Goal: Task Accomplishment & Management: Manage account settings

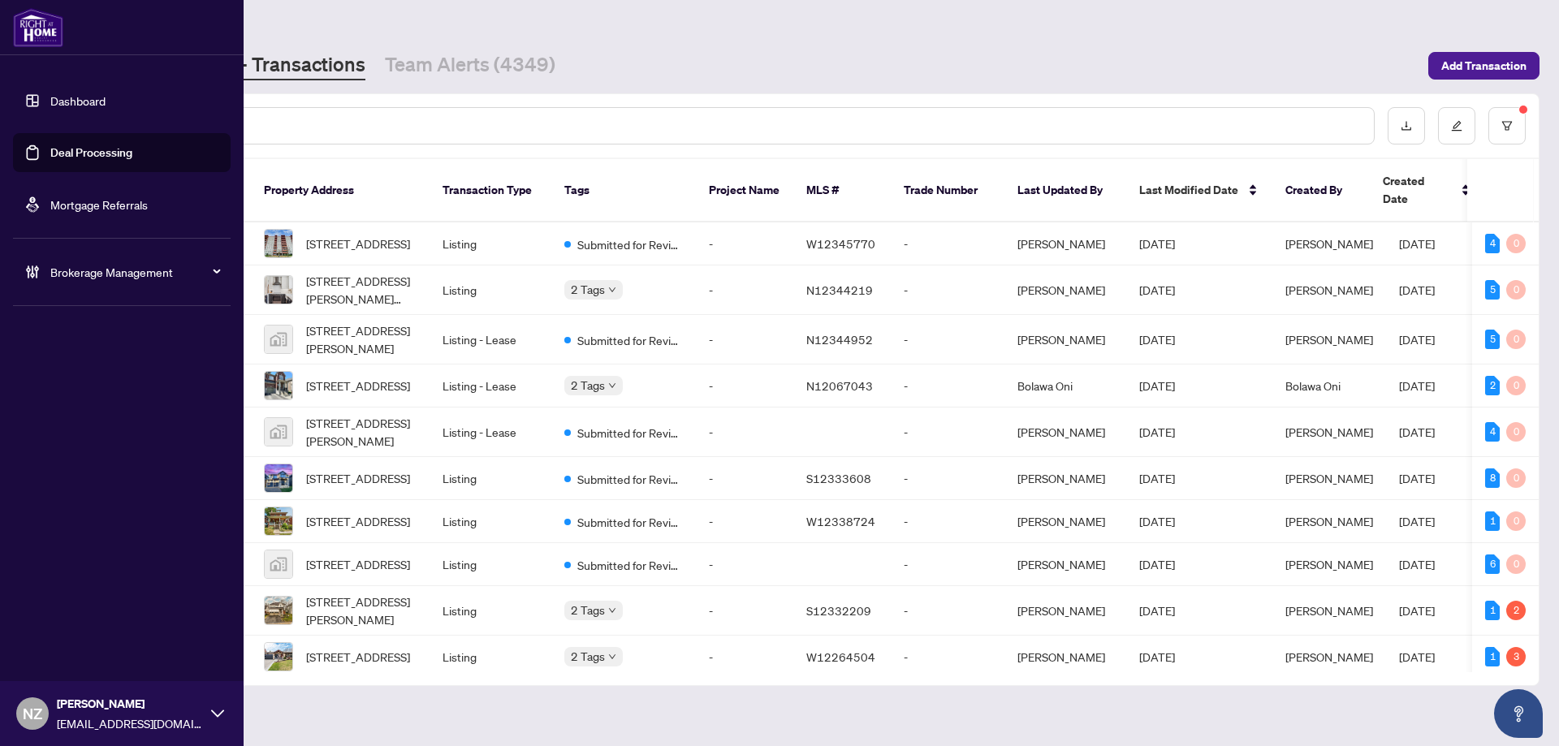
click at [83, 274] on span "Brokerage Management" at bounding box center [134, 272] width 169 height 18
click at [63, 390] on link "Manage Agents" at bounding box center [74, 389] width 80 height 15
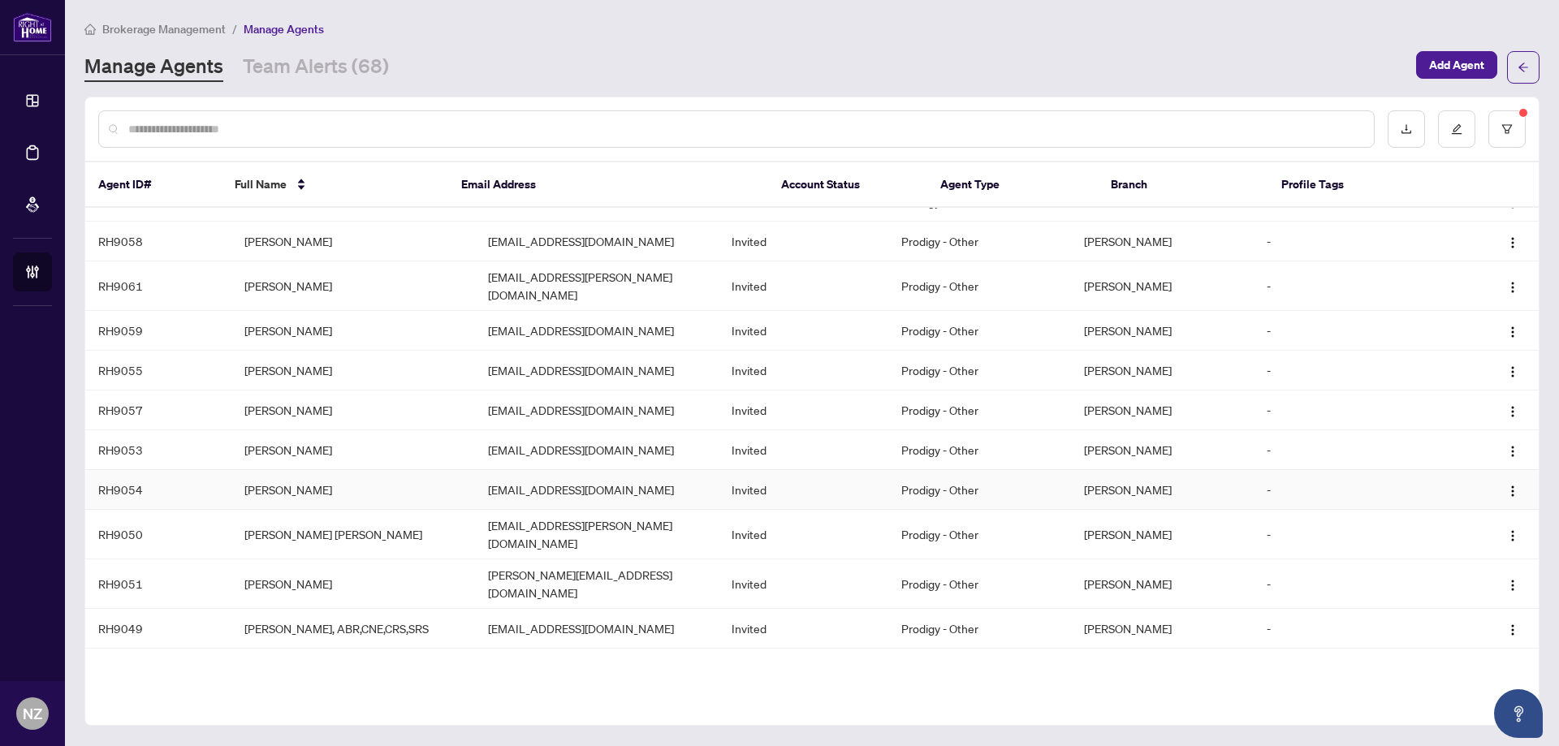
scroll to position [346, 0]
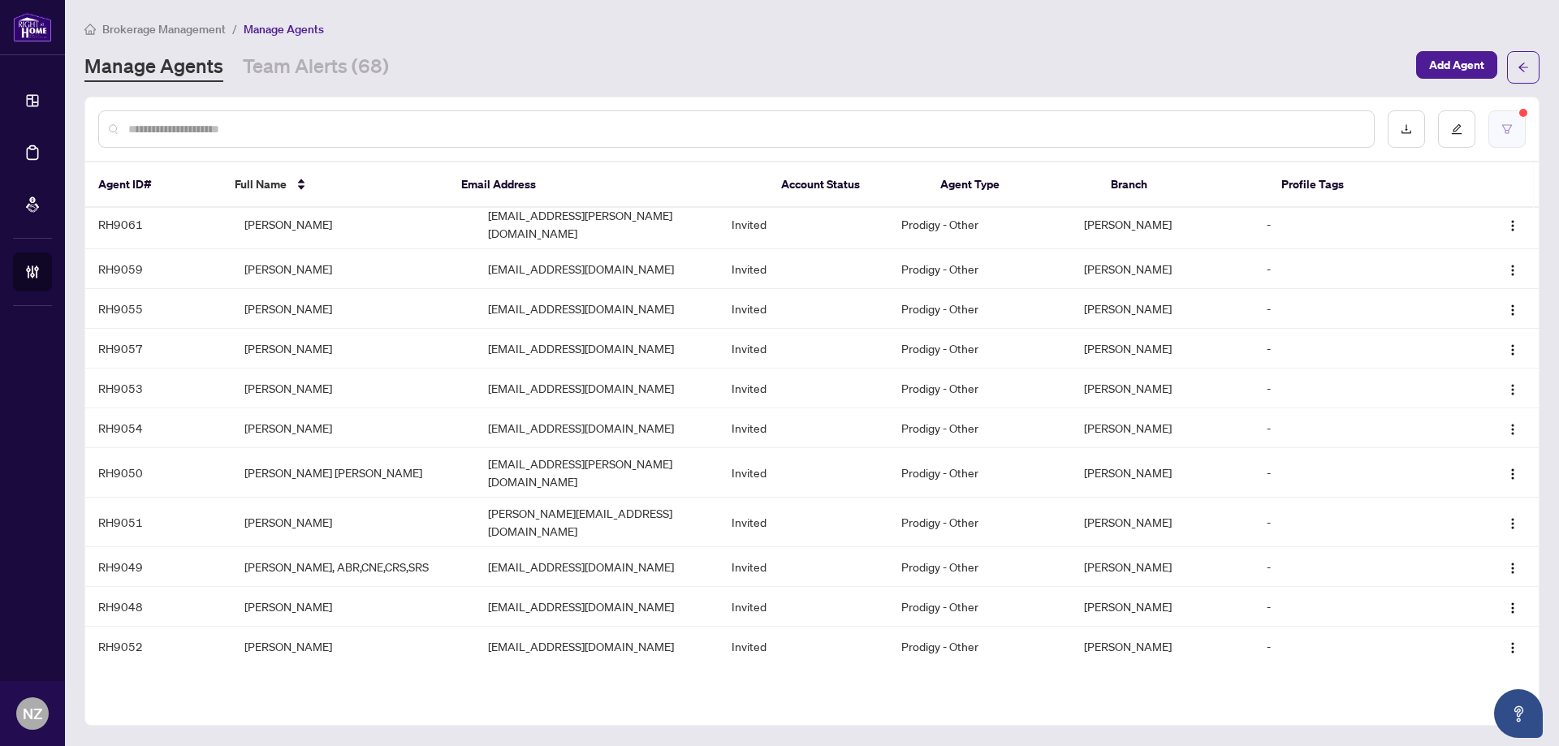
click at [1512, 131] on icon "filter" at bounding box center [1506, 128] width 11 height 11
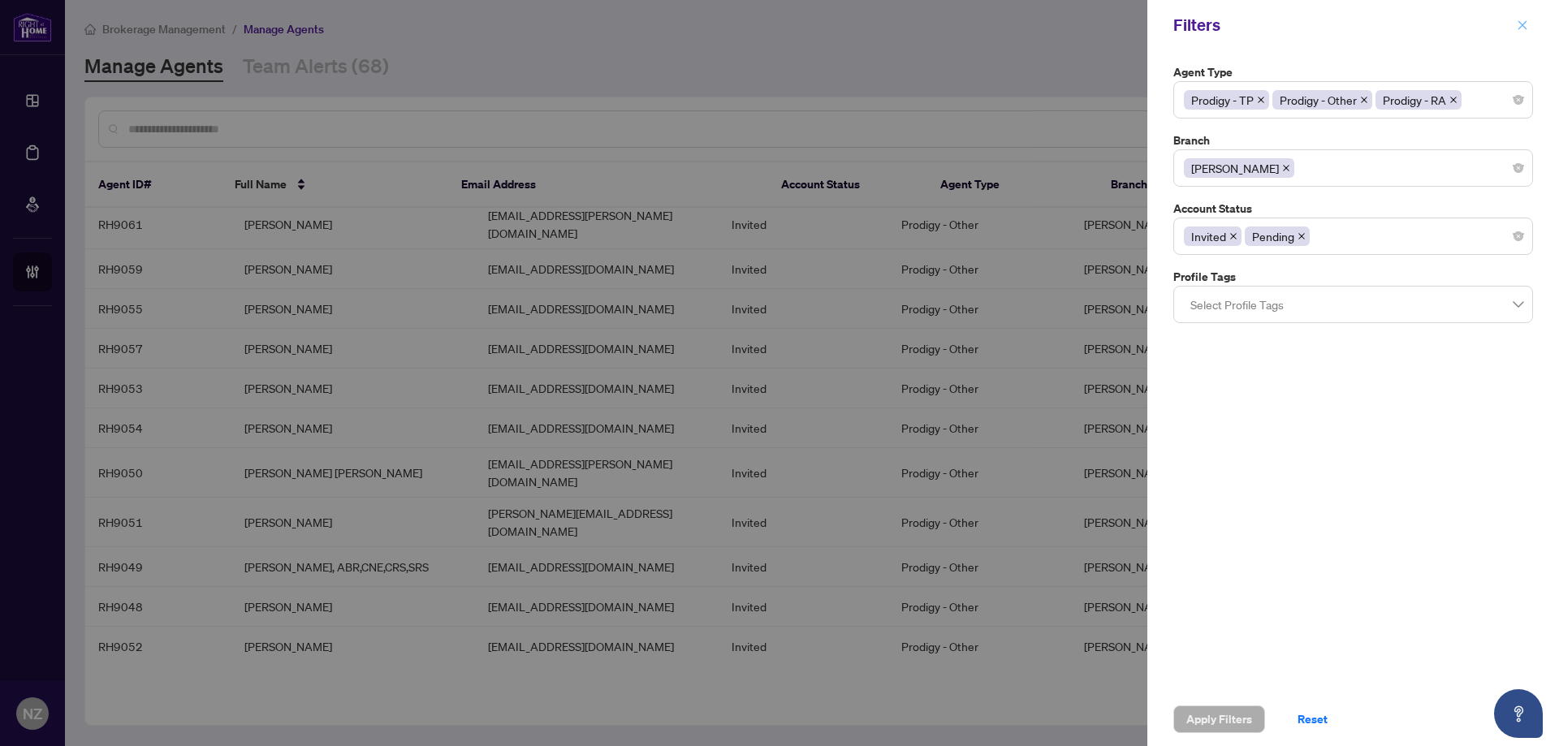
click at [1525, 25] on icon "close" at bounding box center [1522, 24] width 11 height 11
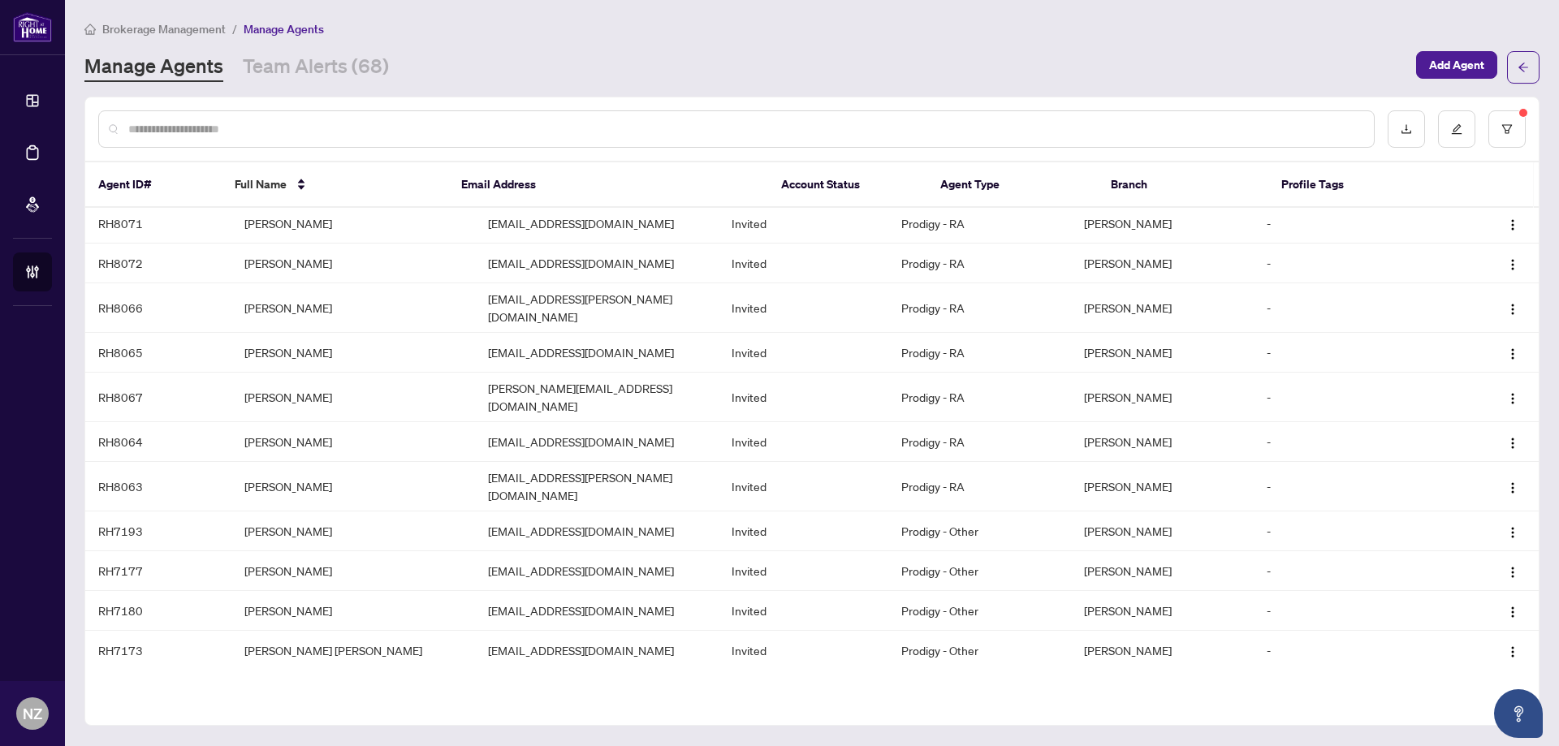
scroll to position [1986, 0]
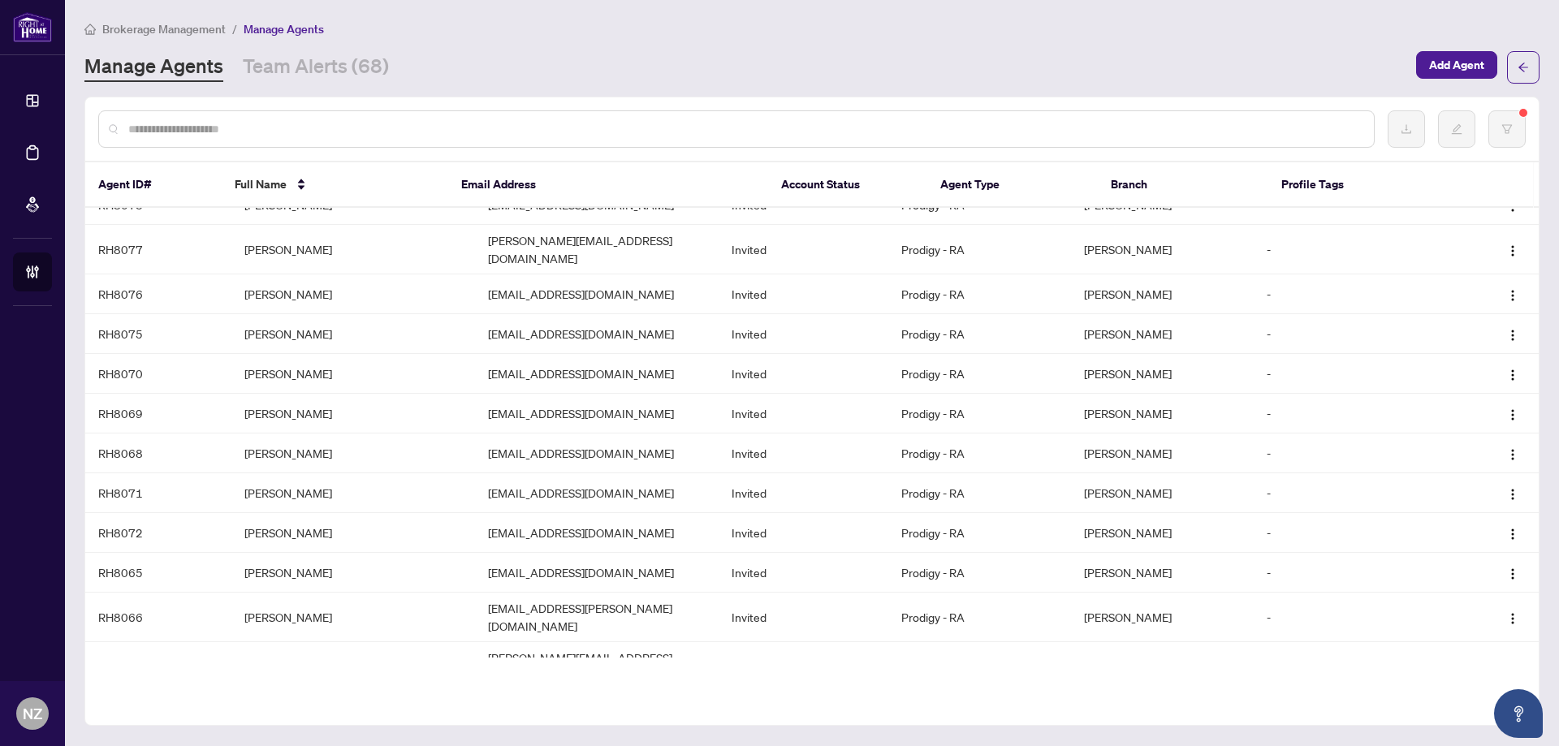
scroll to position [1937, 0]
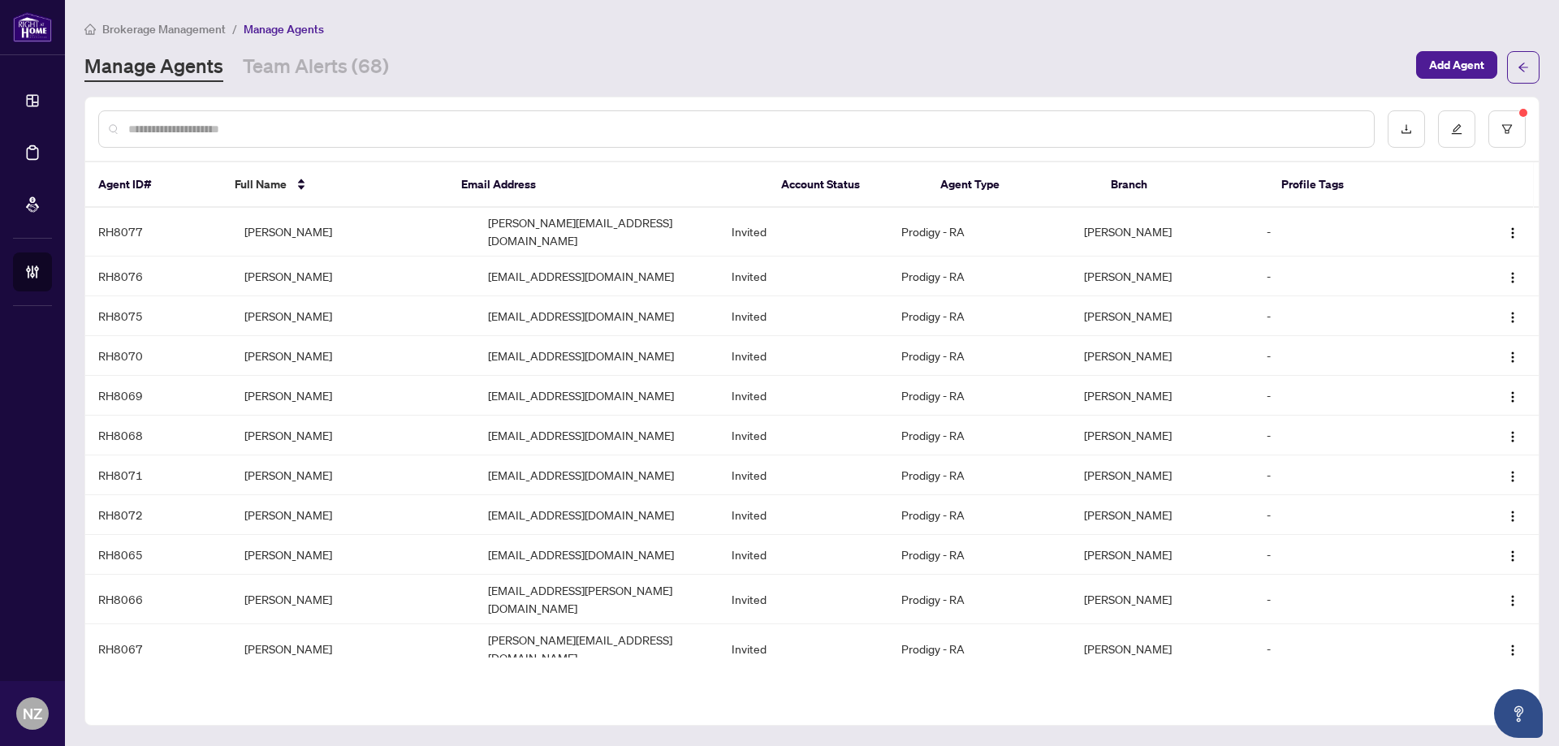
drag, startPoint x: 1539, startPoint y: 505, endPoint x: 1532, endPoint y: 614, distance: 109.0
click at [1532, 614] on main "Brokerage Management / Manage Agents Manage Agents Team Alerts (68) Add Agent A…" at bounding box center [812, 373] width 1494 height 746
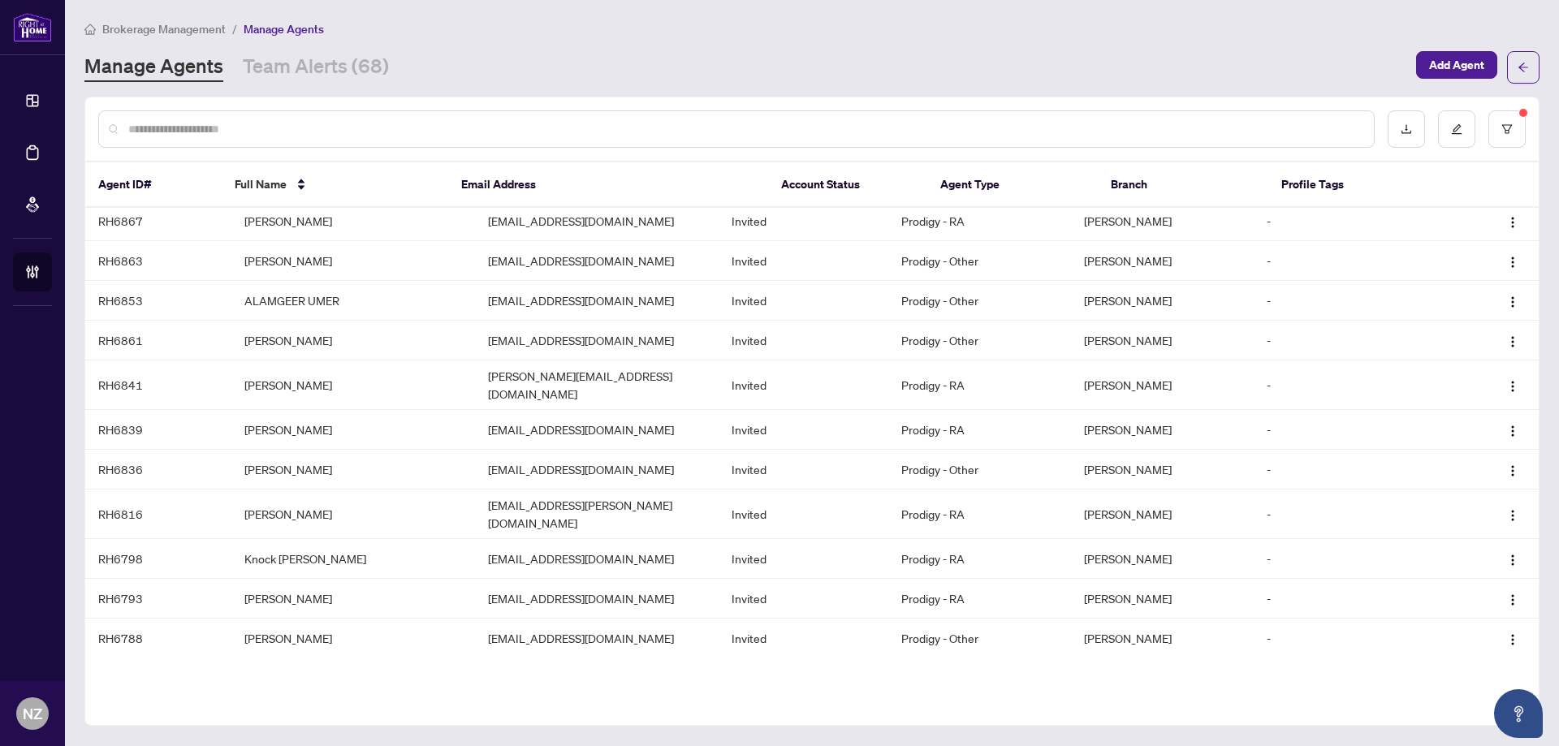
scroll to position [4362, 0]
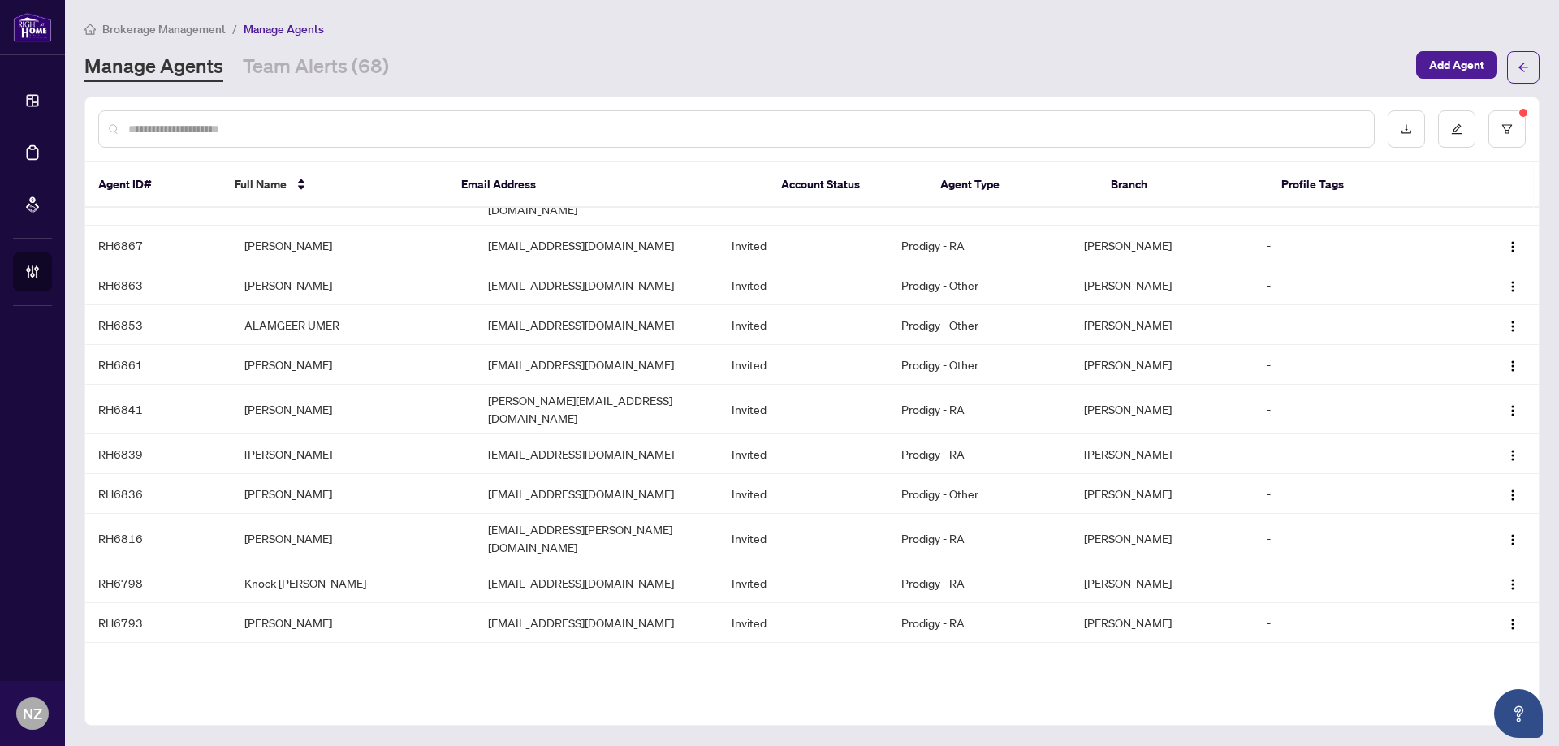
click at [675, 45] on div "Brokerage Management / Manage Agents Manage Agents Team Alerts (68) Add Agent" at bounding box center [811, 51] width 1455 height 64
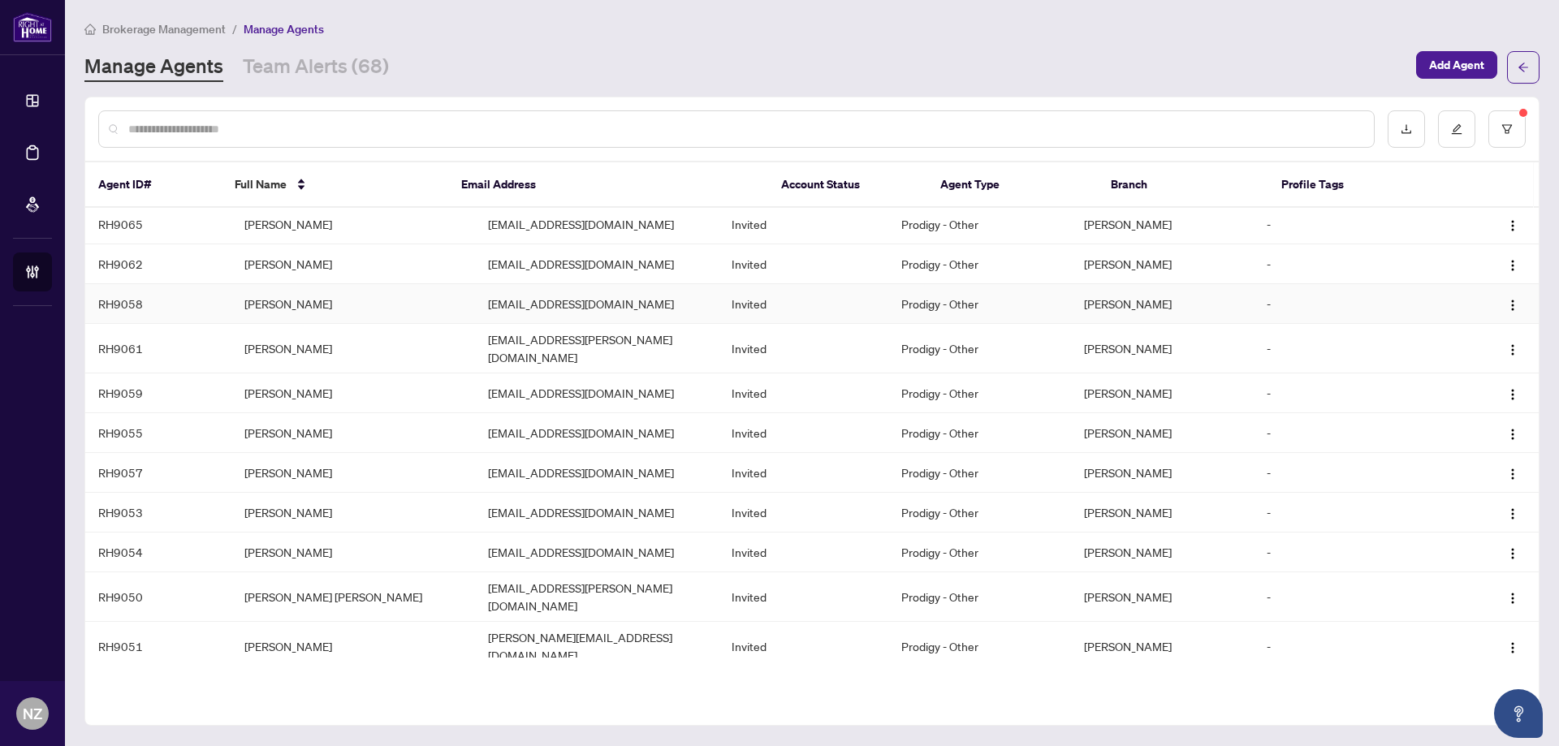
scroll to position [0, 0]
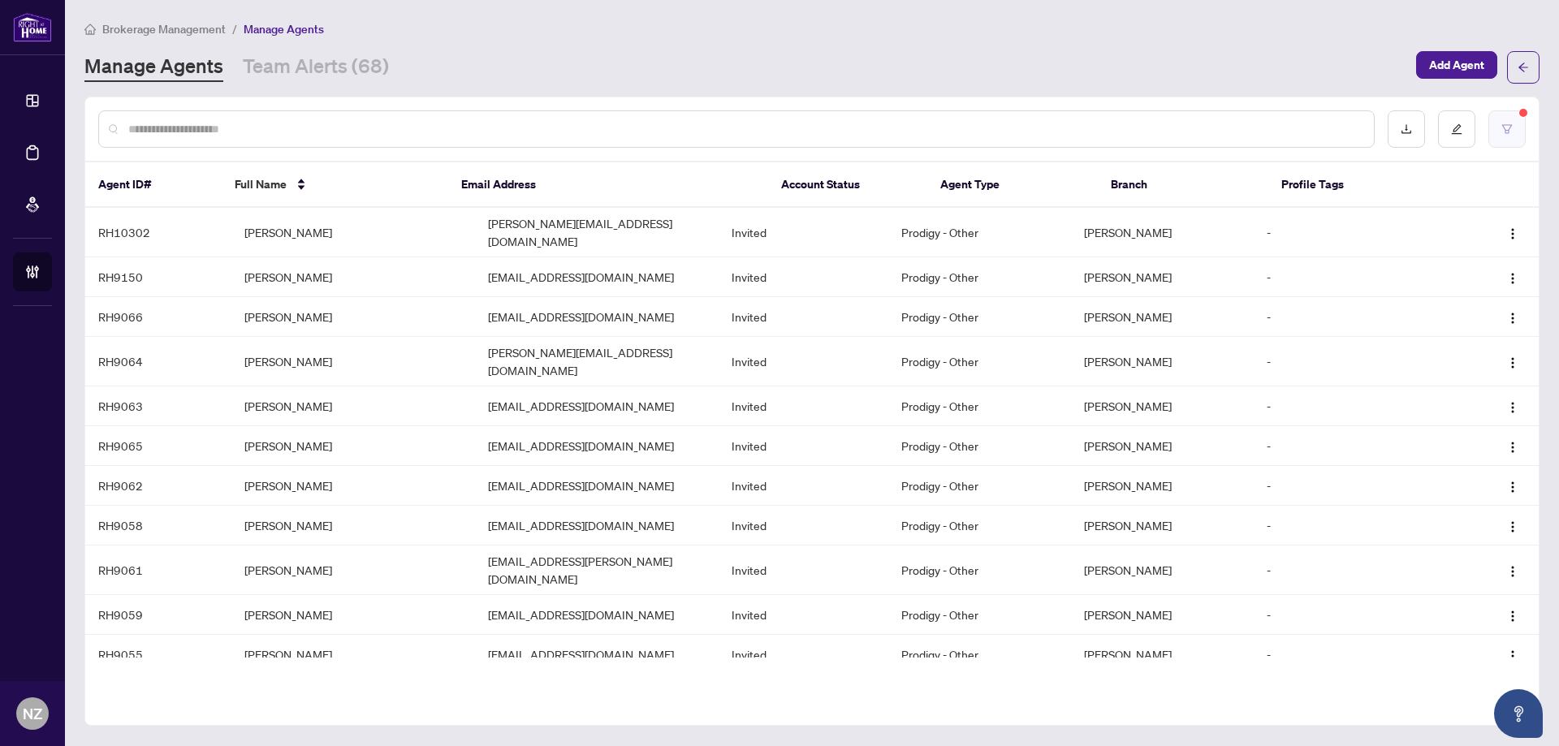
click at [1504, 127] on icon "filter" at bounding box center [1506, 128] width 11 height 11
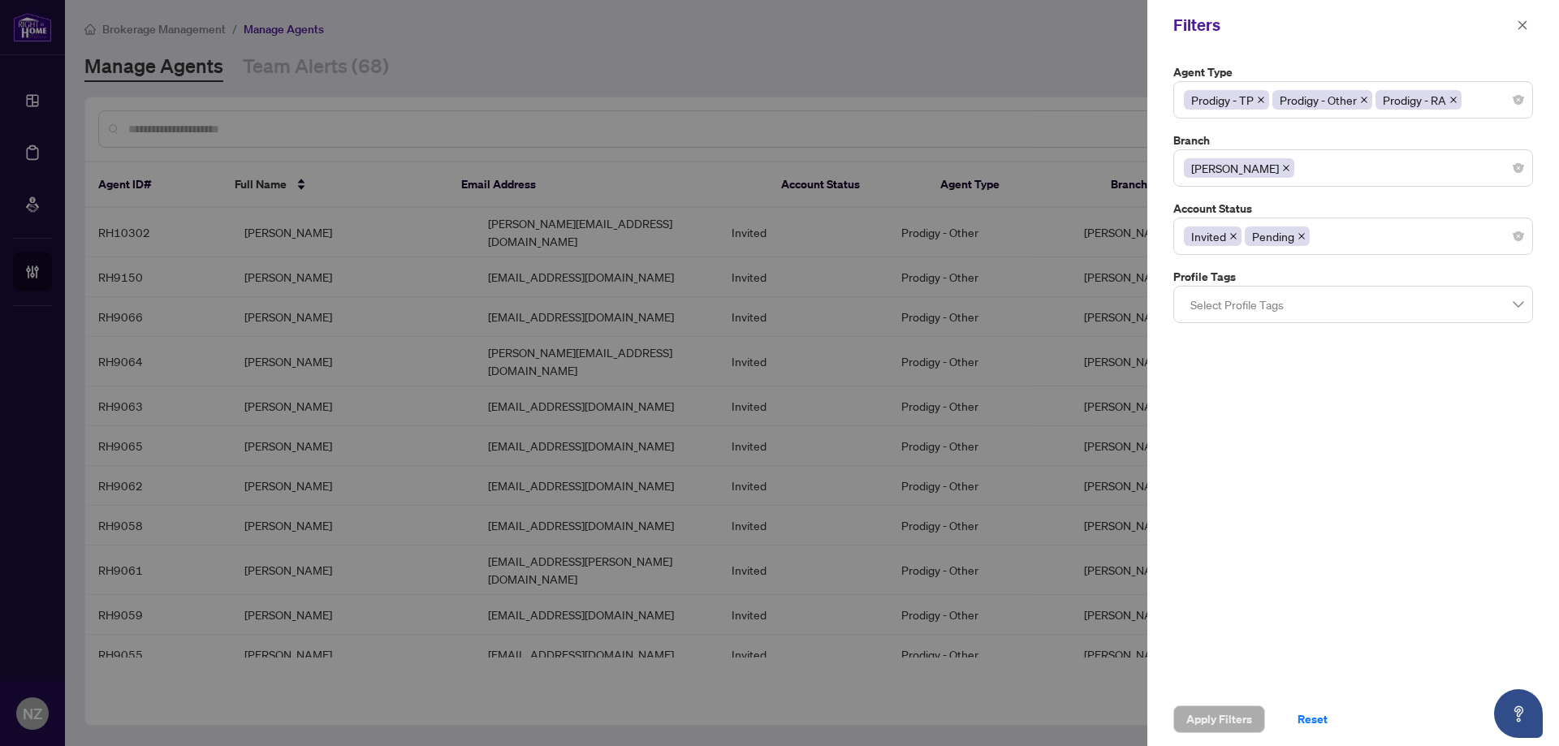
click at [1231, 239] on icon "close" at bounding box center [1233, 236] width 8 height 8
click at [1215, 720] on span "Apply Filters" at bounding box center [1219, 719] width 66 height 26
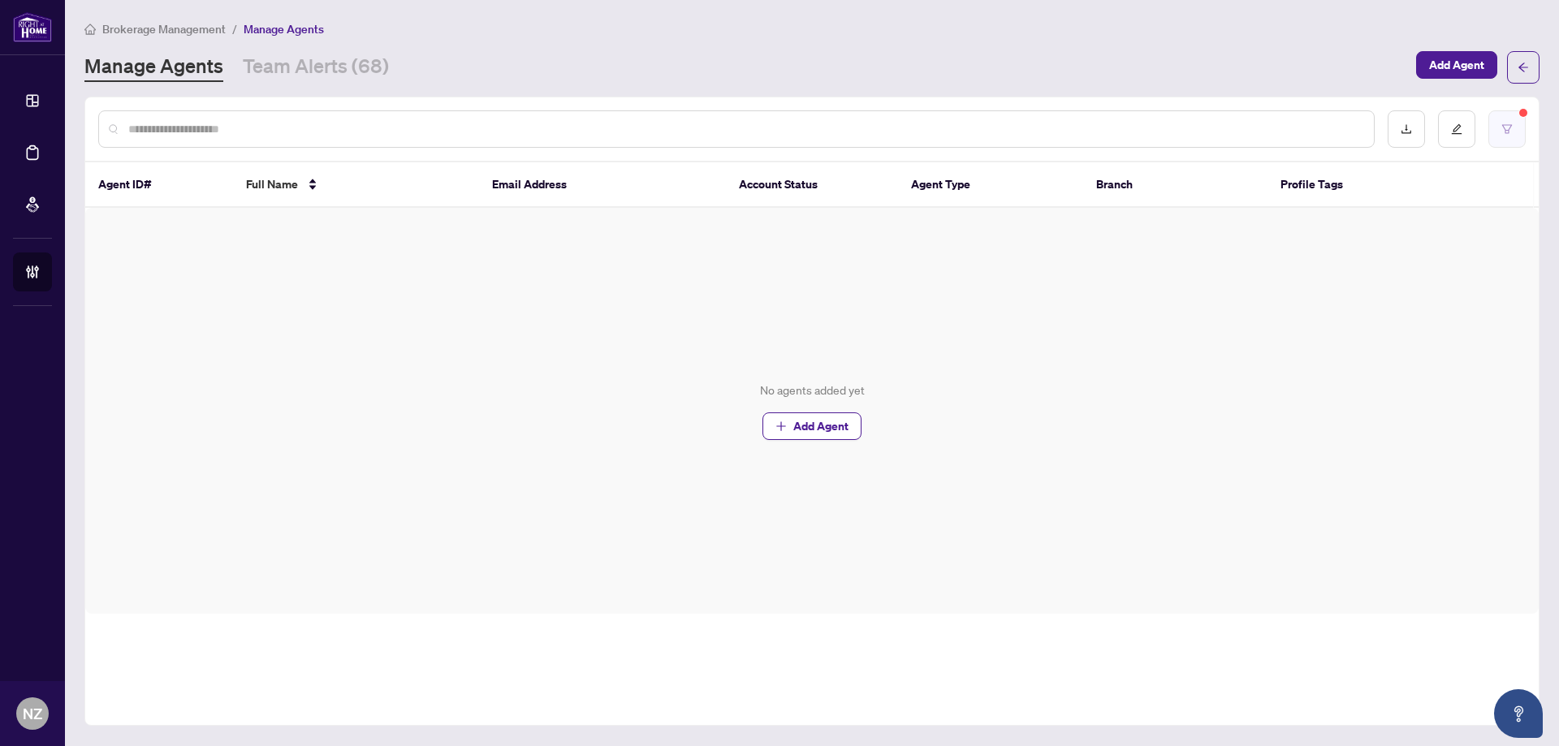
click at [1495, 132] on button "button" at bounding box center [1506, 128] width 37 height 37
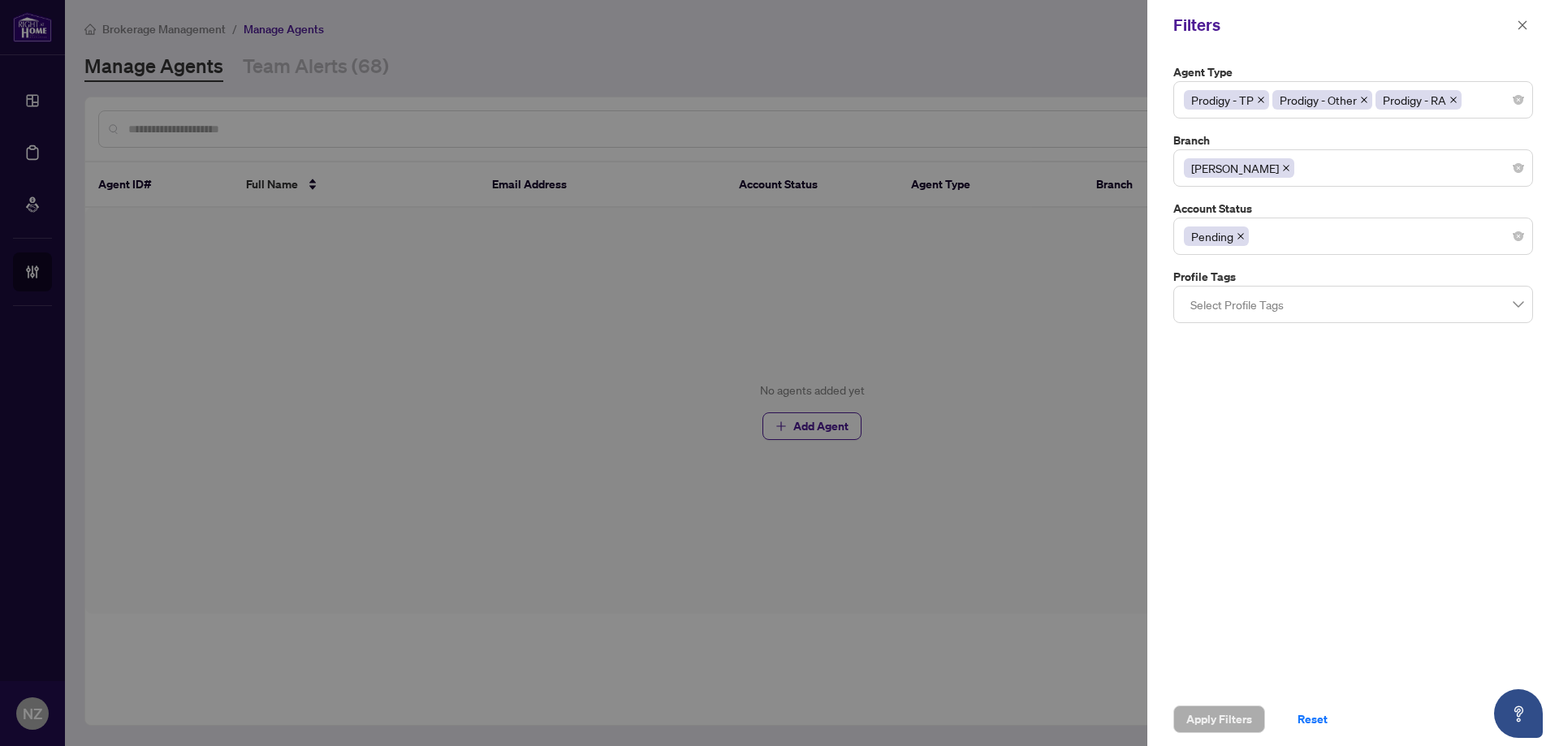
click at [1276, 249] on div "Pending" at bounding box center [1353, 236] width 339 height 29
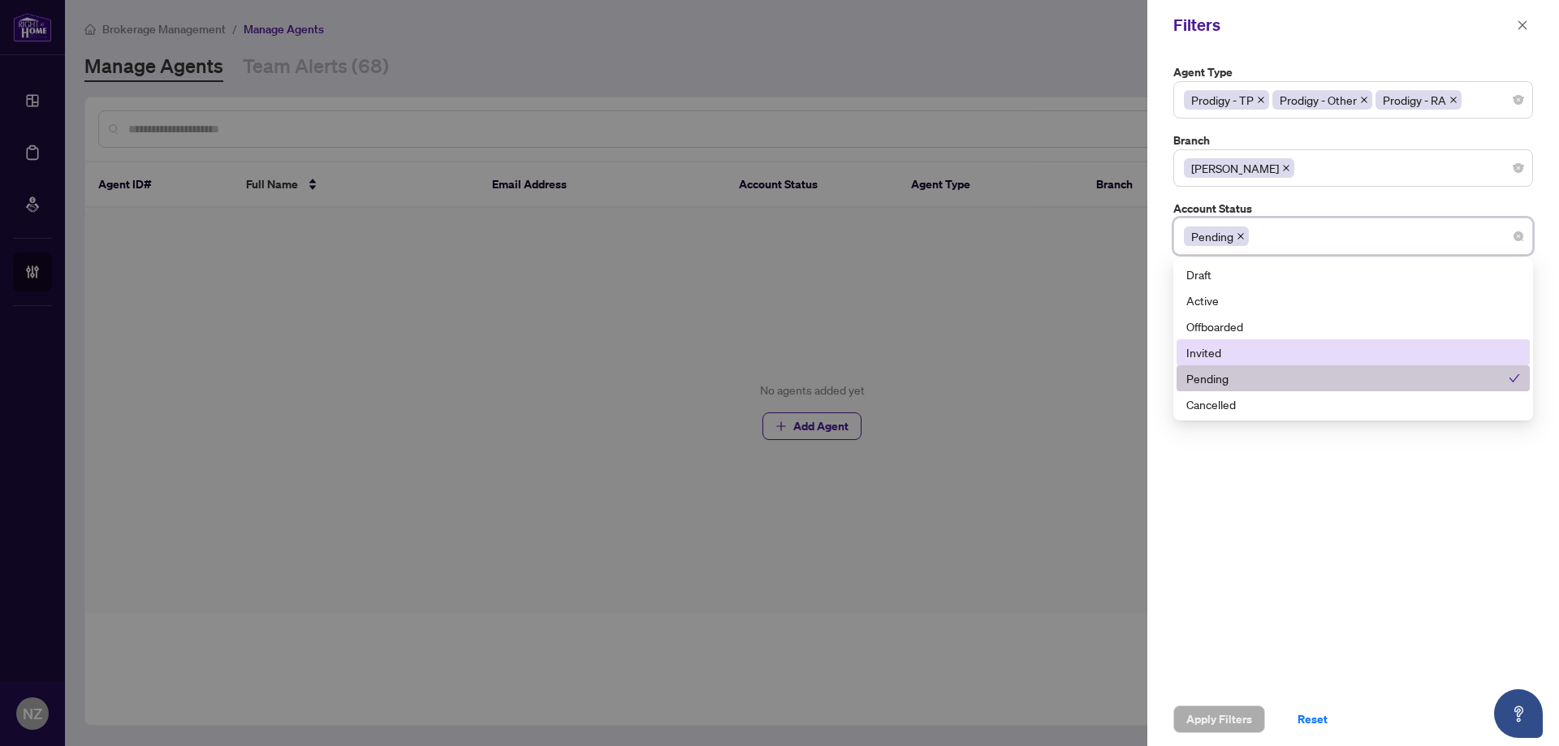
click at [1227, 352] on div "Invited" at bounding box center [1353, 352] width 334 height 18
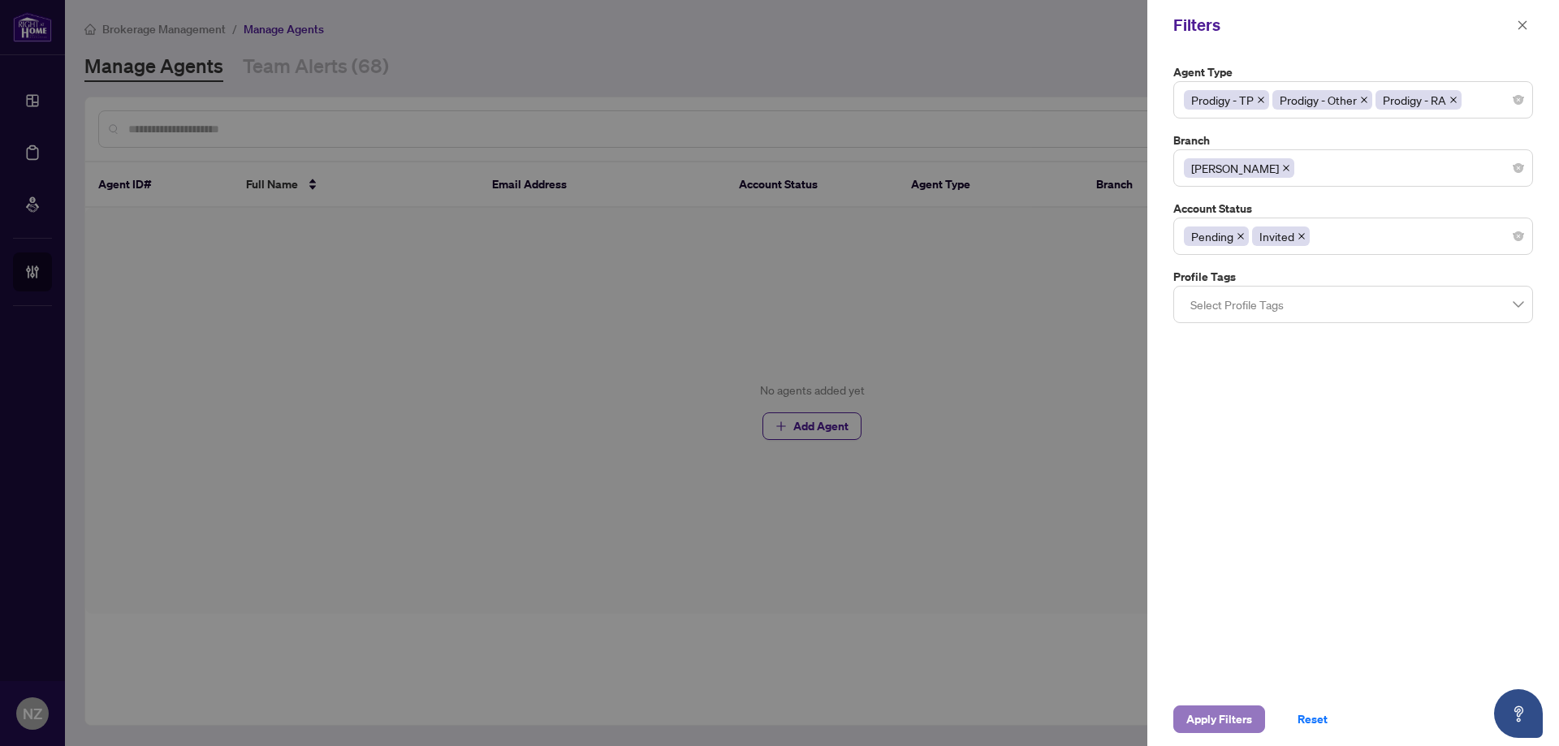
click at [1202, 724] on span "Apply Filters" at bounding box center [1219, 719] width 66 height 26
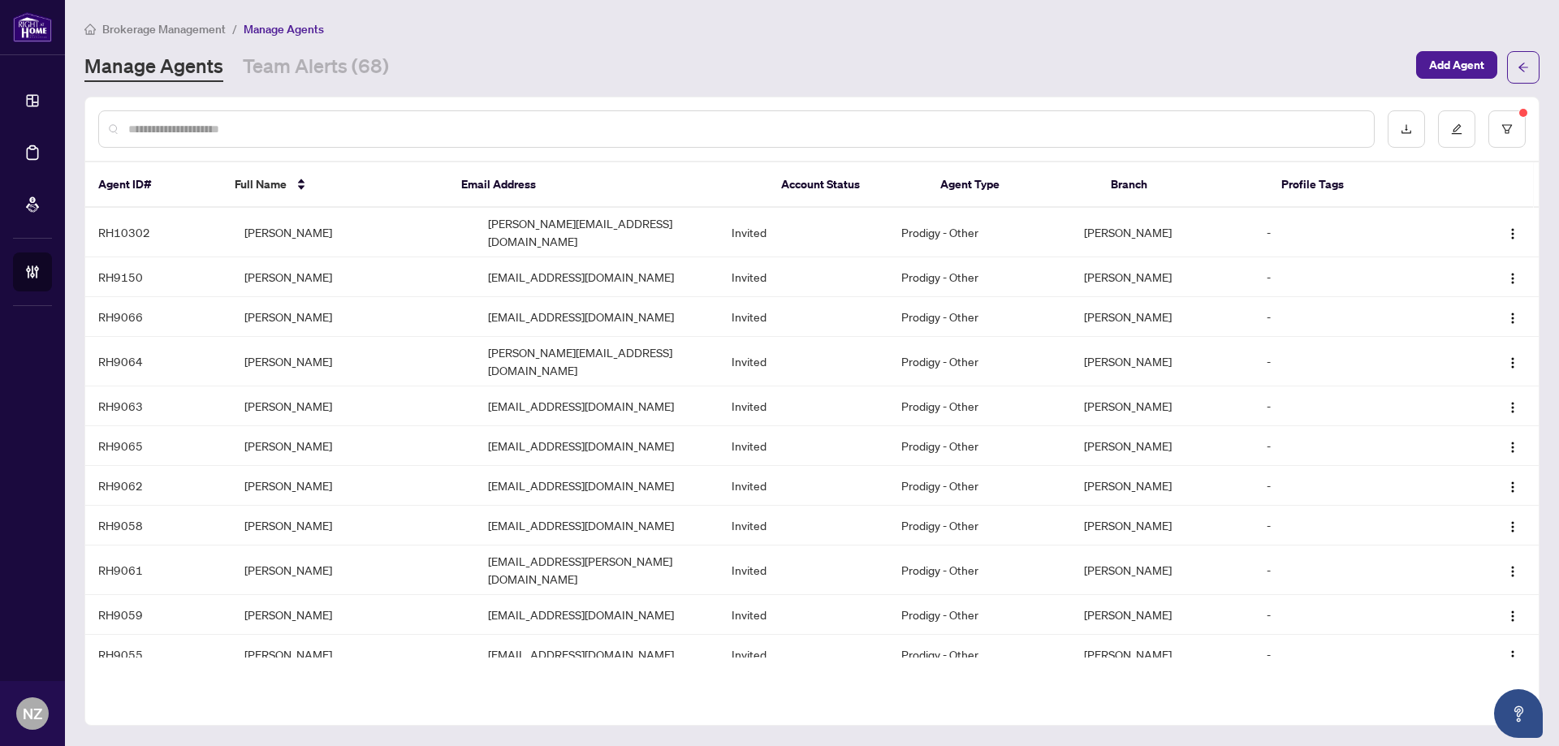
drag, startPoint x: 313, startPoint y: 135, endPoint x: 327, endPoint y: 130, distance: 14.6
click at [314, 134] on input "text" at bounding box center [744, 129] width 1232 height 18
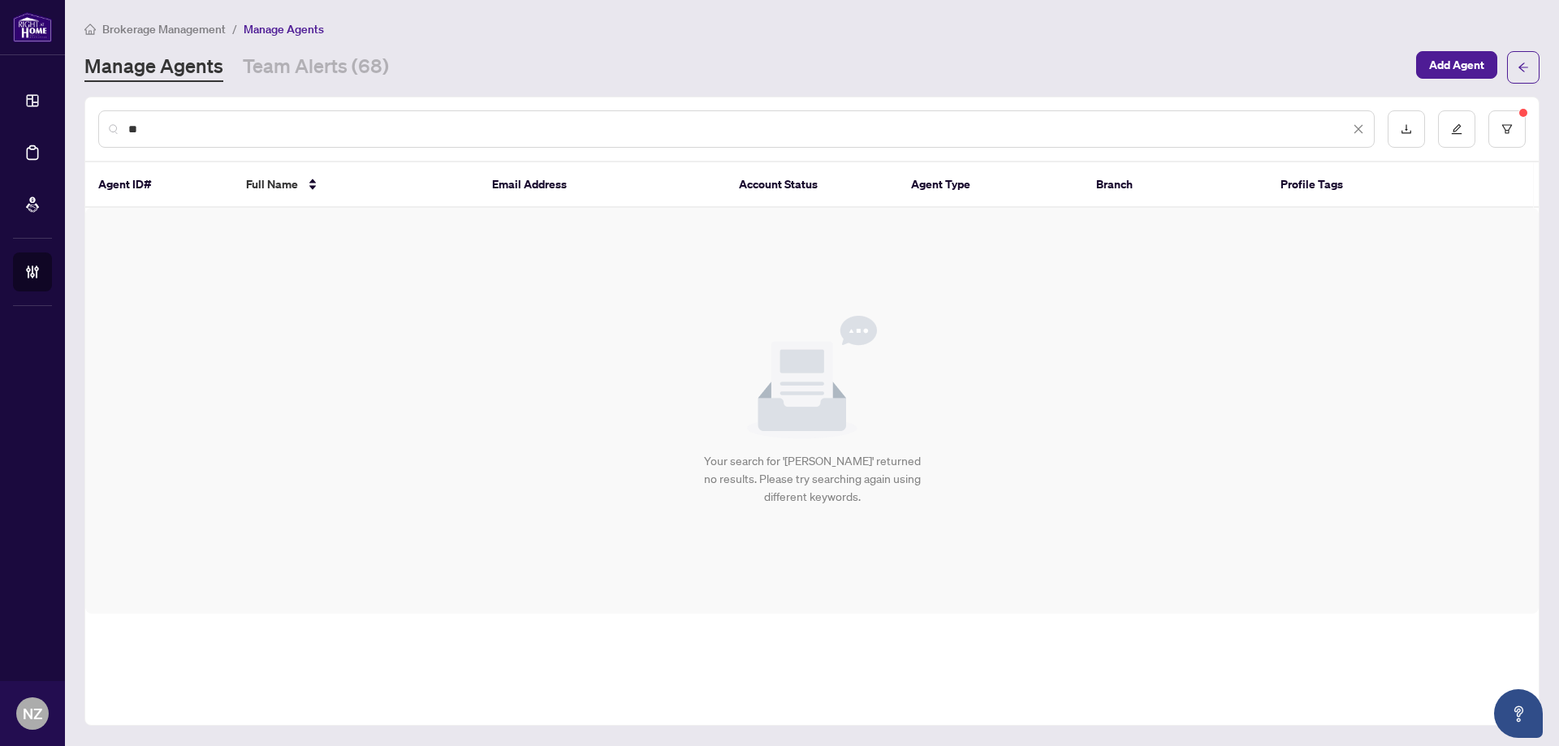
type input "*"
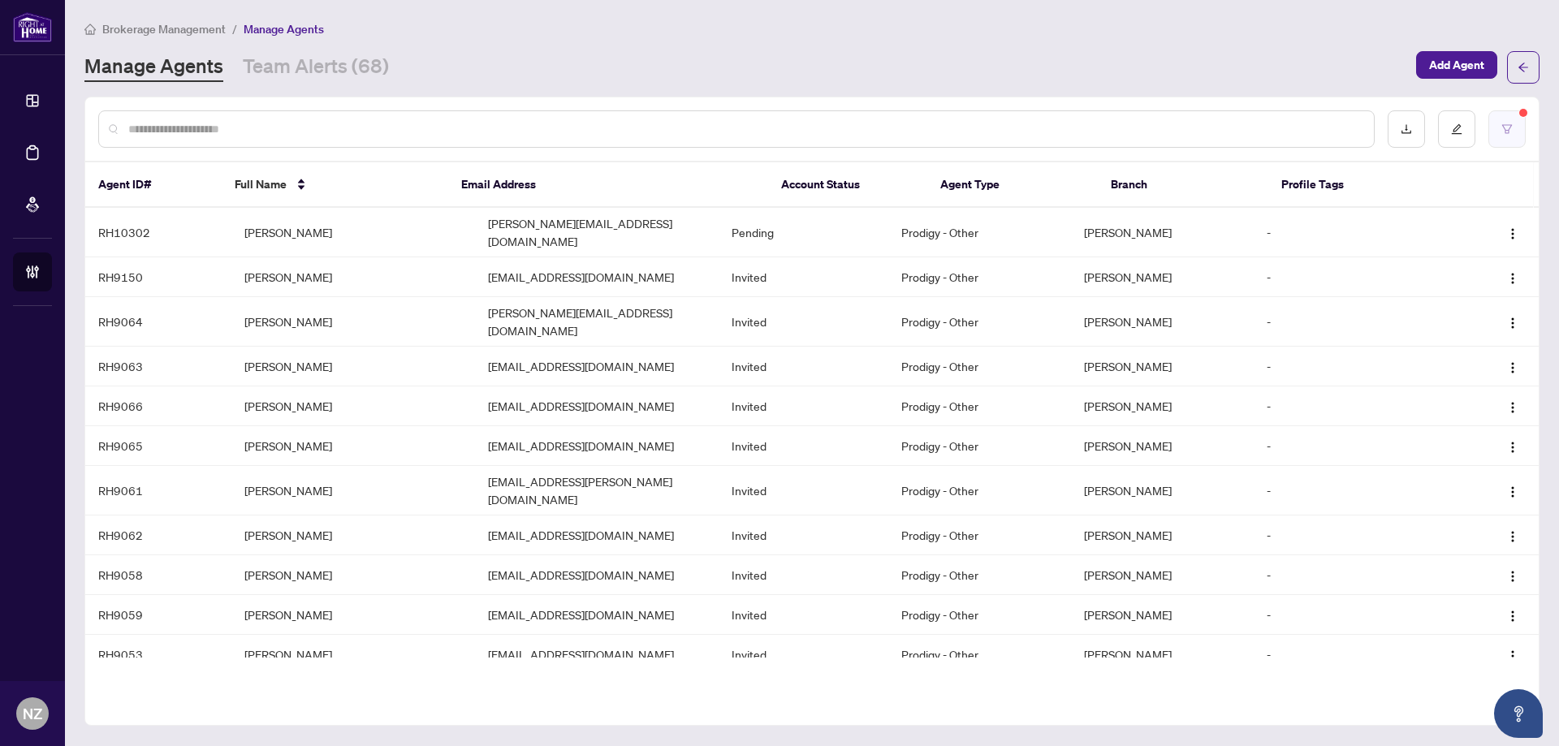
click at [1508, 127] on icon "filter" at bounding box center [1506, 128] width 11 height 11
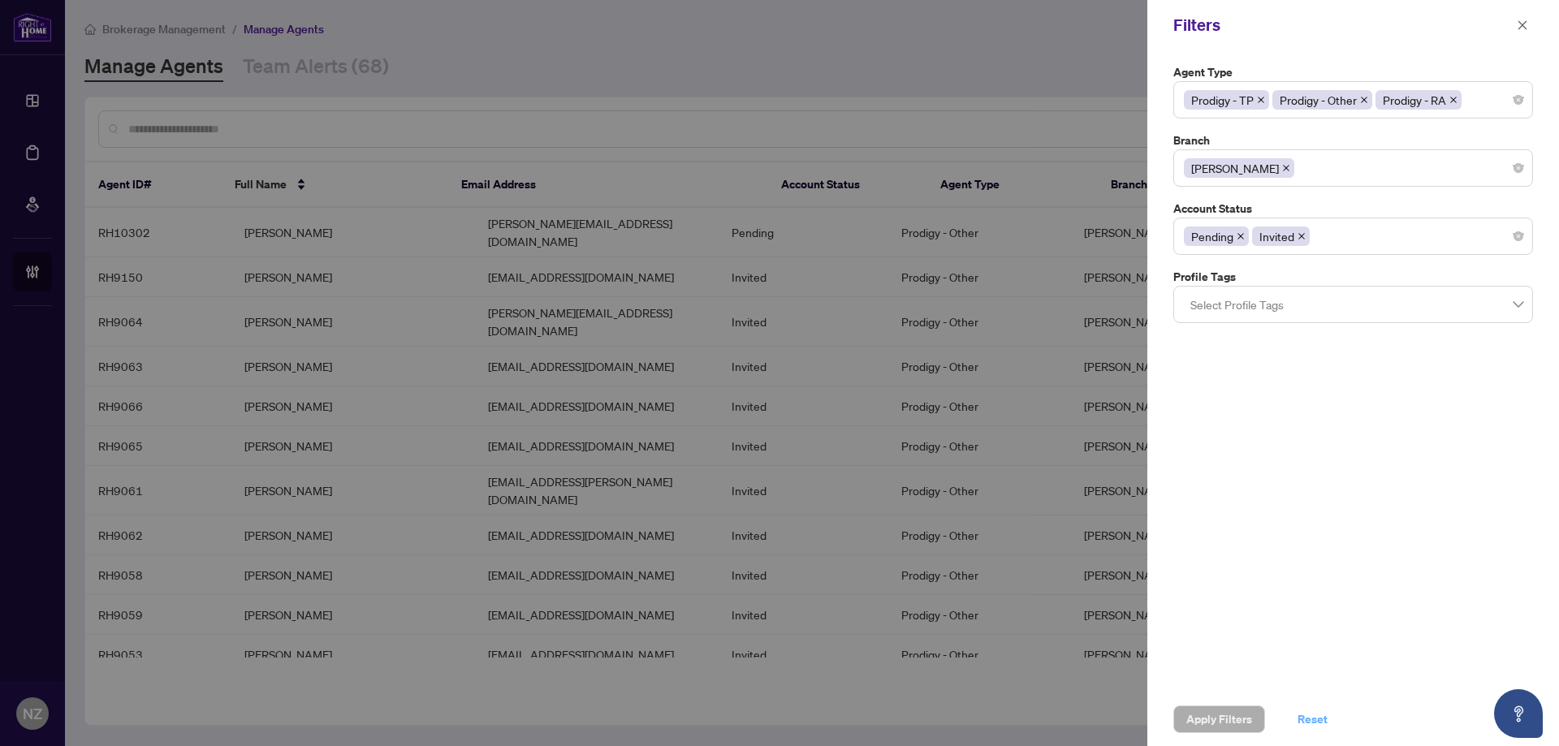
click at [1313, 726] on span "Reset" at bounding box center [1312, 719] width 30 height 26
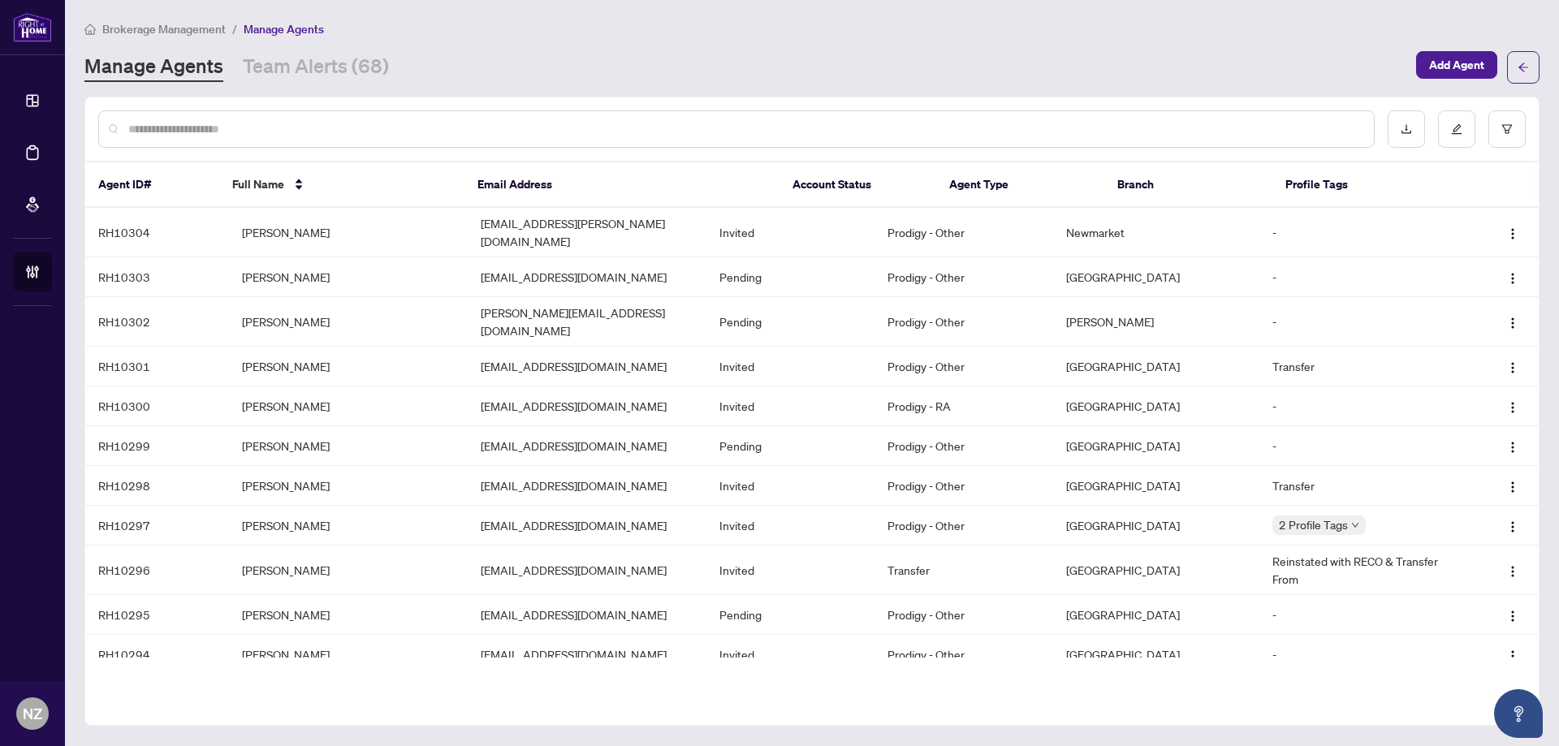
click at [300, 123] on input "text" at bounding box center [744, 129] width 1232 height 18
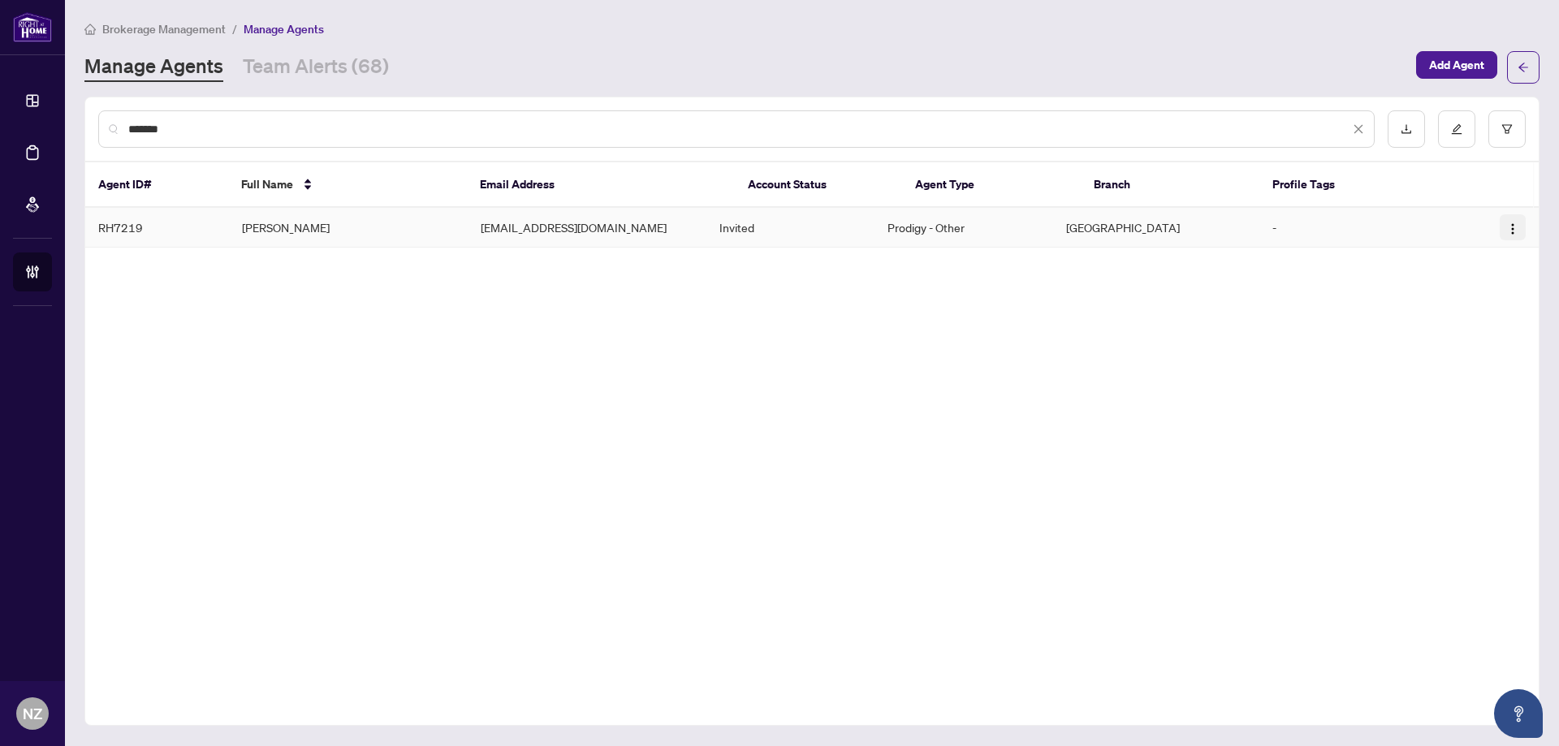
type input "*******"
click at [1515, 233] on img "button" at bounding box center [1512, 228] width 13 height 13
click at [1482, 260] on span "Edit Agent Profile" at bounding box center [1468, 259] width 88 height 18
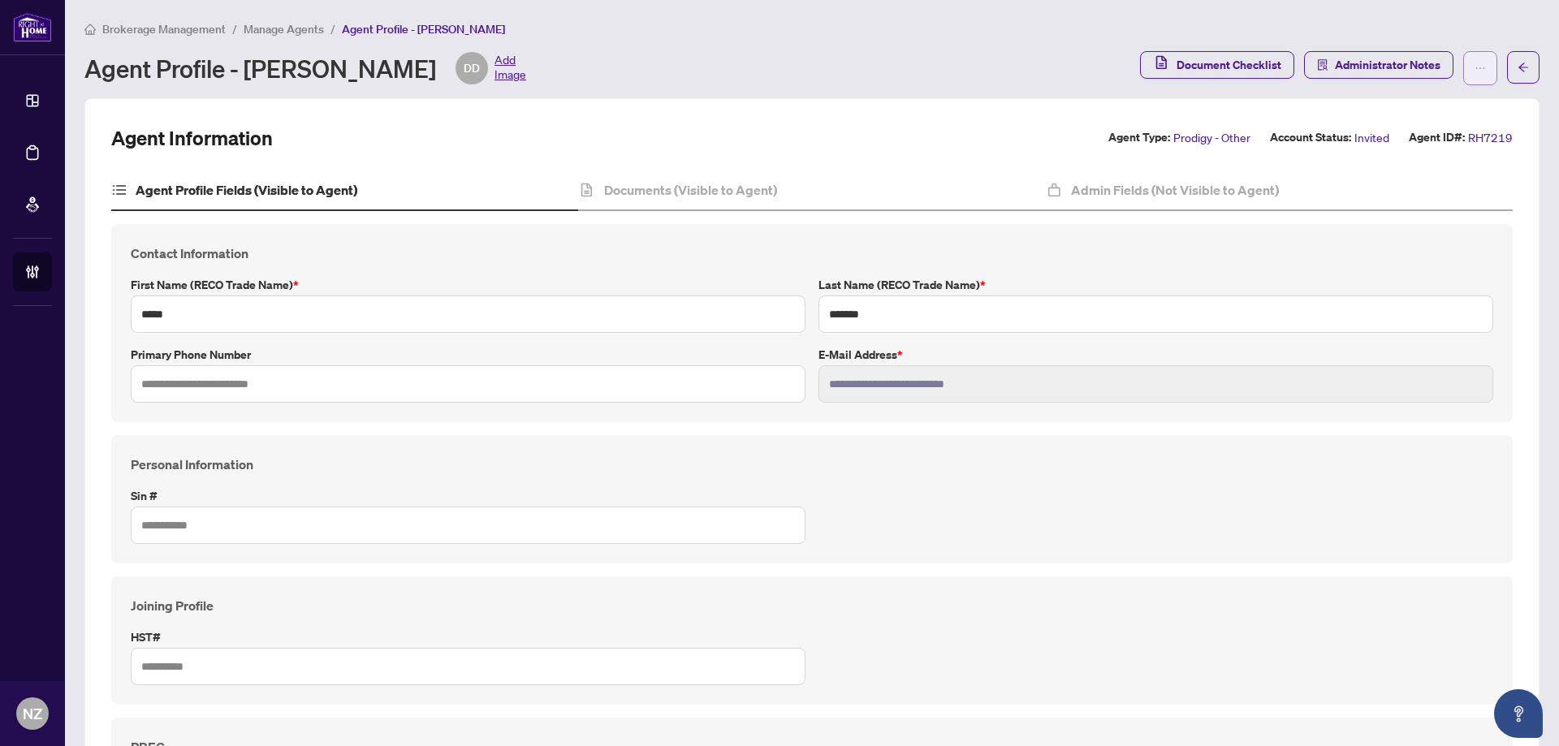
click at [1474, 64] on icon "ellipsis" at bounding box center [1479, 68] width 11 height 11
click at [1361, 20] on div "Brokerage Management / Manage Agents / Agent Profile - Diana Di Rosa" at bounding box center [811, 28] width 1455 height 19
click at [1507, 66] on button "button" at bounding box center [1523, 67] width 32 height 32
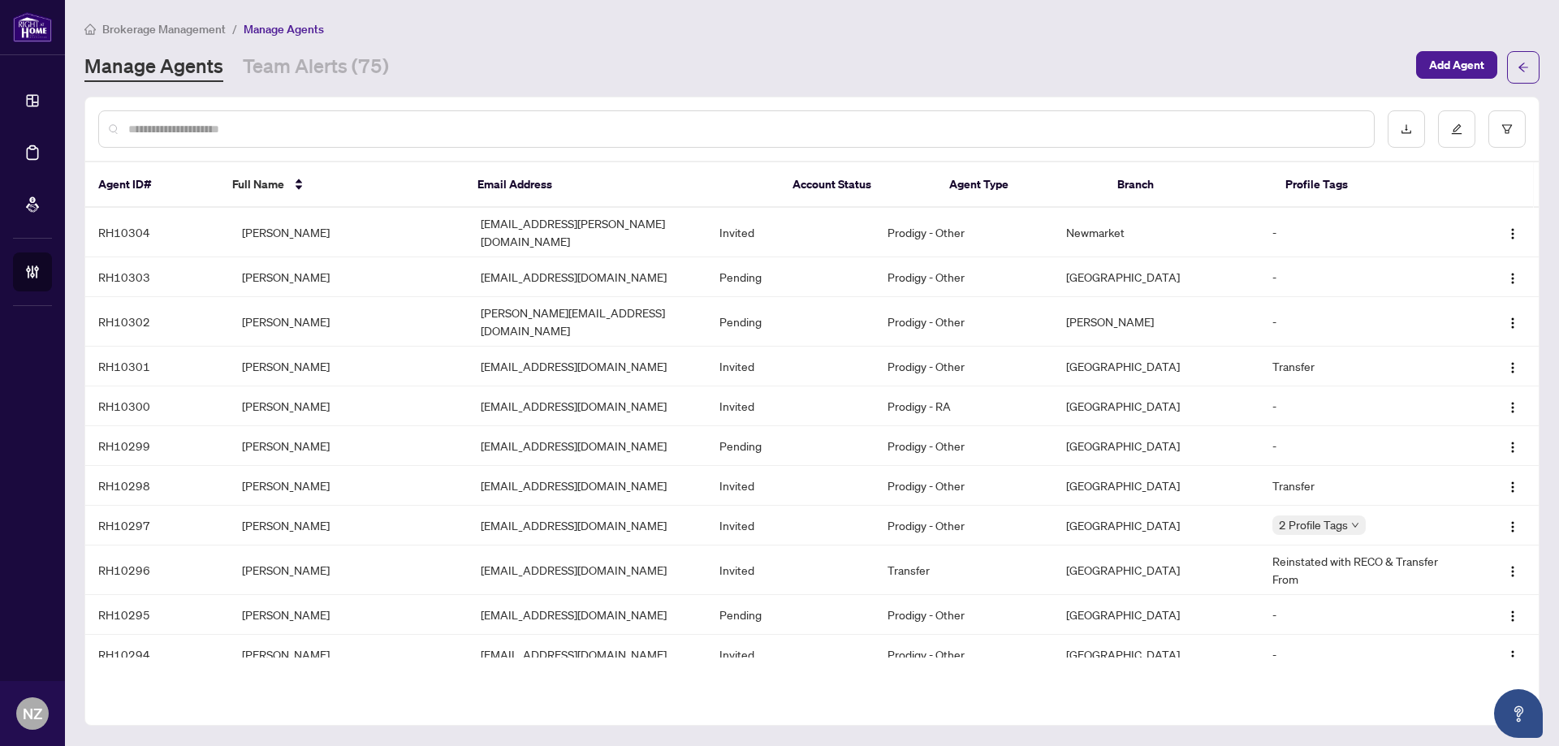
click at [254, 112] on div at bounding box center [736, 128] width 1276 height 37
click at [236, 124] on input "text" at bounding box center [744, 129] width 1232 height 18
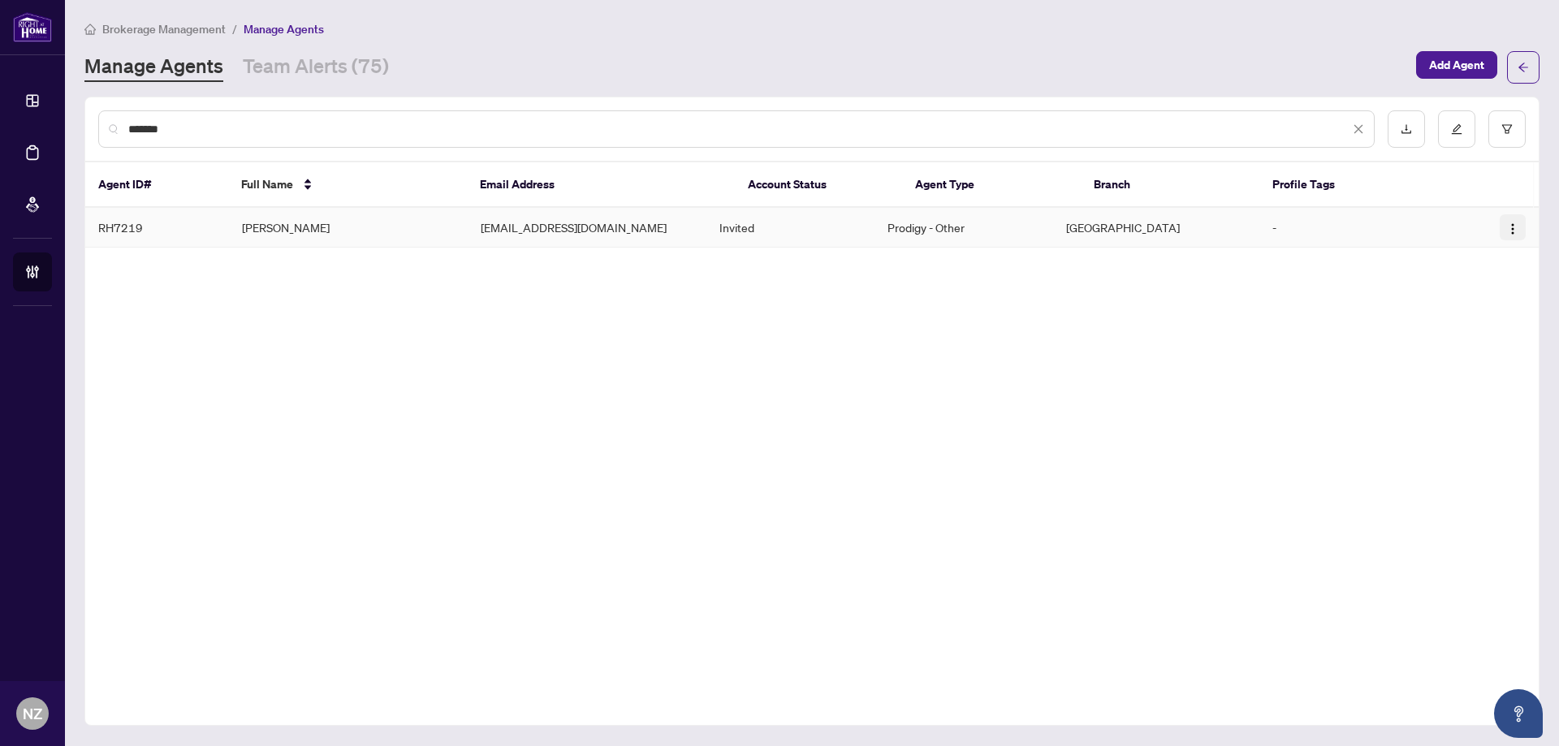
type input "*******"
click at [1514, 235] on button "button" at bounding box center [1512, 227] width 26 height 26
click at [1515, 226] on img "button" at bounding box center [1512, 228] width 13 height 13
drag, startPoint x: 1519, startPoint y: 229, endPoint x: 1495, endPoint y: 229, distance: 23.5
click at [1516, 229] on button "button" at bounding box center [1512, 227] width 26 height 26
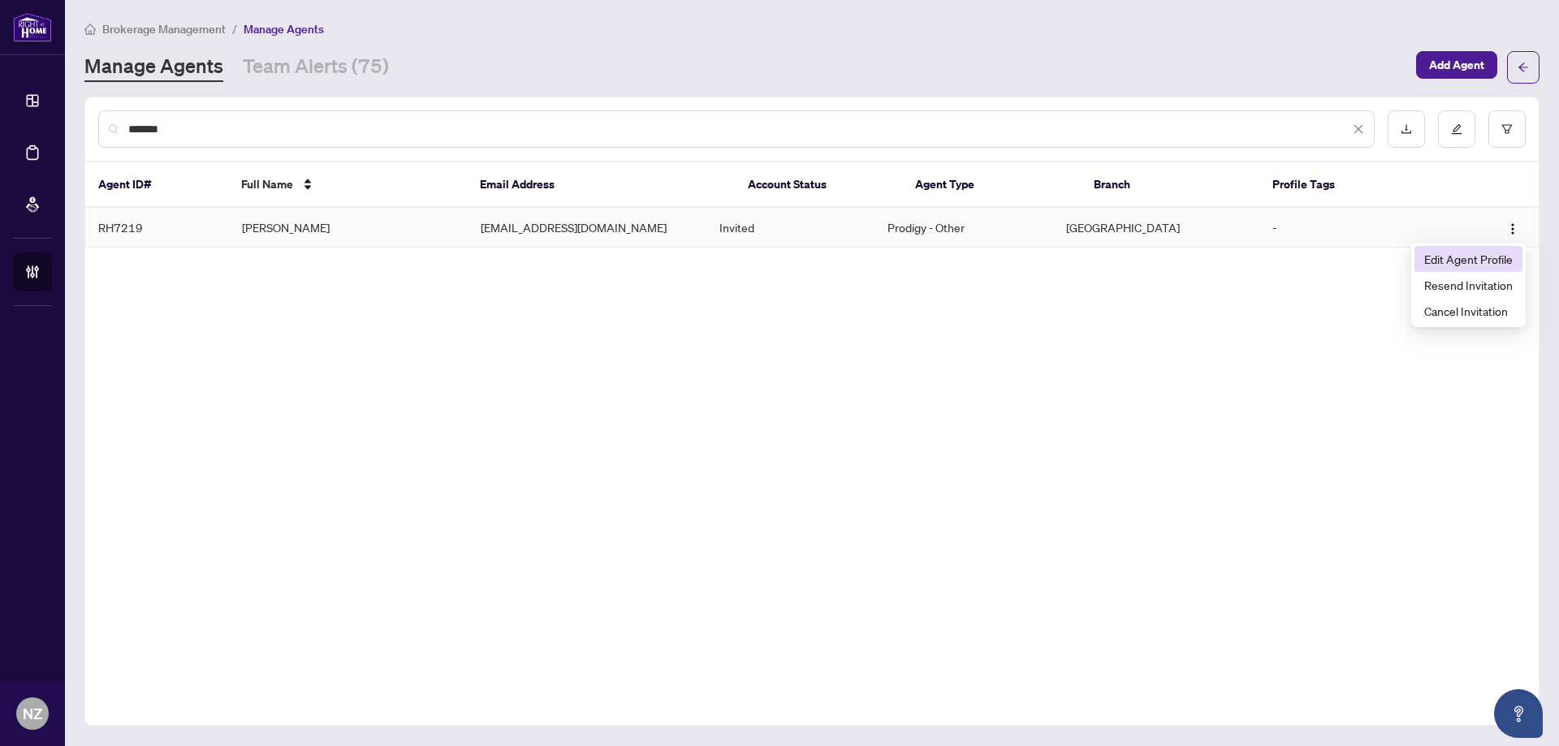
click at [1465, 261] on span "Edit Agent Profile" at bounding box center [1468, 259] width 88 height 18
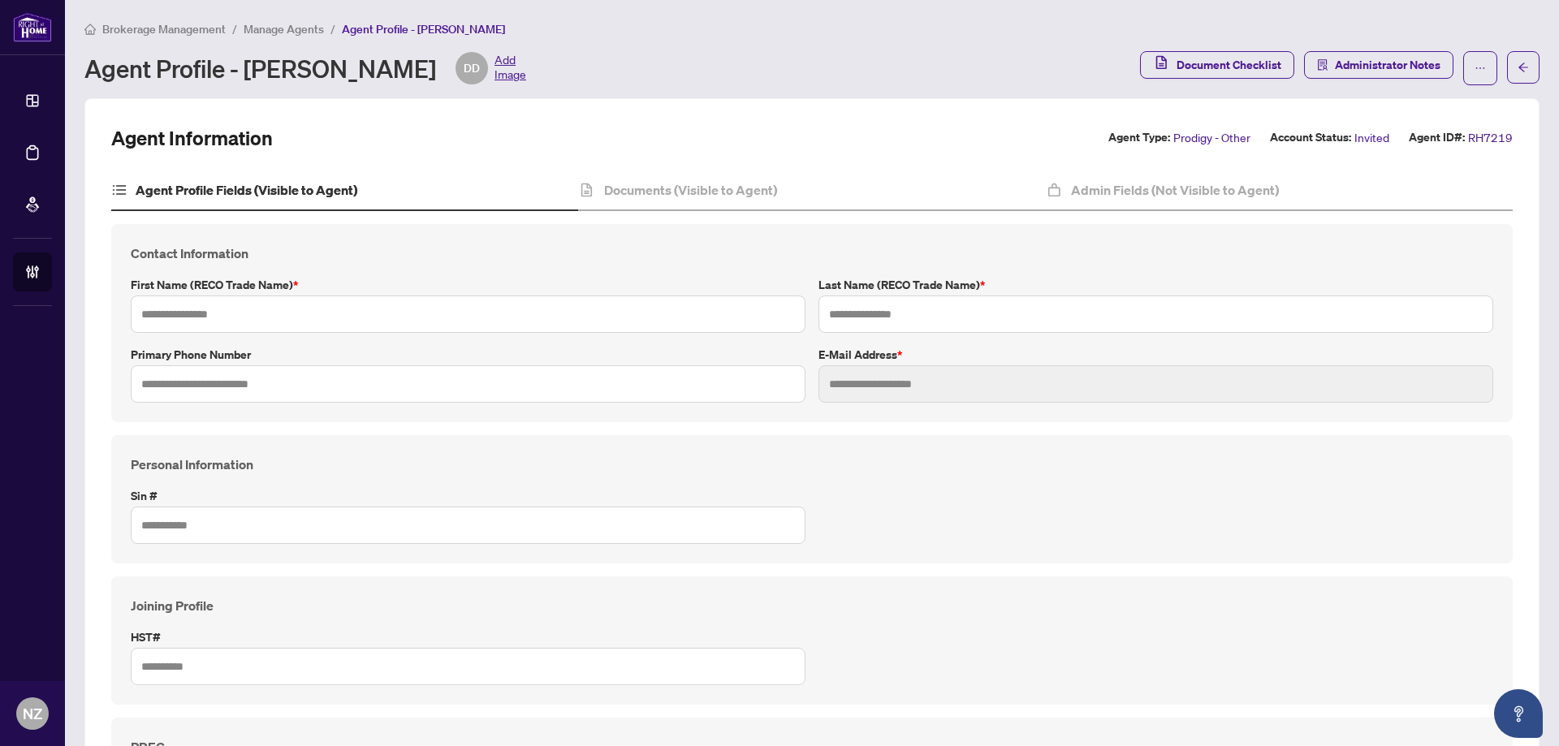
type input "*****"
type input "*******"
type input "**********"
click at [689, 192] on h4 "Documents (Visible to Agent)" at bounding box center [690, 189] width 173 height 19
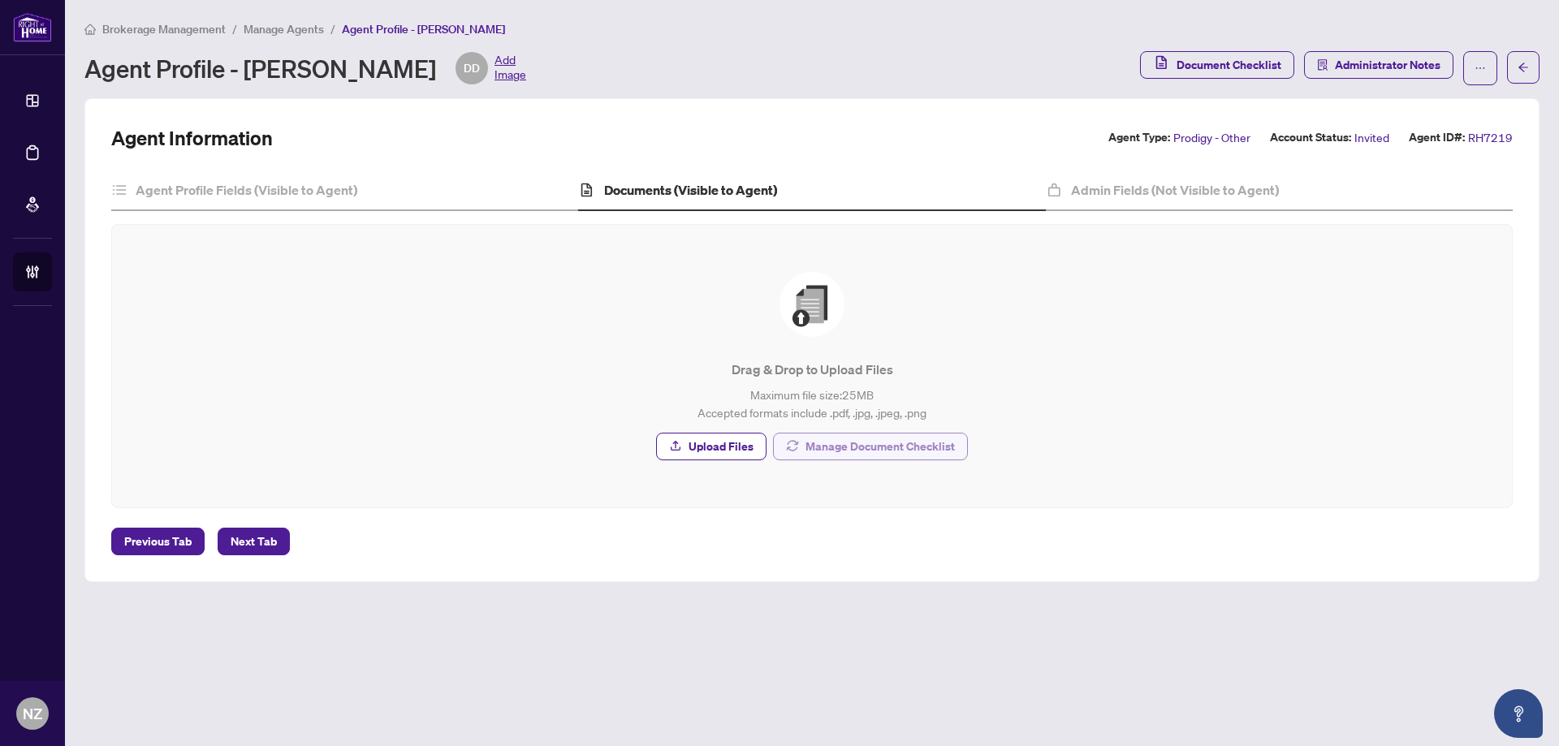
click at [888, 435] on span "Manage Document Checklist" at bounding box center [879, 447] width 149 height 26
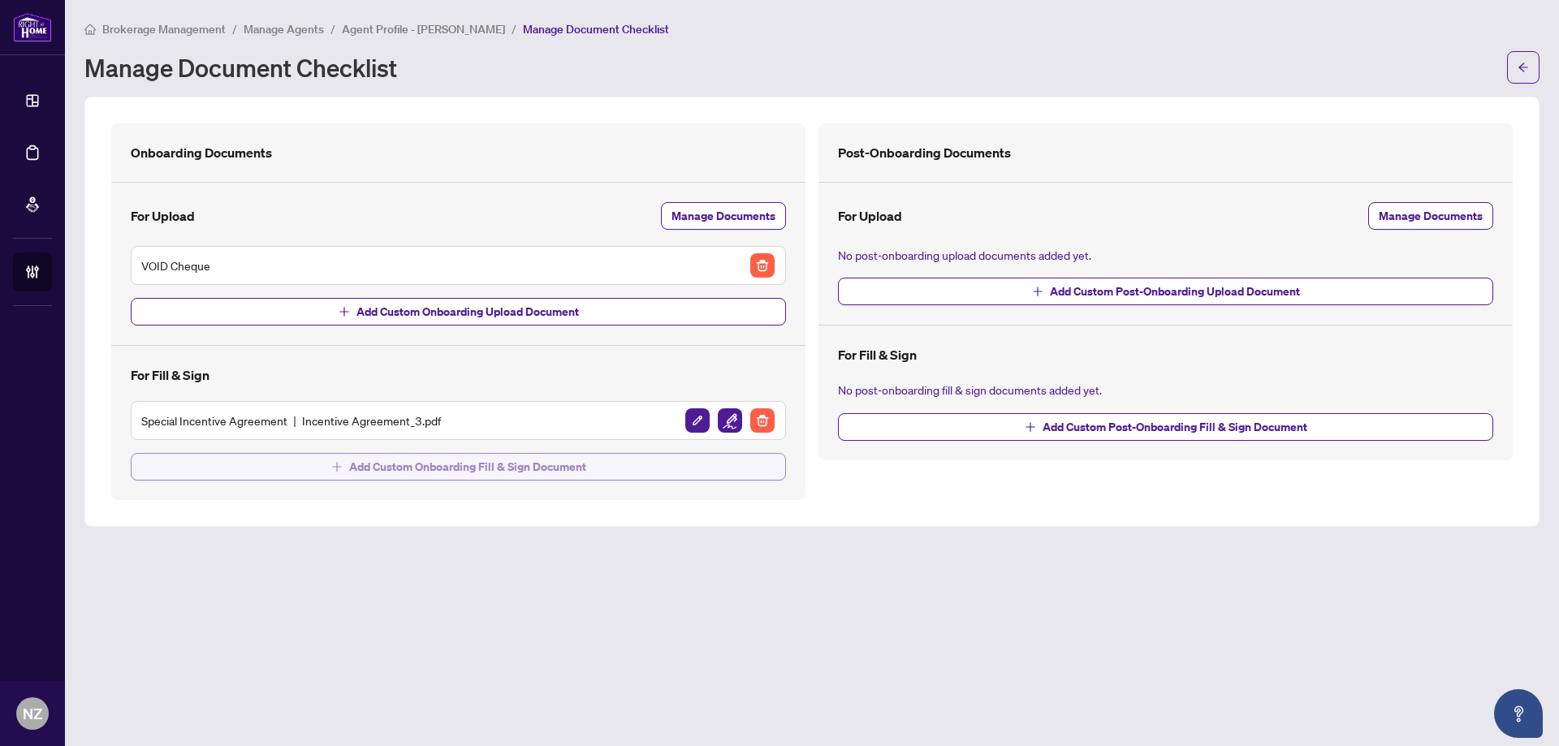
click at [489, 474] on span "Add Custom Onboarding Fill & Sign Document" at bounding box center [467, 467] width 237 height 26
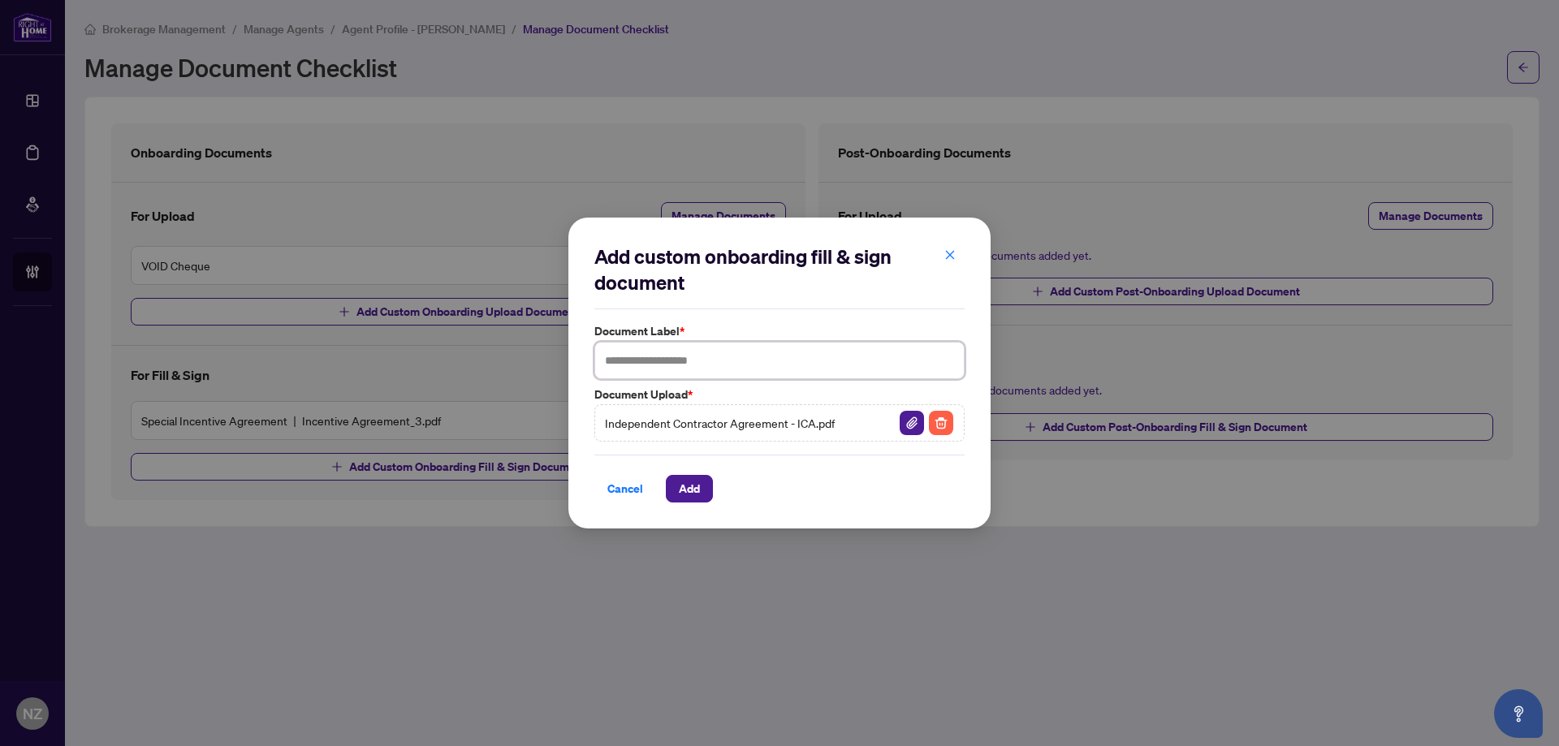
click at [683, 362] on input "text" at bounding box center [779, 360] width 370 height 37
type input "**********"
click at [686, 494] on span "Add" at bounding box center [689, 489] width 21 height 26
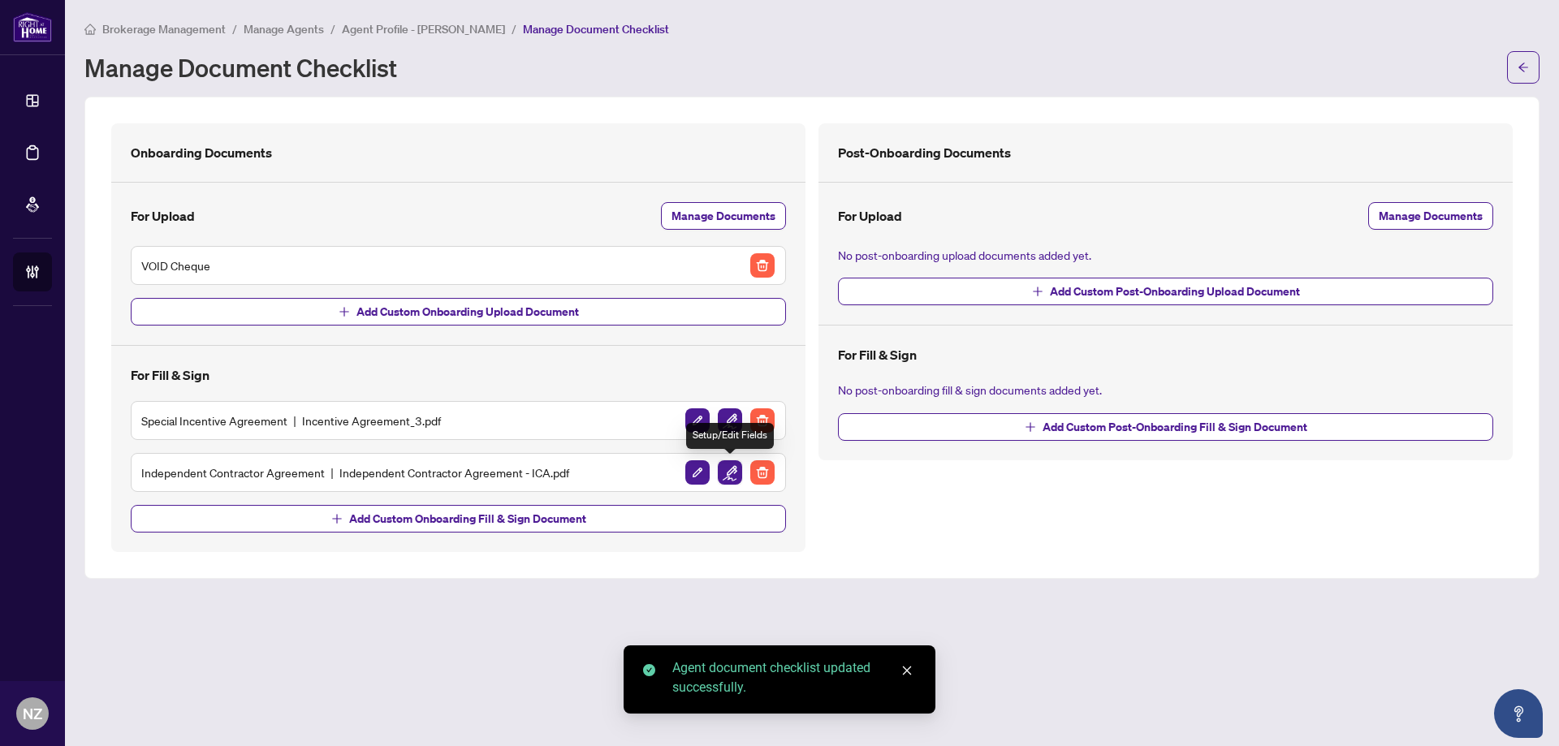
click at [730, 473] on img "button" at bounding box center [730, 472] width 24 height 24
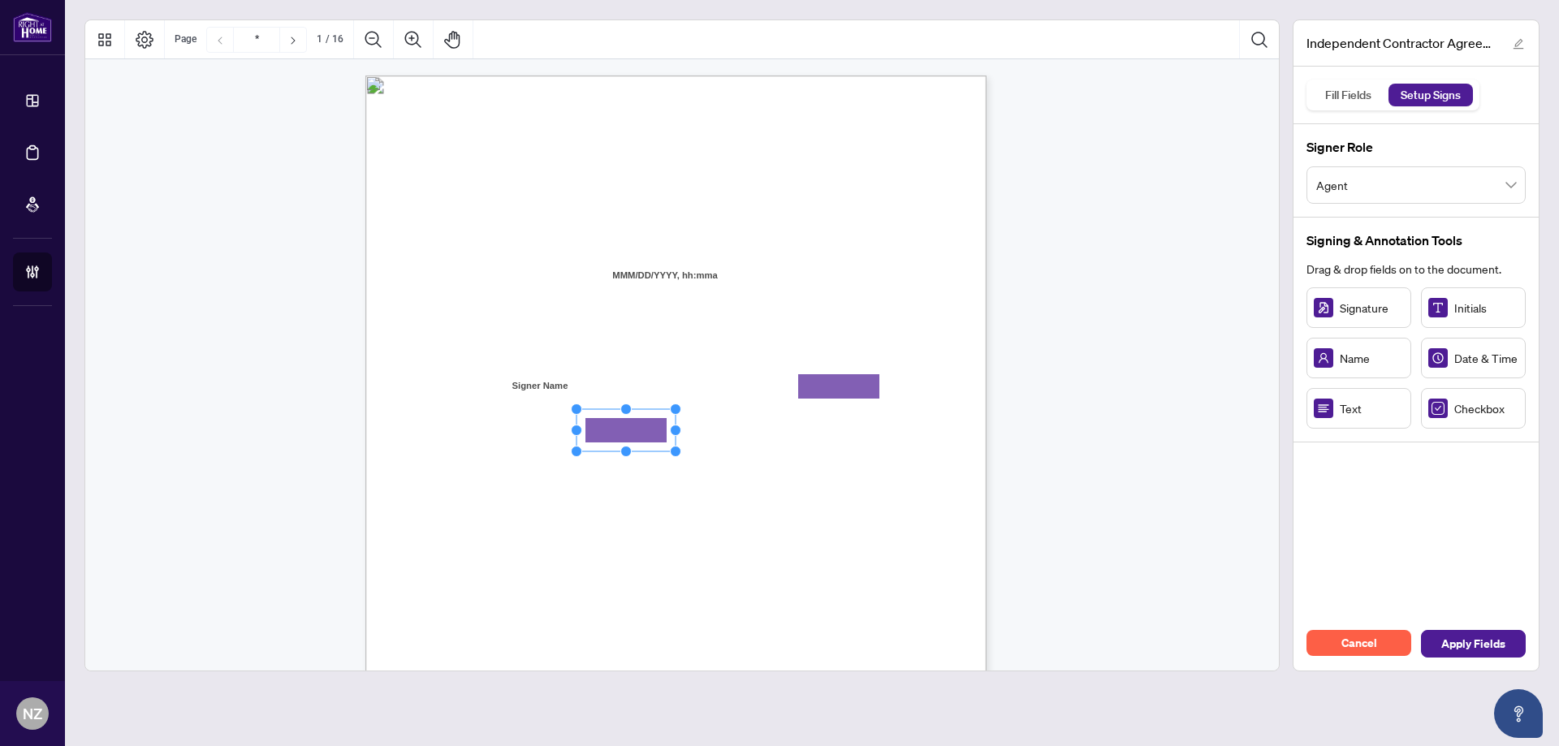
drag, startPoint x: 628, startPoint y: 437, endPoint x: 624, endPoint y: 428, distance: 9.5
click at [624, 422] on rect "Page 1" at bounding box center [625, 430] width 99 height 42
click at [1353, 96] on div "Fill Fields" at bounding box center [1348, 95] width 64 height 23
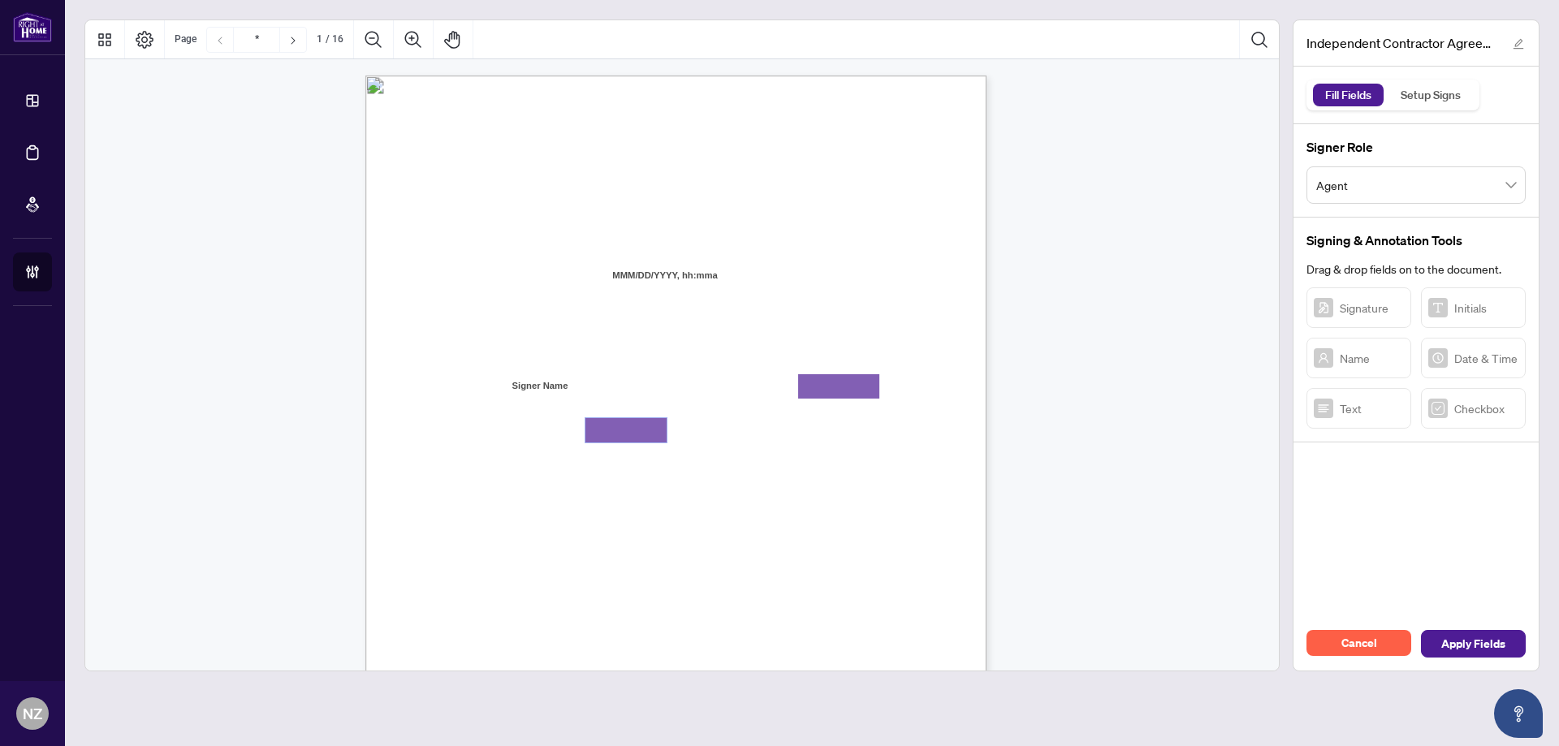
click at [631, 428] on textarea "01K2QBRQBR2NSNT2VZ525NW1PC" at bounding box center [625, 430] width 81 height 24
type textarea "*******"
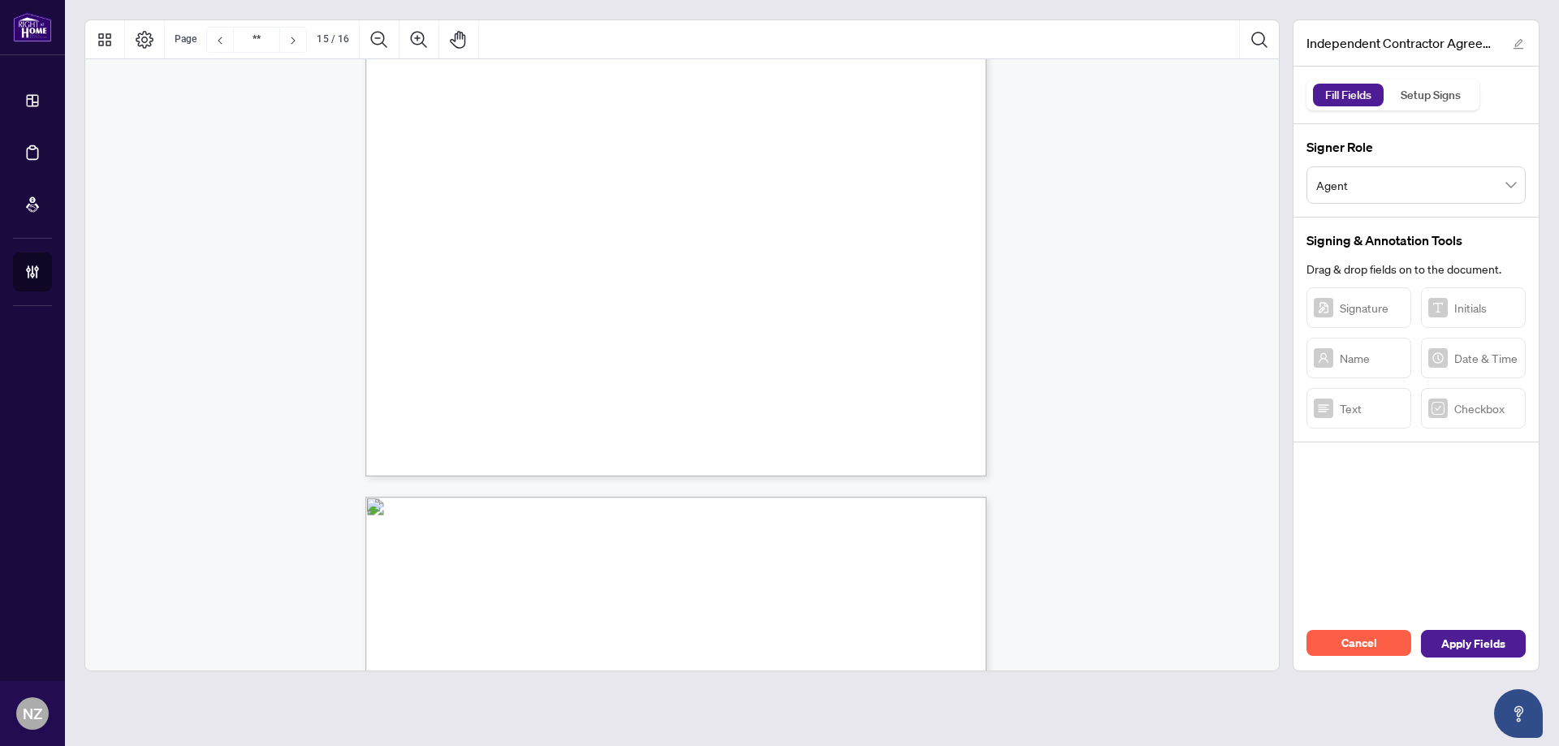
scroll to position [12340, 0]
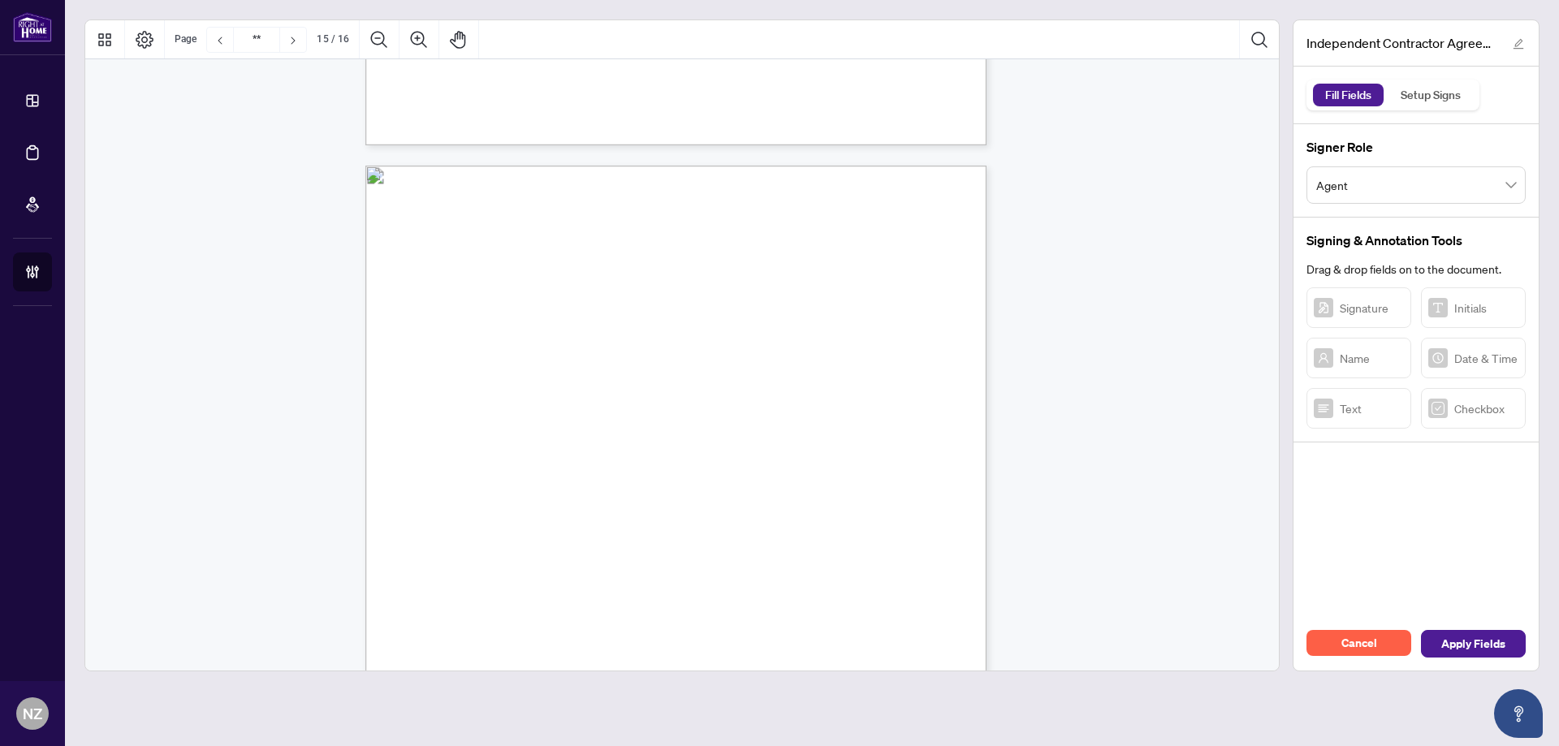
type input "**"
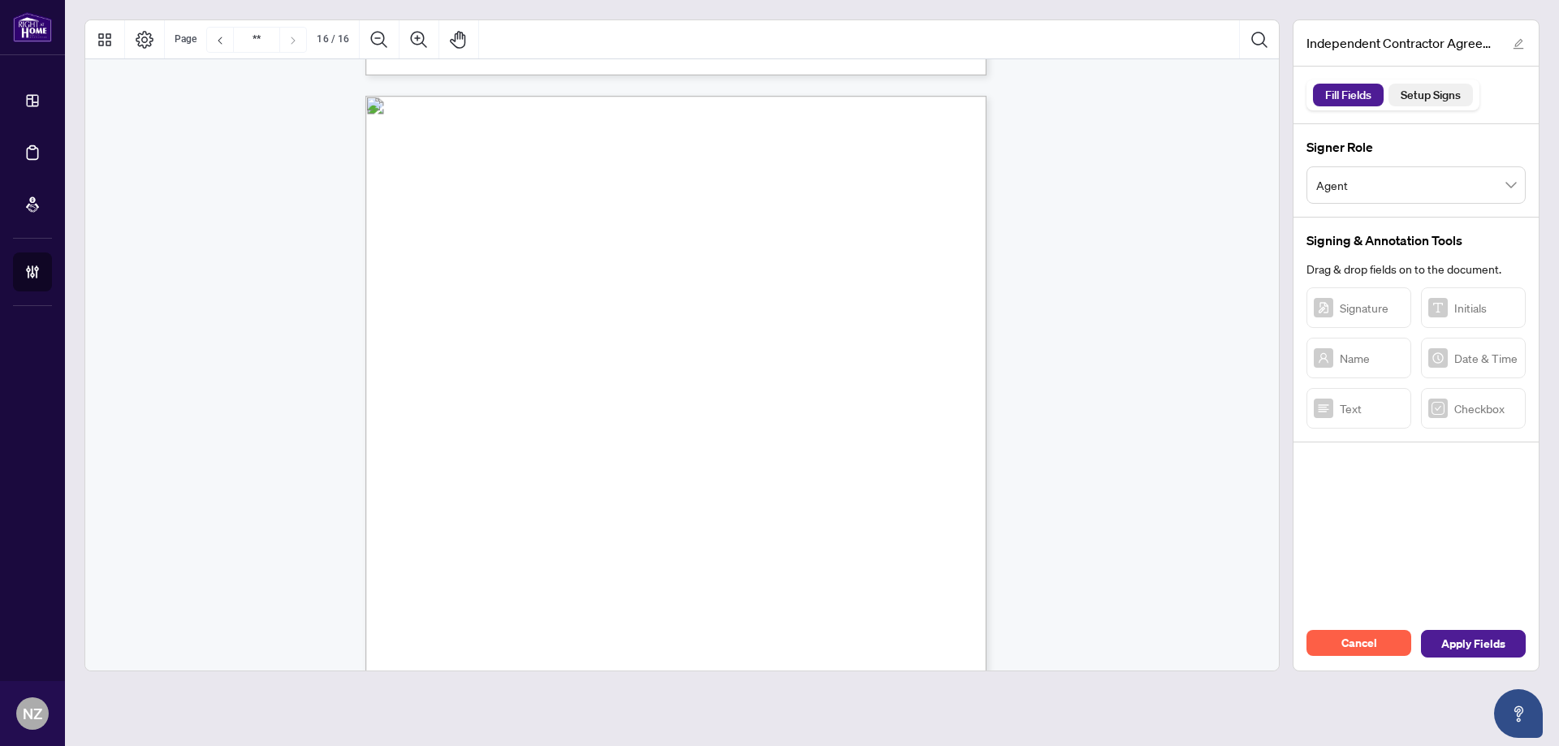
click at [1458, 91] on div "Setup Signs" at bounding box center [1430, 95] width 78 height 23
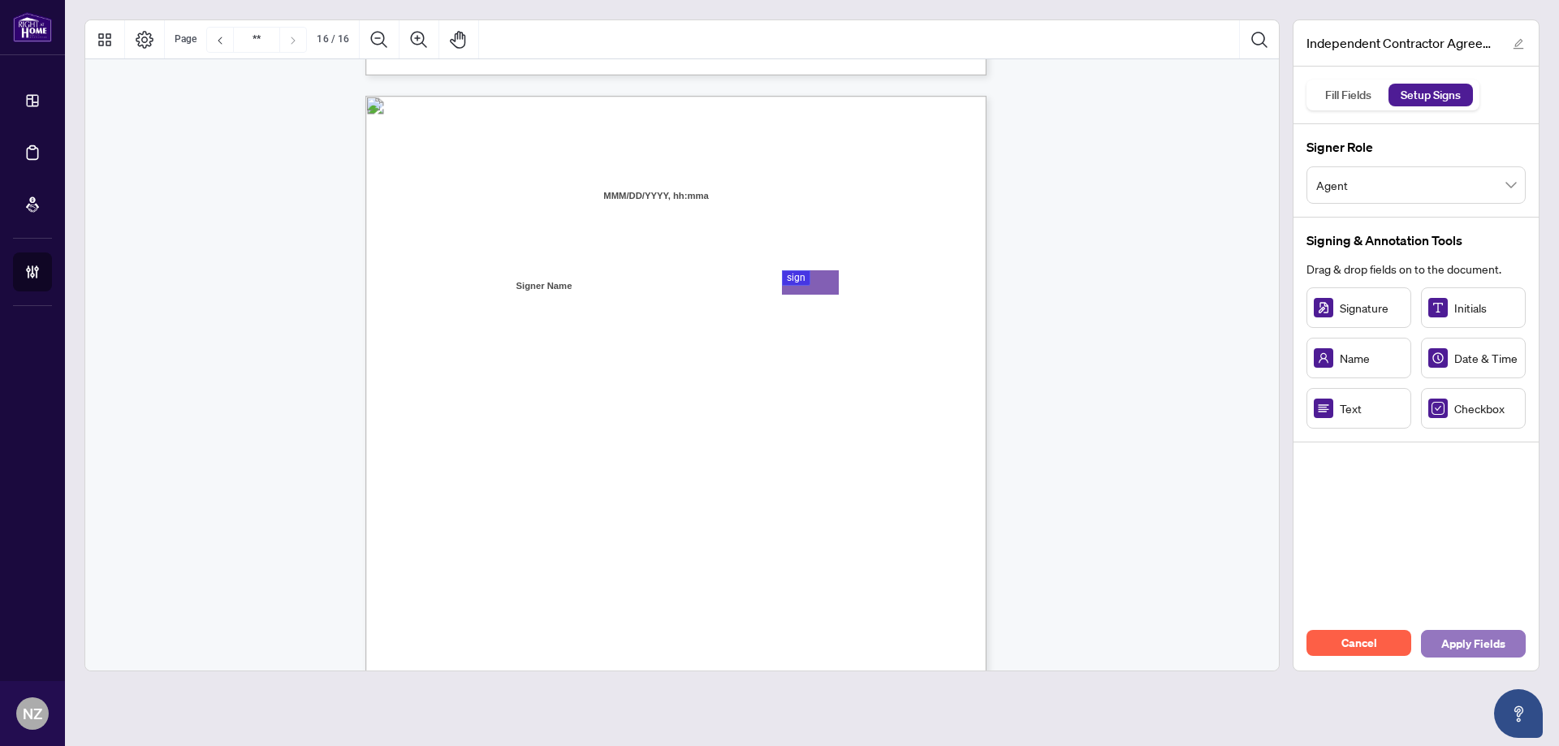
click at [1466, 645] on span "Apply Fields" at bounding box center [1473, 644] width 64 height 26
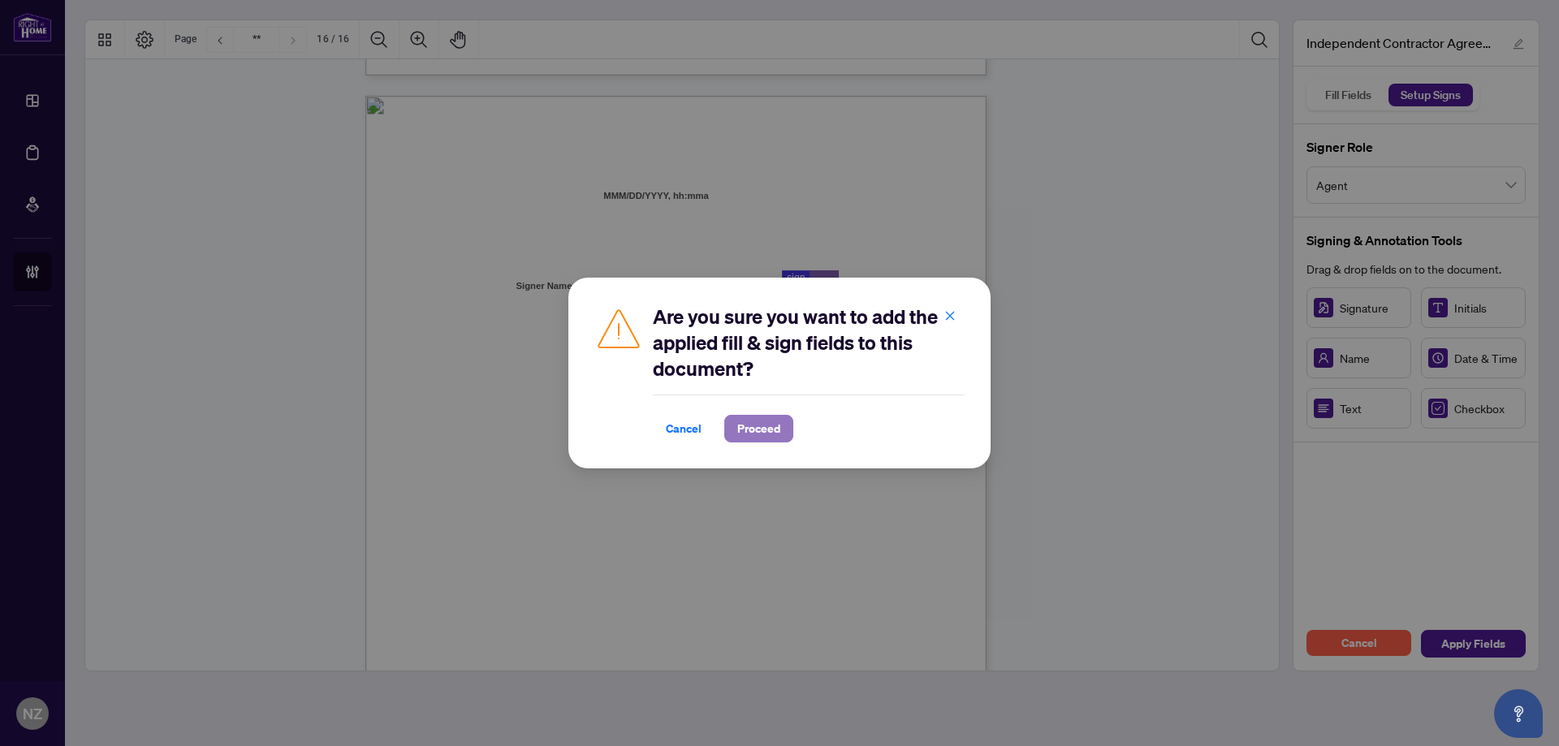
click at [763, 418] on span "Proceed" at bounding box center [758, 429] width 43 height 26
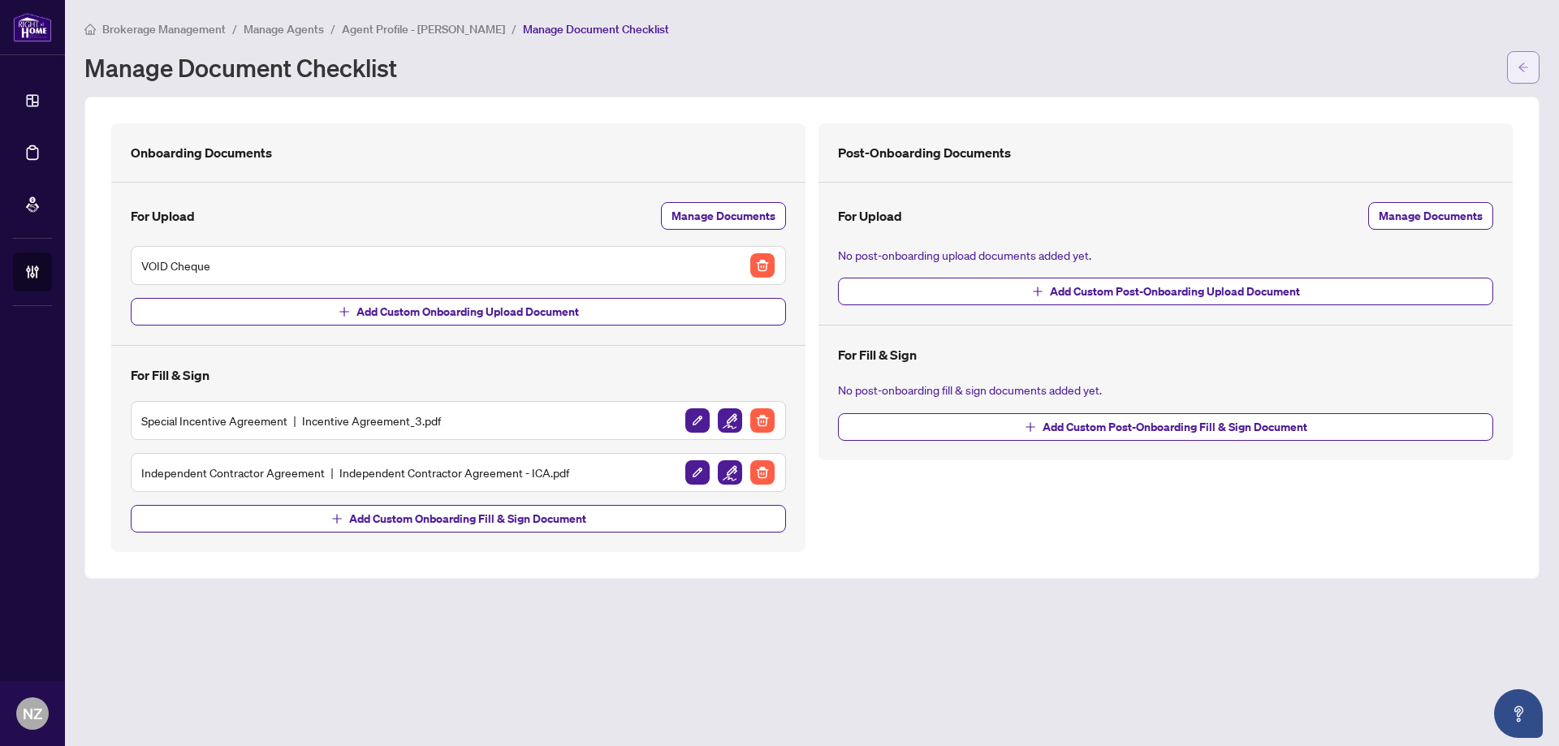
click at [1519, 69] on icon "arrow-left" at bounding box center [1522, 67] width 11 height 11
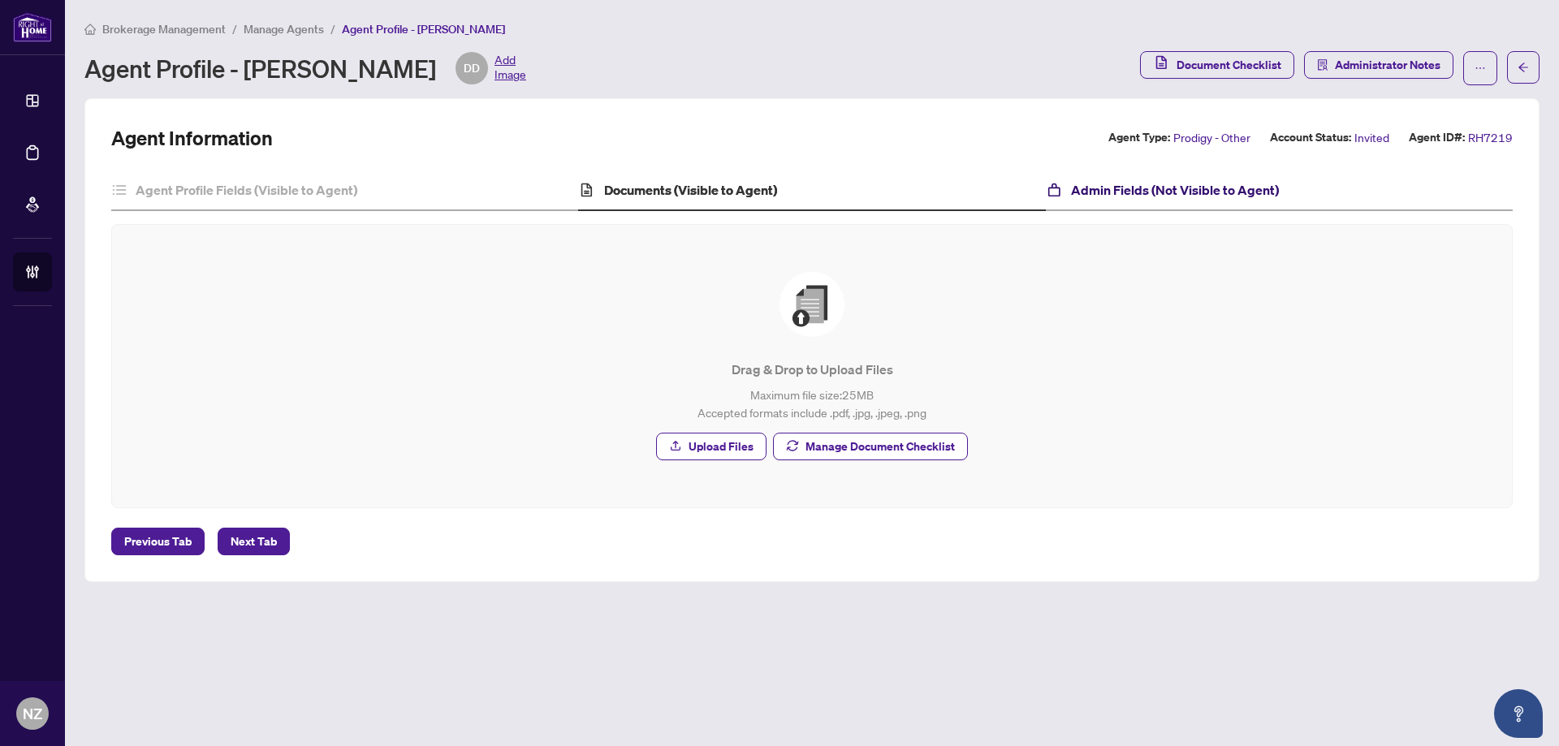
click at [1150, 182] on h4 "Admin Fields (Not Visible to Agent)" at bounding box center [1175, 189] width 208 height 19
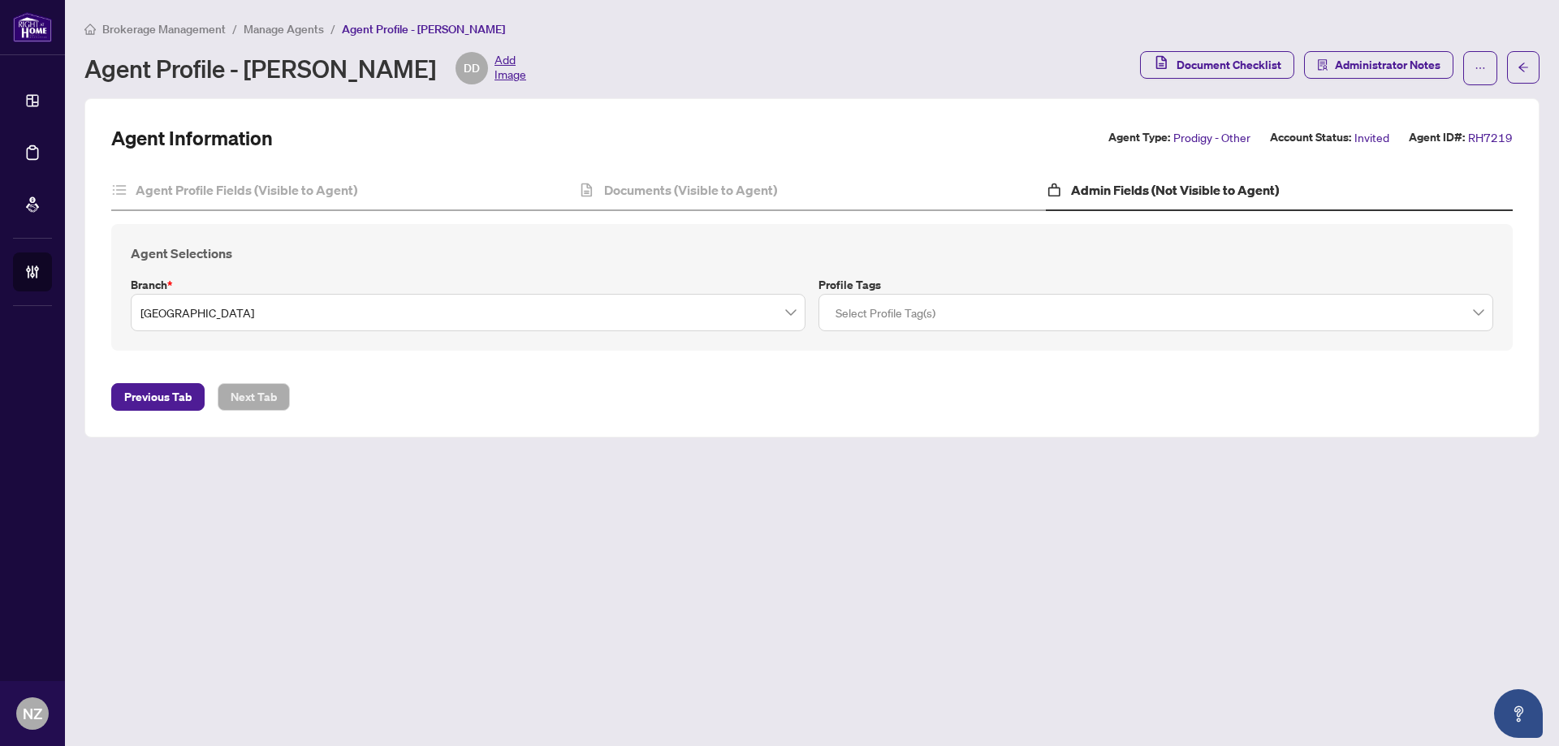
click at [783, 308] on span "Mississauga" at bounding box center [467, 312] width 655 height 31
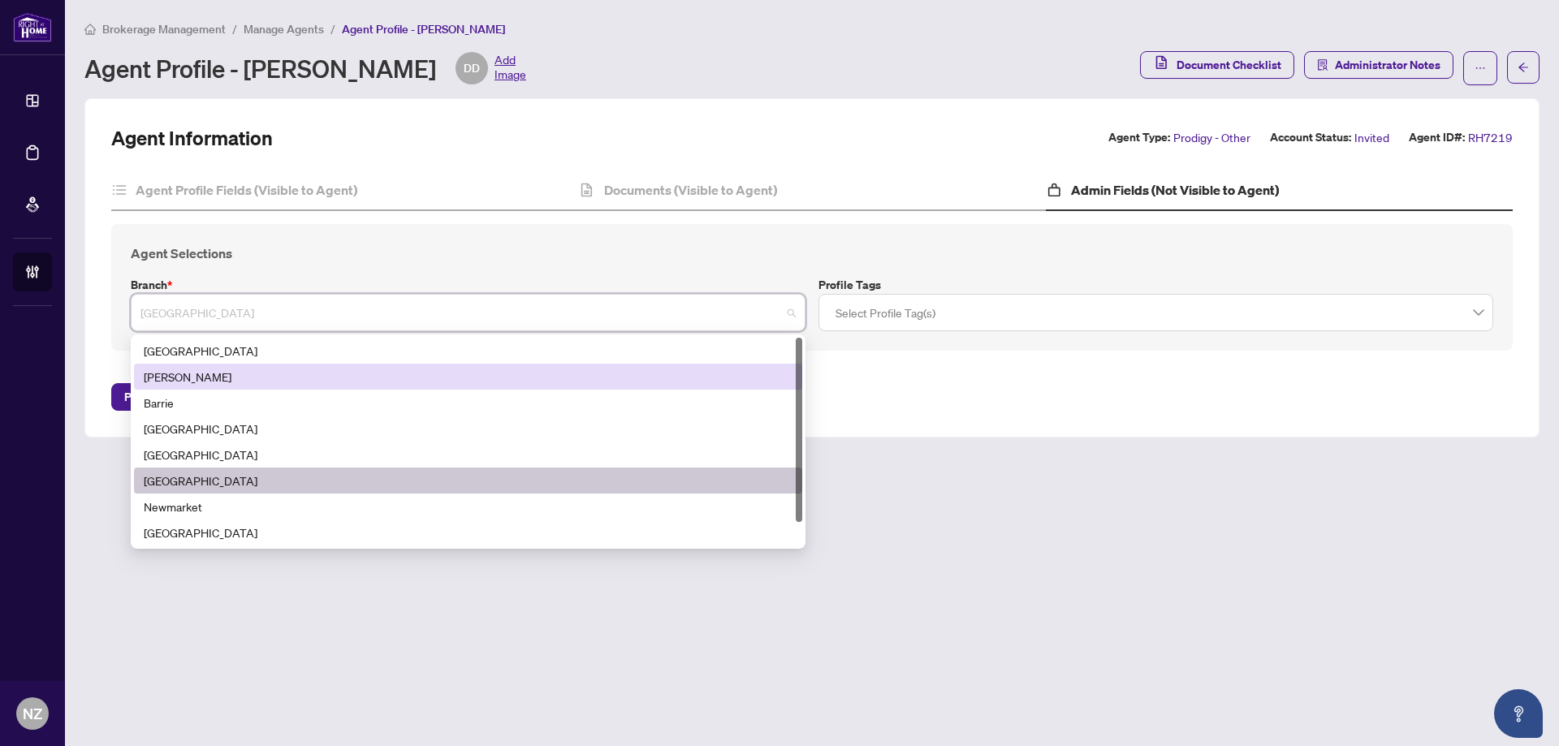
click at [172, 379] on div "[PERSON_NAME]" at bounding box center [468, 377] width 649 height 18
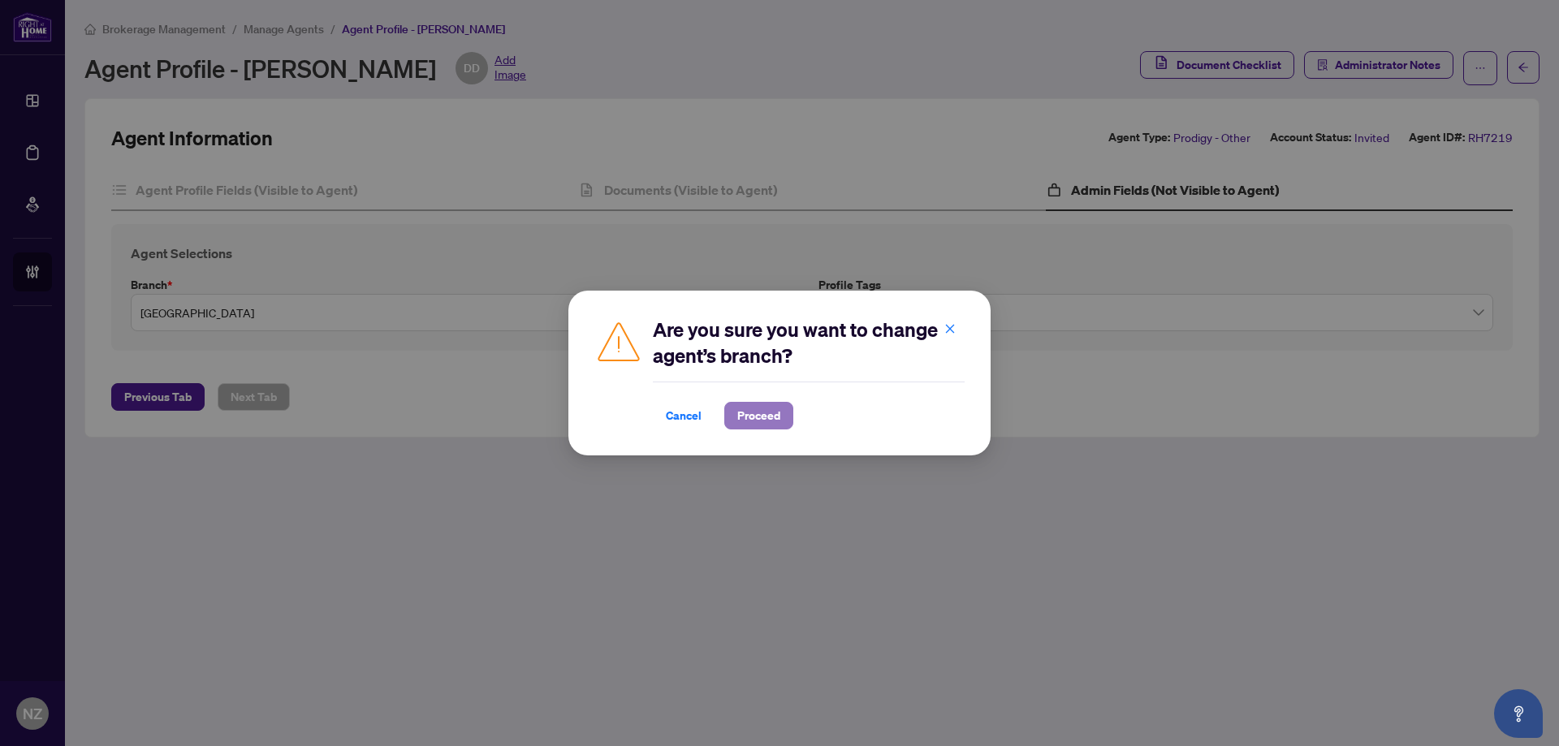
click at [756, 412] on span "Proceed" at bounding box center [758, 416] width 43 height 26
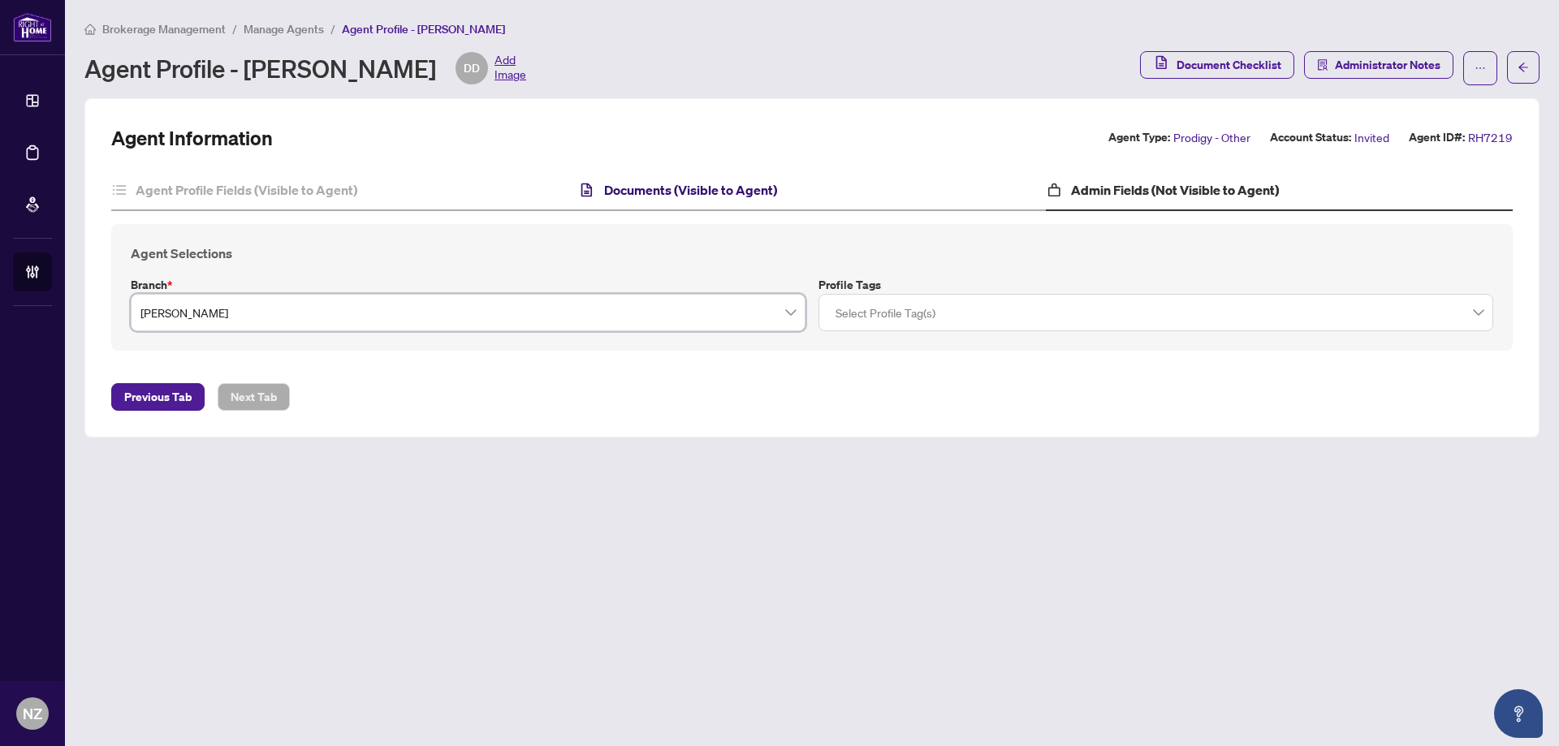
click at [676, 186] on h4 "Documents (Visible to Agent)" at bounding box center [690, 189] width 173 height 19
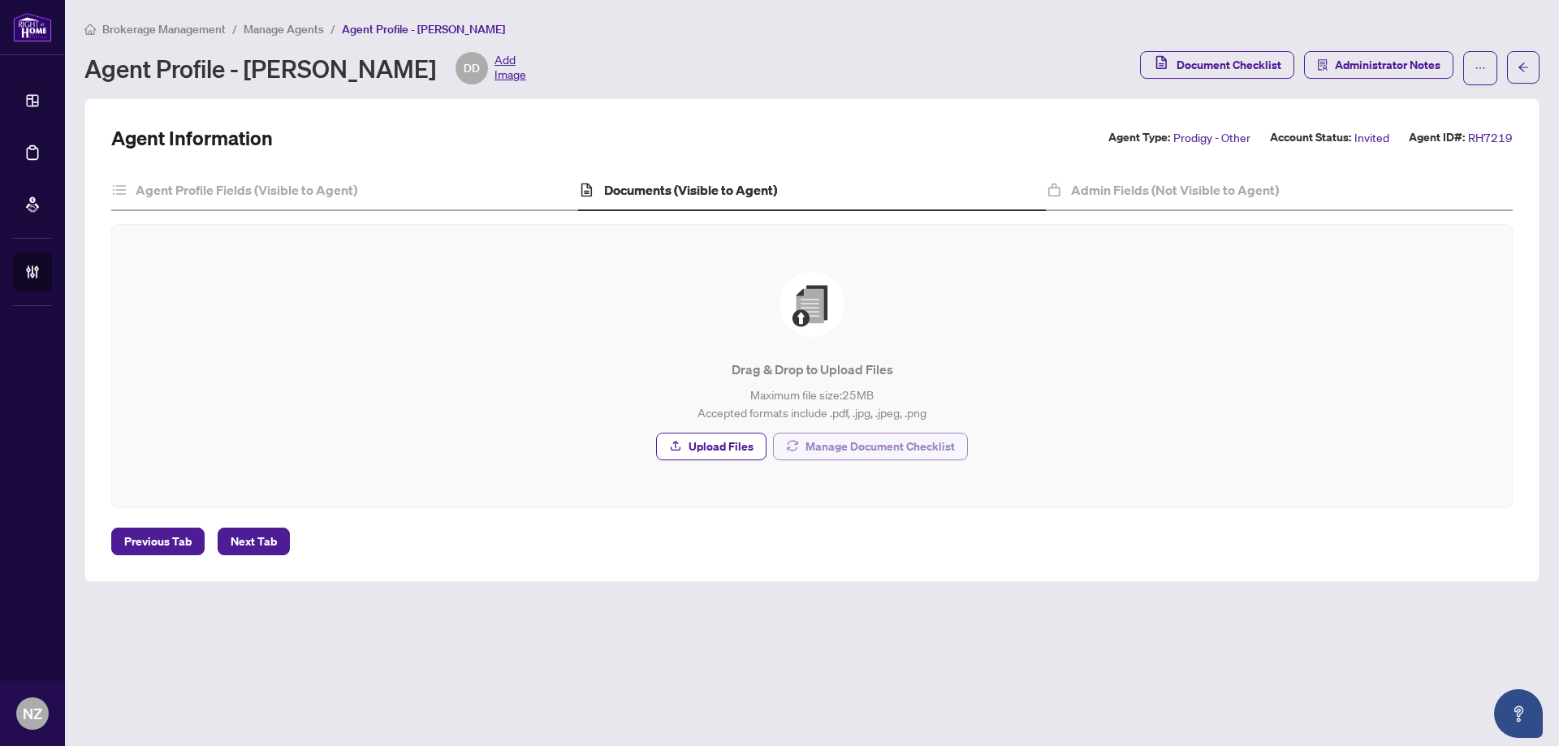
click at [905, 454] on span "Manage Document Checklist" at bounding box center [879, 447] width 149 height 26
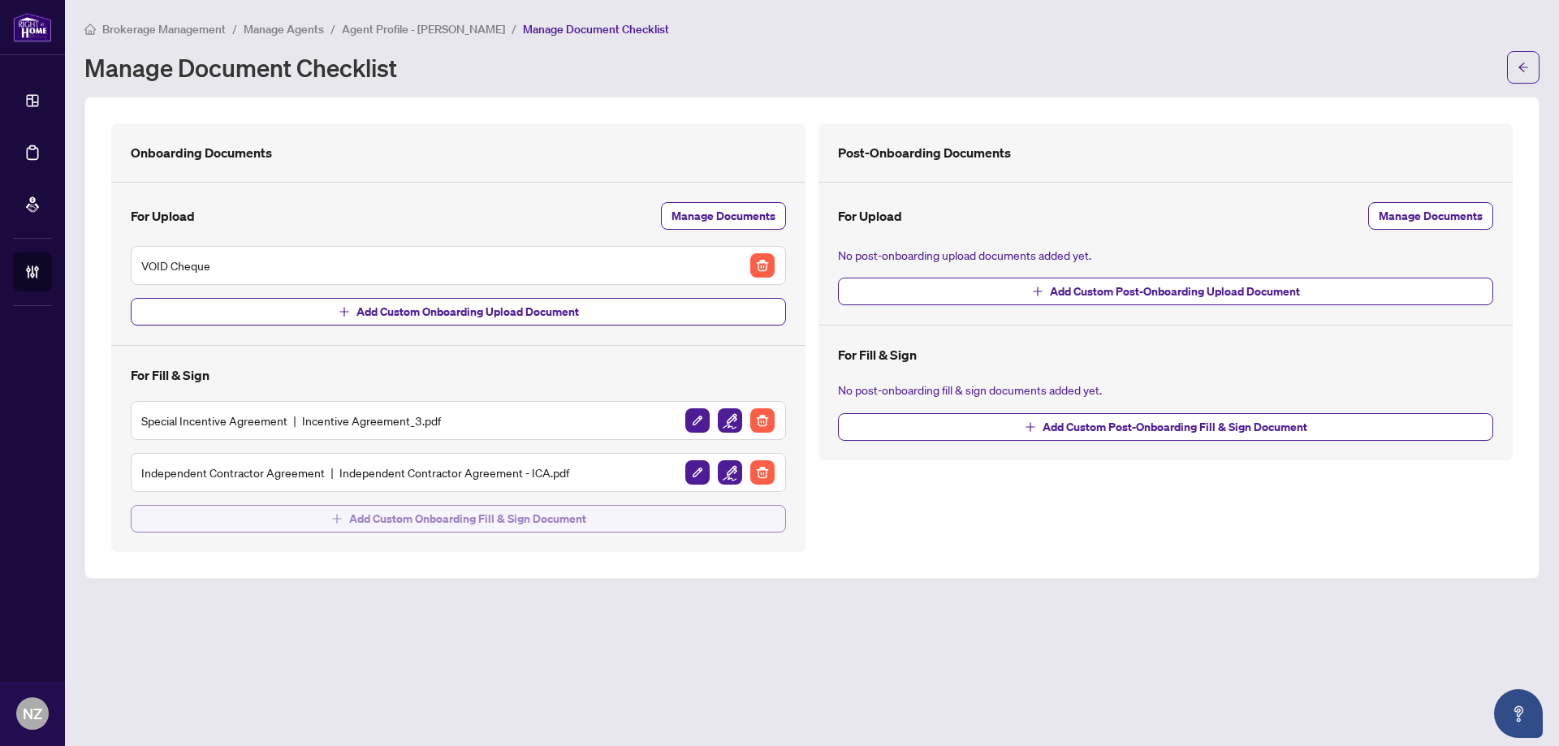
click at [421, 512] on span "Add Custom Onboarding Fill & Sign Document" at bounding box center [467, 519] width 237 height 26
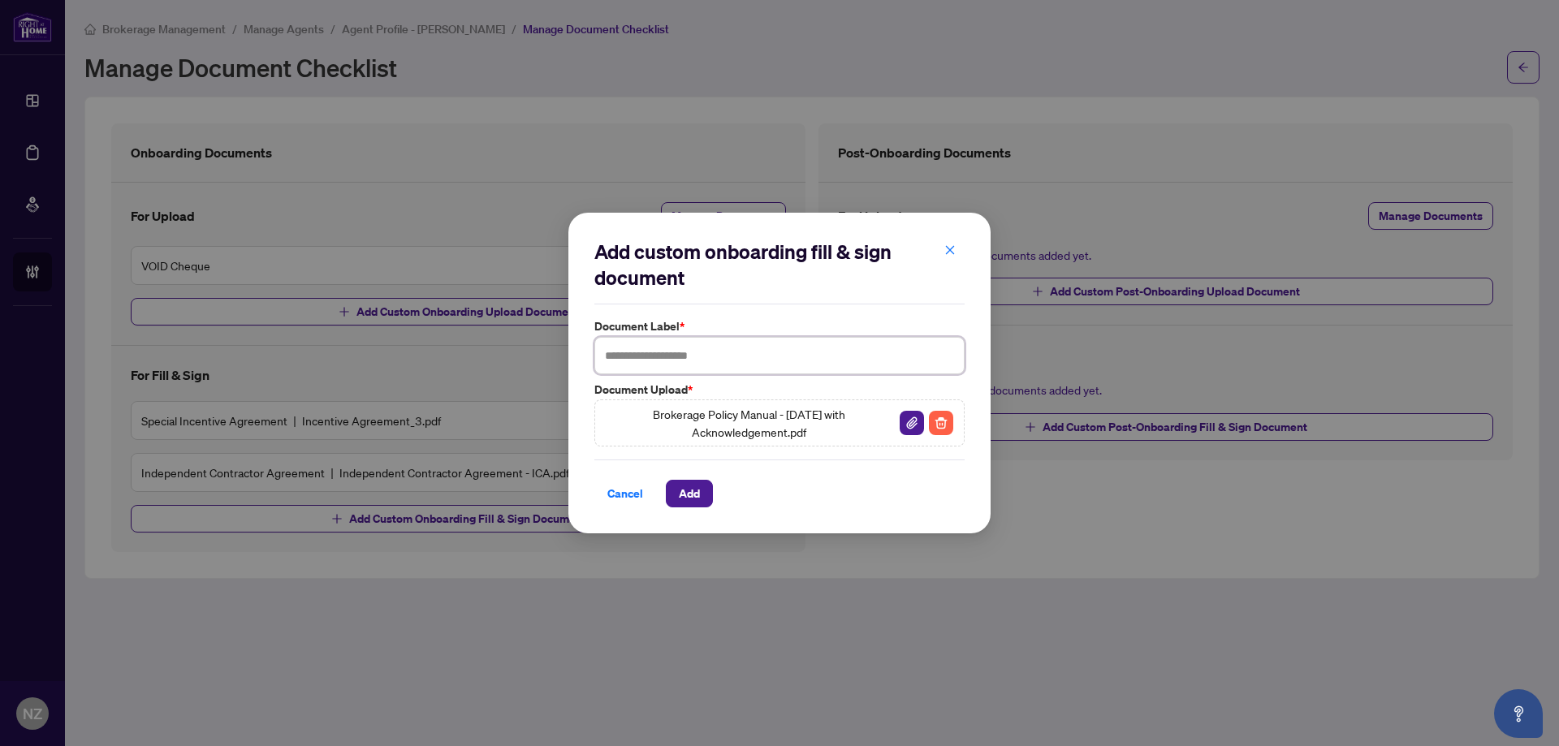
click at [678, 356] on input "text" at bounding box center [779, 355] width 370 height 37
type input "**********"
click at [681, 490] on span "Add" at bounding box center [689, 494] width 21 height 26
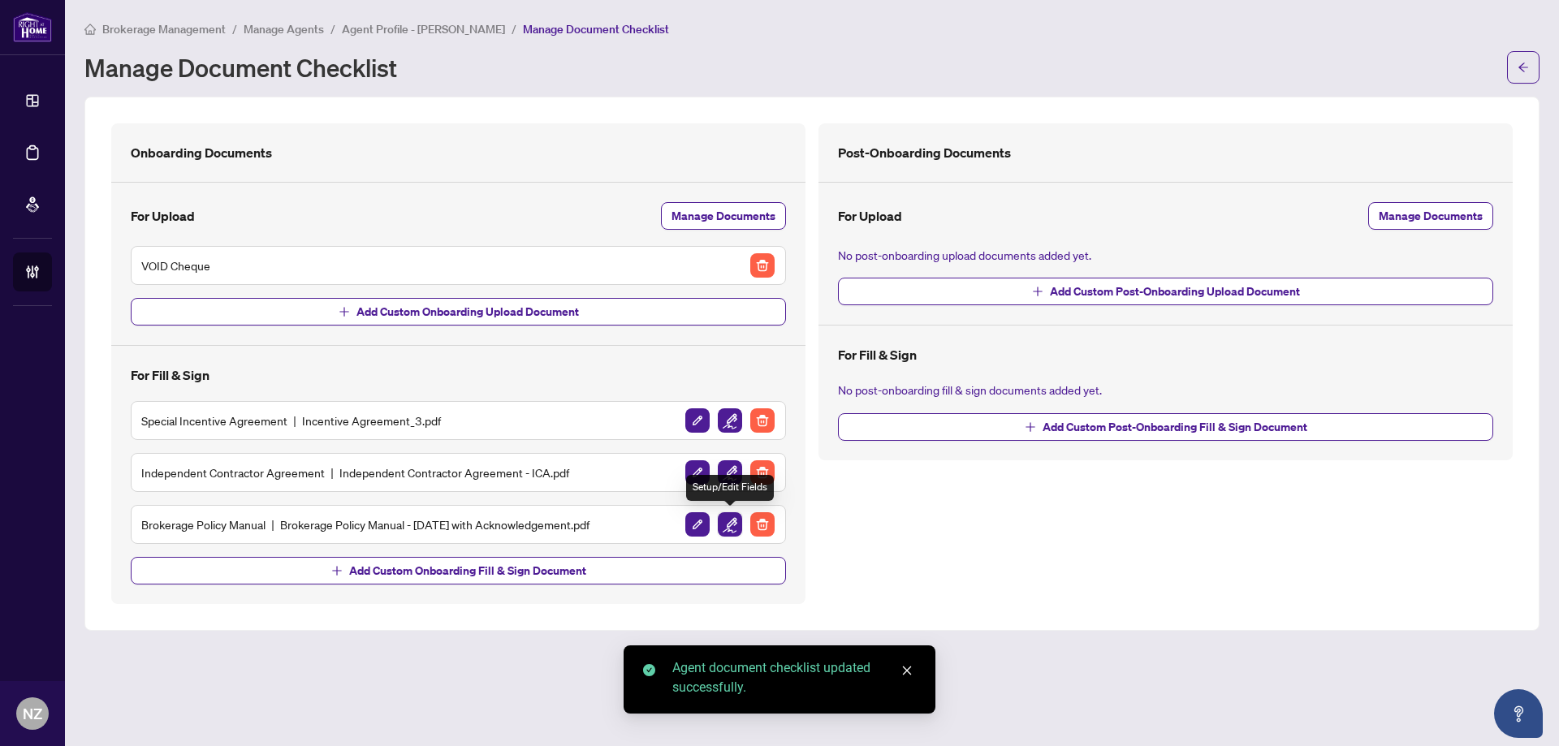
click at [731, 524] on img "button" at bounding box center [730, 524] width 24 height 24
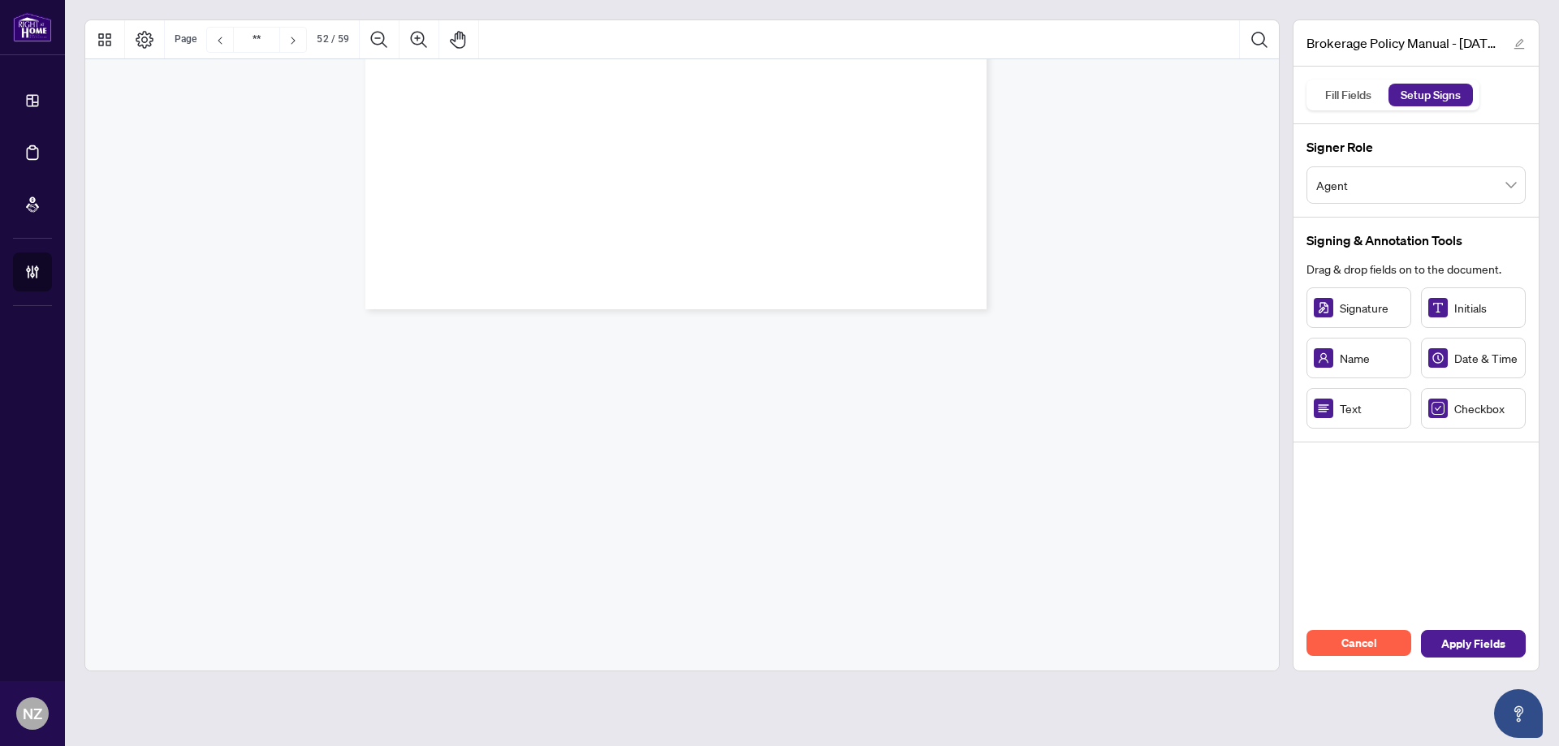
scroll to position [47743, 0]
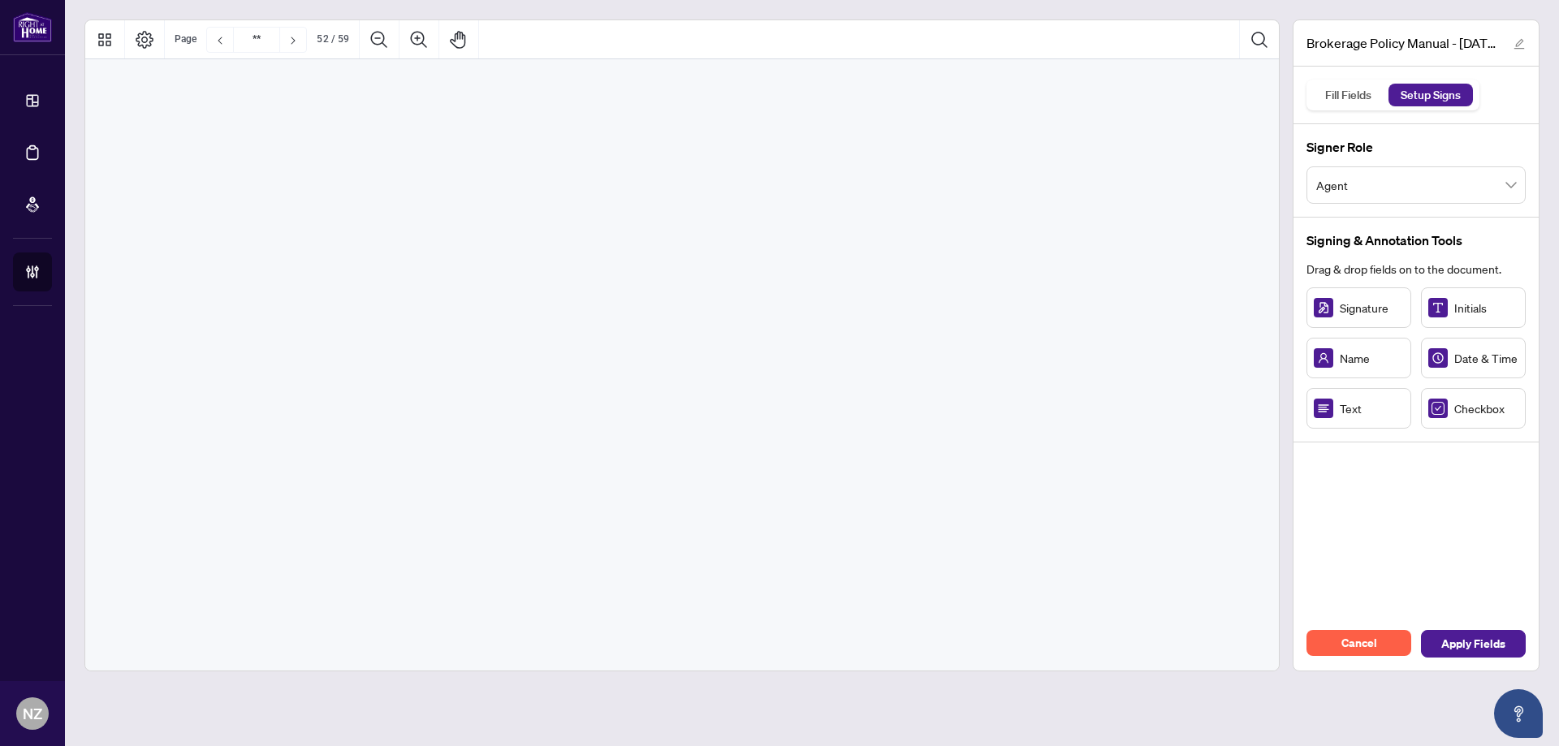
type input "**"
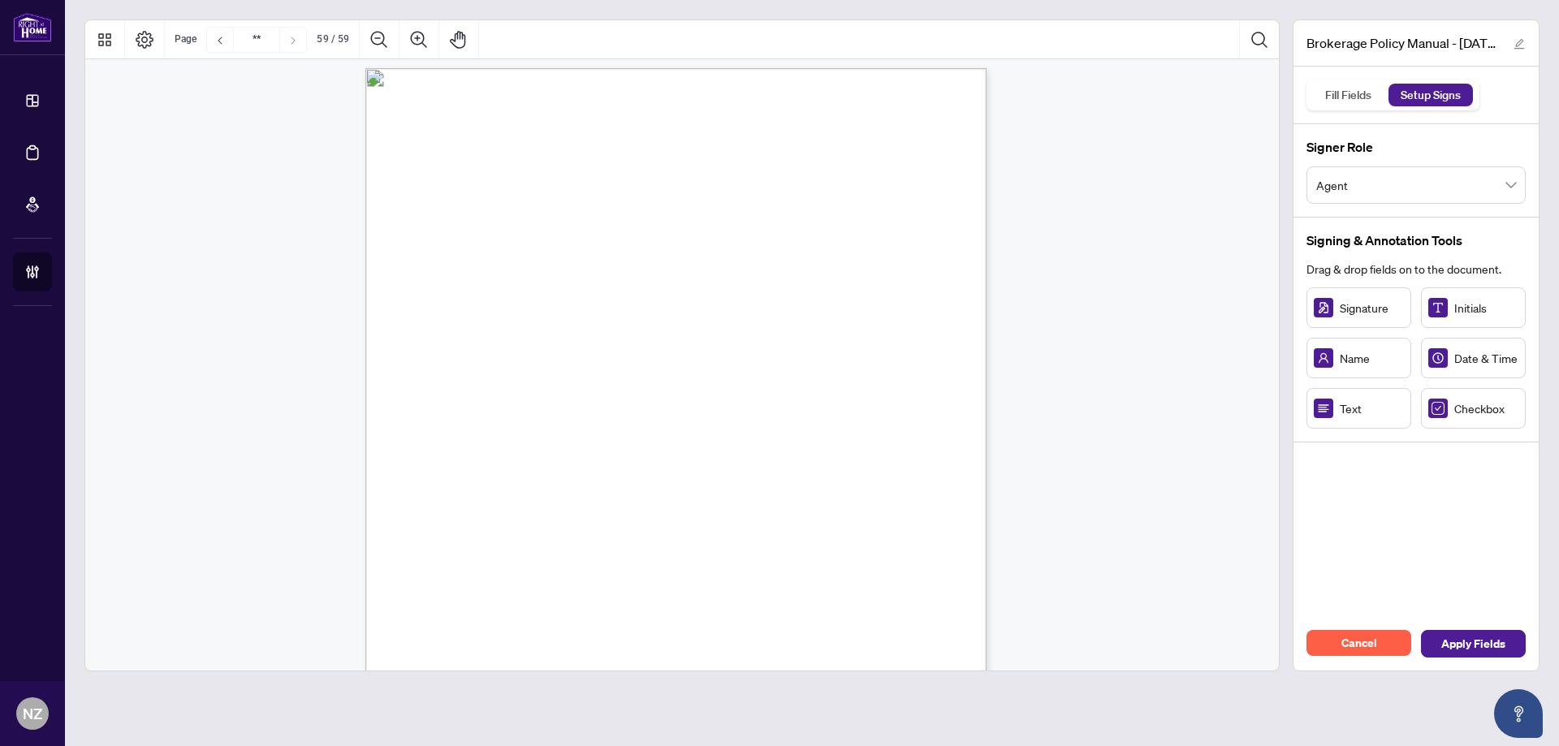
scroll to position [47824, 0]
click at [1460, 650] on span "Apply Fields" at bounding box center [1473, 644] width 64 height 26
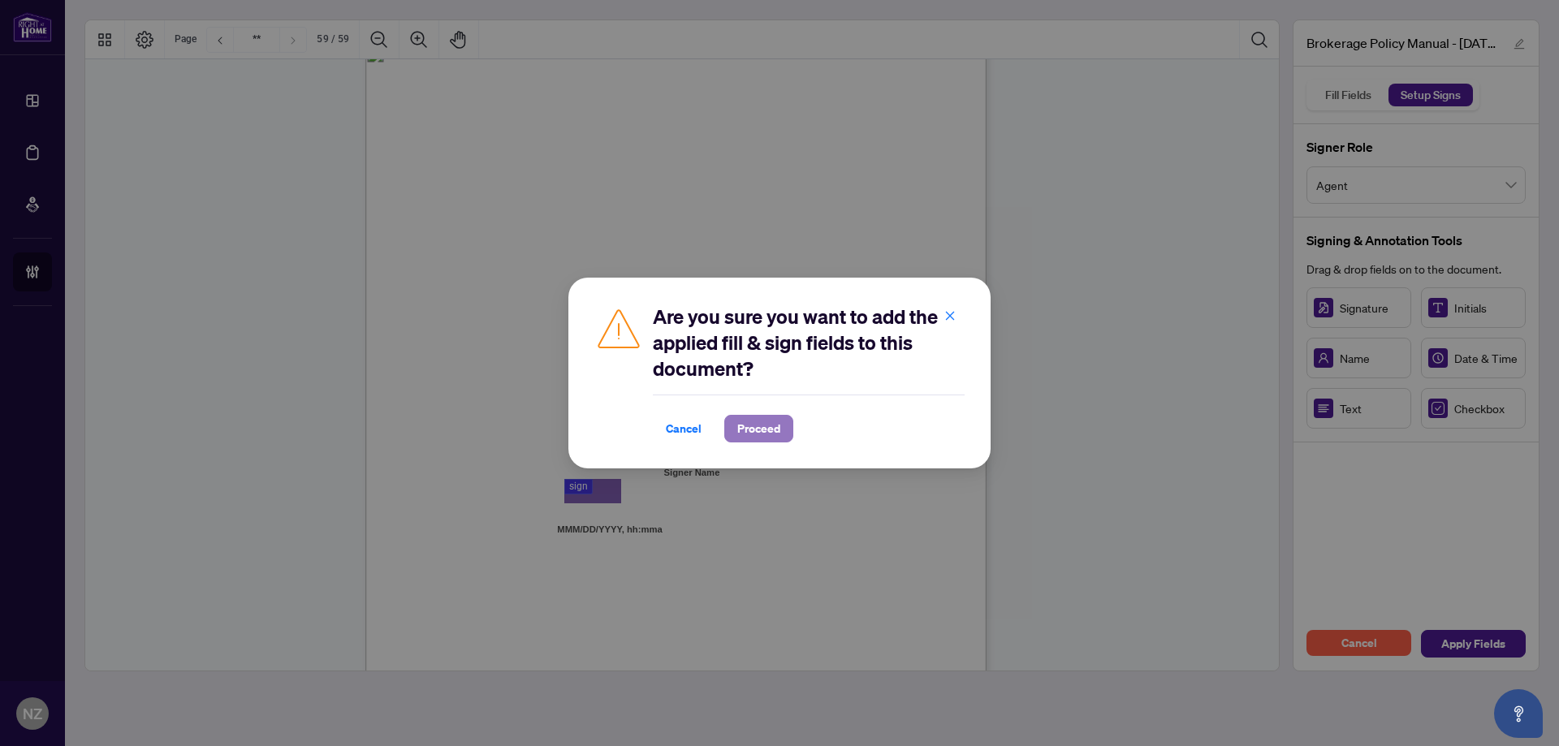
click at [768, 425] on span "Proceed" at bounding box center [758, 429] width 43 height 26
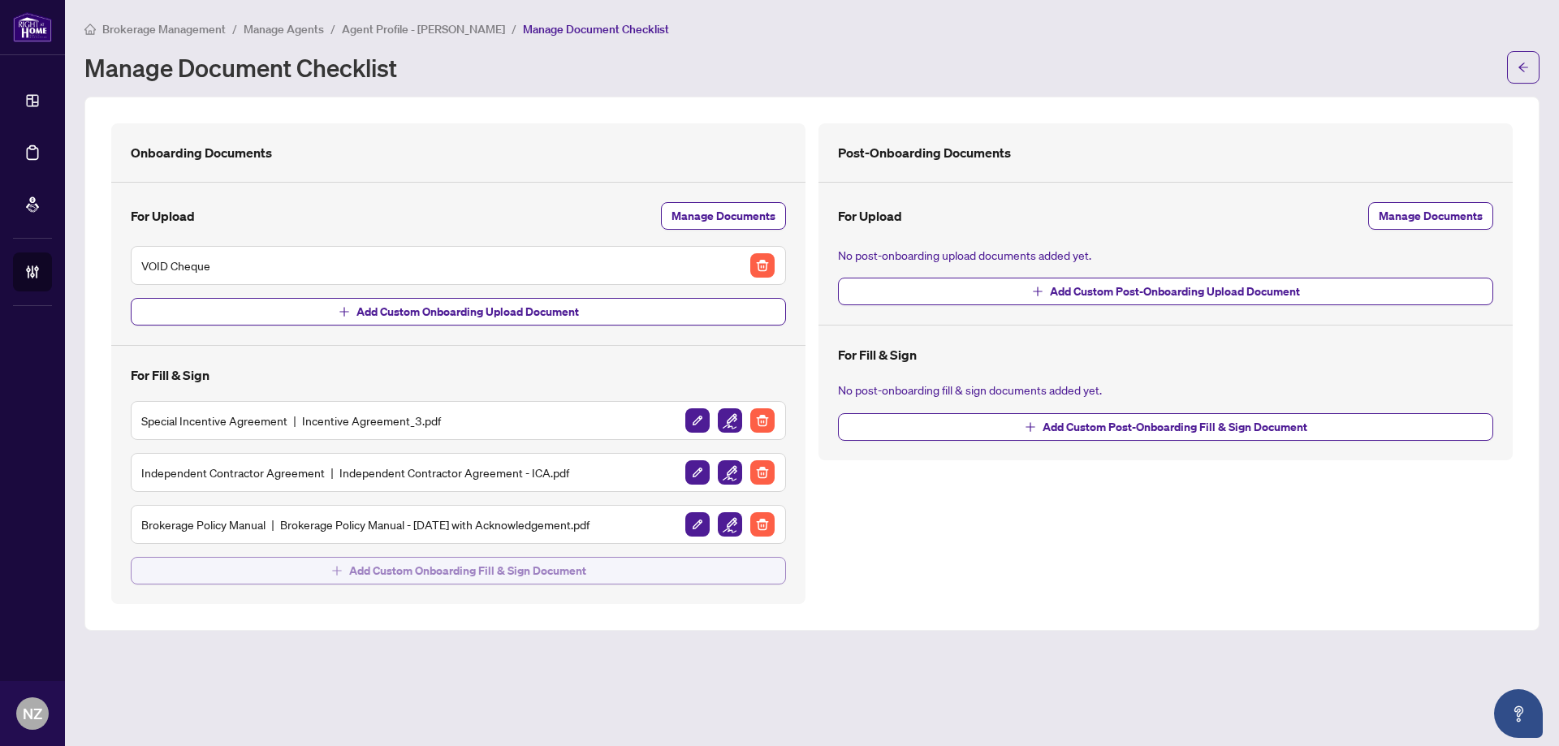
click at [386, 577] on span "Add Custom Onboarding Fill & Sign Document" at bounding box center [467, 571] width 237 height 26
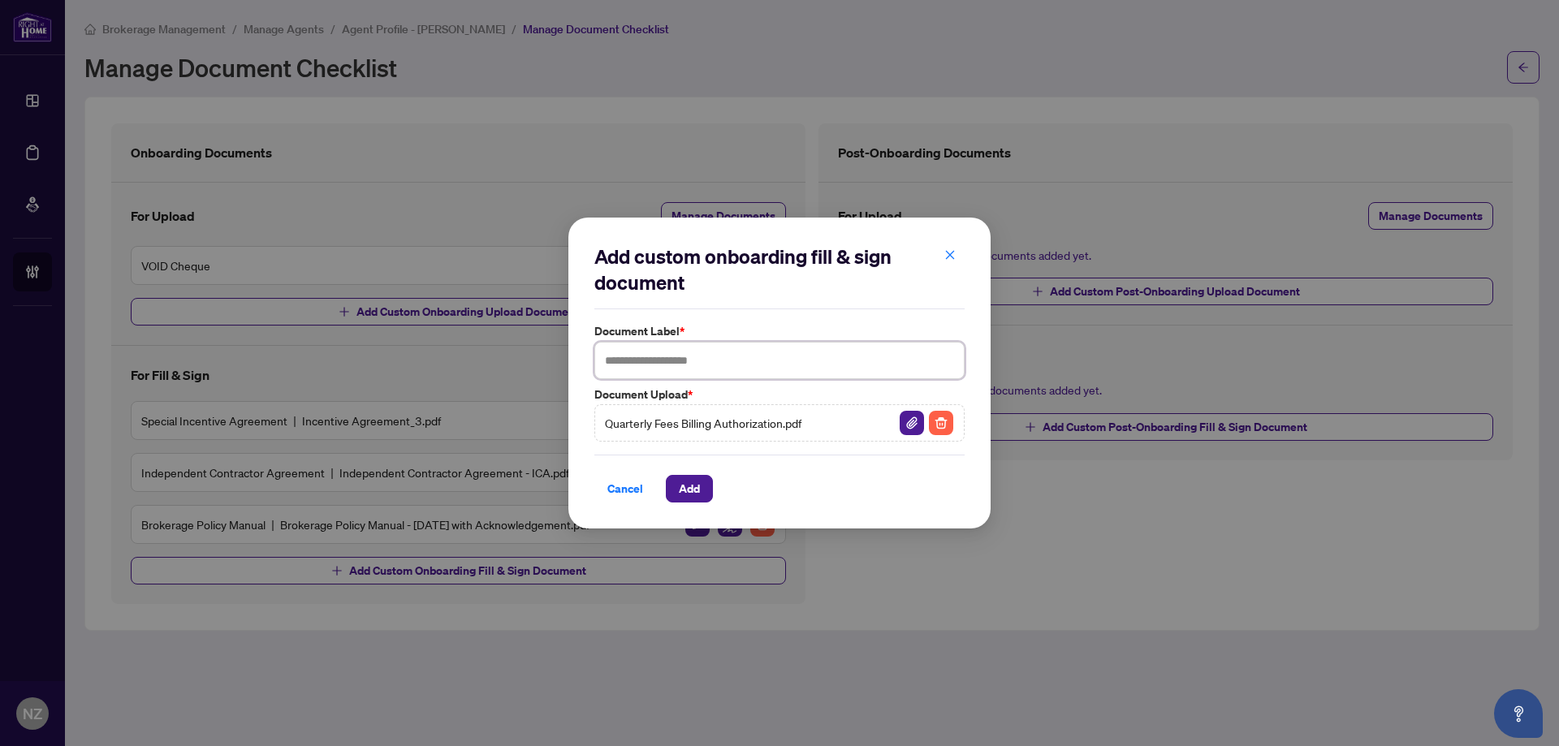
click at [695, 360] on input "text" at bounding box center [779, 360] width 370 height 37
type input "**********"
click at [689, 481] on span "Add" at bounding box center [689, 489] width 21 height 26
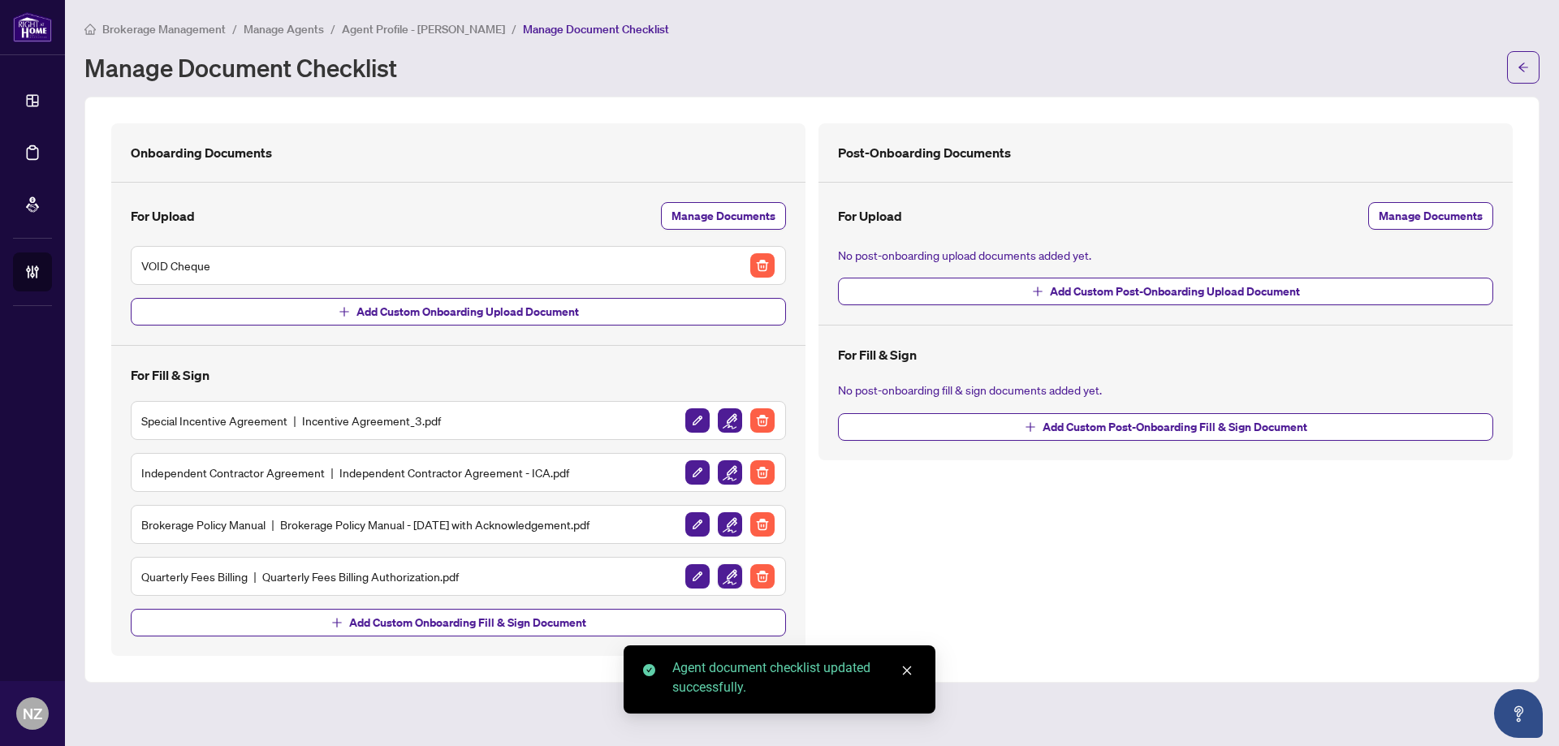
click at [727, 576] on img "button" at bounding box center [730, 576] width 24 height 24
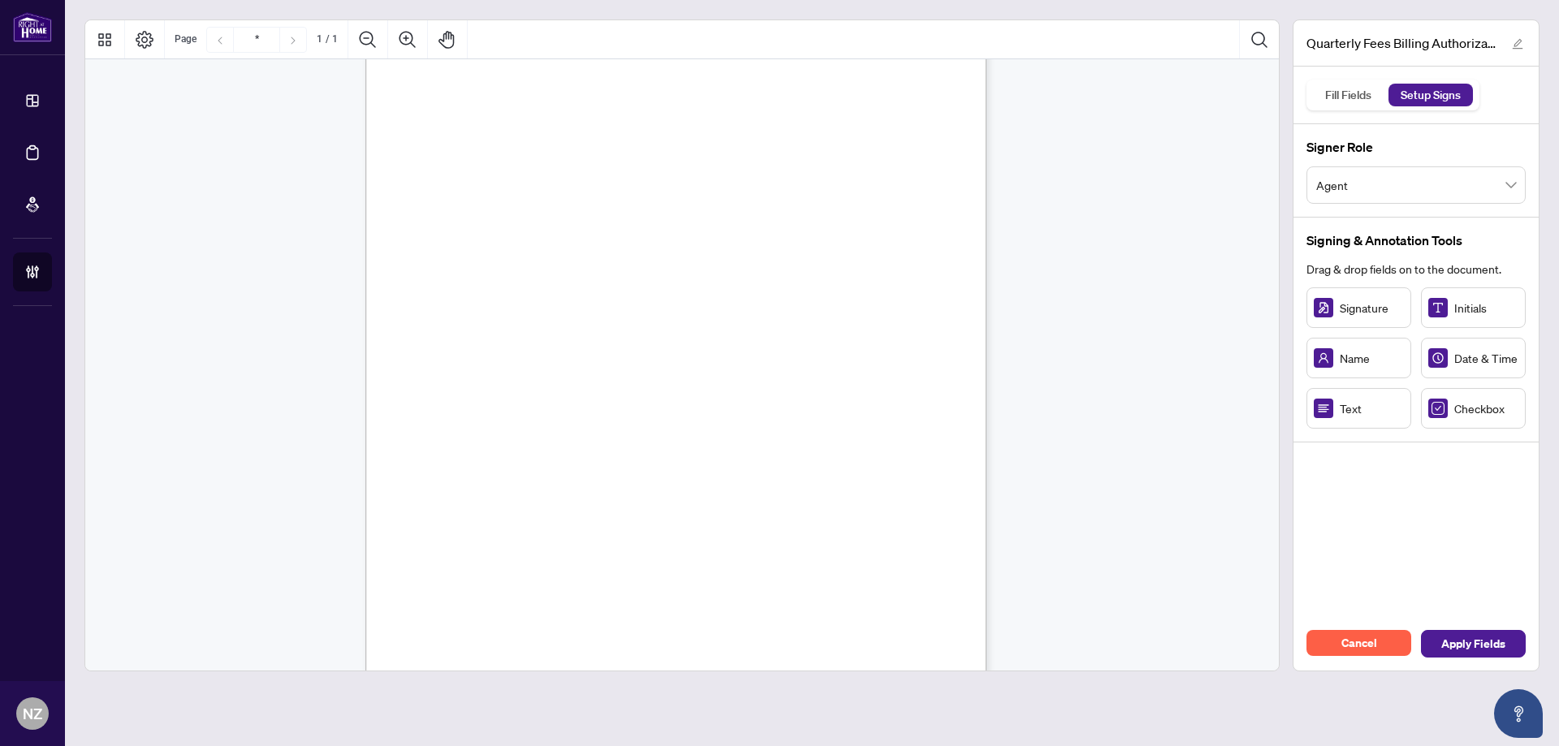
scroll to position [225, 0]
drag, startPoint x: 544, startPoint y: 317, endPoint x: 513, endPoint y: 313, distance: 31.0
click at [1461, 411] on span "Checkbox" at bounding box center [1486, 408] width 64 height 18
drag, startPoint x: 609, startPoint y: 316, endPoint x: 589, endPoint y: 312, distance: 19.9
click at [1468, 410] on span "Checkbox" at bounding box center [1486, 408] width 64 height 18
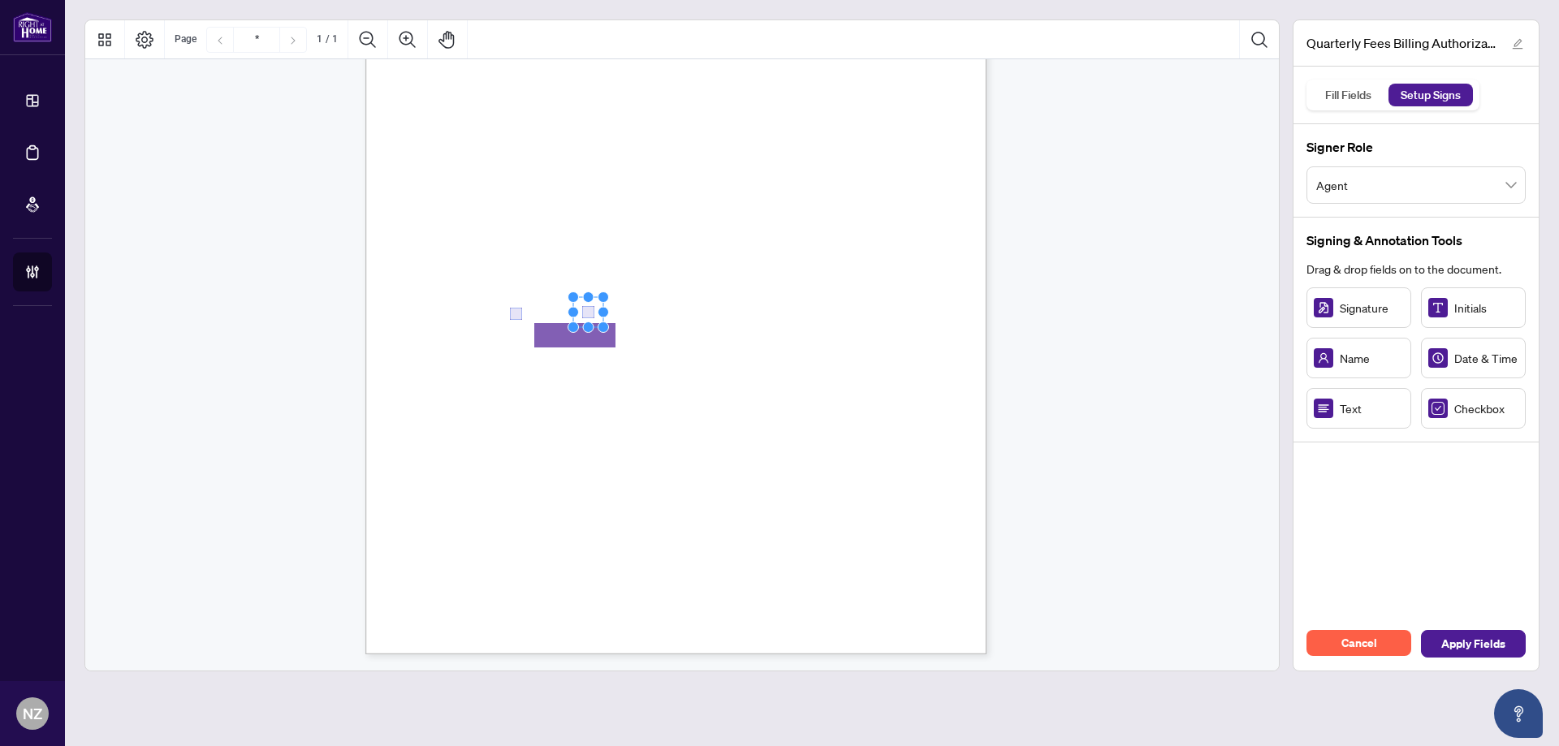
click at [441, 221] on span "☐" at bounding box center [444, 225] width 11 height 19
click at [1475, 416] on span "Checkbox" at bounding box center [1486, 408] width 64 height 18
click at [443, 224] on span "☐" at bounding box center [444, 225] width 11 height 19
drag, startPoint x: 1452, startPoint y: 409, endPoint x: 445, endPoint y: 226, distance: 1024.1
click at [1471, 402] on span "Checkbox" at bounding box center [1486, 408] width 64 height 18
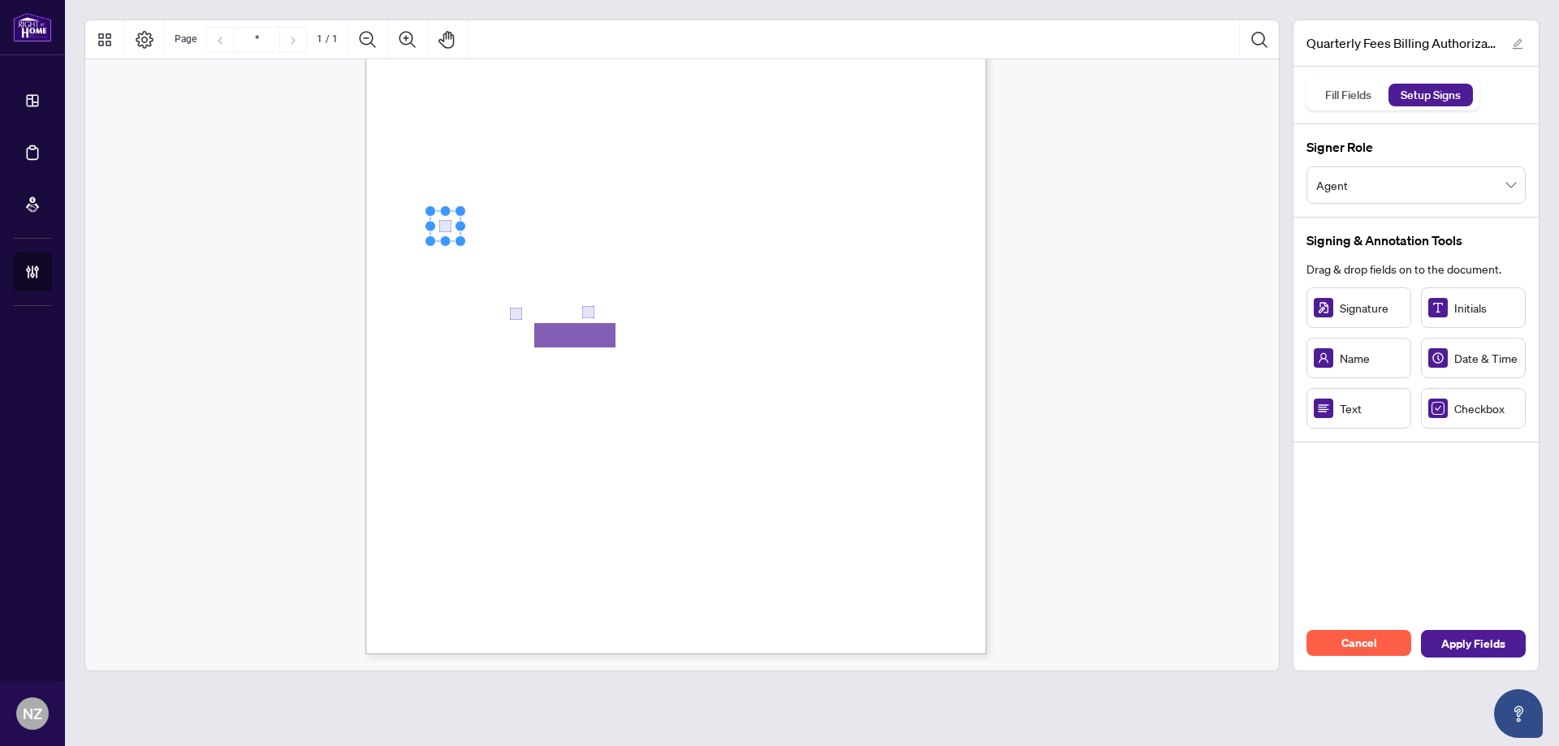
click at [1469, 408] on span "Checkbox" at bounding box center [1486, 408] width 64 height 18
click at [471, 243] on span "Credit Card" at bounding box center [478, 247] width 49 height 12
click at [447, 249] on span "☐" at bounding box center [443, 244] width 8 height 19
drag, startPoint x: 524, startPoint y: 247, endPoint x: 447, endPoint y: 245, distance: 77.1
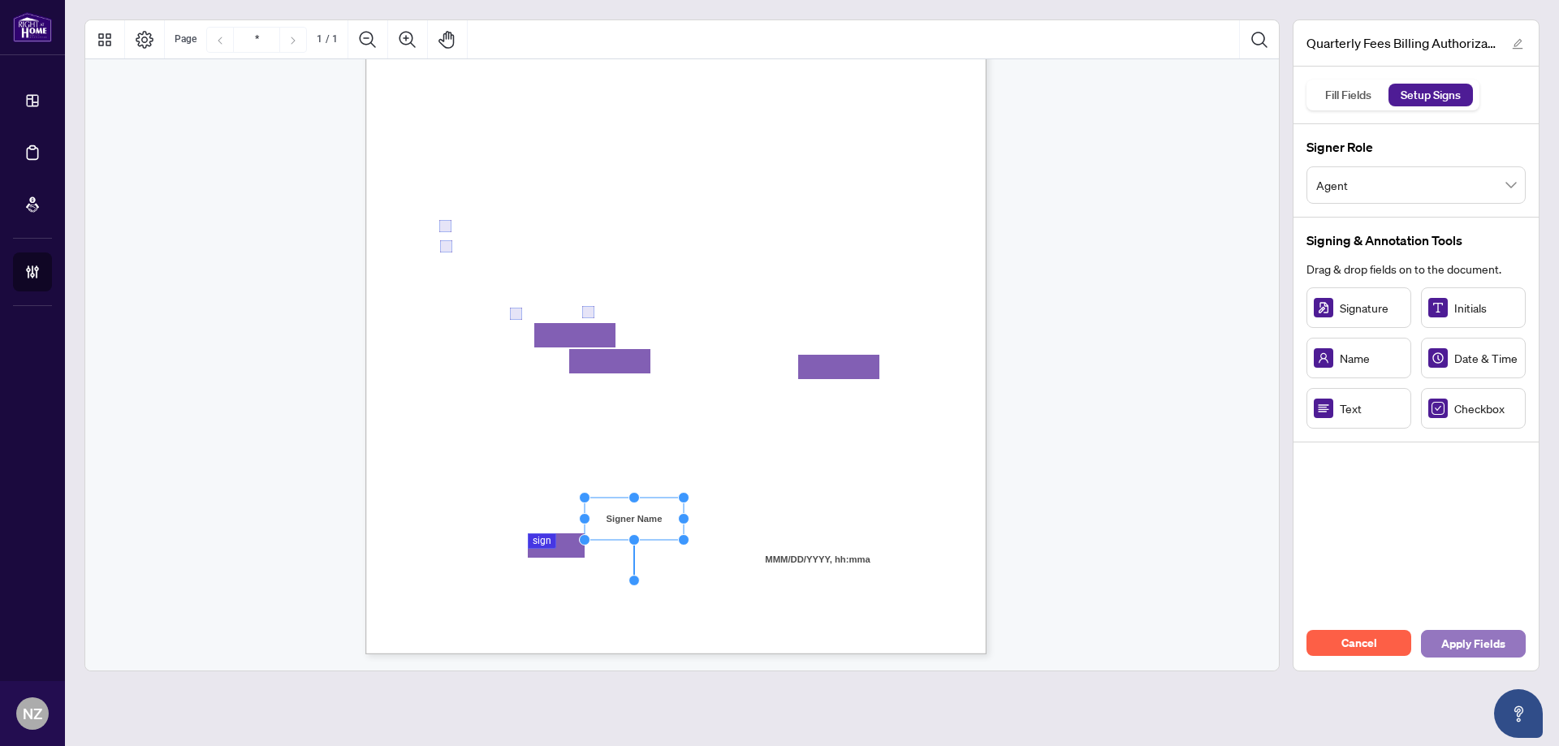
drag, startPoint x: 1495, startPoint y: 636, endPoint x: 1541, endPoint y: 533, distance: 113.0
click at [1505, 617] on div "Cancel Apply Fields" at bounding box center [1415, 644] width 245 height 54
click at [1484, 649] on span "Apply Fields" at bounding box center [1473, 644] width 64 height 26
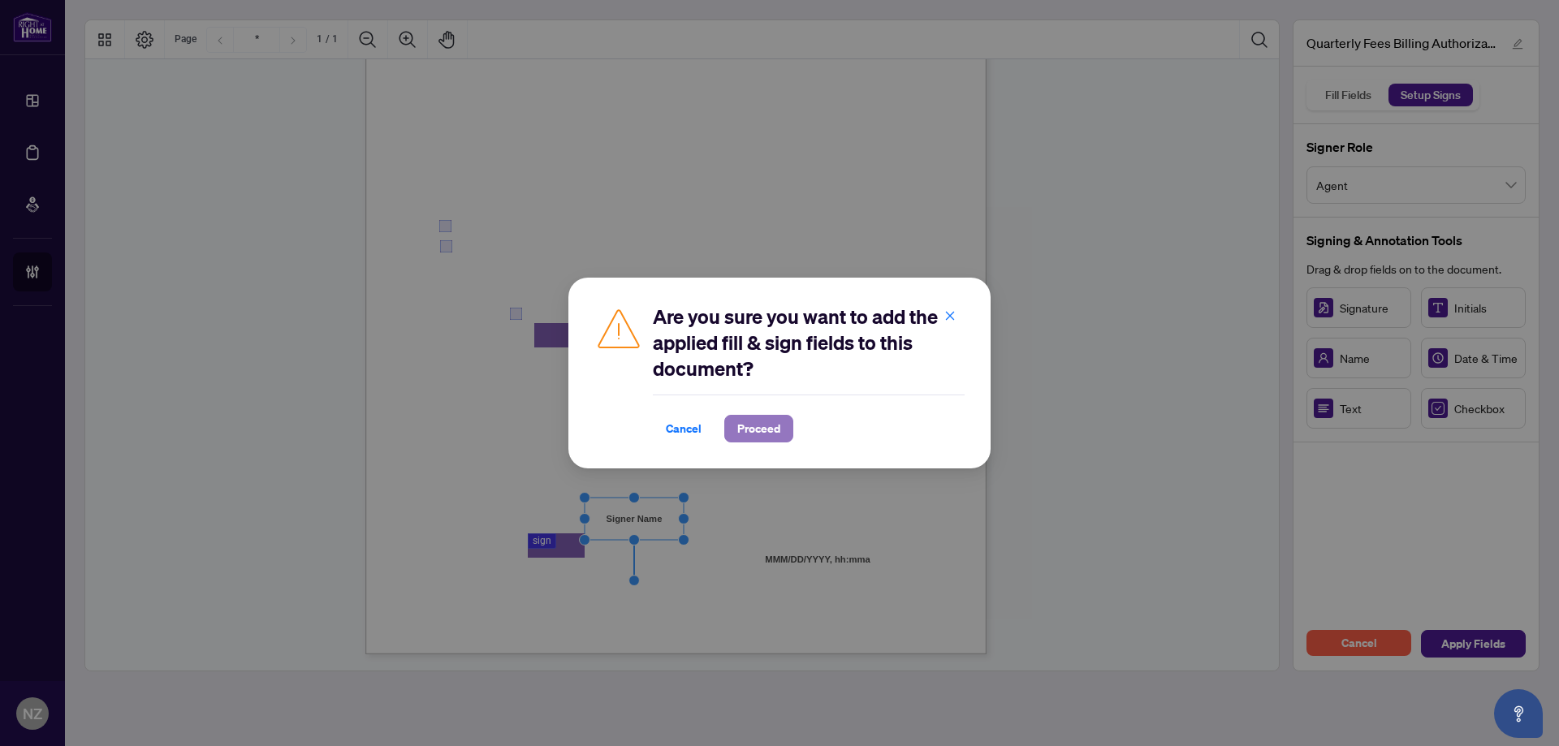
click at [753, 429] on span "Proceed" at bounding box center [758, 429] width 43 height 26
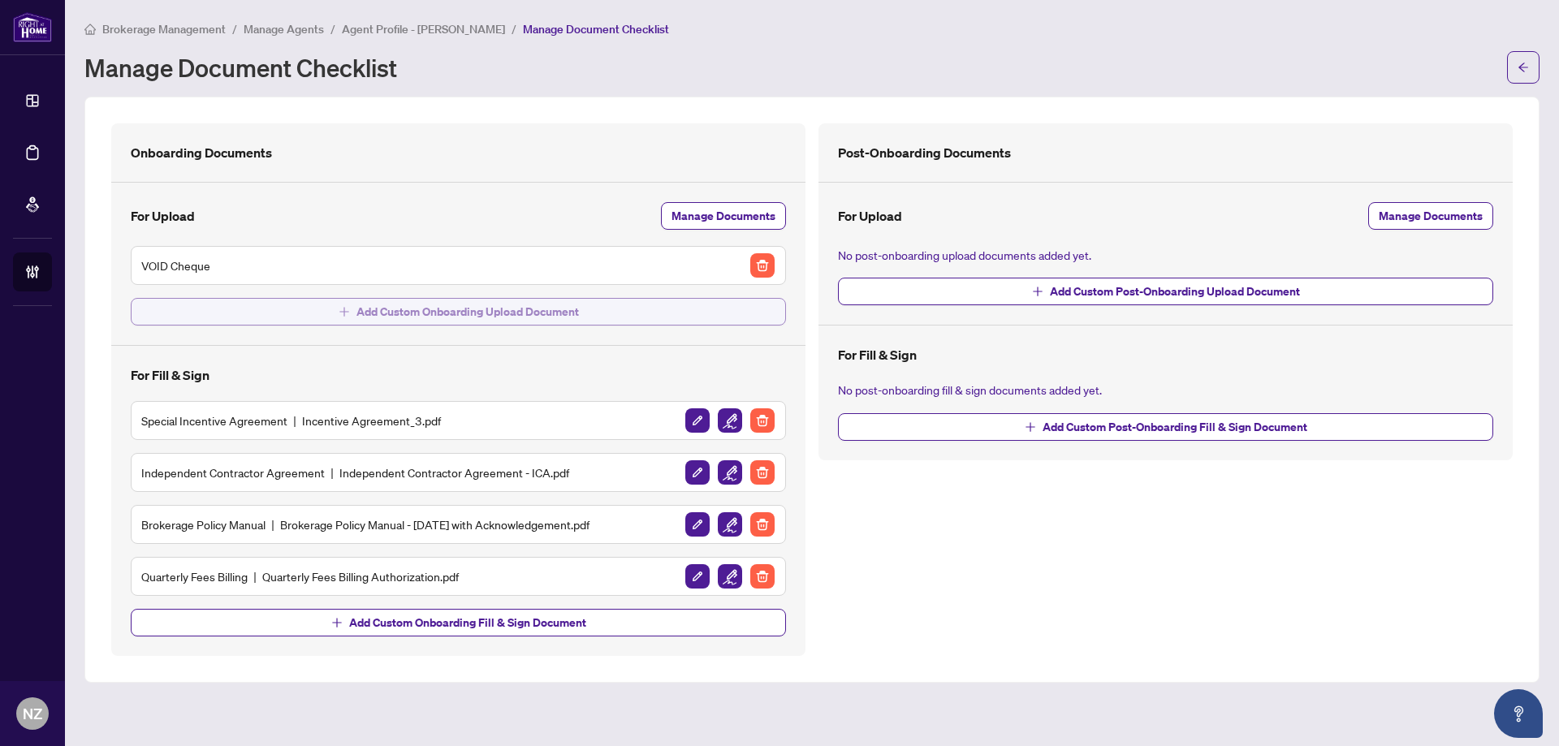
click at [525, 308] on span "Add Custom Onboarding Upload Document" at bounding box center [467, 312] width 222 height 26
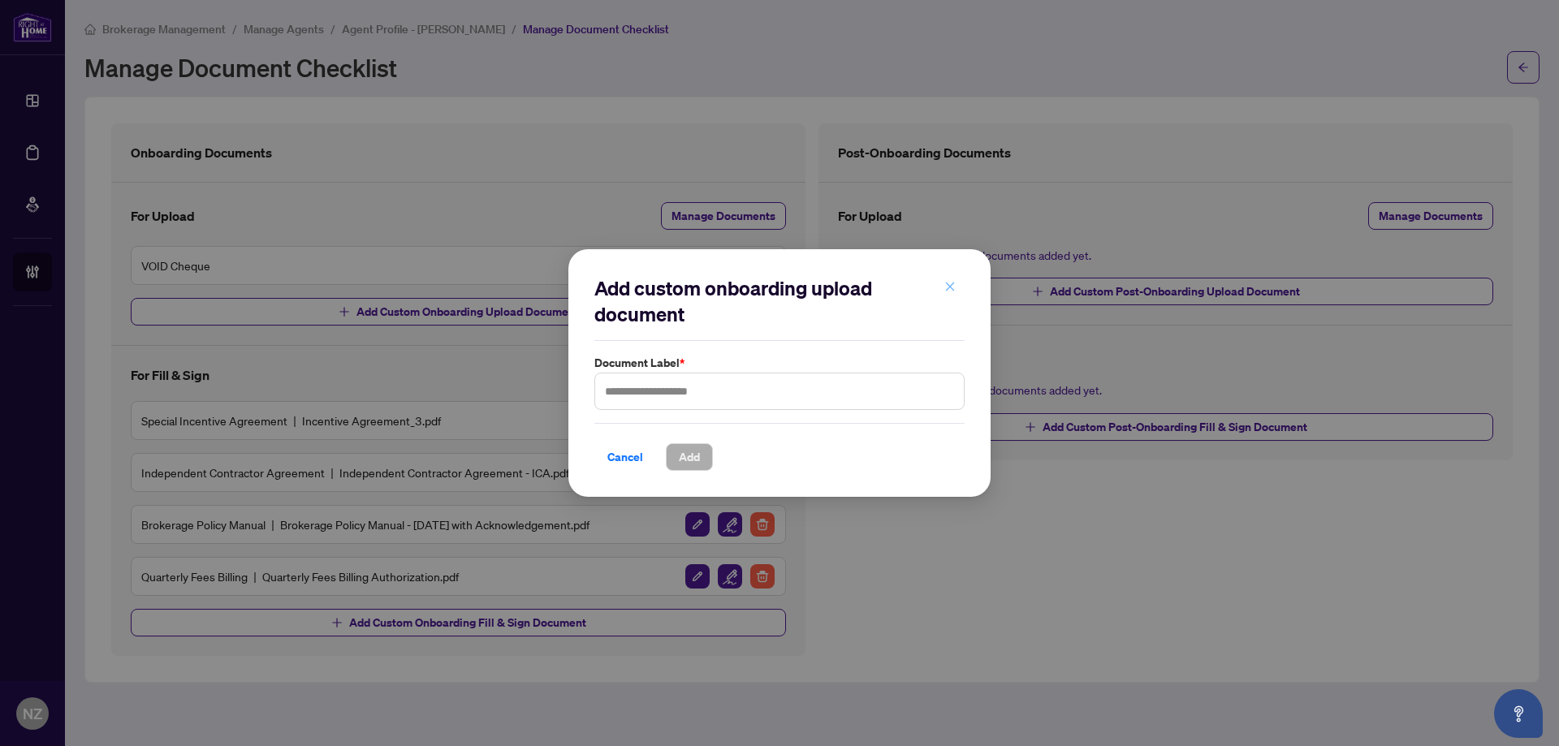
click at [951, 283] on icon "close" at bounding box center [949, 286] width 11 height 11
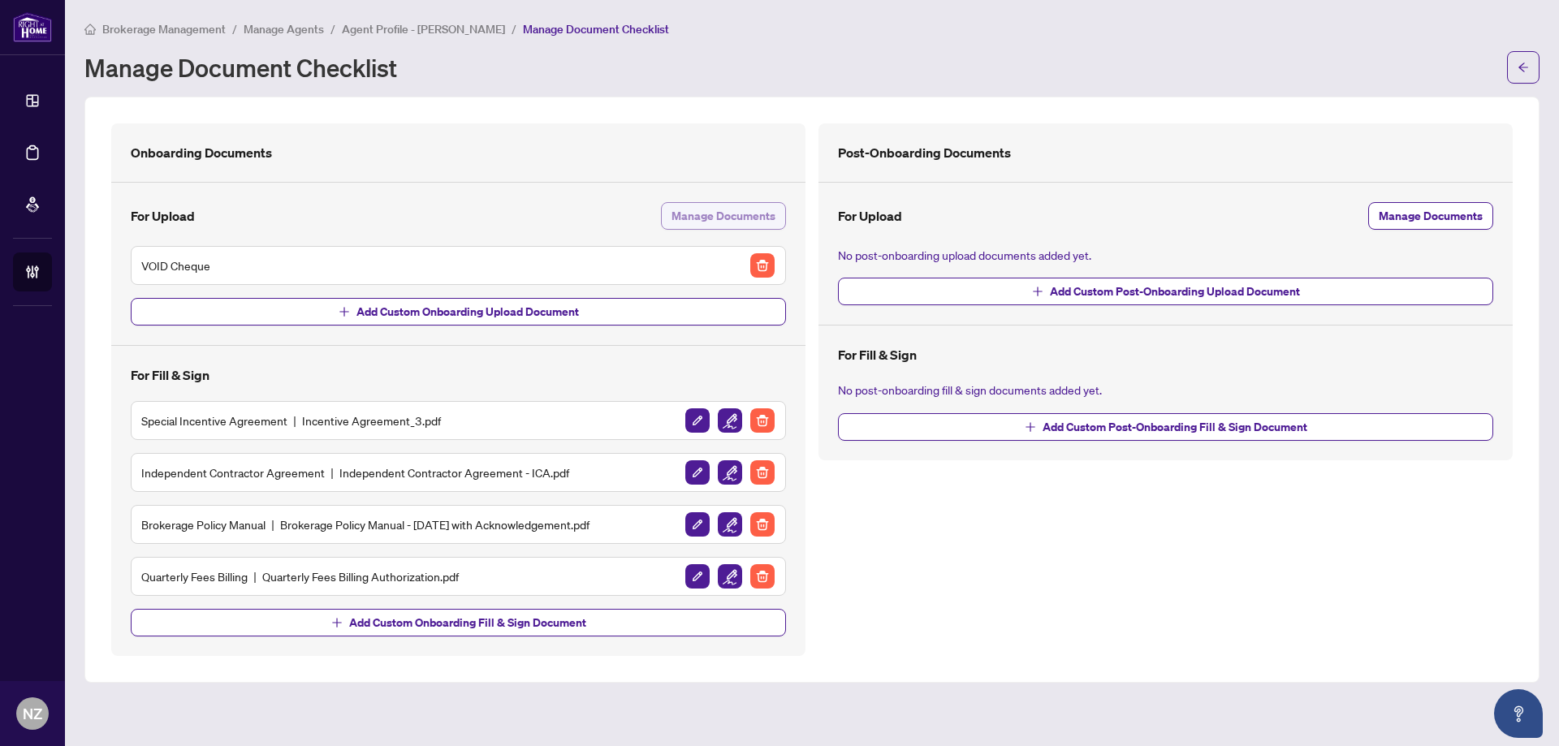
click at [723, 209] on span "Manage Documents" at bounding box center [723, 216] width 104 height 26
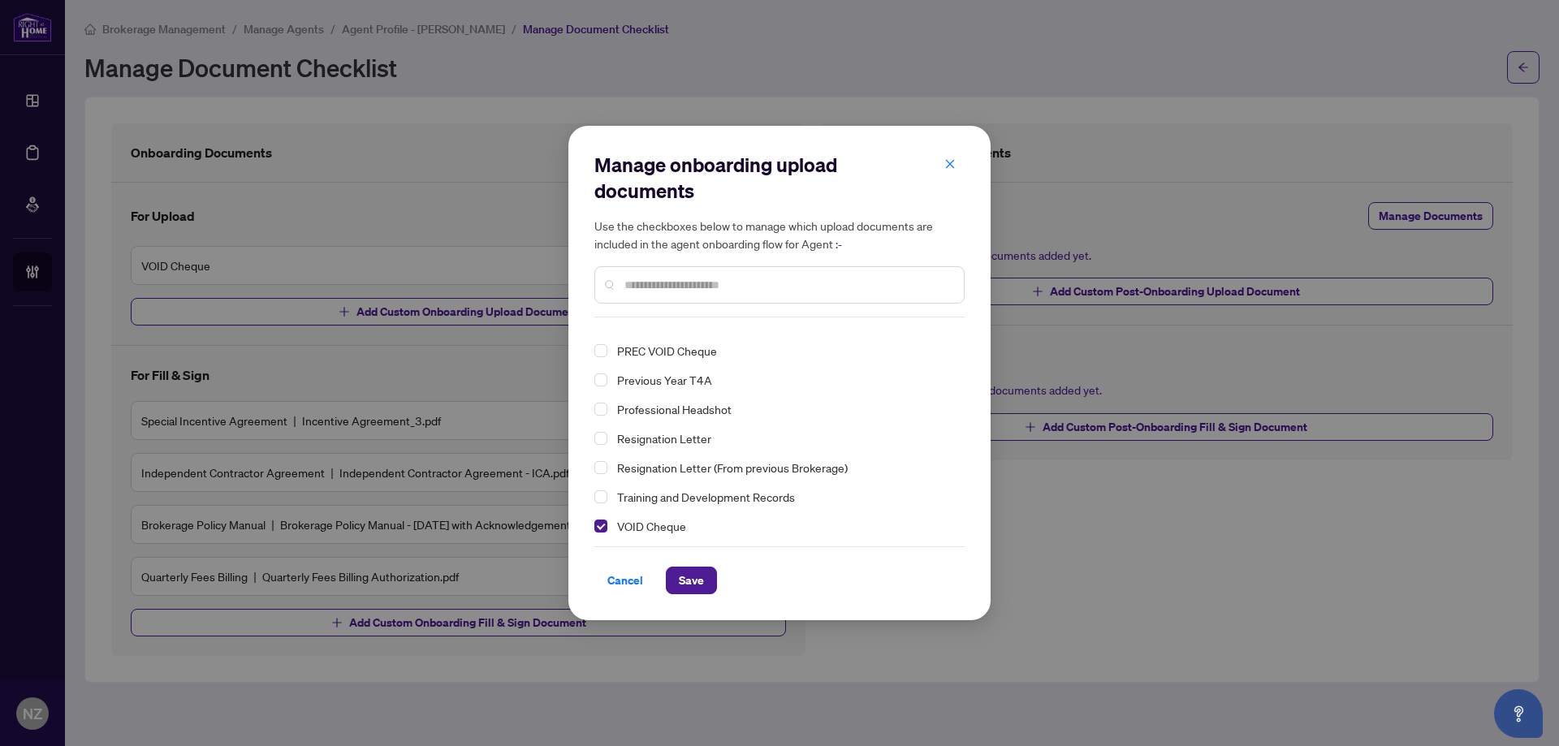
scroll to position [317, 0]
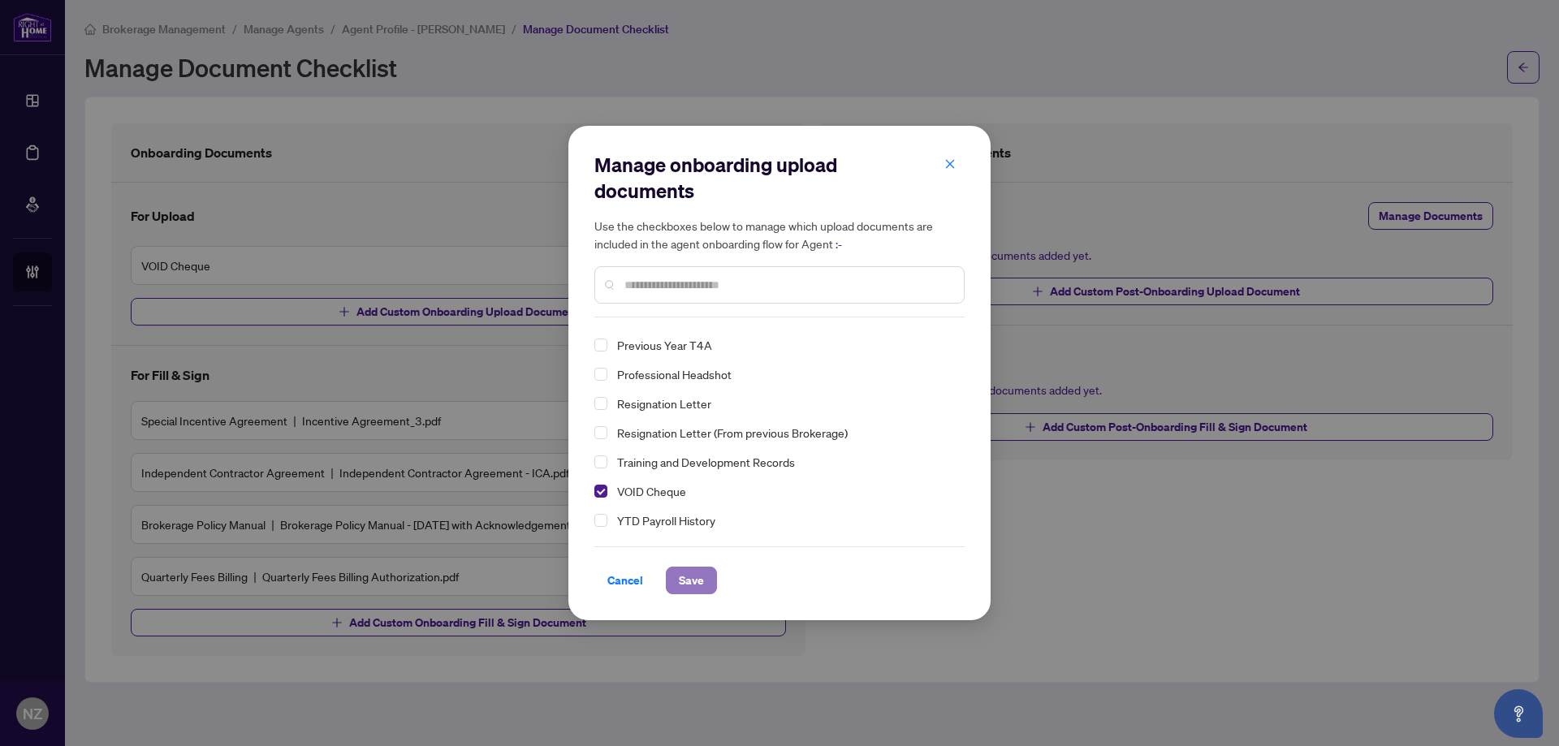
click at [682, 584] on span "Save" at bounding box center [691, 580] width 25 height 26
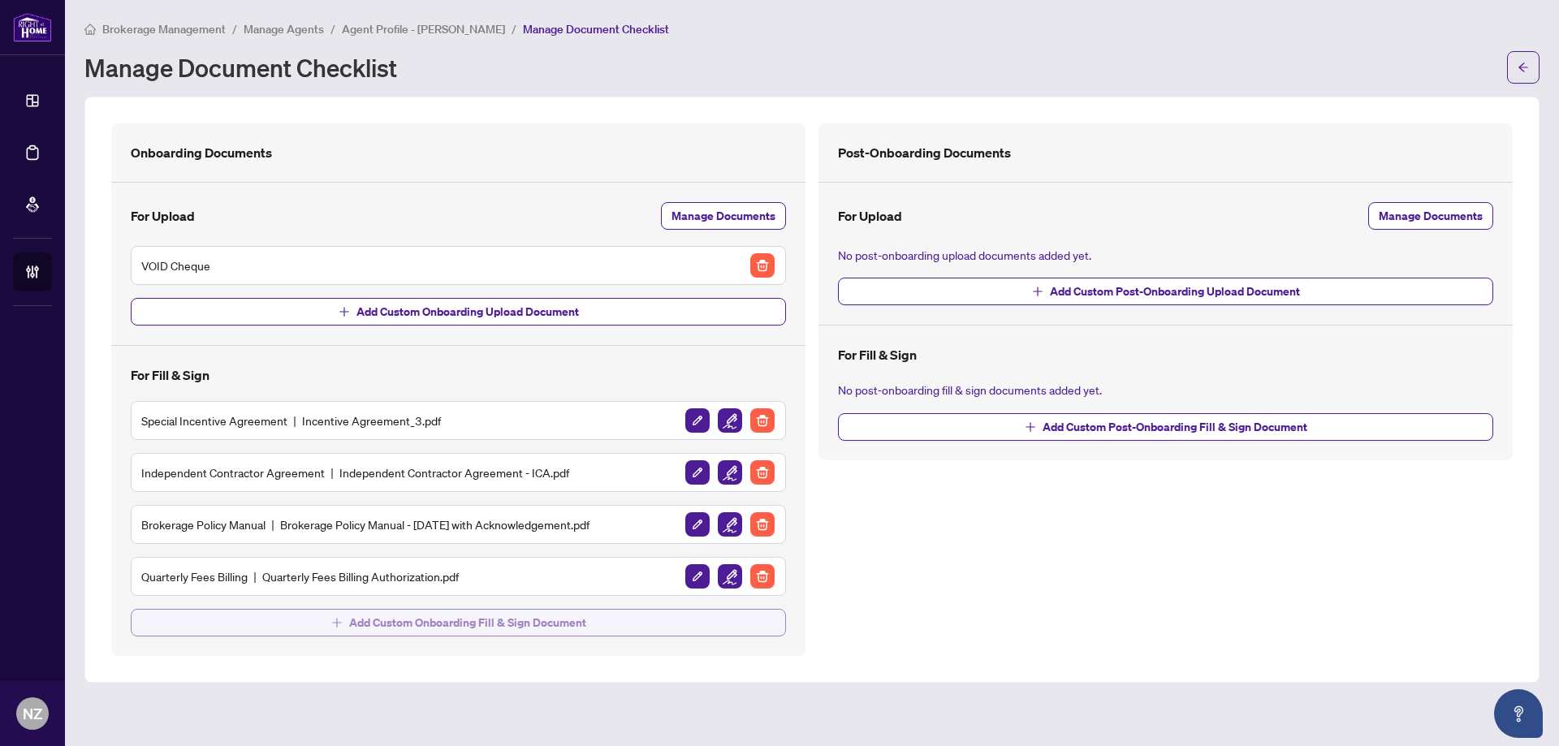
click at [439, 628] on span "Add Custom Onboarding Fill & Sign Document" at bounding box center [467, 623] width 237 height 26
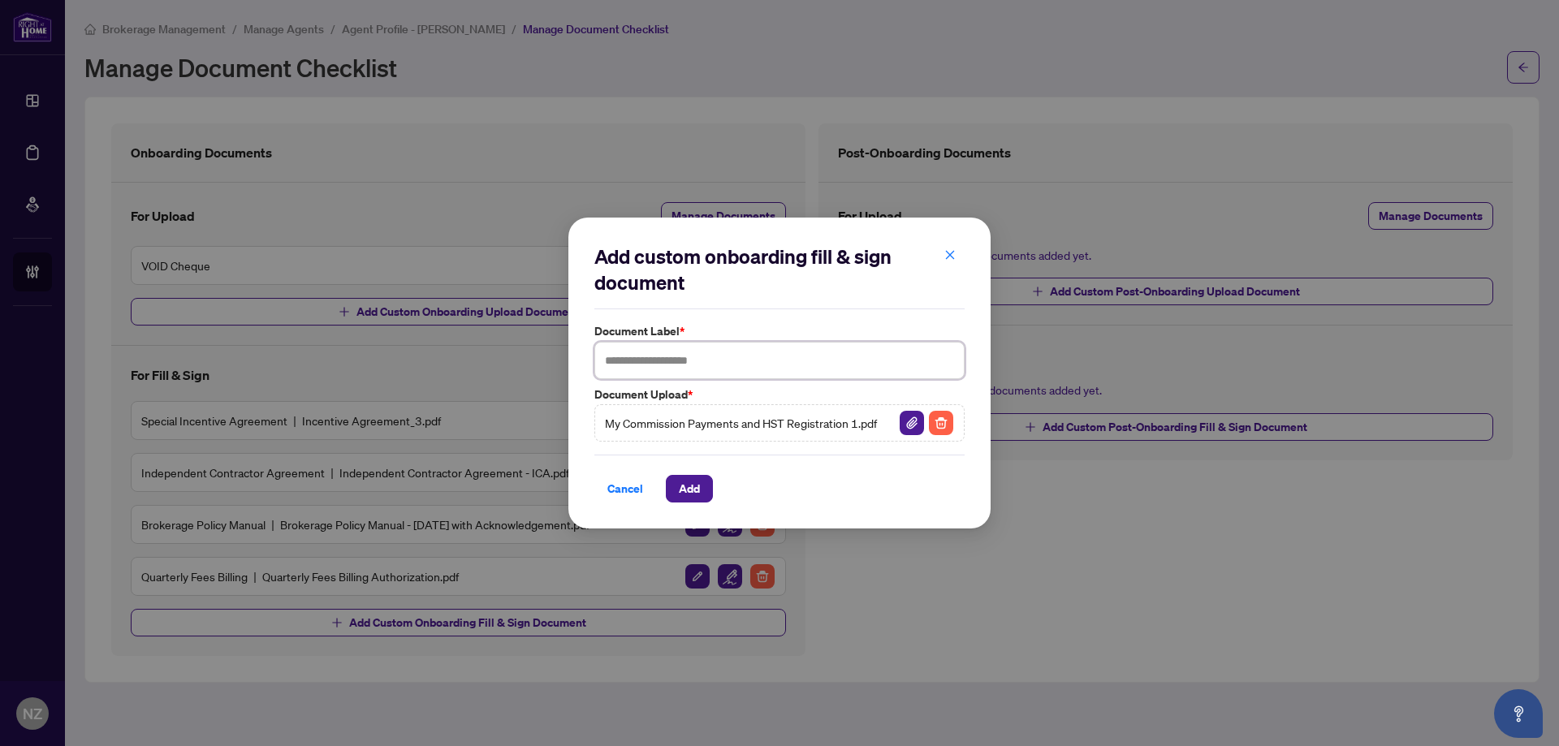
click at [672, 362] on input "text" at bounding box center [779, 360] width 370 height 37
type input "**********"
click at [694, 487] on span "Add" at bounding box center [689, 489] width 21 height 26
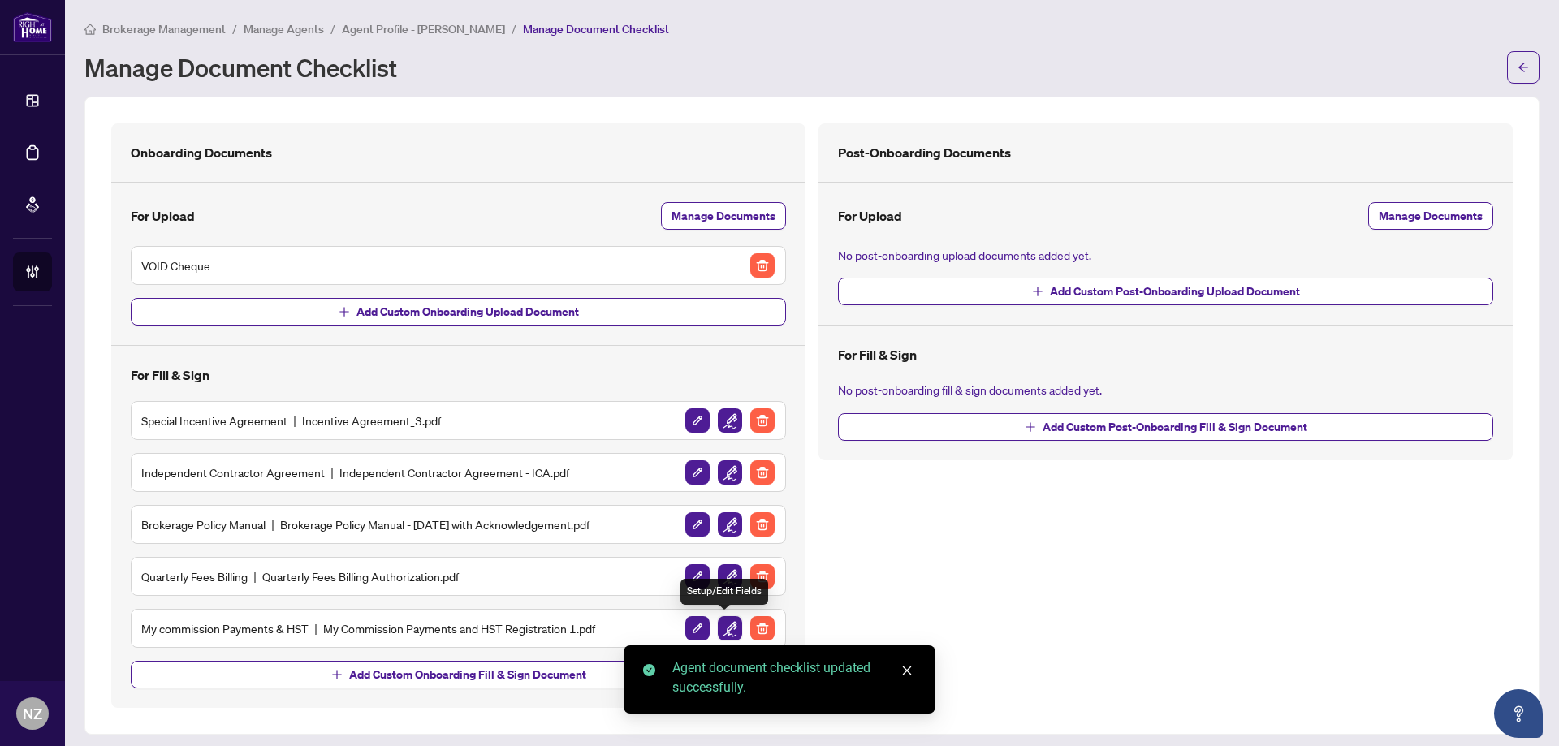
click at [723, 630] on img "button" at bounding box center [730, 628] width 24 height 24
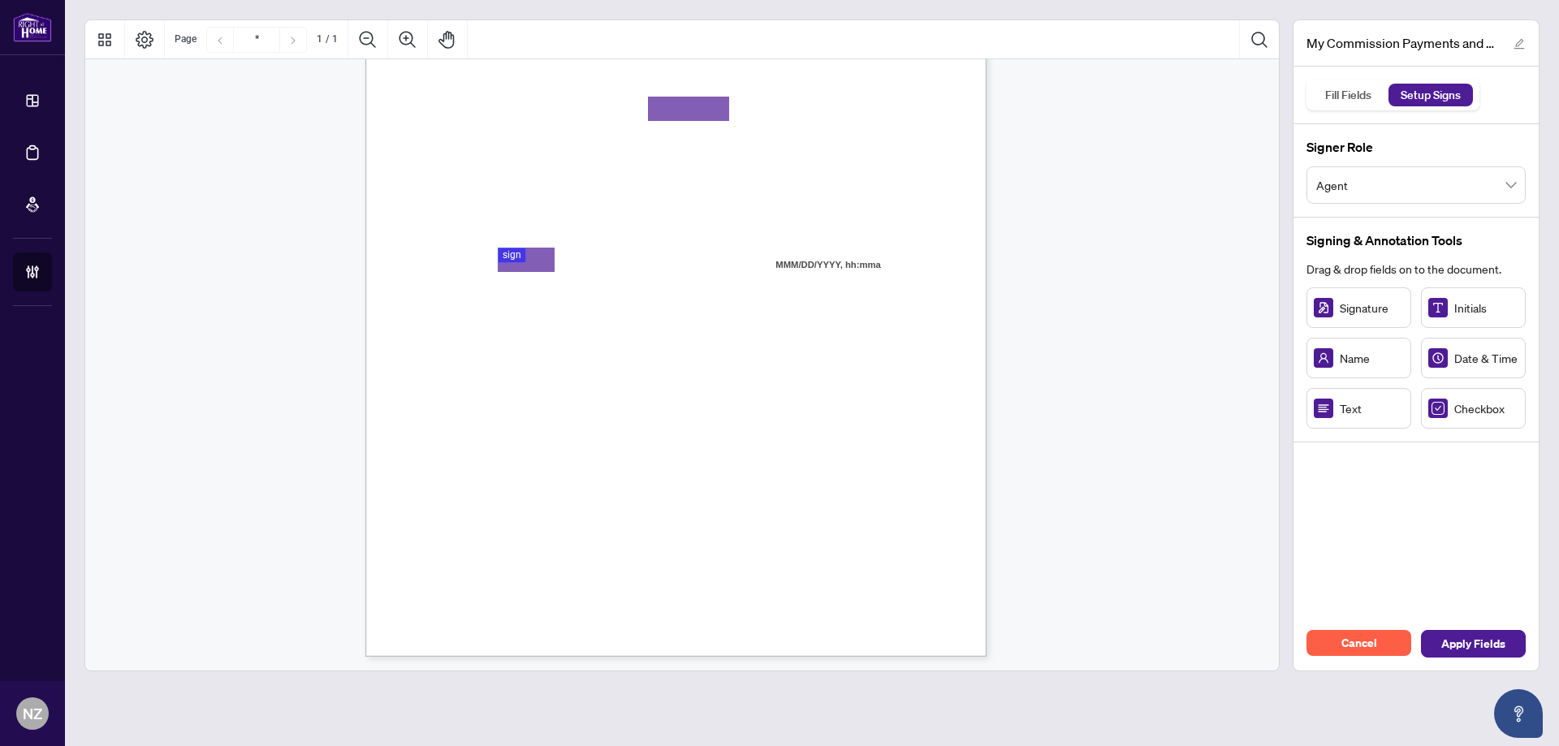
scroll to position [225, 0]
drag, startPoint x: 498, startPoint y: 393, endPoint x: 447, endPoint y: 388, distance: 52.2
click at [1514, 163] on div "Signer Role Agent" at bounding box center [1415, 170] width 245 height 93
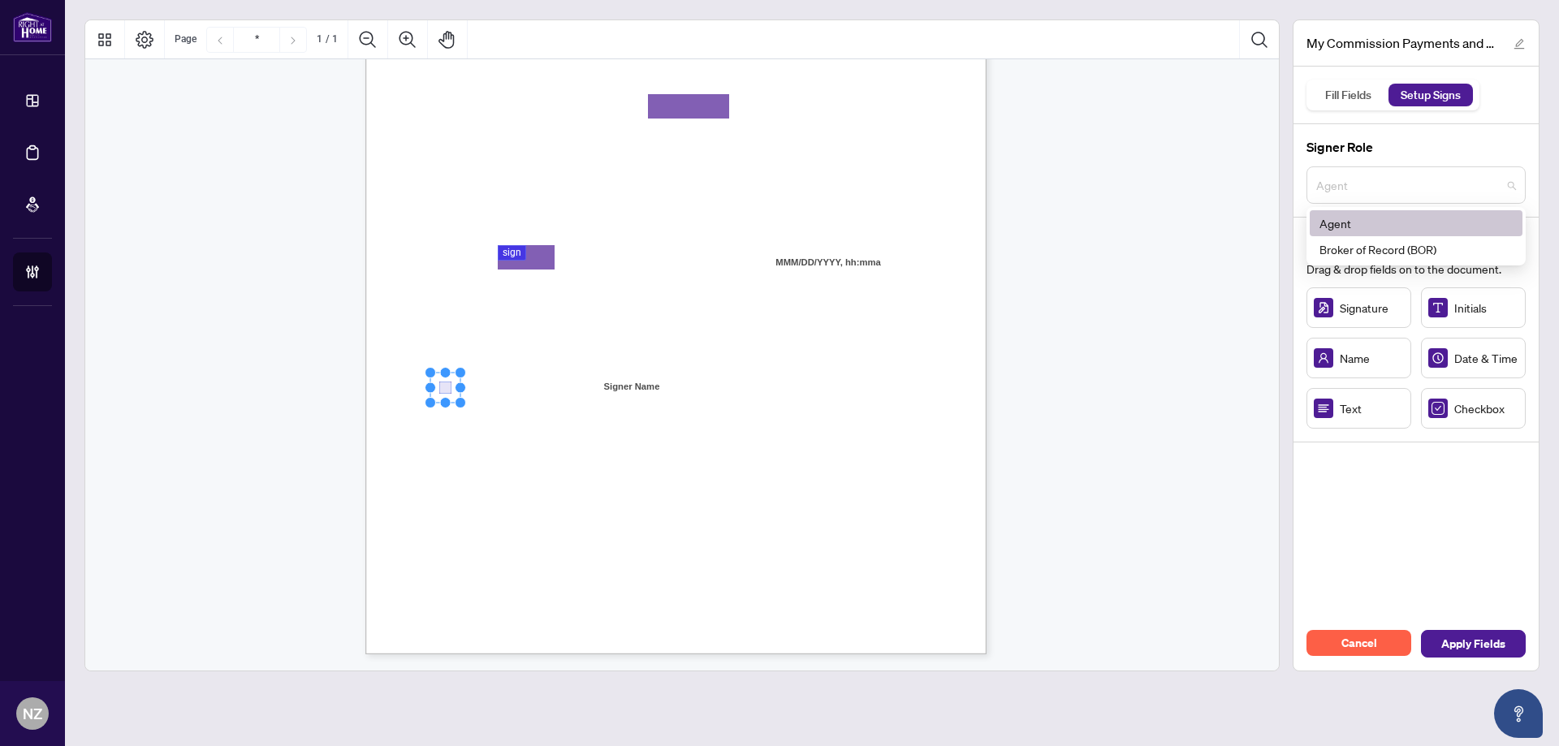
click at [1502, 194] on span "Agent" at bounding box center [1416, 185] width 200 height 31
click at [1504, 183] on span "Agent" at bounding box center [1416, 185] width 200 height 31
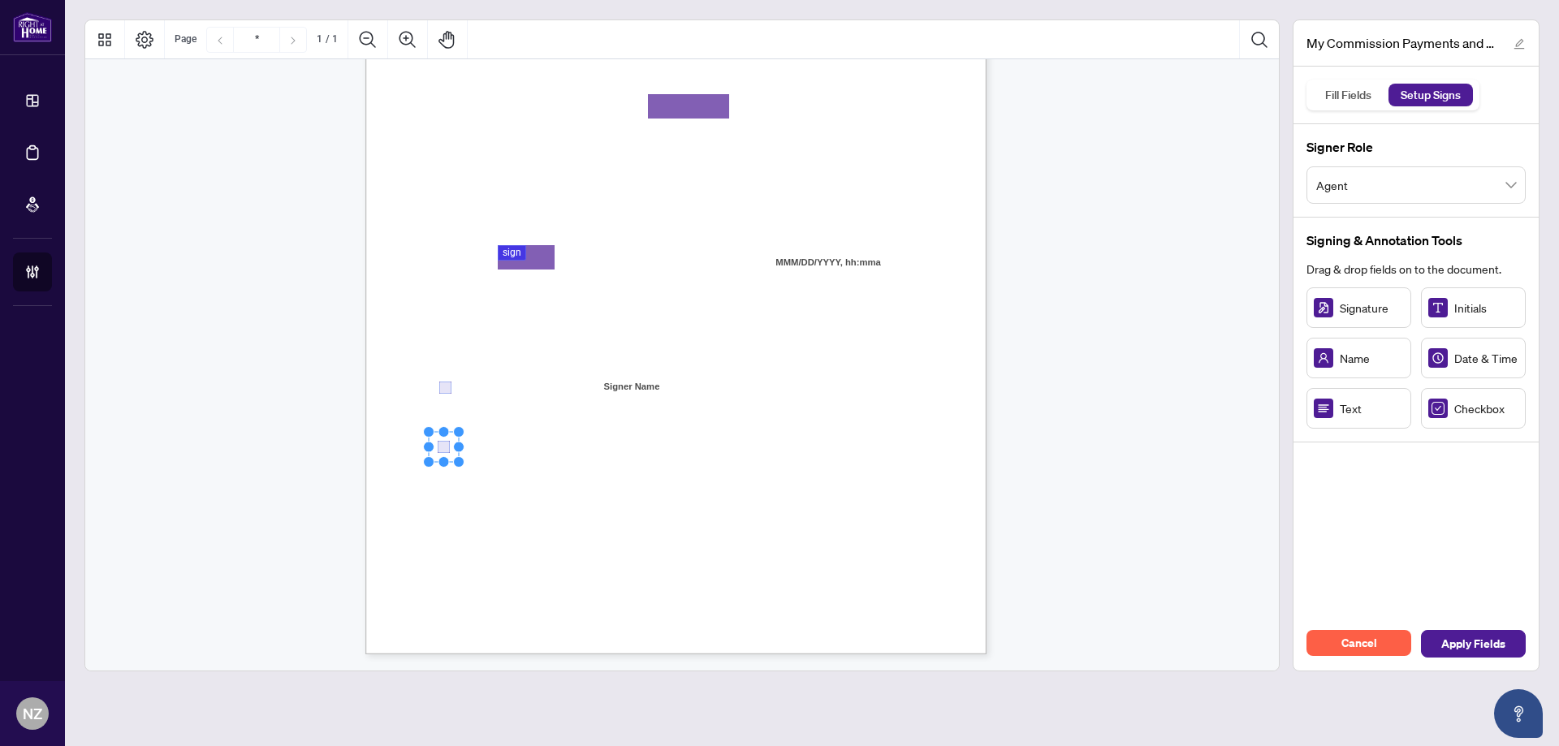
drag, startPoint x: 476, startPoint y: 452, endPoint x: 443, endPoint y: 445, distance: 33.3
click at [1468, 659] on div "Cancel Apply Fields" at bounding box center [1415, 644] width 245 height 54
click at [1491, 634] on span "Apply Fields" at bounding box center [1473, 644] width 64 height 26
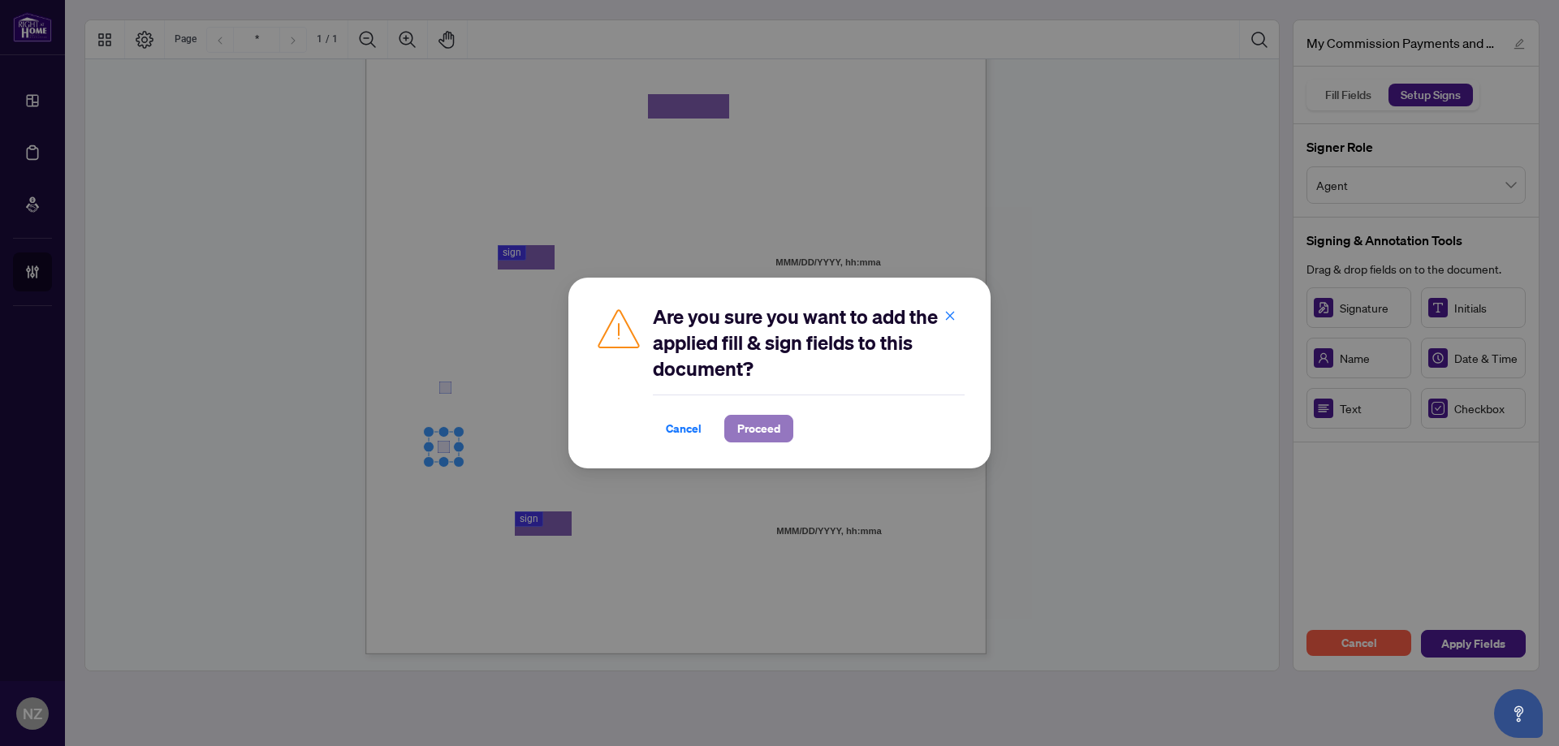
click at [779, 429] on span "Proceed" at bounding box center [758, 429] width 43 height 26
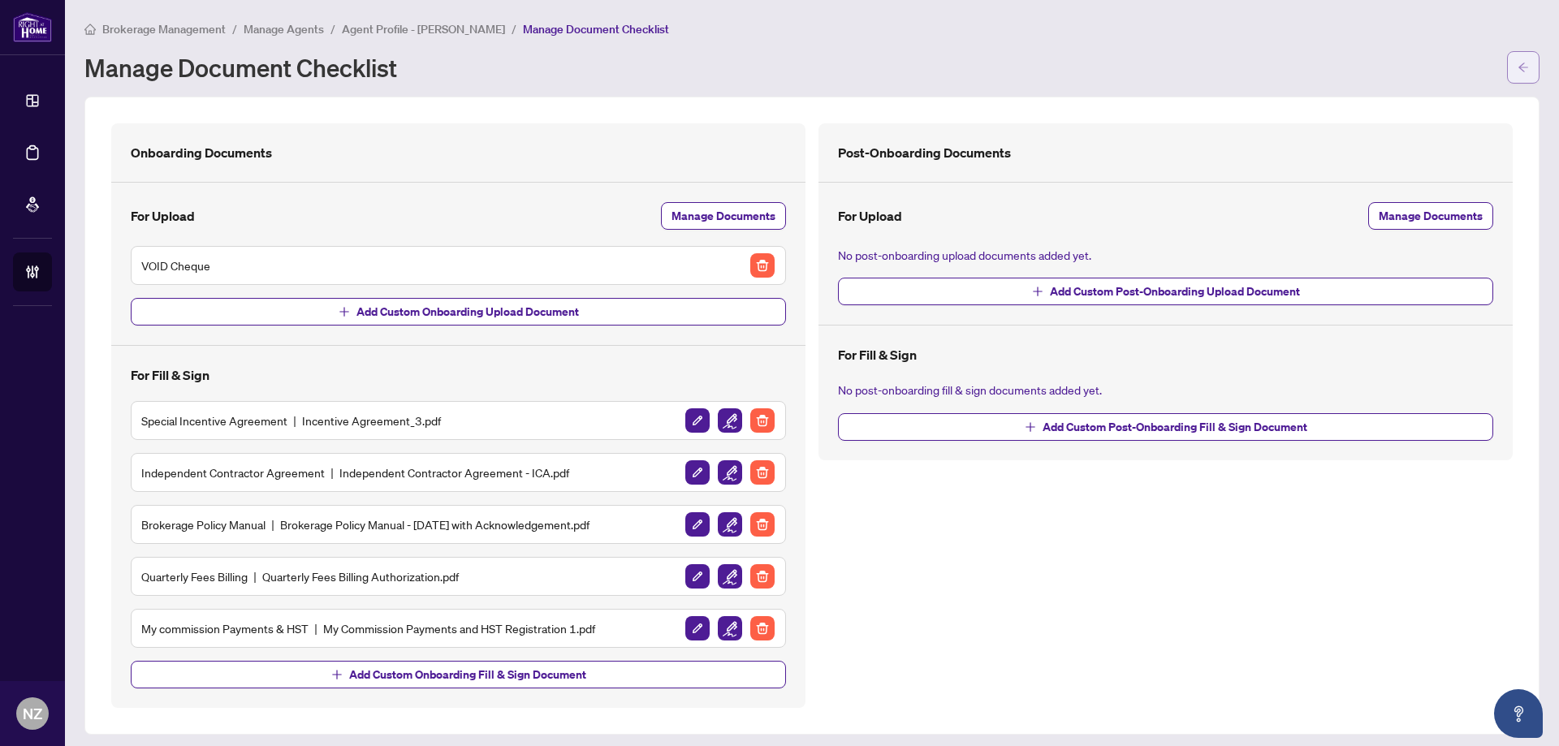
click at [1507, 74] on button "button" at bounding box center [1523, 67] width 32 height 32
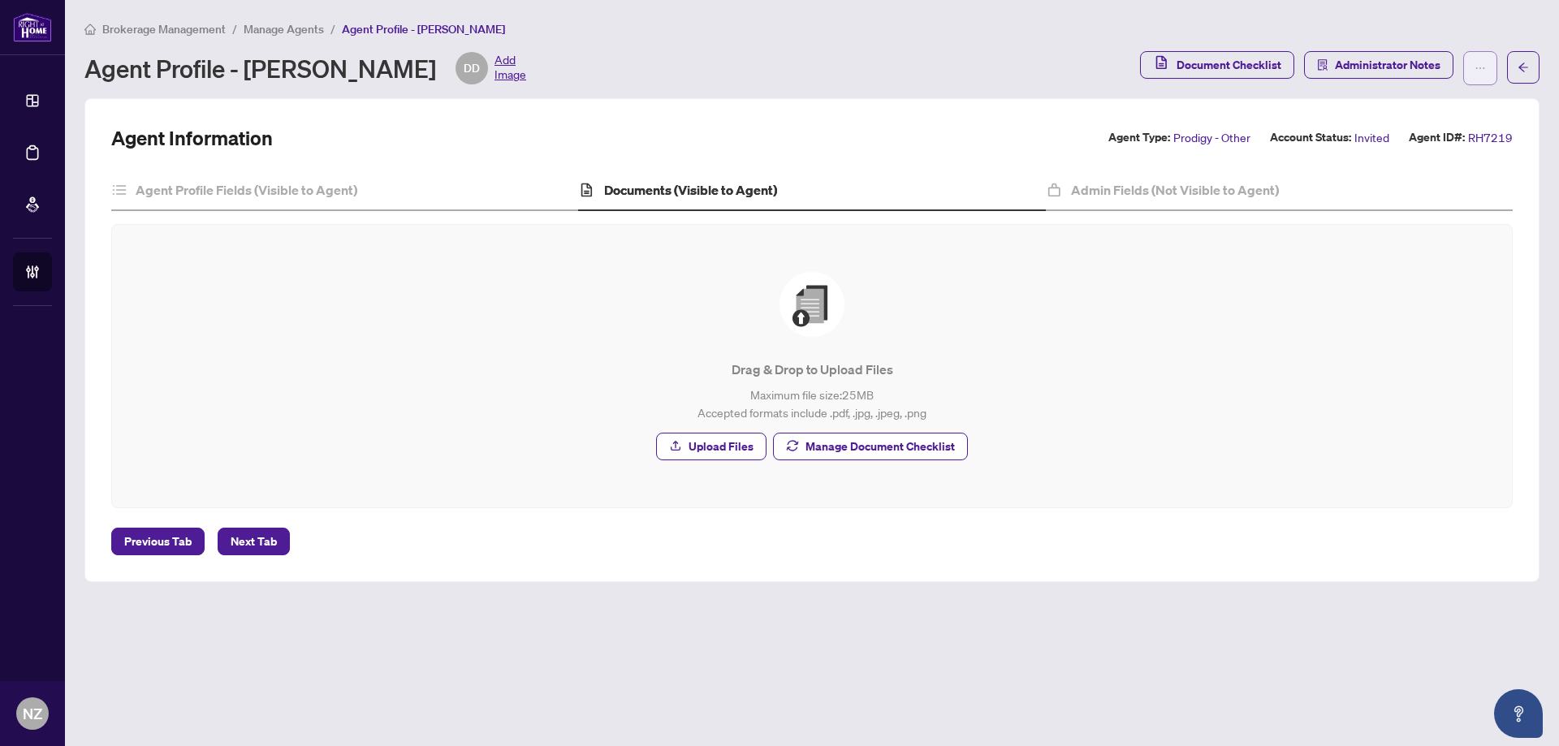
click at [1478, 71] on icon "ellipsis" at bounding box center [1479, 68] width 11 height 11
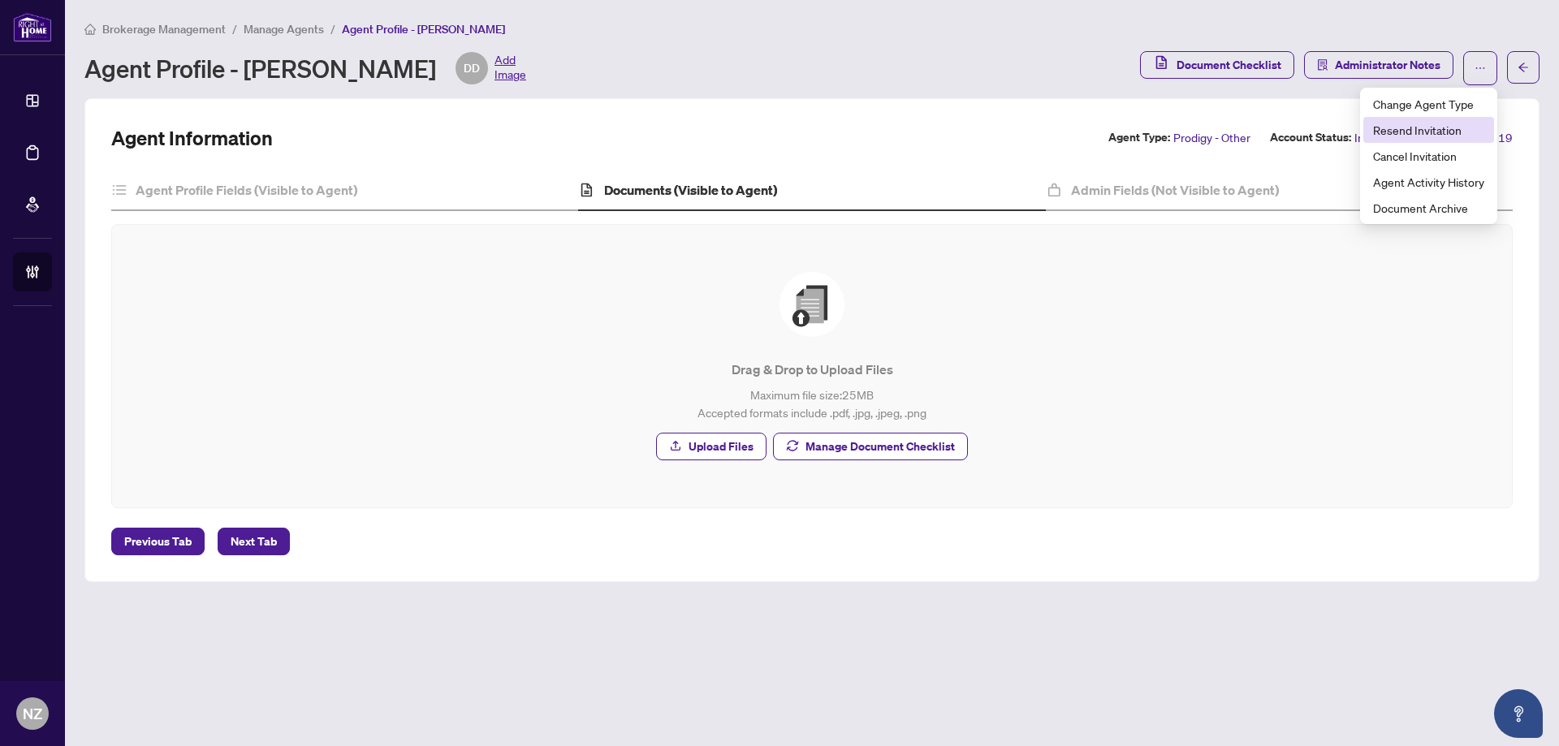
click at [1435, 135] on span "Resend Invitation" at bounding box center [1428, 130] width 111 height 18
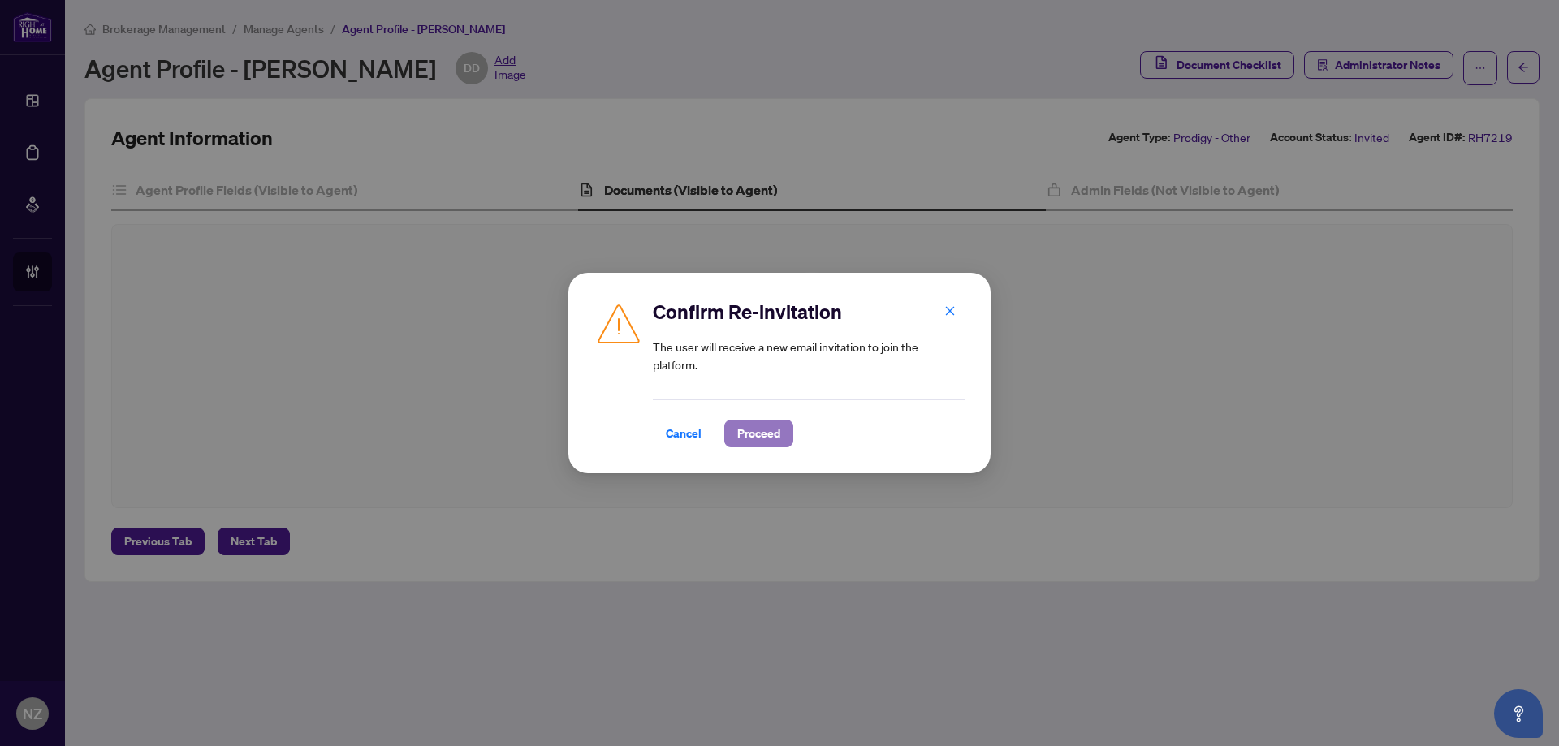
click at [749, 431] on span "Proceed" at bounding box center [758, 434] width 43 height 26
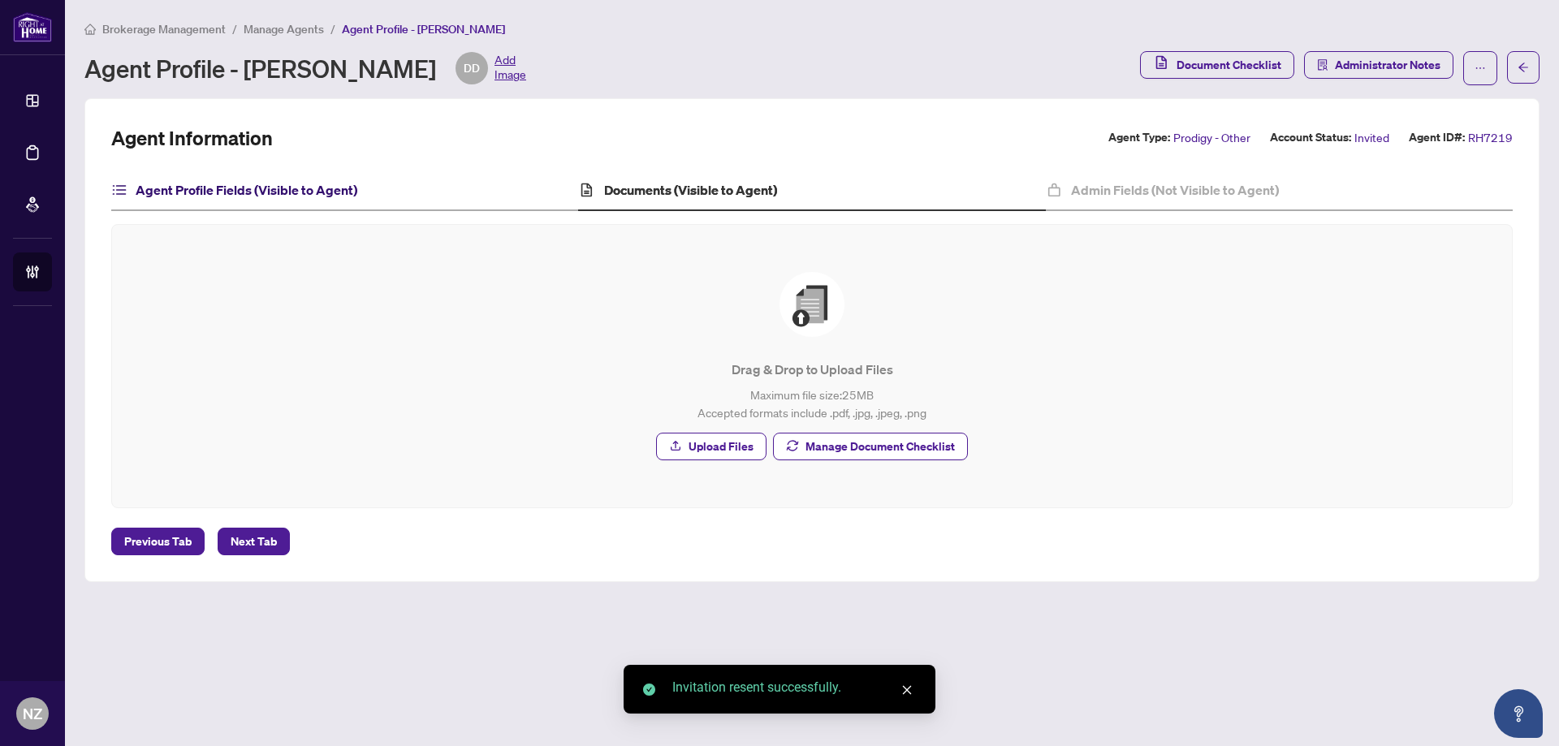
click at [259, 187] on h4 "Agent Profile Fields (Visible to Agent)" at bounding box center [247, 189] width 222 height 19
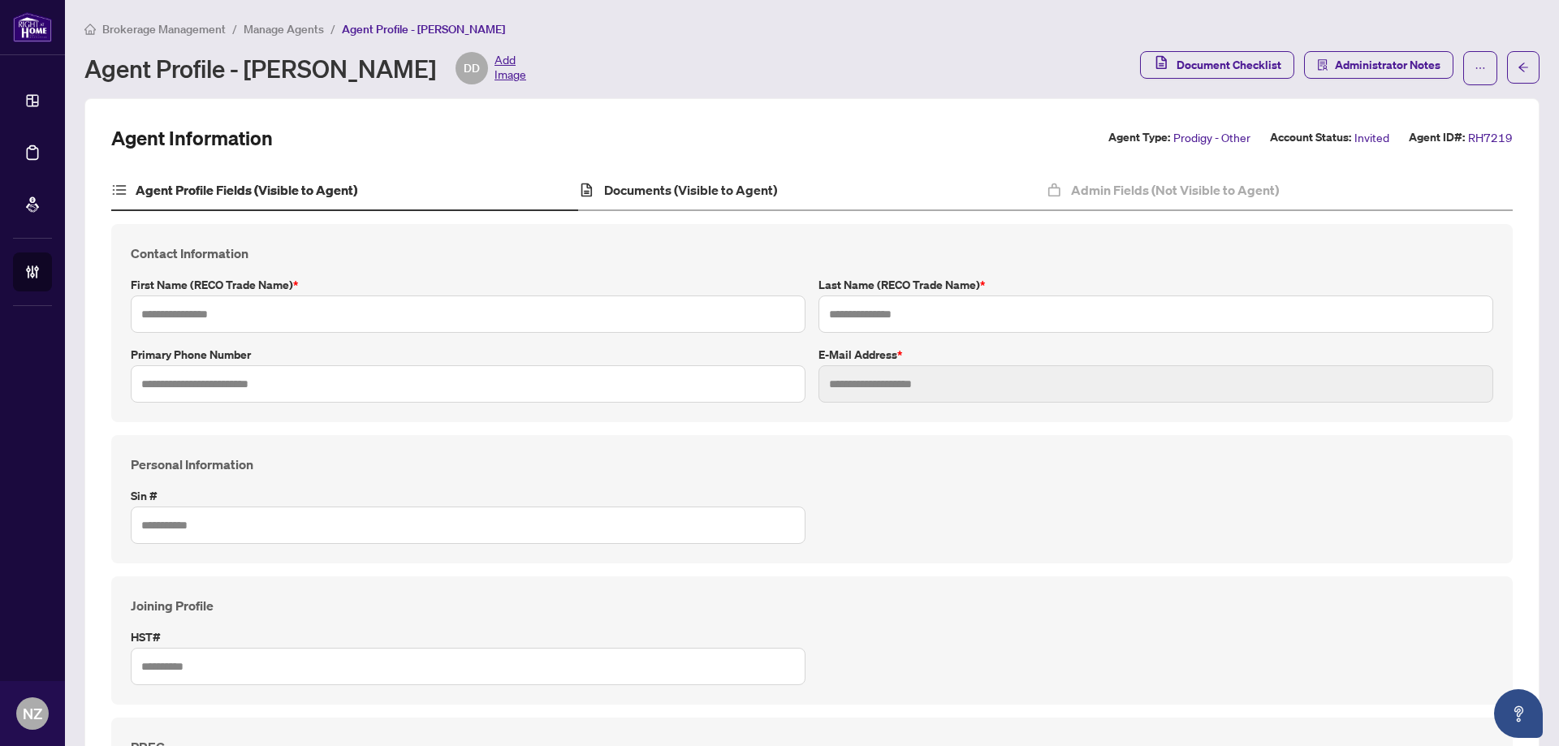
type input "*****"
type input "*******"
type input "**********"
click at [730, 196] on h4 "Documents (Visible to Agent)" at bounding box center [690, 189] width 173 height 19
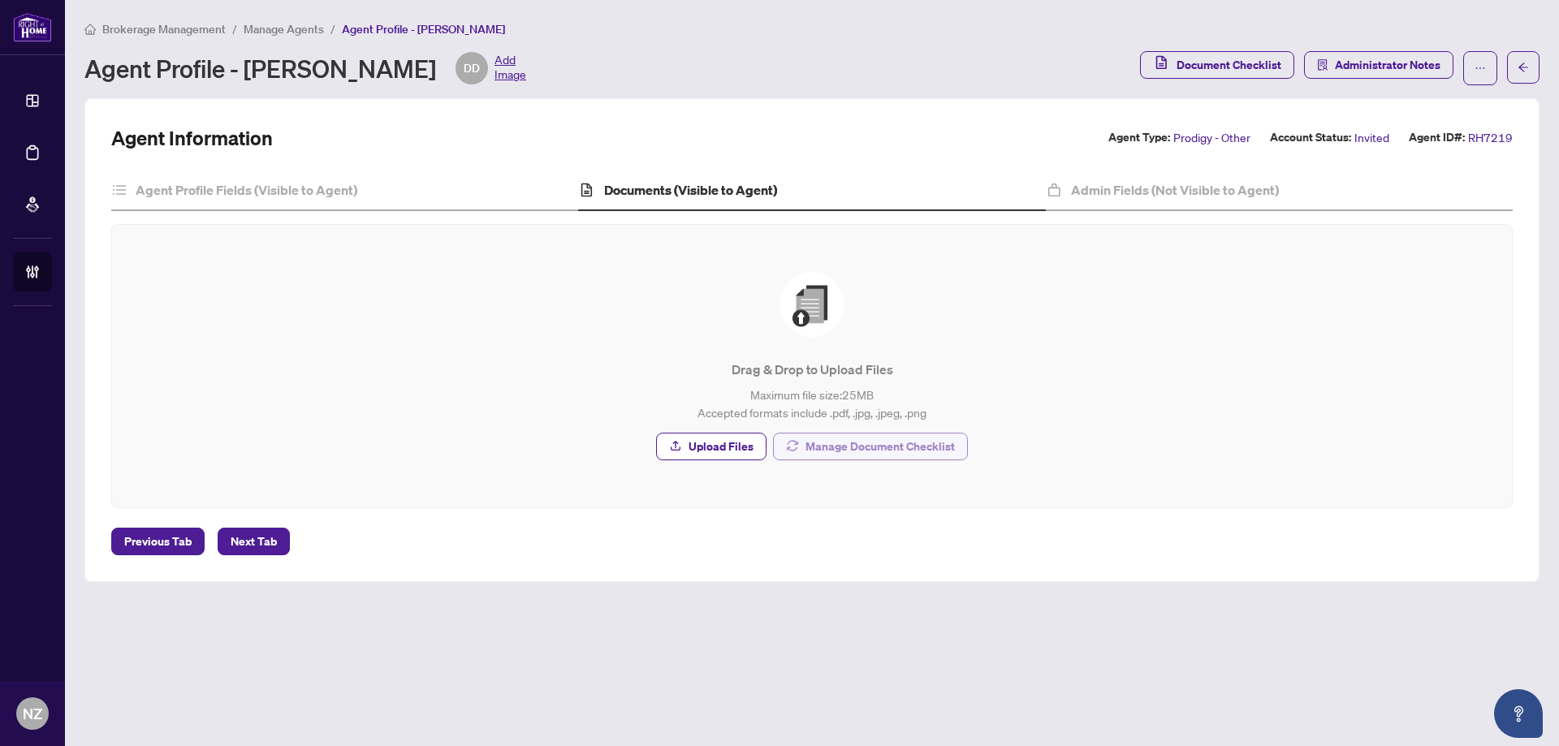
click at [848, 444] on span "Manage Document Checklist" at bounding box center [879, 447] width 149 height 26
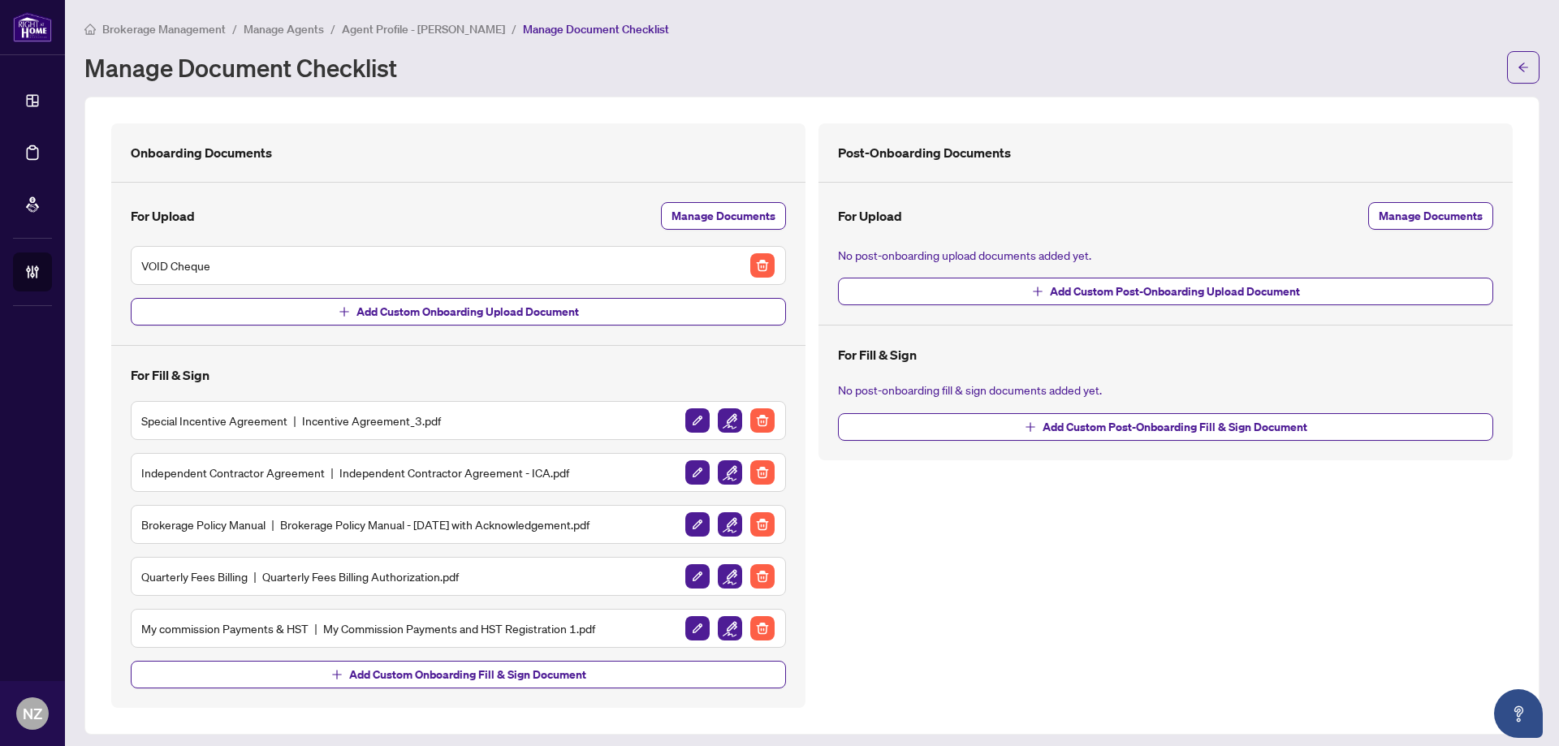
click at [1512, 49] on div "Brokerage Management / Manage Agents / Agent Profile - Diana Di Rosa / Manage D…" at bounding box center [811, 51] width 1455 height 64
click at [1507, 67] on button "button" at bounding box center [1523, 67] width 32 height 32
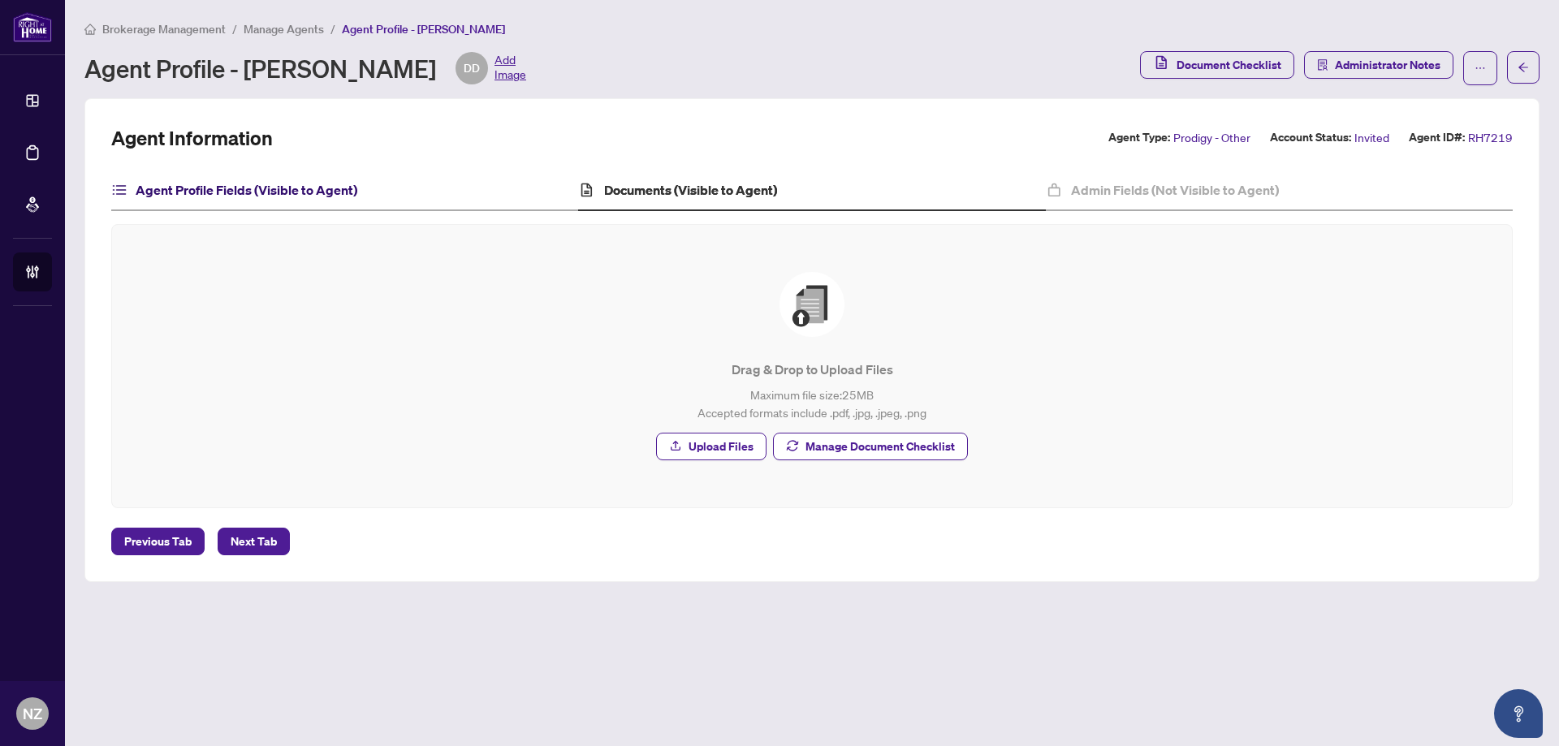
click at [198, 189] on h4 "Agent Profile Fields (Visible to Agent)" at bounding box center [247, 189] width 222 height 19
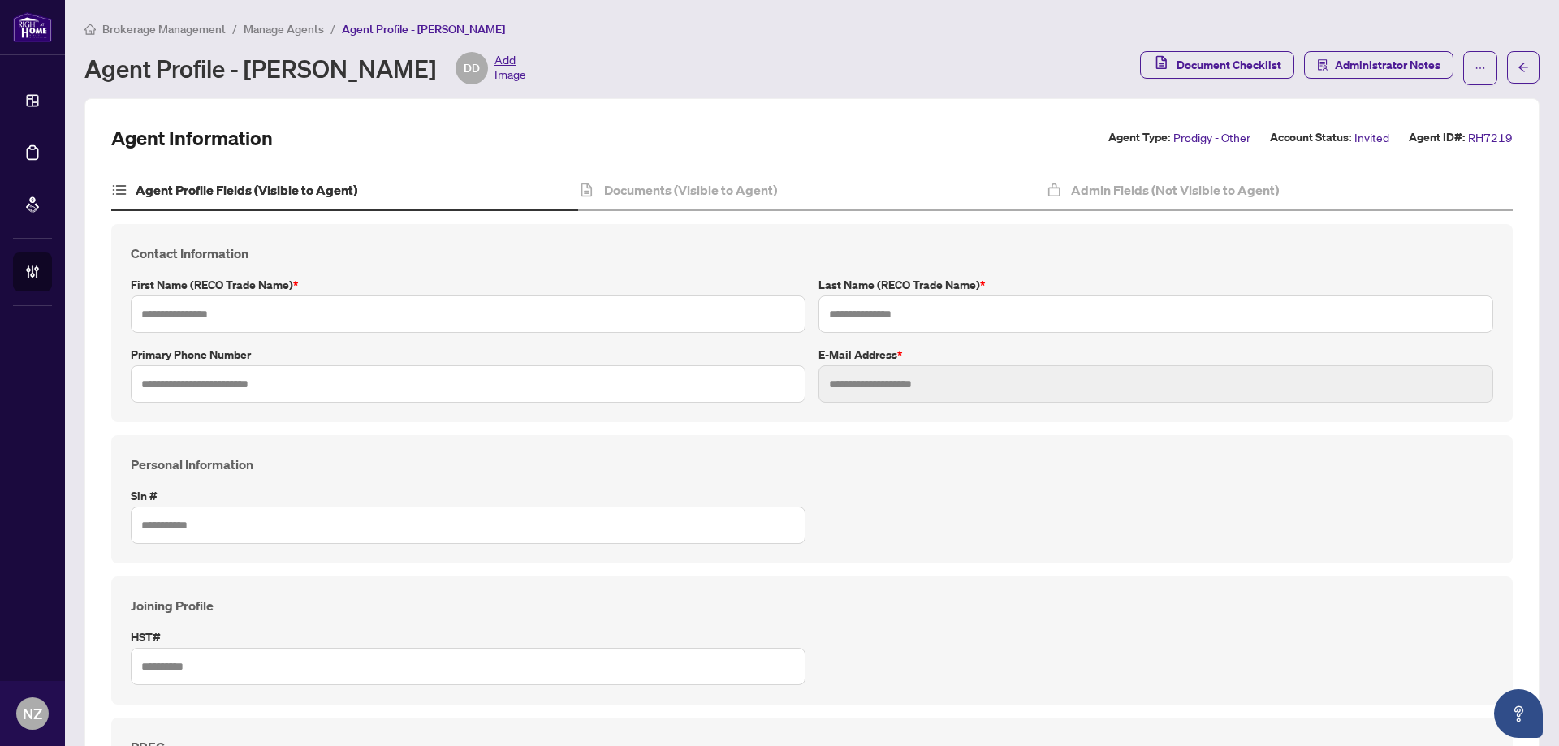
type input "*****"
type input "*******"
type input "**********"
drag, startPoint x: 151, startPoint y: 24, endPoint x: 713, endPoint y: 186, distance: 584.6
click at [151, 24] on span "Brokerage Management" at bounding box center [163, 29] width 123 height 15
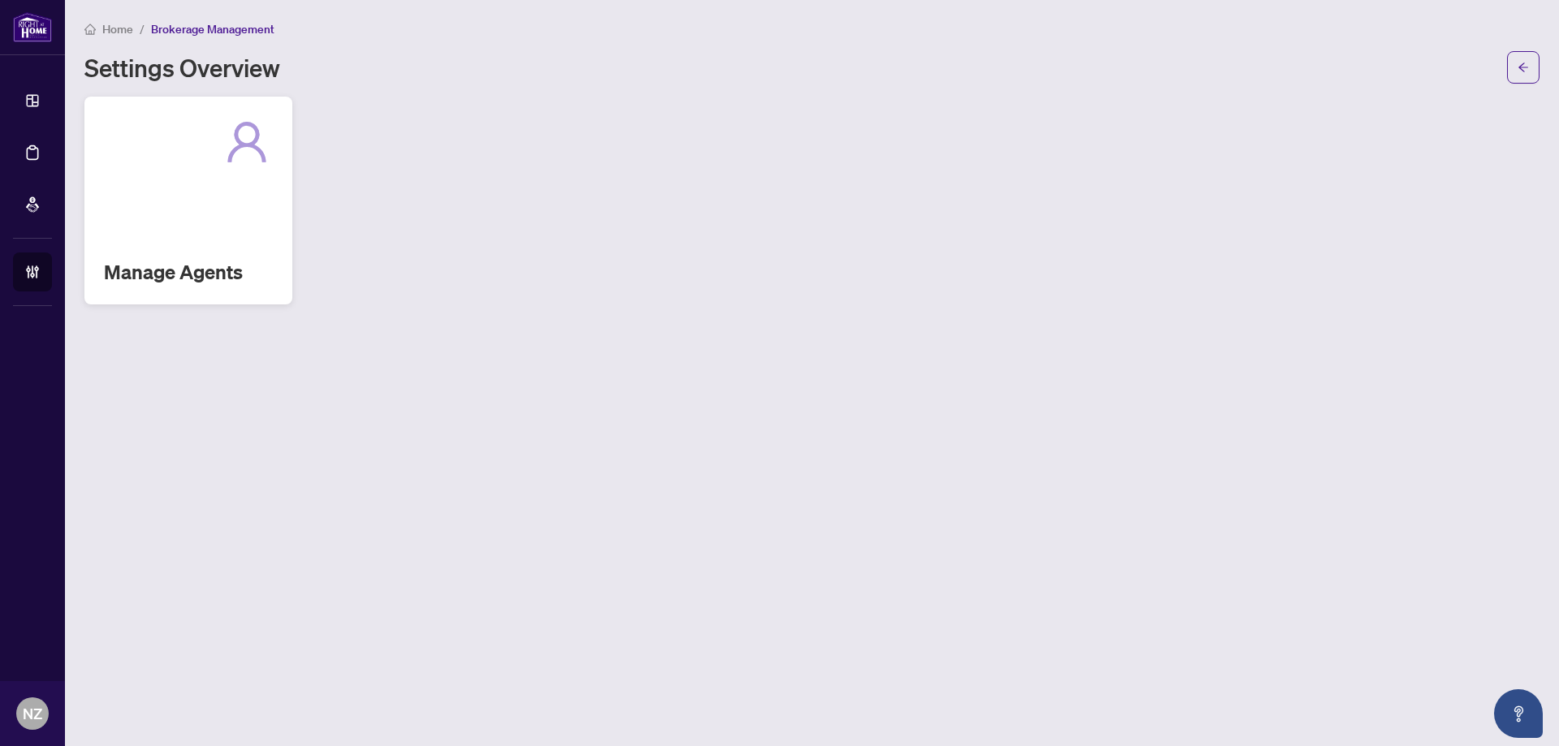
click at [161, 281] on h2 "Manage Agents" at bounding box center [188, 272] width 169 height 26
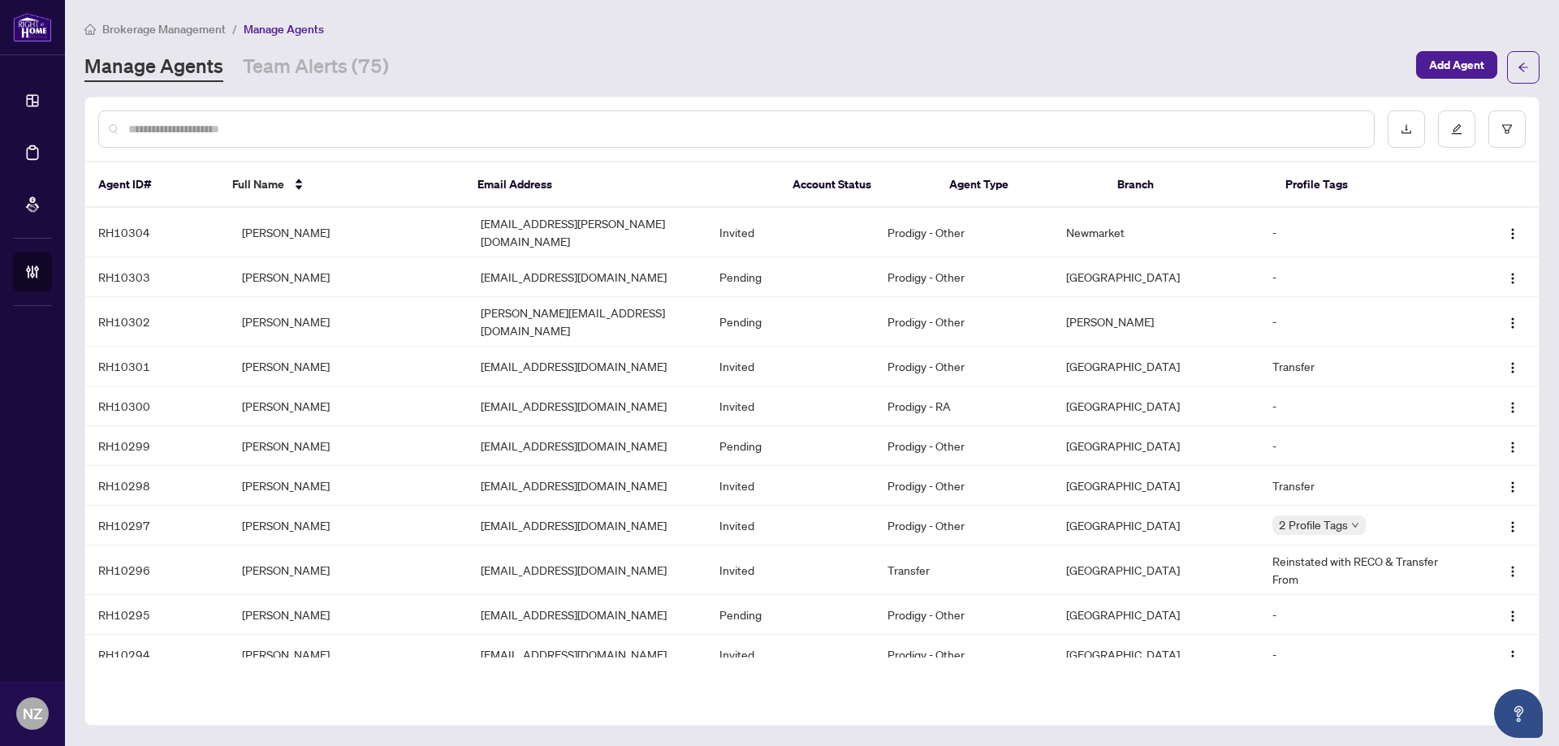
click at [606, 125] on input "text" at bounding box center [744, 129] width 1232 height 18
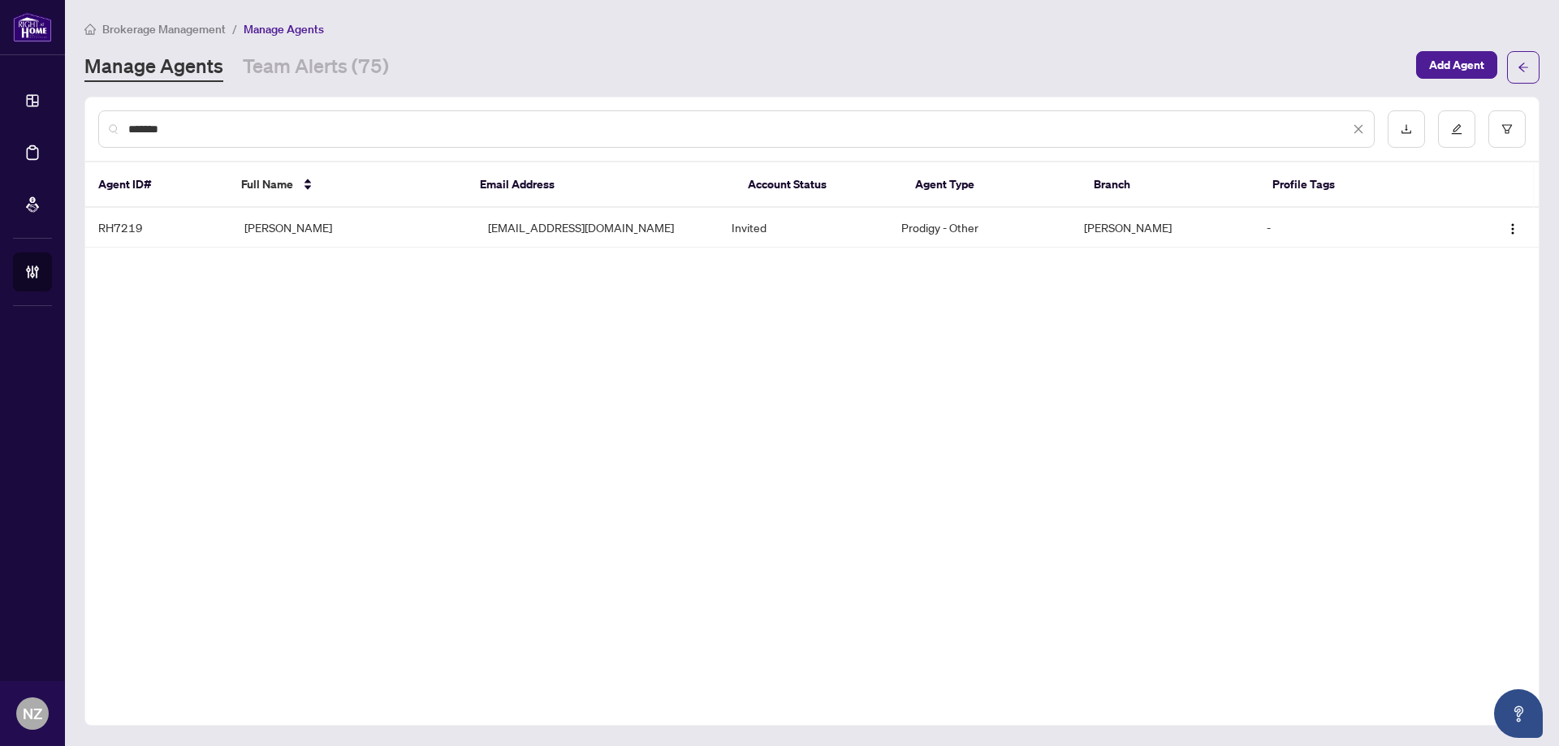
type input "*******"
click at [1513, 227] on img "button" at bounding box center [1512, 228] width 13 height 13
click at [1469, 281] on span "Resend Invitation" at bounding box center [1468, 285] width 88 height 18
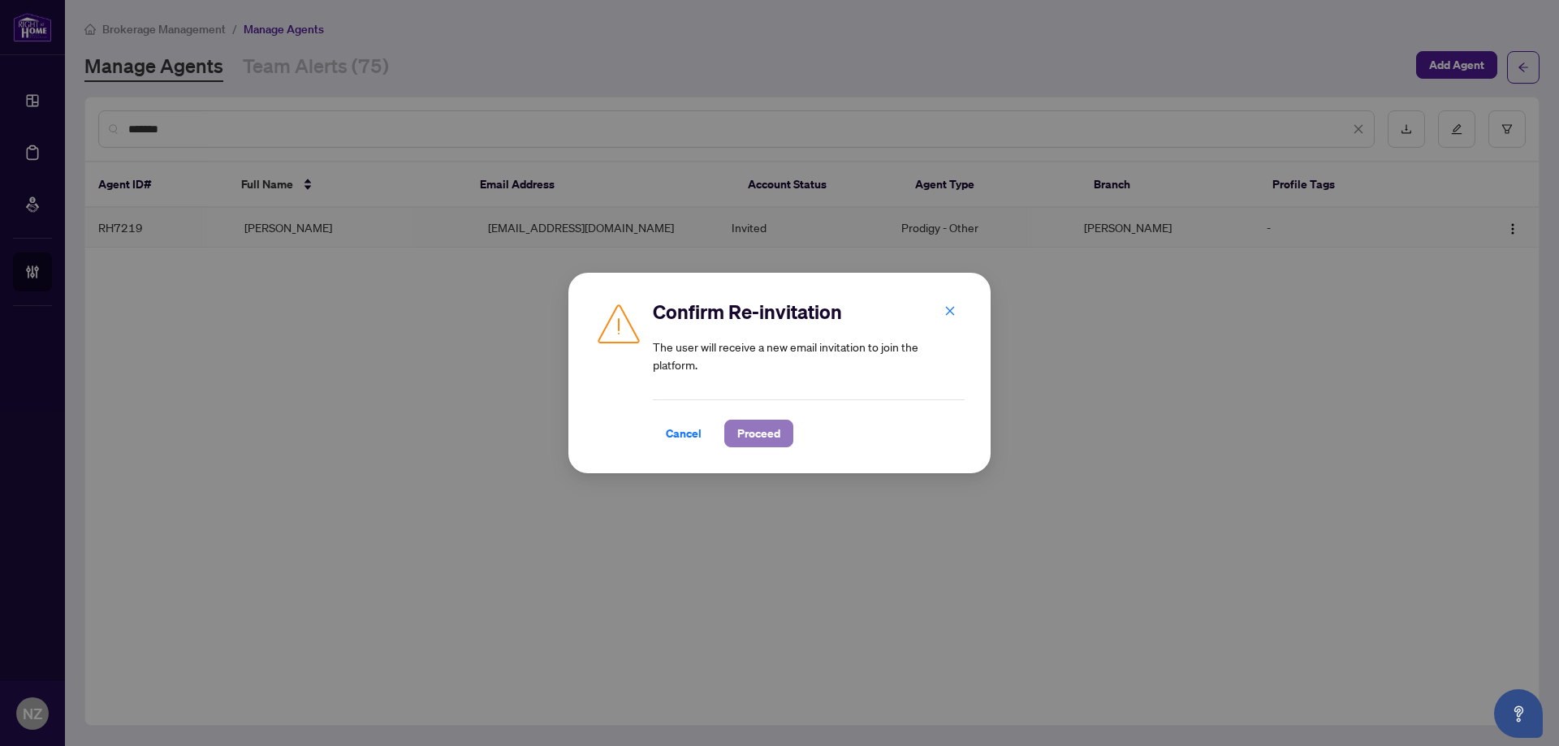
click at [760, 438] on span "Proceed" at bounding box center [758, 434] width 43 height 26
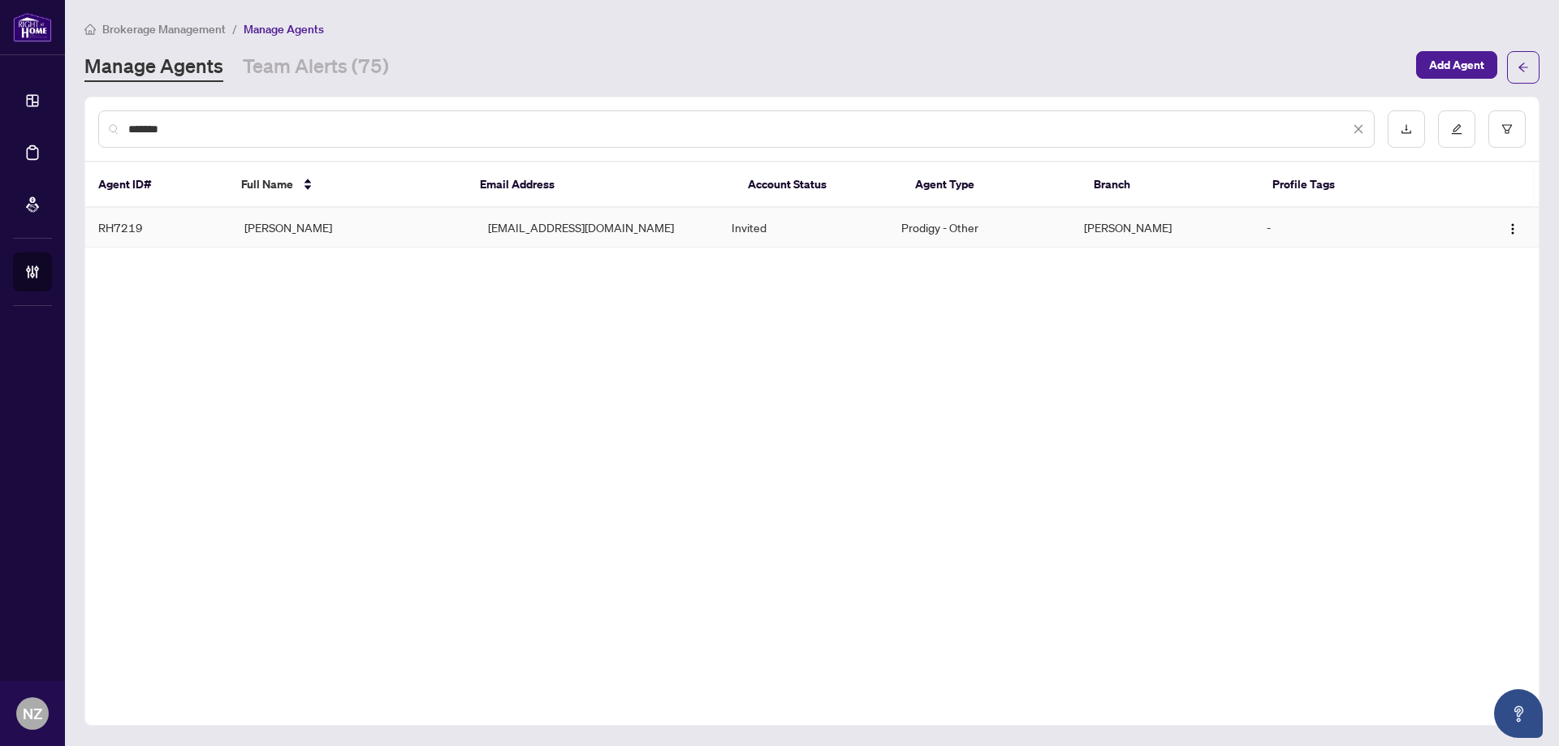
click at [283, 218] on td "[PERSON_NAME]" at bounding box center [353, 228] width 244 height 40
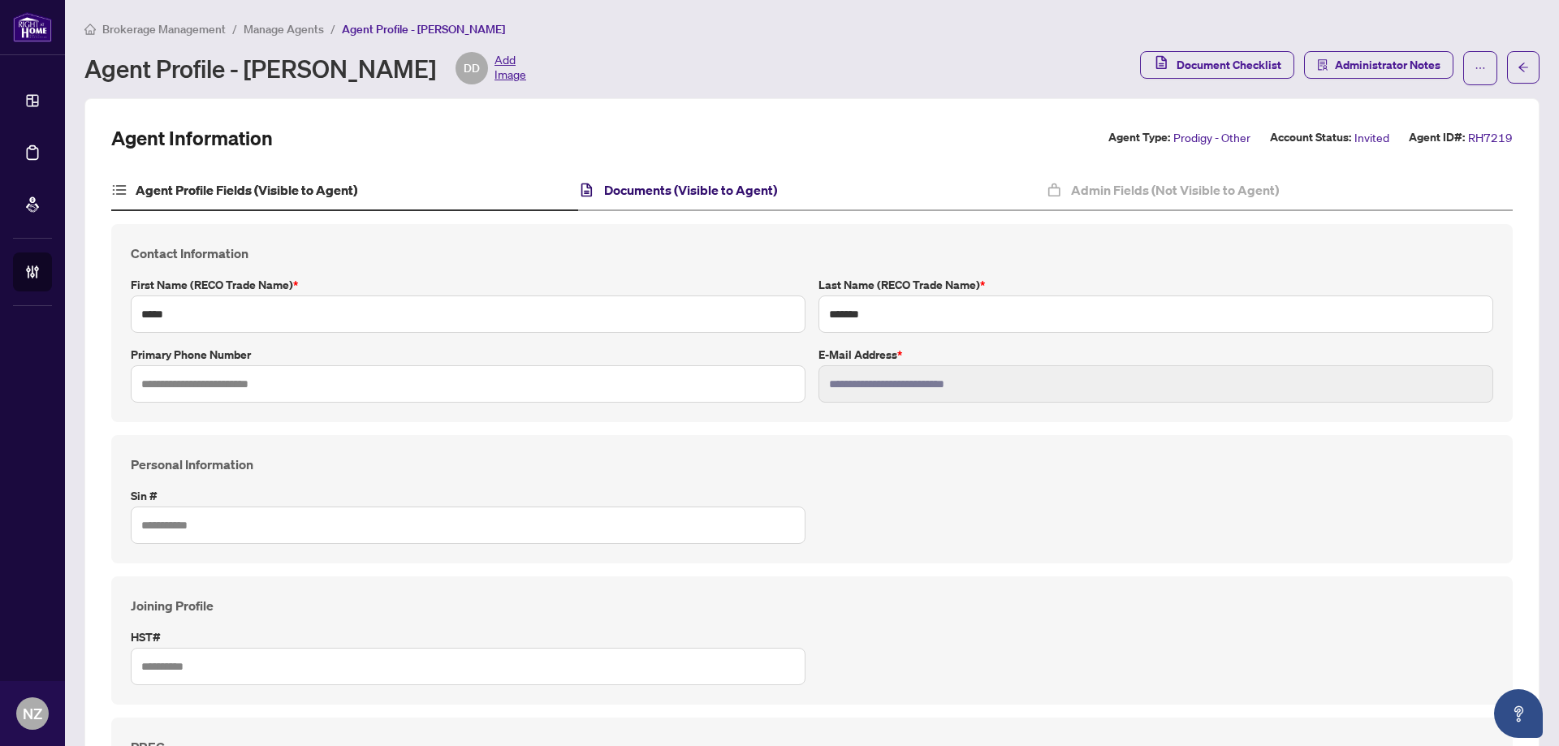
click at [675, 182] on h4 "Documents (Visible to Agent)" at bounding box center [690, 189] width 173 height 19
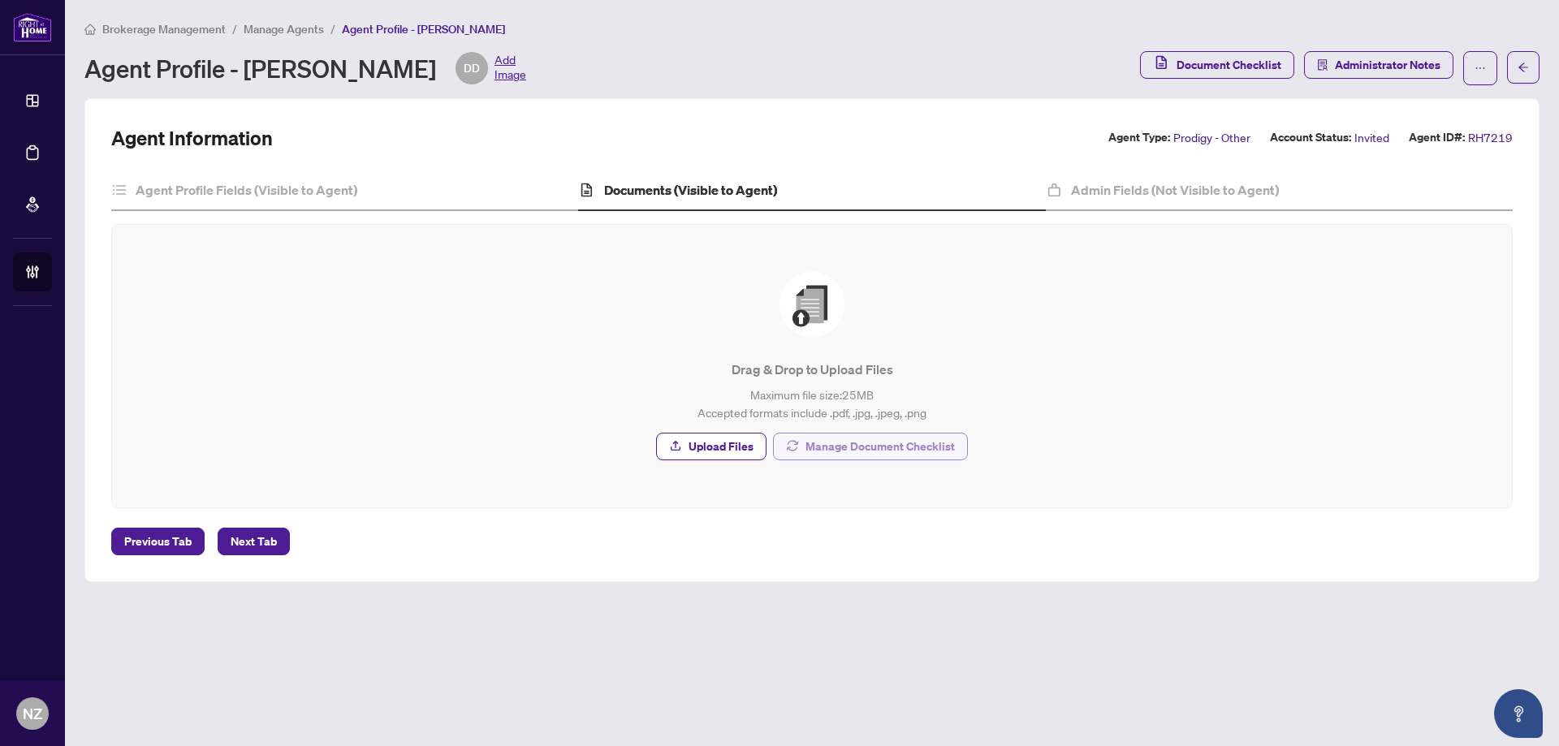
click at [874, 494] on div "Drag & Drop to Upload Files Maximum file size: 25 MB Accepted formats include .…" at bounding box center [812, 366] width 1400 height 283
click at [831, 438] on span "Manage Document Checklist" at bounding box center [879, 447] width 149 height 26
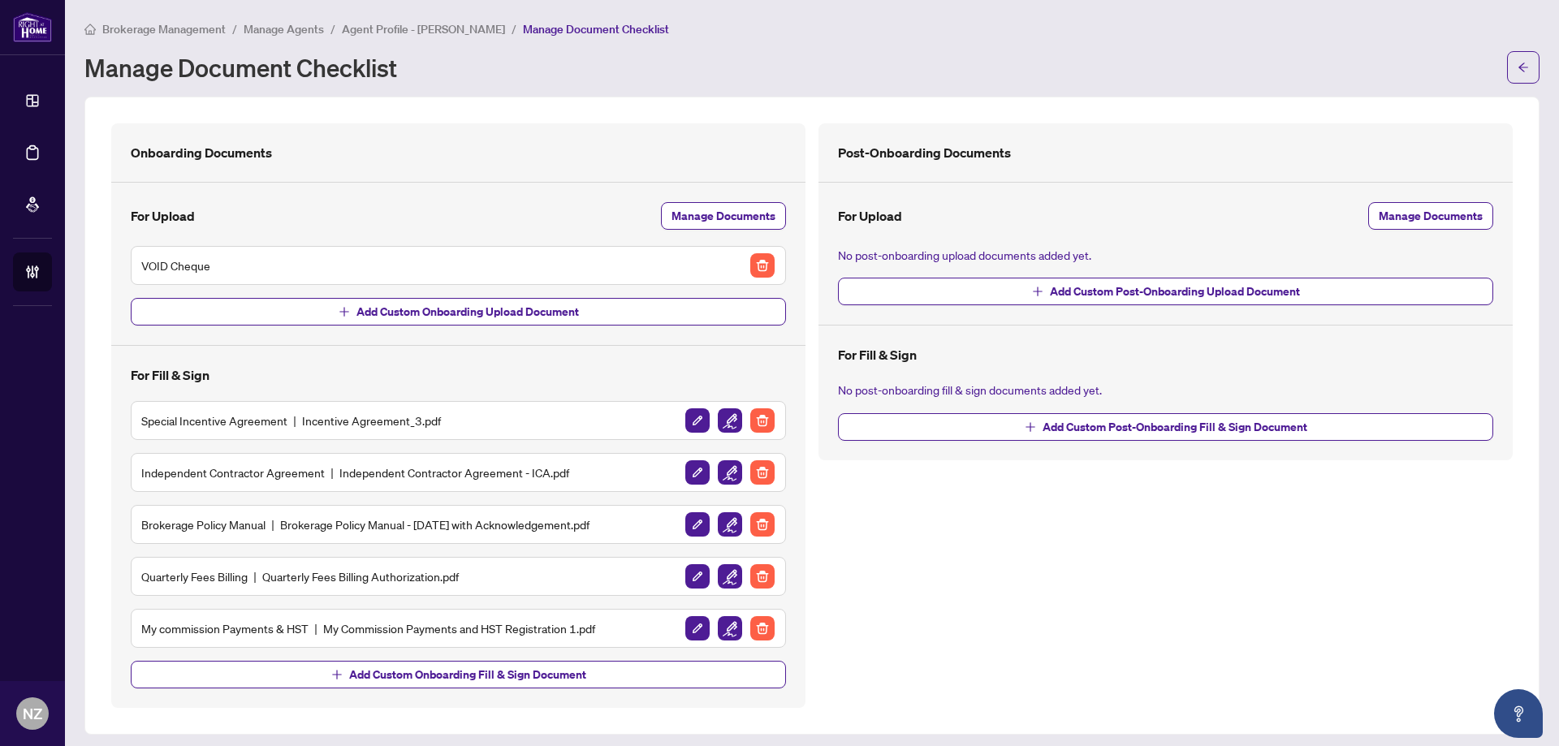
click at [265, 420] on h5 "Special Incentive Agreement Incentive Agreement_3.pdf" at bounding box center [291, 421] width 300 height 18
click at [720, 425] on img "button" at bounding box center [730, 420] width 24 height 24
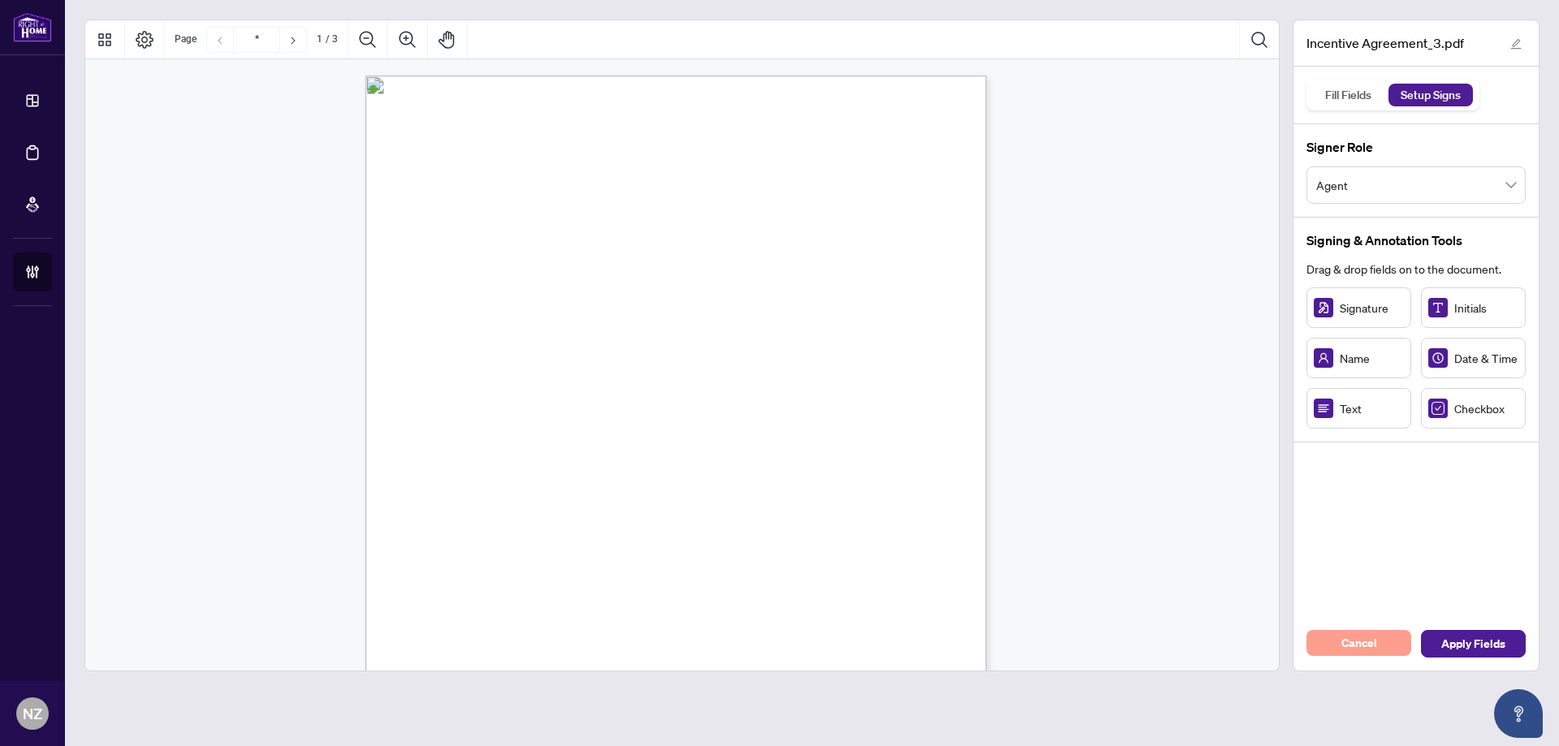
click at [1348, 650] on span "Cancel" at bounding box center [1359, 643] width 36 height 26
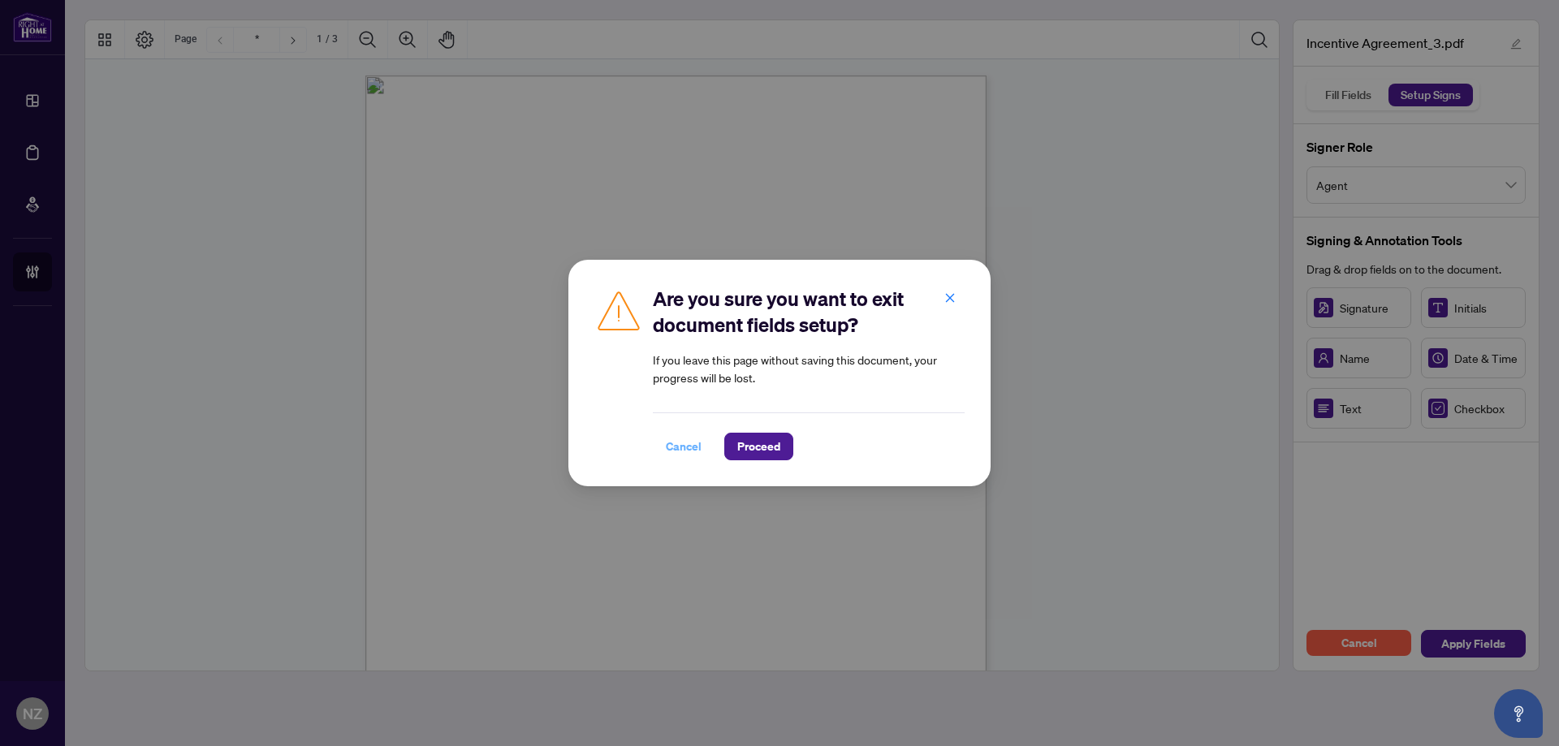
click at [666, 442] on span "Cancel" at bounding box center [684, 447] width 36 height 26
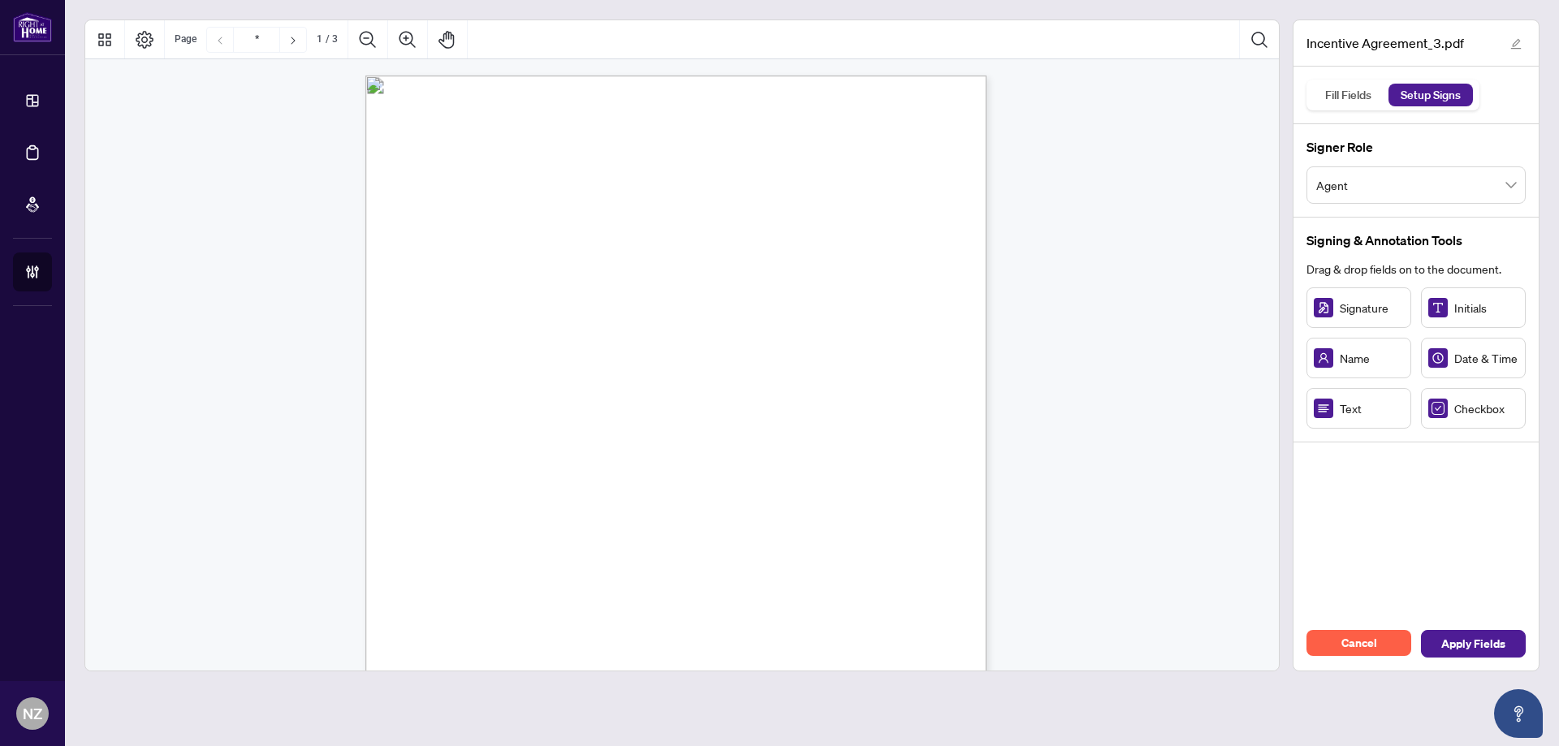
click at [1361, 653] on span "Cancel" at bounding box center [1359, 643] width 36 height 26
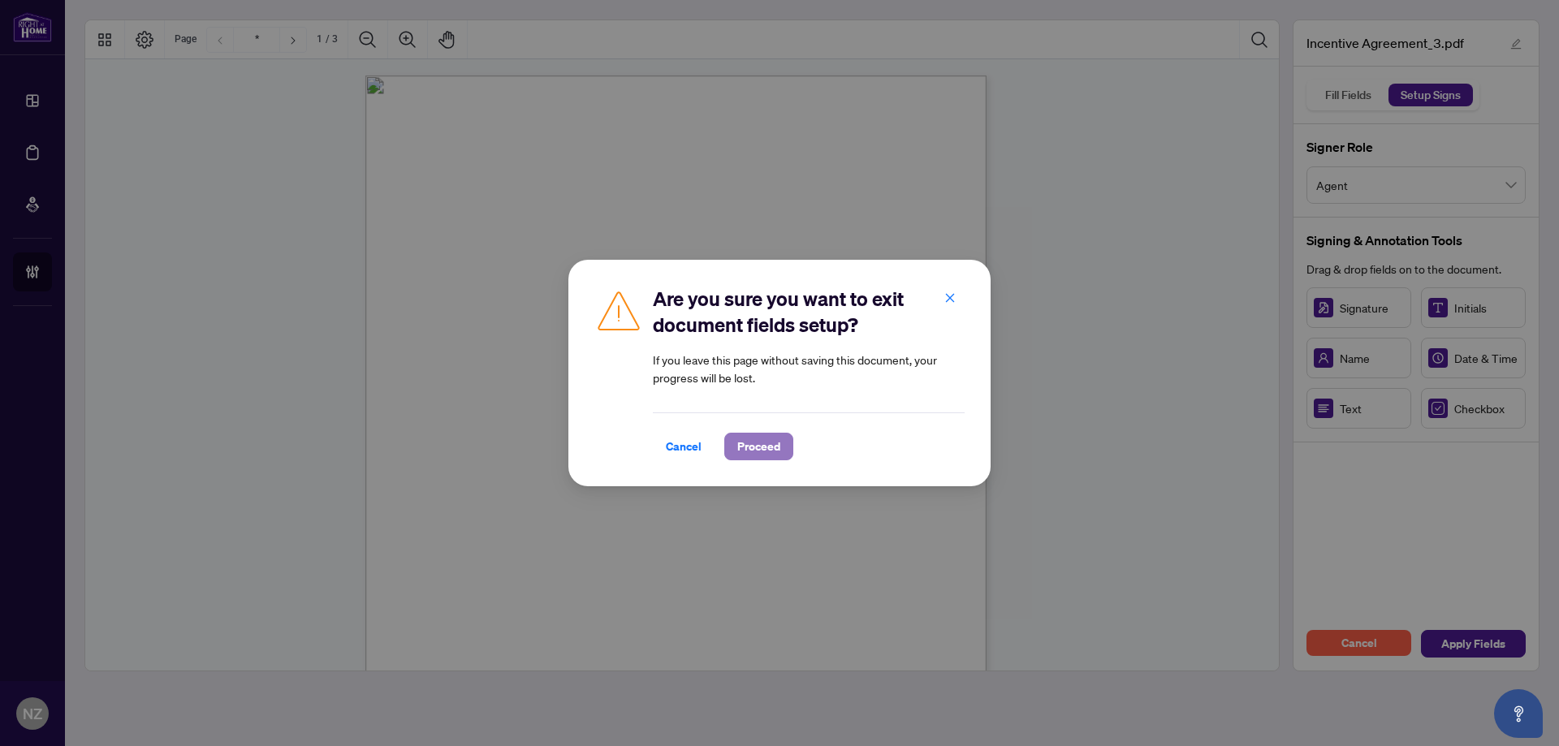
click at [787, 444] on button "Proceed" at bounding box center [758, 447] width 69 height 28
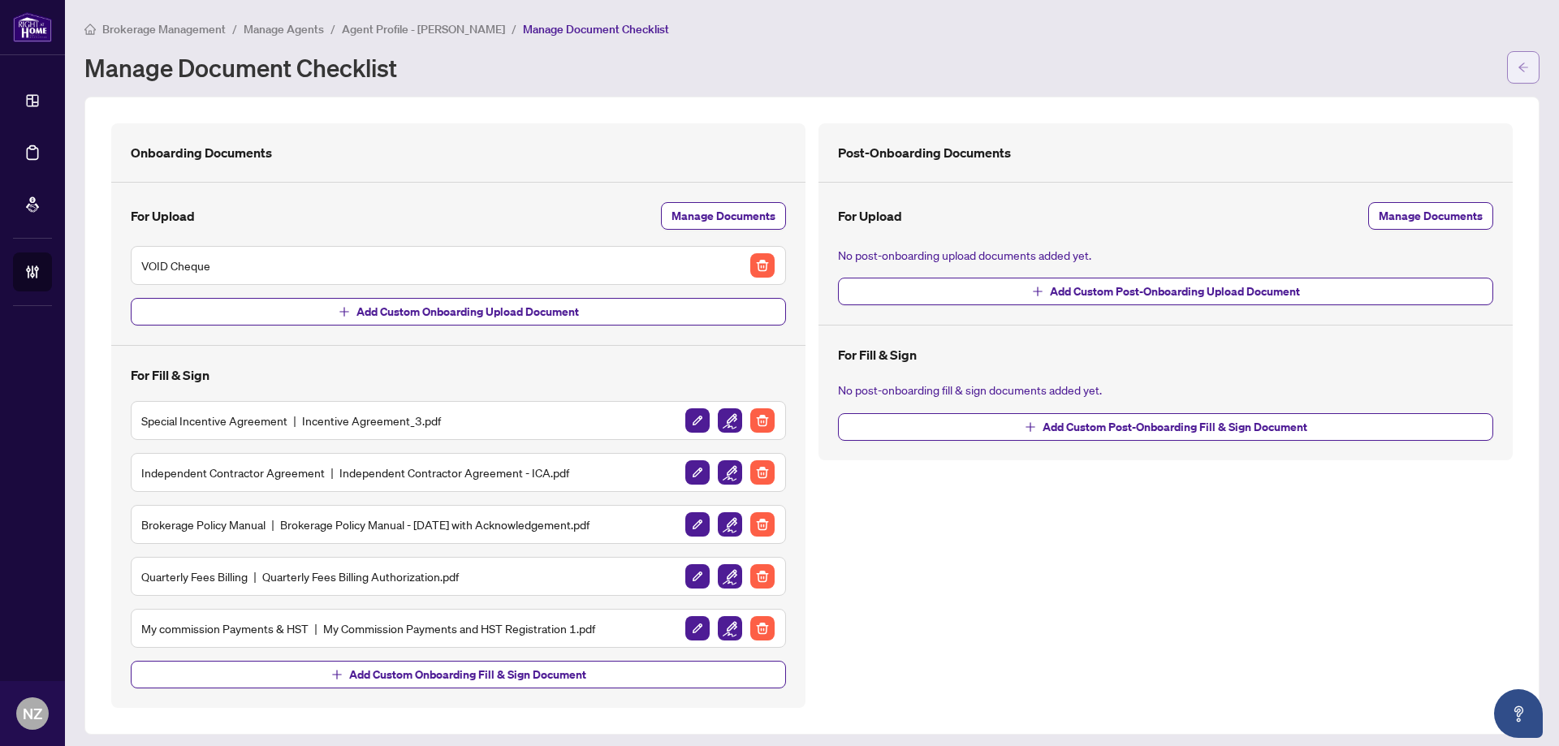
click at [1507, 75] on button "button" at bounding box center [1523, 67] width 32 height 32
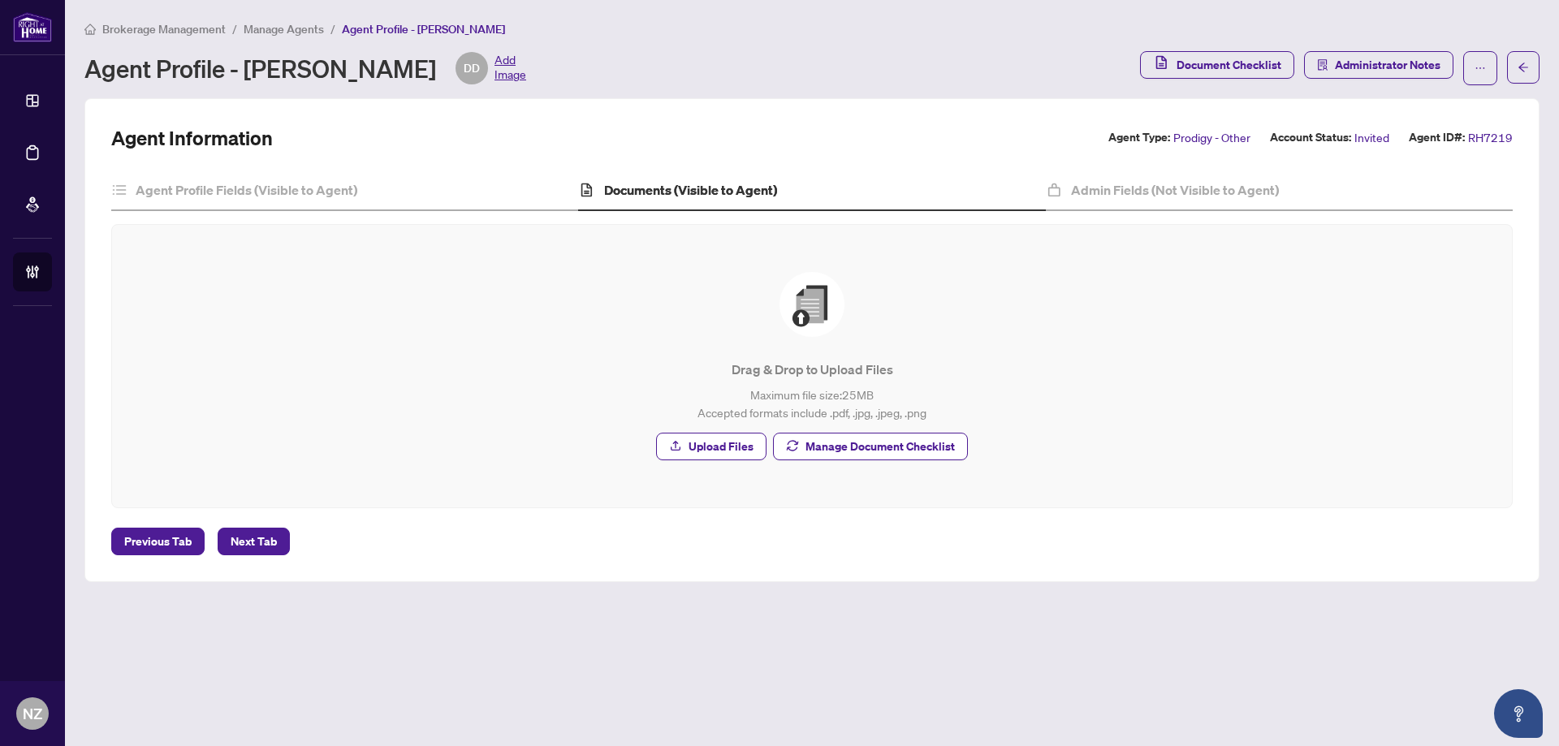
click at [286, 34] on span "Manage Agents" at bounding box center [284, 29] width 80 height 15
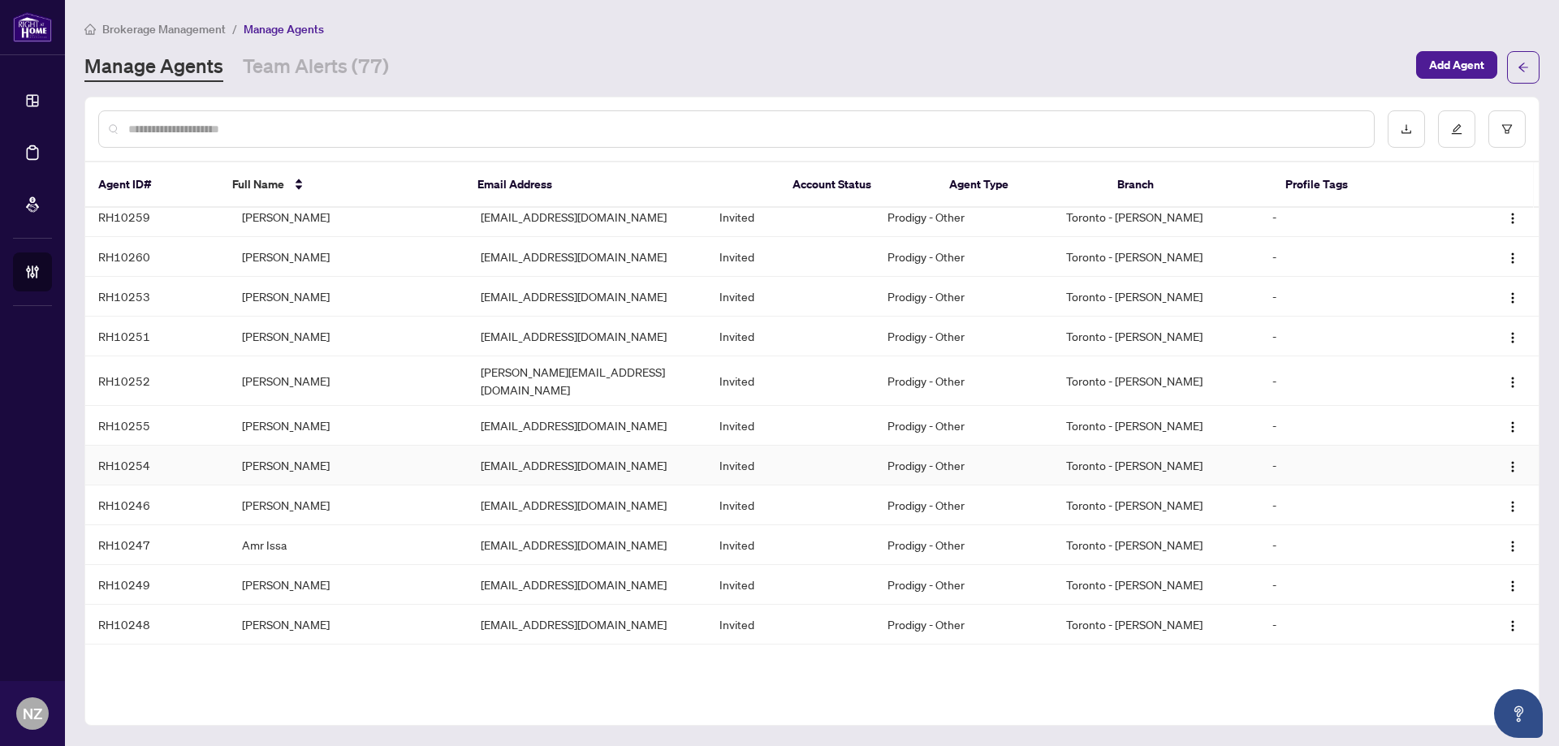
scroll to position [1882, 0]
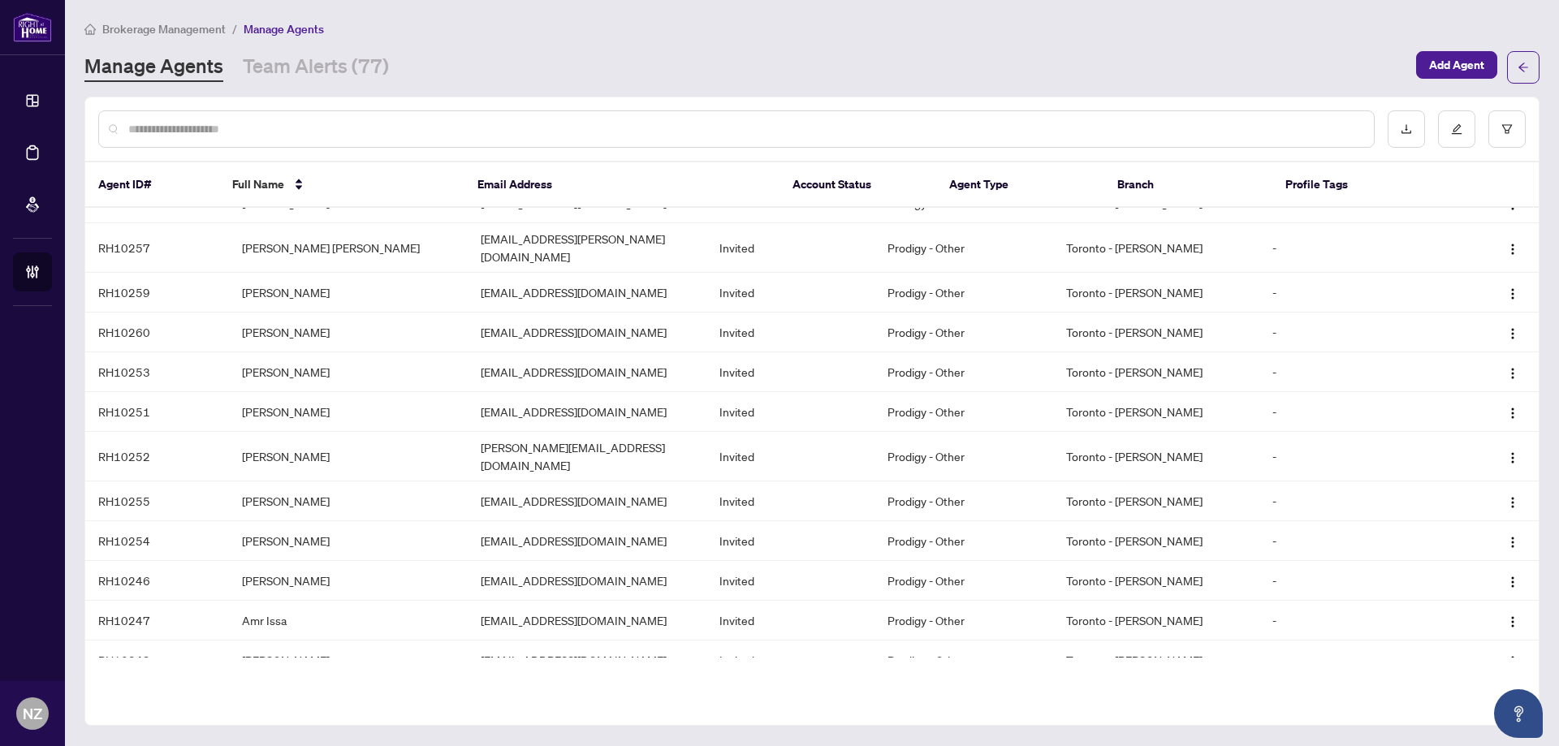
click at [278, 136] on input "text" at bounding box center [744, 129] width 1232 height 18
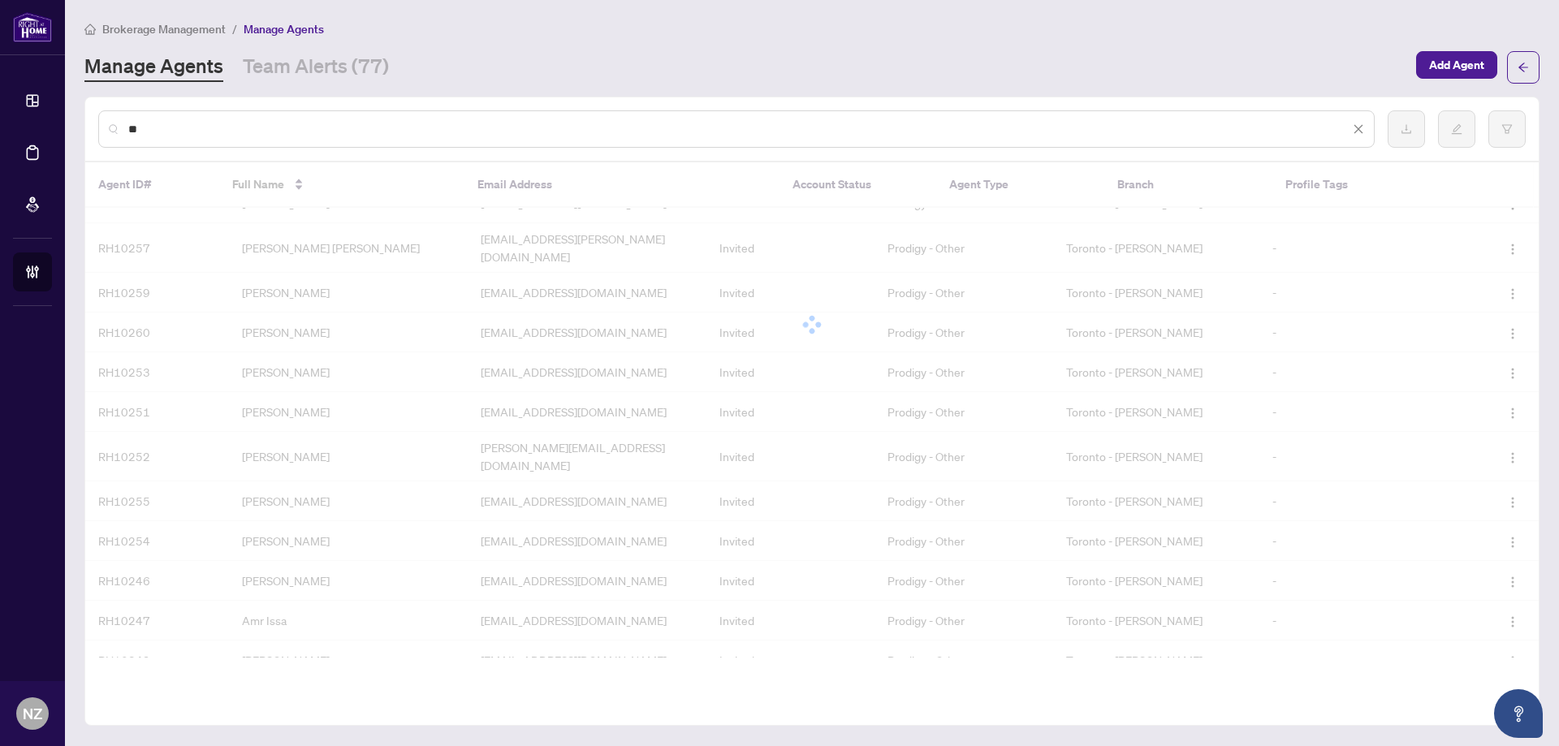
scroll to position [0, 0]
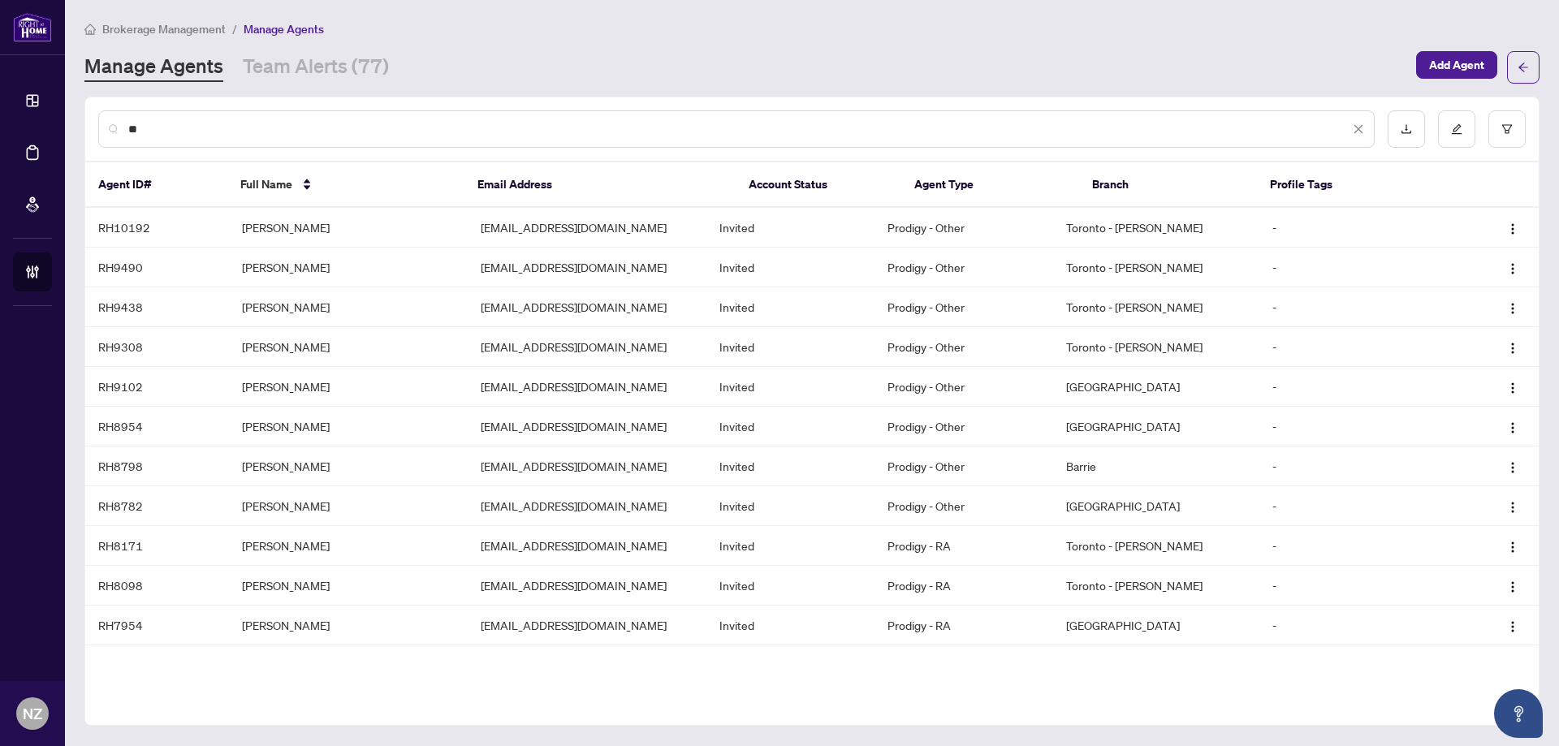
drag, startPoint x: 175, startPoint y: 132, endPoint x: 183, endPoint y: 140, distance: 12.1
click at [175, 132] on input "**" at bounding box center [738, 129] width 1221 height 18
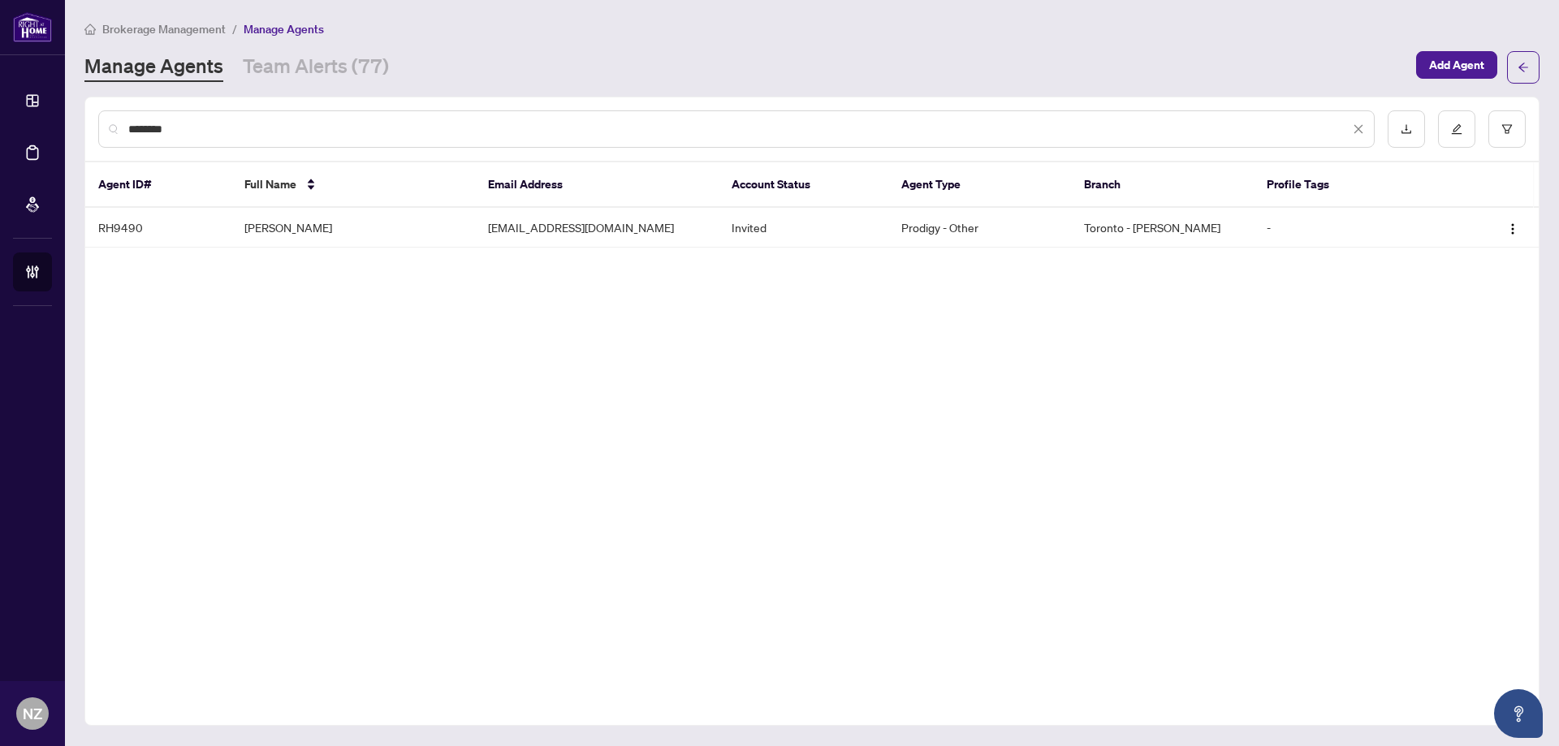
type input "********"
click at [263, 230] on td "[PERSON_NAME]" at bounding box center [353, 228] width 244 height 40
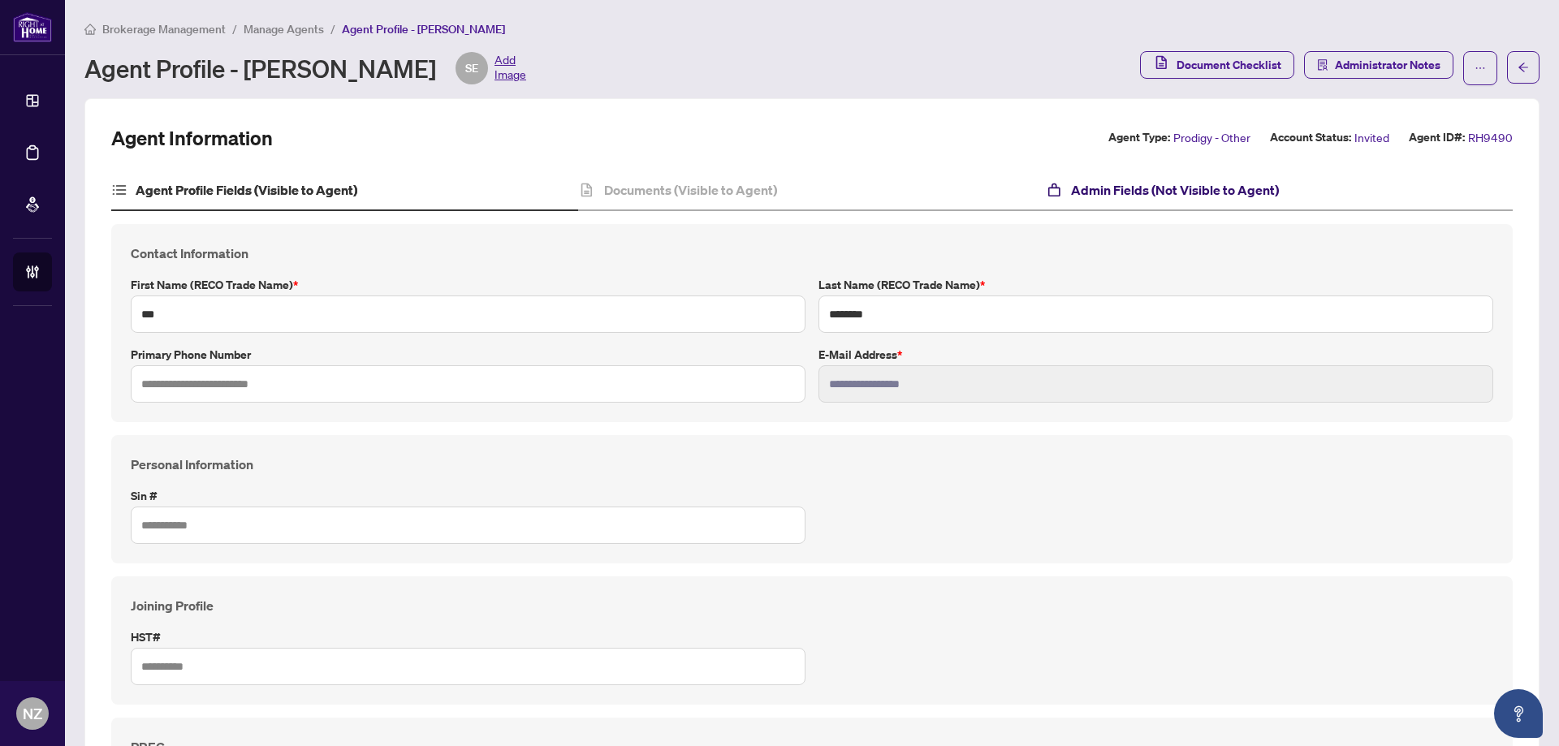
click at [1098, 193] on h4 "Admin Fields (Not Visible to Agent)" at bounding box center [1175, 189] width 208 height 19
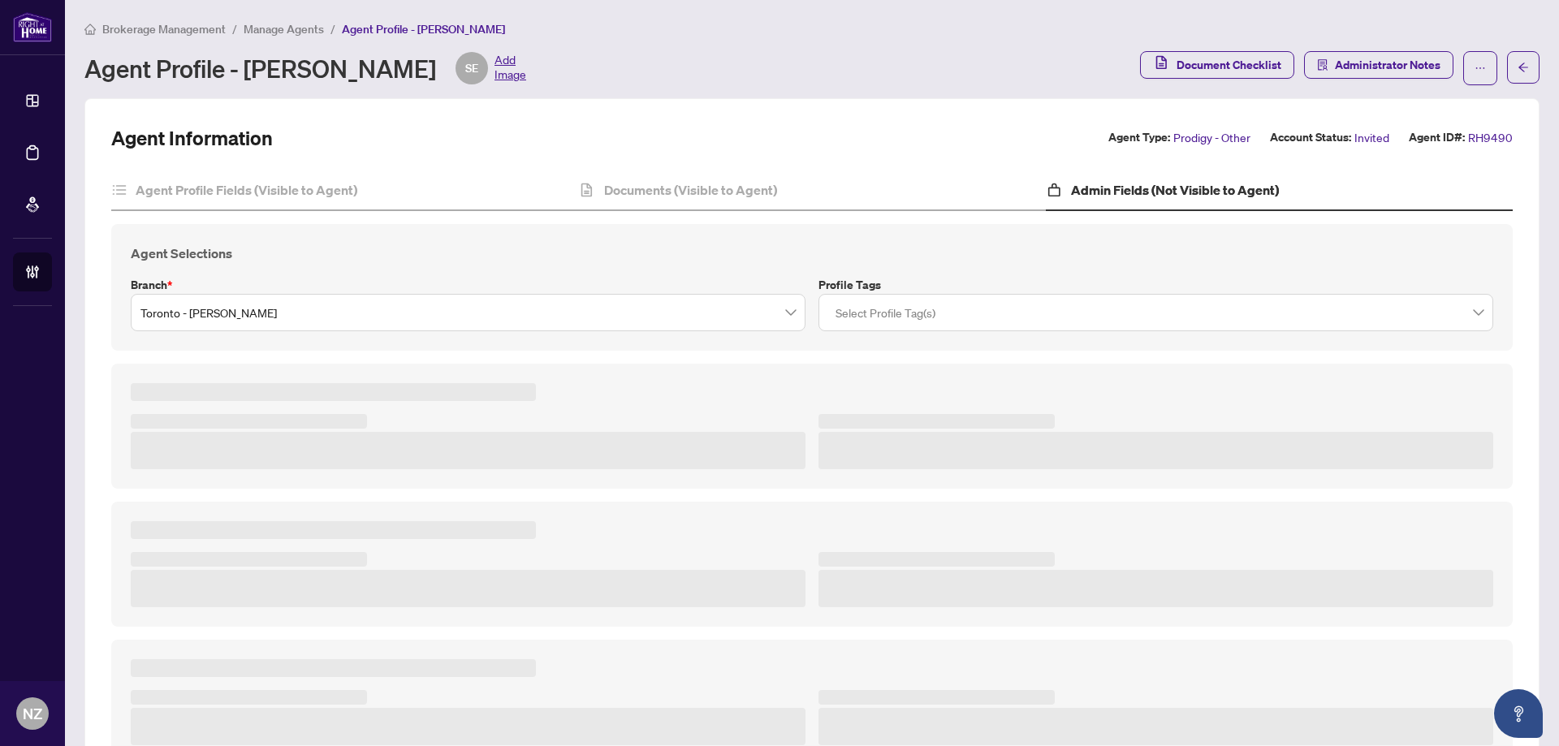
click at [390, 321] on span "Toronto - Don Mills" at bounding box center [467, 312] width 655 height 31
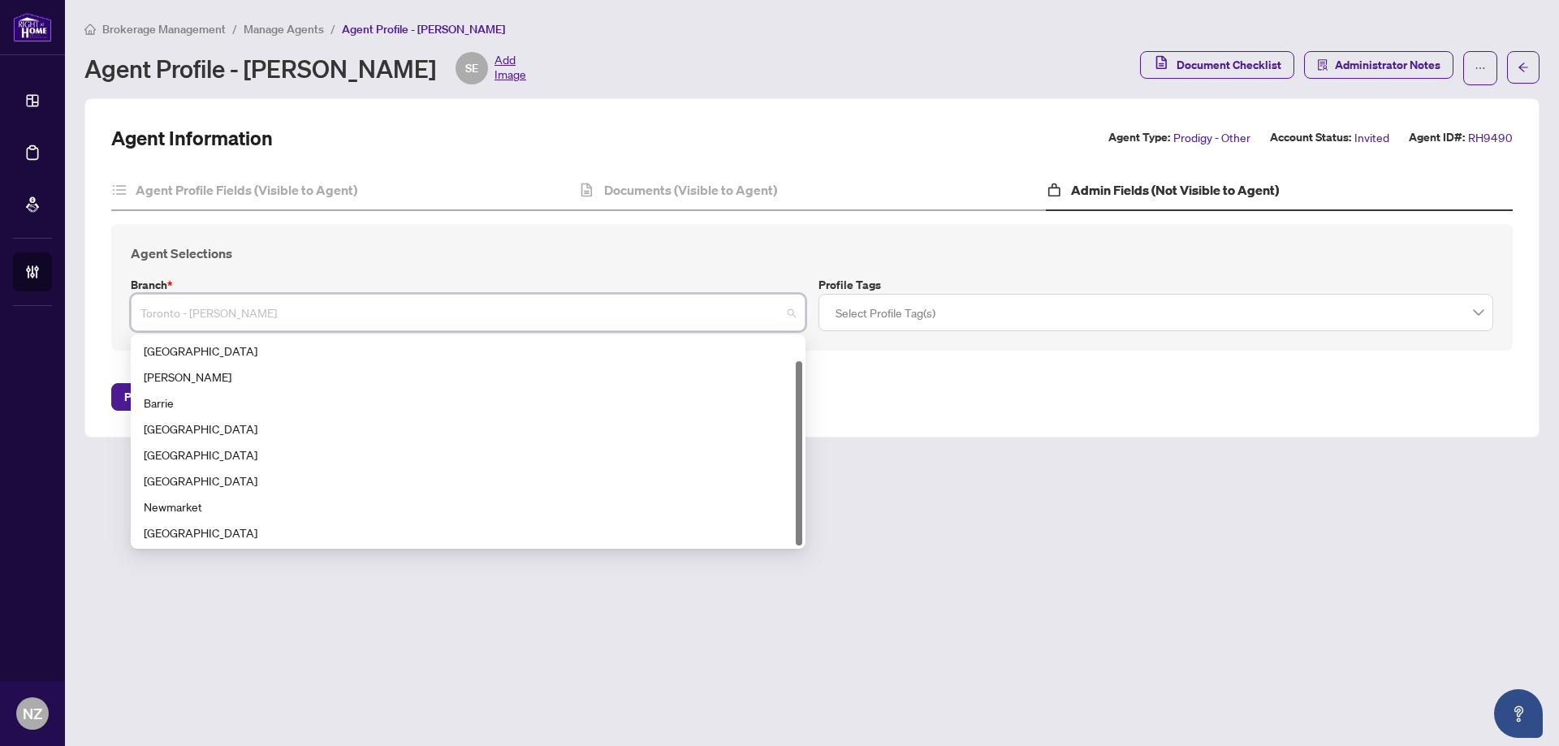
scroll to position [26, 0]
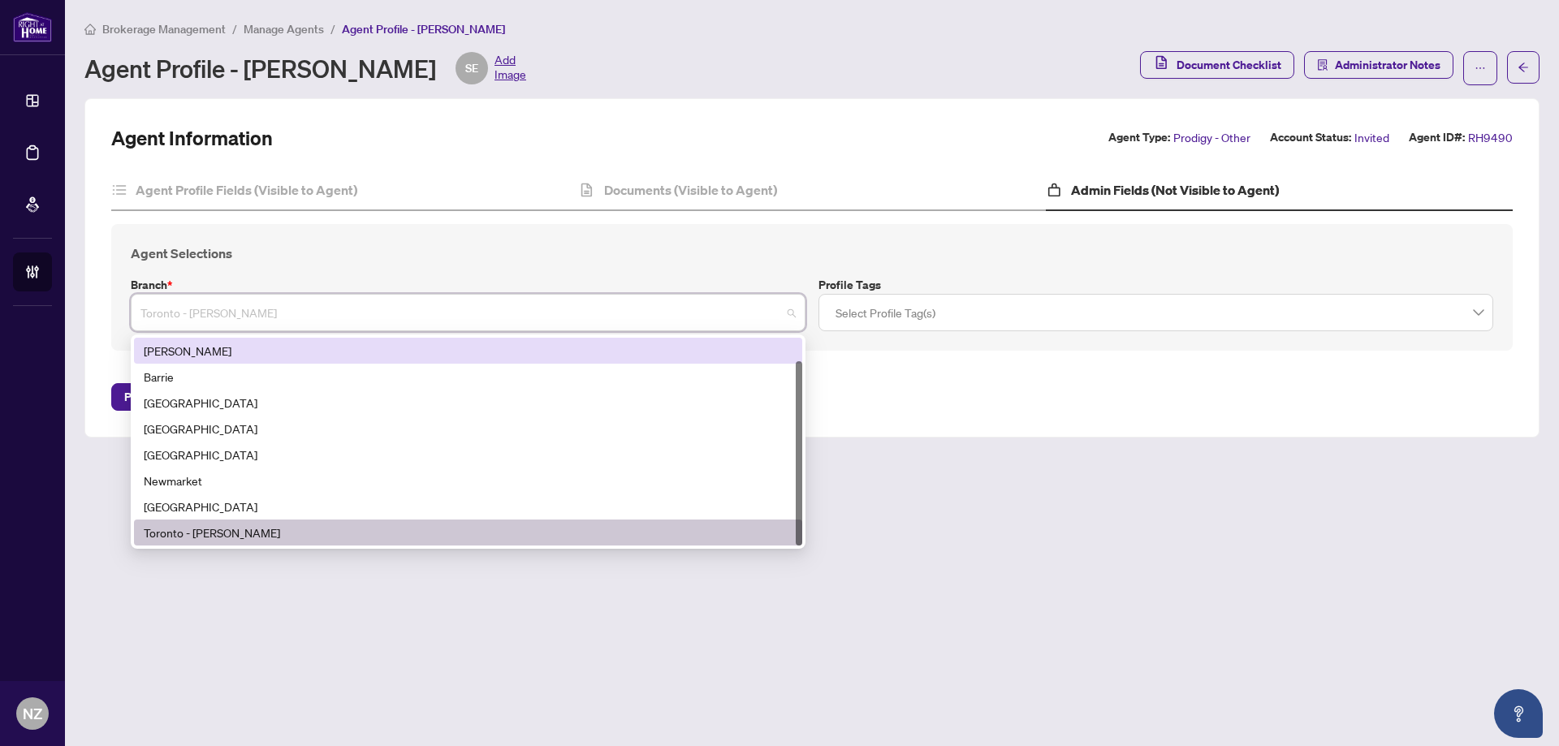
click at [178, 353] on div "[PERSON_NAME]" at bounding box center [468, 351] width 649 height 18
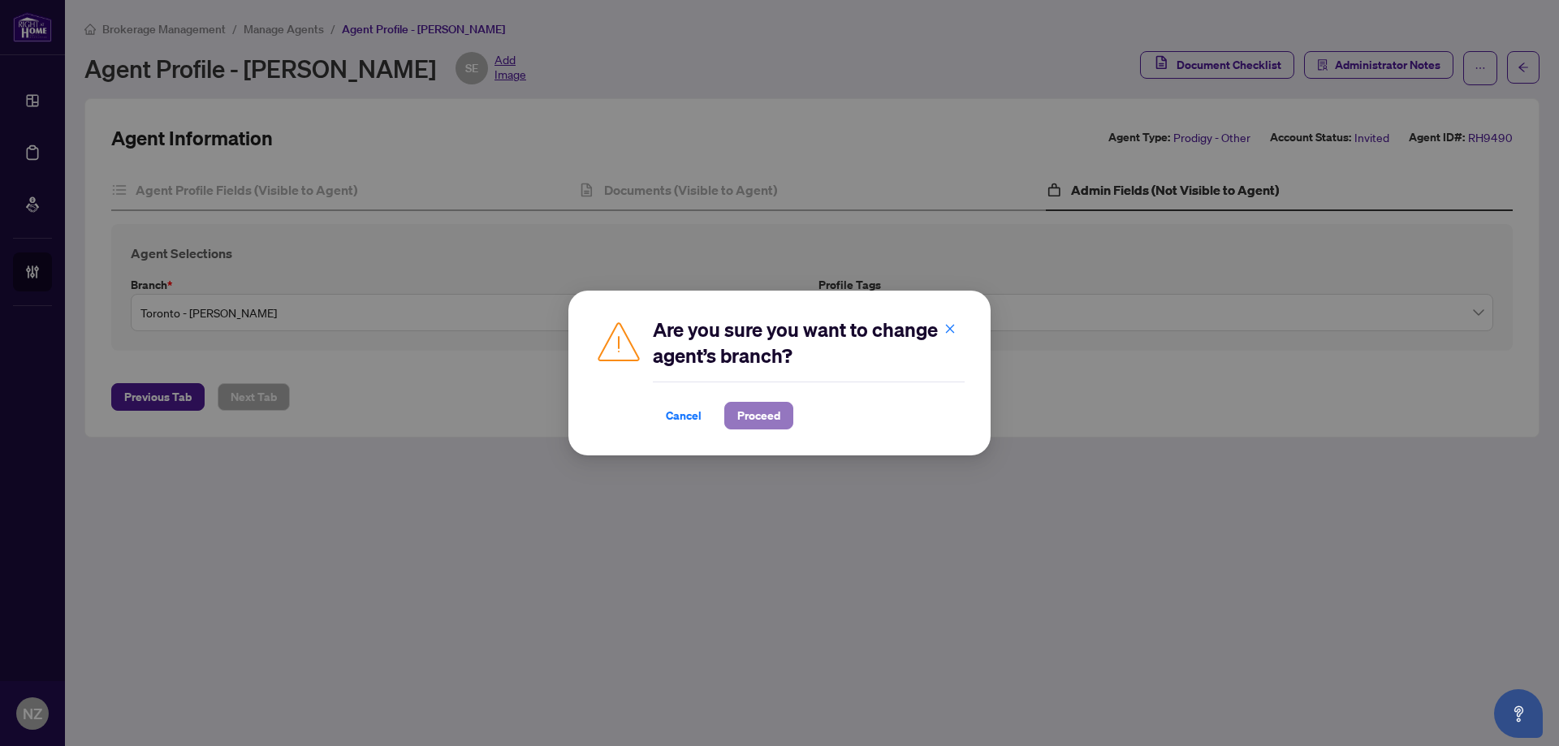
click at [763, 420] on span "Proceed" at bounding box center [758, 416] width 43 height 26
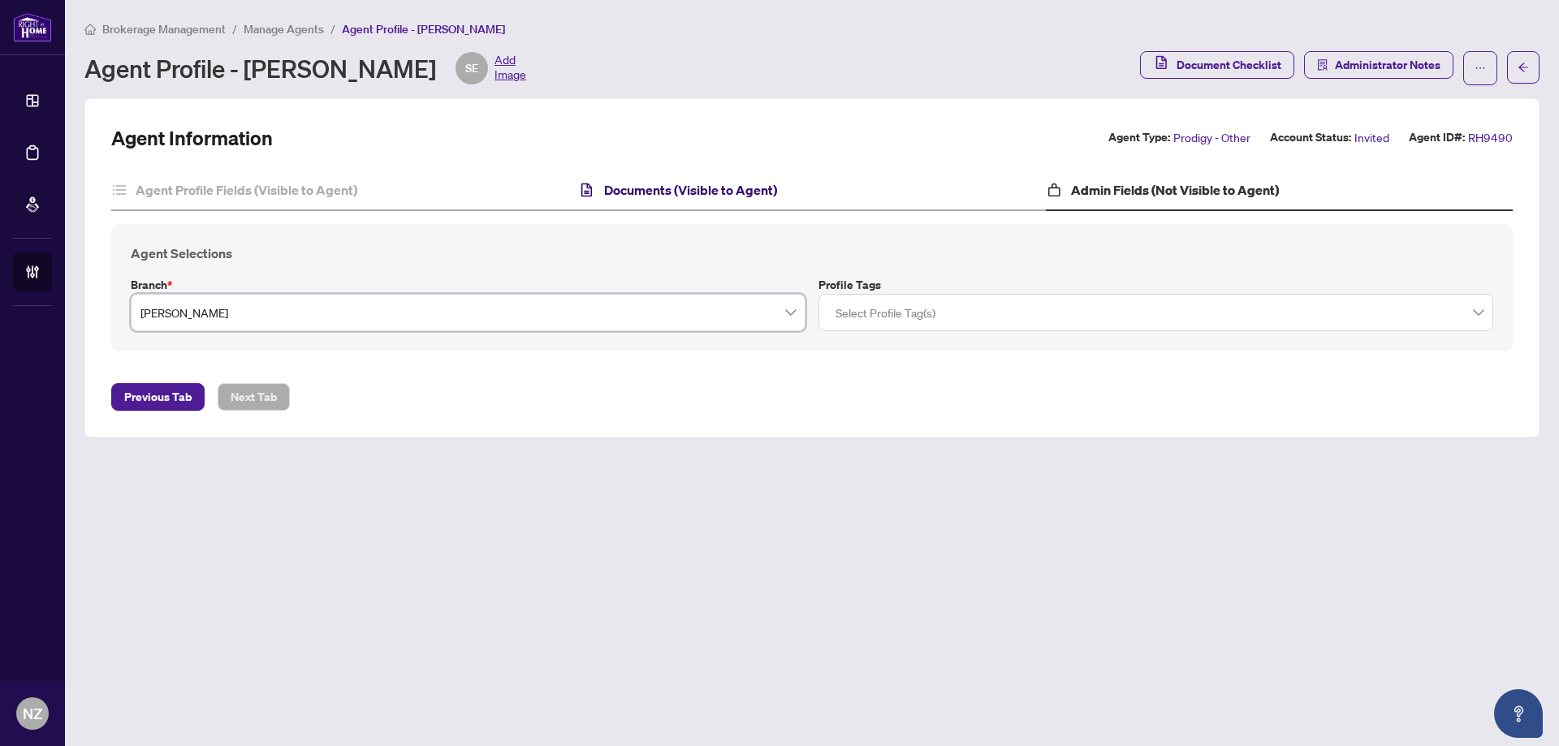
click at [669, 185] on h4 "Documents (Visible to Agent)" at bounding box center [690, 189] width 173 height 19
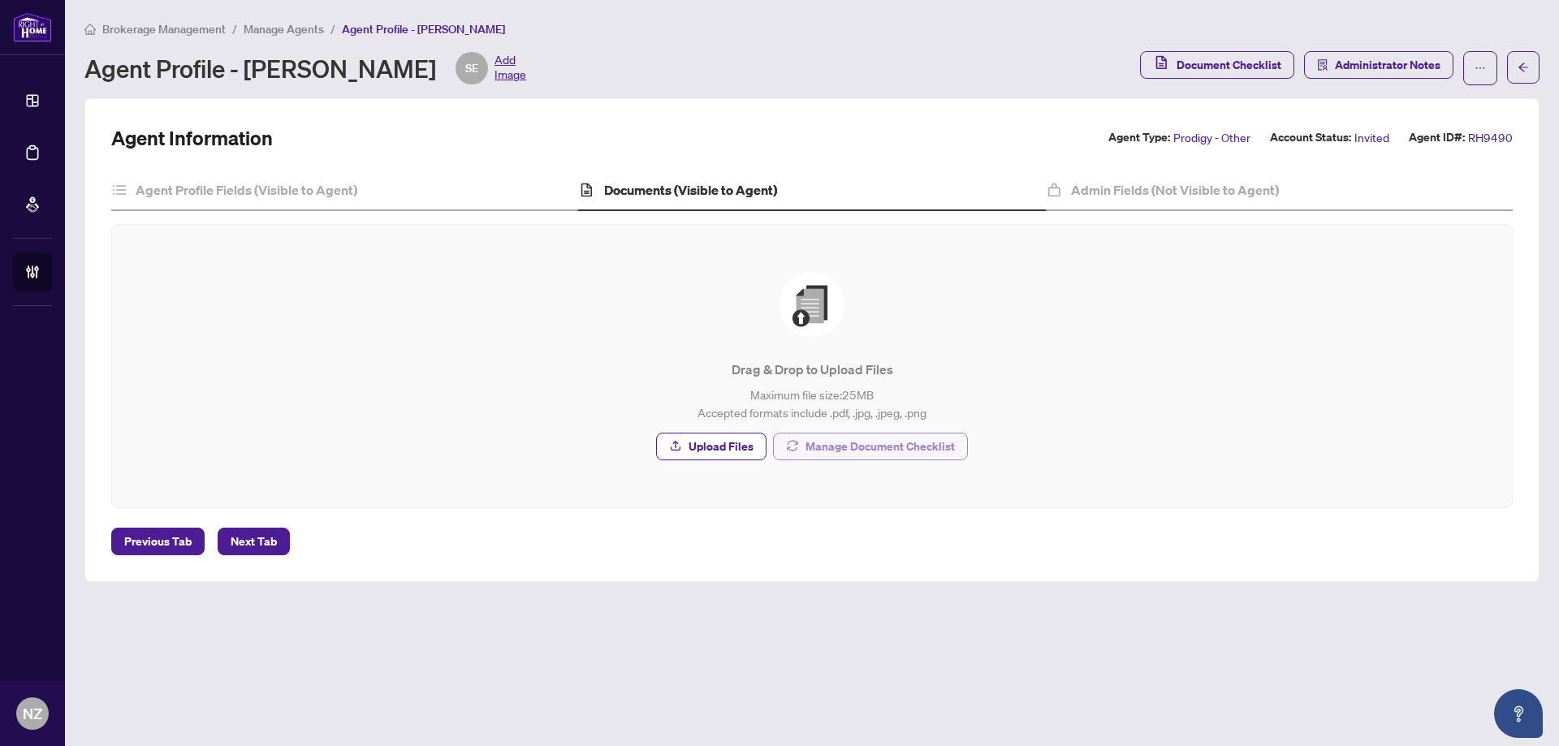
click at [830, 439] on span "Manage Document Checklist" at bounding box center [879, 447] width 149 height 26
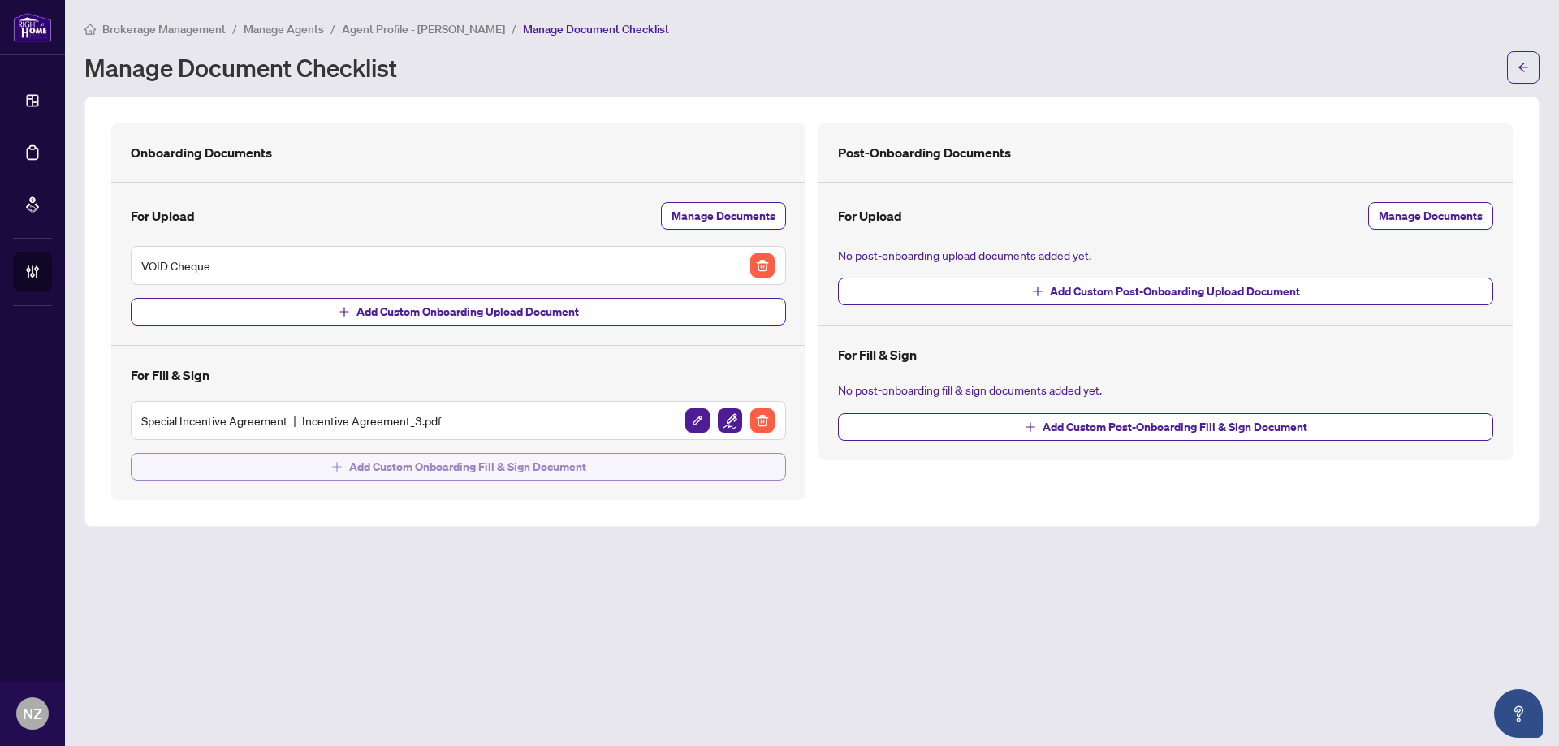
click at [430, 466] on span "Add Custom Onboarding Fill & Sign Document" at bounding box center [467, 467] width 237 height 26
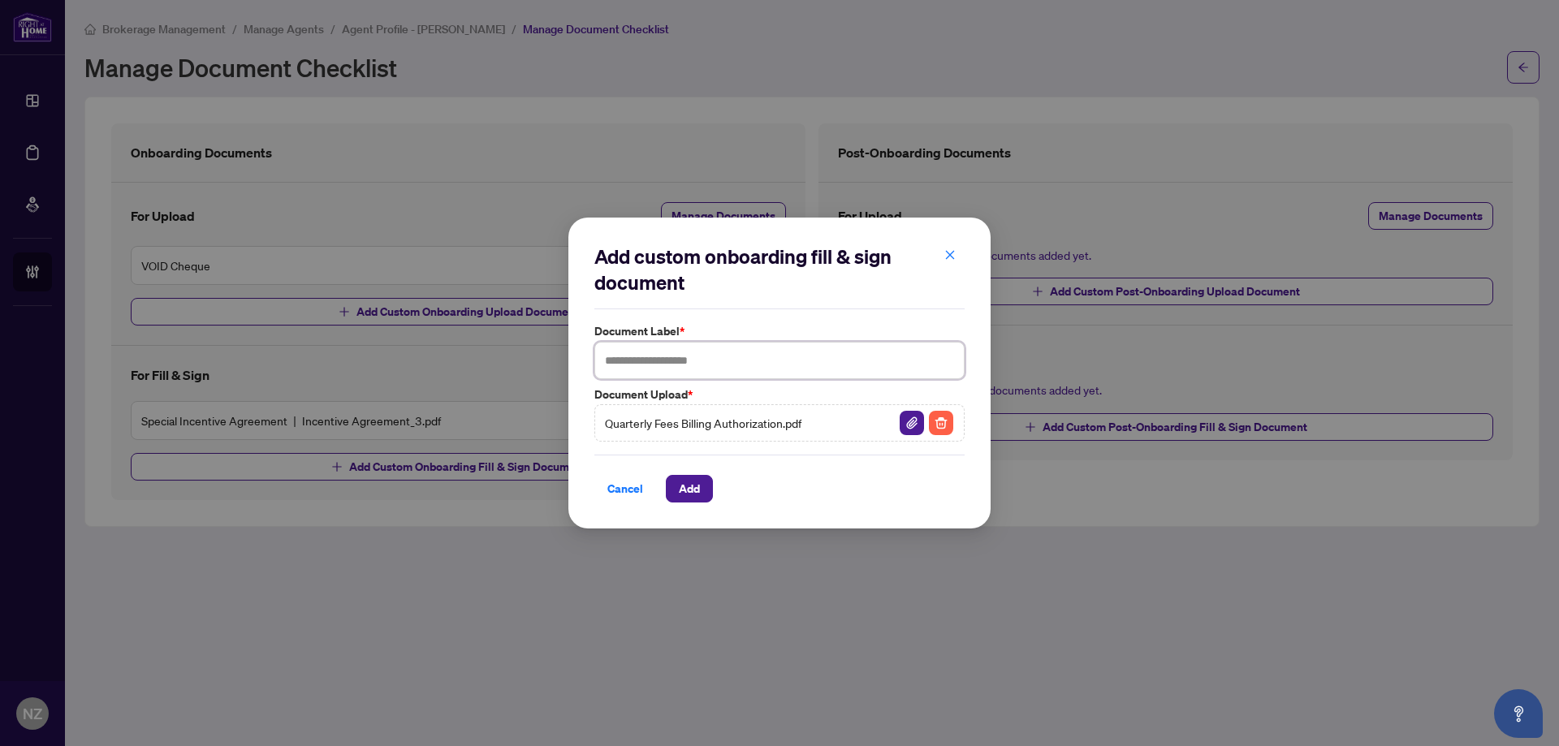
click at [636, 364] on input "text" at bounding box center [779, 360] width 370 height 37
type input "**********"
click at [692, 481] on span "Add" at bounding box center [689, 489] width 21 height 26
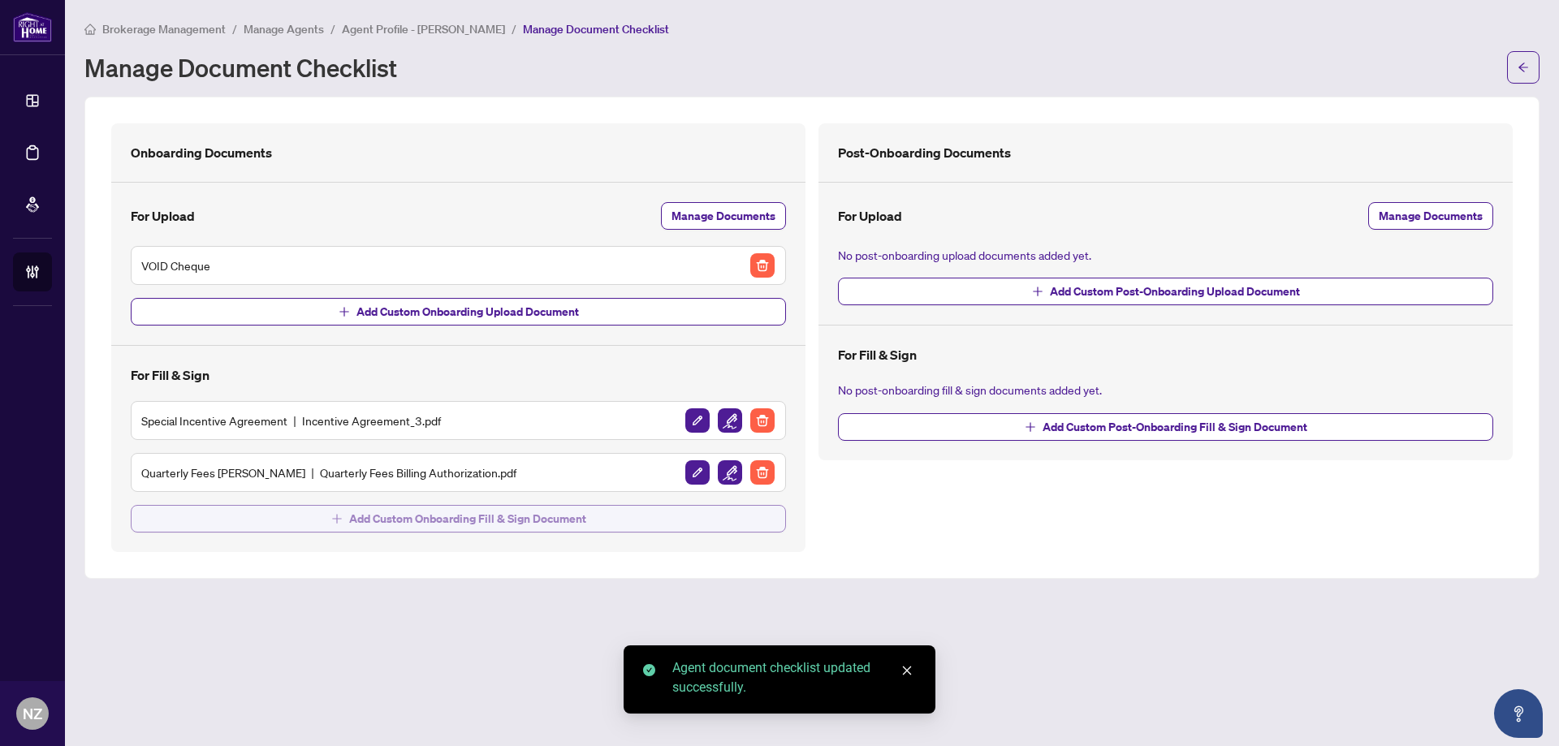
click at [341, 516] on icon "plus" at bounding box center [336, 518] width 11 height 11
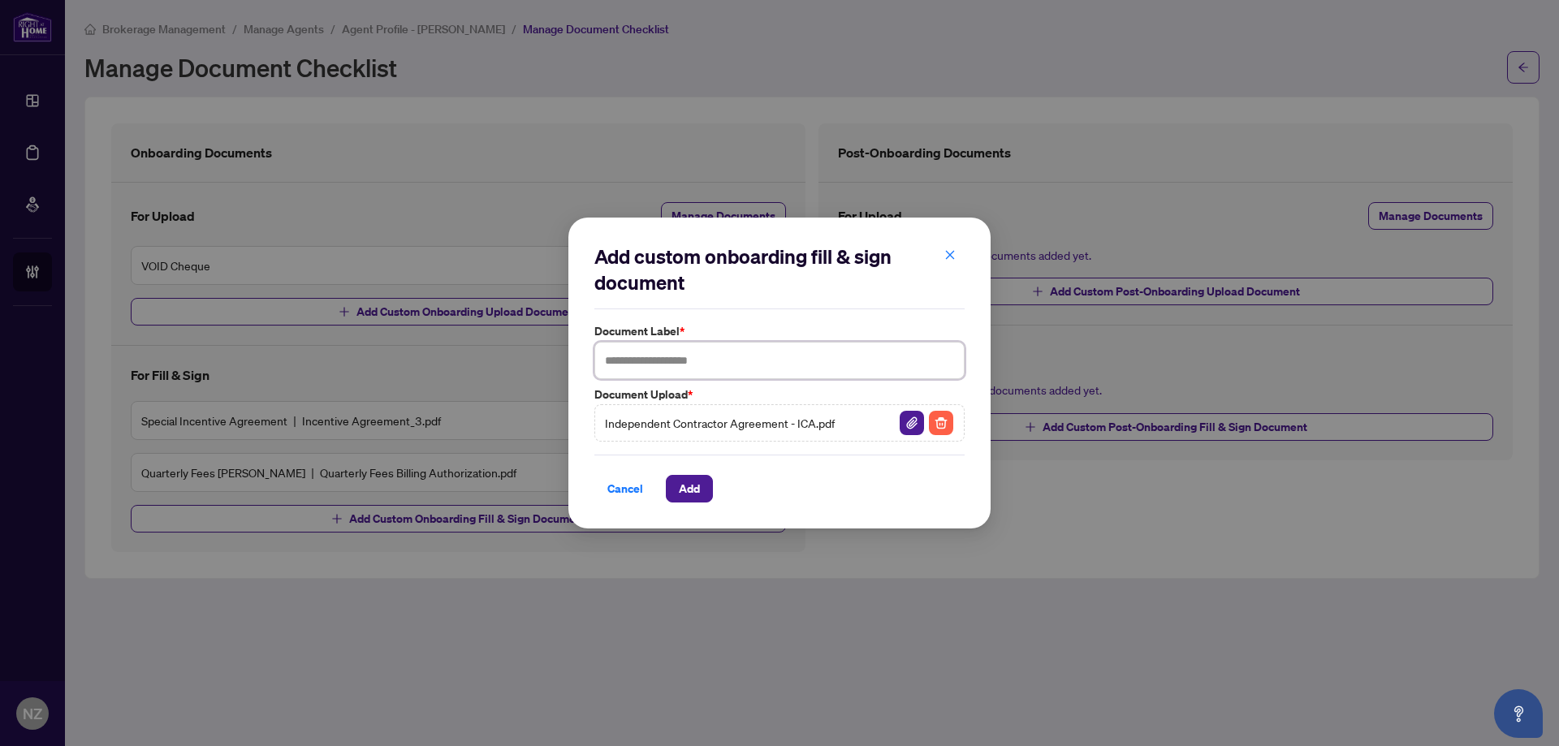
click at [697, 351] on input "text" at bounding box center [779, 360] width 370 height 37
type input "**********"
click at [688, 489] on span "Add" at bounding box center [689, 489] width 21 height 26
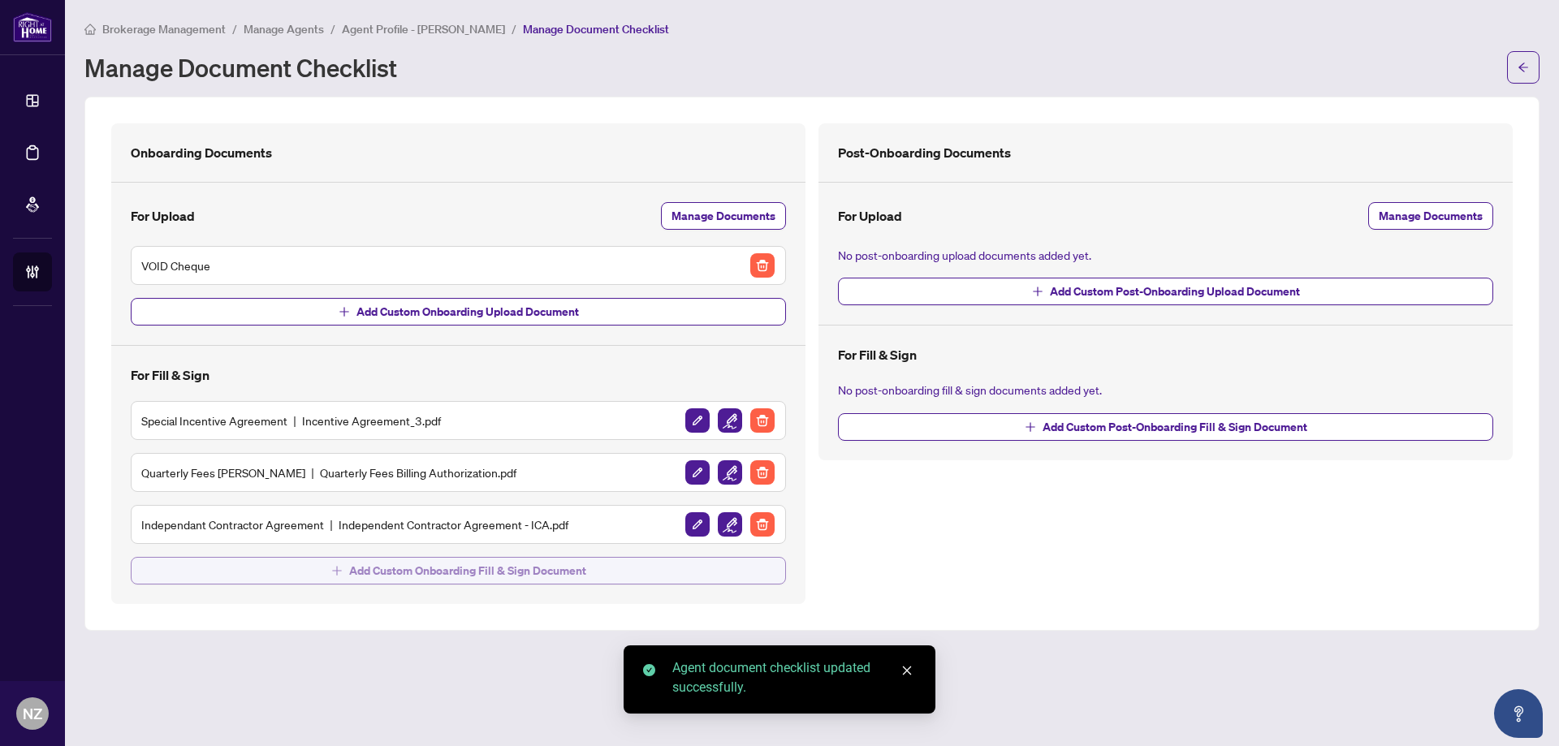
click at [368, 580] on span "Add Custom Onboarding Fill & Sign Document" at bounding box center [467, 571] width 237 height 26
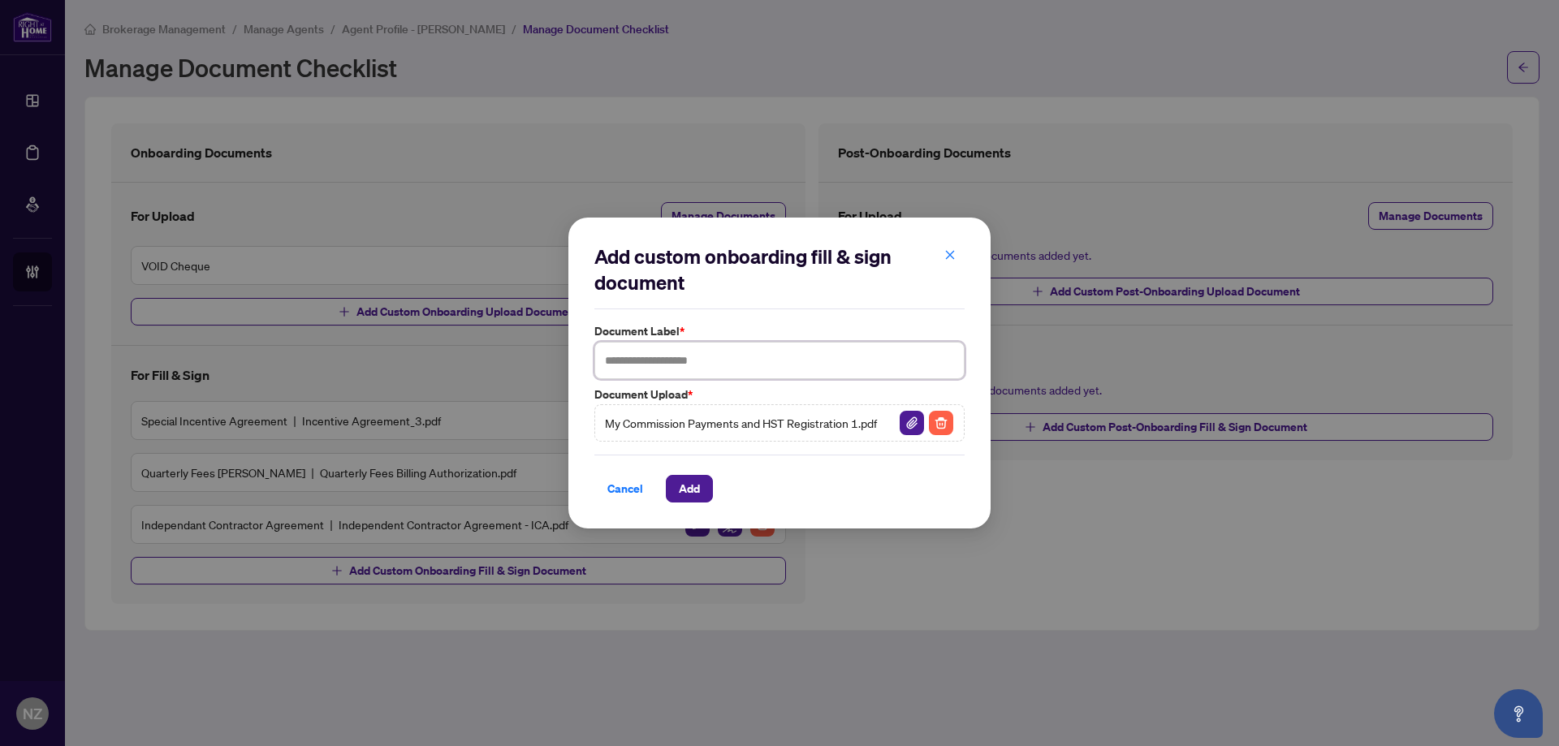
click at [700, 352] on input "text" at bounding box center [779, 360] width 370 height 37
type input "**********"
click at [667, 479] on button "Add" at bounding box center [689, 489] width 47 height 28
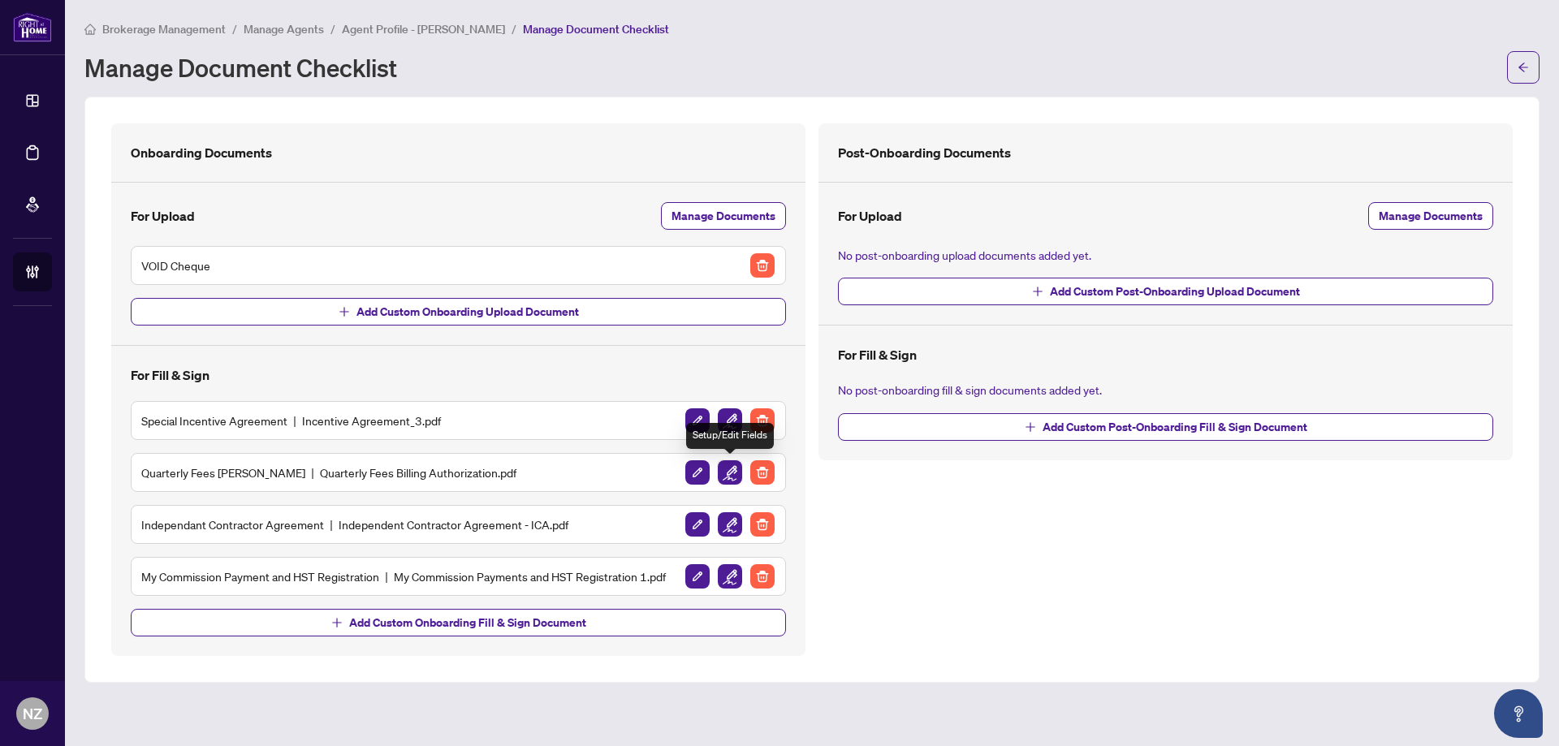
click at [728, 481] on img "button" at bounding box center [730, 472] width 24 height 24
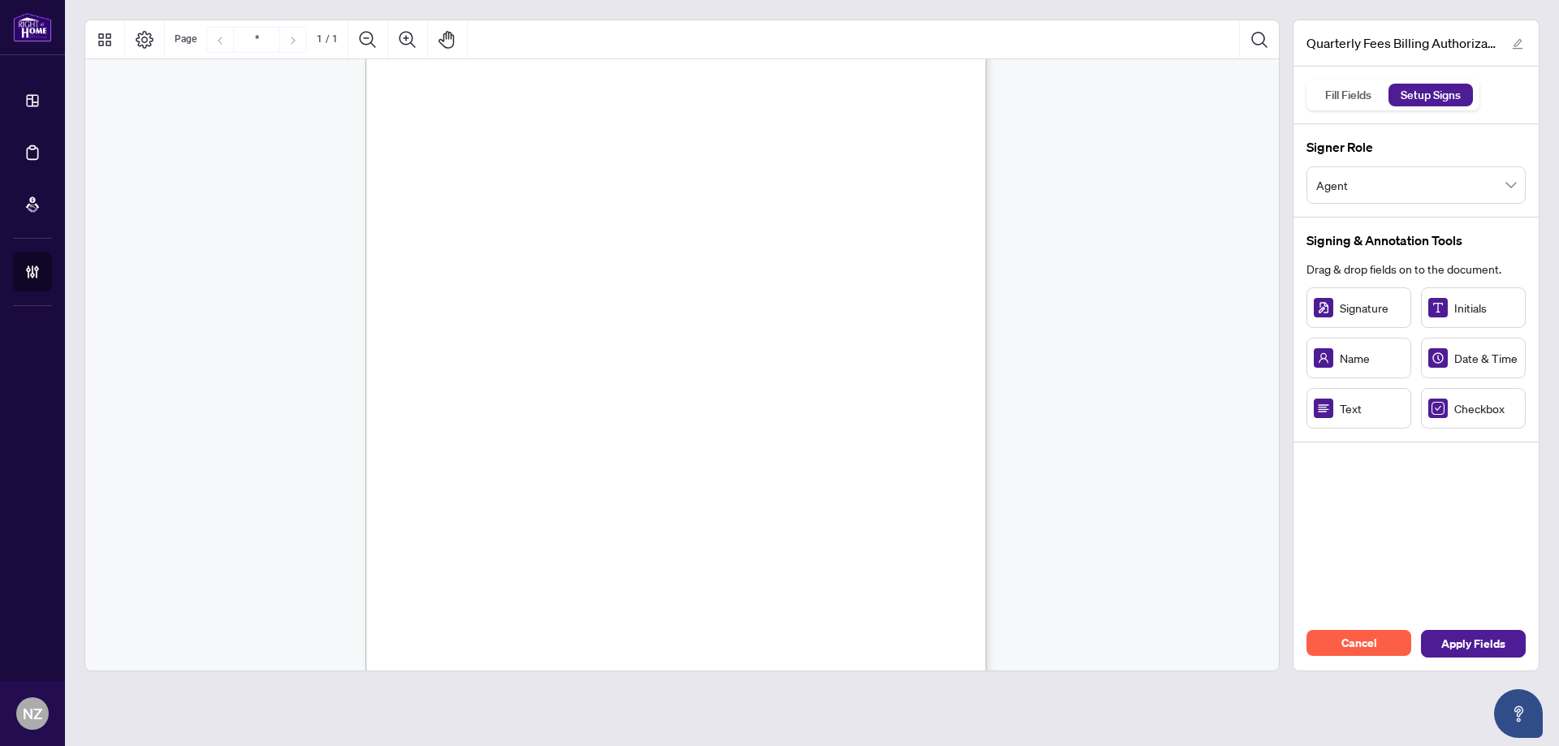
scroll to position [225, 0]
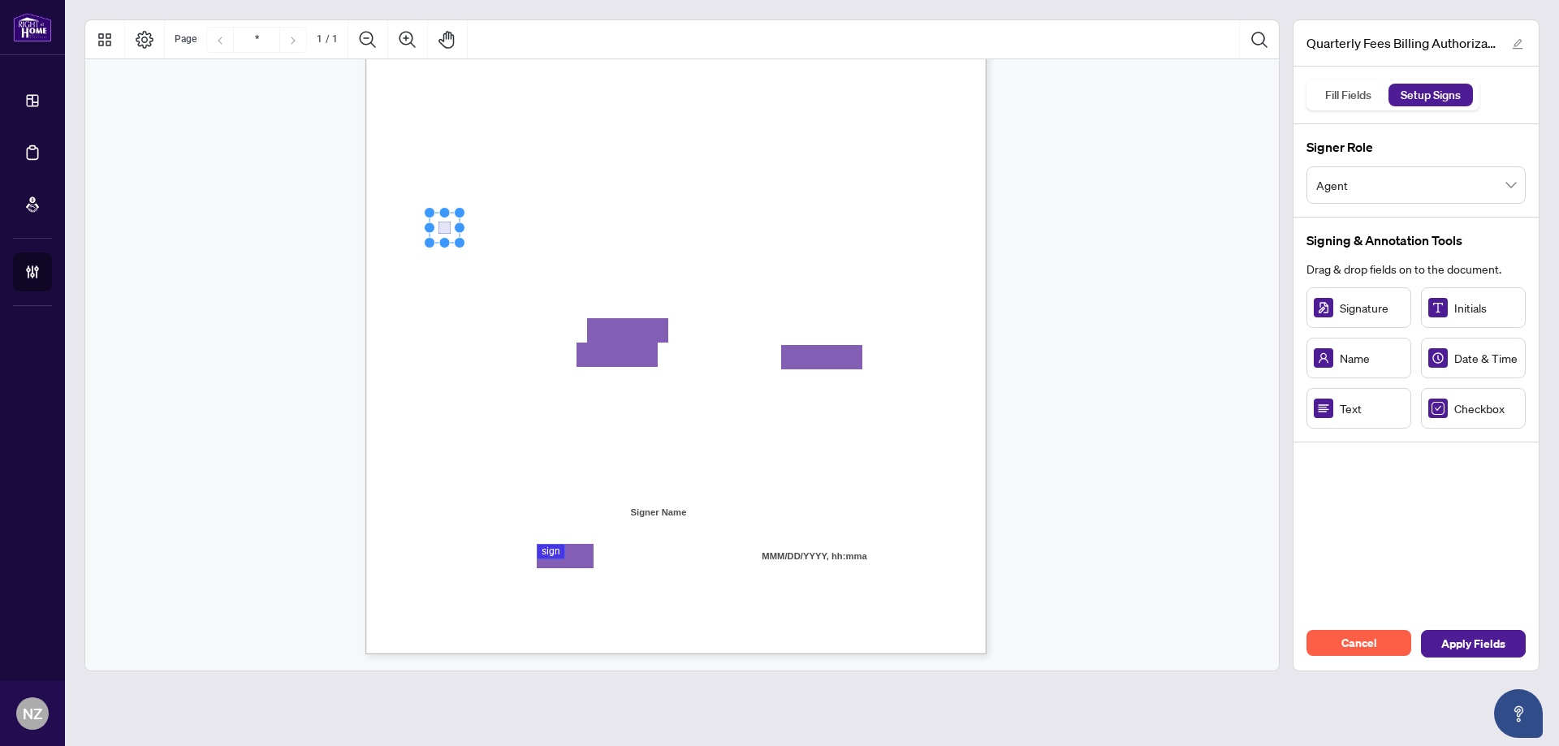
drag, startPoint x: 459, startPoint y: 220, endPoint x: 443, endPoint y: 226, distance: 17.2
drag, startPoint x: 457, startPoint y: 262, endPoint x: 448, endPoint y: 247, distance: 17.8
drag, startPoint x: 545, startPoint y: 308, endPoint x: 517, endPoint y: 312, distance: 27.8
drag, startPoint x: 618, startPoint y: 317, endPoint x: 589, endPoint y: 314, distance: 28.5
click at [1462, 642] on span "Apply Fields" at bounding box center [1473, 644] width 64 height 26
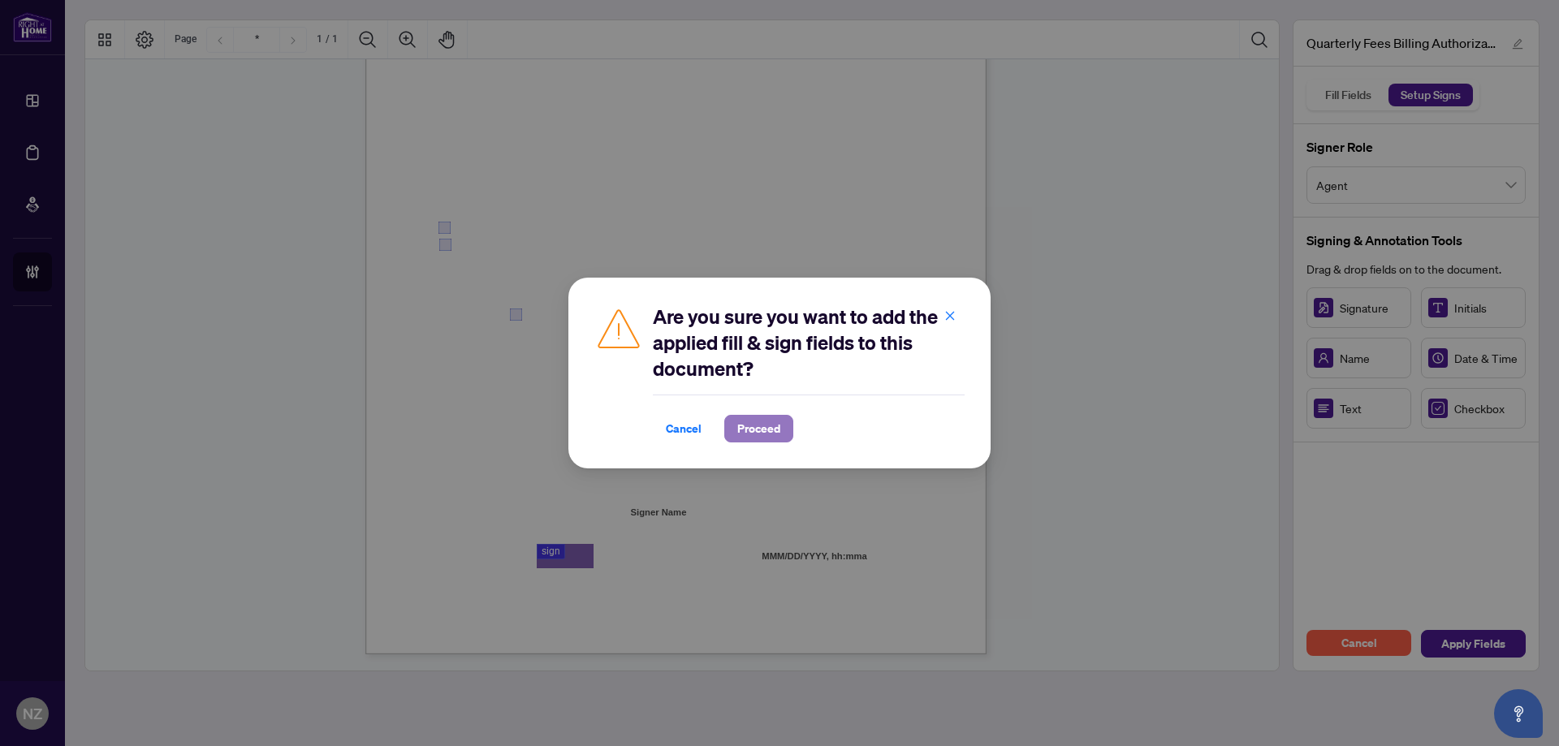
click at [766, 433] on span "Proceed" at bounding box center [758, 429] width 43 height 26
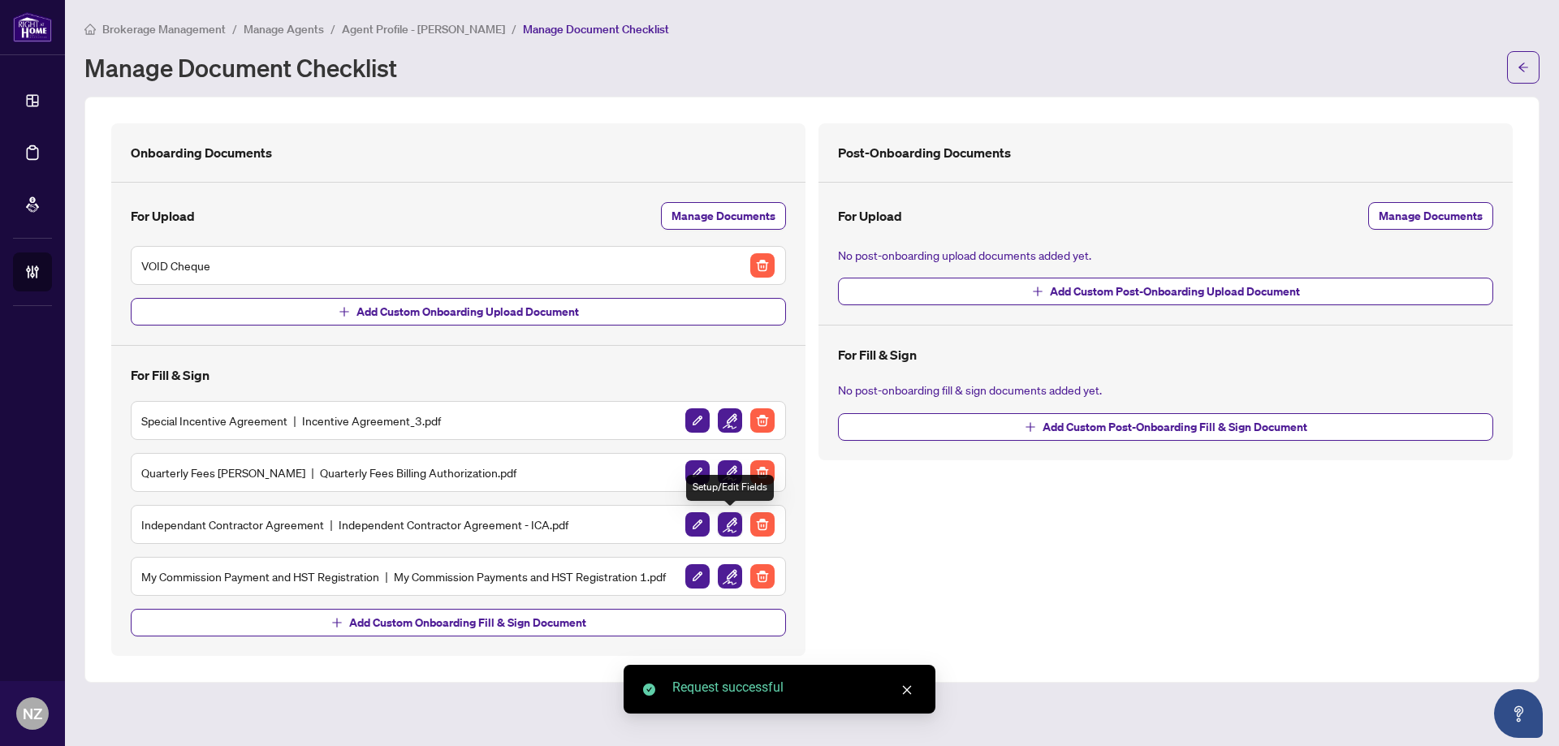
click at [727, 522] on img "button" at bounding box center [730, 524] width 24 height 24
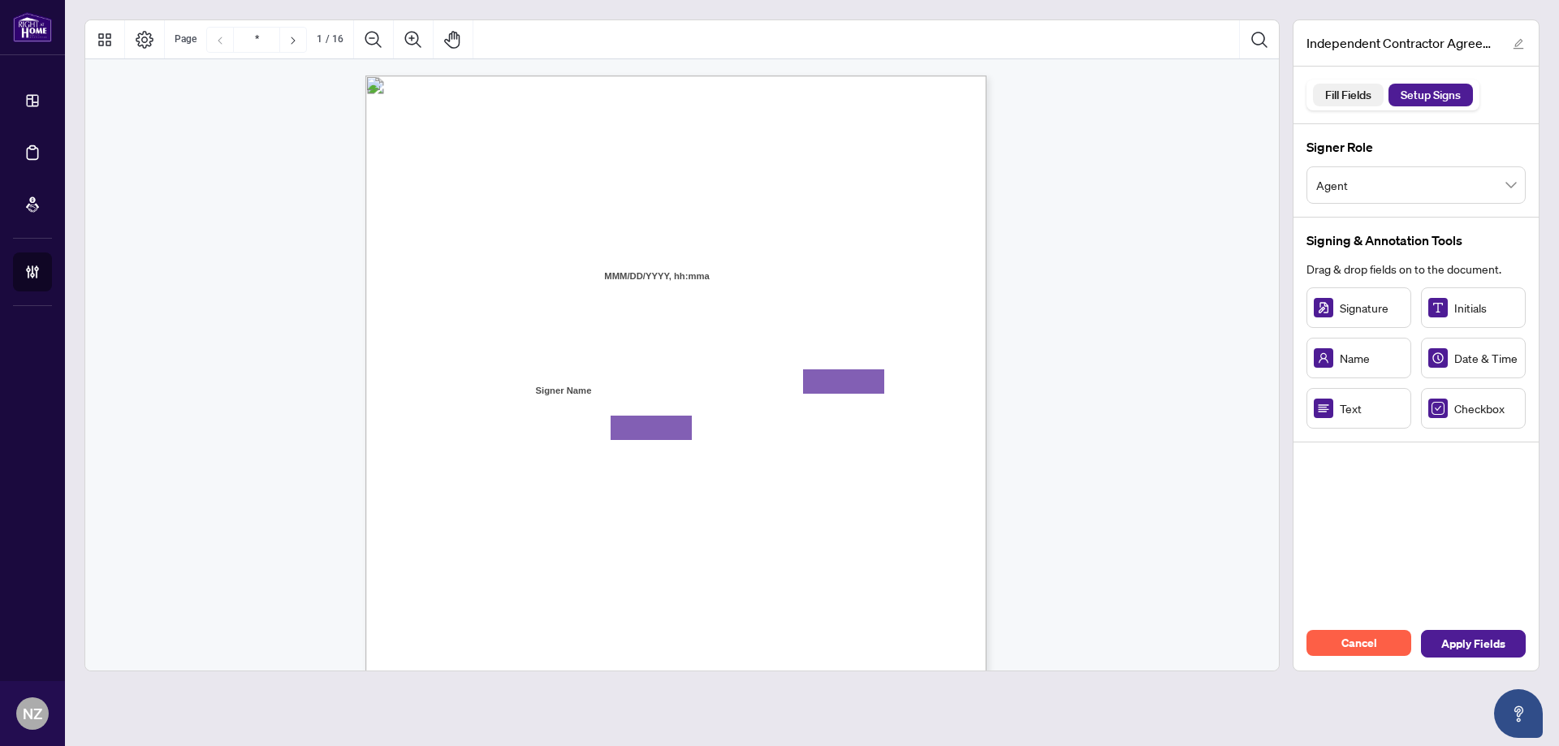
click at [1346, 104] on div "Fill Fields" at bounding box center [1348, 95] width 64 height 23
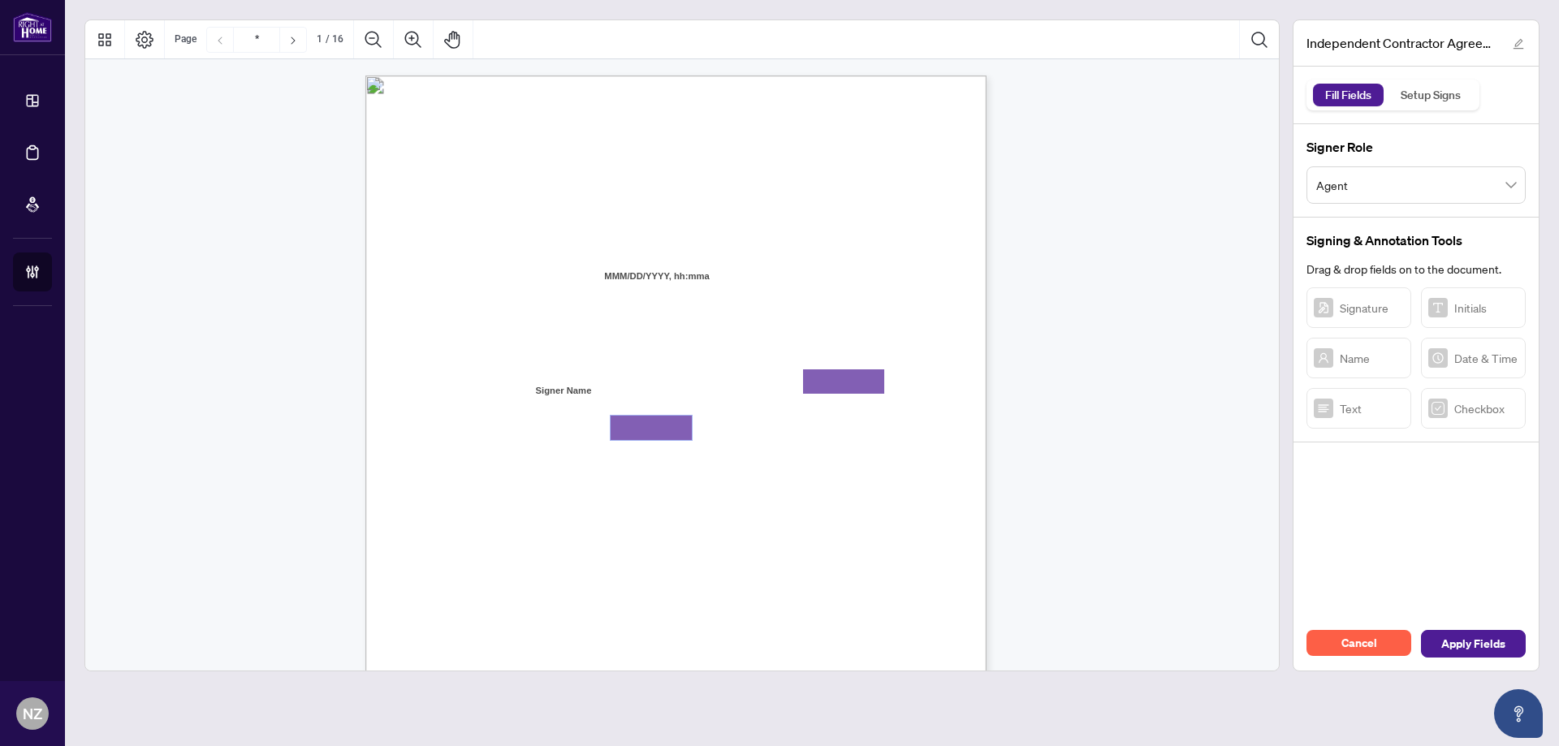
click at [646, 429] on textarea "01K2QCHXVPGPYP75S1A2N385CH" at bounding box center [650, 428] width 81 height 24
type textarea "*******"
click at [1439, 84] on div "Setup Signs" at bounding box center [1430, 95] width 78 height 23
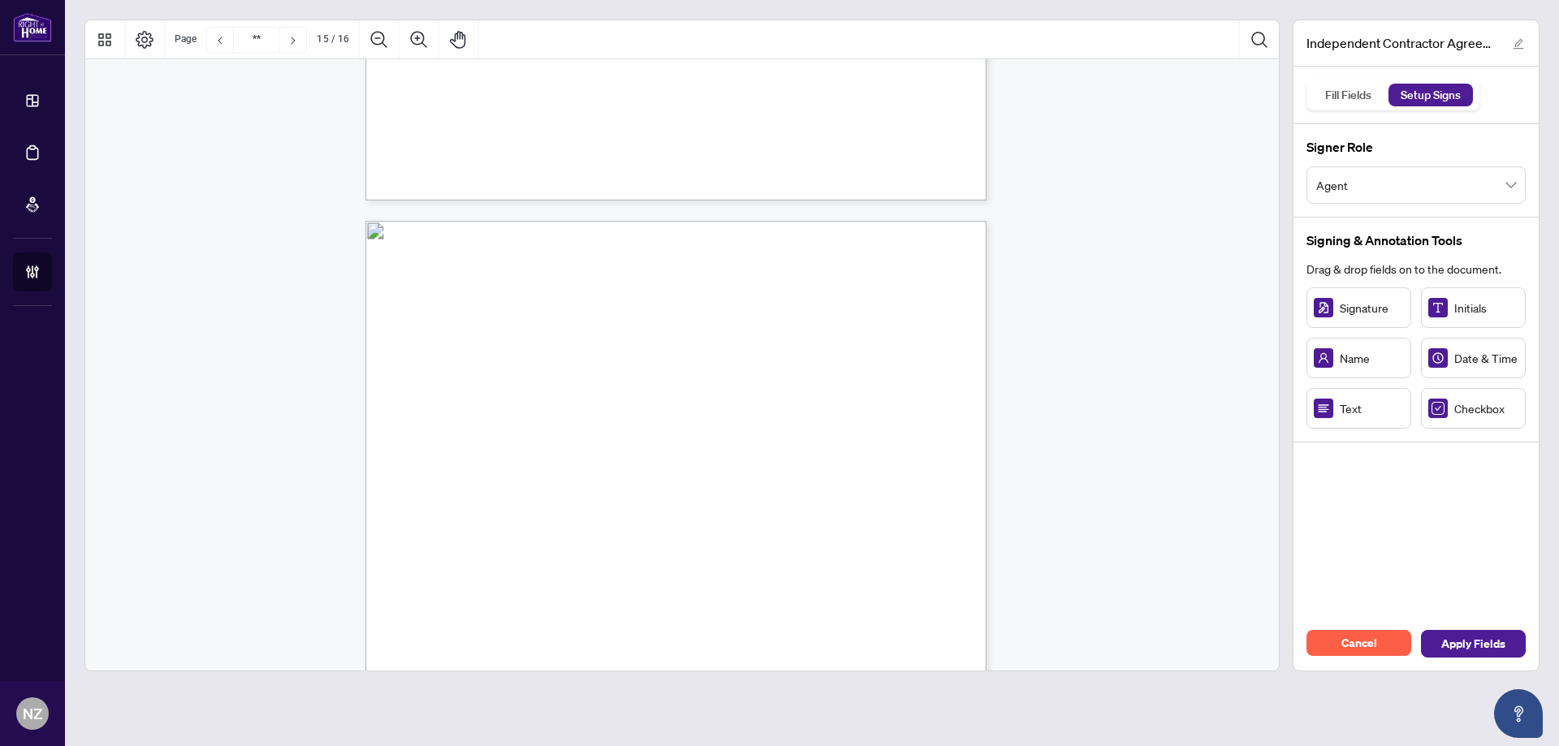
type input "**"
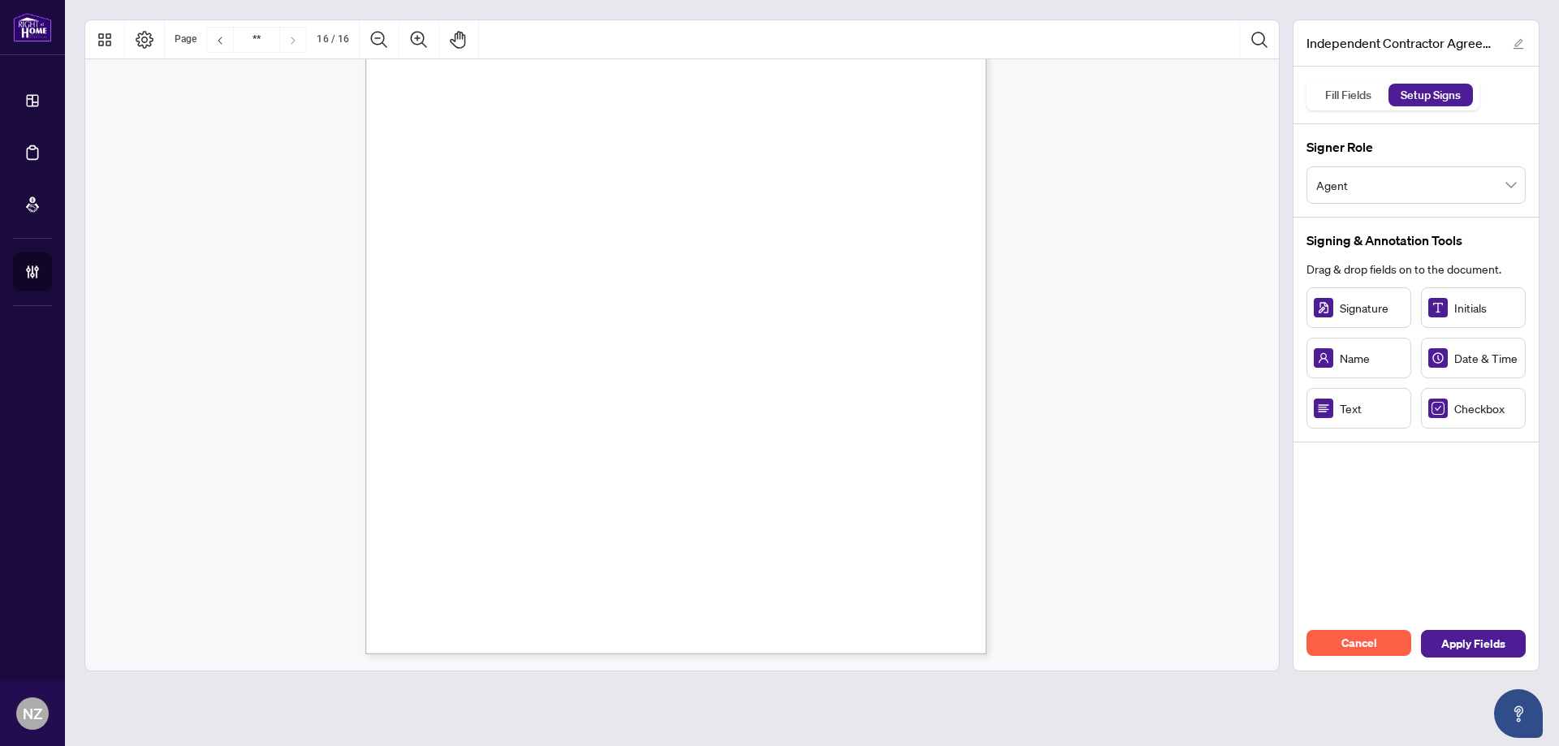
scroll to position [12345, 0]
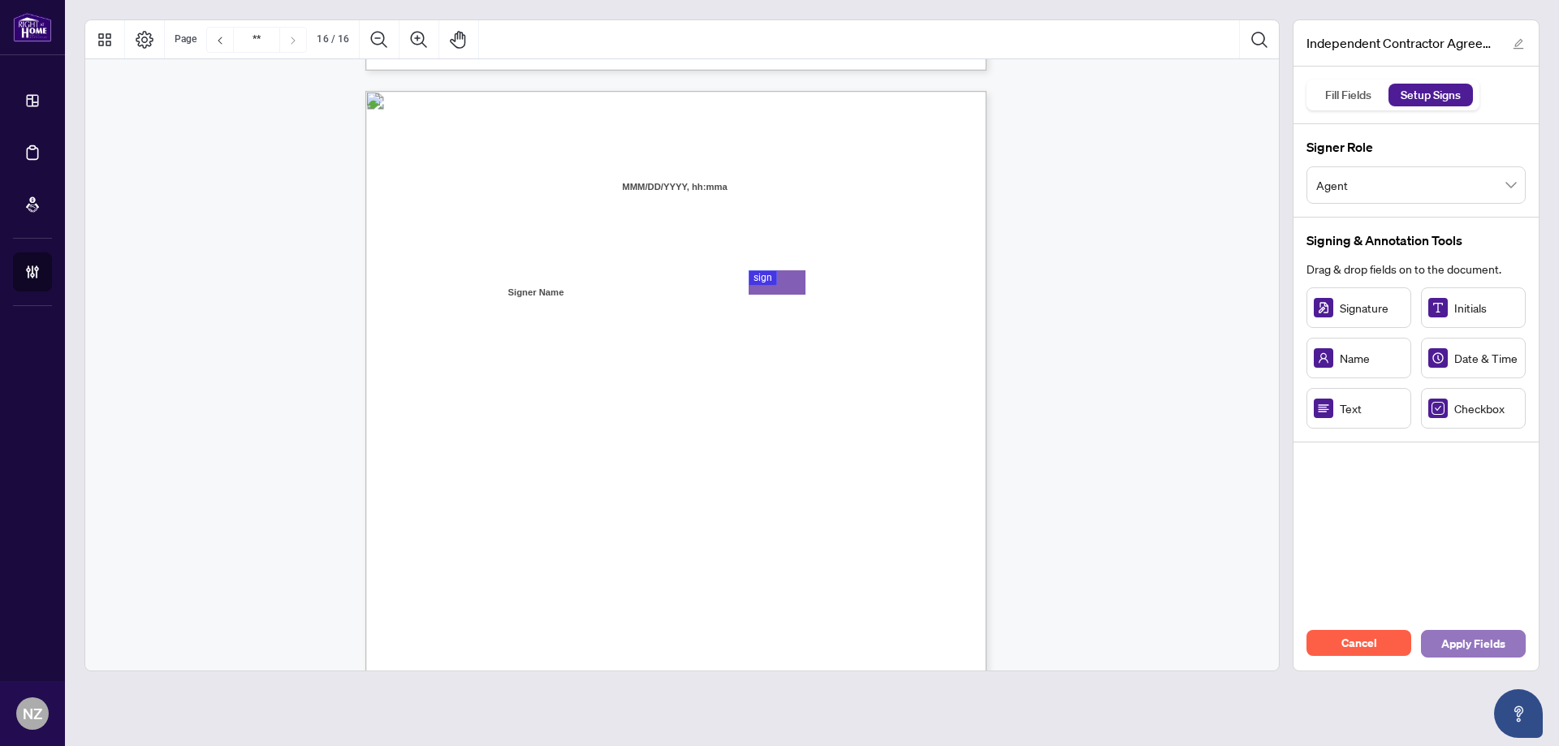
click at [1476, 642] on span "Apply Fields" at bounding box center [1473, 644] width 64 height 26
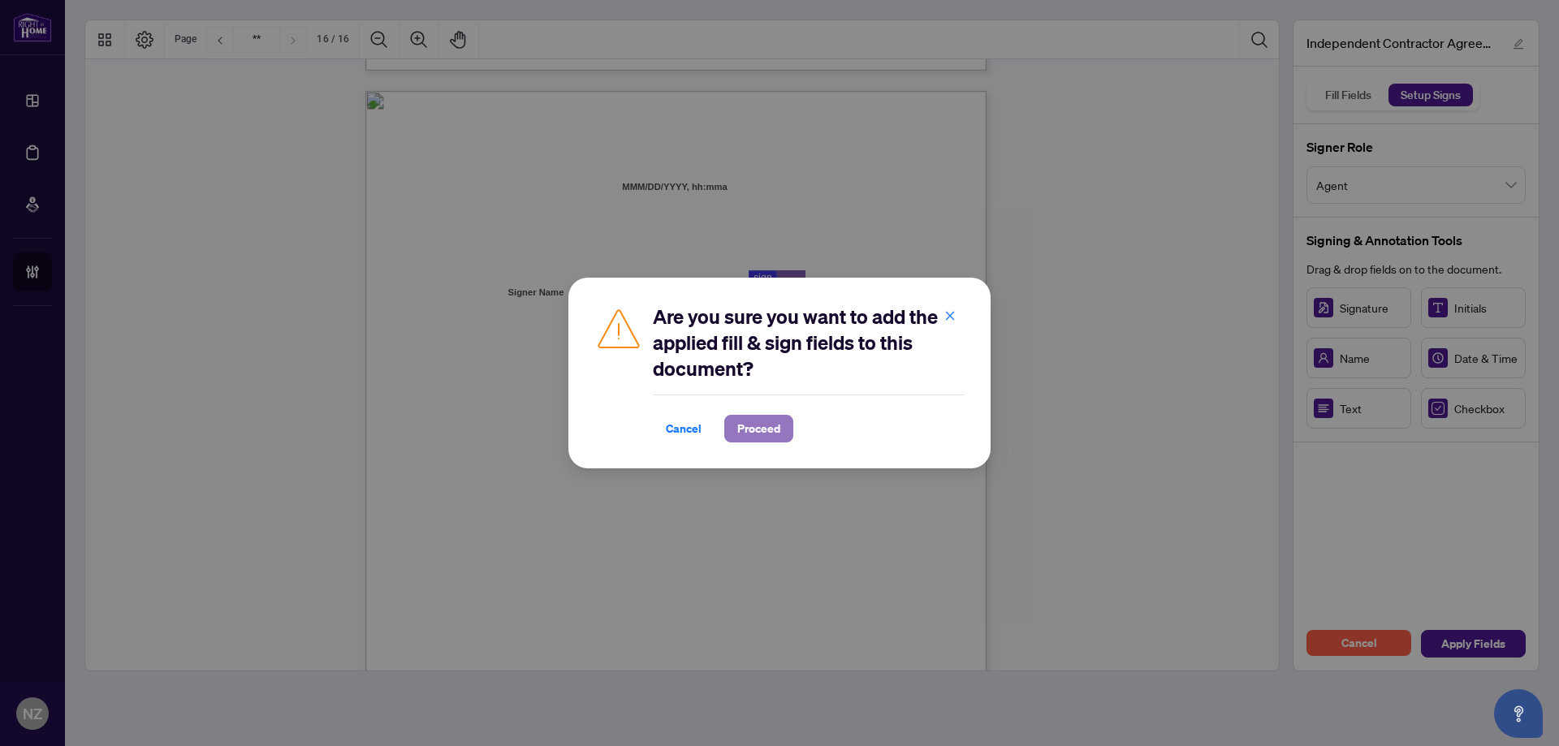
click at [769, 434] on span "Proceed" at bounding box center [758, 429] width 43 height 26
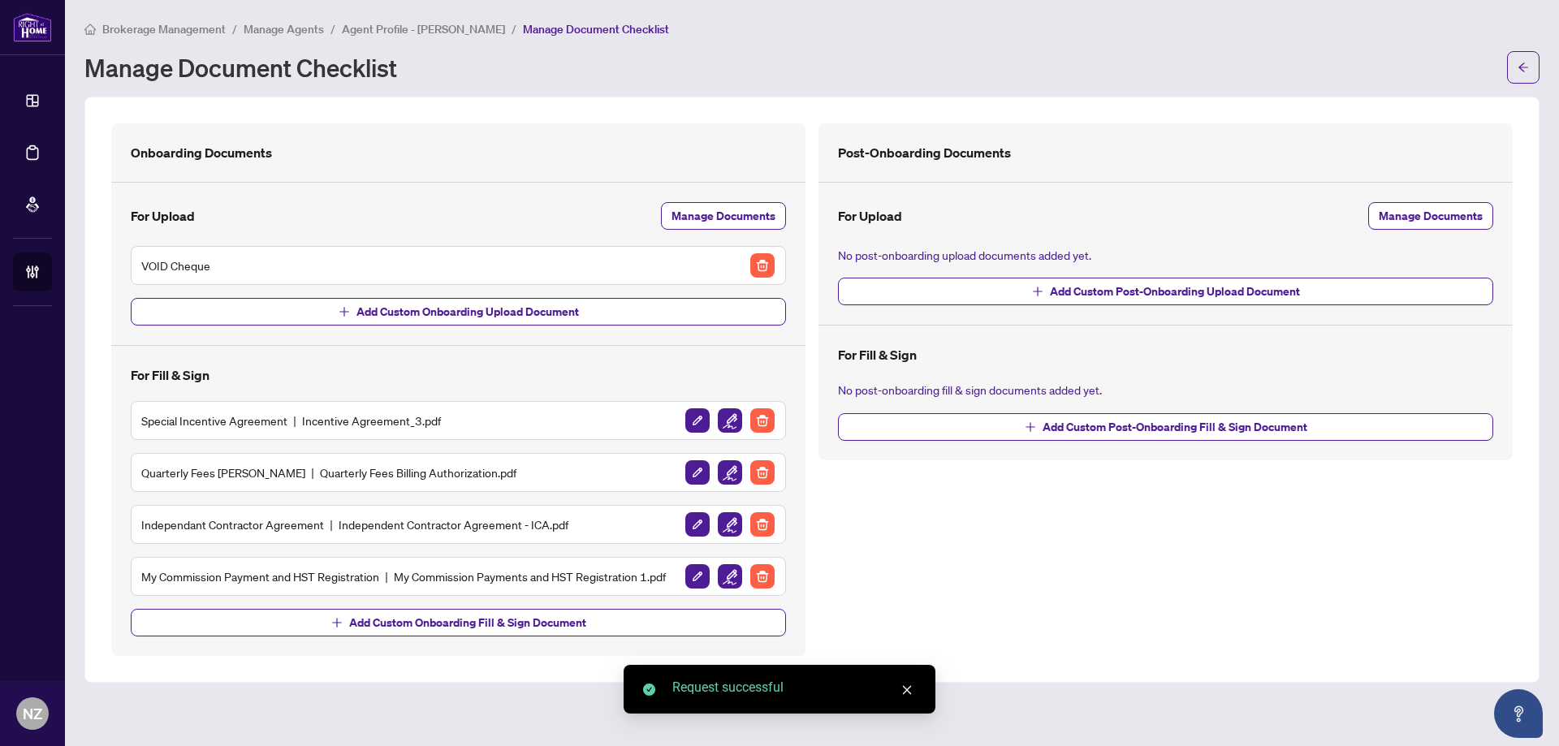
click at [291, 579] on h5 "My Commission Payment and HST Registration My Commission Payments and HST Regis…" at bounding box center [403, 576] width 524 height 18
click at [729, 573] on img "button" at bounding box center [730, 576] width 24 height 24
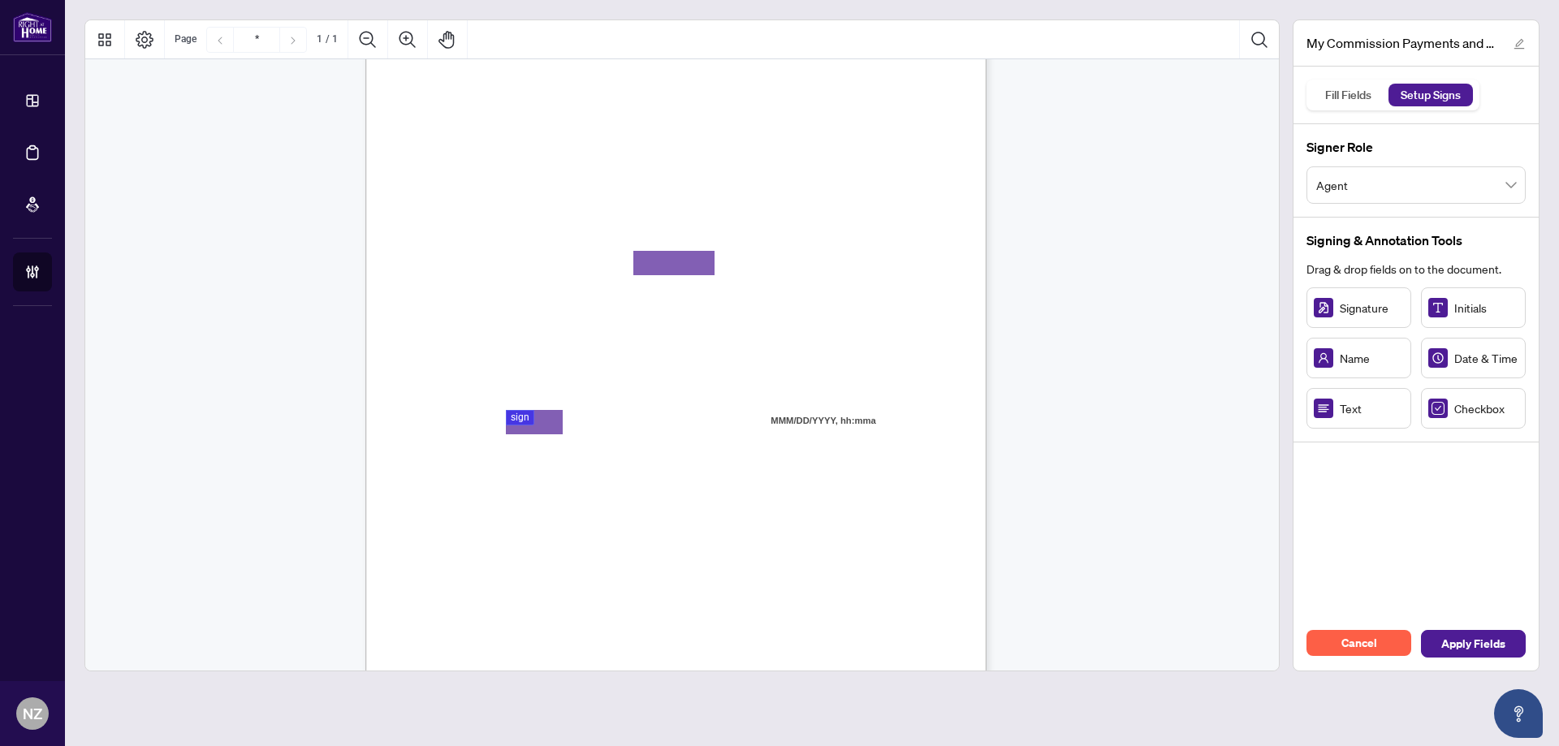
scroll to position [225, 0]
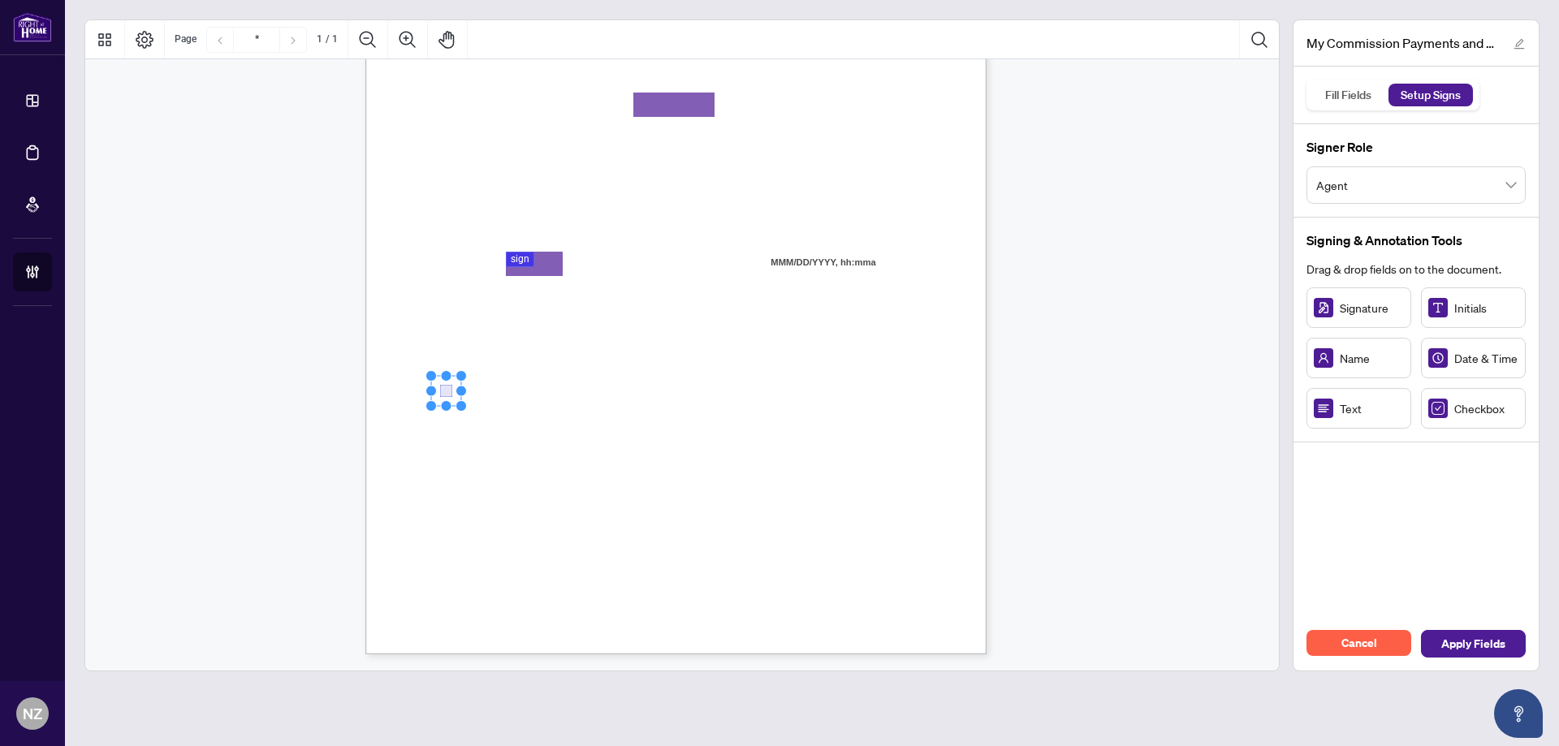
drag, startPoint x: 481, startPoint y: 381, endPoint x: 447, endPoint y: 386, distance: 33.8
drag, startPoint x: 462, startPoint y: 453, endPoint x: 442, endPoint y: 449, distance: 19.9
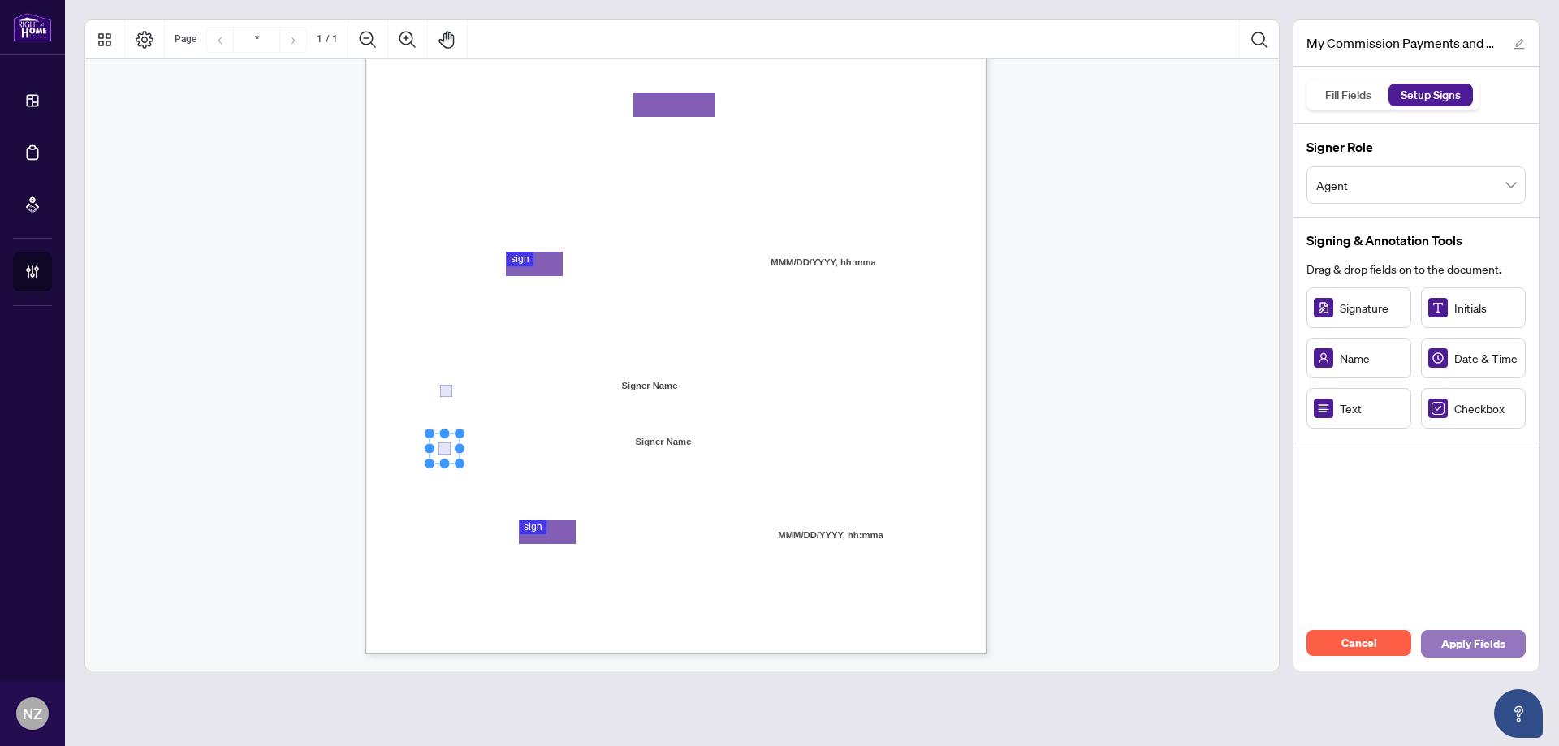
click at [1469, 646] on span "Apply Fields" at bounding box center [1473, 644] width 64 height 26
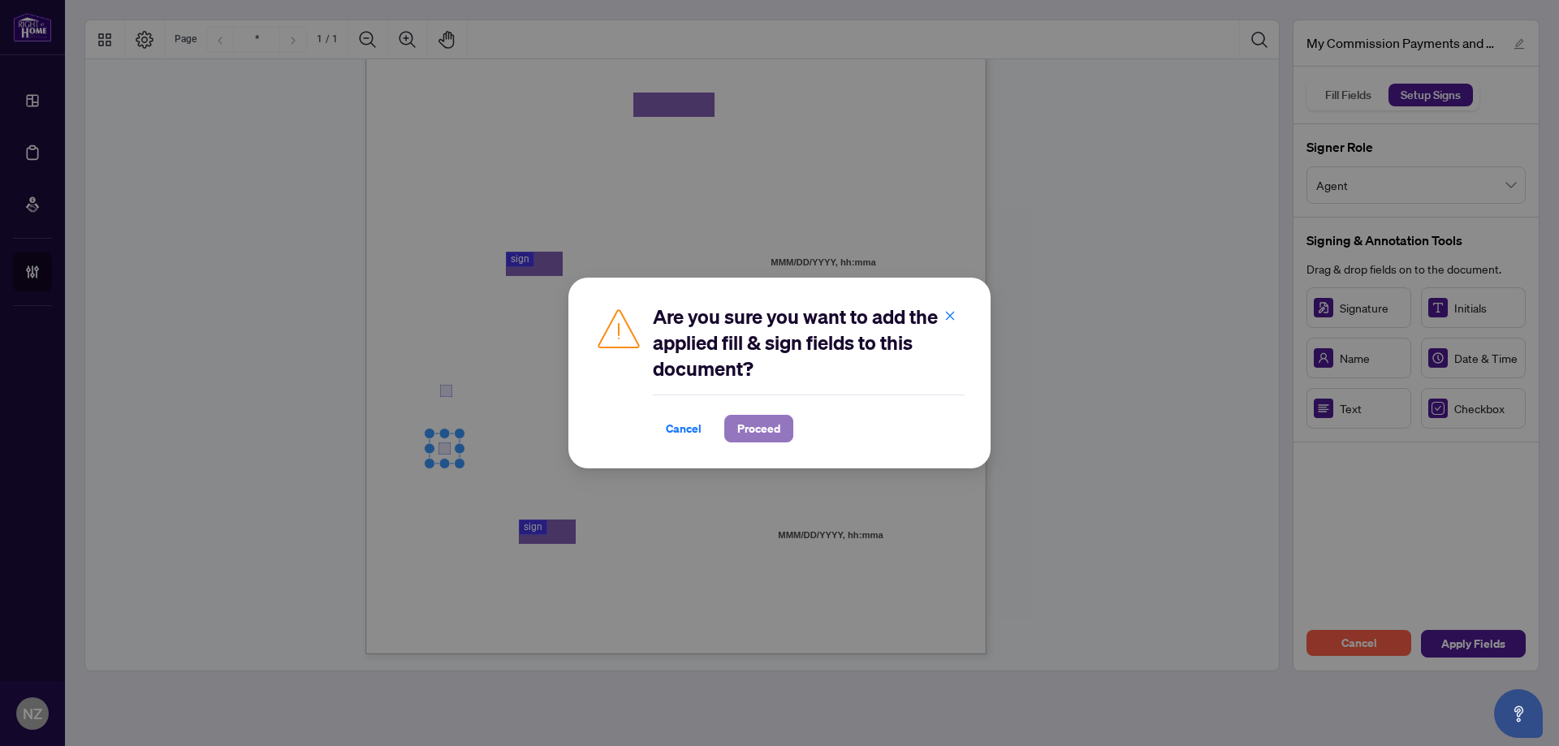
click at [751, 424] on span "Proceed" at bounding box center [758, 429] width 43 height 26
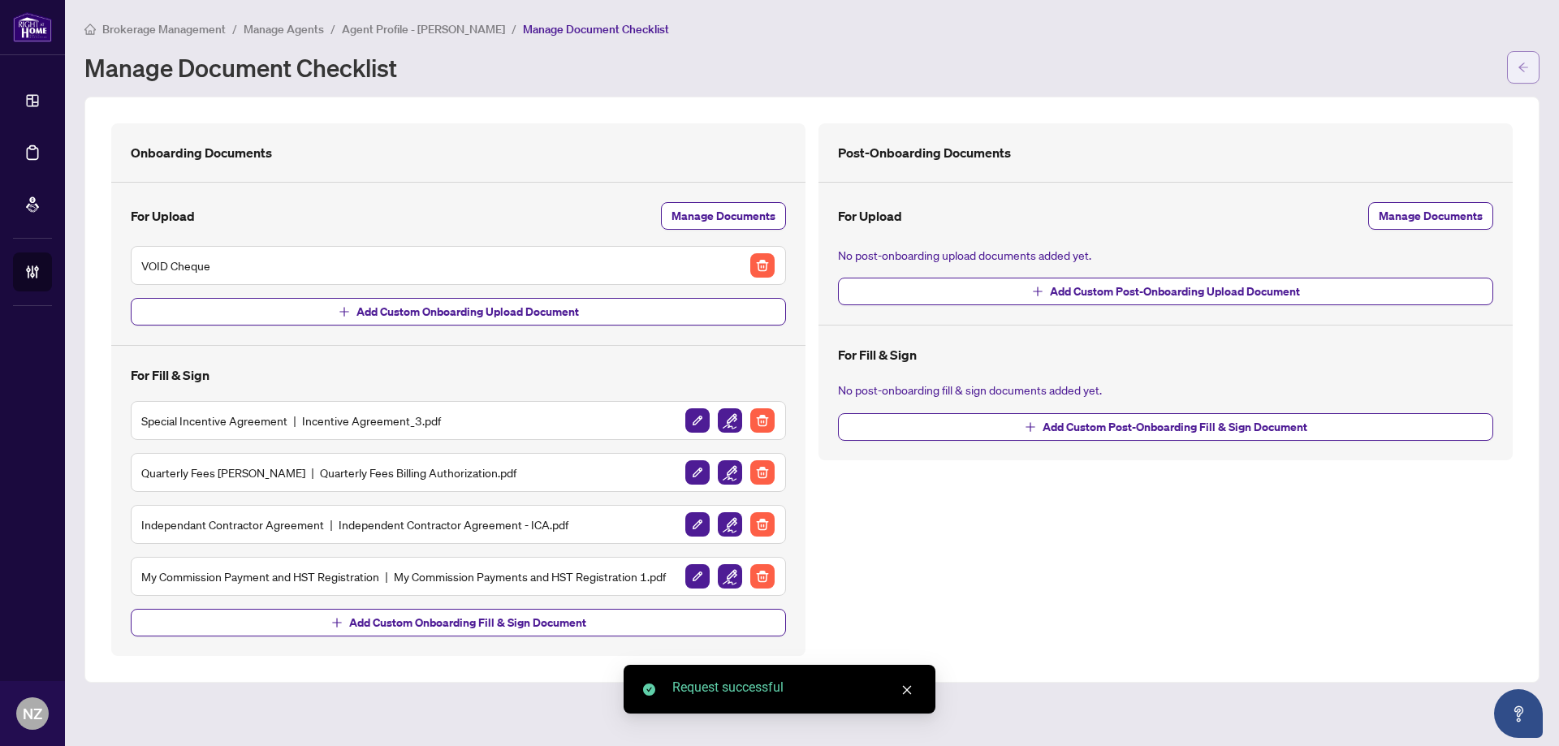
click at [1531, 67] on button "button" at bounding box center [1523, 67] width 32 height 32
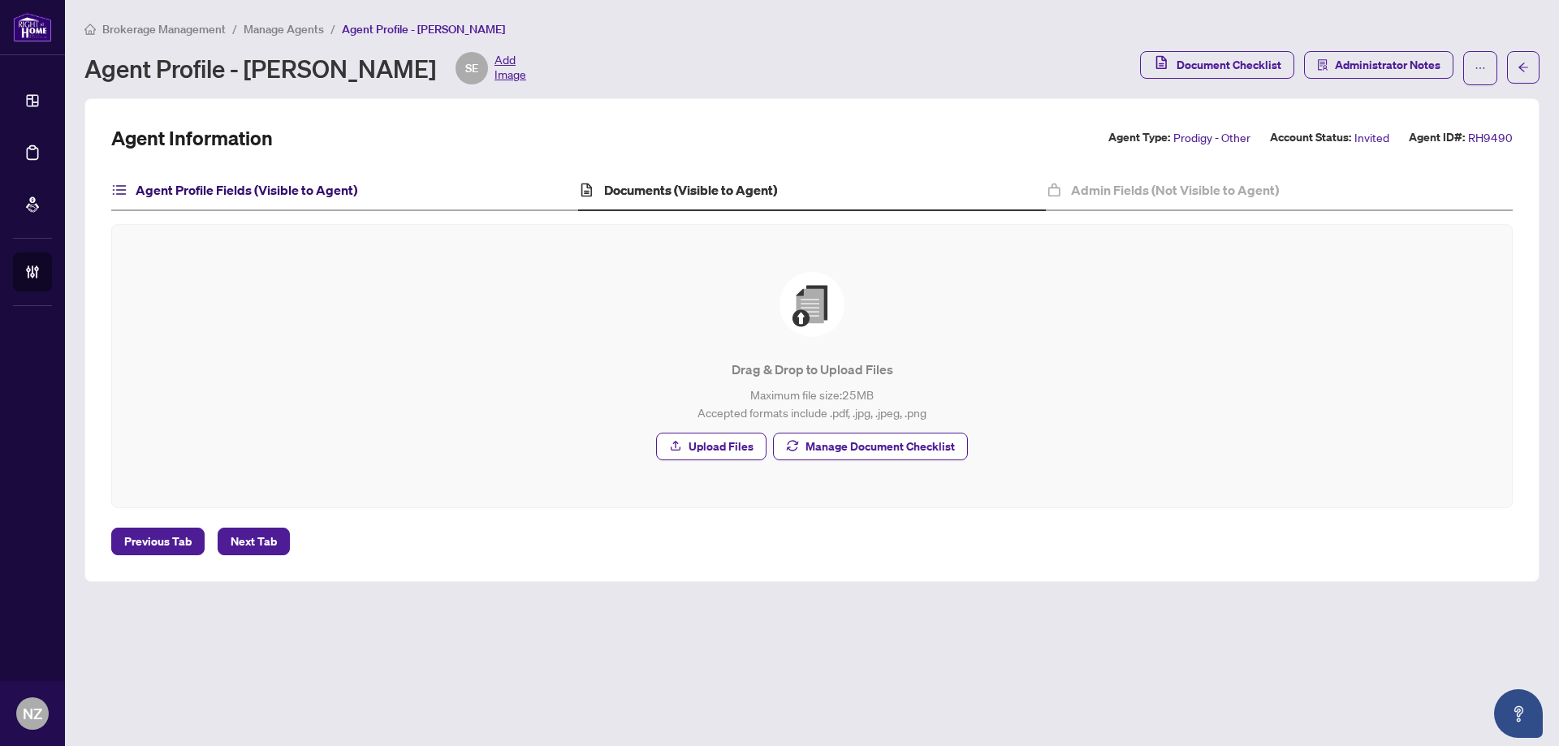
click at [274, 183] on h4 "Agent Profile Fields (Visible to Agent)" at bounding box center [247, 189] width 222 height 19
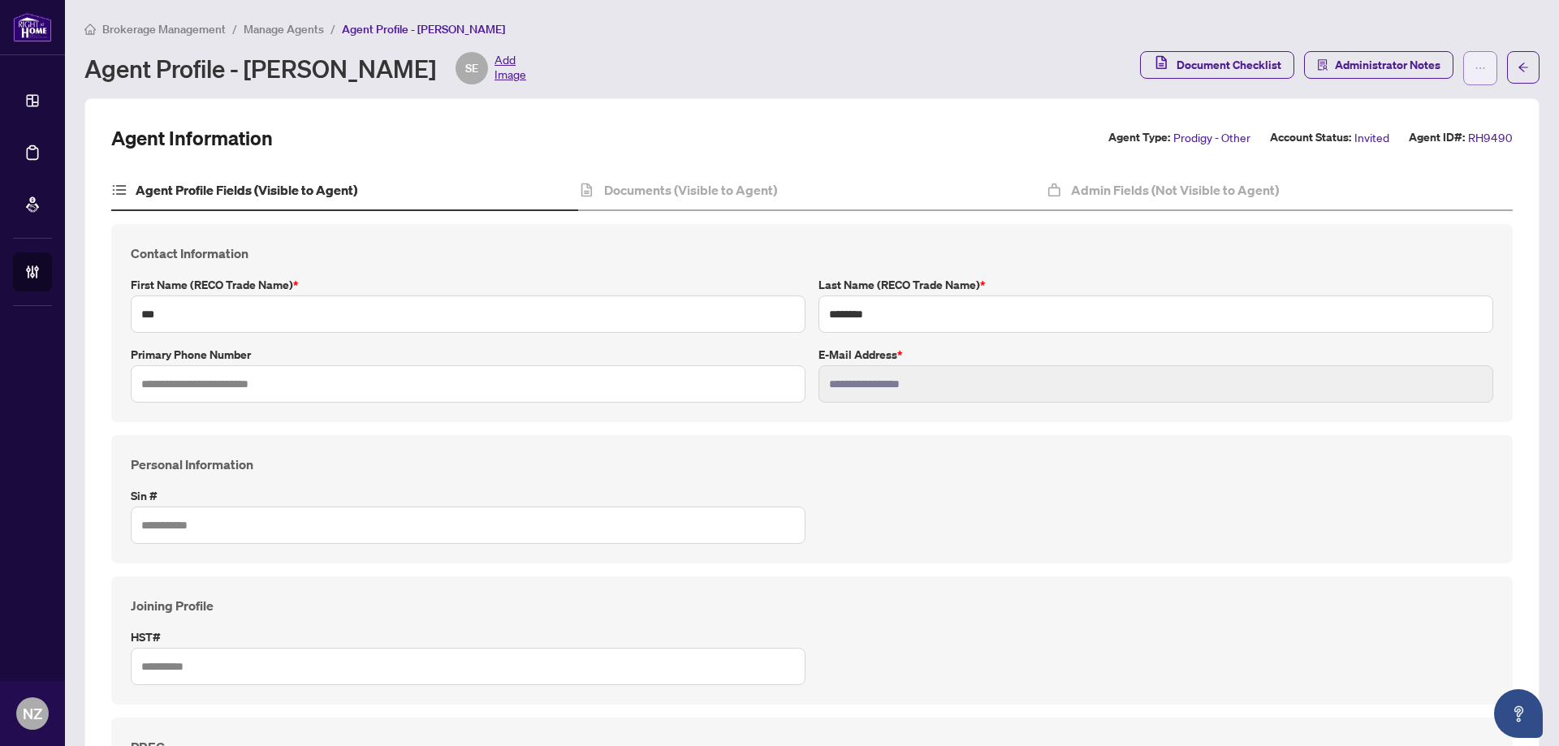
click at [1463, 65] on button "button" at bounding box center [1480, 68] width 34 height 34
click at [1413, 131] on span "Resend Invitation" at bounding box center [1416, 130] width 111 height 18
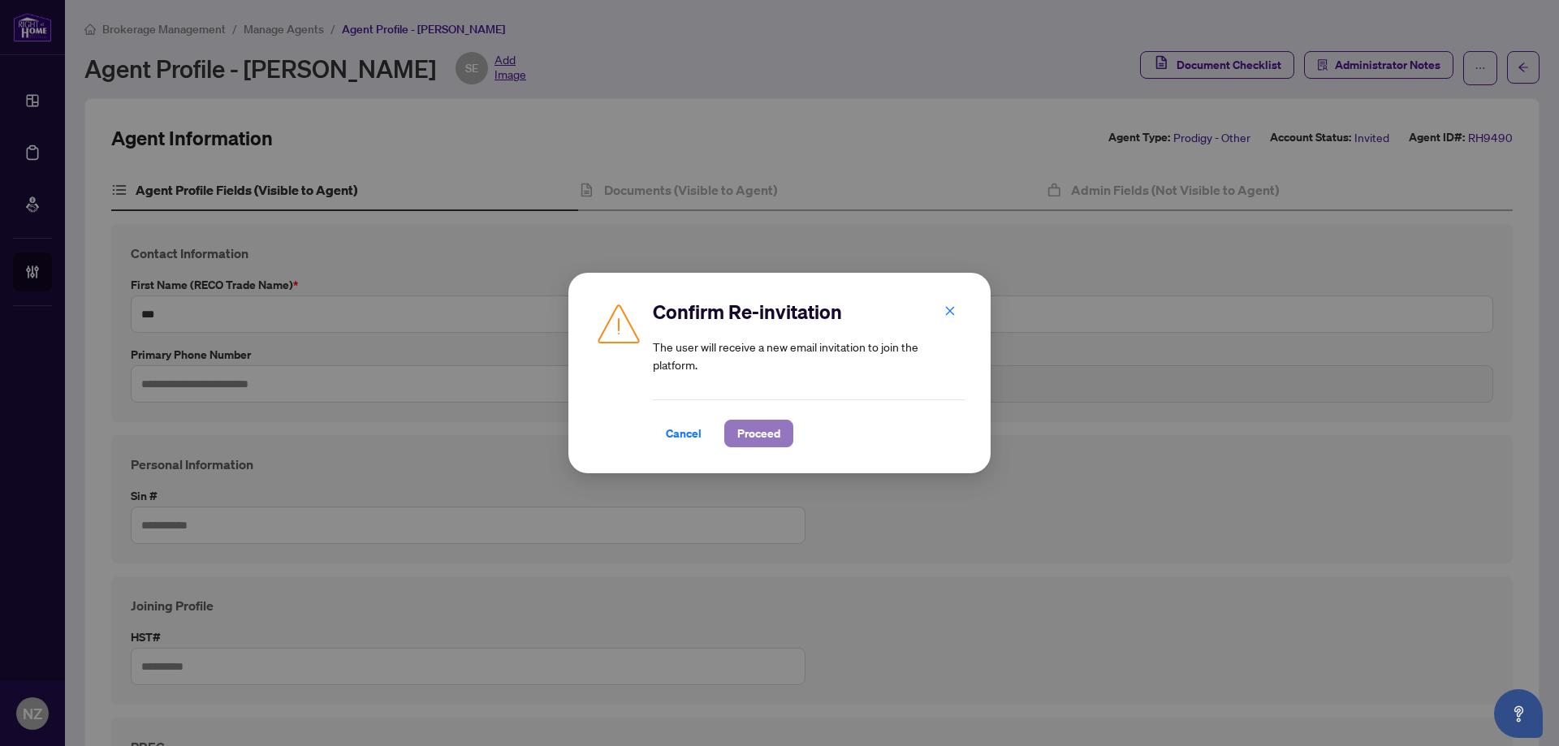
click at [747, 443] on span "Proceed" at bounding box center [758, 434] width 43 height 26
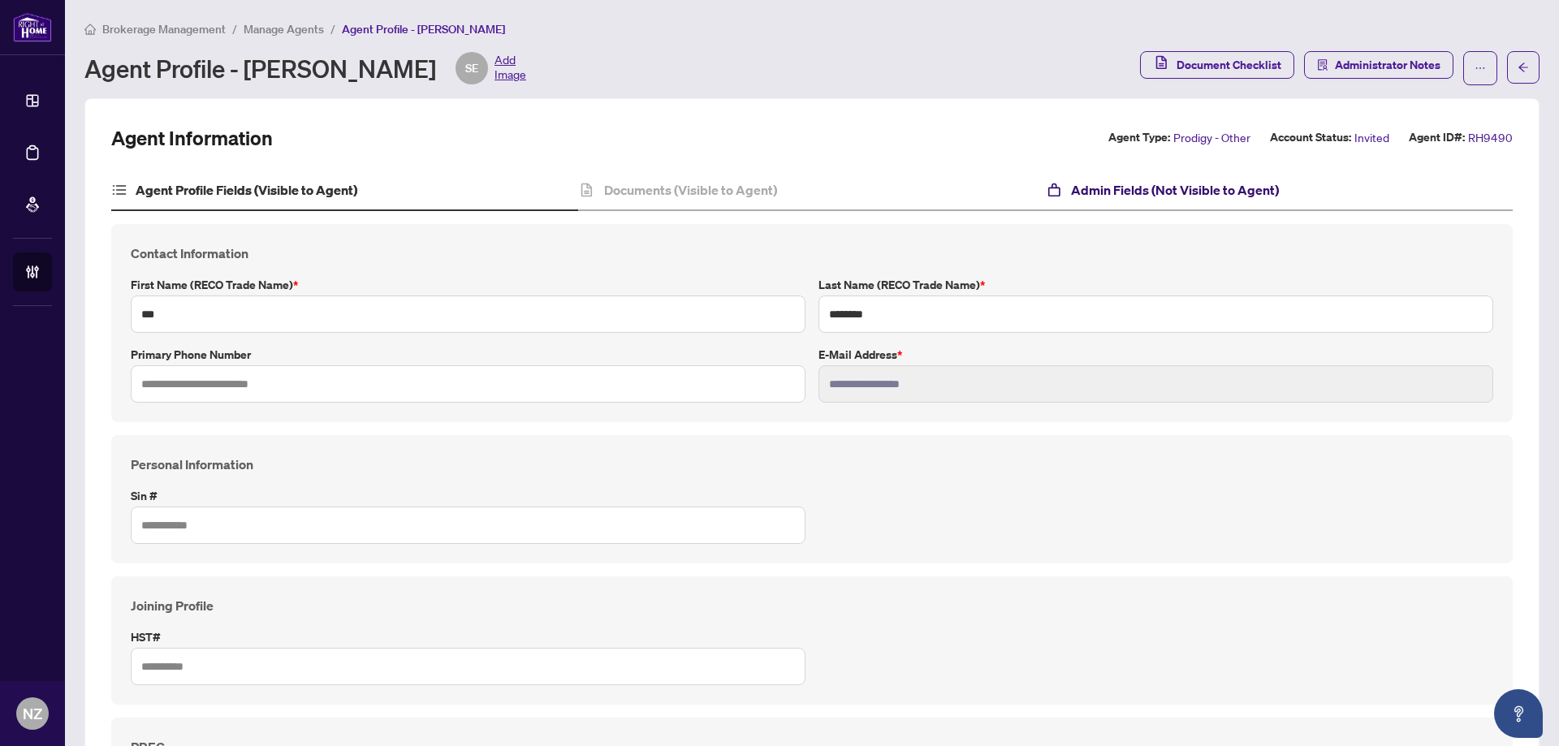
click at [1178, 184] on h4 "Admin Fields (Not Visible to Agent)" at bounding box center [1175, 189] width 208 height 19
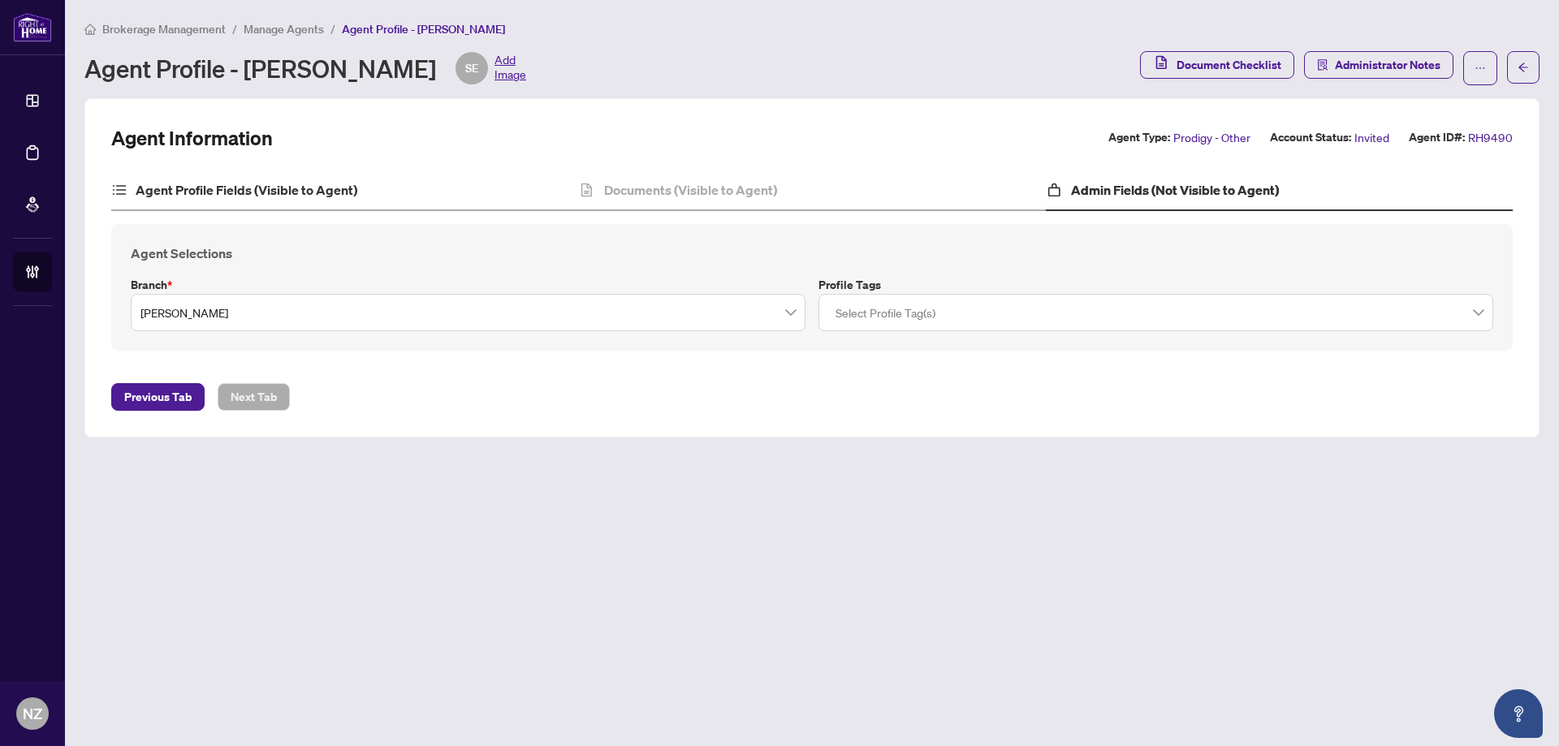
click at [250, 199] on div "Agent Profile Fields (Visible to Agent)" at bounding box center [344, 190] width 467 height 41
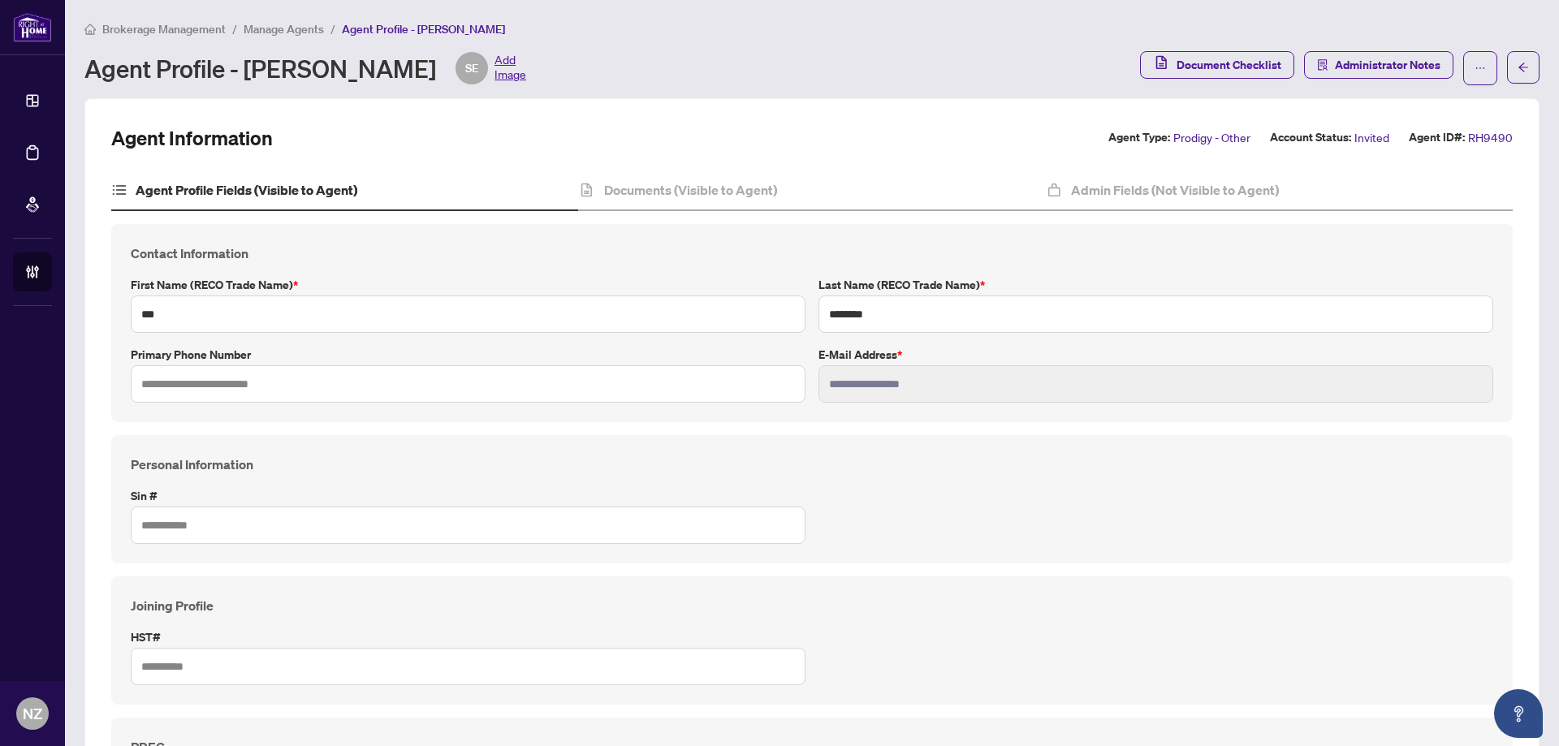
click at [160, 28] on span "Brokerage Management" at bounding box center [163, 29] width 123 height 15
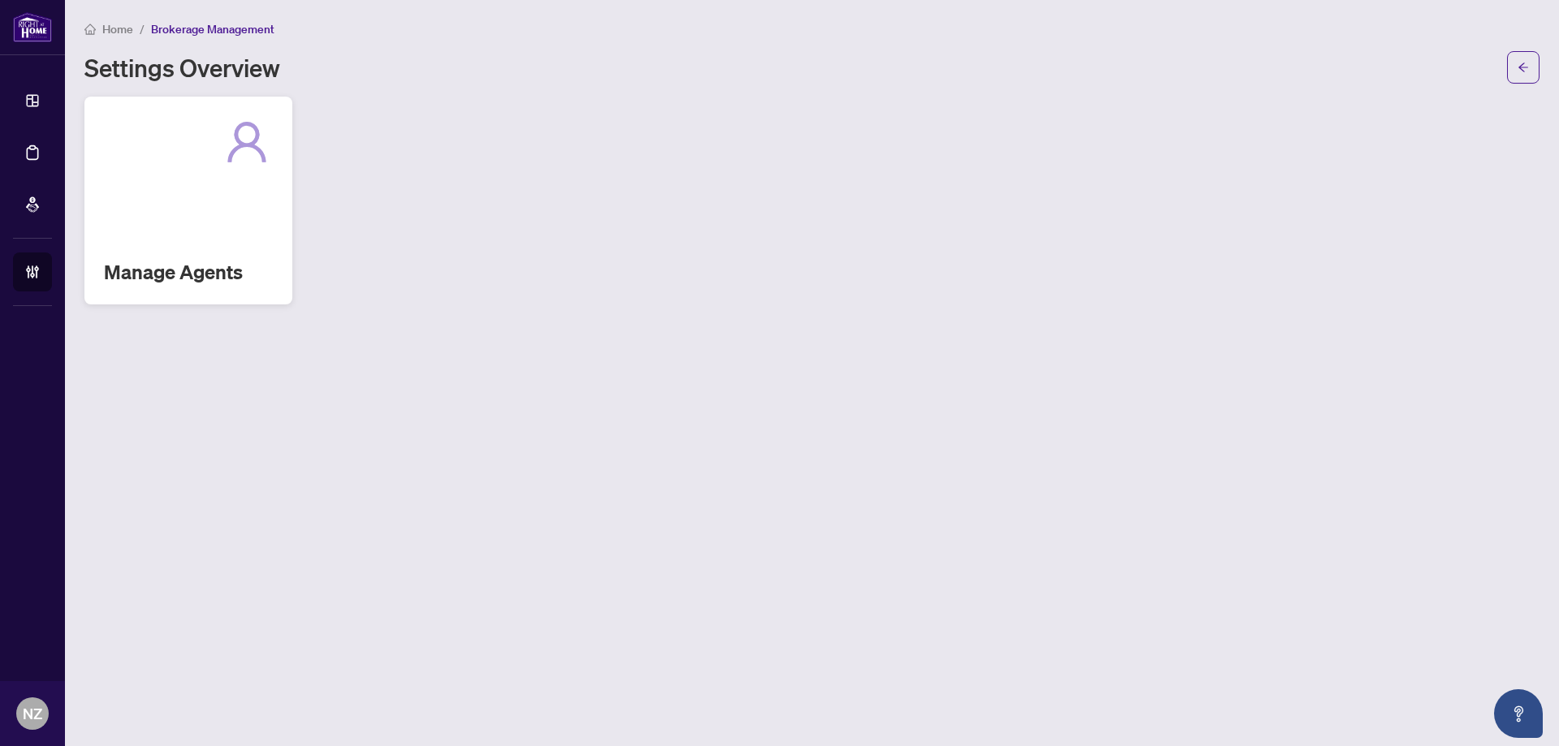
click at [188, 241] on div "Manage Agents" at bounding box center [188, 201] width 208 height 208
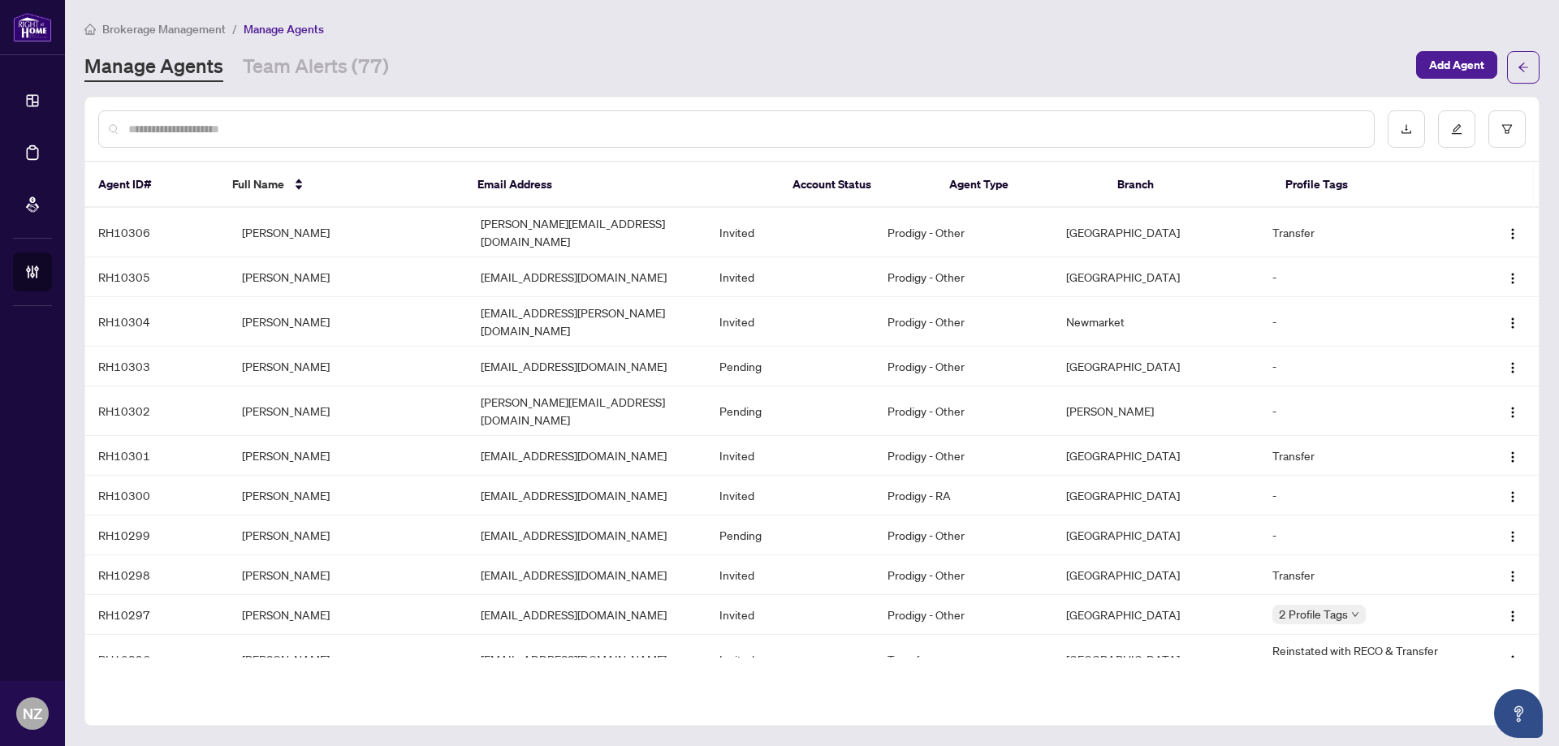
click at [201, 128] on input "text" at bounding box center [744, 129] width 1232 height 18
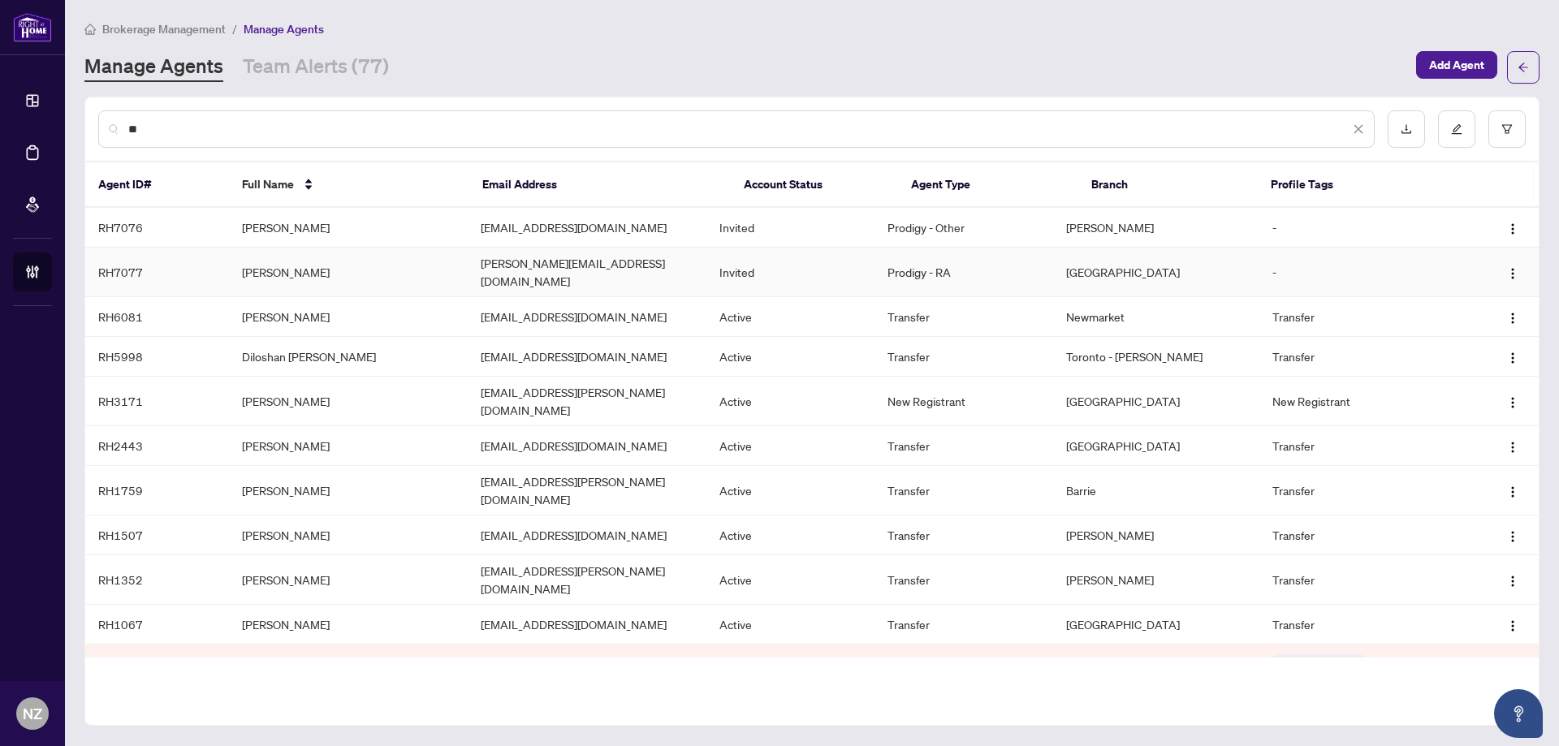
type input "*"
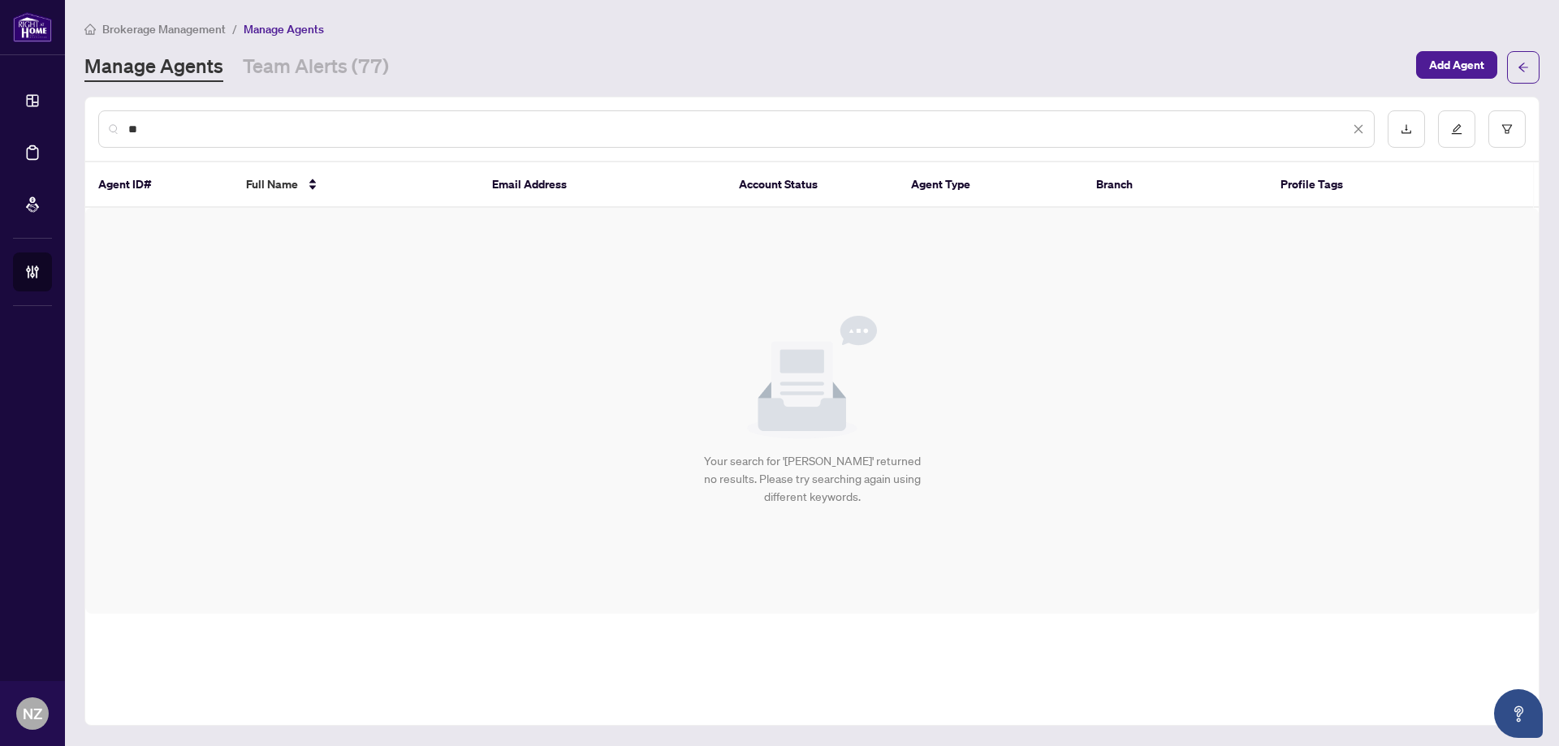
type input "*"
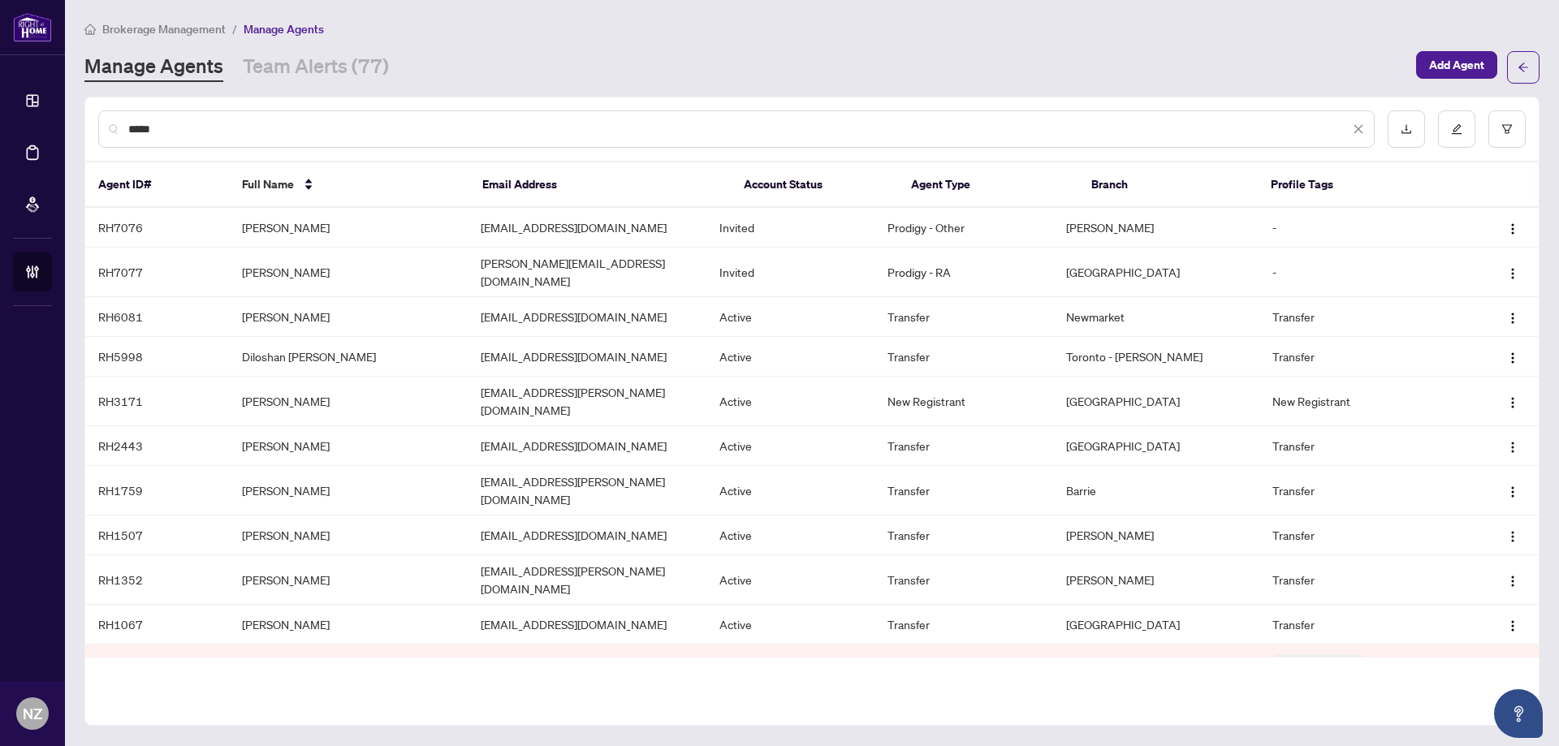
click at [198, 126] on input "*****" at bounding box center [738, 129] width 1221 height 18
type input "*"
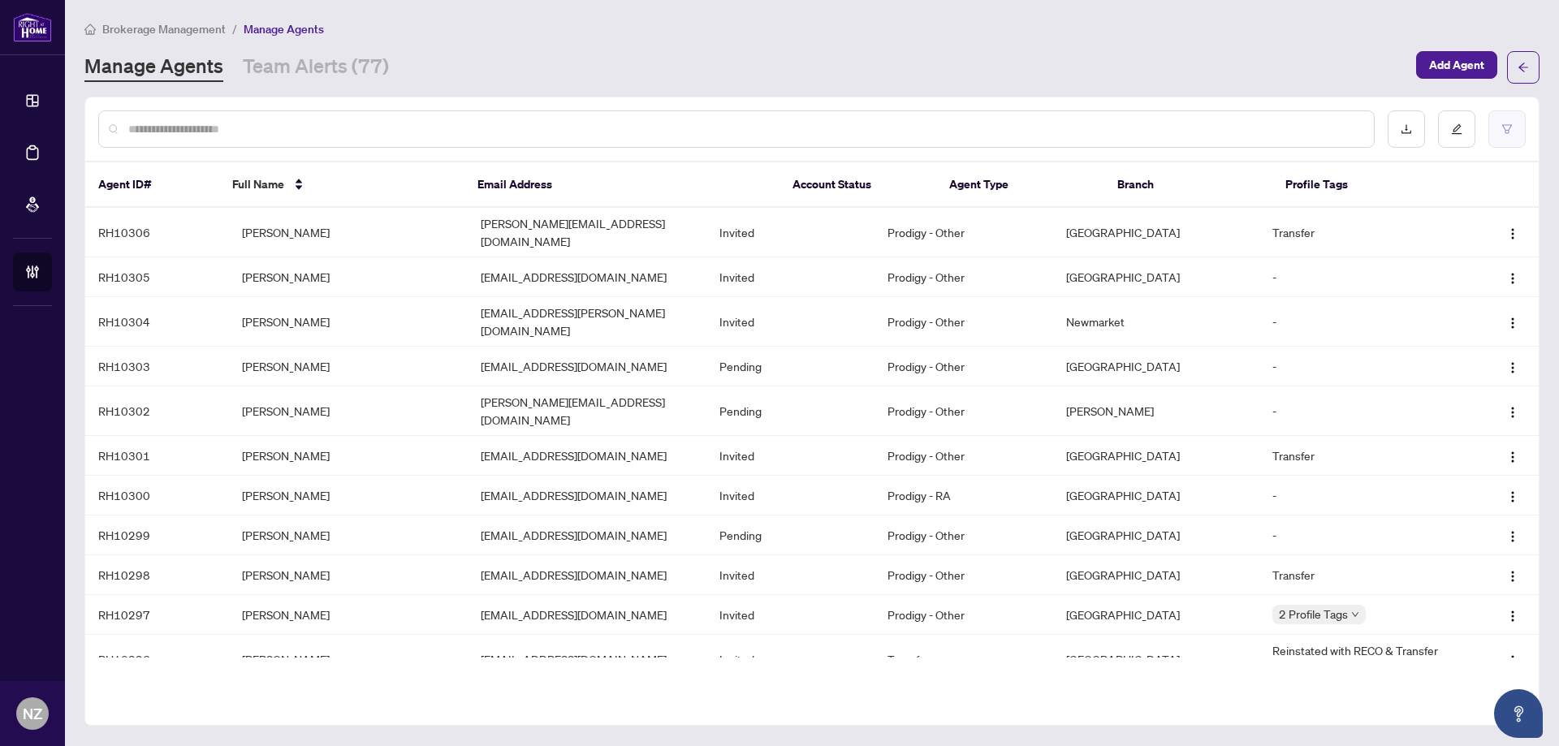
click at [1495, 124] on button "button" at bounding box center [1506, 128] width 37 height 37
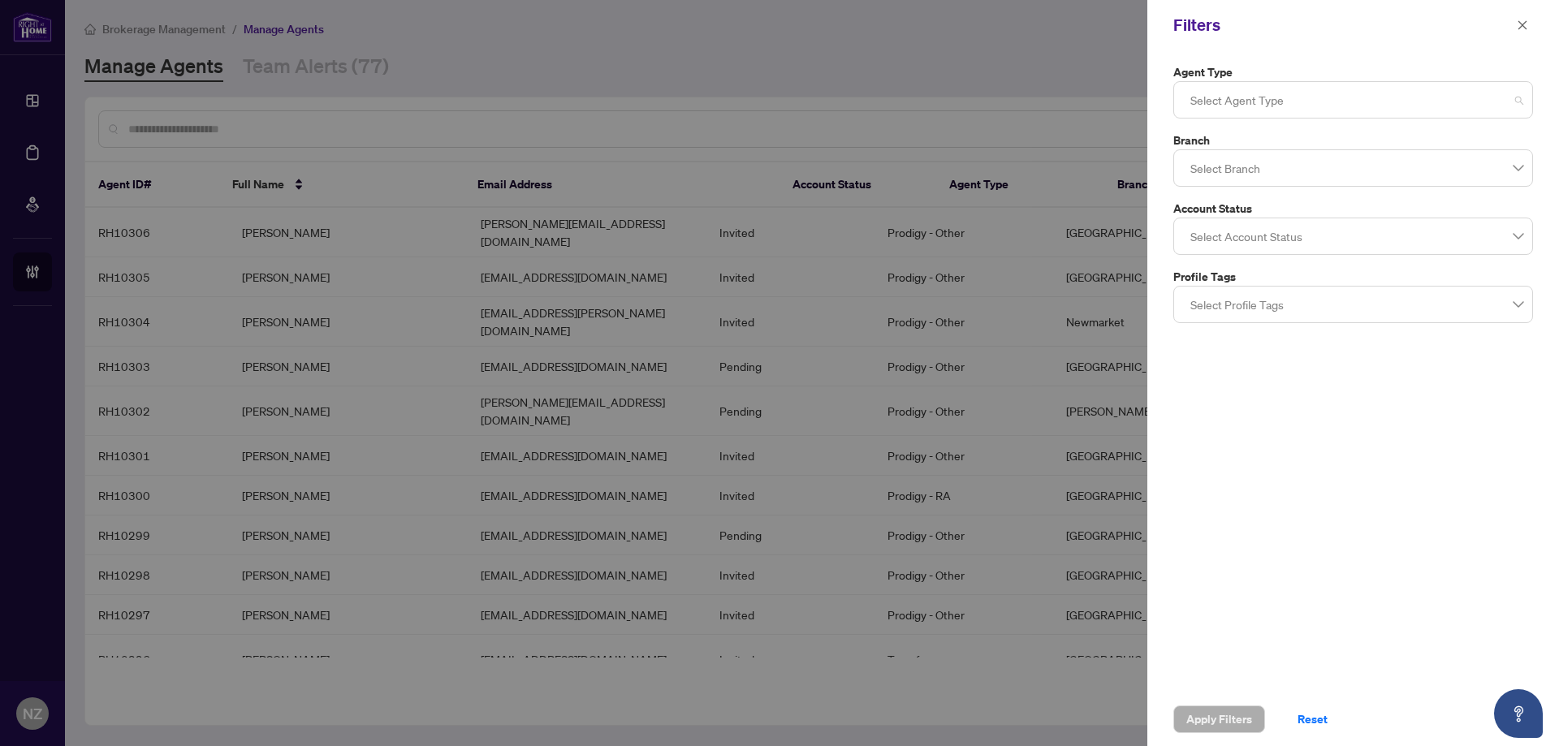
click at [1229, 101] on div at bounding box center [1353, 99] width 339 height 29
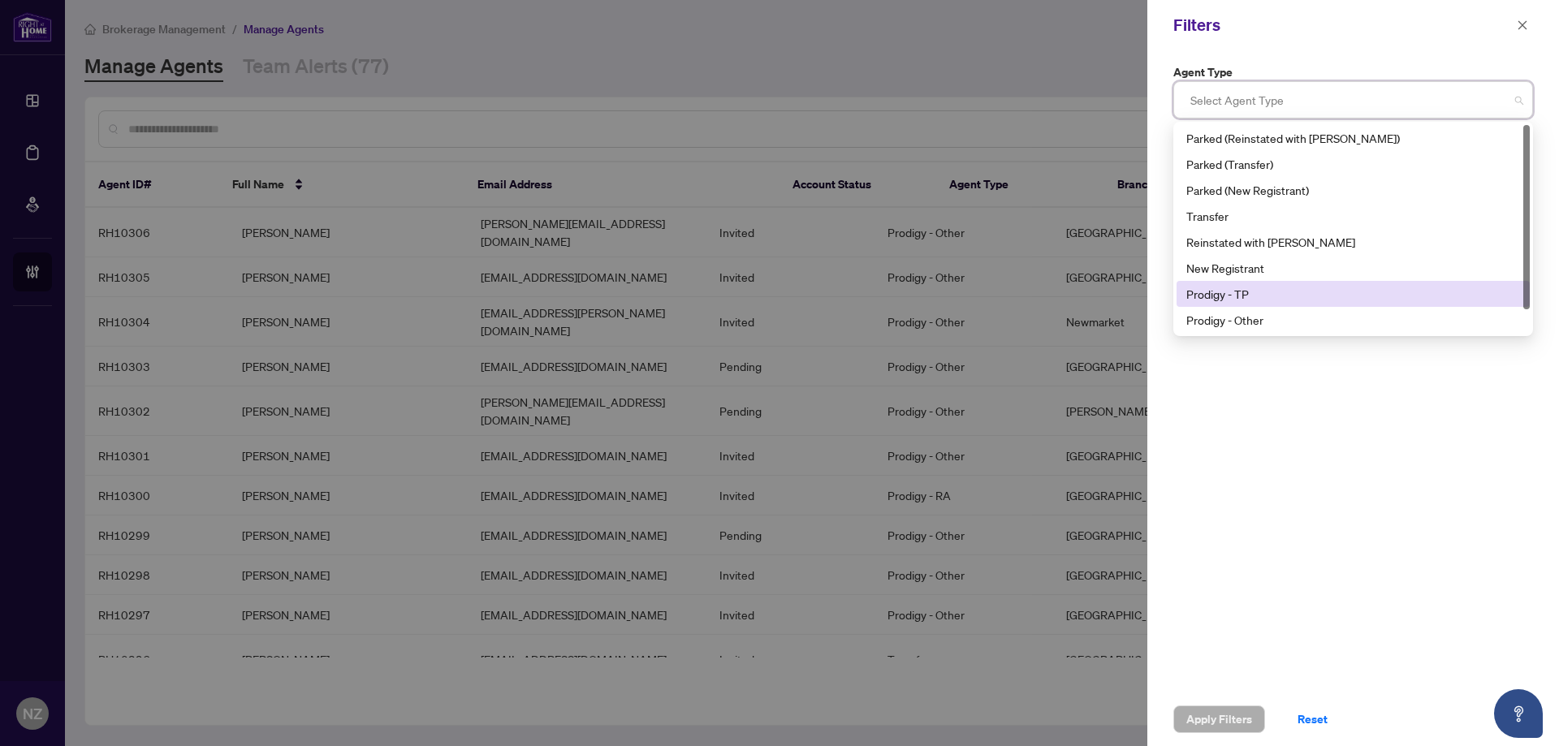
drag, startPoint x: 1226, startPoint y: 300, endPoint x: 1230, endPoint y: 311, distance: 11.3
click at [1227, 302] on div "Prodigy - TP" at bounding box center [1353, 294] width 334 height 18
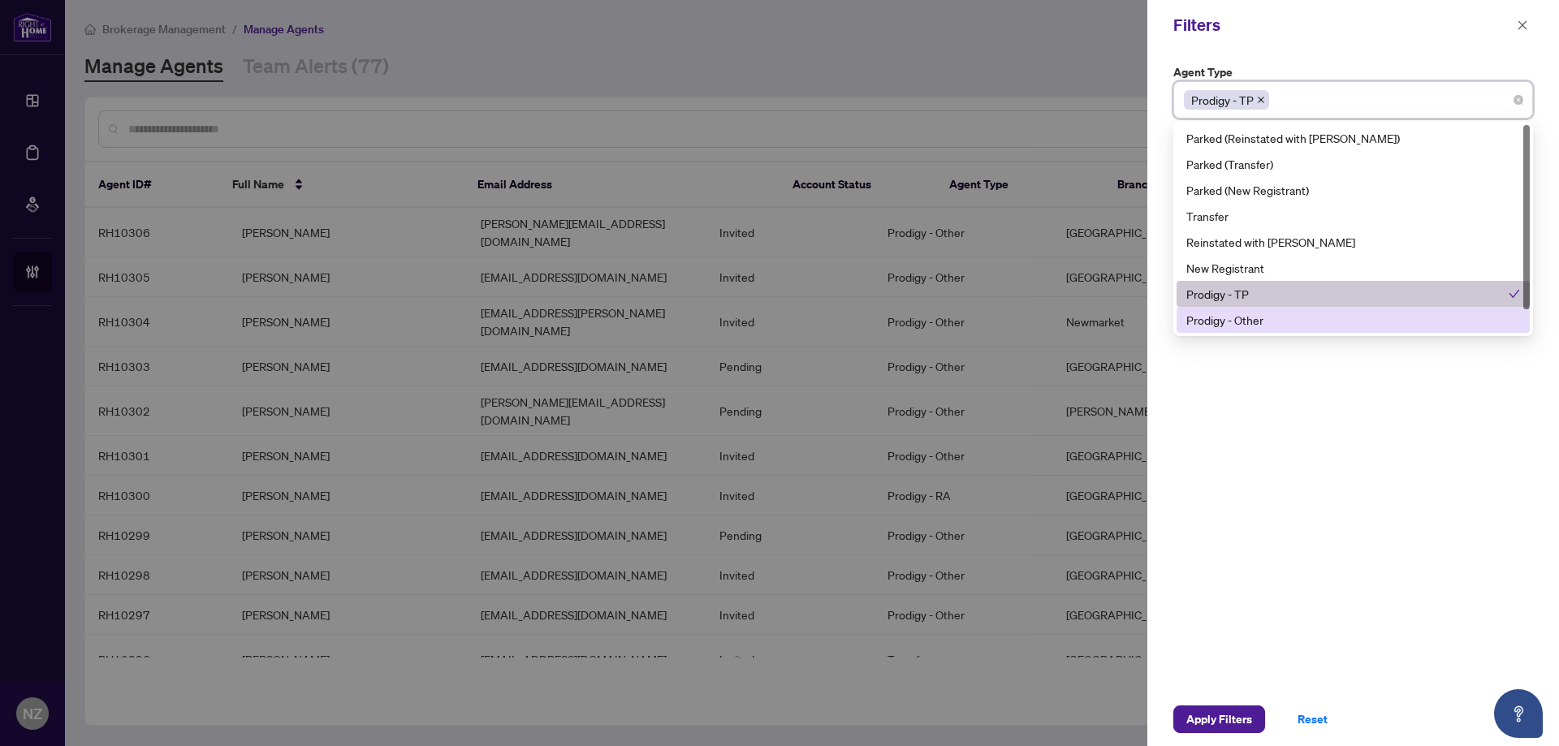
click at [1230, 311] on div "Prodigy - Other" at bounding box center [1353, 320] width 334 height 18
click at [1526, 327] on div at bounding box center [1526, 229] width 6 height 208
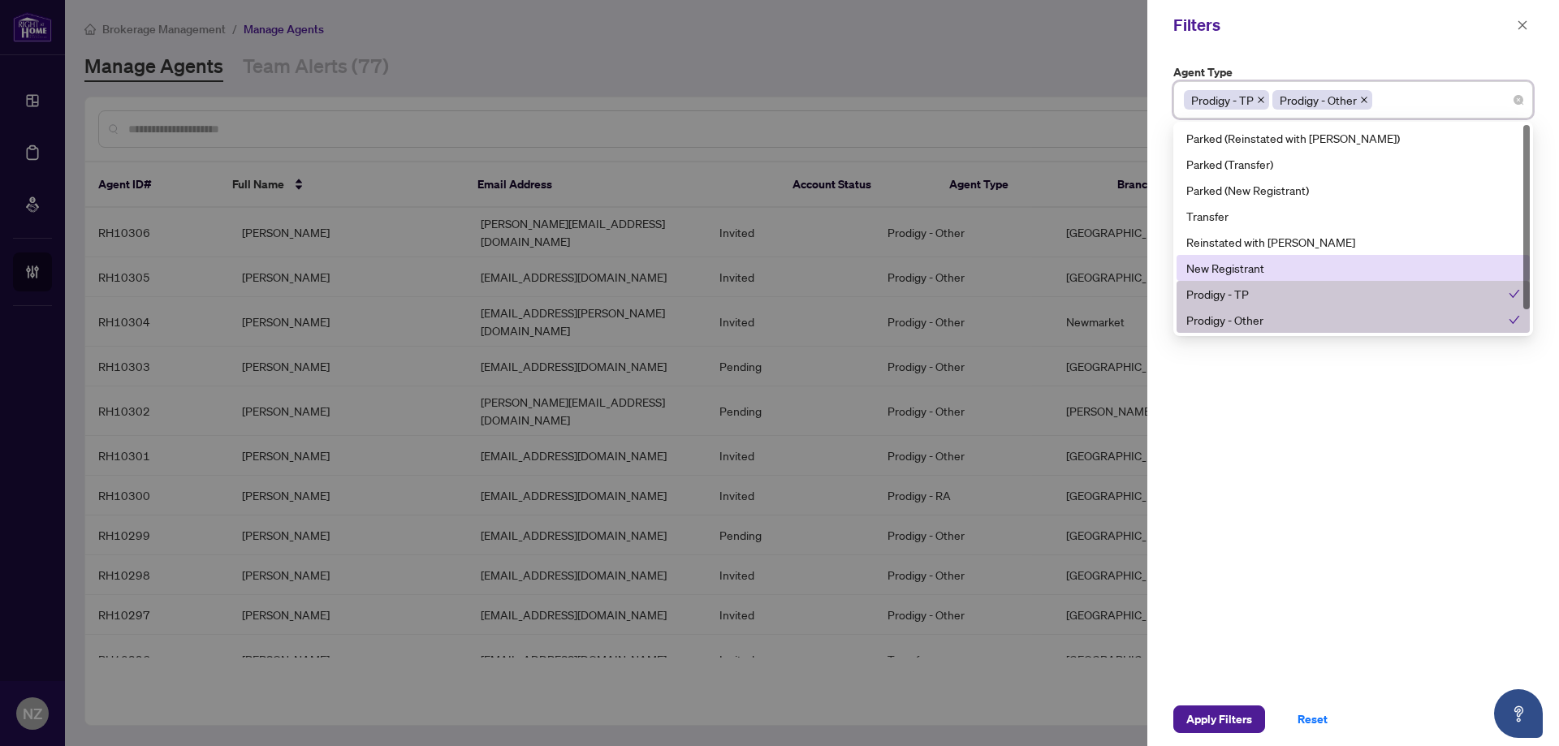
scroll to position [26, 0]
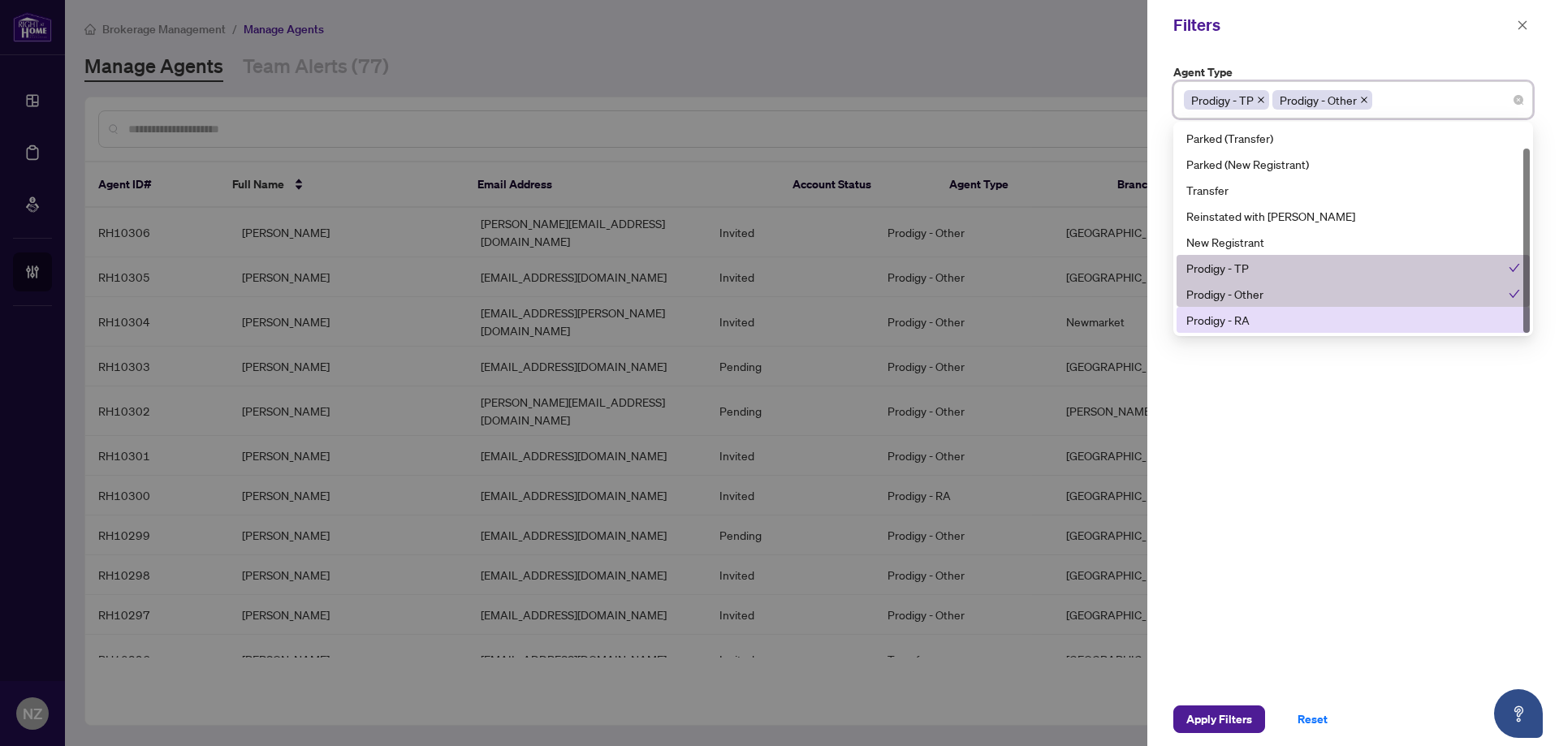
click at [1226, 328] on div "Prodigy - RA" at bounding box center [1353, 320] width 334 height 18
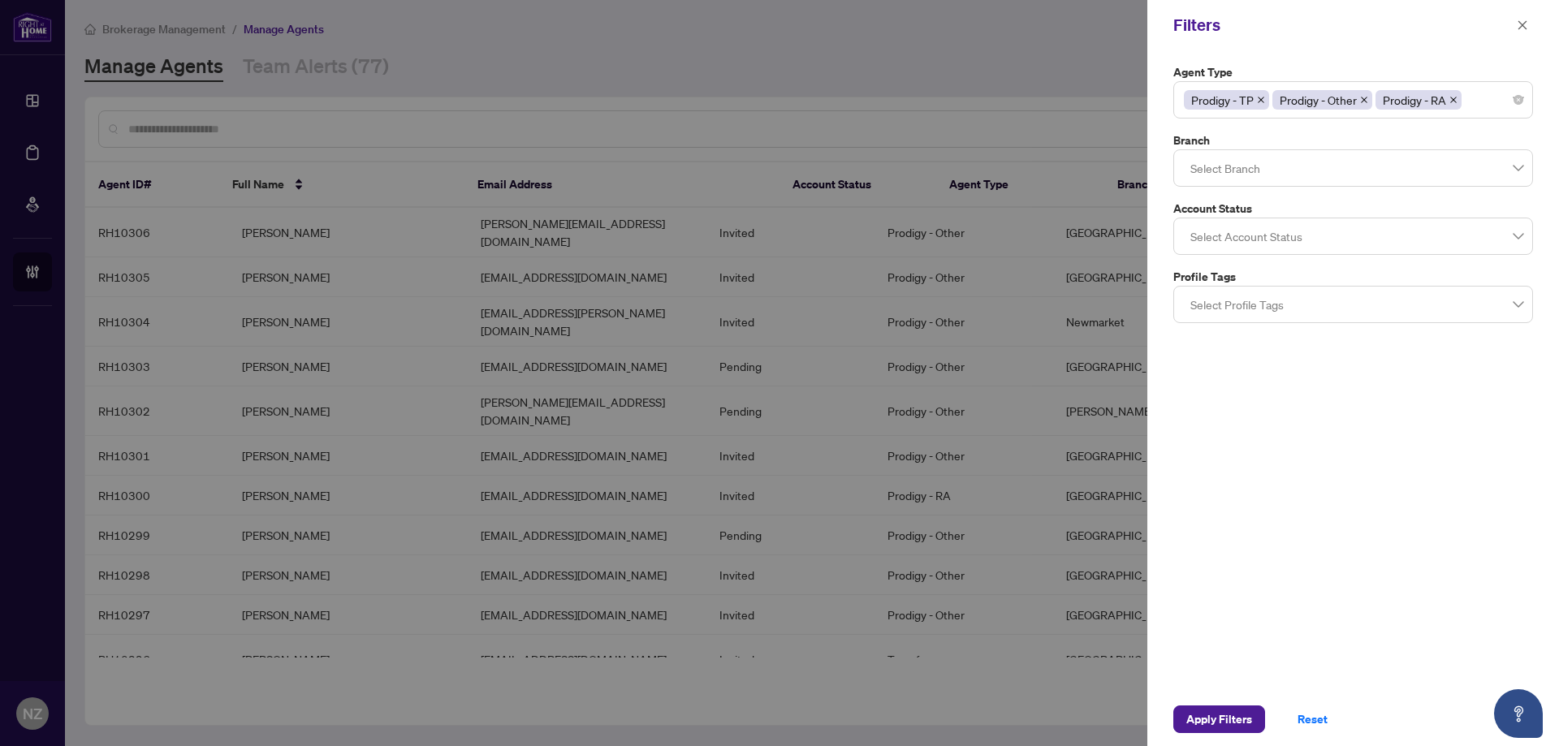
drag, startPoint x: 1359, startPoint y: 43, endPoint x: 1249, endPoint y: 194, distance: 187.1
click at [1359, 44] on div "Filters" at bounding box center [1353, 25] width 412 height 50
click at [1211, 175] on div at bounding box center [1353, 167] width 339 height 29
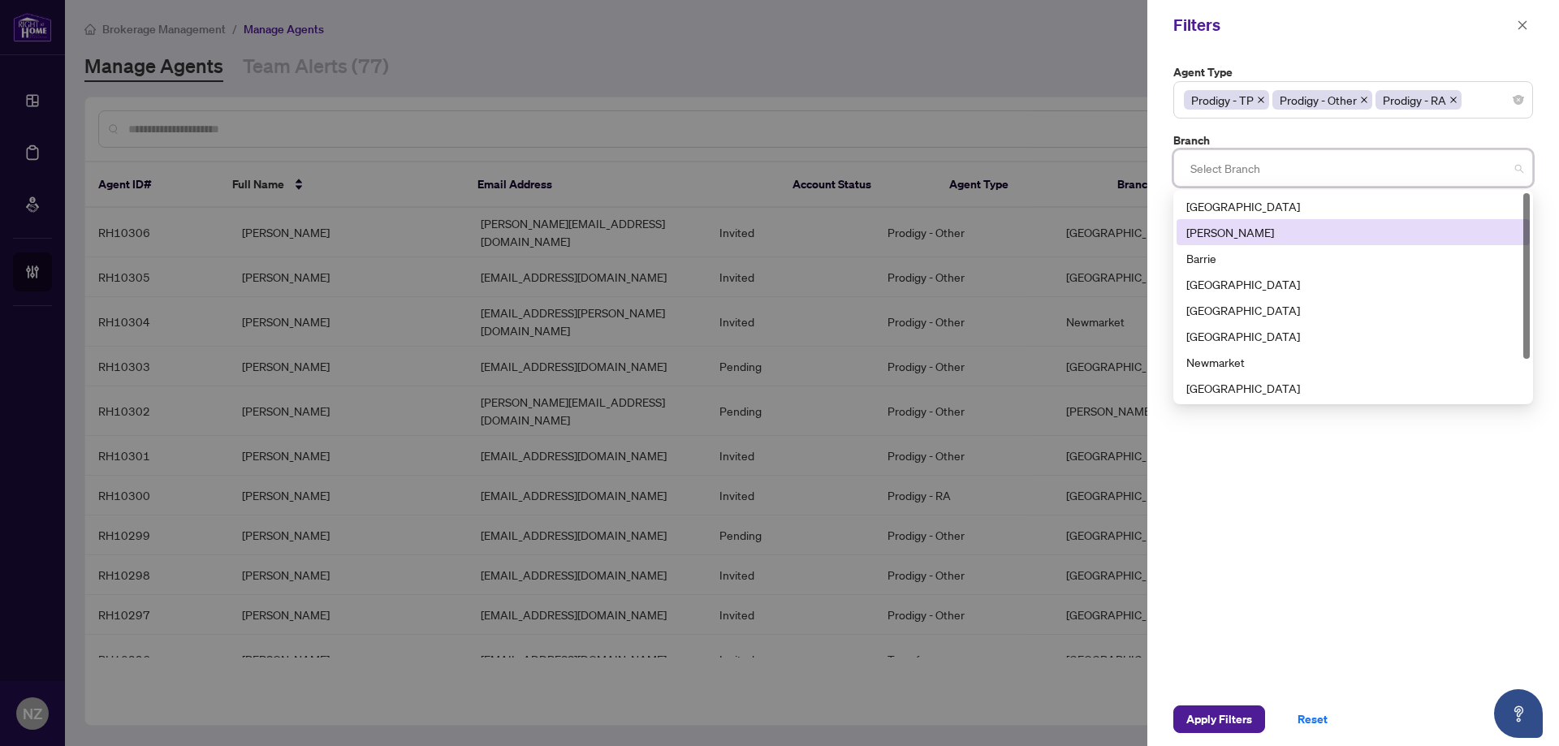
click at [1212, 234] on div "[PERSON_NAME]" at bounding box center [1353, 232] width 334 height 18
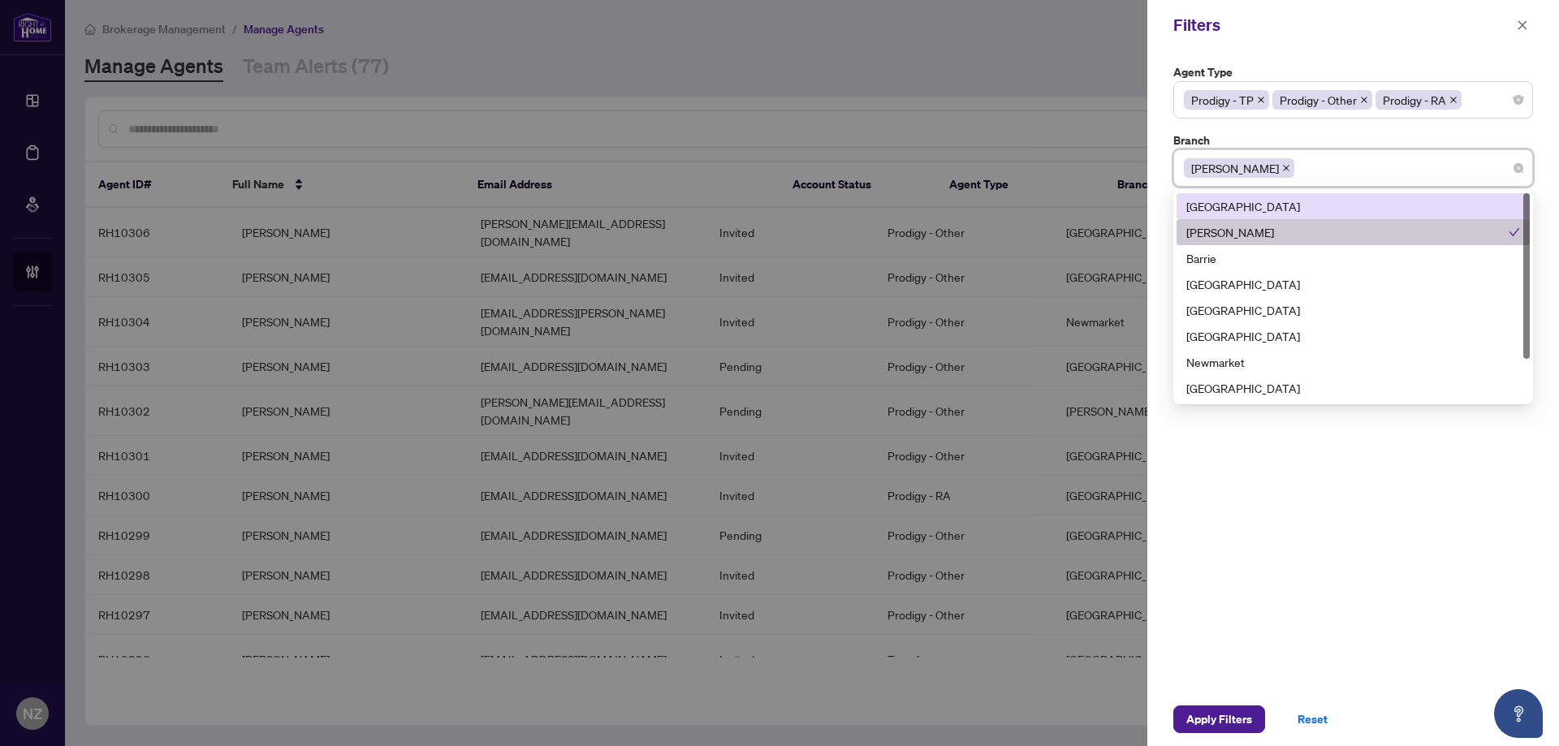
click at [1321, 22] on div "Filters" at bounding box center [1342, 25] width 339 height 24
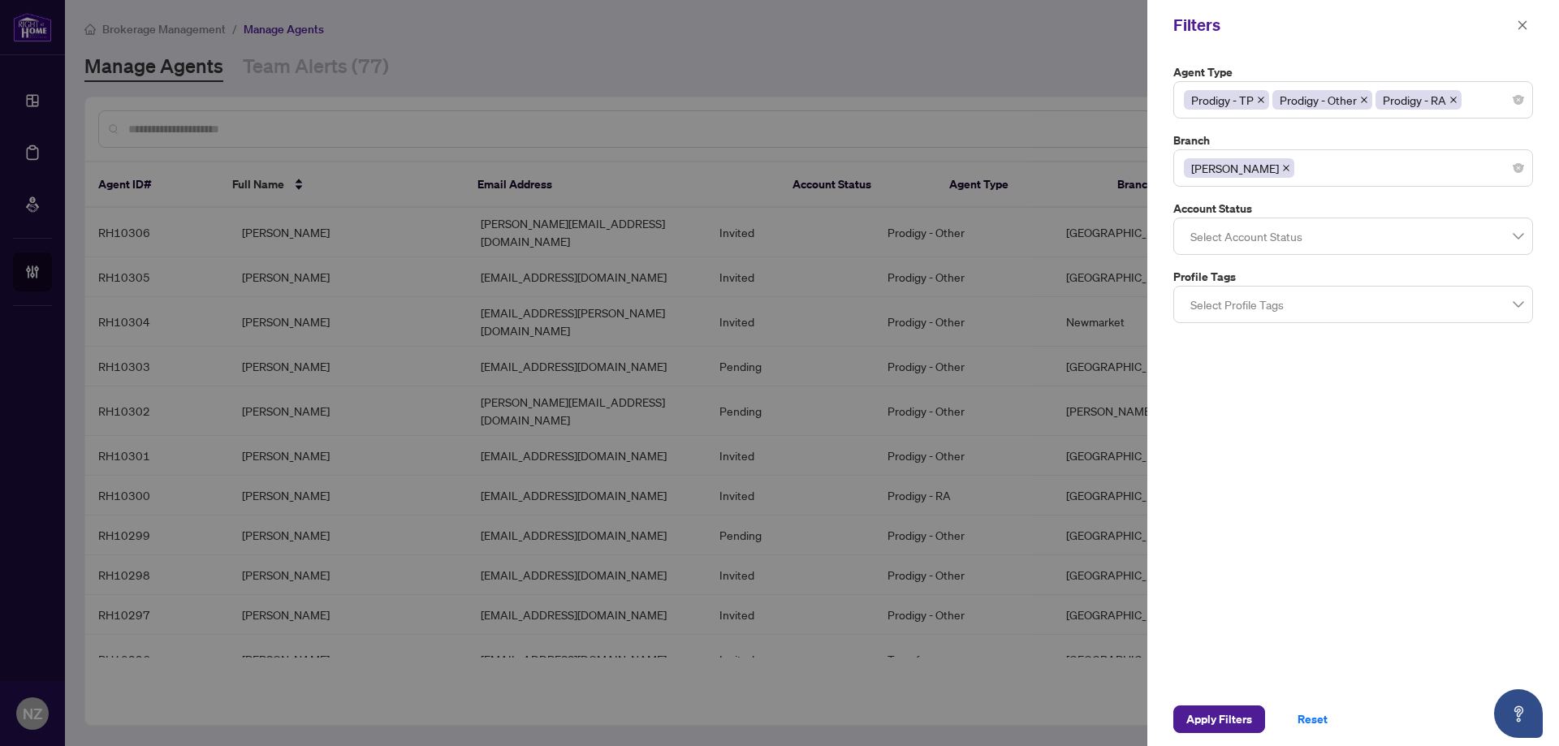
click at [1229, 241] on div at bounding box center [1353, 236] width 339 height 29
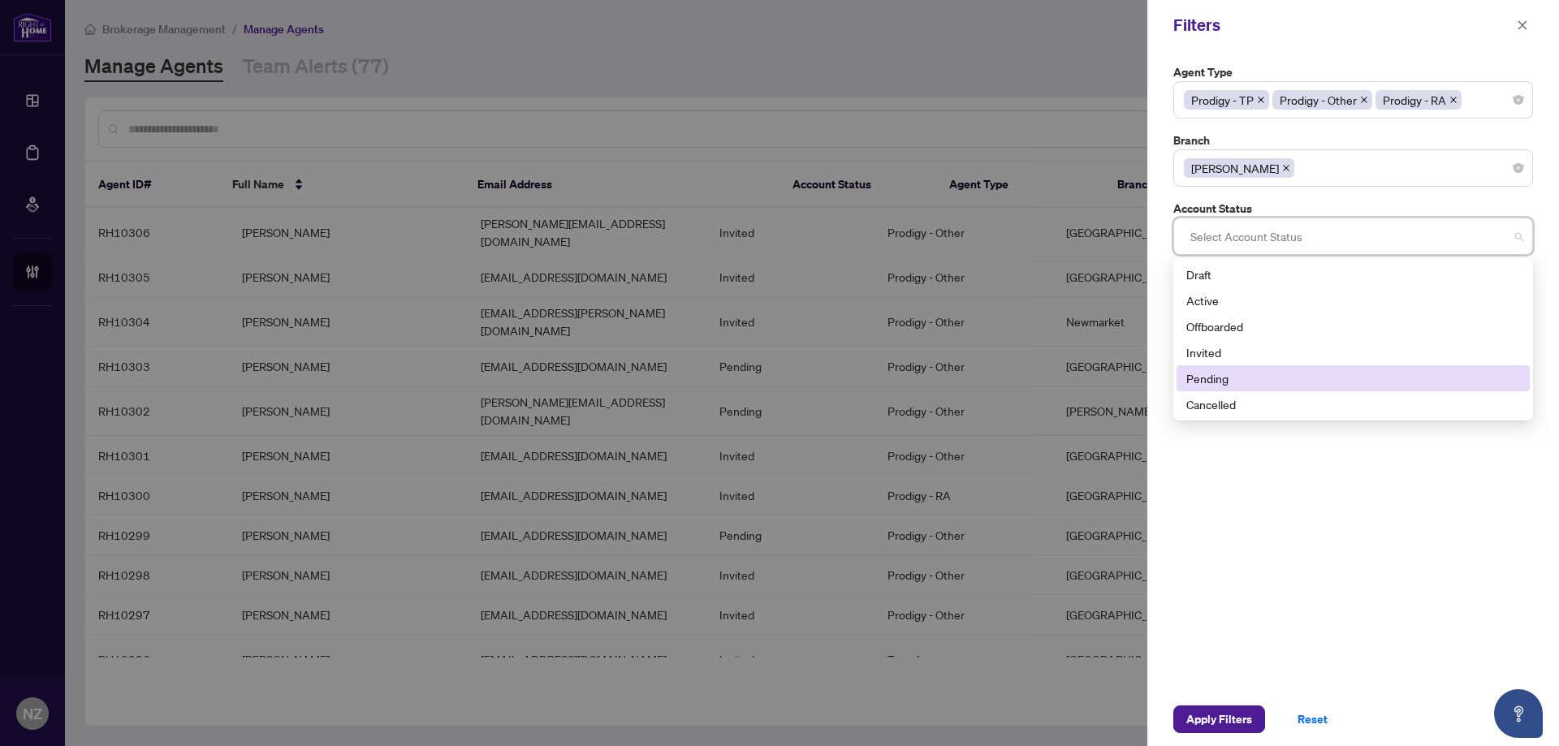
click at [1223, 377] on div "Pending" at bounding box center [1353, 378] width 334 height 18
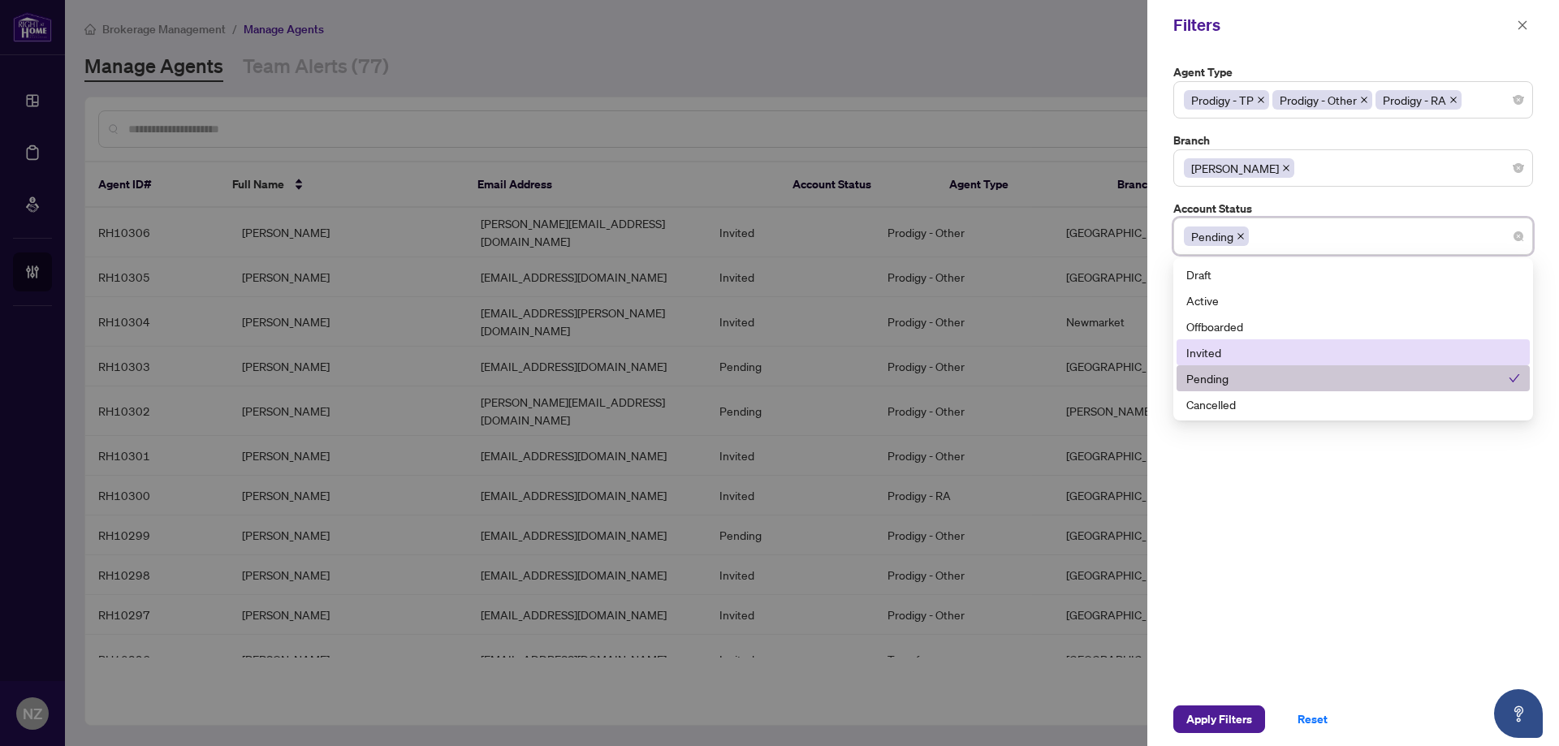
click at [1221, 352] on div "Invited" at bounding box center [1353, 352] width 334 height 18
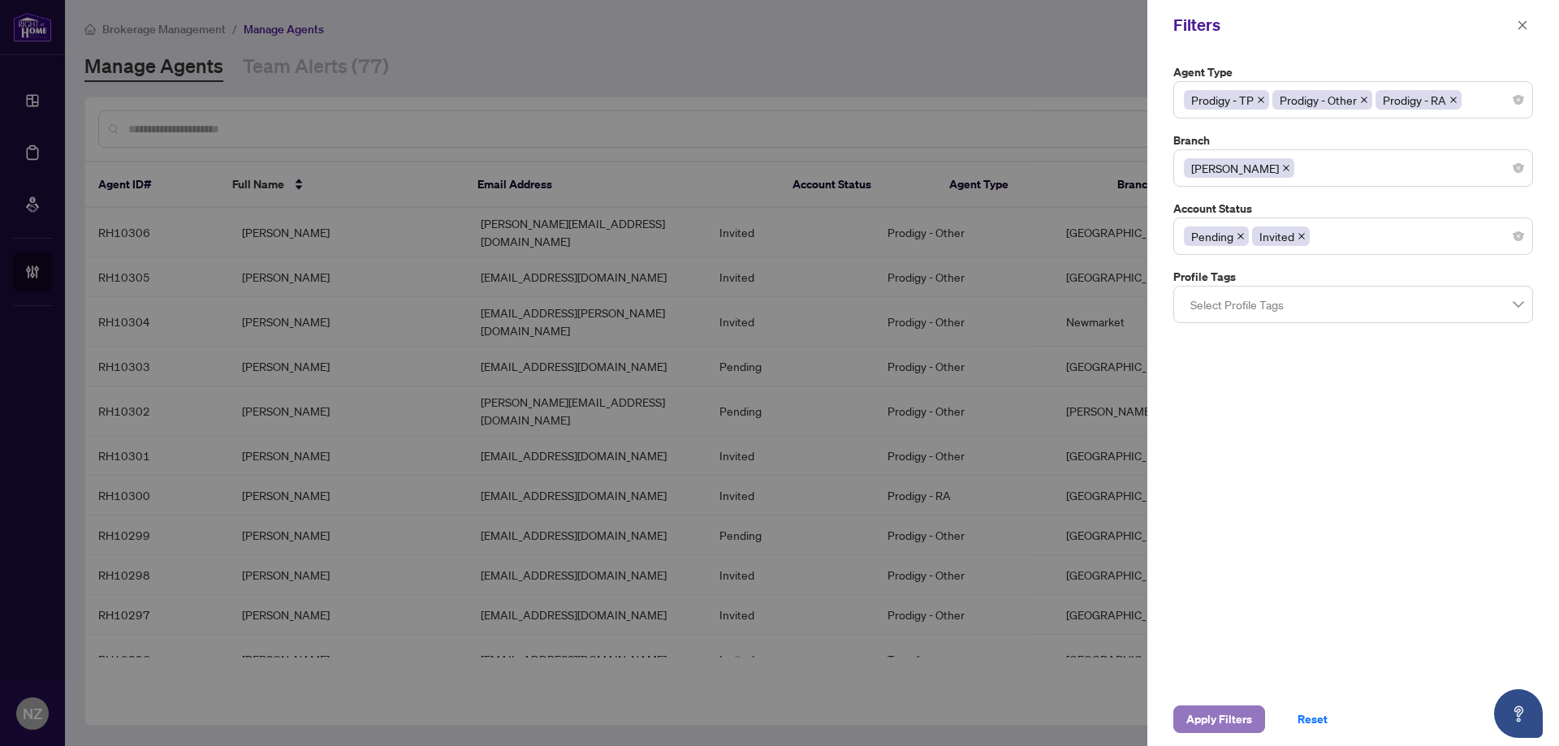
click at [1217, 720] on span "Apply Filters" at bounding box center [1219, 719] width 66 height 26
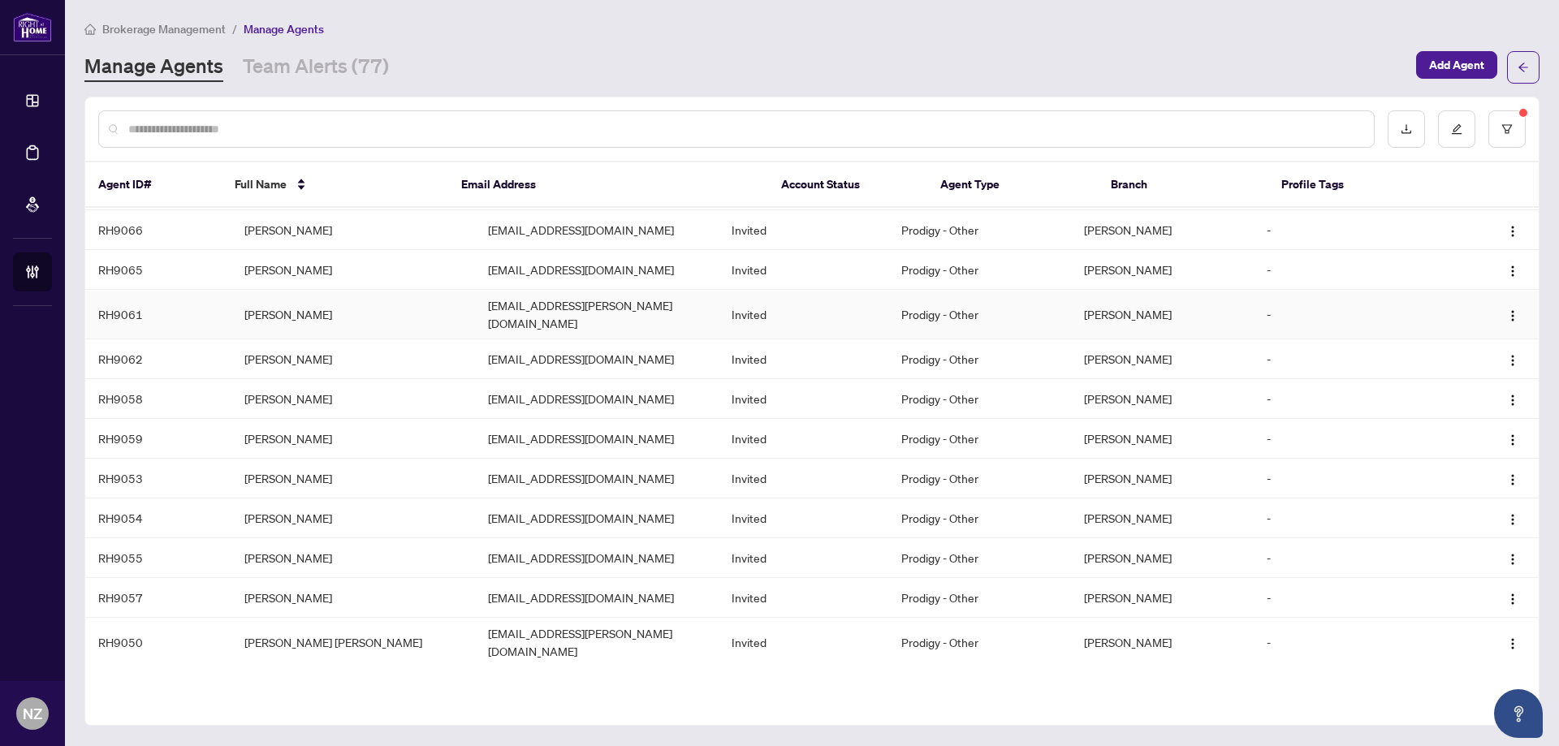
scroll to position [0, 0]
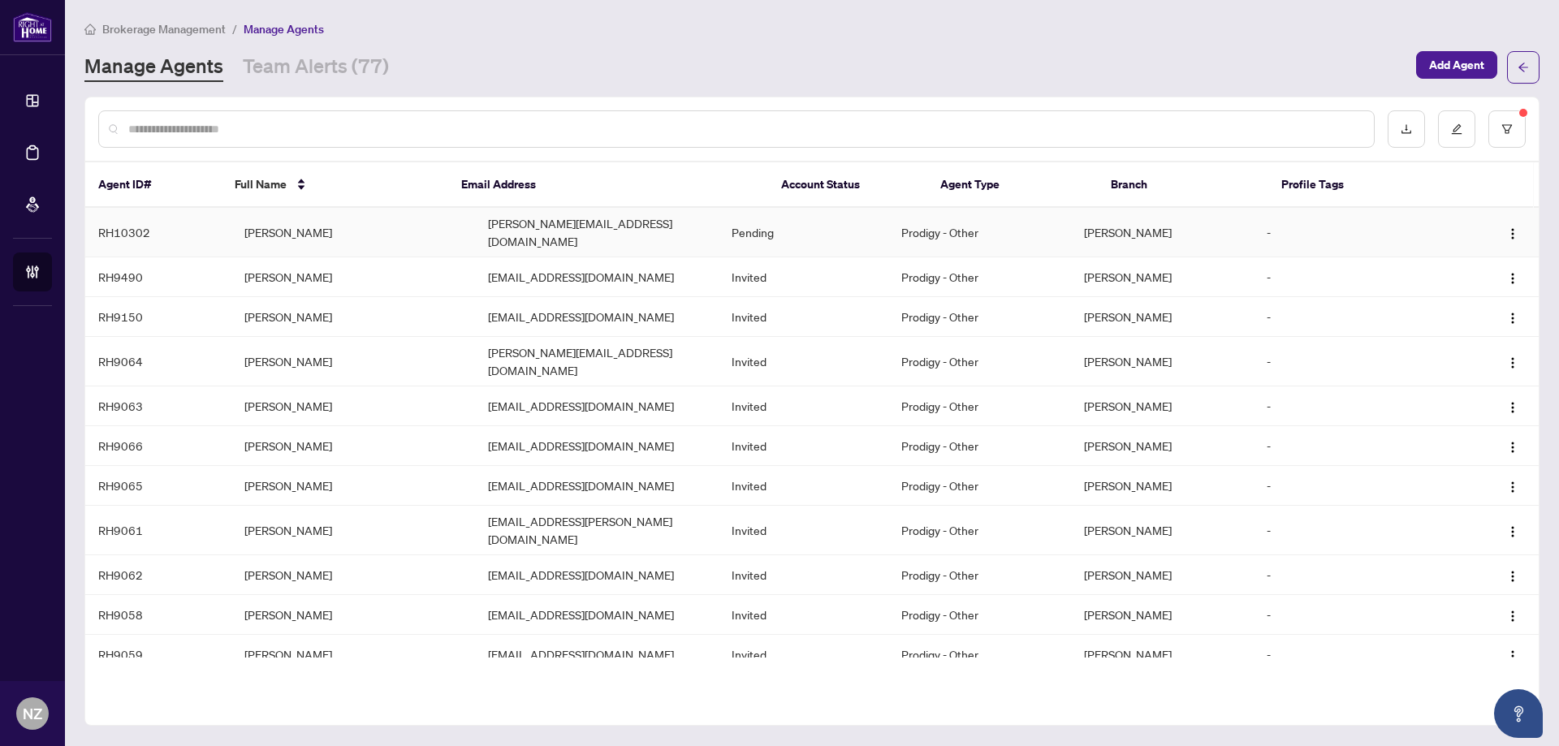
click at [274, 228] on td "[PERSON_NAME]" at bounding box center [353, 233] width 244 height 50
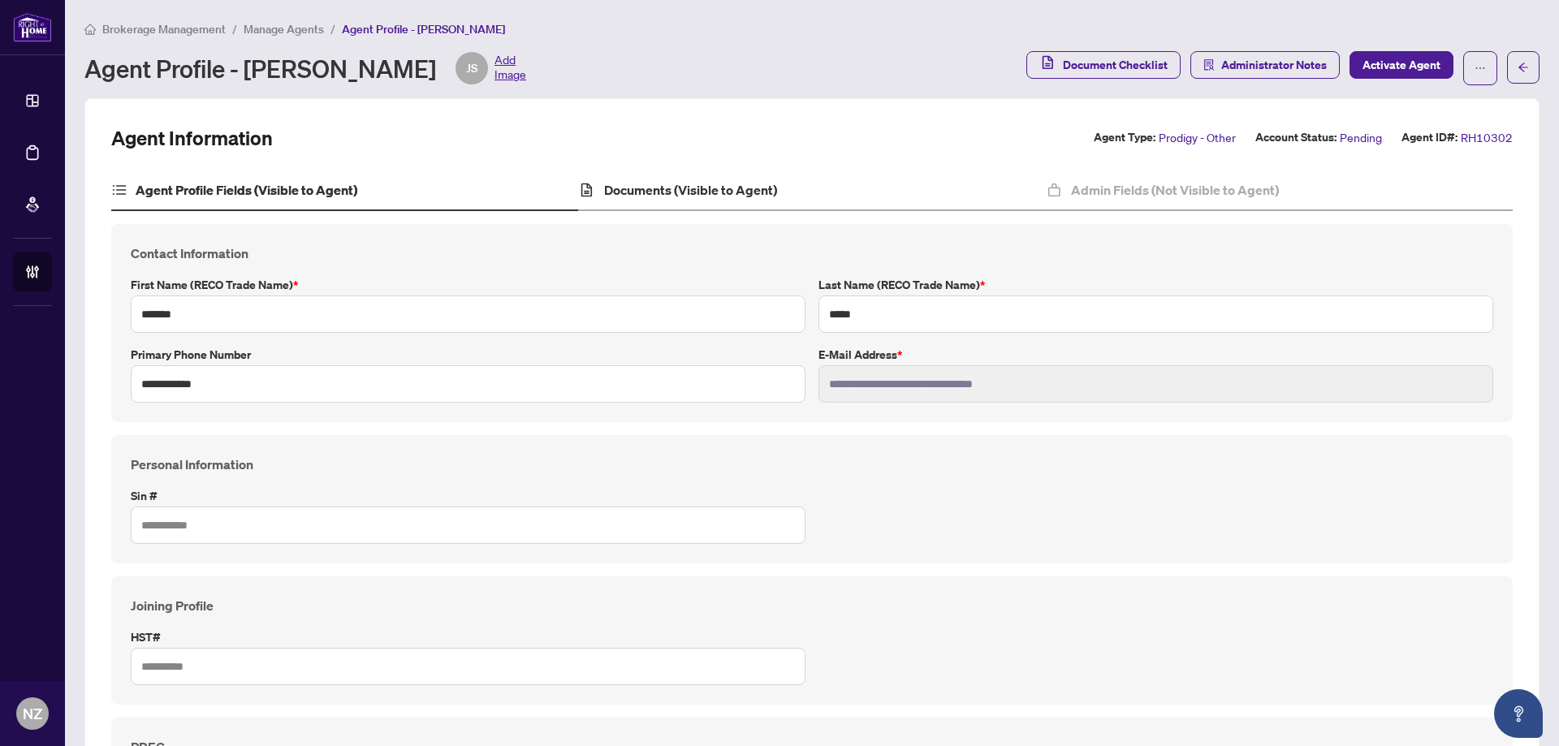
click at [707, 173] on div "Documents (Visible to Agent)" at bounding box center [811, 190] width 467 height 41
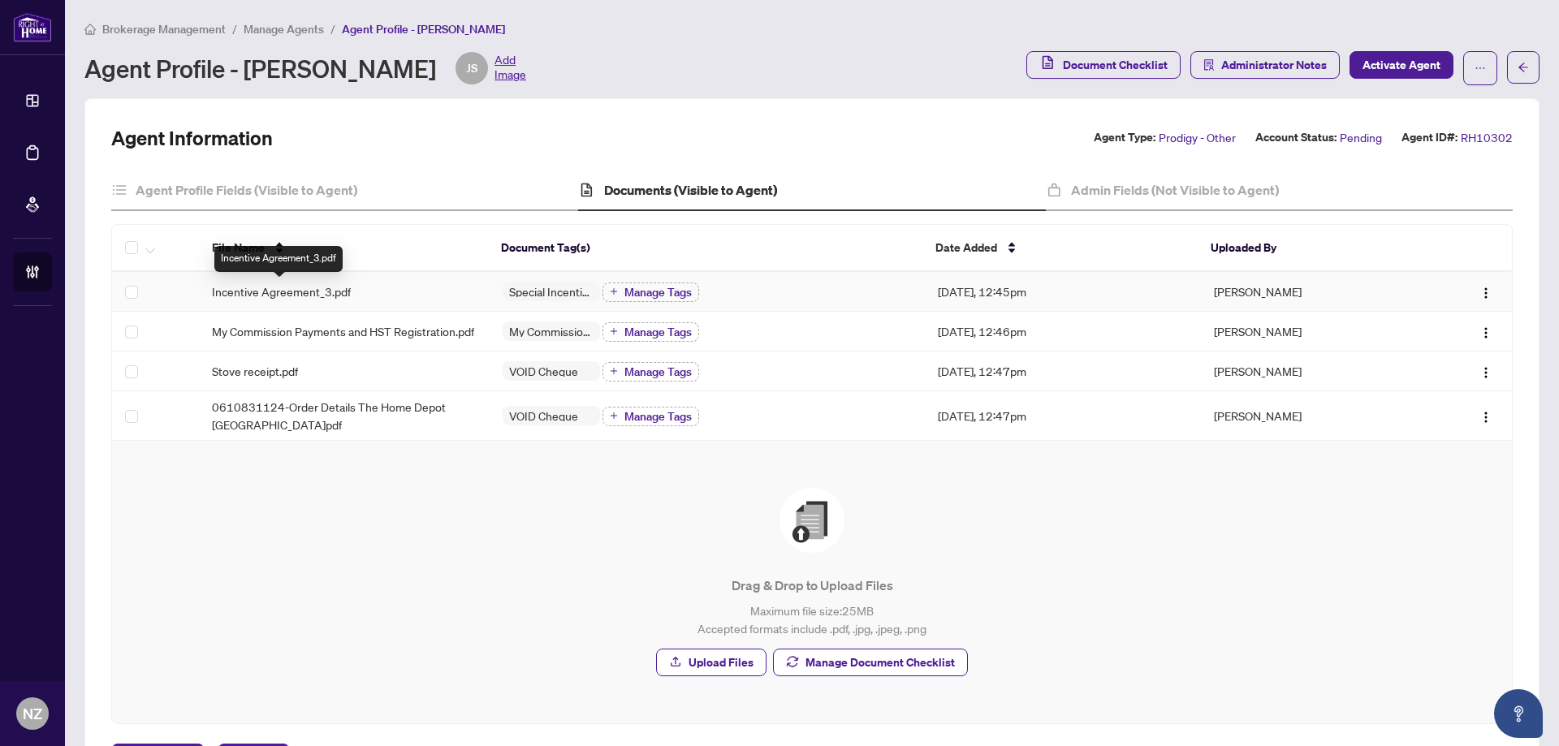
click at [265, 294] on span "Incentive Agreement_3.pdf" at bounding box center [281, 292] width 139 height 18
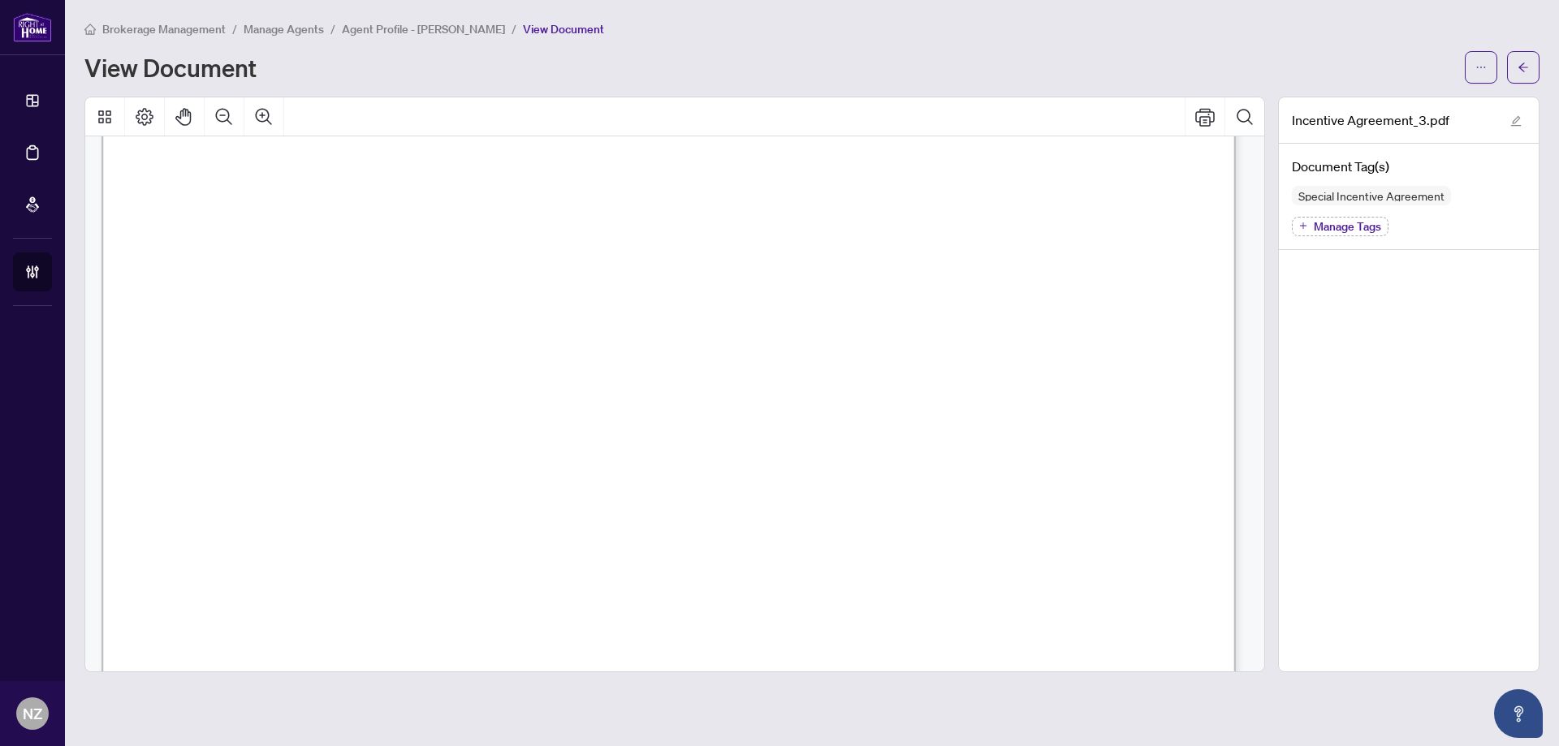
scroll to position [3410, 0]
click at [1207, 119] on icon "Print" at bounding box center [1204, 116] width 19 height 19
click at [1523, 71] on icon "arrow-left" at bounding box center [1523, 67] width 10 height 9
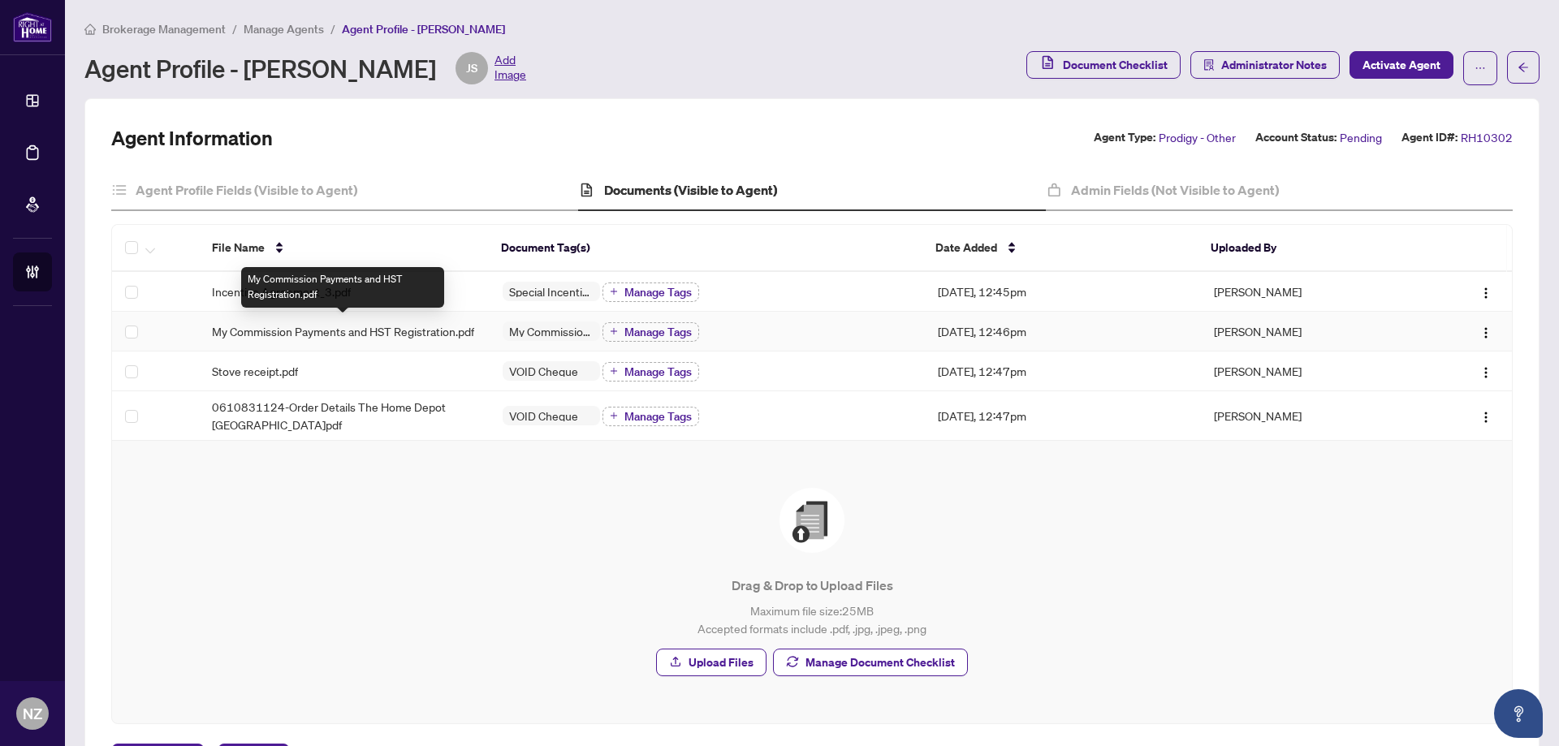
click at [291, 328] on span "My Commission Payments and HST Registration.pdf" at bounding box center [343, 331] width 262 height 18
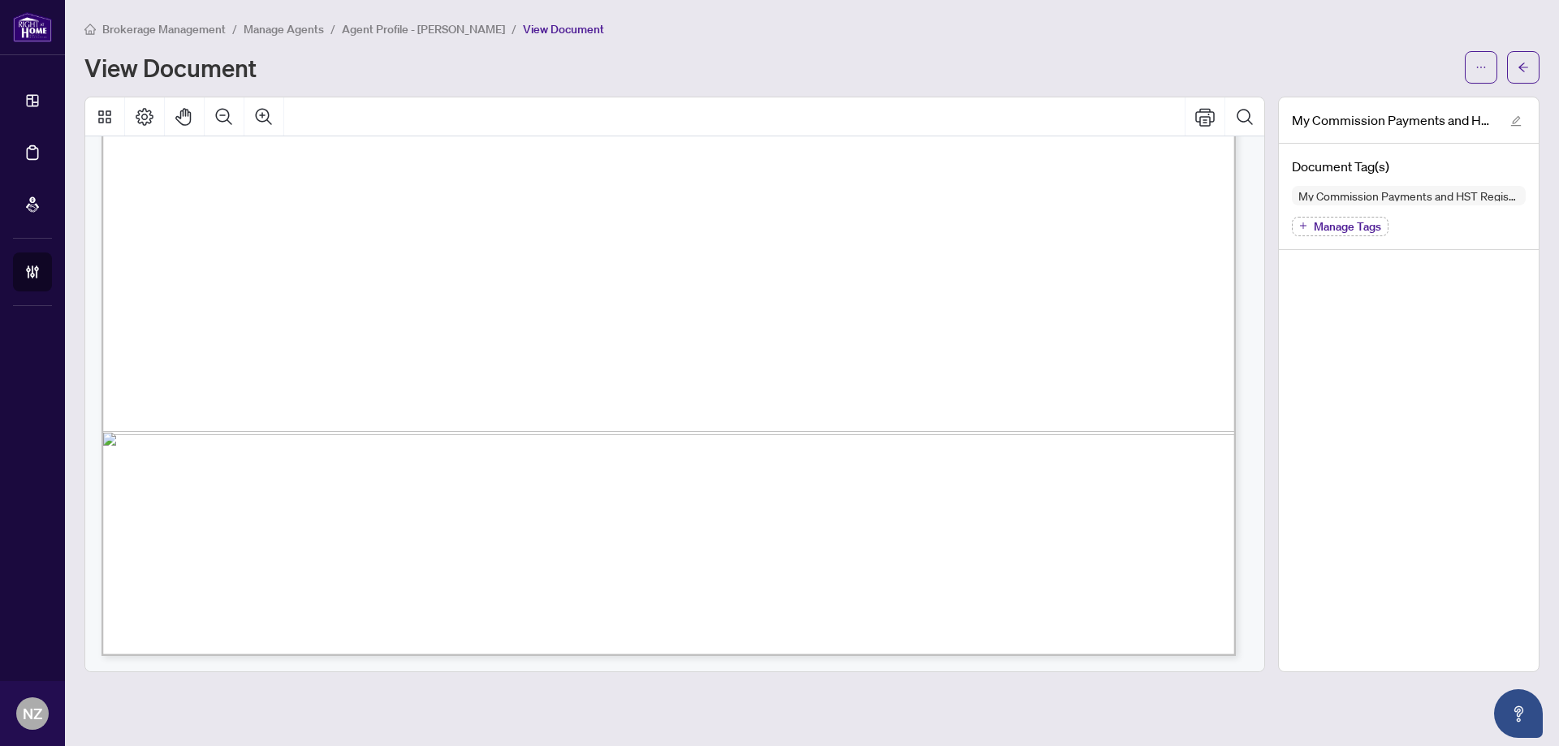
scroll to position [965, 0]
click at [1518, 74] on span "button" at bounding box center [1522, 67] width 11 height 26
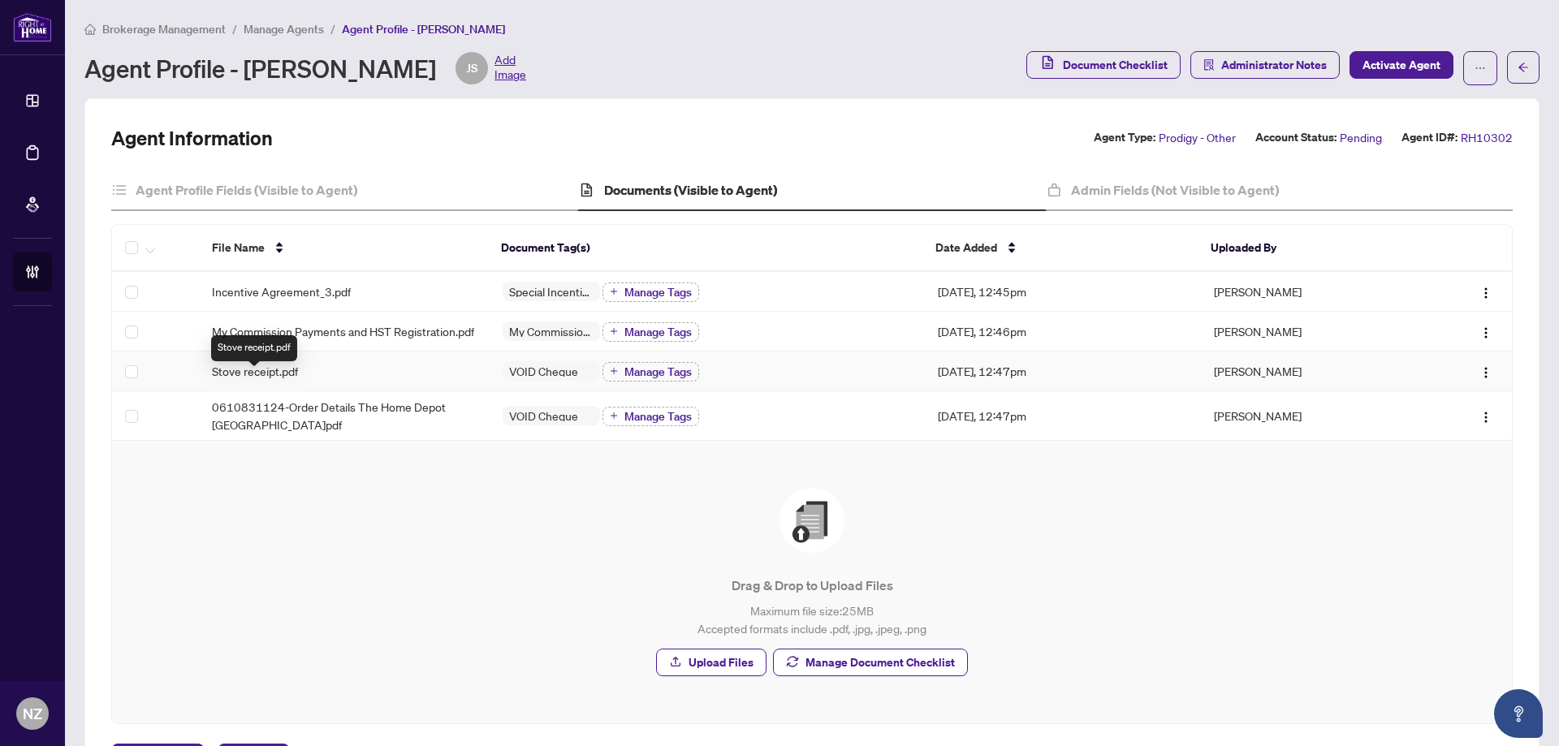
click at [278, 378] on span "Stove receipt.pdf" at bounding box center [255, 371] width 86 height 18
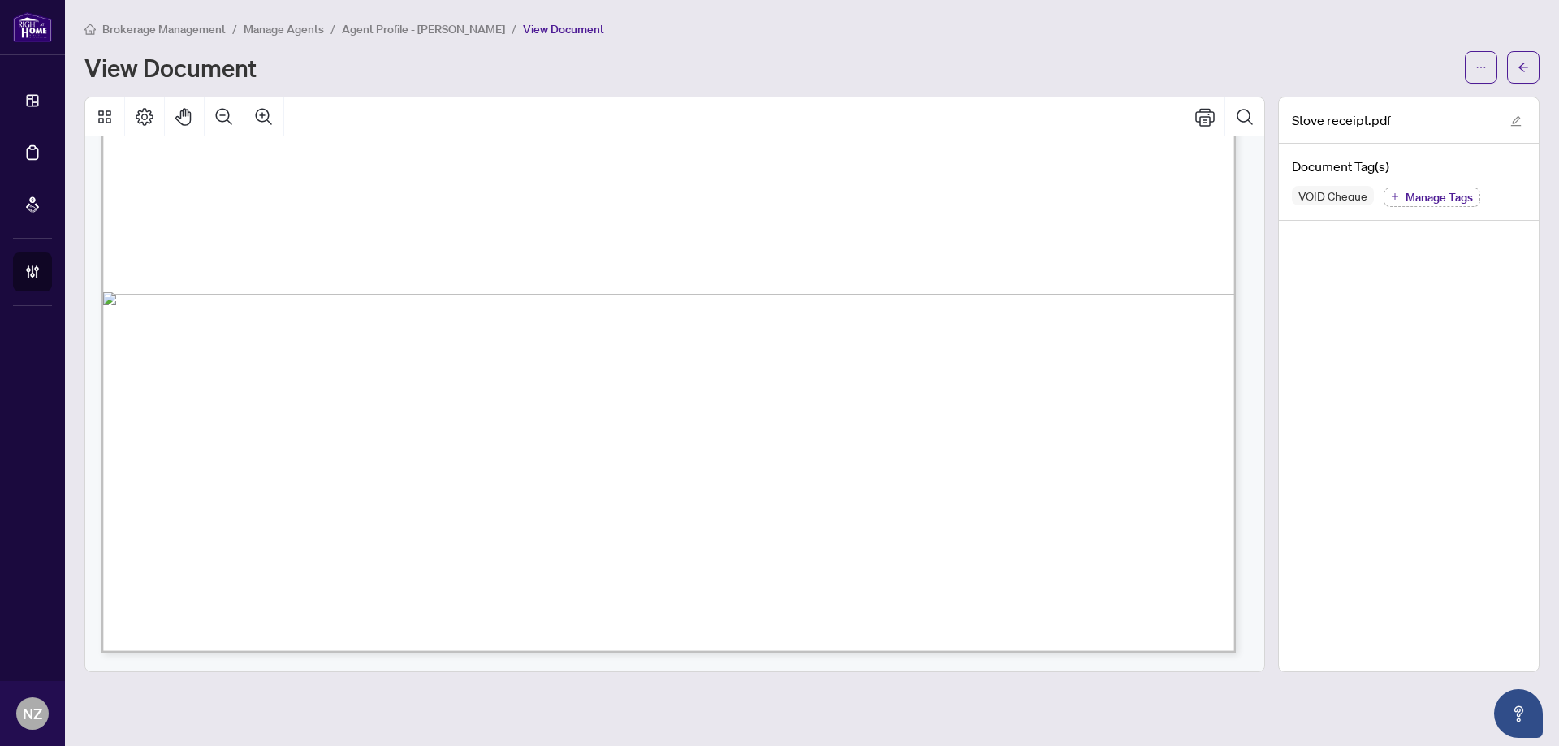
scroll to position [1137, 0]
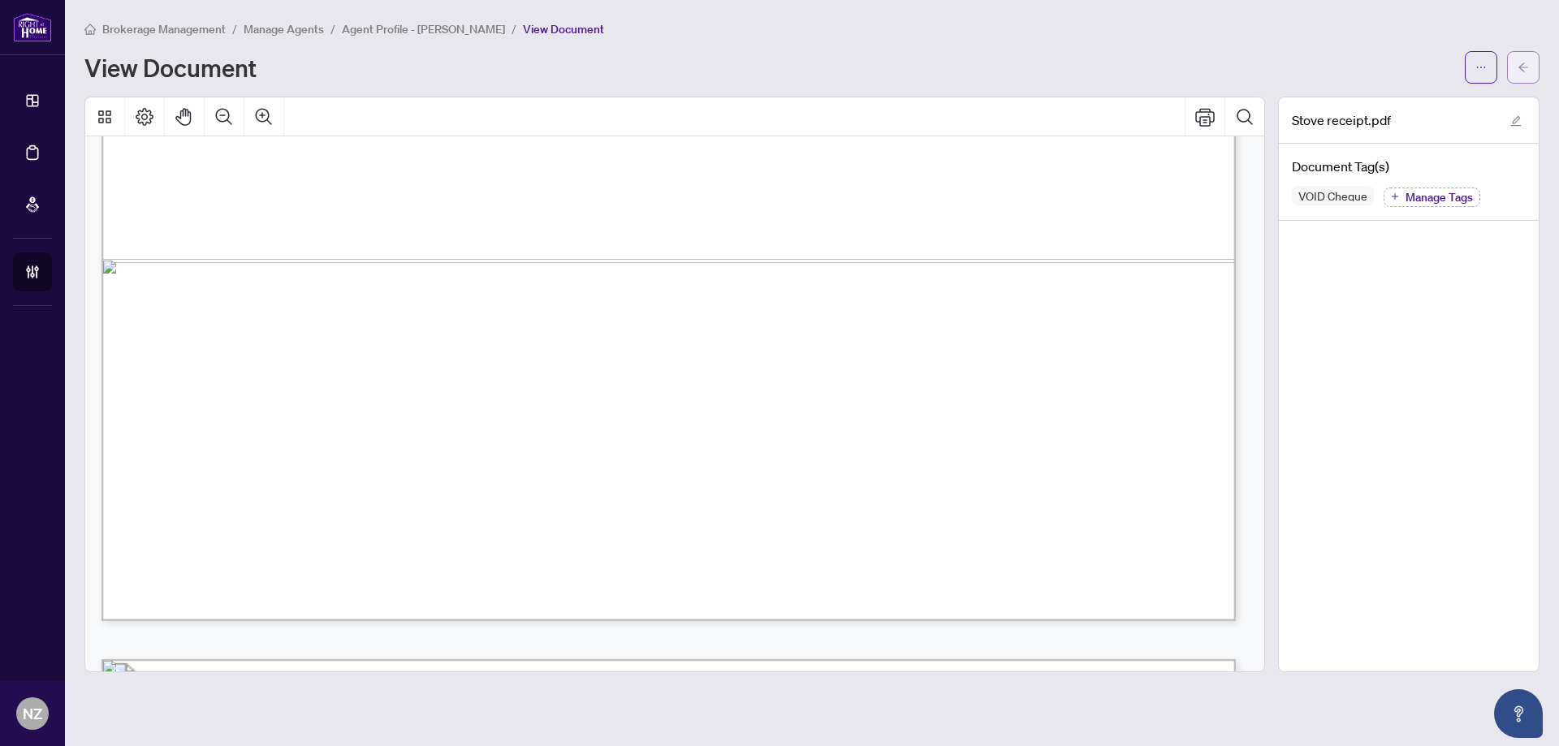
click at [1531, 58] on button "button" at bounding box center [1523, 67] width 32 height 32
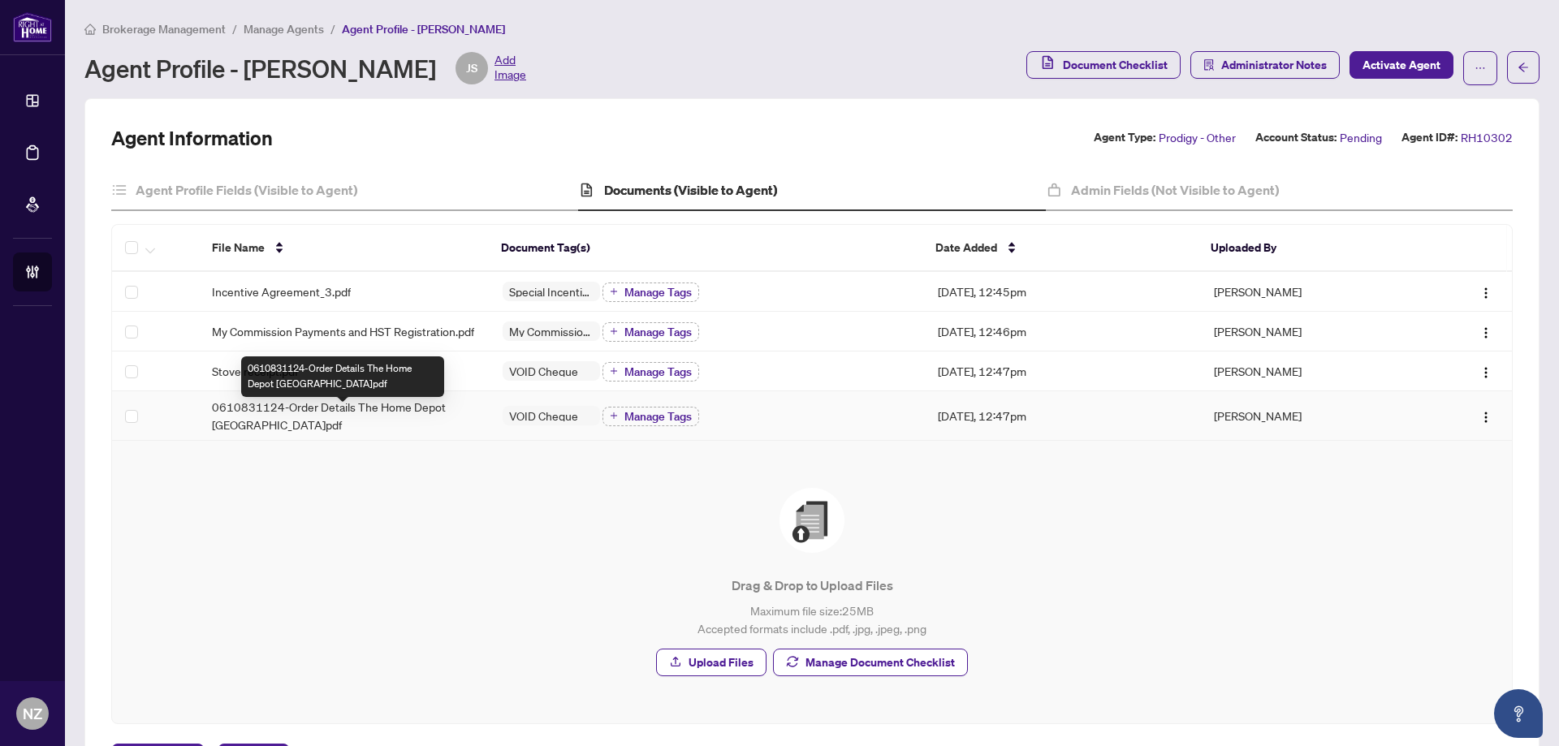
click at [294, 421] on span "0610831124-Order Details The Home Depot Canada.pdf" at bounding box center [344, 416] width 265 height 36
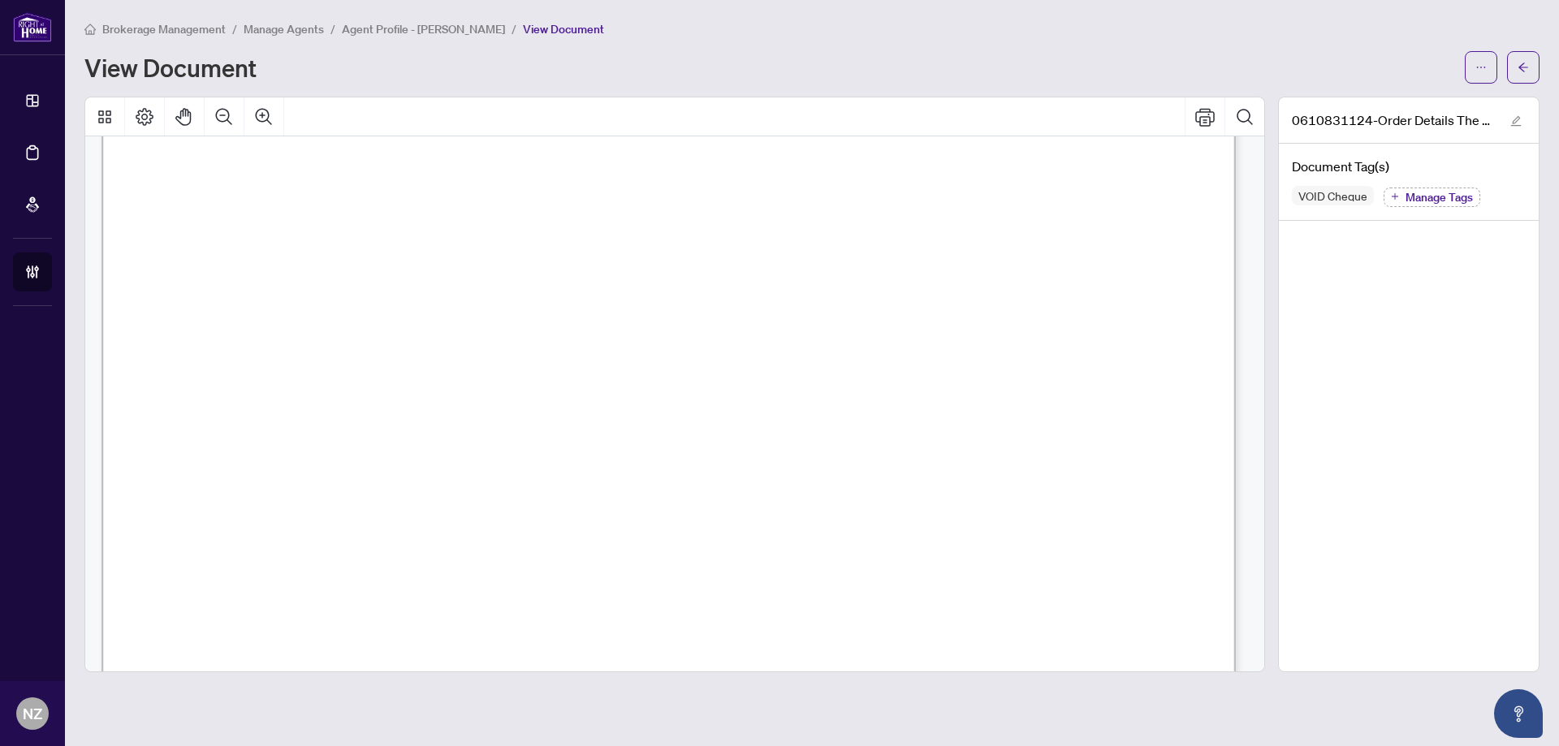
scroll to position [244, 0]
click at [1512, 67] on button "button" at bounding box center [1523, 67] width 32 height 32
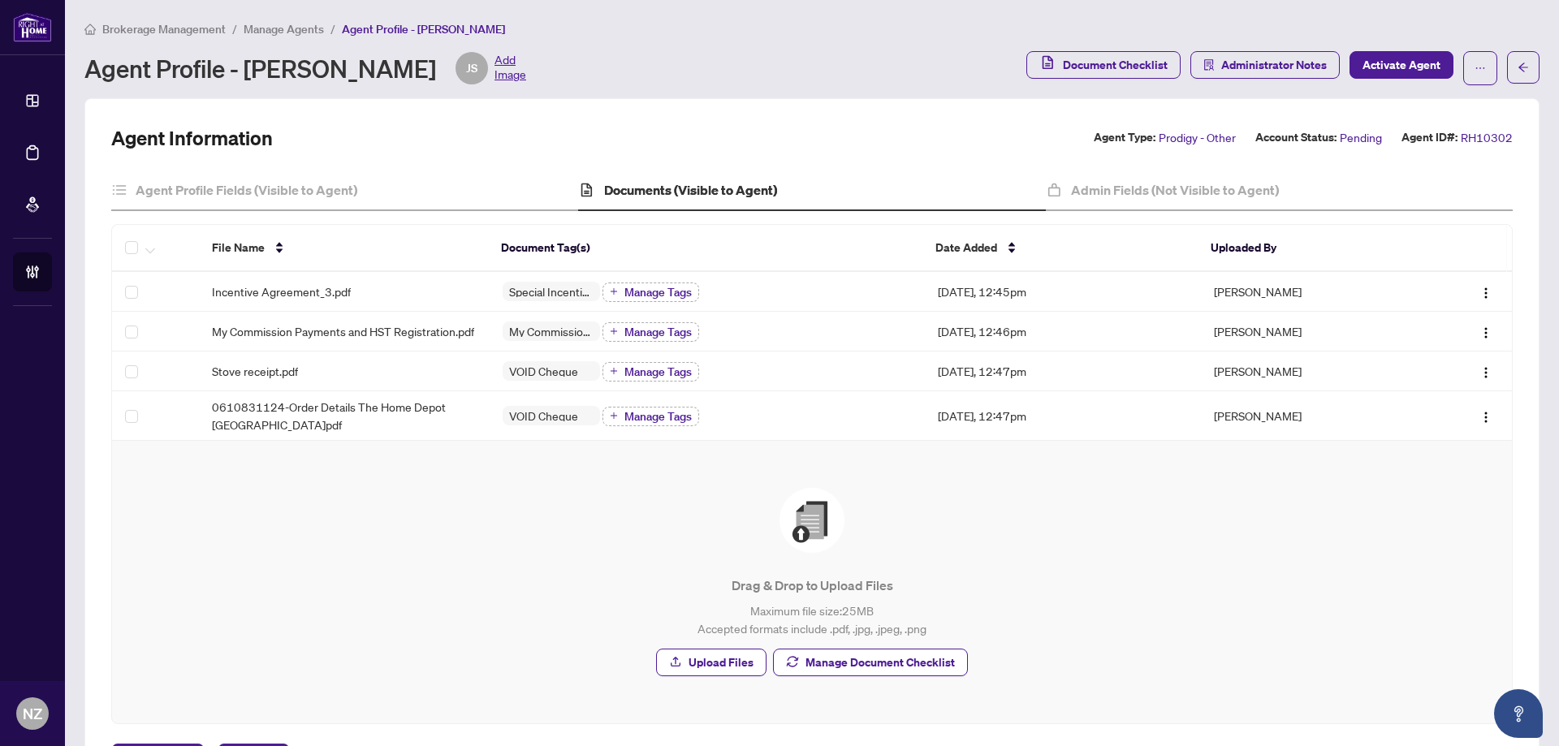
click at [701, 181] on h4 "Documents (Visible to Agent)" at bounding box center [690, 189] width 173 height 19
click at [857, 675] on span "Manage Document Checklist" at bounding box center [879, 662] width 149 height 26
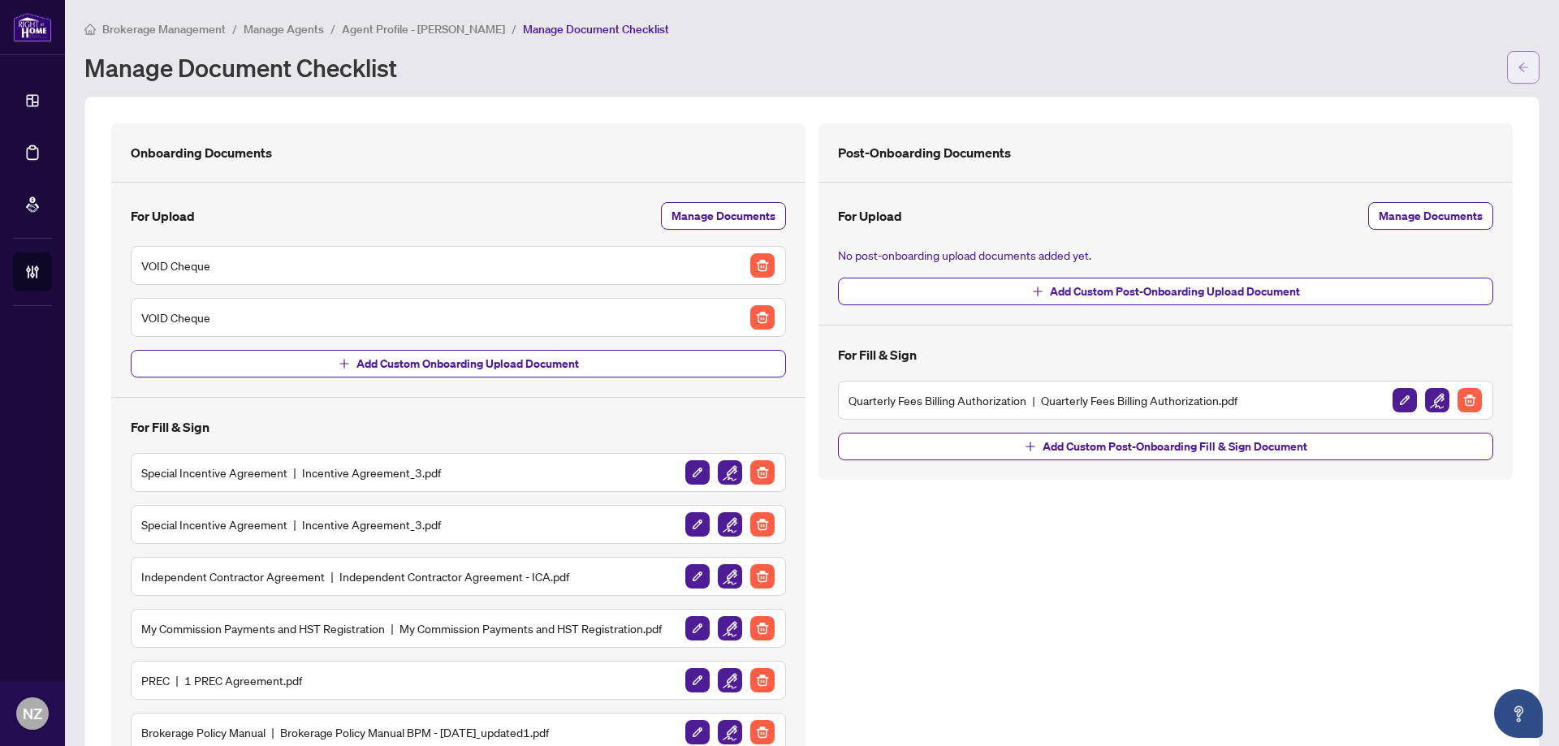
click at [1517, 62] on icon "arrow-left" at bounding box center [1522, 67] width 11 height 11
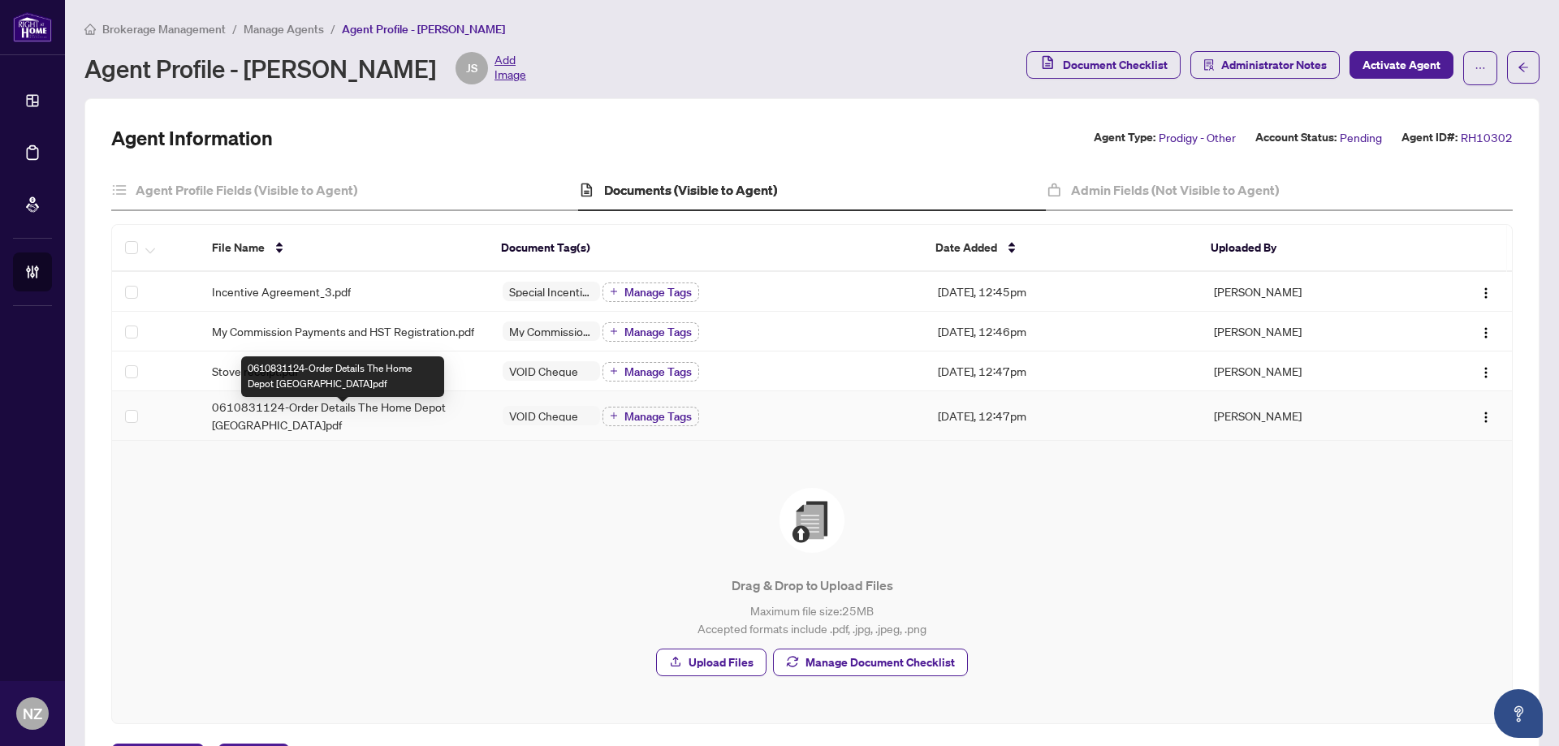
click at [332, 418] on span "0610831124-Order Details The Home Depot Canada.pdf" at bounding box center [344, 416] width 265 height 36
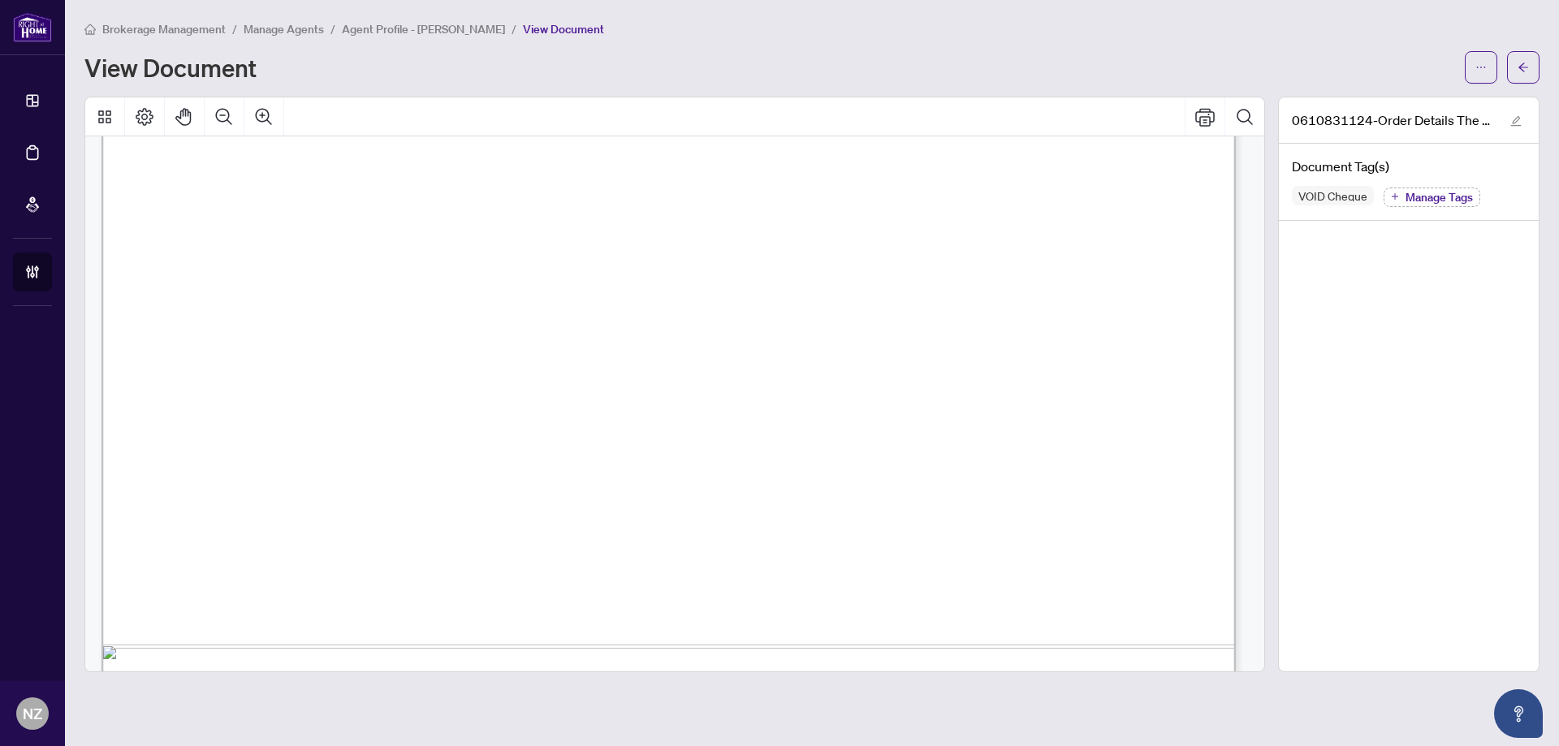
scroll to position [974, 0]
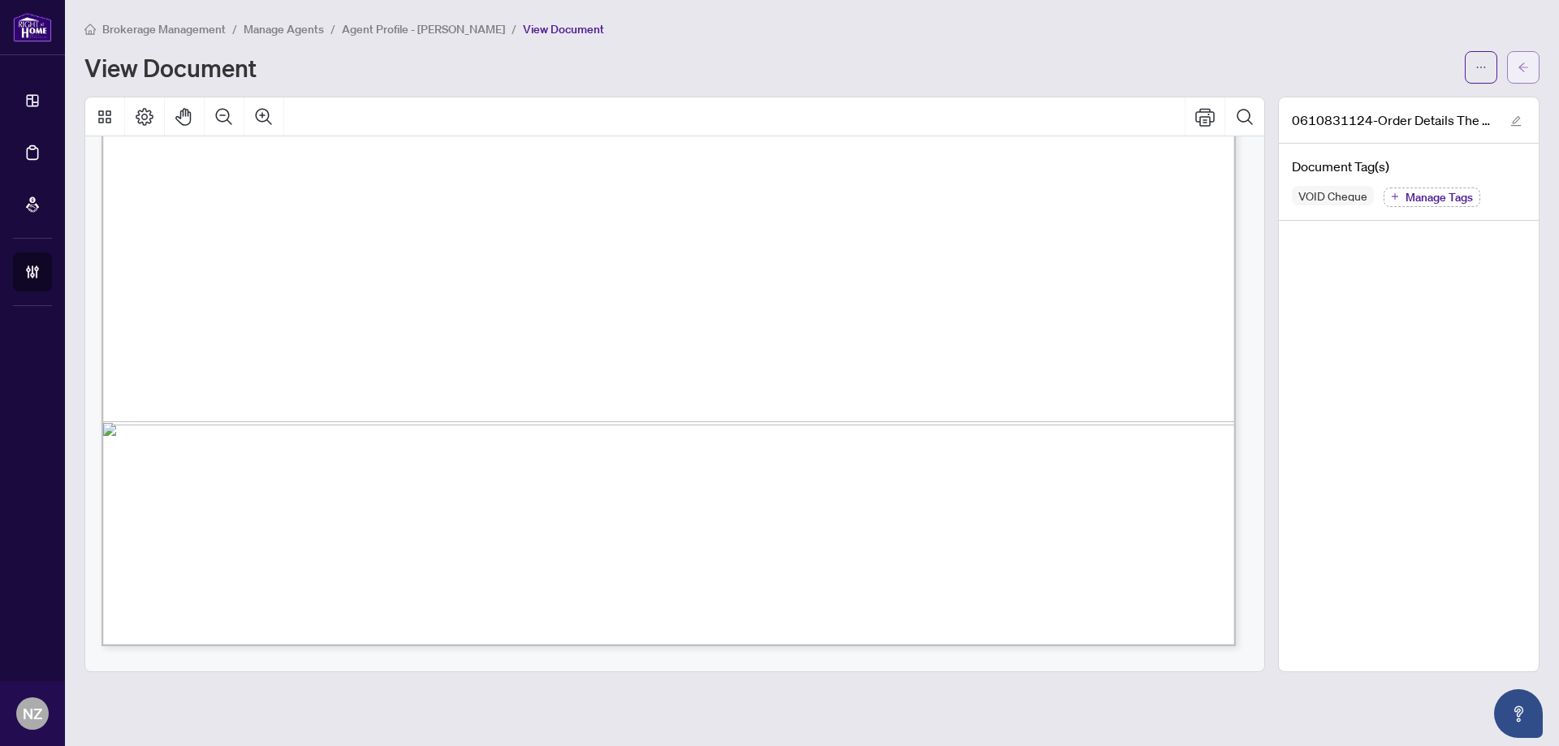
click at [1522, 71] on icon "arrow-left" at bounding box center [1523, 67] width 10 height 9
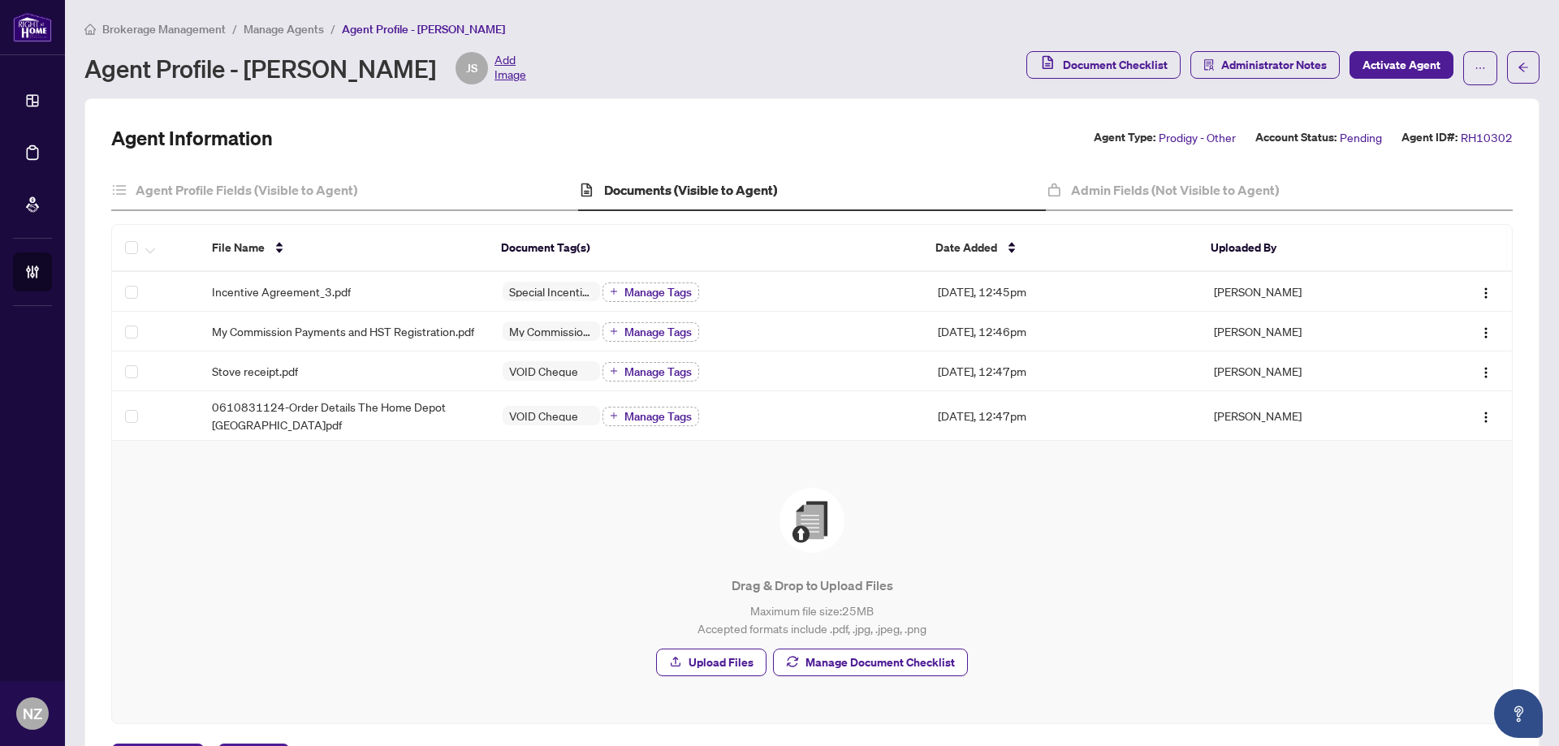
click at [307, 32] on span "Manage Agents" at bounding box center [284, 29] width 80 height 15
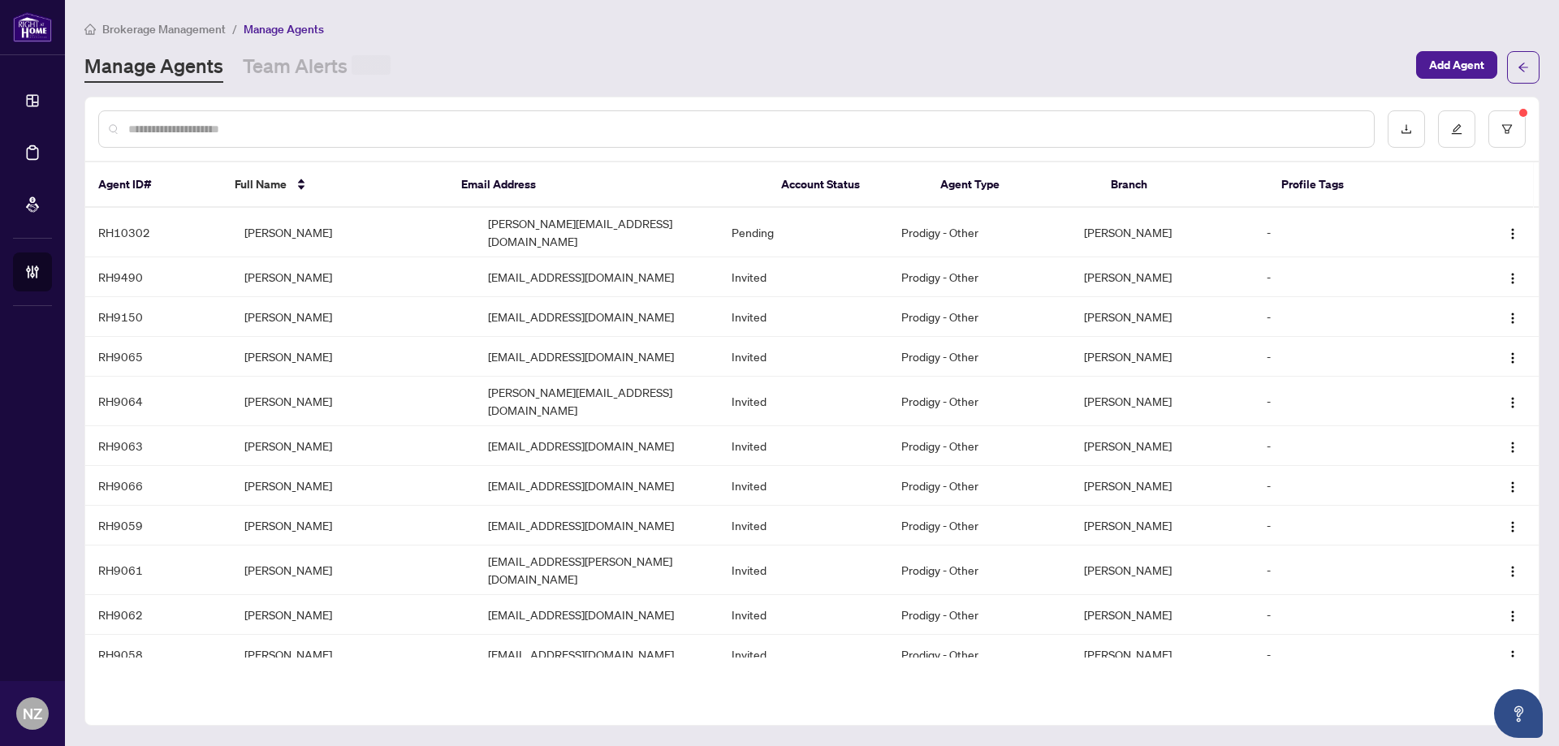
drag, startPoint x: 202, startPoint y: 106, endPoint x: 201, endPoint y: 114, distance: 8.2
click at [201, 112] on div at bounding box center [811, 128] width 1453 height 63
click at [201, 118] on div at bounding box center [736, 128] width 1276 height 37
click at [194, 130] on input "text" at bounding box center [744, 129] width 1232 height 18
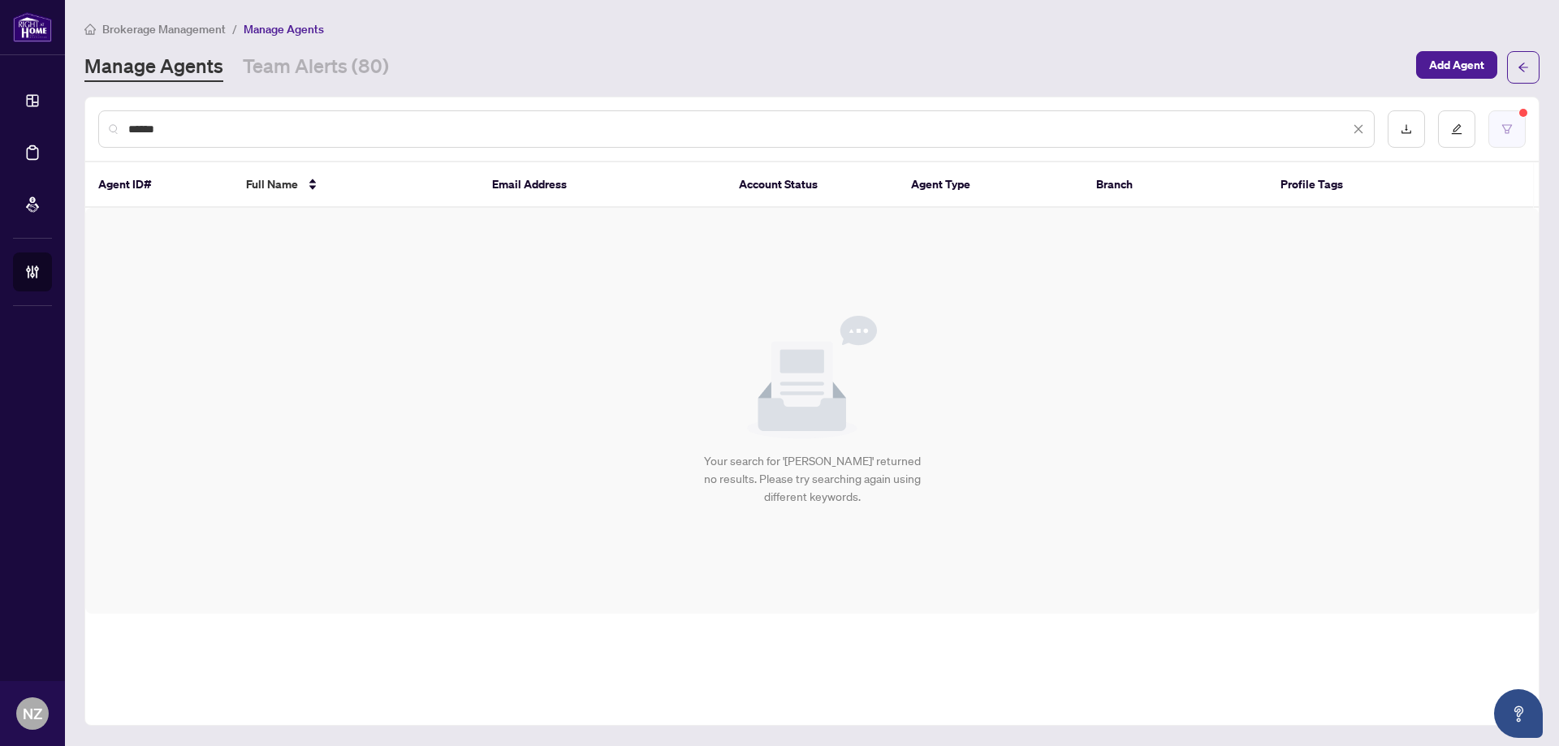
click at [1499, 136] on button "button" at bounding box center [1506, 128] width 37 height 37
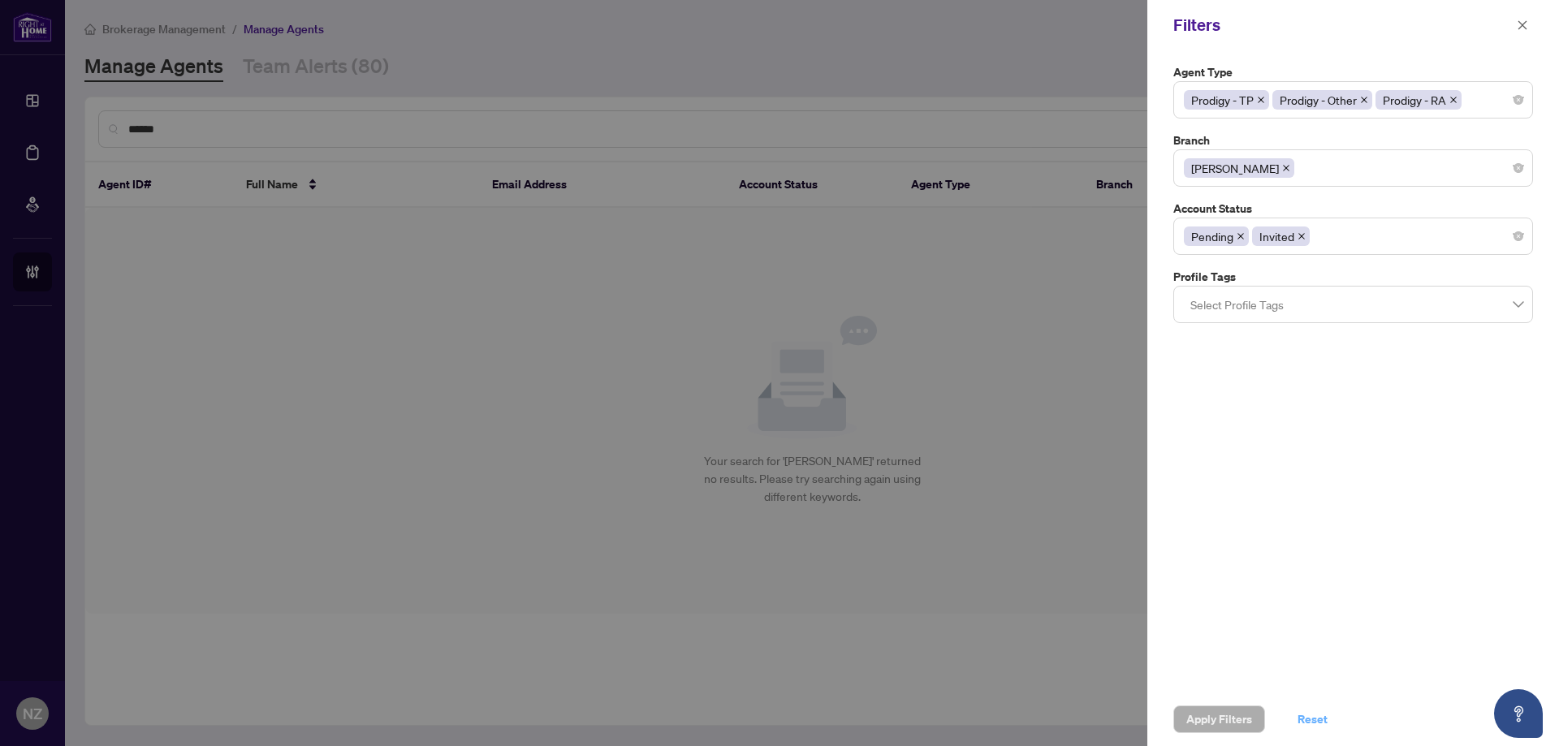
click at [1314, 722] on span "Reset" at bounding box center [1312, 719] width 30 height 26
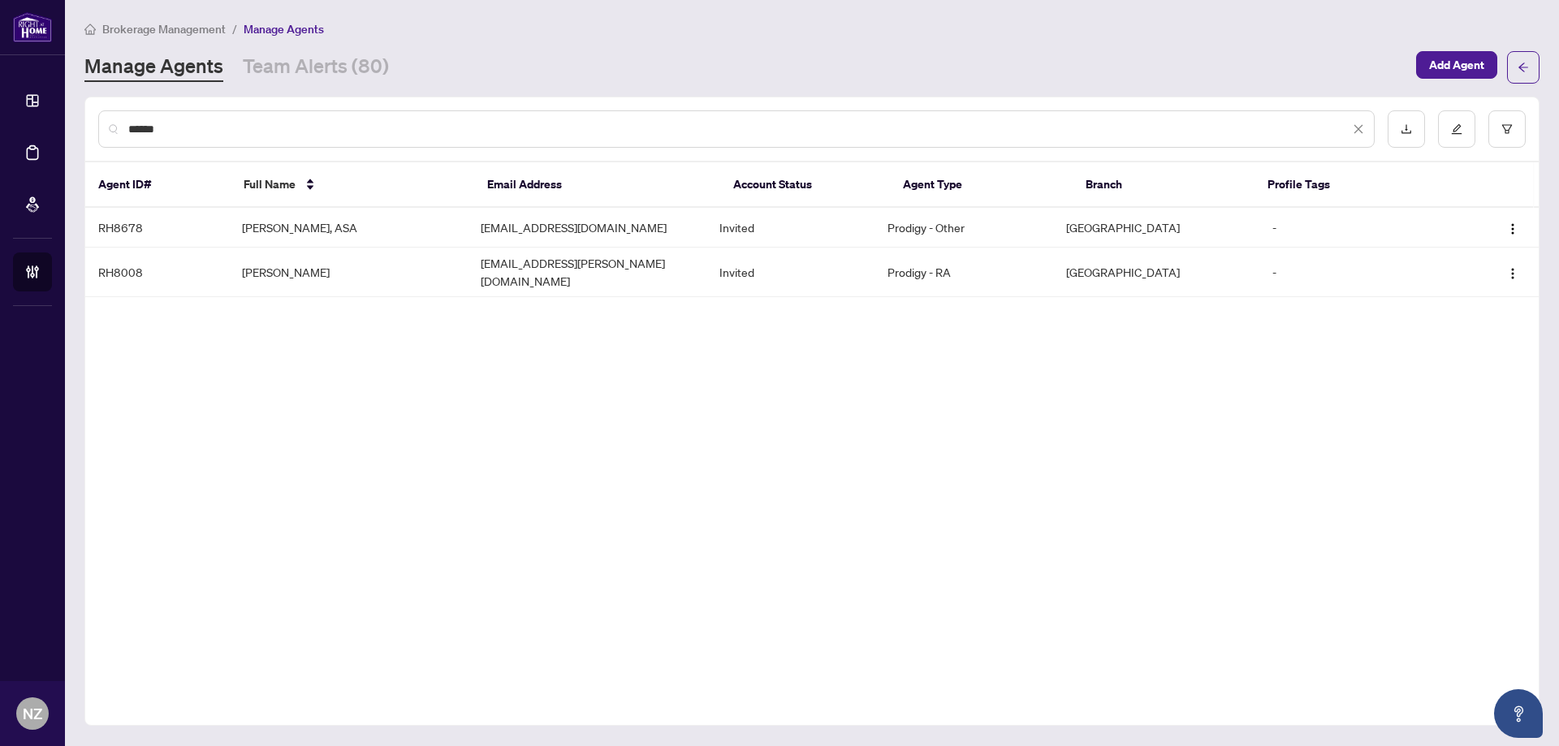
click at [207, 131] on input "******" at bounding box center [738, 129] width 1221 height 18
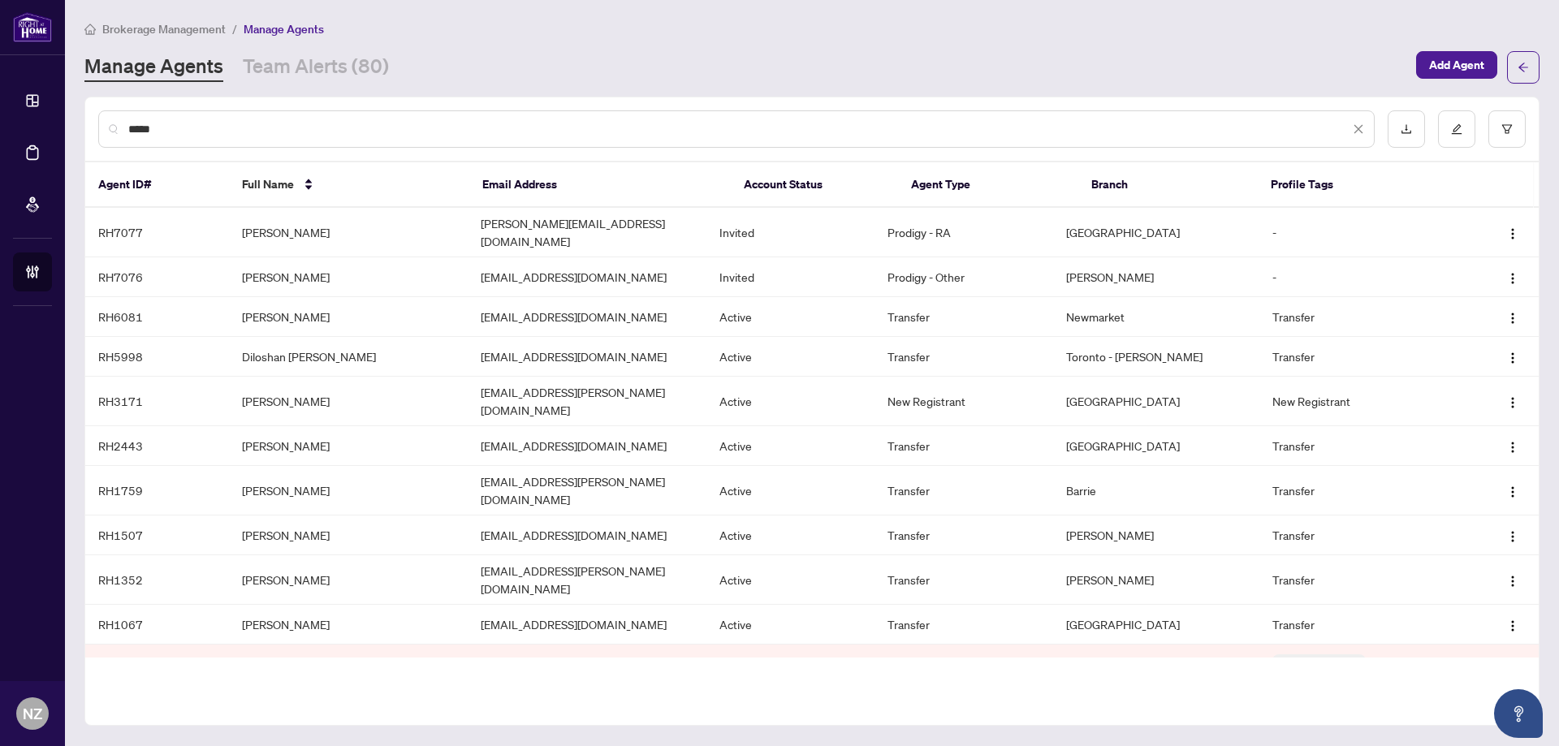
click at [304, 132] on input "*****" at bounding box center [738, 129] width 1221 height 18
type input "*"
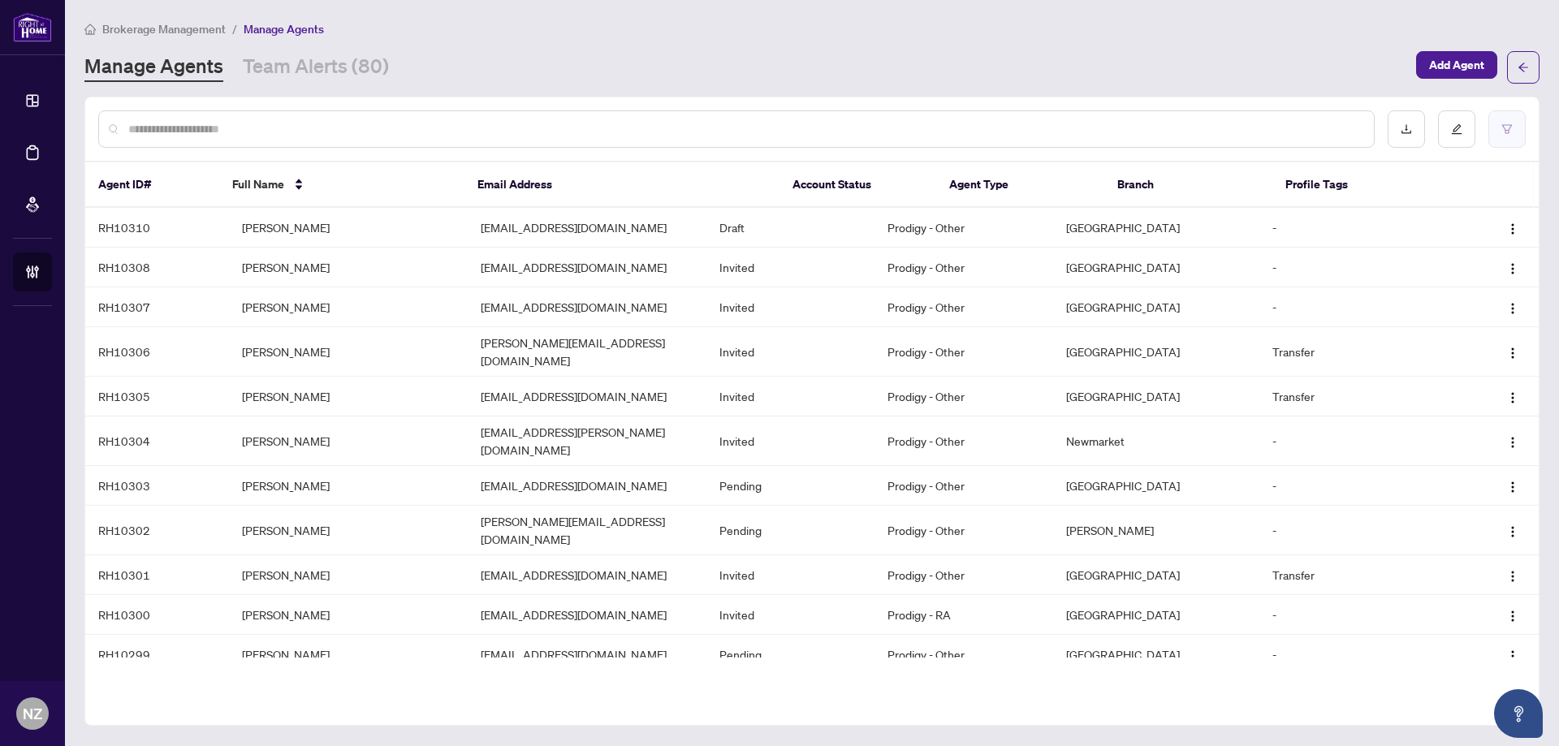
click at [1510, 142] on button "button" at bounding box center [1506, 128] width 37 height 37
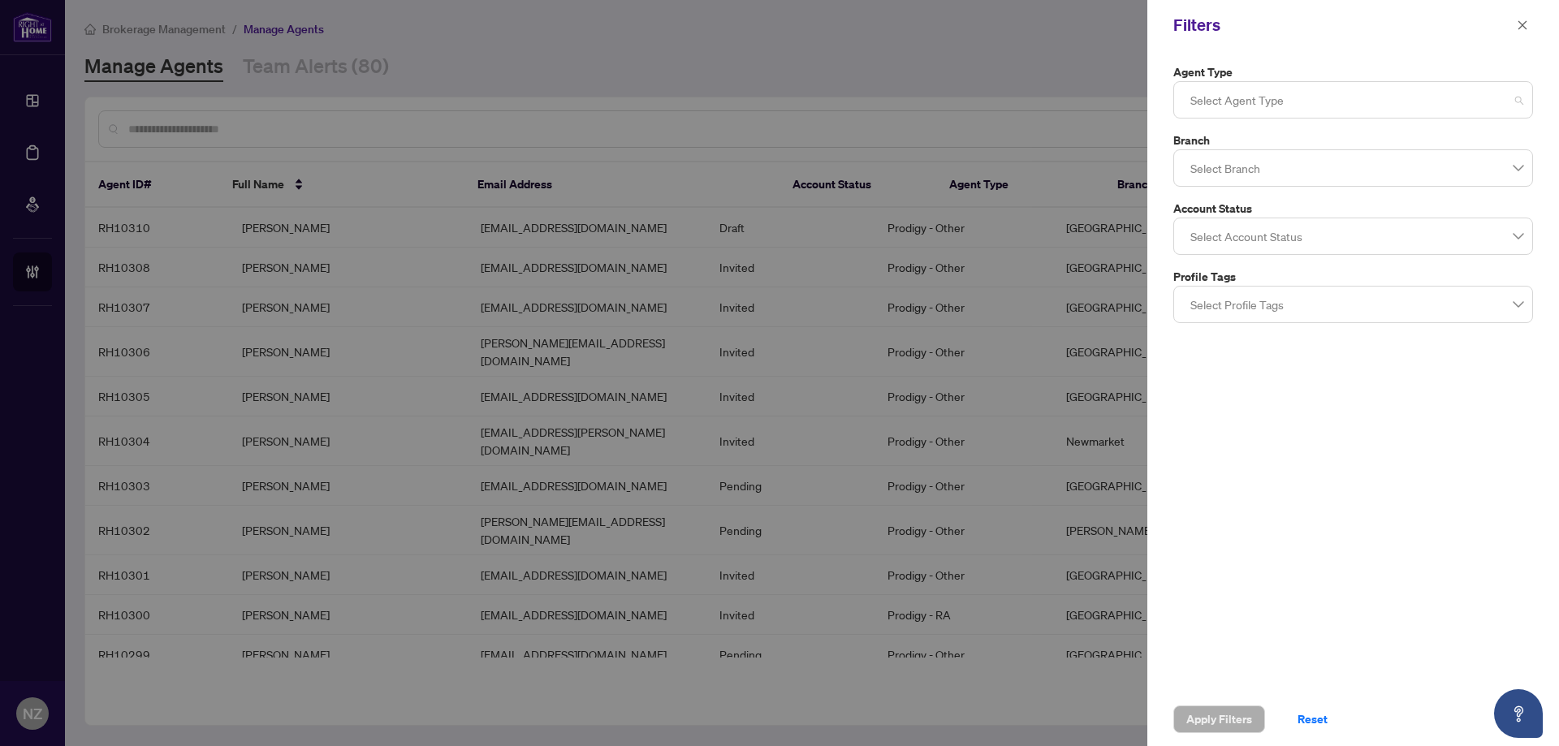
drag, startPoint x: 1228, startPoint y: 101, endPoint x: 1530, endPoint y: 147, distance: 305.5
click at [1232, 101] on div at bounding box center [1353, 99] width 339 height 29
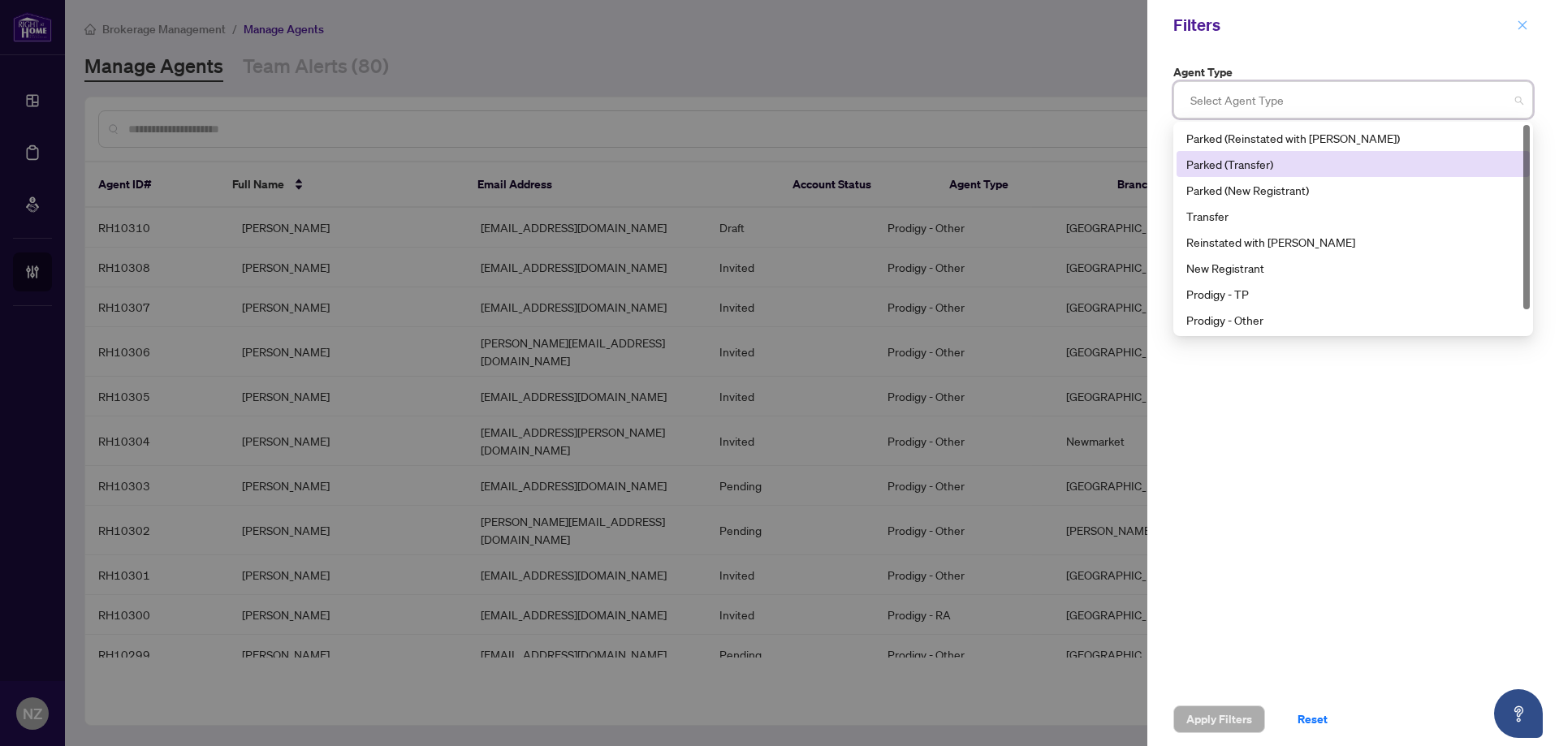
click at [1526, 19] on span "button" at bounding box center [1522, 25] width 11 height 26
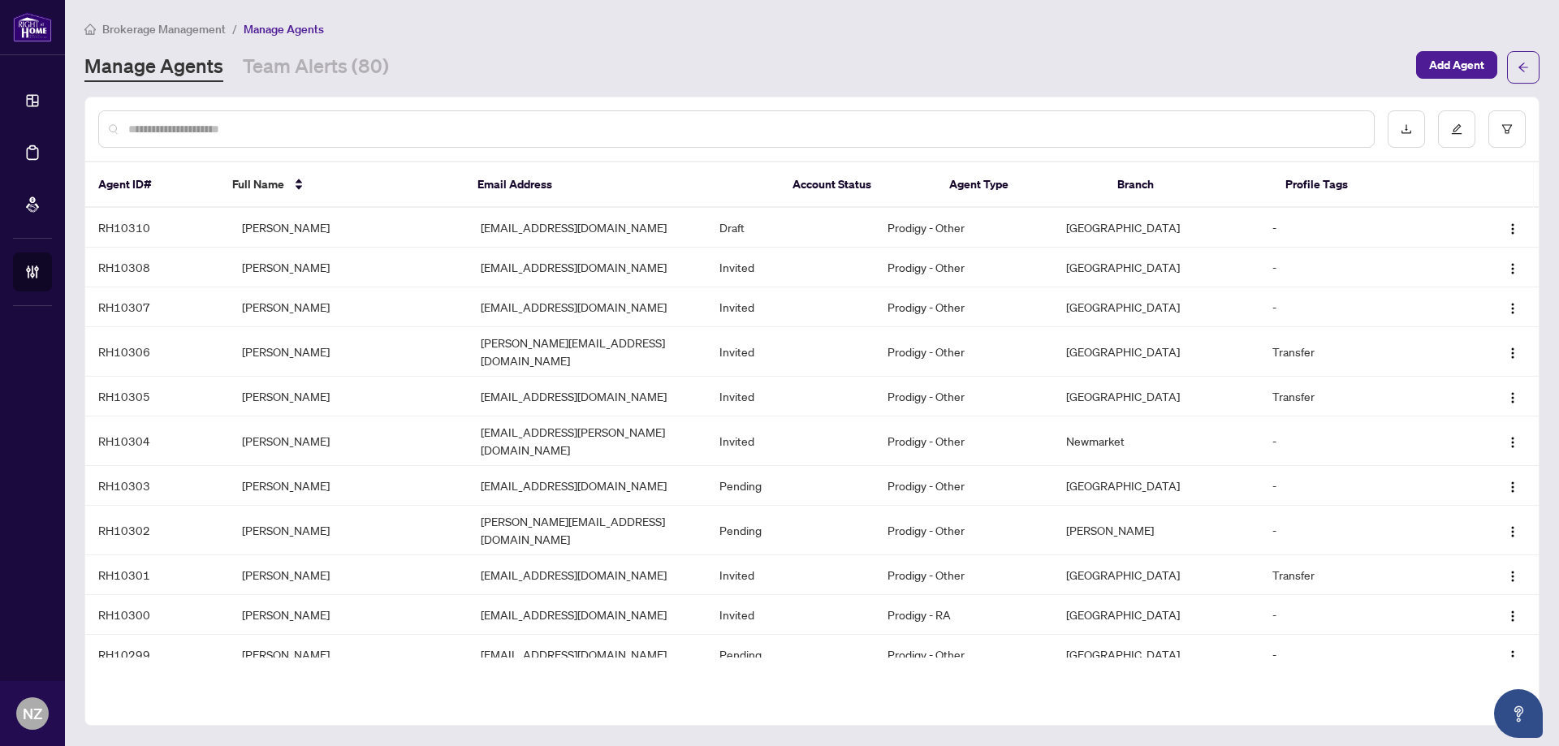
click at [297, 126] on input "text" at bounding box center [744, 129] width 1232 height 18
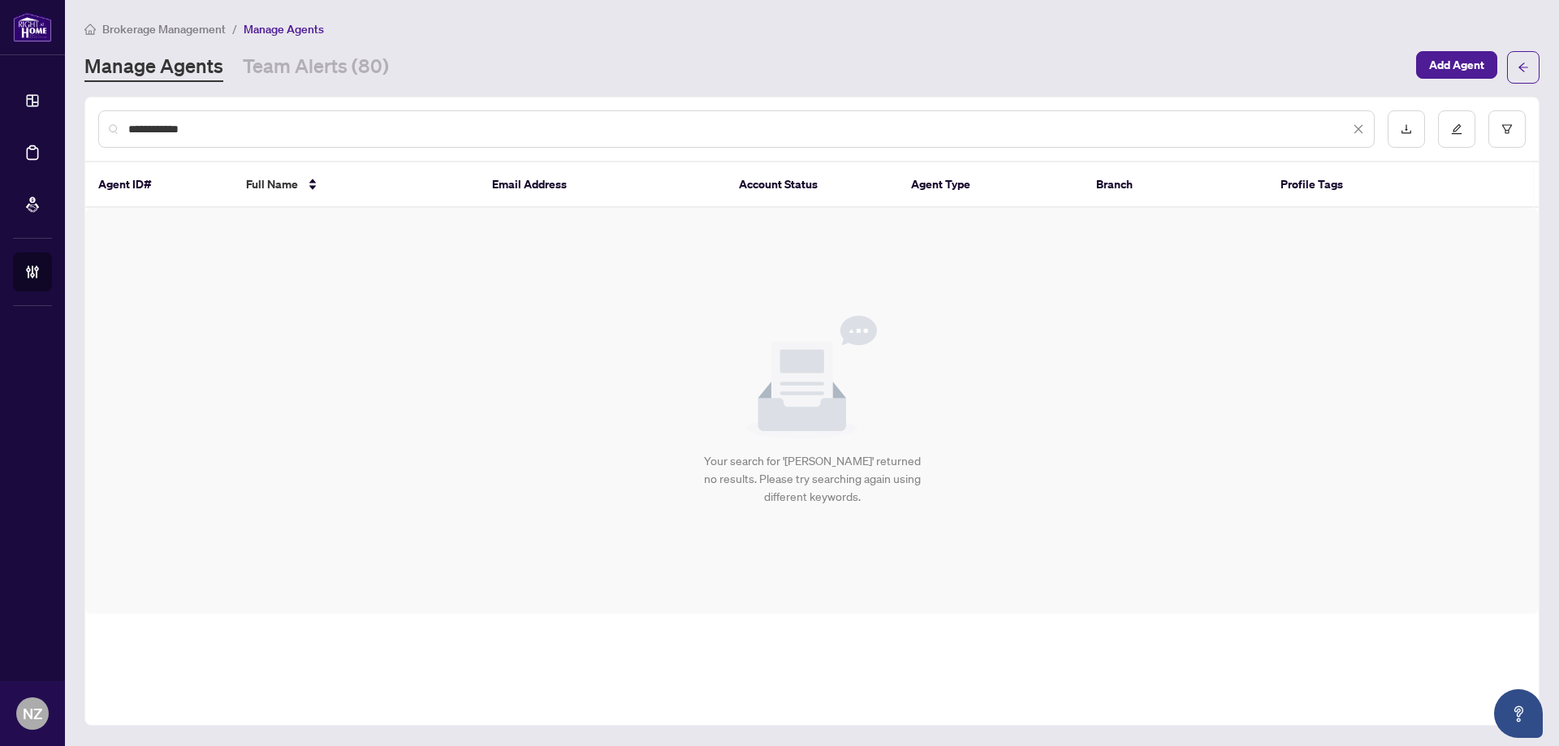
drag, startPoint x: 159, startPoint y: 128, endPoint x: 17, endPoint y: 127, distance: 142.1
click at [19, 127] on div "**********" at bounding box center [779, 373] width 1559 height 746
type input "**********"
click at [1502, 130] on button "button" at bounding box center [1506, 128] width 37 height 37
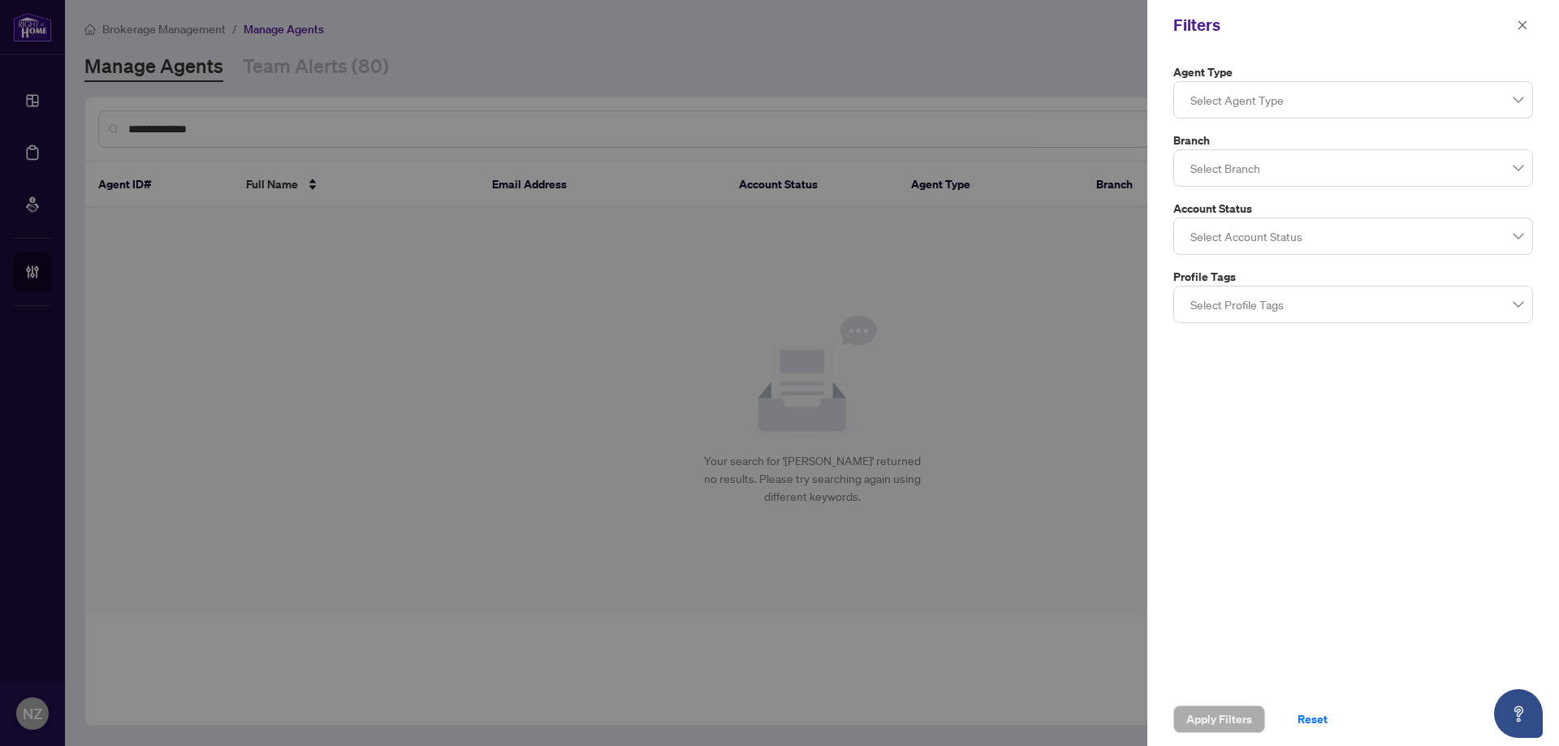
click at [277, 123] on div at bounding box center [779, 373] width 1559 height 746
drag, startPoint x: 1526, startPoint y: 26, endPoint x: 1232, endPoint y: 136, distance: 314.7
click at [1525, 26] on icon "close" at bounding box center [1522, 24] width 11 height 11
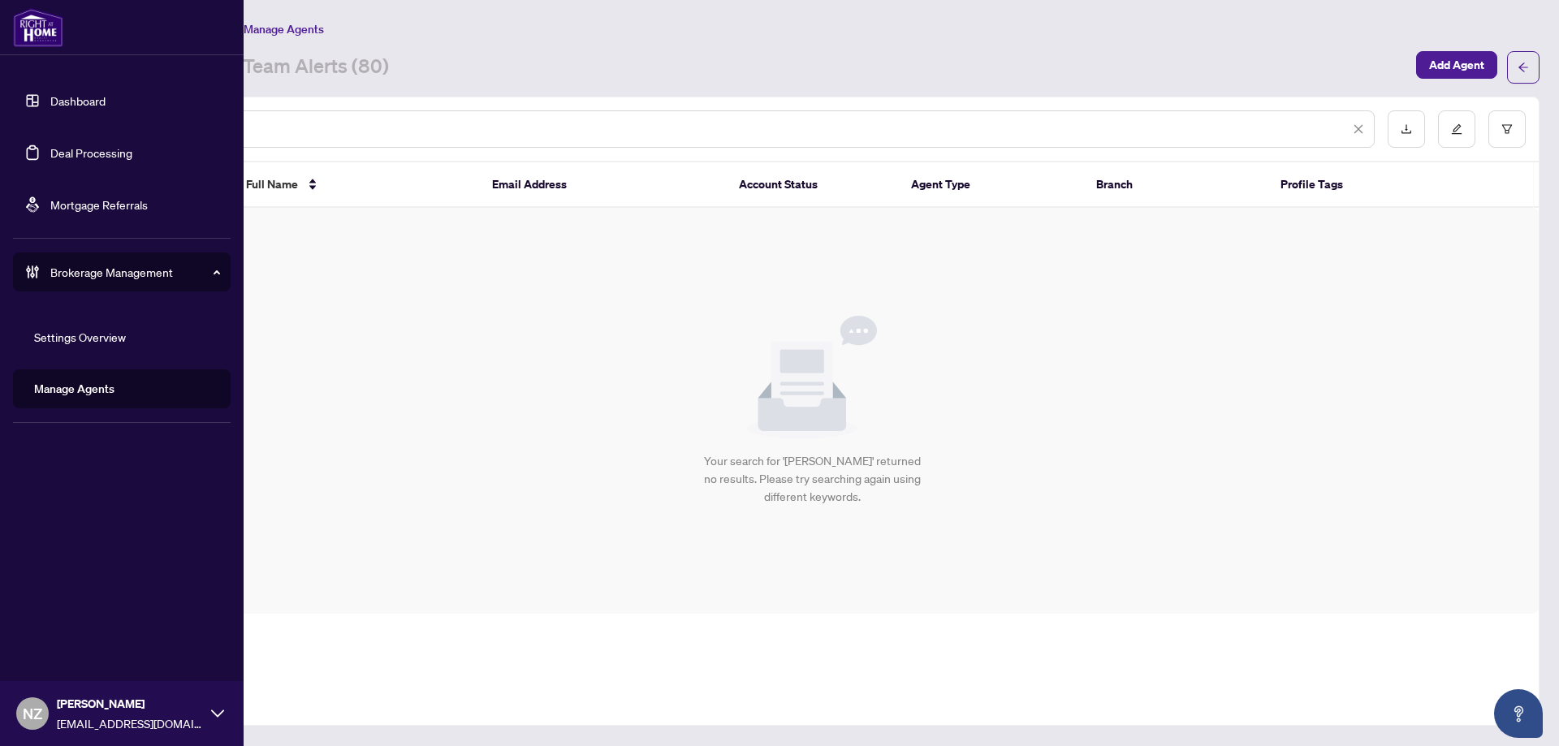
drag, startPoint x: 211, startPoint y: 132, endPoint x: 54, endPoint y: 132, distance: 157.5
click at [54, 132] on div "**********" at bounding box center [779, 373] width 1559 height 746
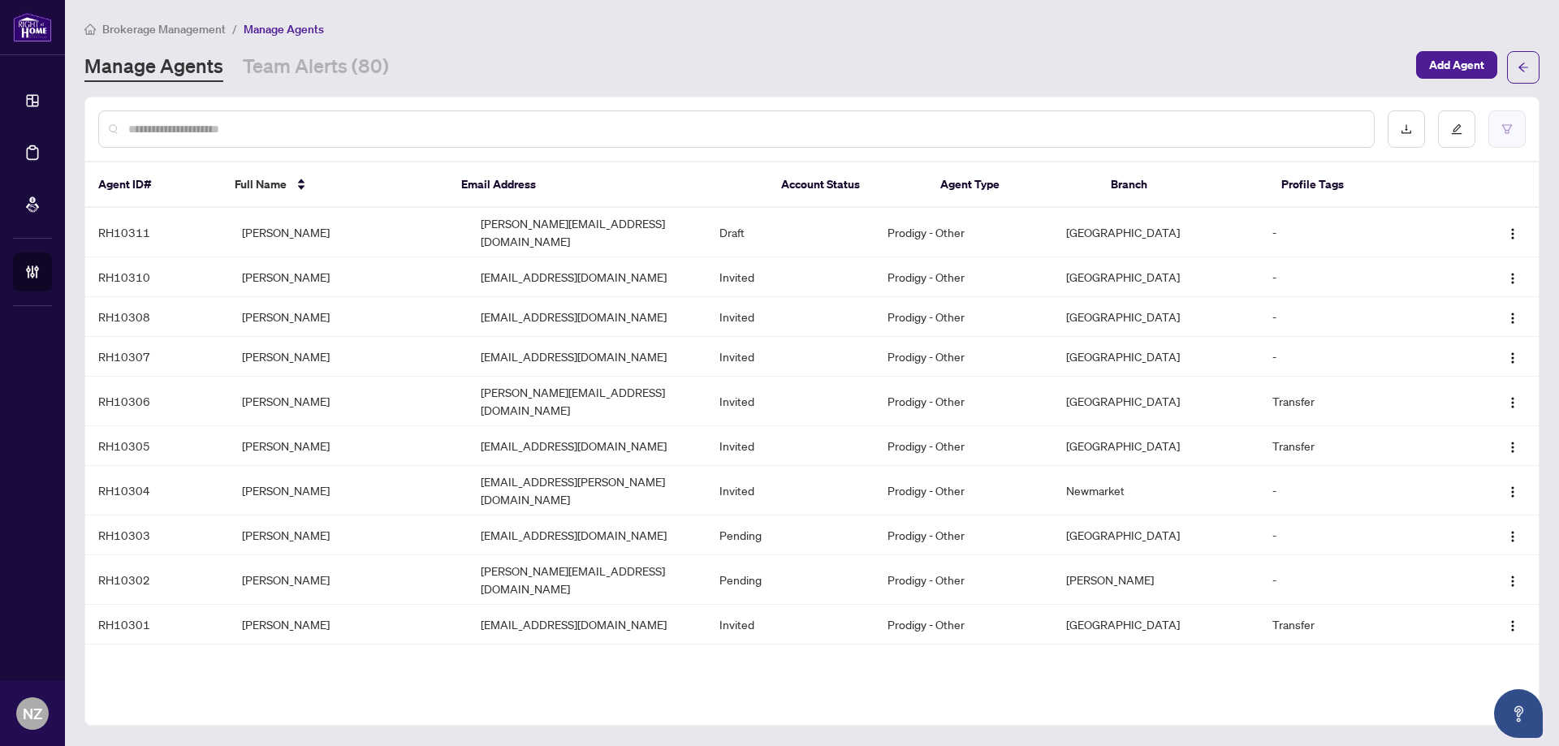
click at [1498, 112] on button "button" at bounding box center [1506, 128] width 37 height 37
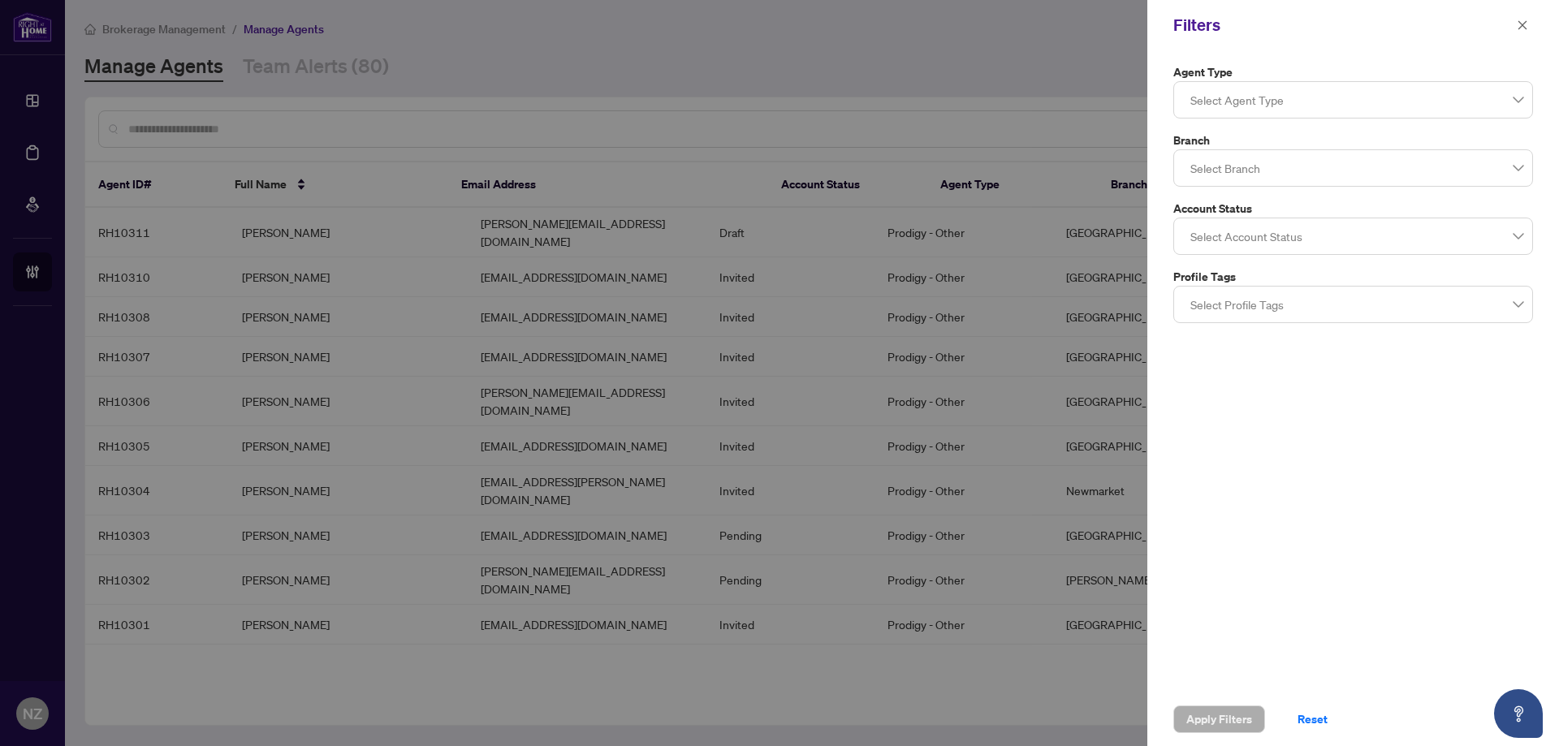
click at [1269, 95] on div at bounding box center [1353, 99] width 339 height 29
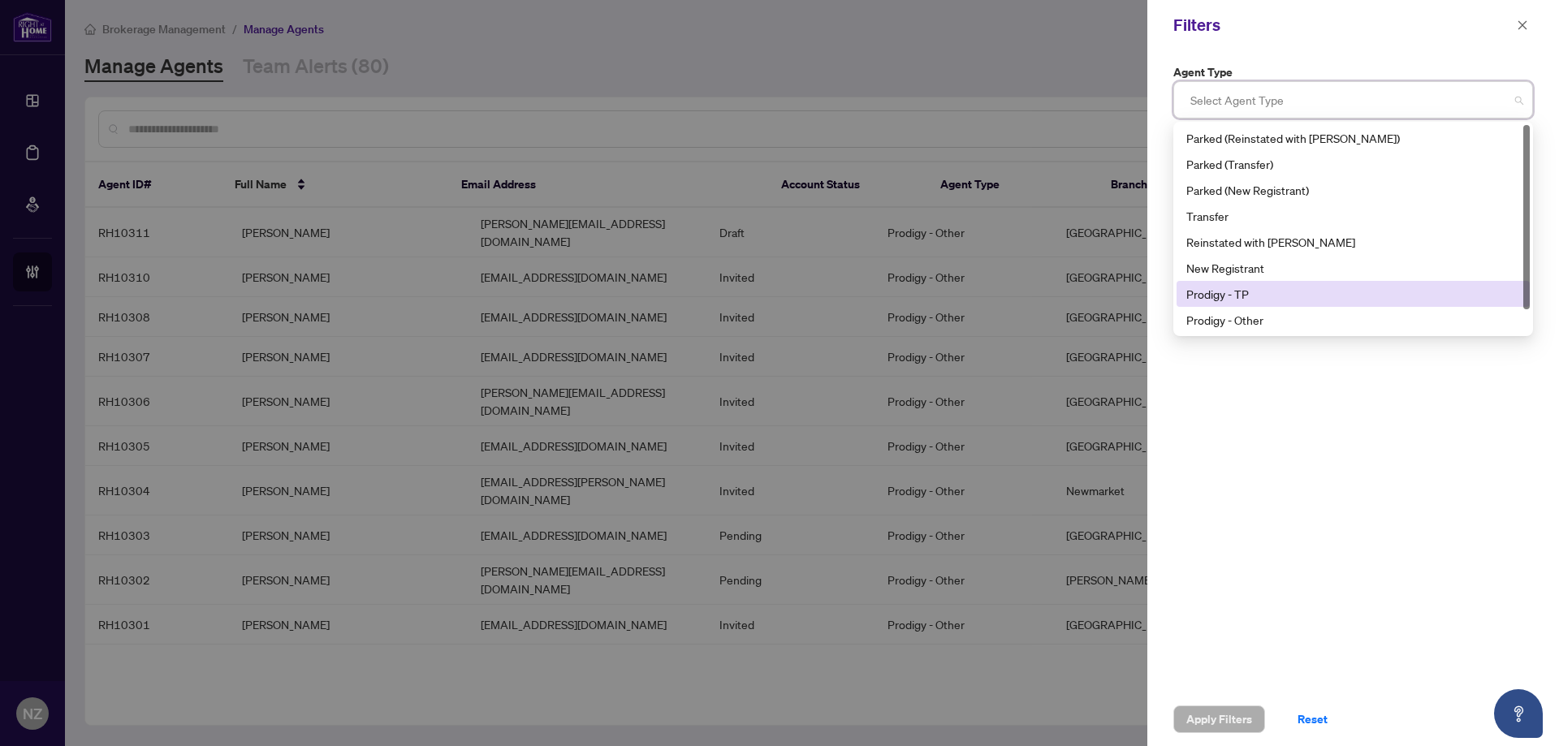
drag, startPoint x: 1252, startPoint y: 292, endPoint x: 1250, endPoint y: 317, distance: 24.4
click at [1250, 296] on div "Prodigy - TP" at bounding box center [1353, 294] width 334 height 18
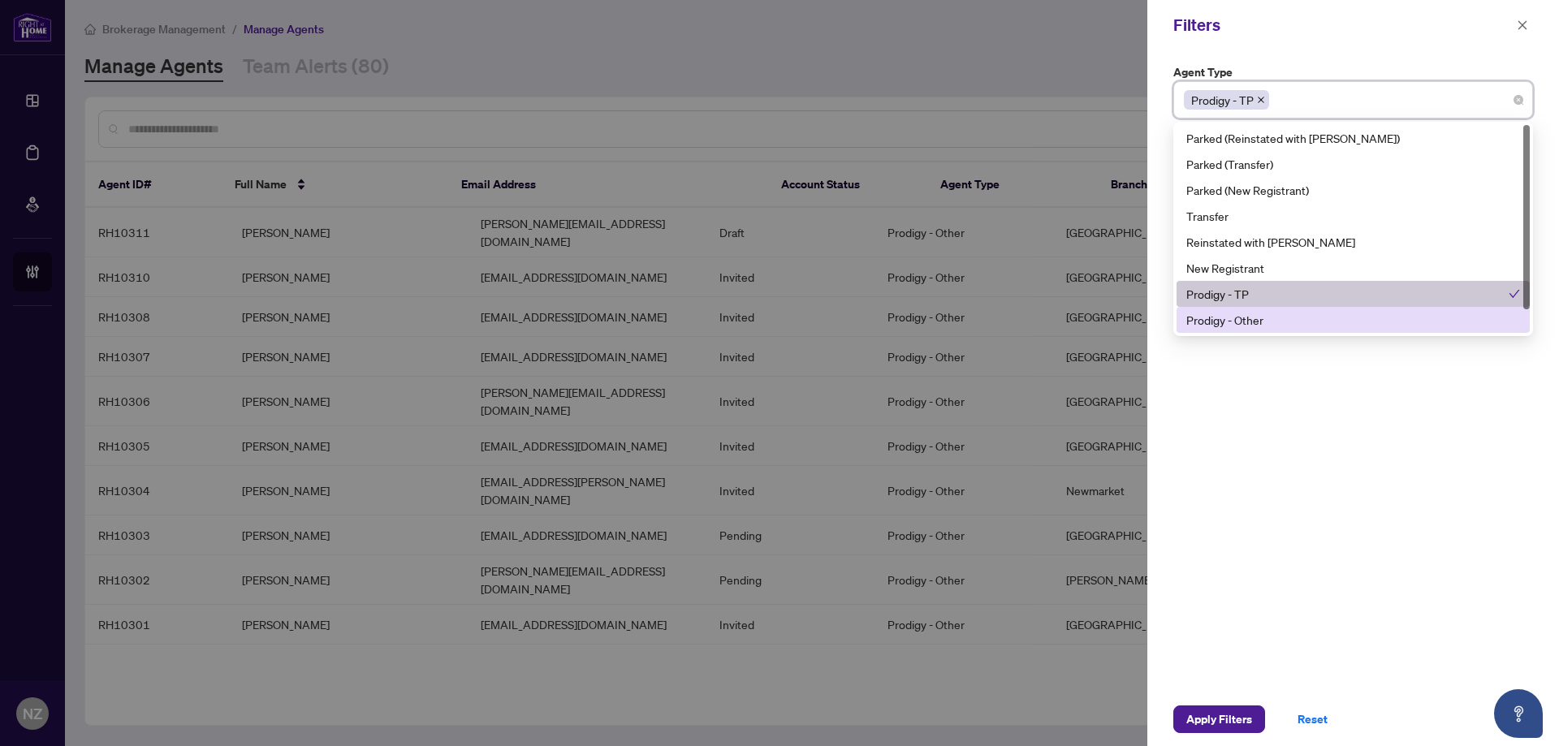
click at [1250, 324] on div "Prodigy - Other" at bounding box center [1353, 320] width 334 height 18
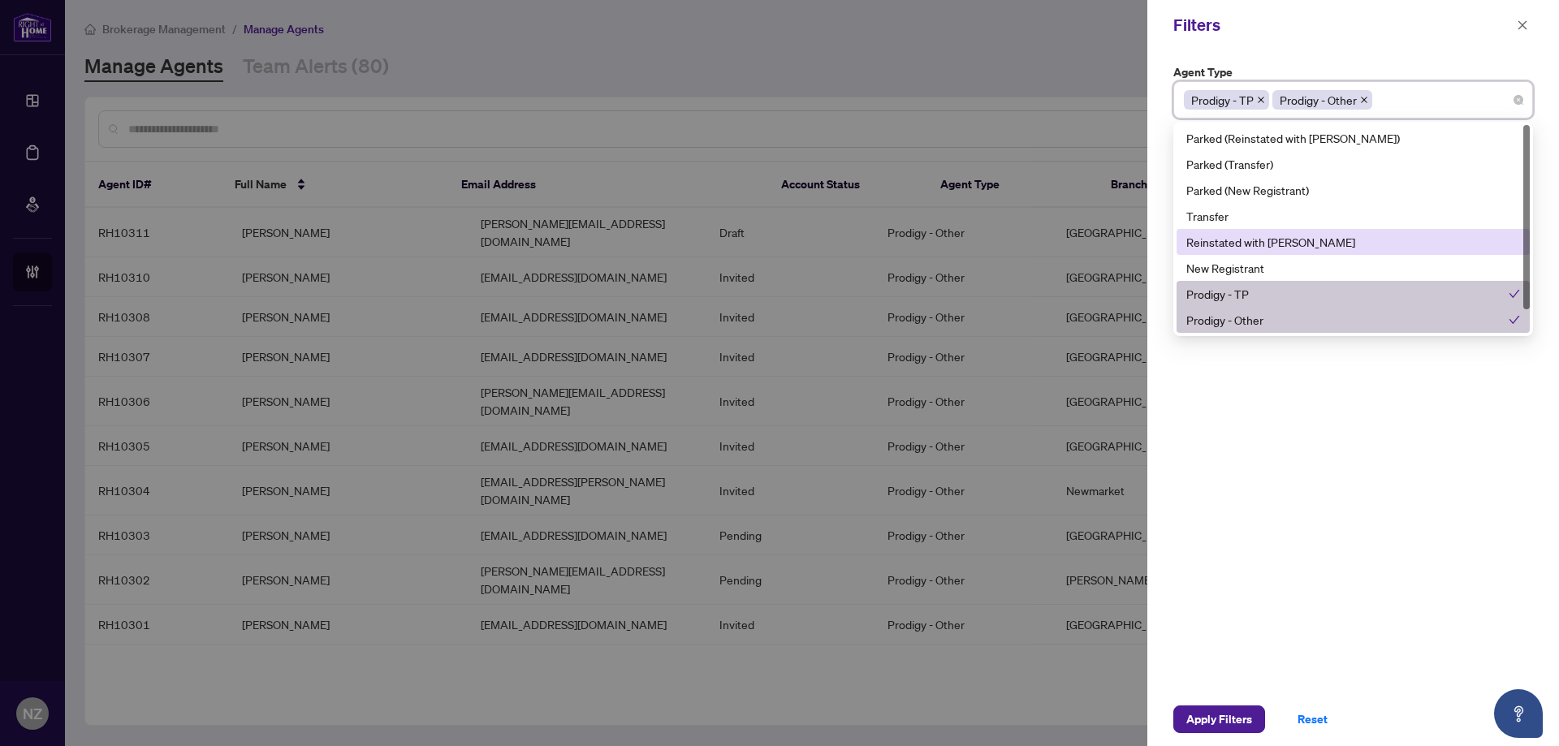
scroll to position [26, 0]
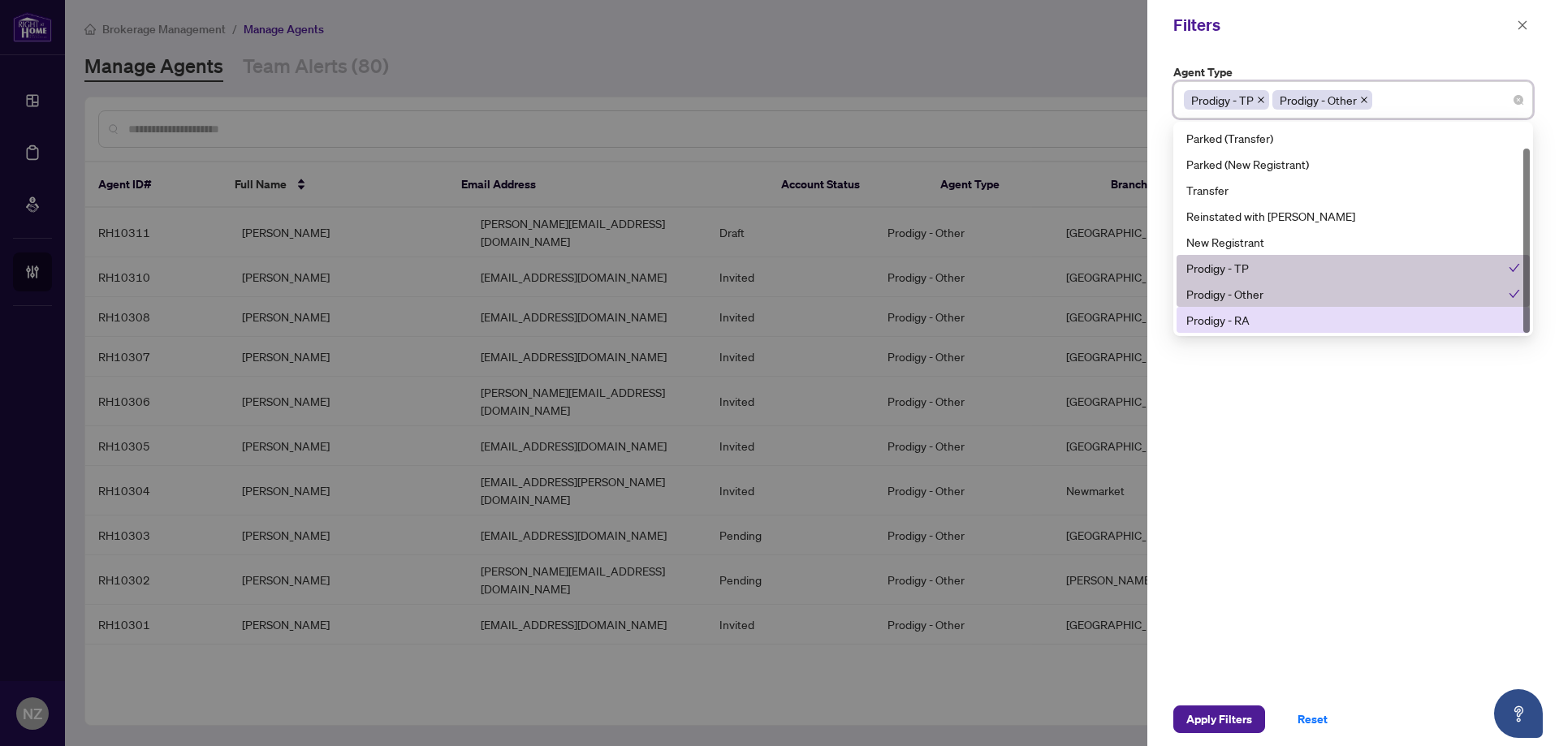
click at [1236, 319] on div "Prodigy - RA" at bounding box center [1353, 320] width 334 height 18
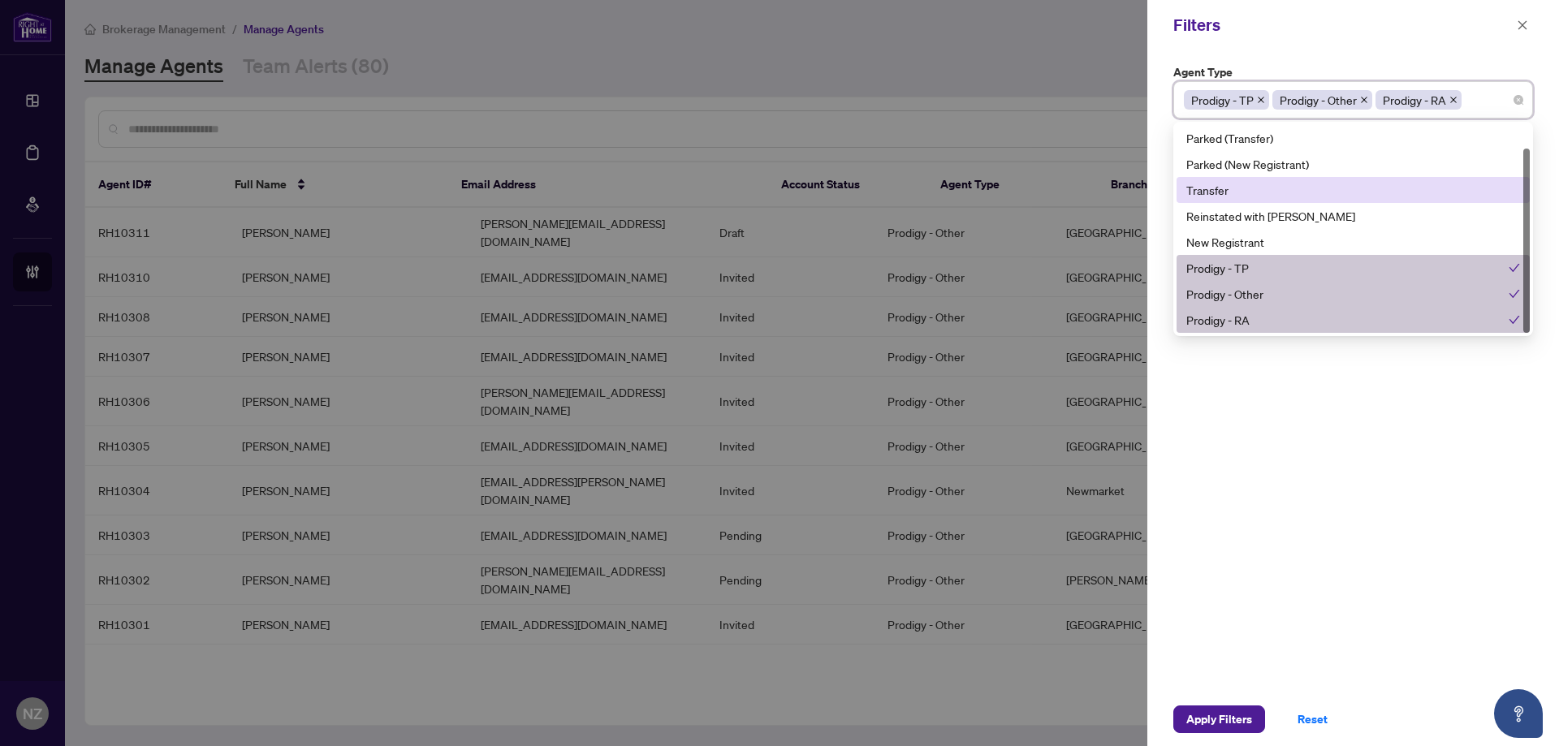
click at [1463, 22] on div "Filters" at bounding box center [1342, 25] width 339 height 24
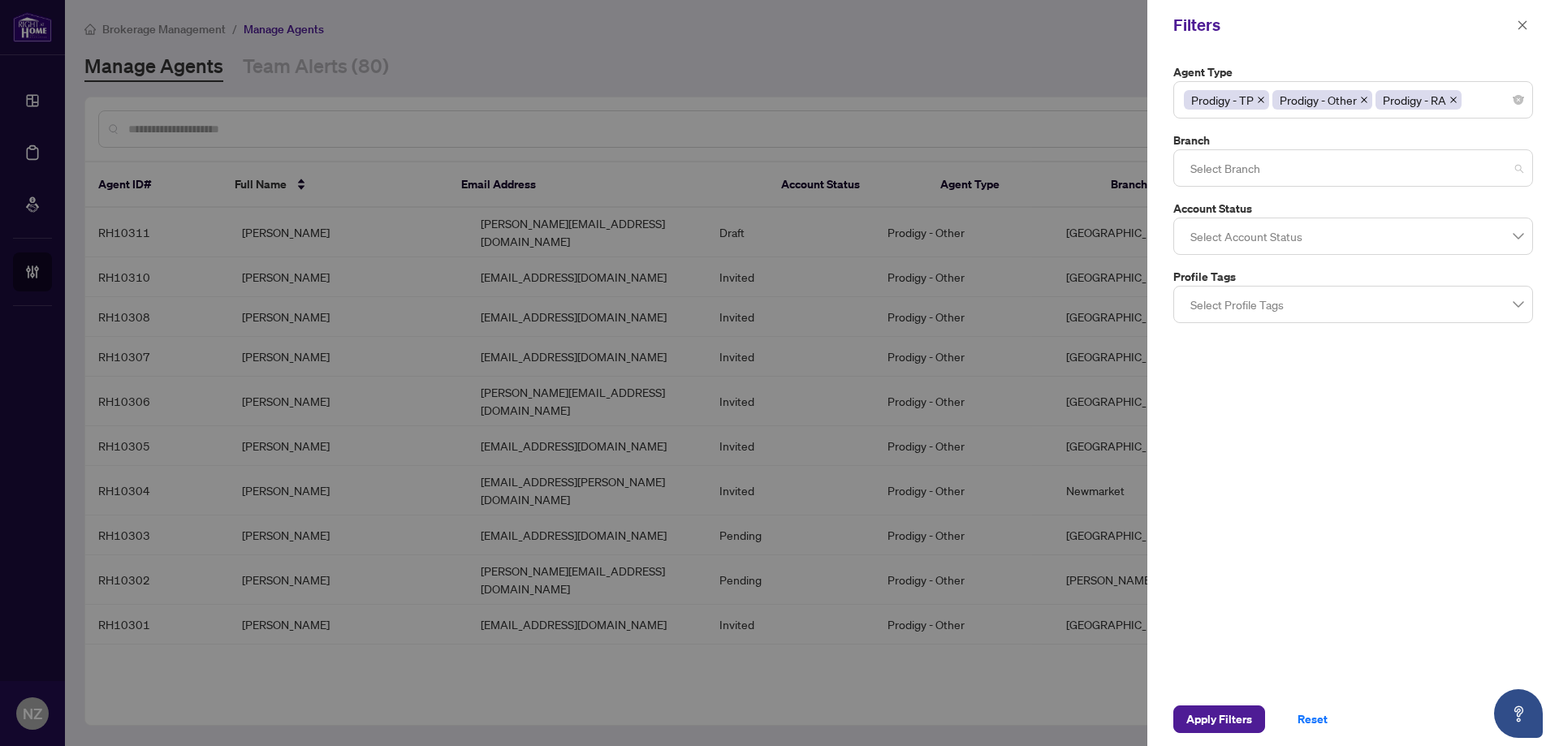
drag, startPoint x: 1261, startPoint y: 174, endPoint x: 1234, endPoint y: 256, distance: 86.3
click at [1261, 173] on div at bounding box center [1353, 167] width 339 height 29
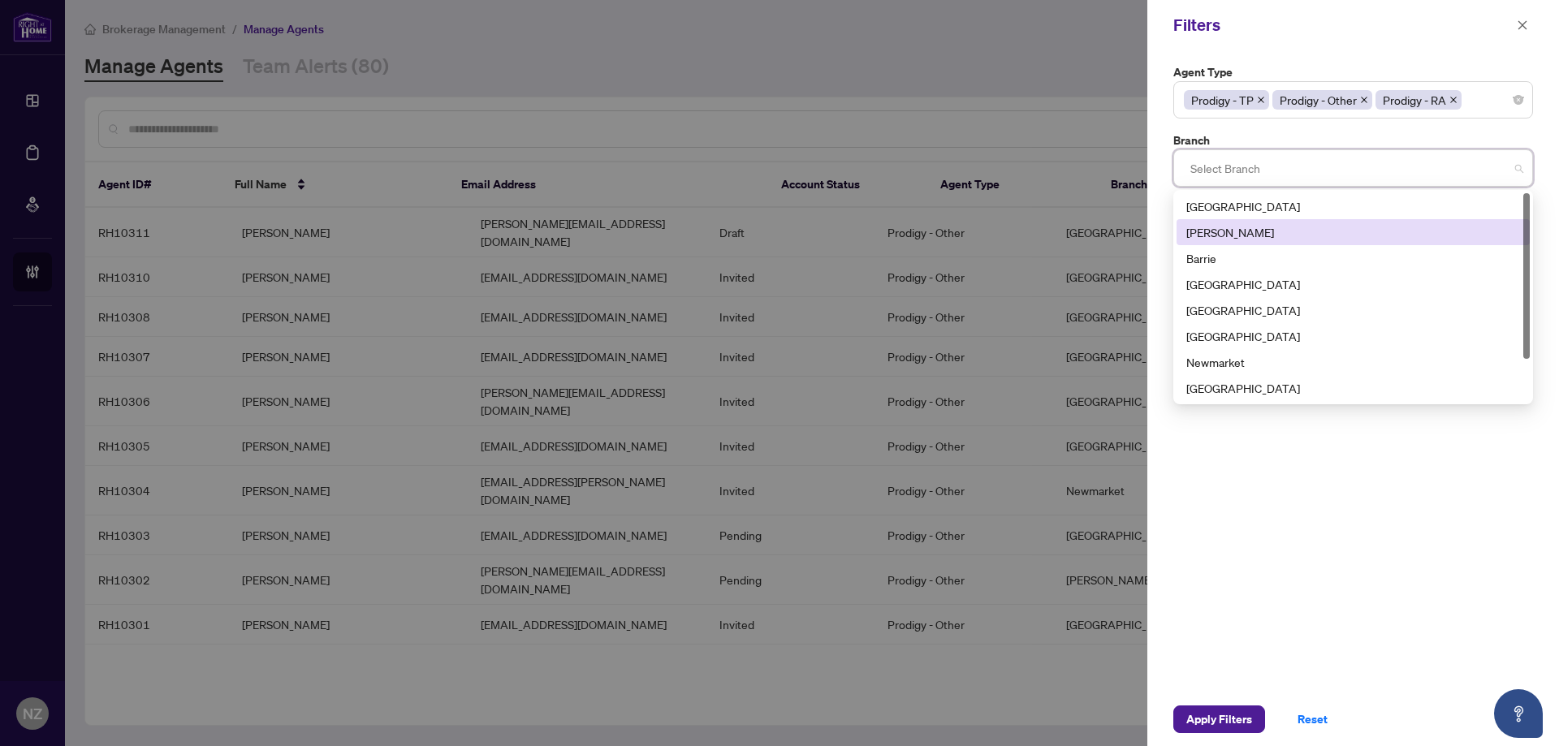
click at [1234, 231] on div "[PERSON_NAME]" at bounding box center [1353, 232] width 334 height 18
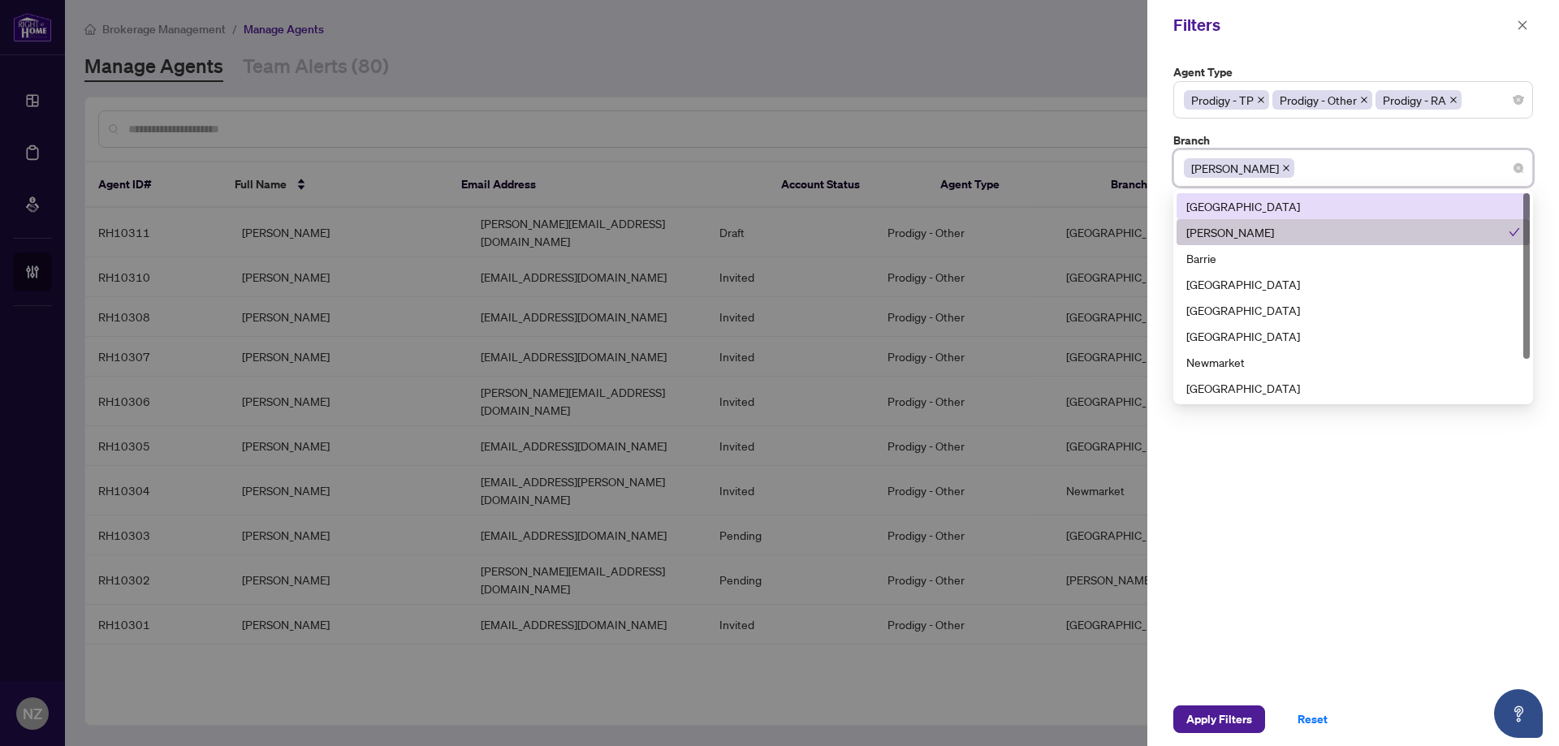
click at [1275, 55] on div "Agent Type Prodigy - TP Prodigy - Other Prodigy - RA 3 4 5 Parked (Reinstated w…" at bounding box center [1353, 371] width 412 height 642
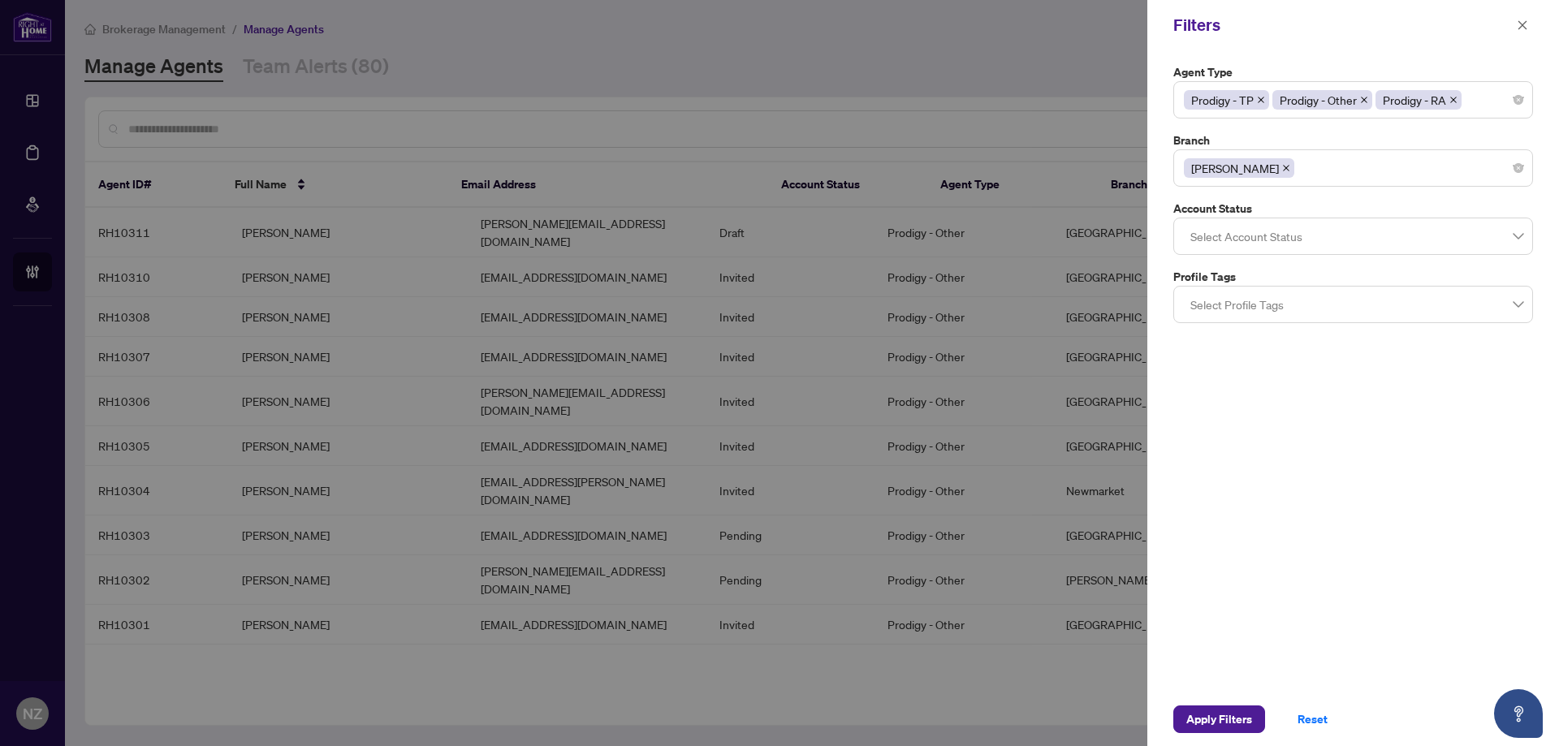
click at [1227, 237] on div at bounding box center [1353, 236] width 339 height 29
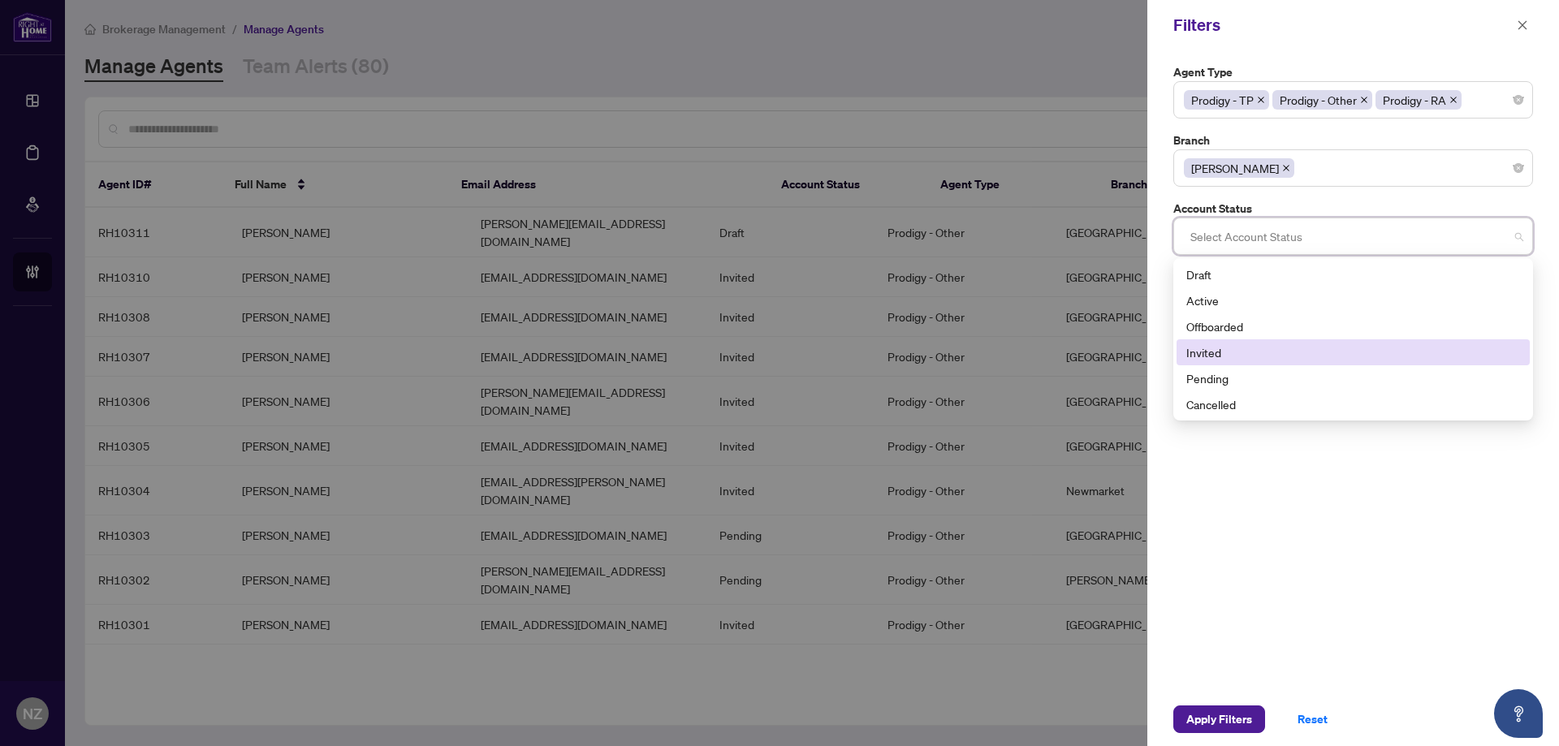
click at [1218, 350] on div "Invited" at bounding box center [1353, 352] width 334 height 18
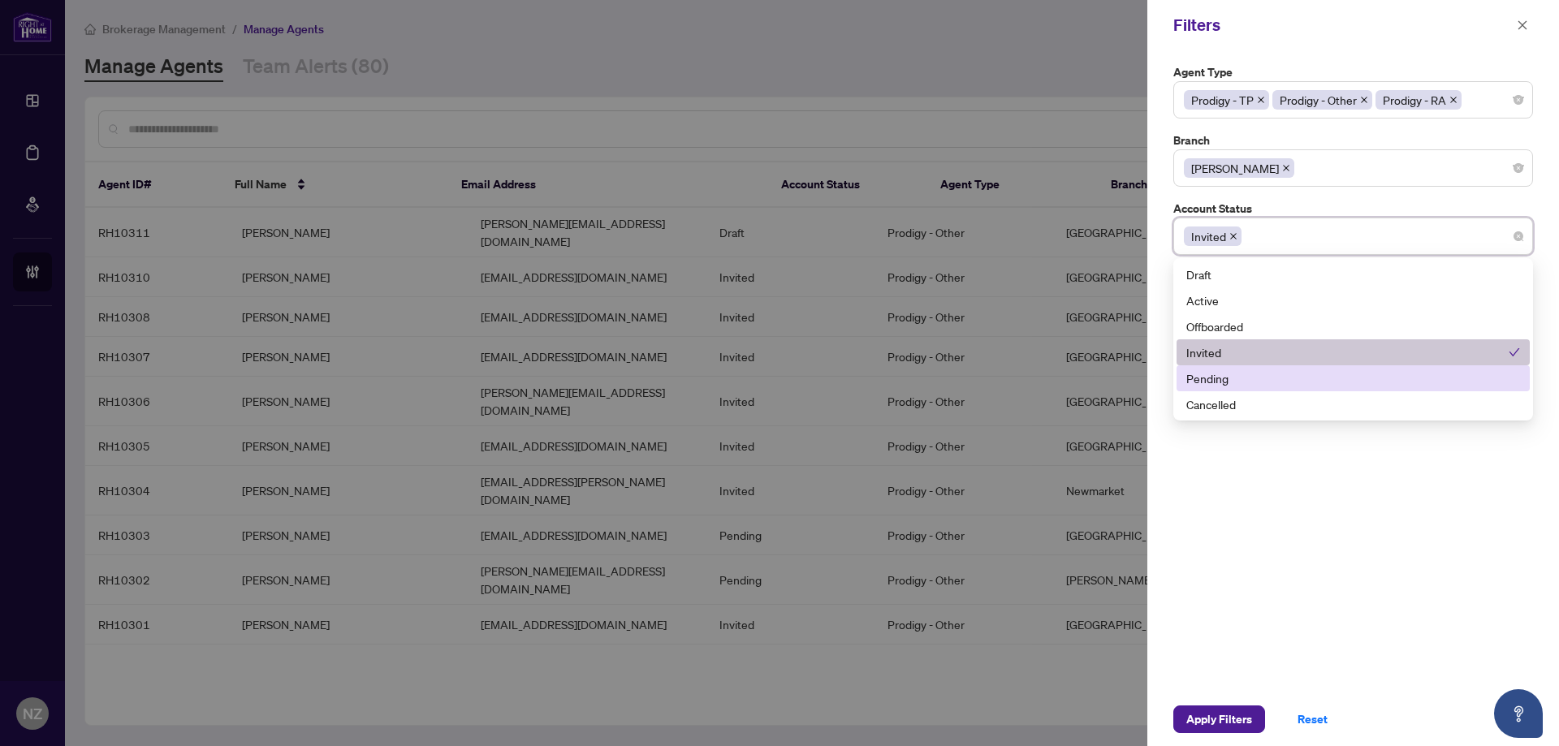
drag, startPoint x: 1218, startPoint y: 376, endPoint x: 1240, endPoint y: 520, distance: 146.2
click at [1218, 392] on div "Draft Active Offboarded Invited Pending Cancelled" at bounding box center [1352, 339] width 353 height 156
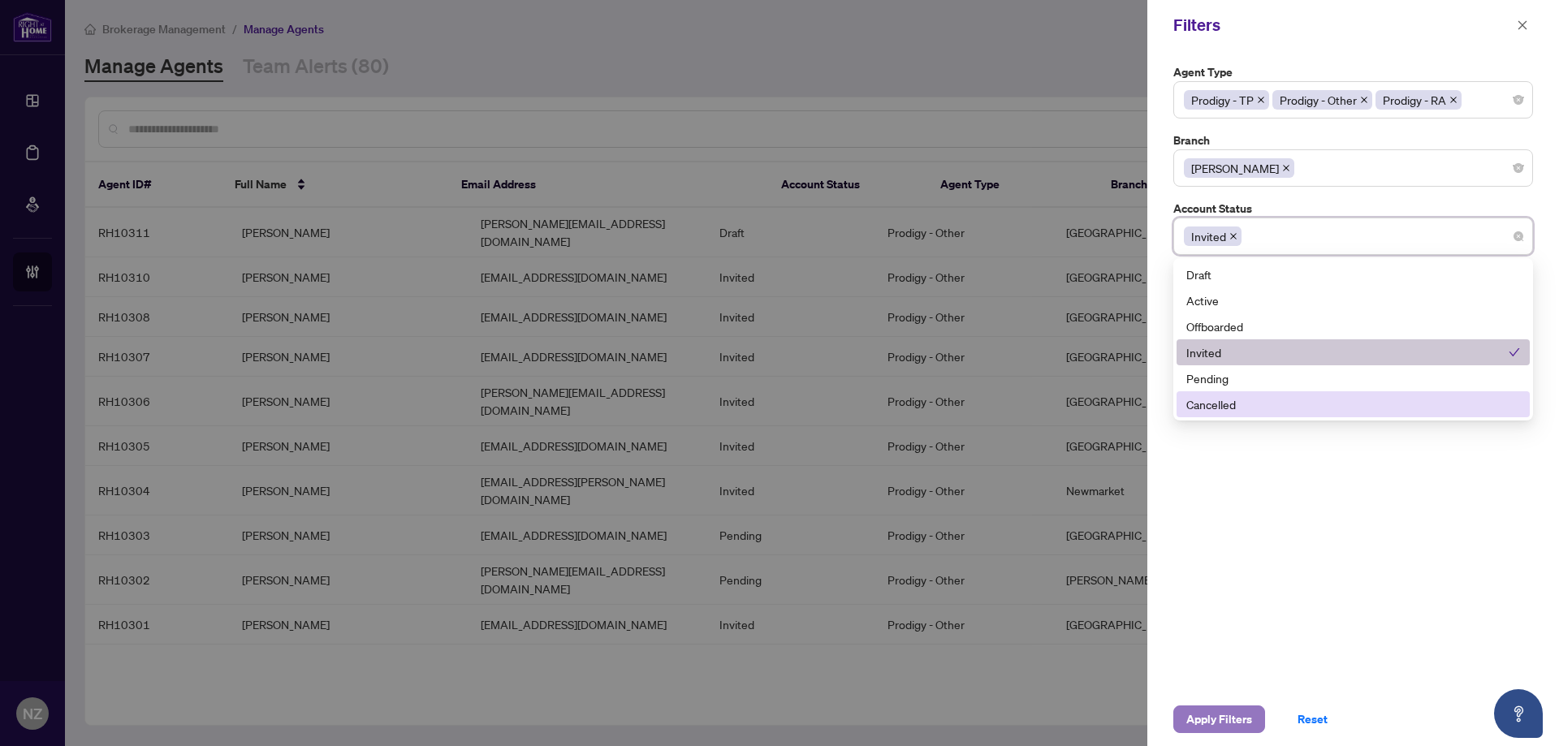
click at [1213, 716] on span "Apply Filters" at bounding box center [1219, 719] width 66 height 26
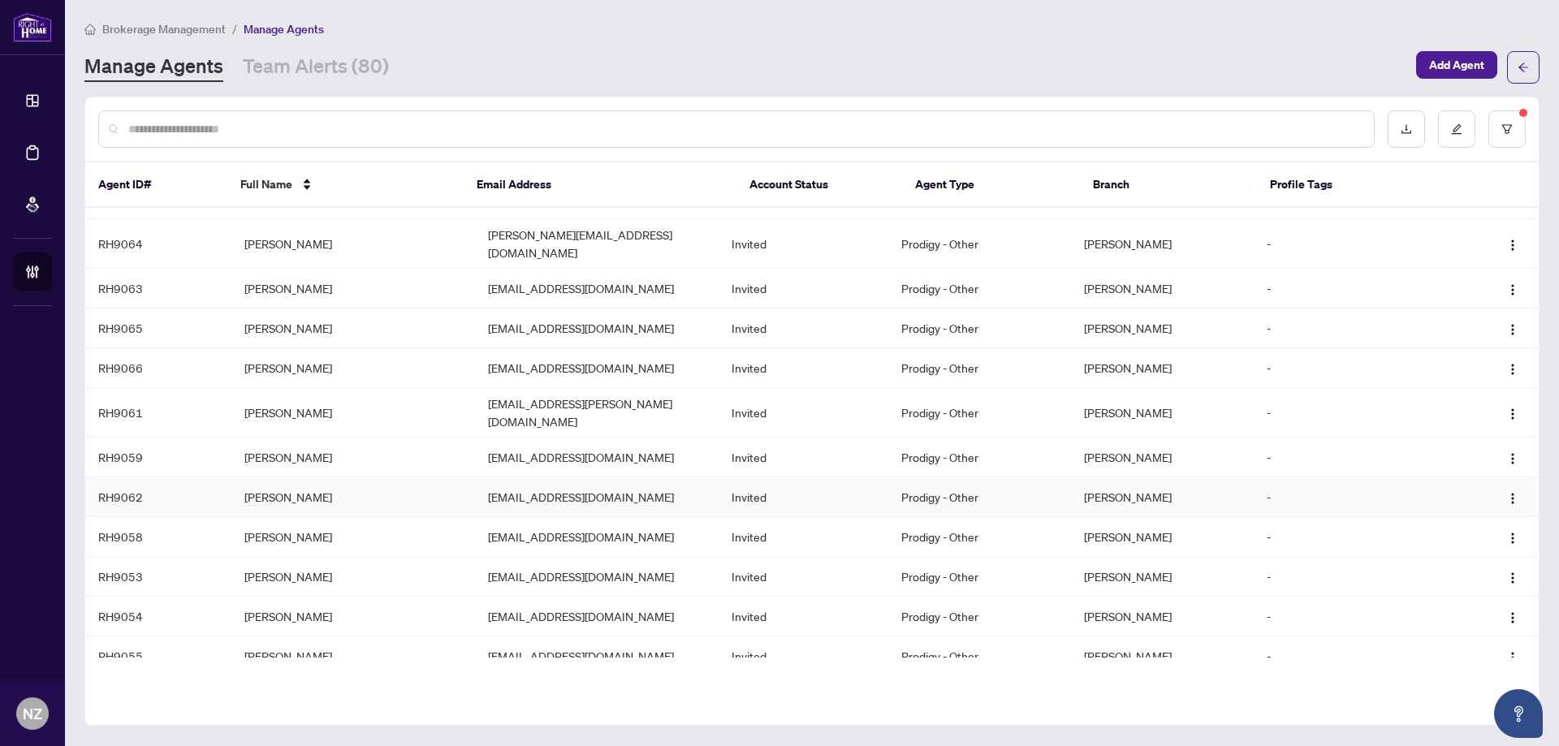
scroll to position [0, 0]
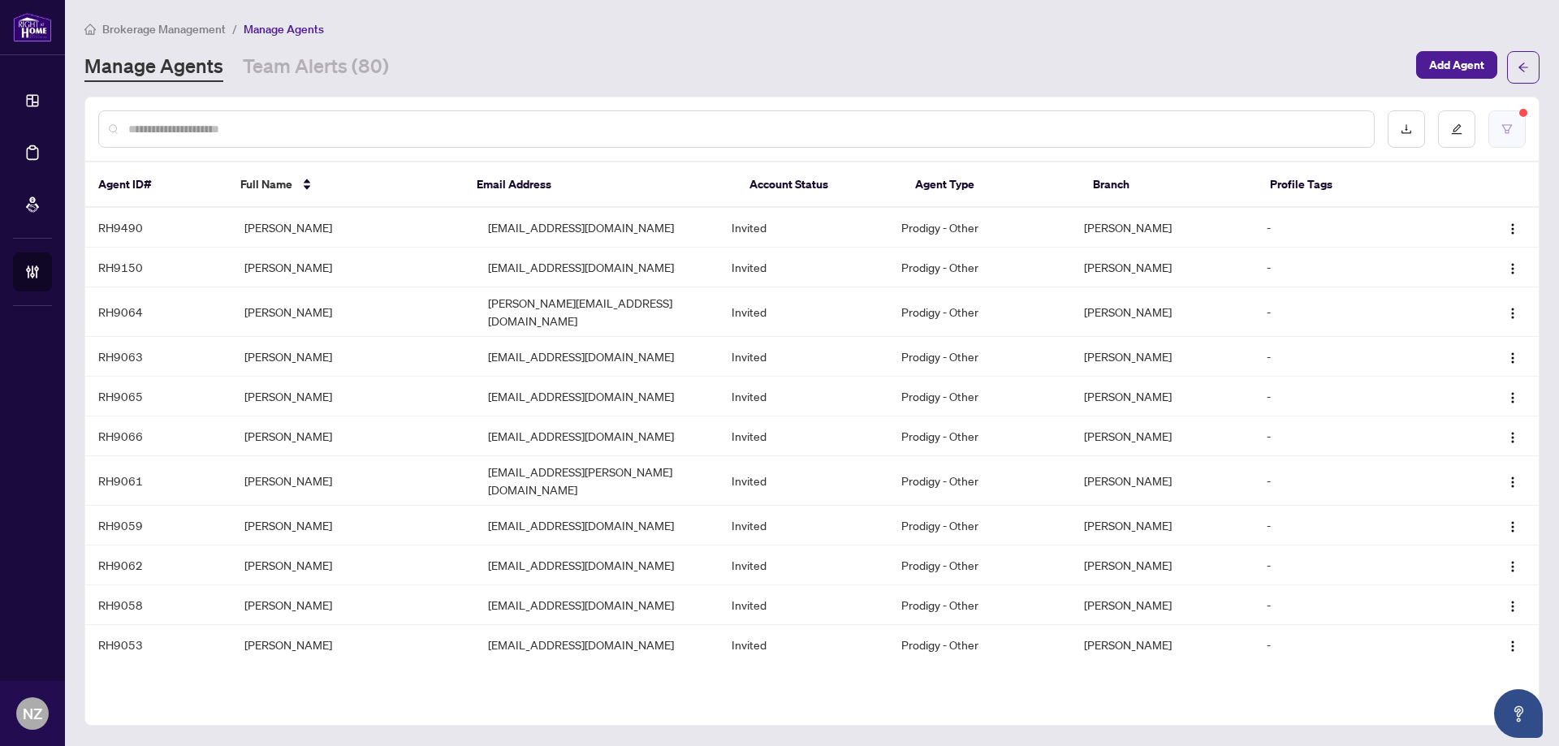
click at [1514, 128] on button "button" at bounding box center [1506, 128] width 37 height 37
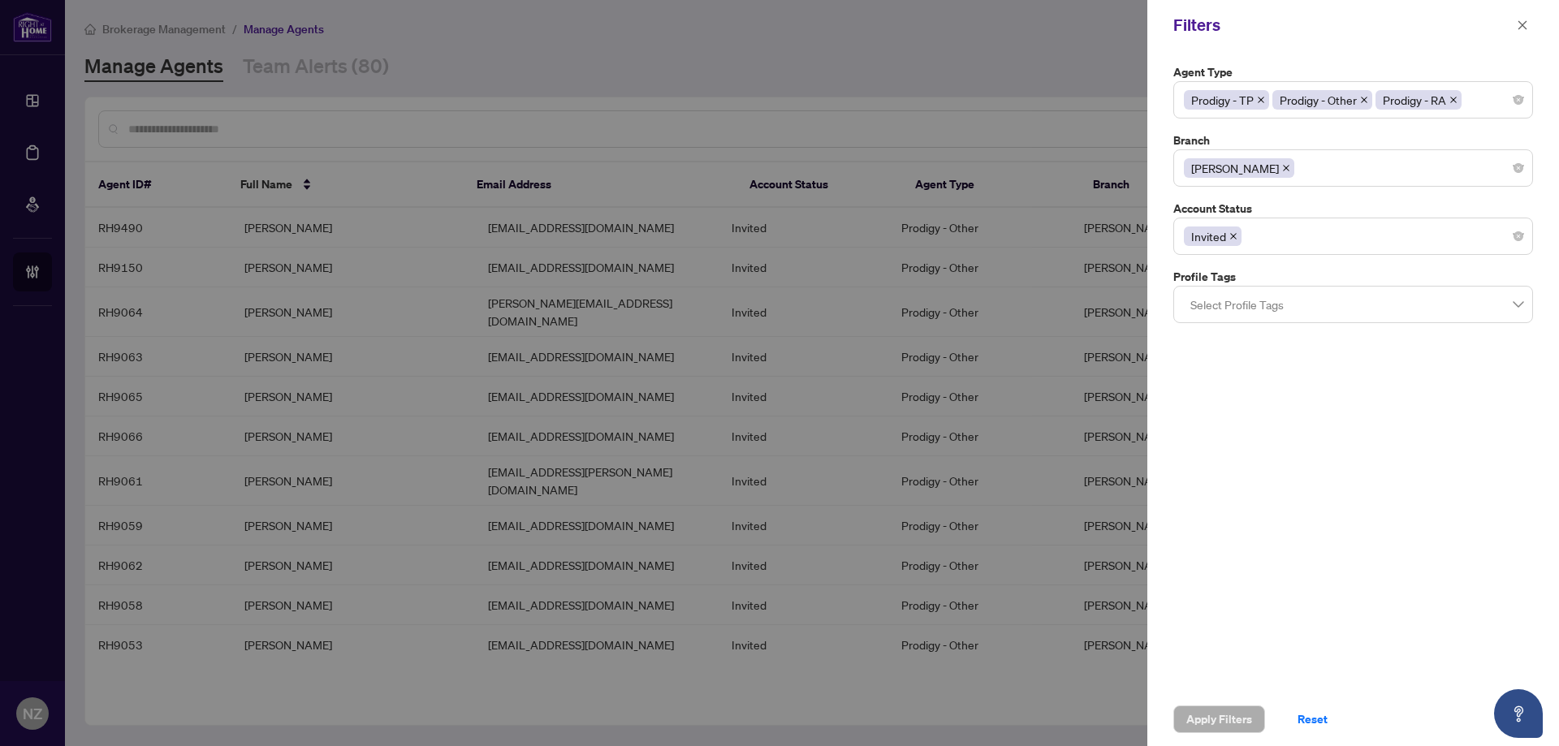
click at [1270, 244] on div "Invited" at bounding box center [1353, 236] width 339 height 29
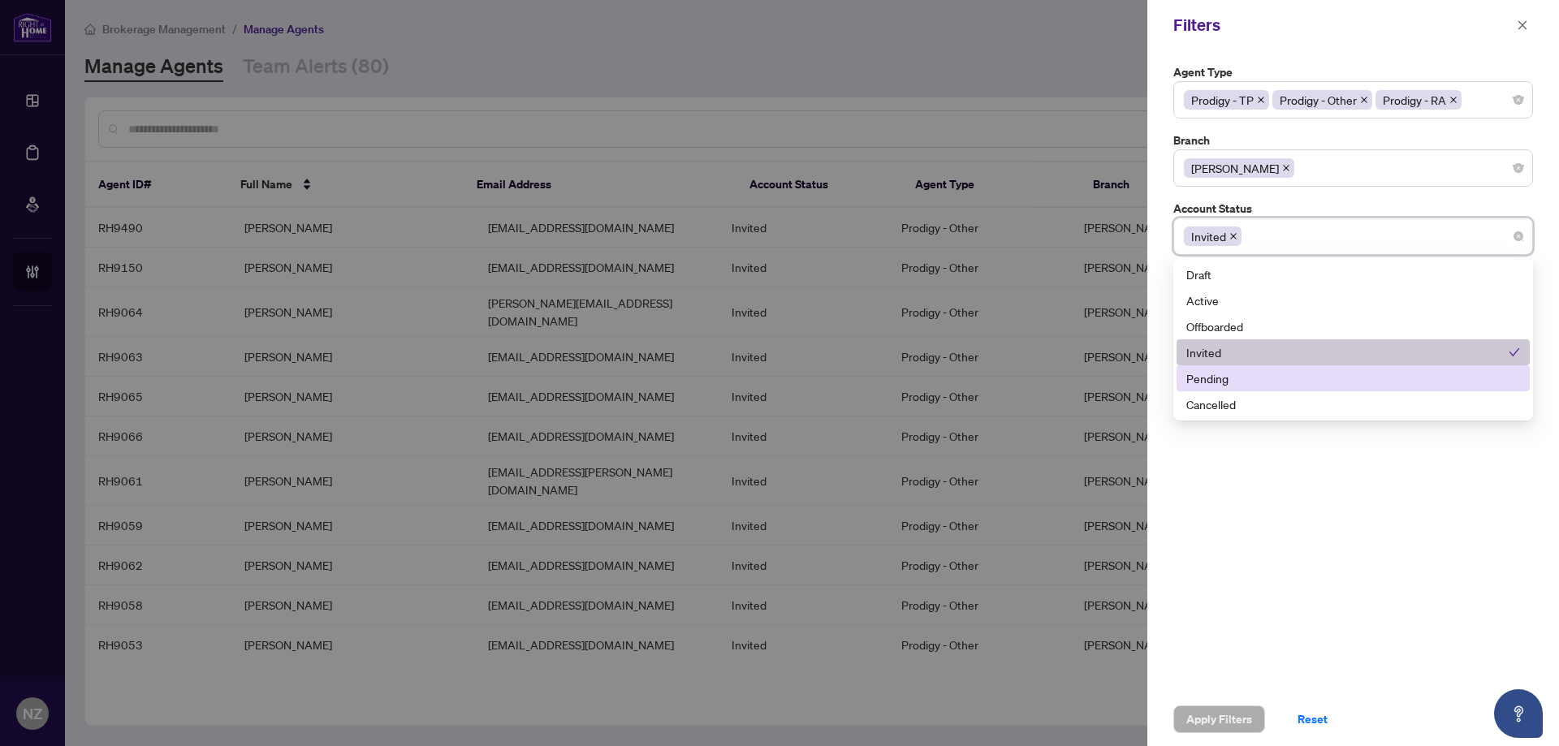
click at [1221, 378] on div "Pending" at bounding box center [1353, 378] width 334 height 18
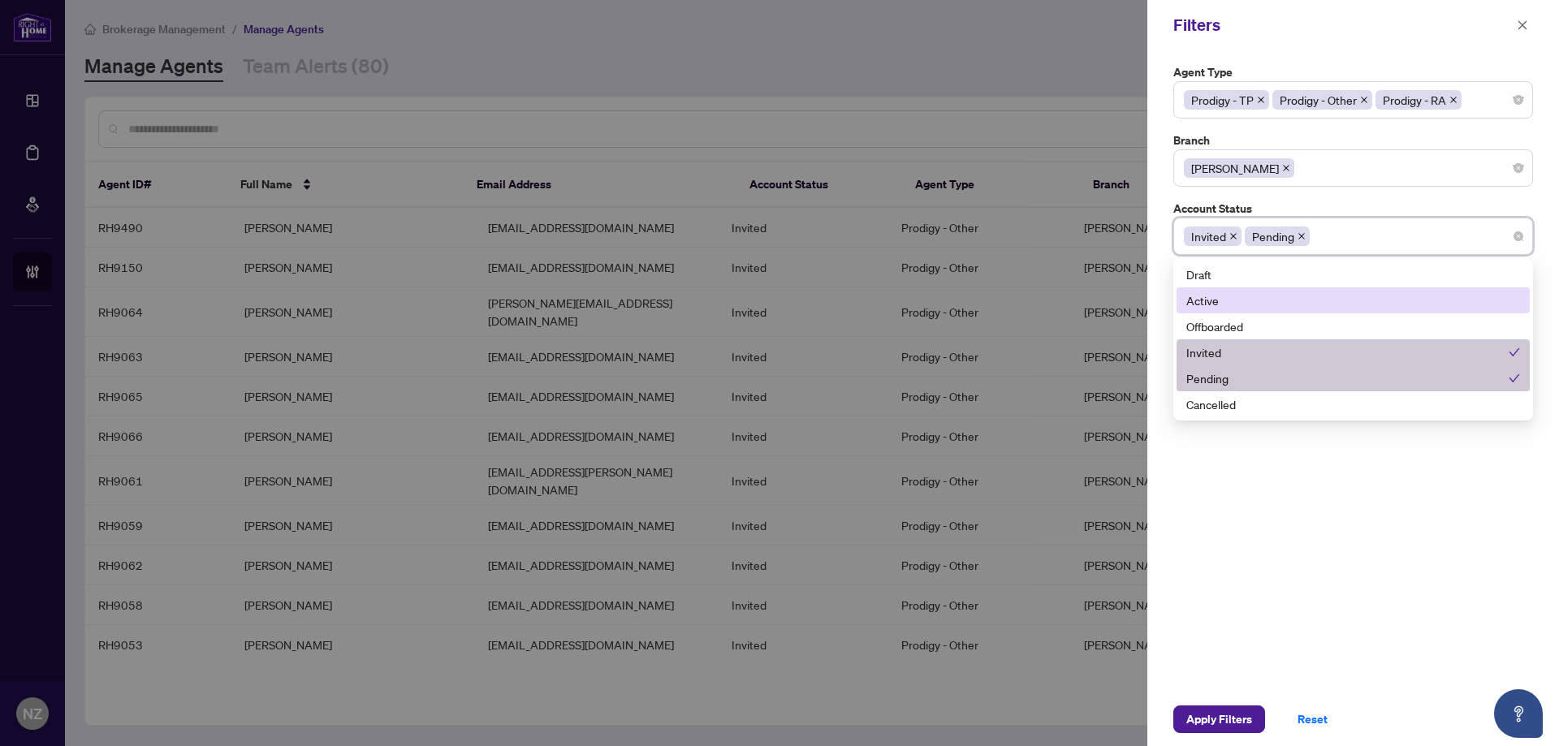
click at [1409, 20] on div "Filters" at bounding box center [1342, 25] width 339 height 24
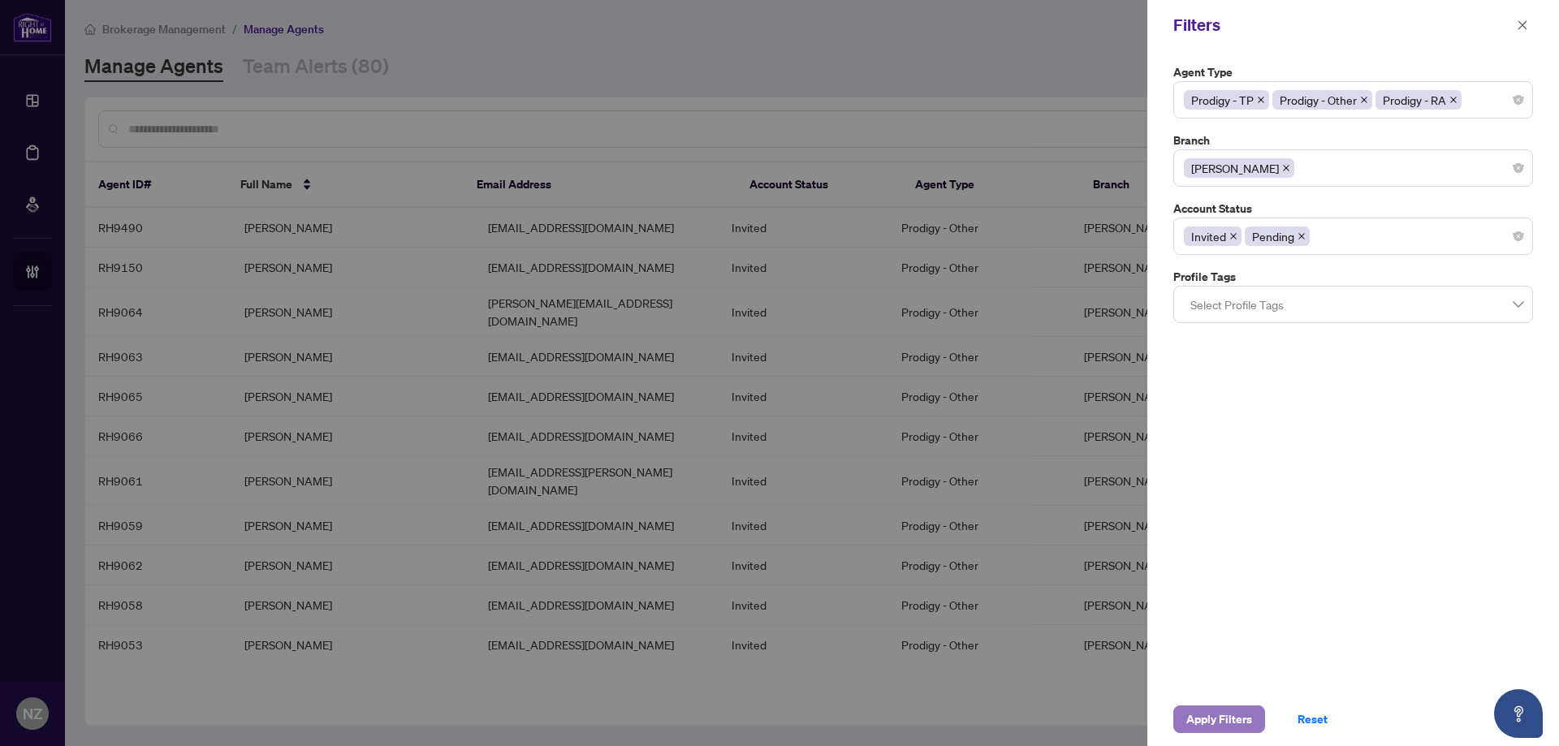
click at [1227, 731] on span "Apply Filters" at bounding box center [1219, 719] width 66 height 26
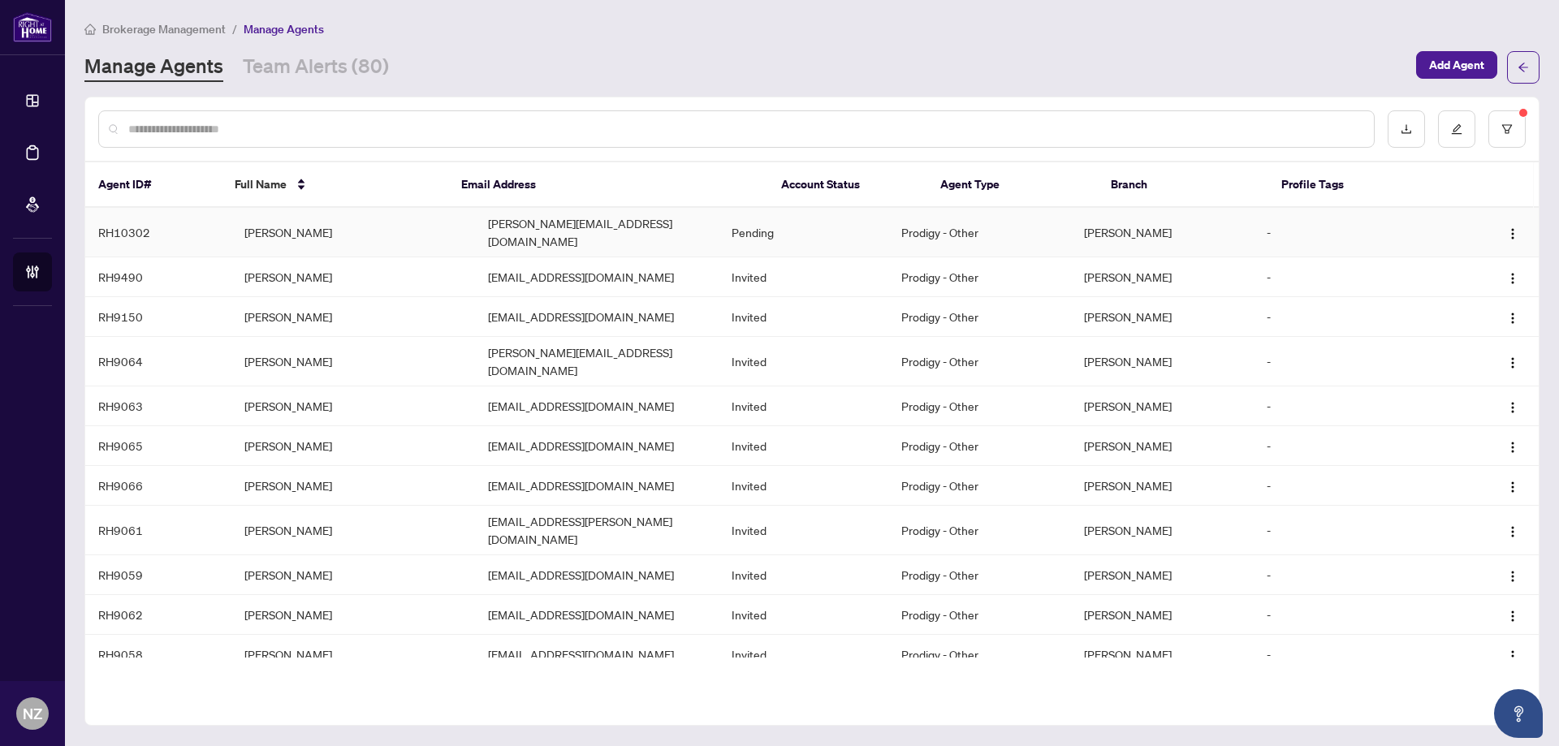
click at [278, 227] on td "[PERSON_NAME]" at bounding box center [353, 233] width 244 height 50
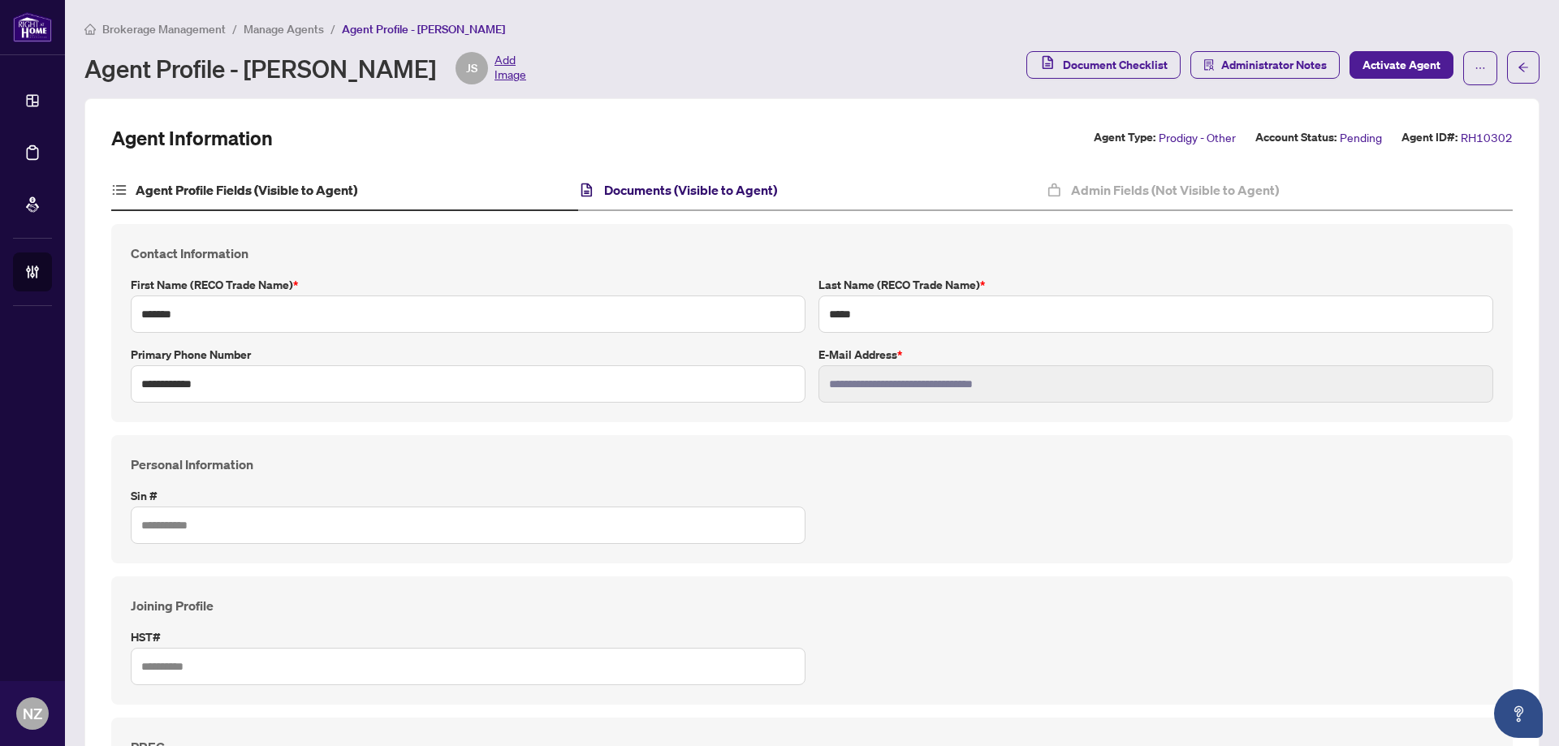
click at [649, 197] on h4 "Documents (Visible to Agent)" at bounding box center [690, 189] width 173 height 19
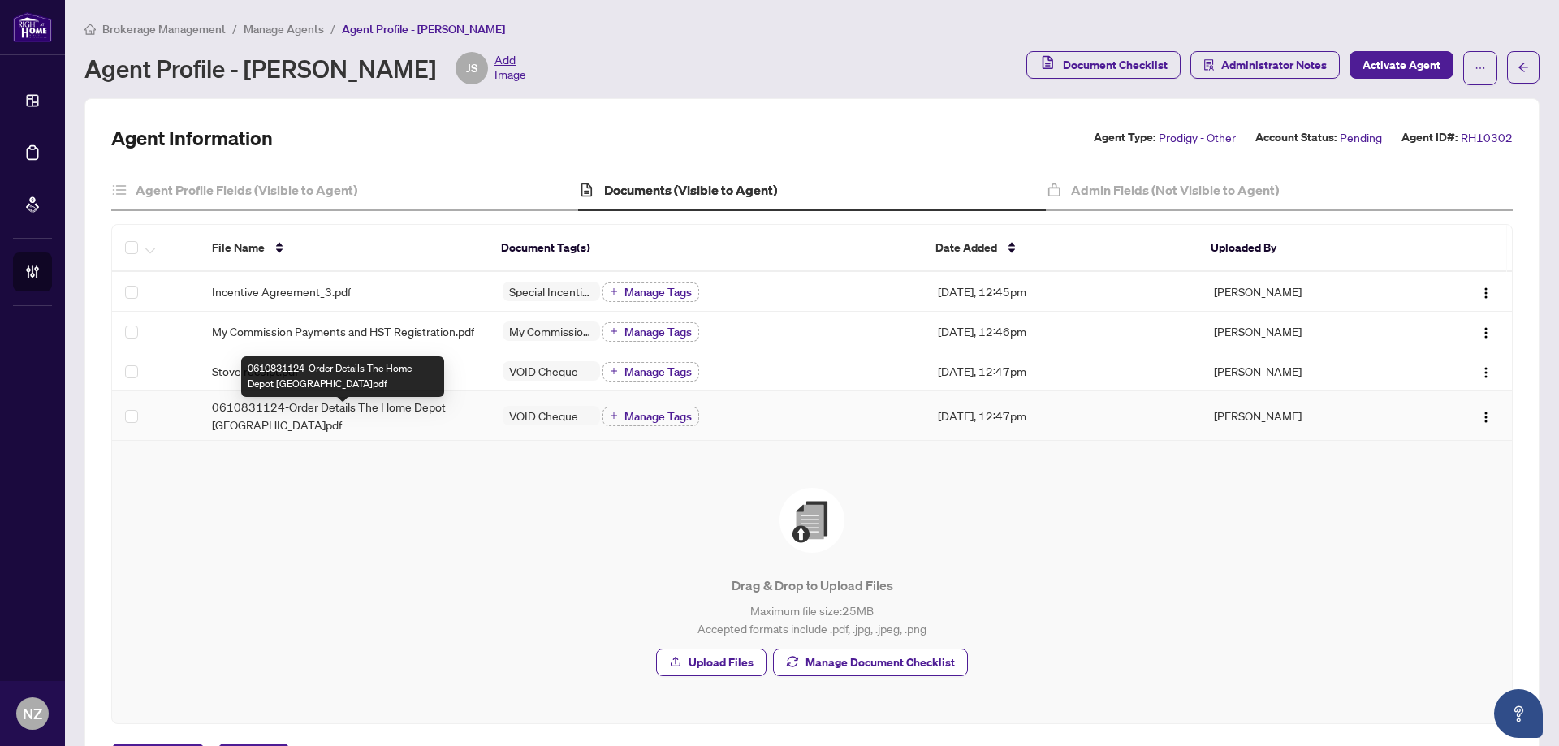
click at [303, 431] on span "0610831124-Order Details The Home Depot Canada.pdf" at bounding box center [344, 416] width 265 height 36
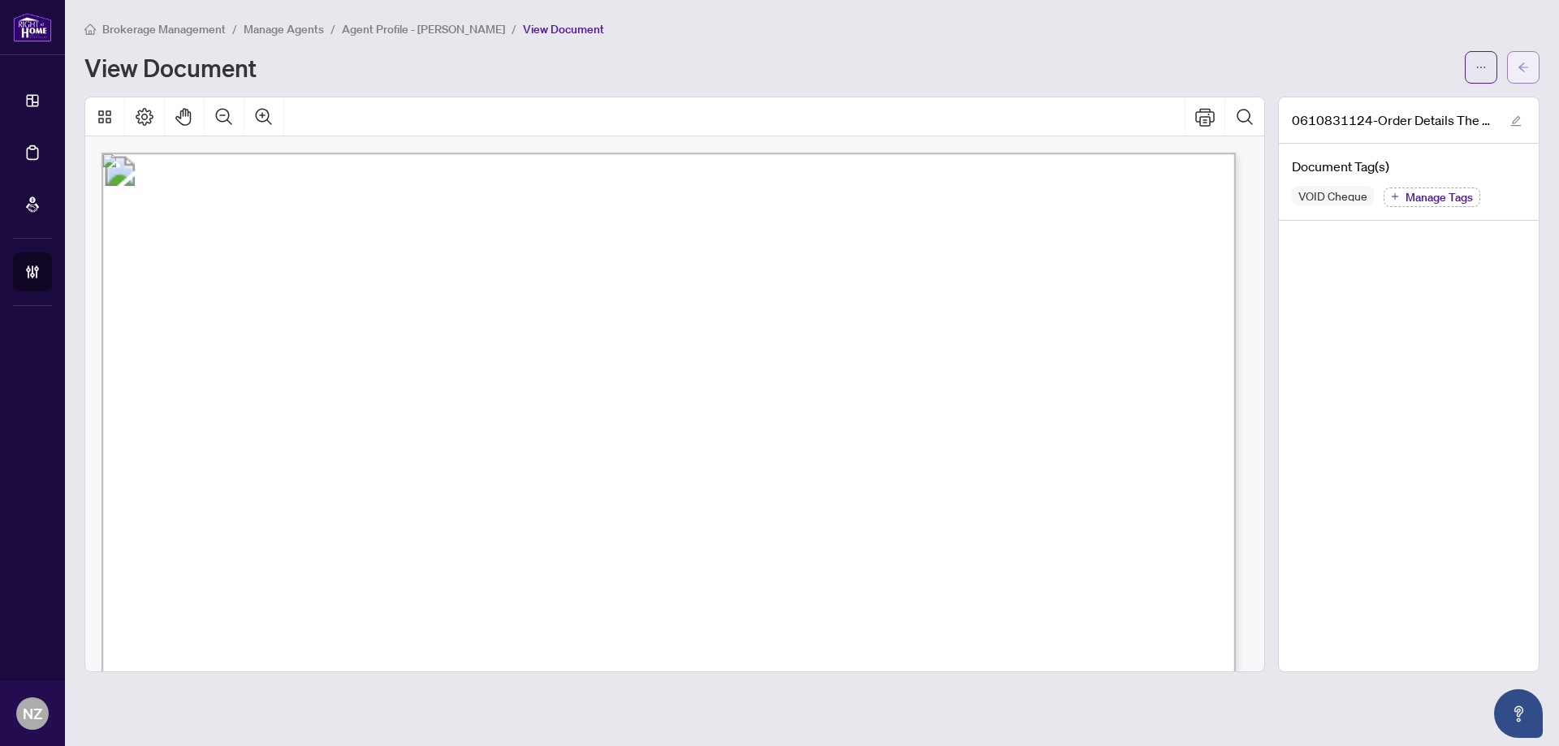
click at [1525, 63] on icon "arrow-left" at bounding box center [1522, 67] width 11 height 11
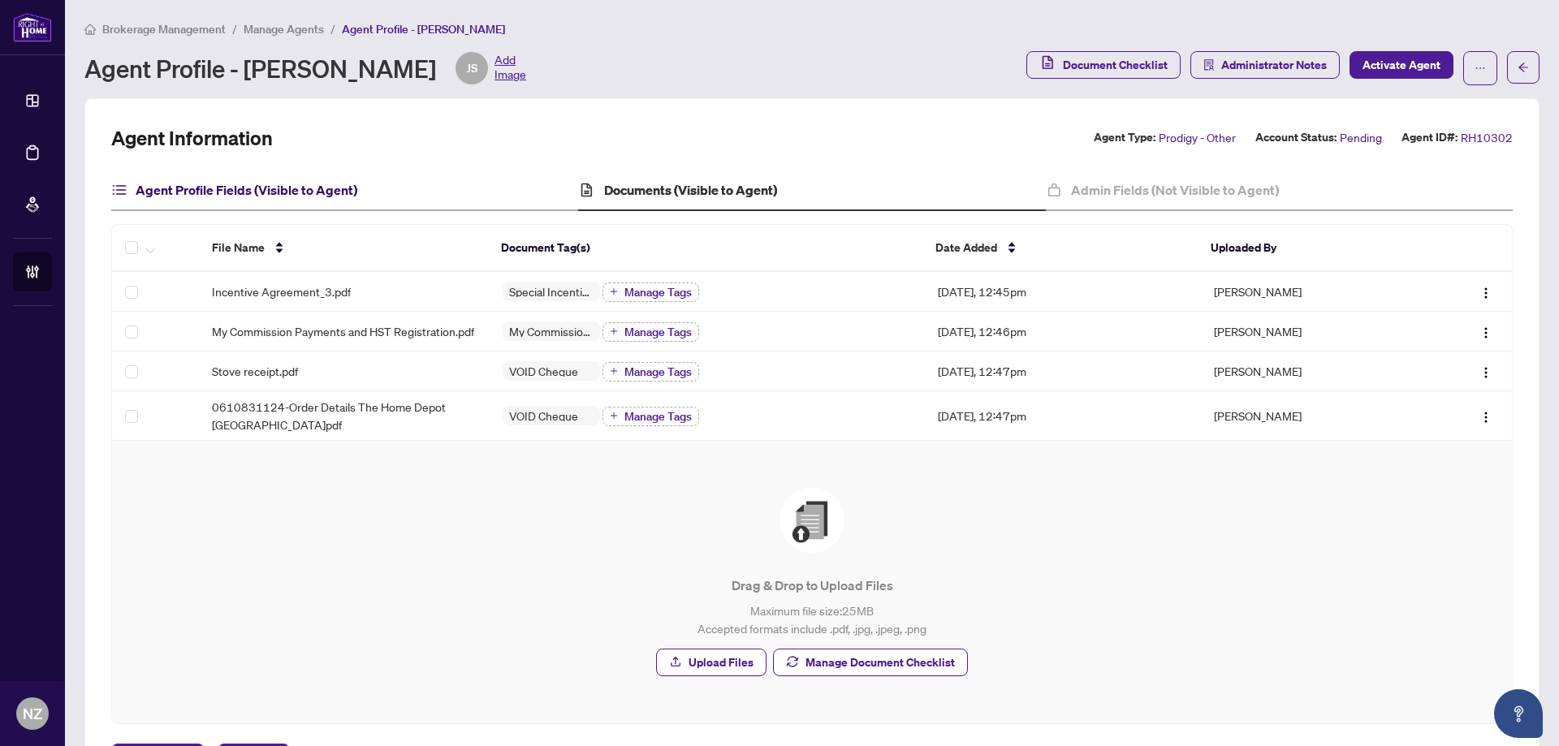
click at [289, 183] on h4 "Agent Profile Fields (Visible to Agent)" at bounding box center [247, 189] width 222 height 19
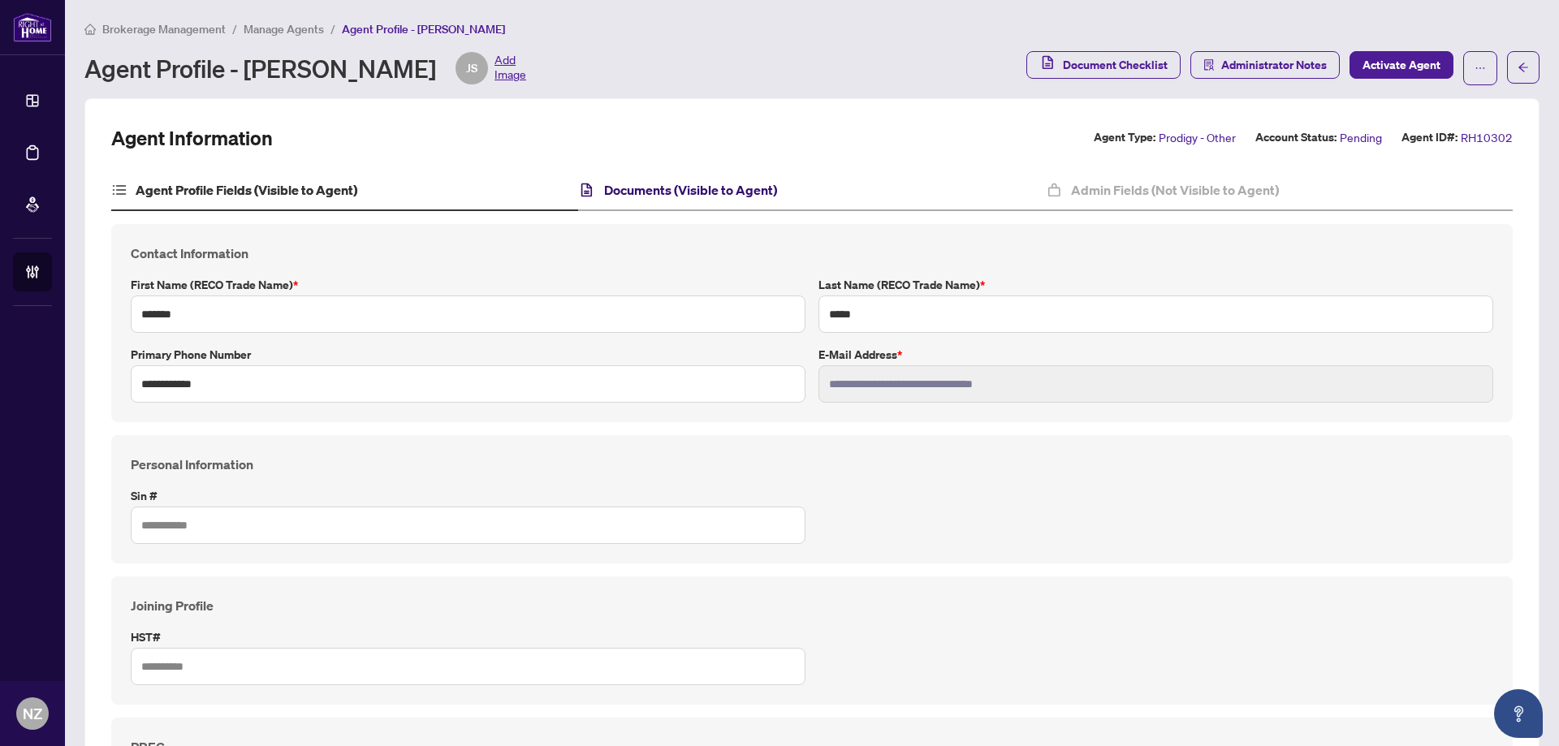
click at [685, 185] on h4 "Documents (Visible to Agent)" at bounding box center [690, 189] width 173 height 19
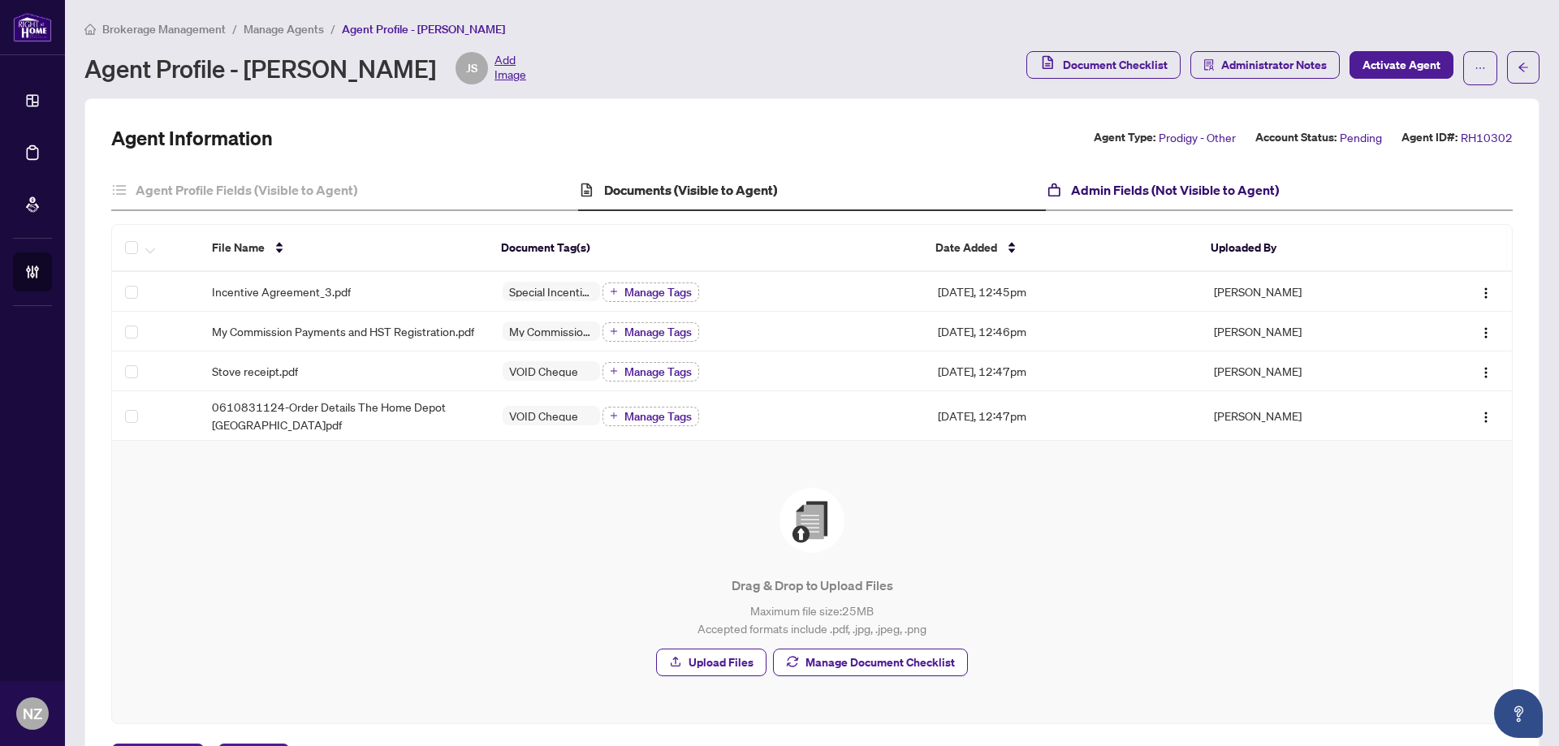
click at [1171, 186] on h4 "Admin Fields (Not Visible to Agent)" at bounding box center [1175, 189] width 208 height 19
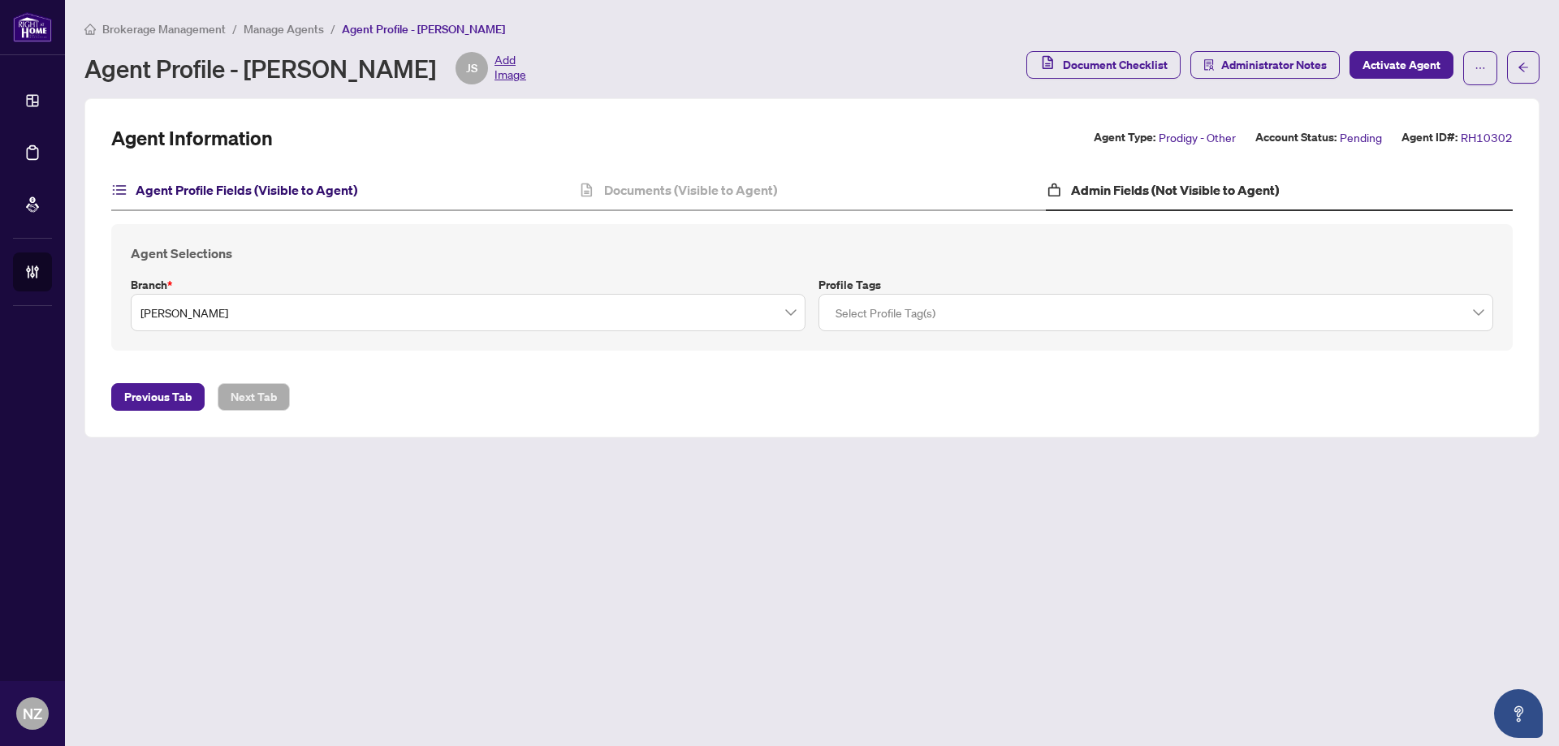
click at [299, 193] on h4 "Agent Profile Fields (Visible to Agent)" at bounding box center [247, 189] width 222 height 19
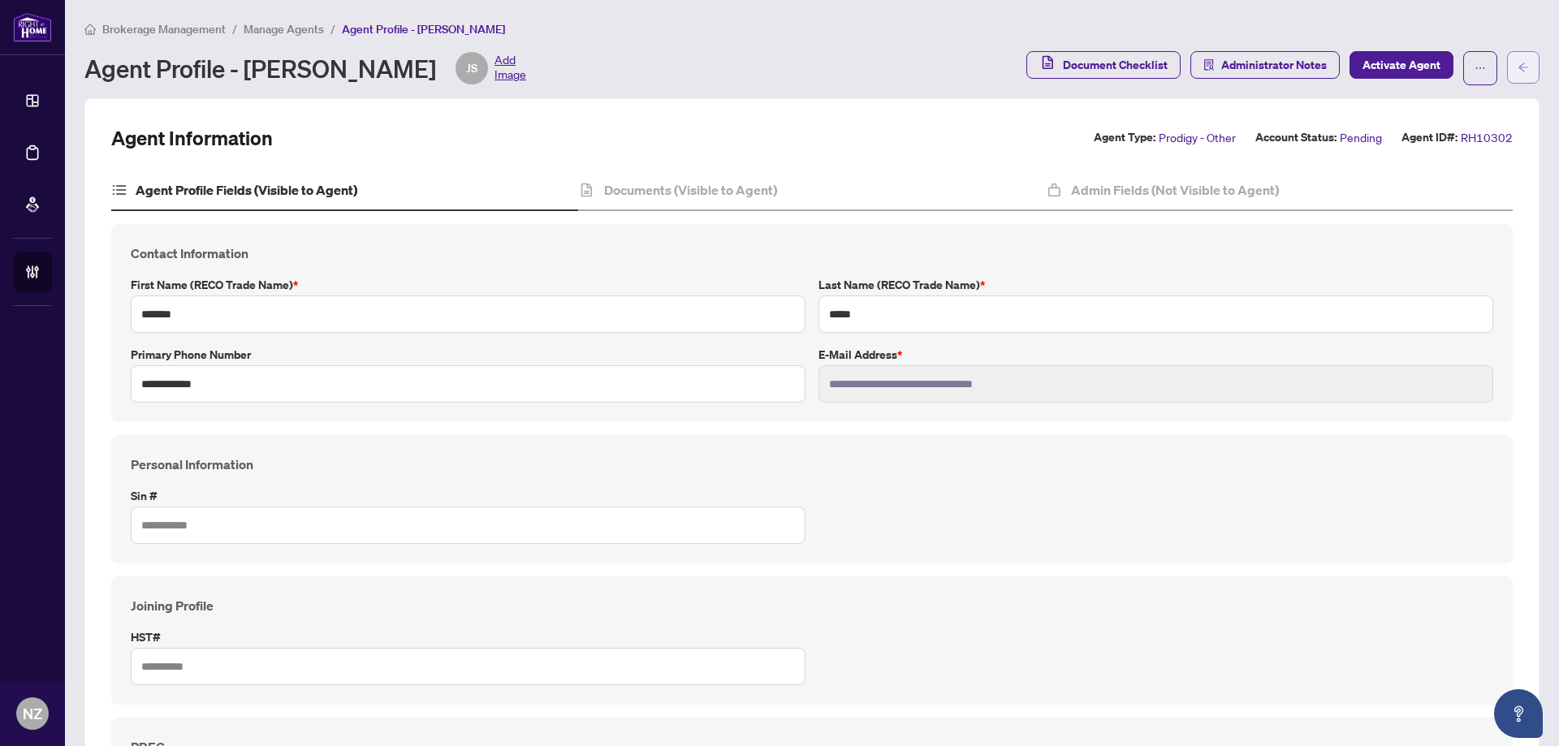
click at [1517, 58] on span "button" at bounding box center [1522, 67] width 11 height 26
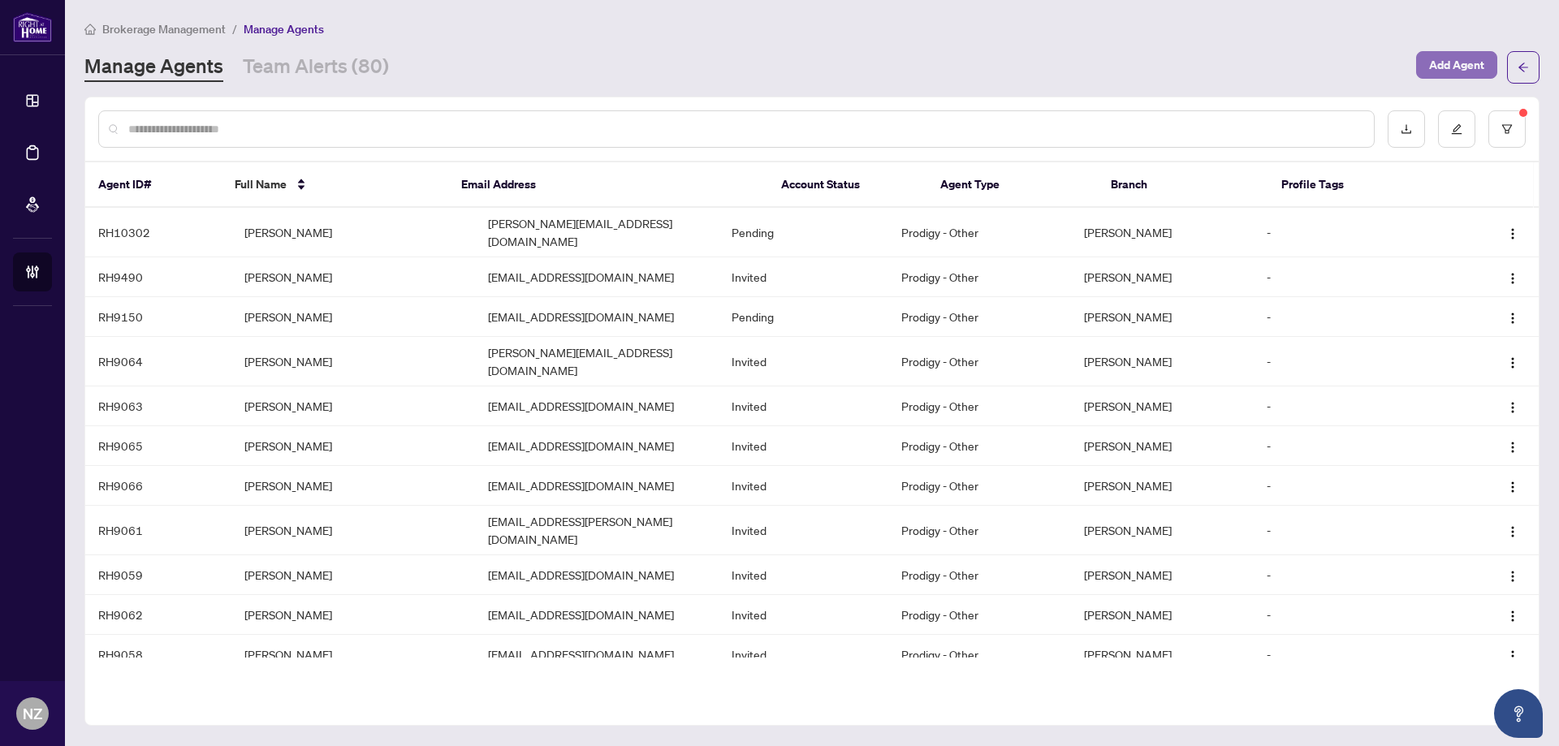
click at [1444, 63] on span "Add Agent" at bounding box center [1456, 65] width 55 height 26
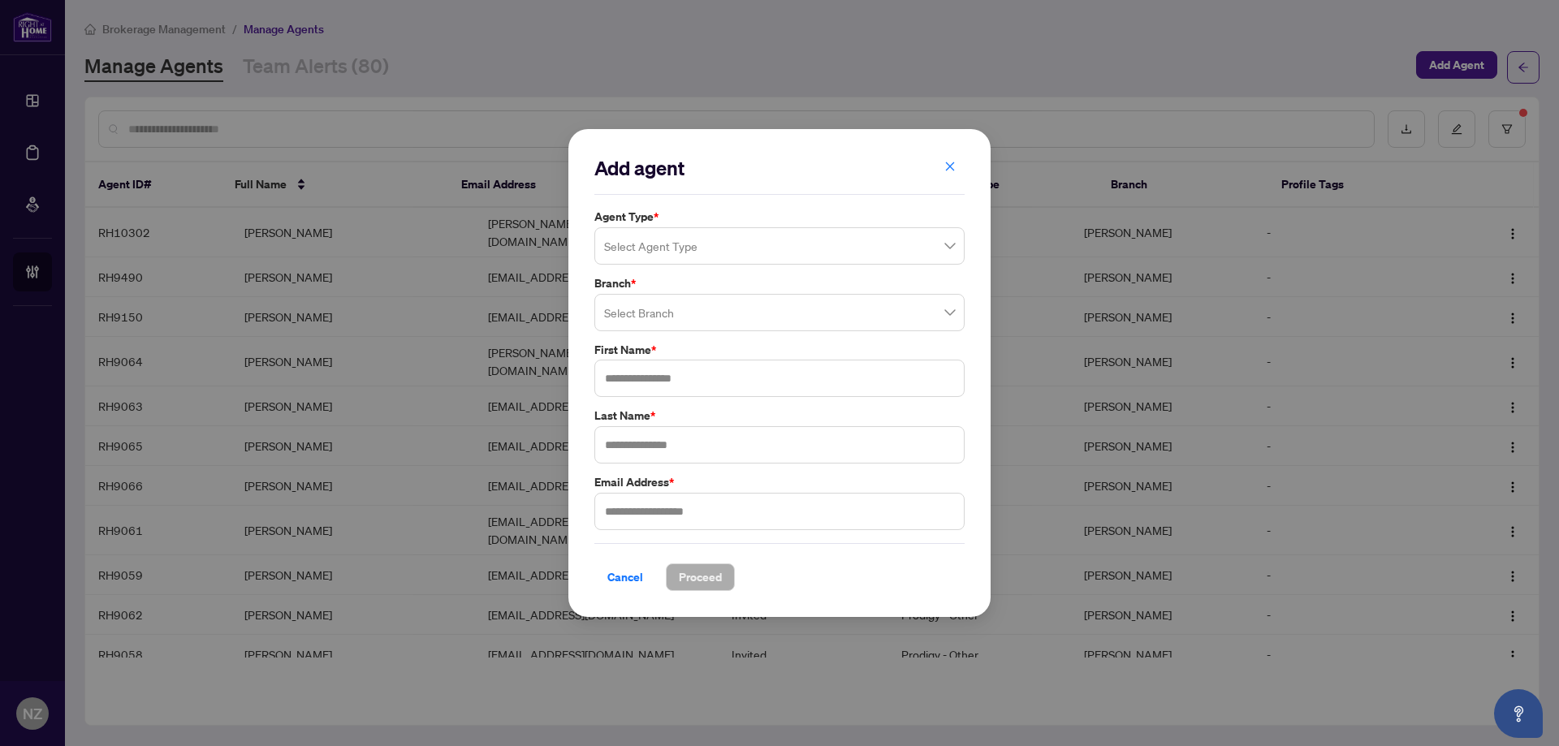
click at [654, 254] on input "search" at bounding box center [772, 249] width 336 height 36
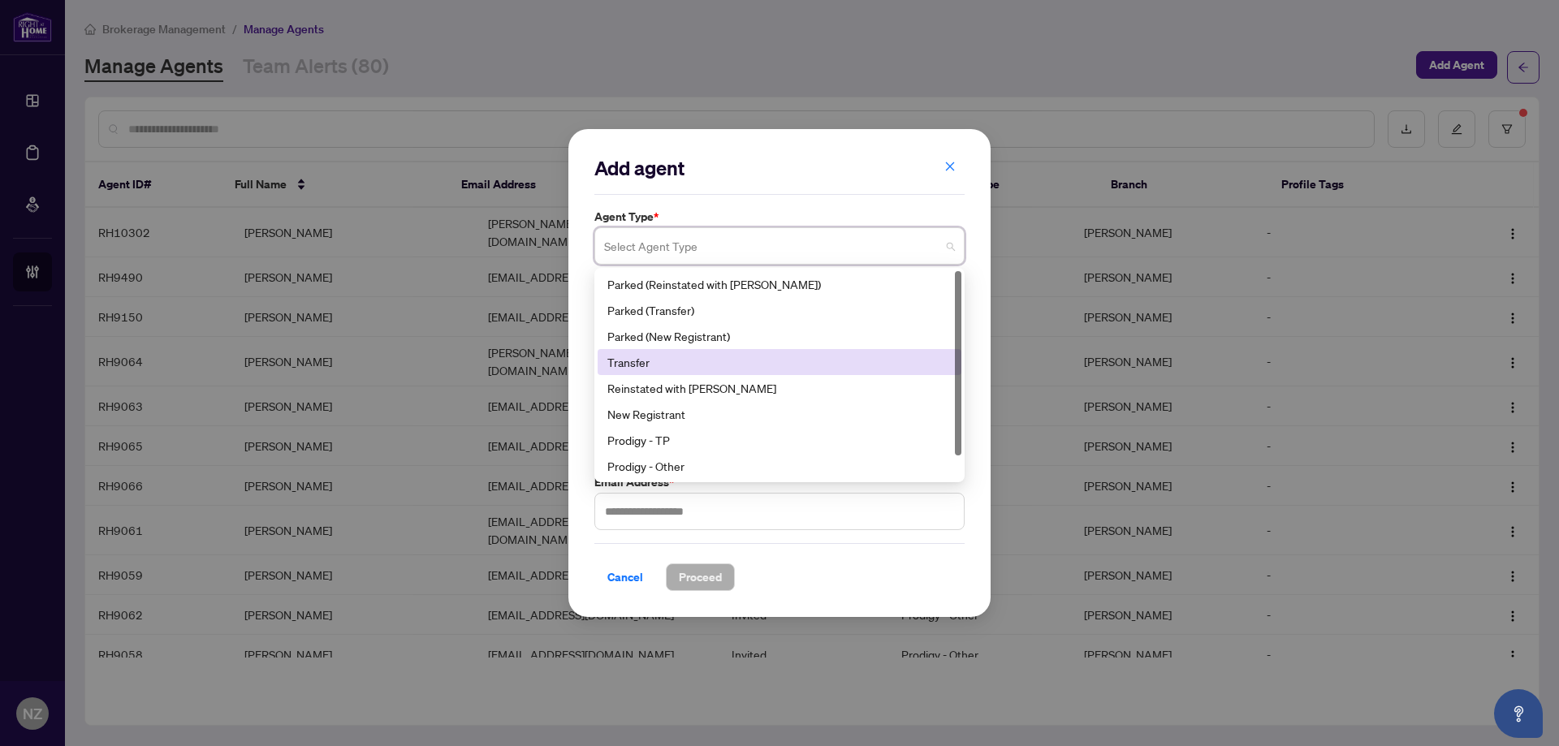
click at [672, 357] on div "Transfer" at bounding box center [779, 362] width 344 height 18
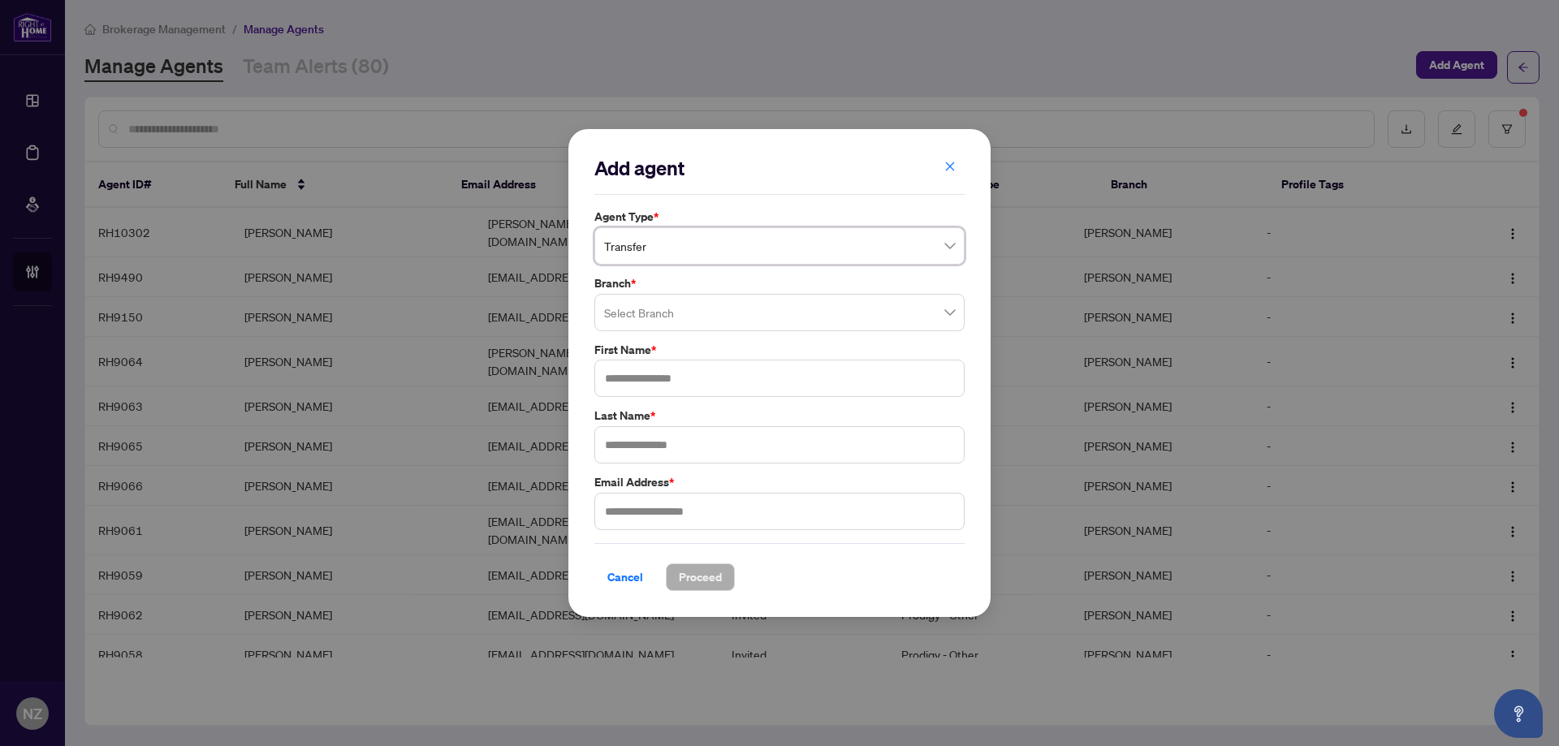
click at [648, 246] on span "Transfer" at bounding box center [779, 246] width 351 height 31
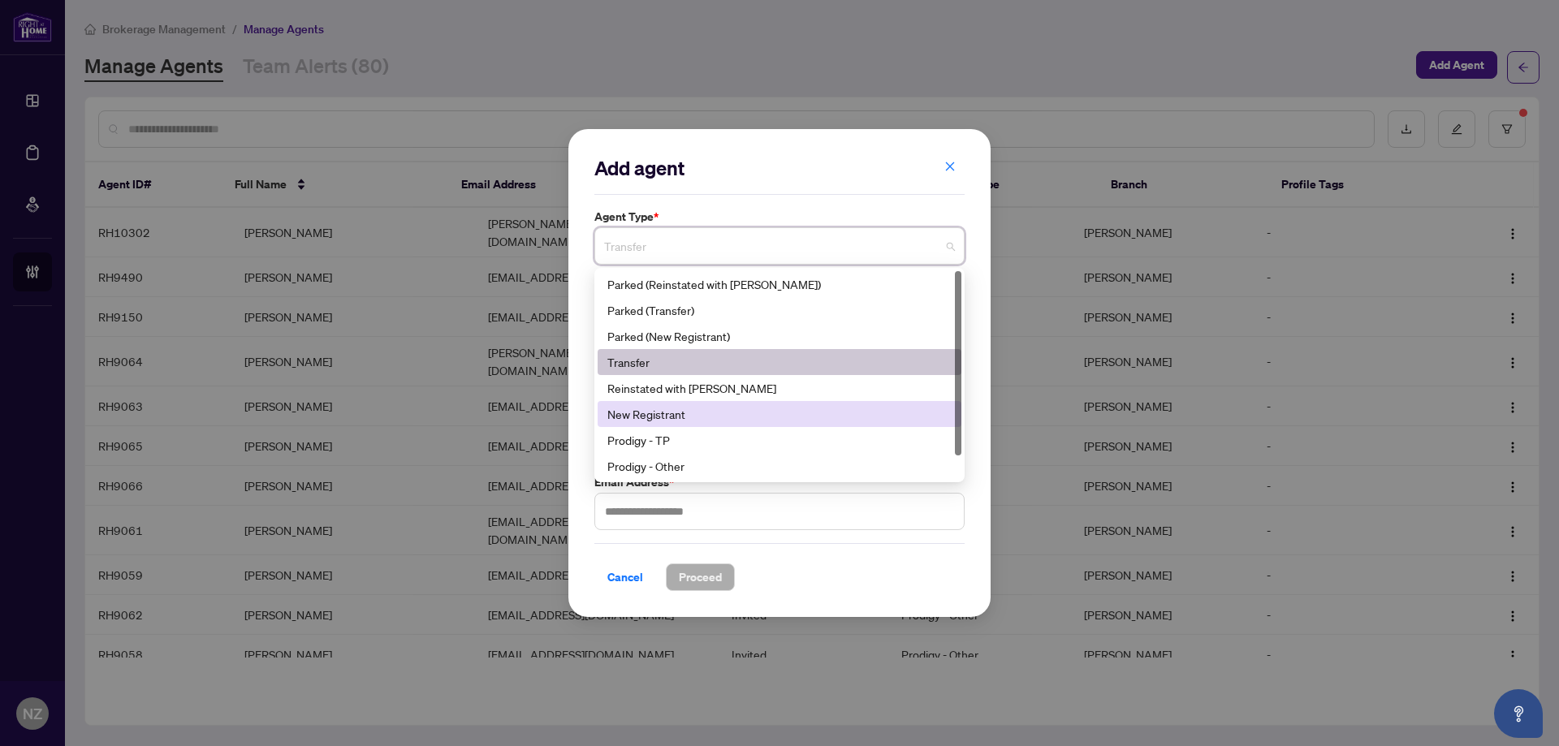
scroll to position [26, 0]
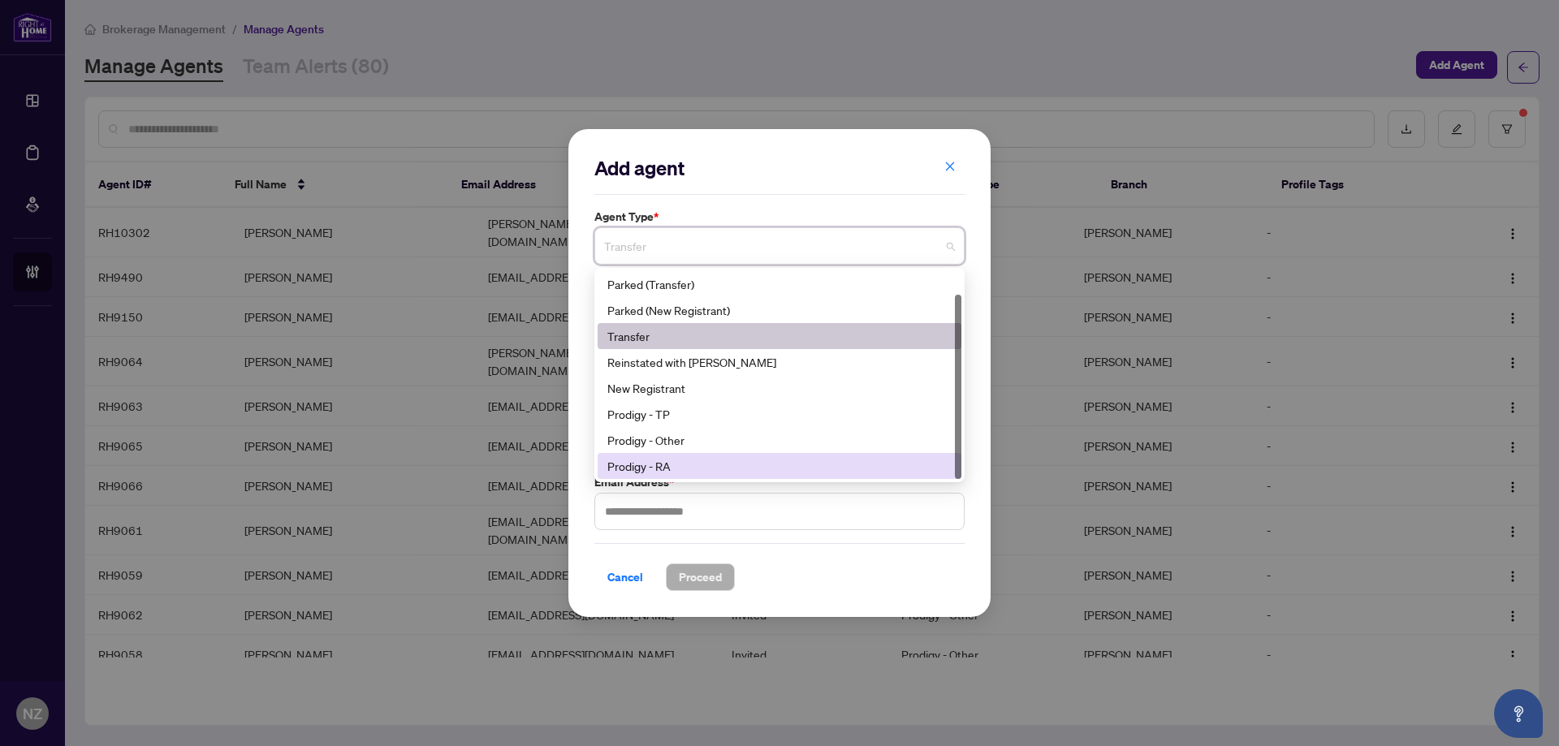
click at [656, 473] on div "Prodigy - RA" at bounding box center [779, 466] width 344 height 18
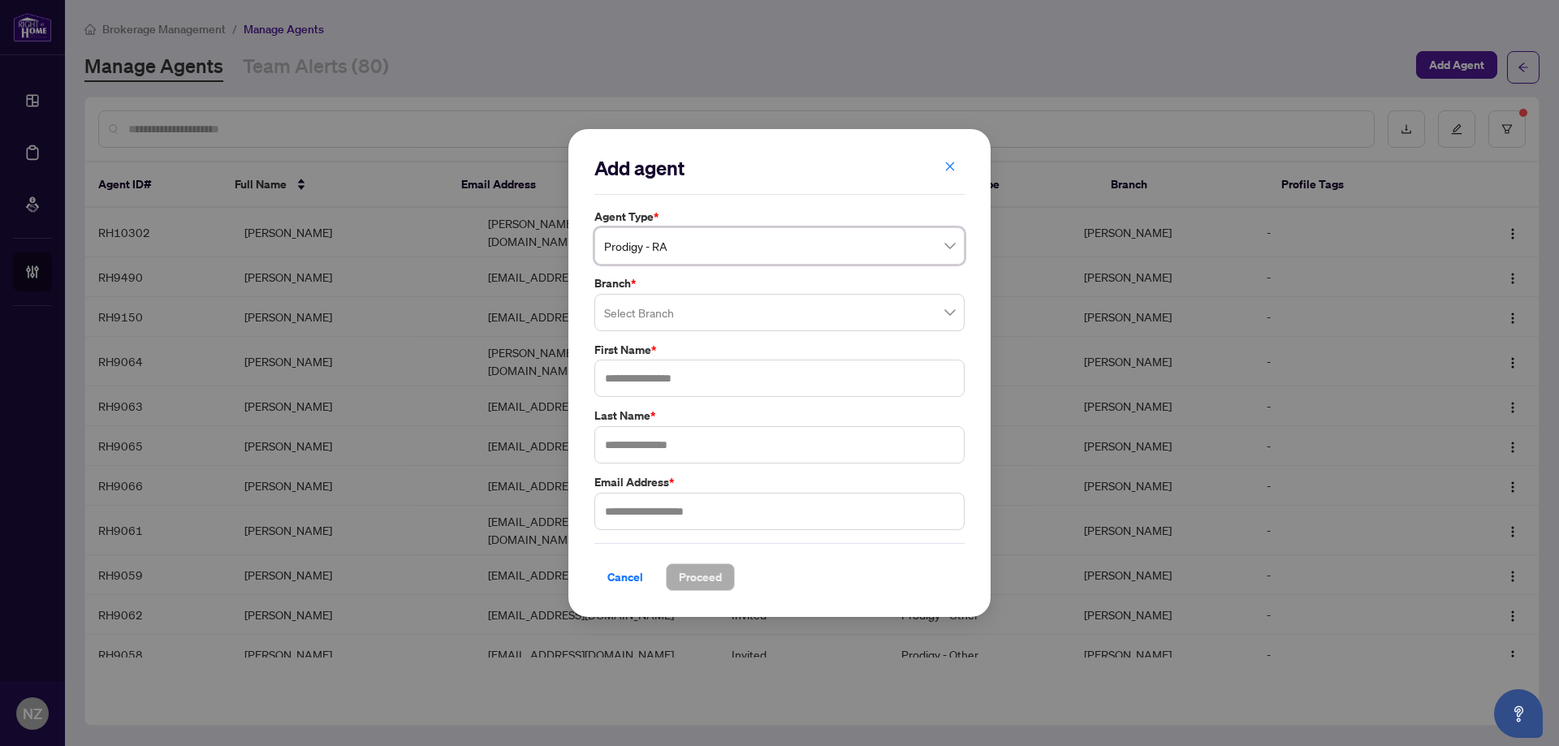
click at [665, 304] on input "search" at bounding box center [772, 315] width 336 height 36
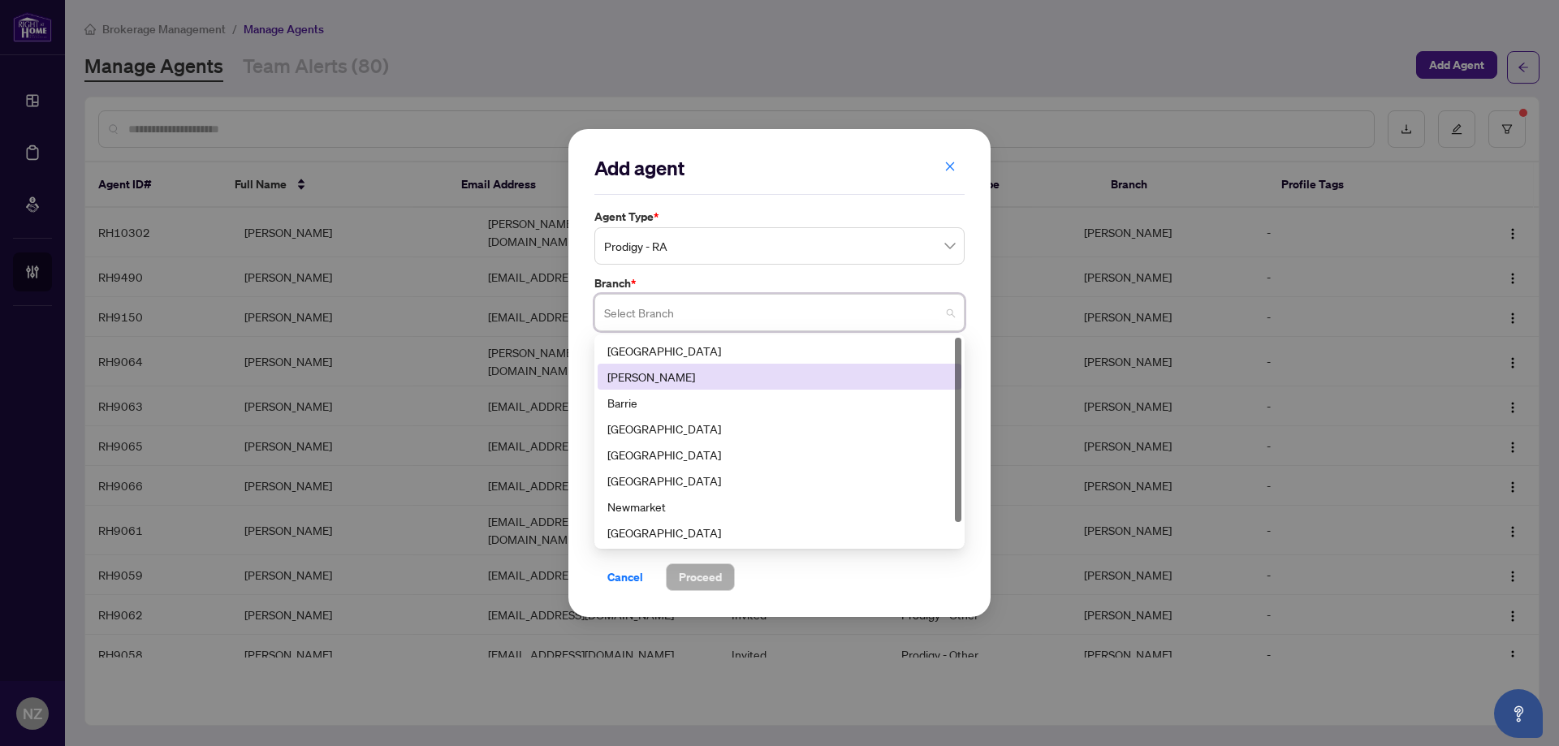
click at [641, 378] on div "[PERSON_NAME]" at bounding box center [779, 377] width 344 height 18
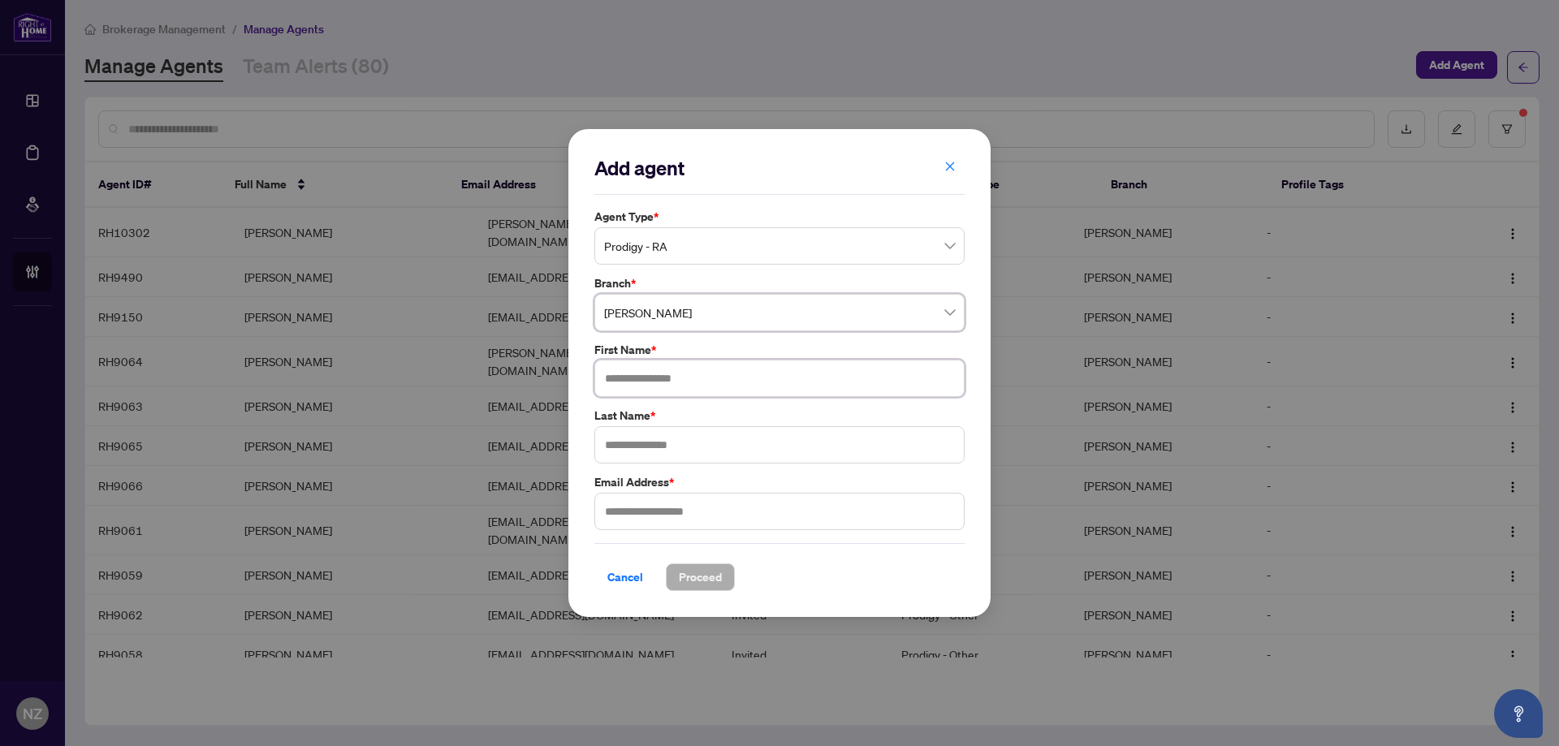
drag, startPoint x: 634, startPoint y: 369, endPoint x: 657, endPoint y: 394, distance: 33.9
click at [634, 369] on input "text" at bounding box center [779, 378] width 370 height 37
type input "*****"
click at [623, 455] on input "text" at bounding box center [779, 444] width 370 height 37
type input "******"
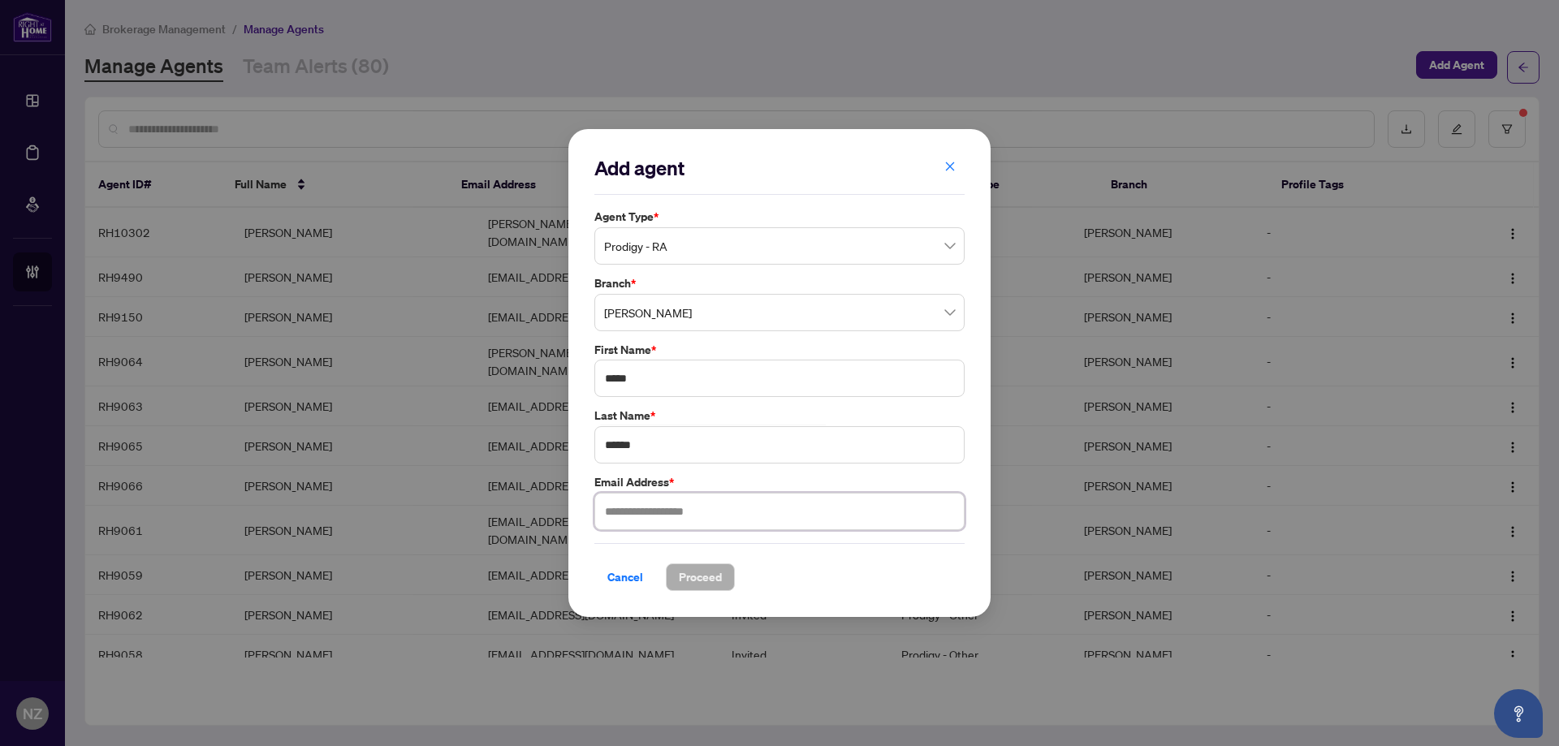
click at [651, 514] on input "text" at bounding box center [779, 511] width 370 height 37
type input "**********"
click at [704, 580] on span "Proceed" at bounding box center [700, 577] width 43 height 26
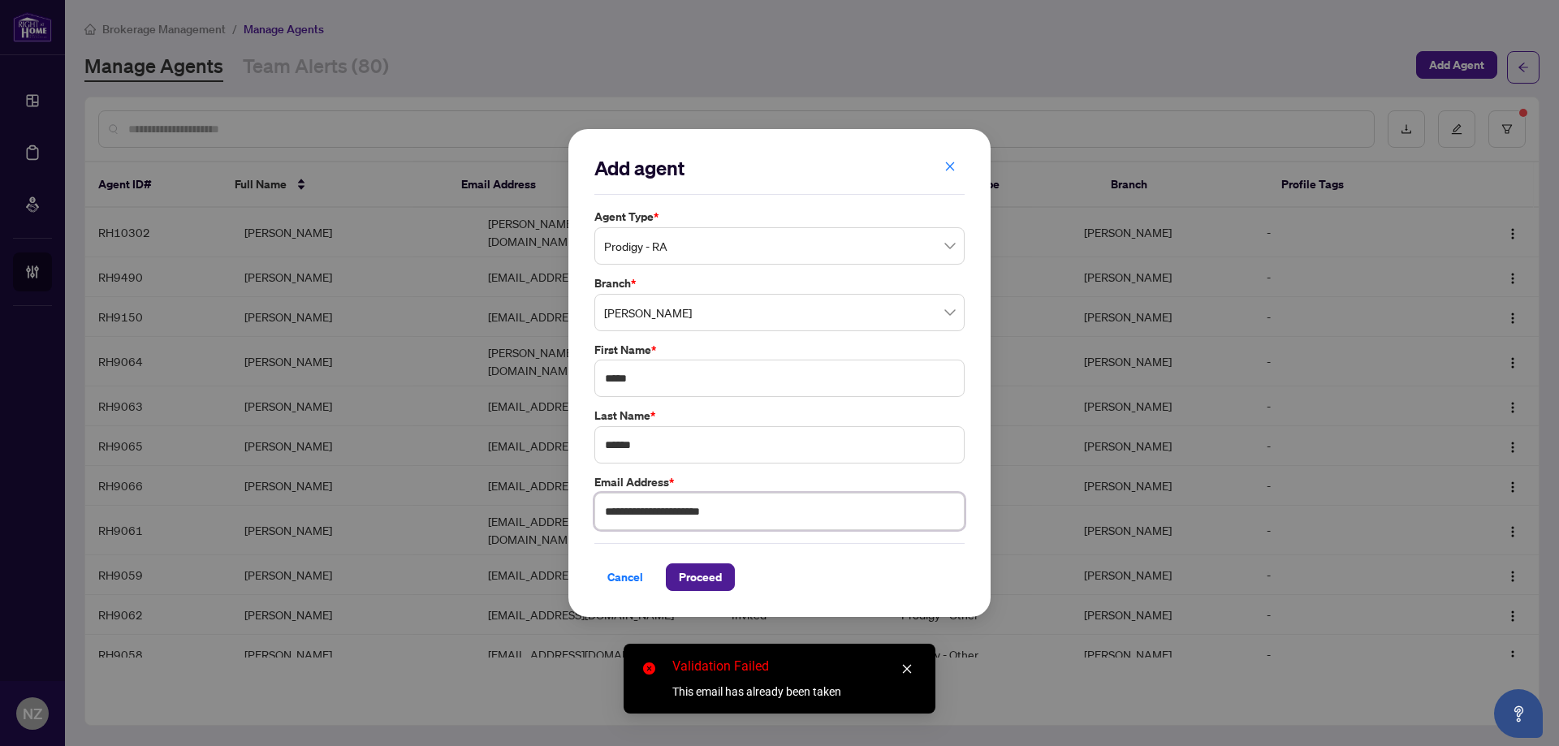
drag, startPoint x: 747, startPoint y: 510, endPoint x: 521, endPoint y: 486, distance: 226.9
click at [521, 486] on div "**********" at bounding box center [779, 373] width 1559 height 746
click at [608, 573] on span "Cancel" at bounding box center [625, 577] width 36 height 26
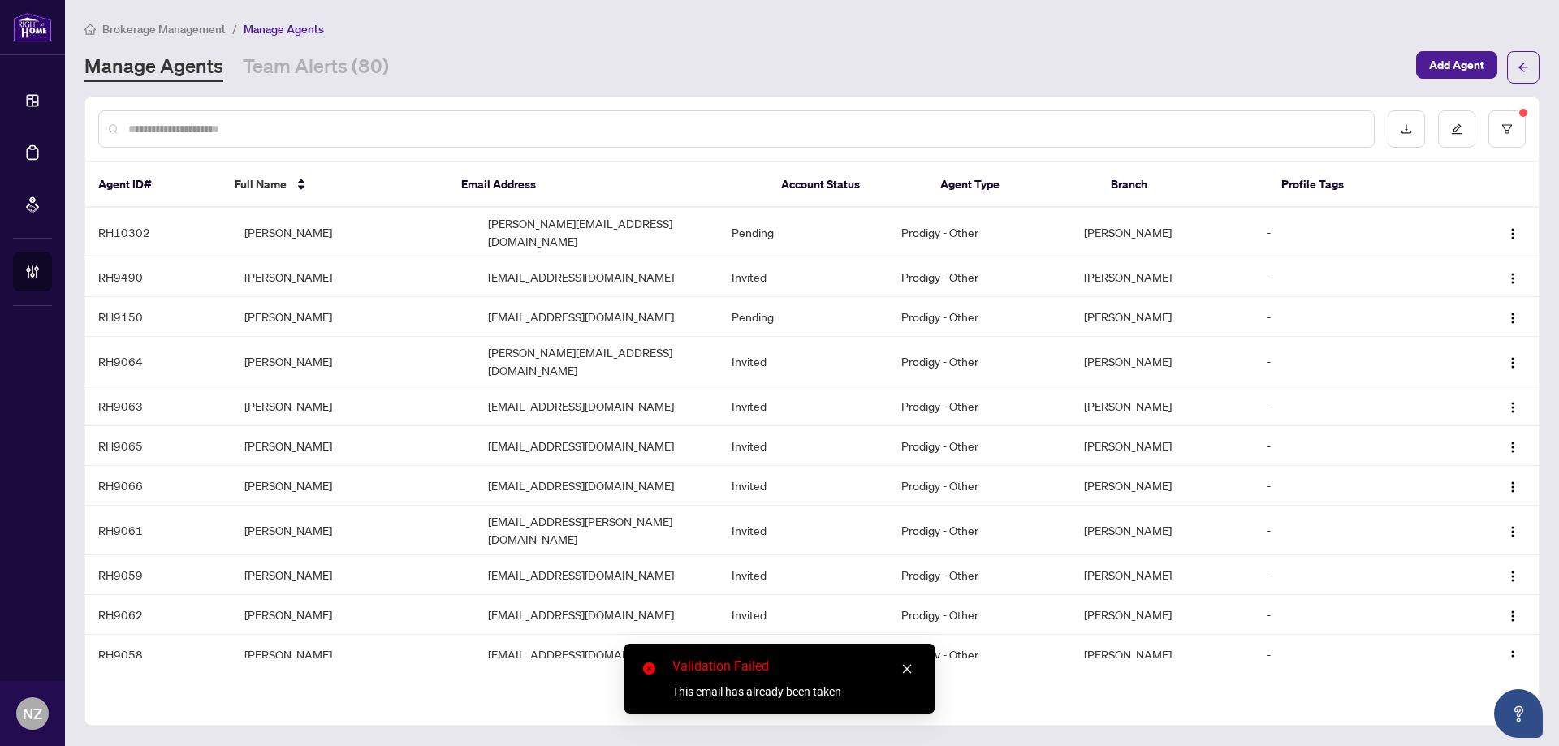
click at [1487, 130] on div at bounding box center [1456, 128] width 138 height 37
click at [1508, 137] on button "button" at bounding box center [1506, 128] width 37 height 37
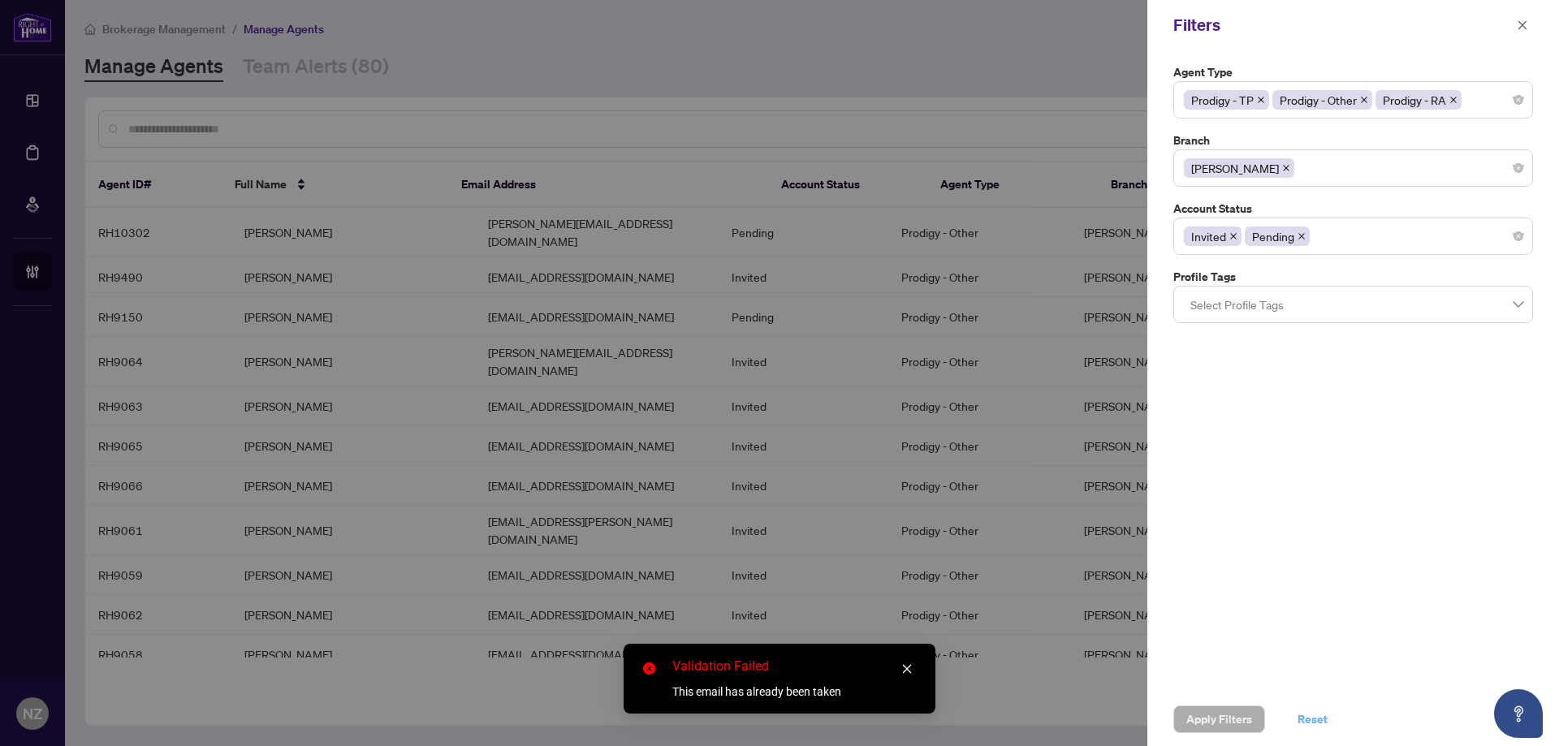
click at [1309, 723] on span "Reset" at bounding box center [1312, 719] width 30 height 26
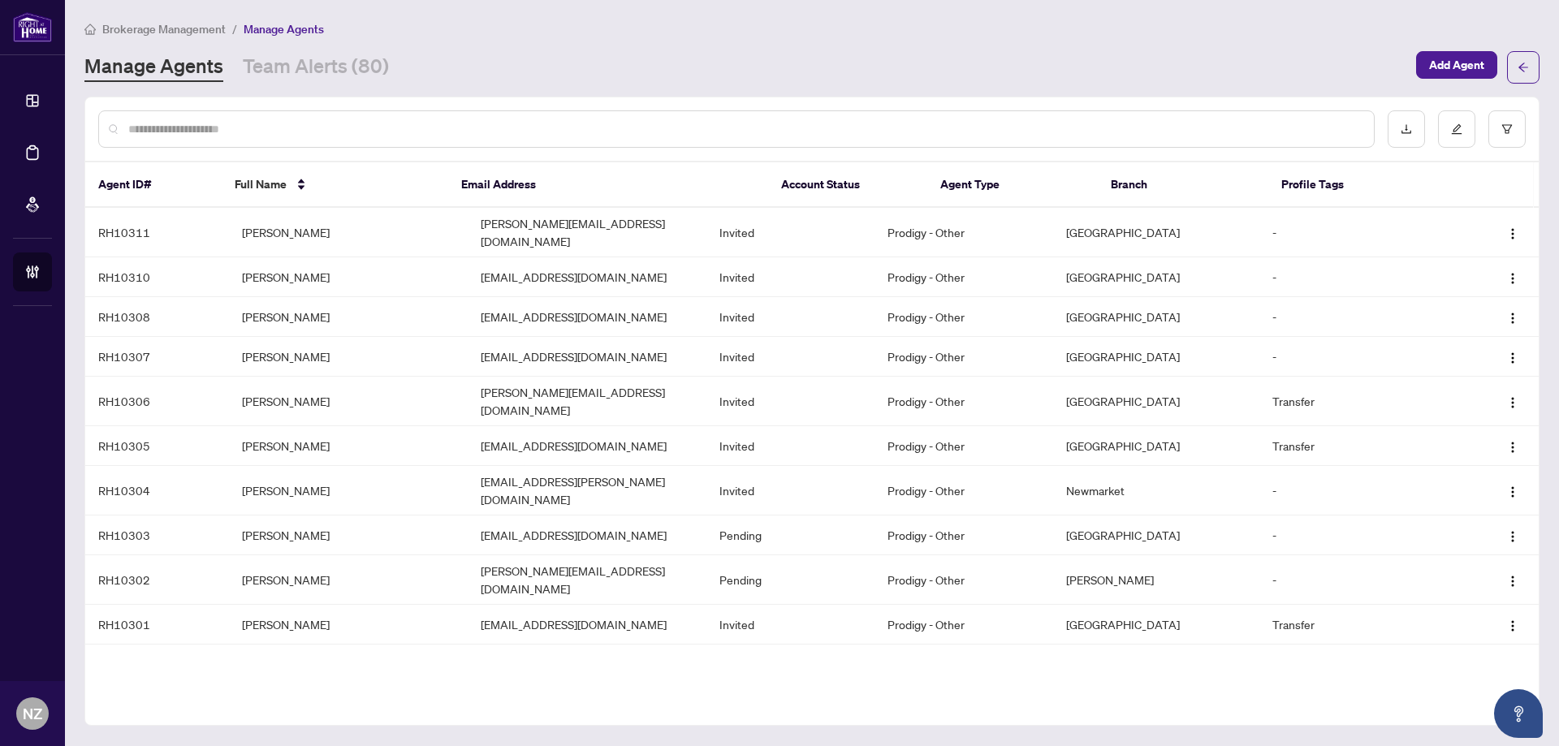
click at [154, 129] on input "text" at bounding box center [744, 129] width 1232 height 18
paste input "**********"
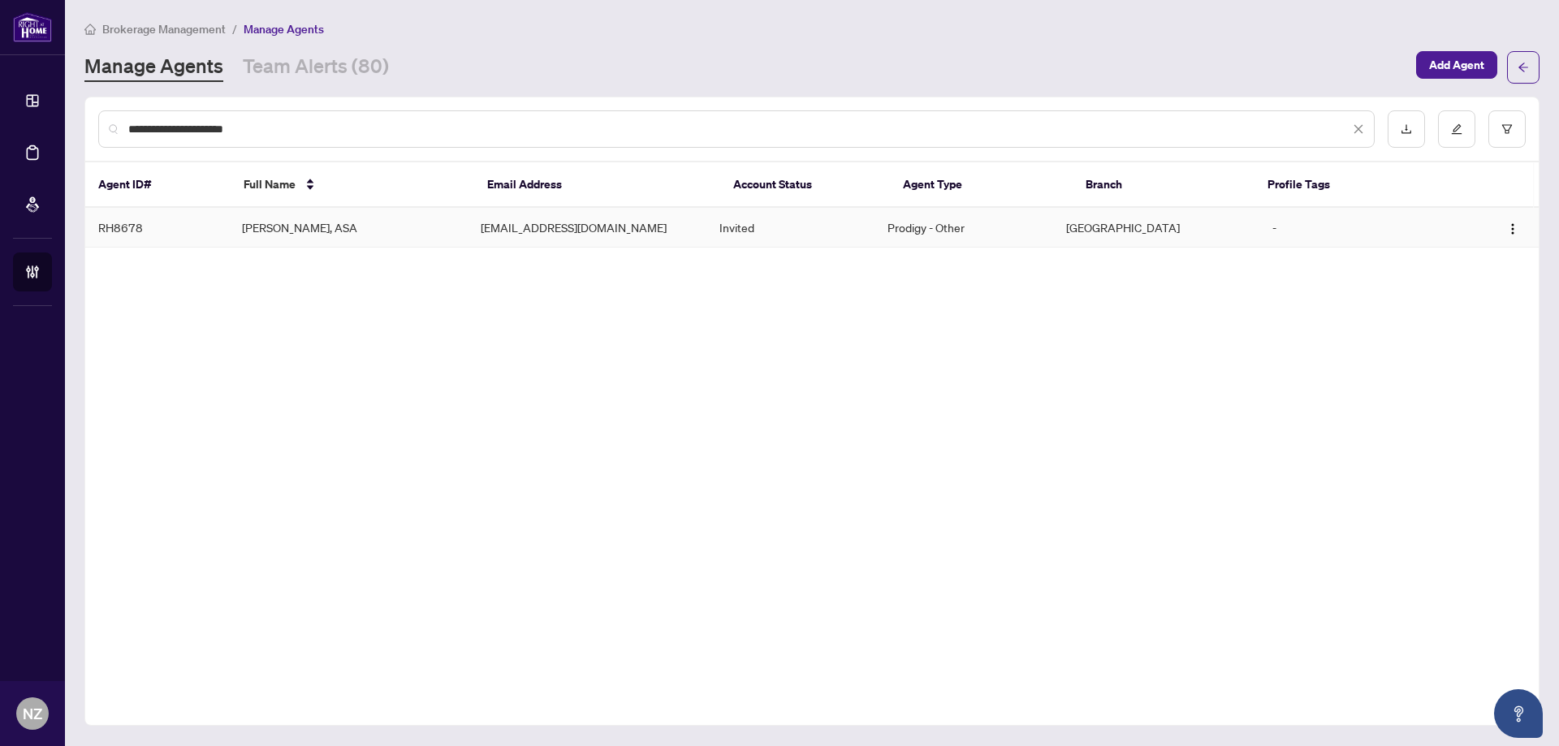
type input "**********"
click at [291, 229] on td "[PERSON_NAME], ASA" at bounding box center [348, 228] width 239 height 40
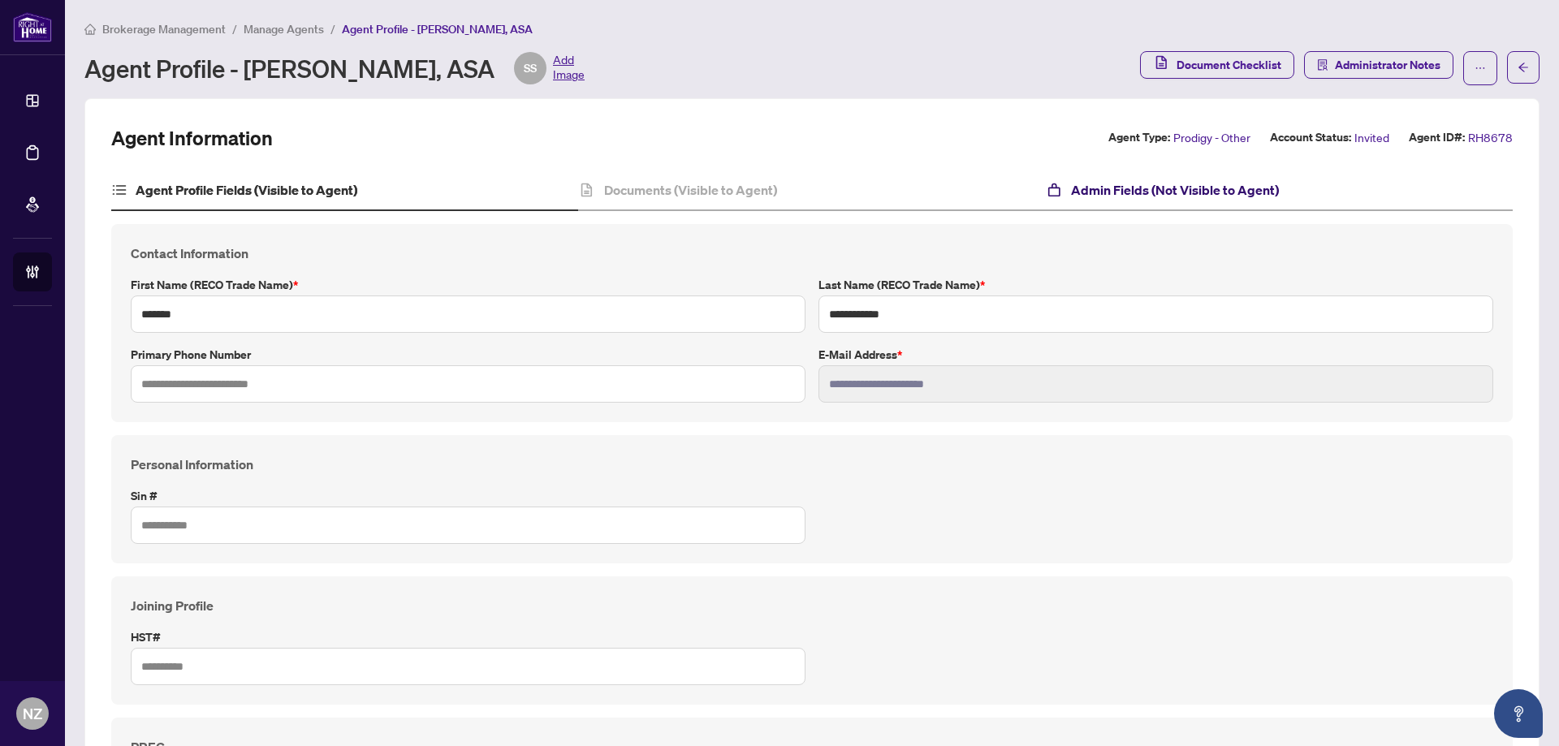
click at [1087, 196] on h4 "Admin Fields (Not Visible to Agent)" at bounding box center [1175, 189] width 208 height 19
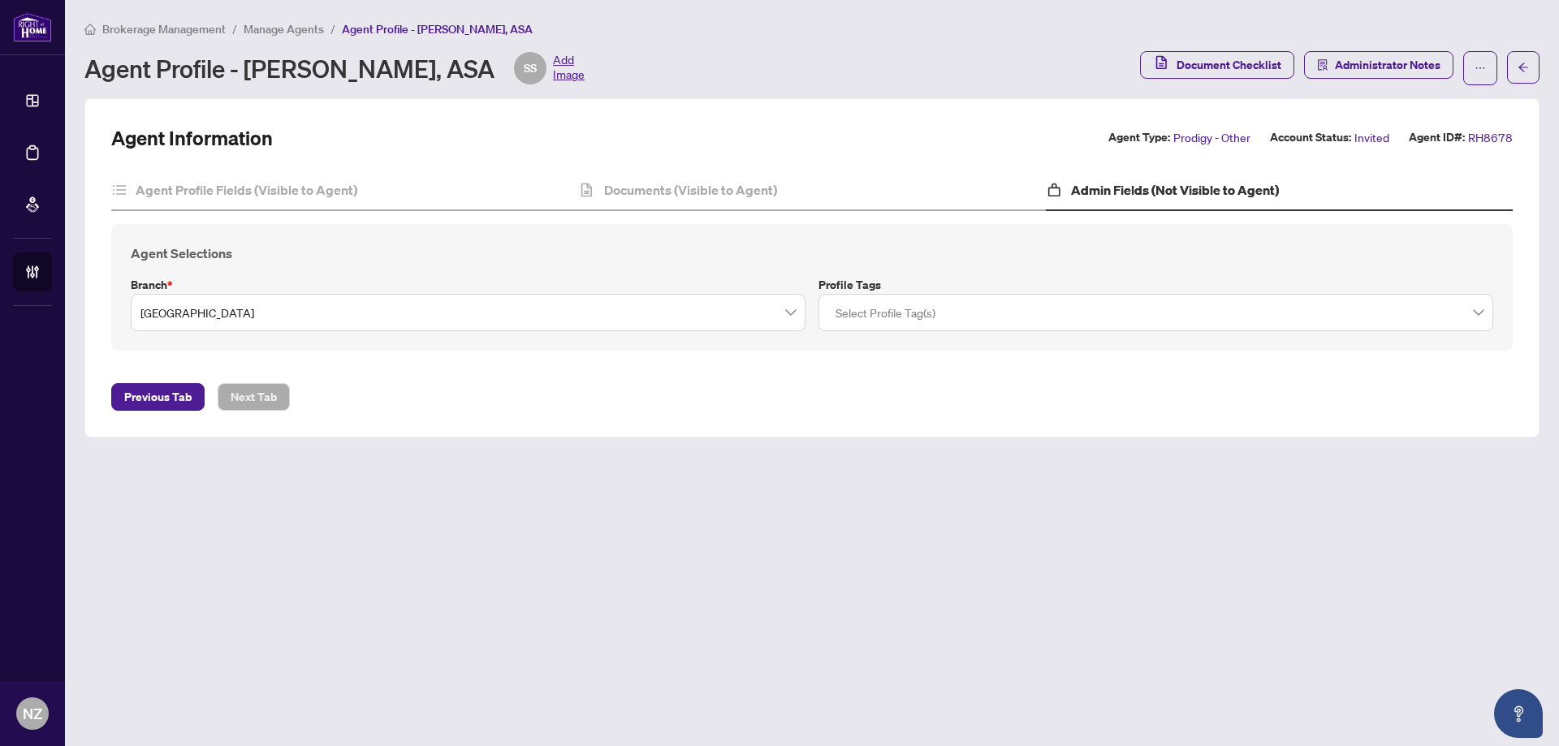
click at [261, 320] on span "Mississauga" at bounding box center [467, 312] width 655 height 31
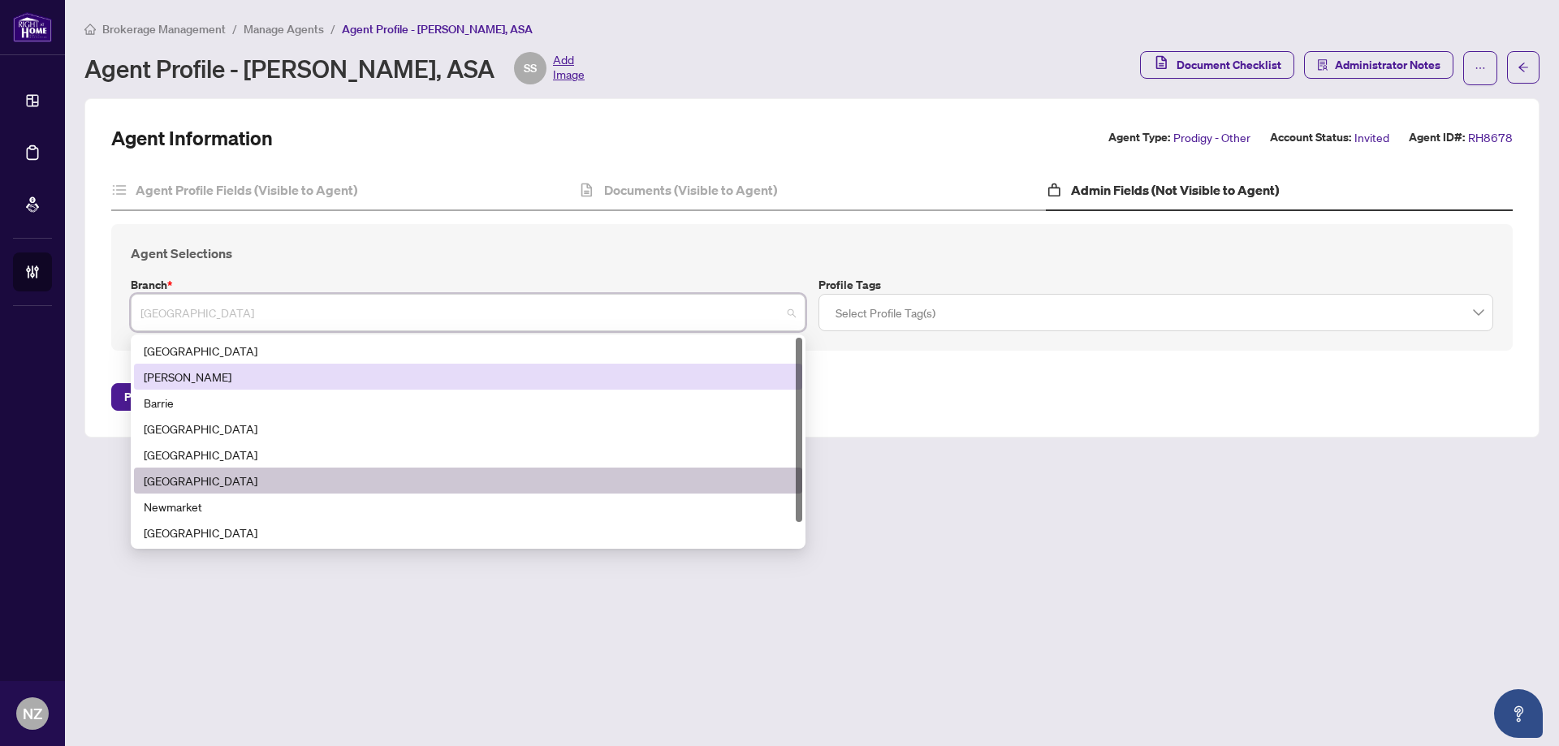
click at [177, 376] on div "[PERSON_NAME]" at bounding box center [468, 377] width 649 height 18
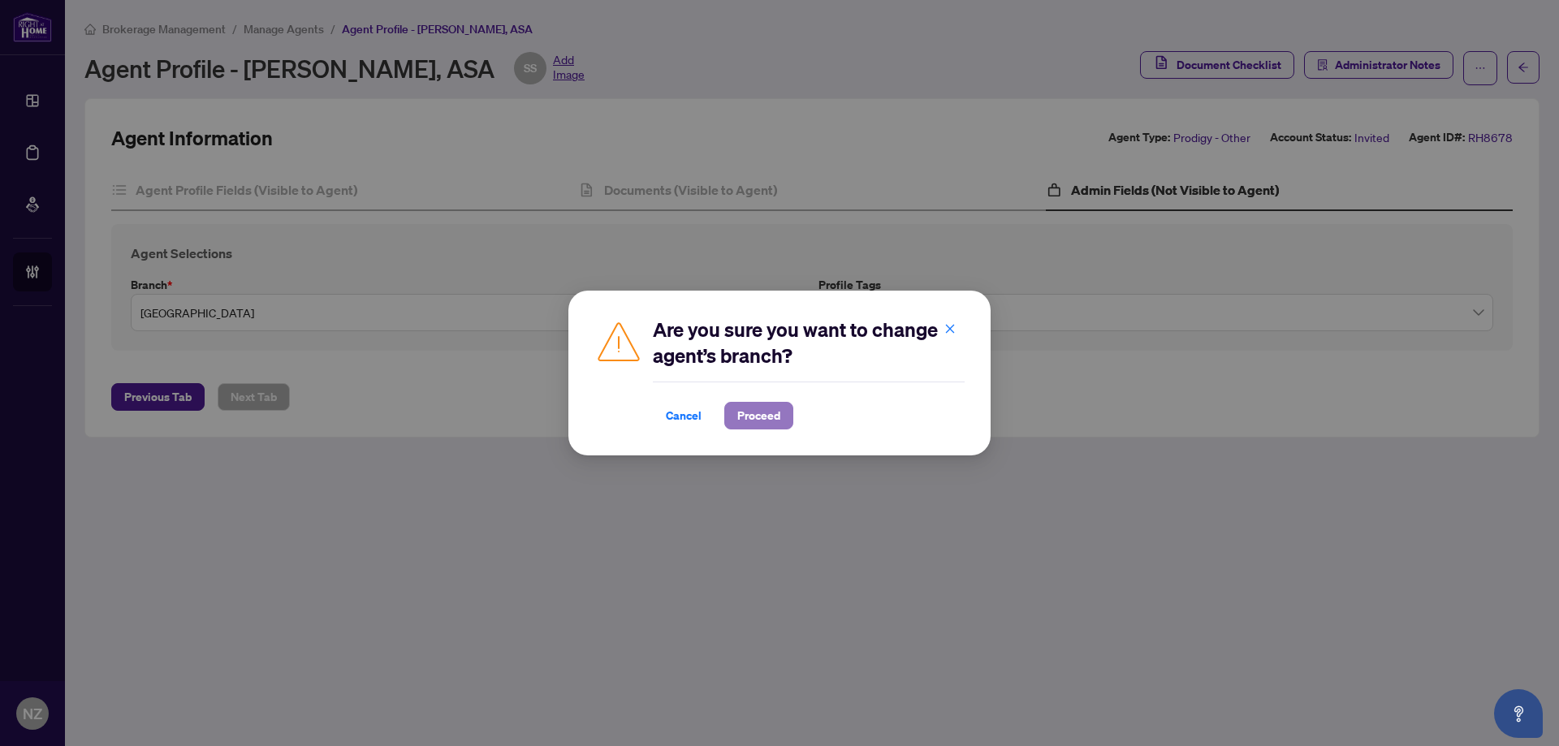
click at [768, 421] on span "Proceed" at bounding box center [758, 416] width 43 height 26
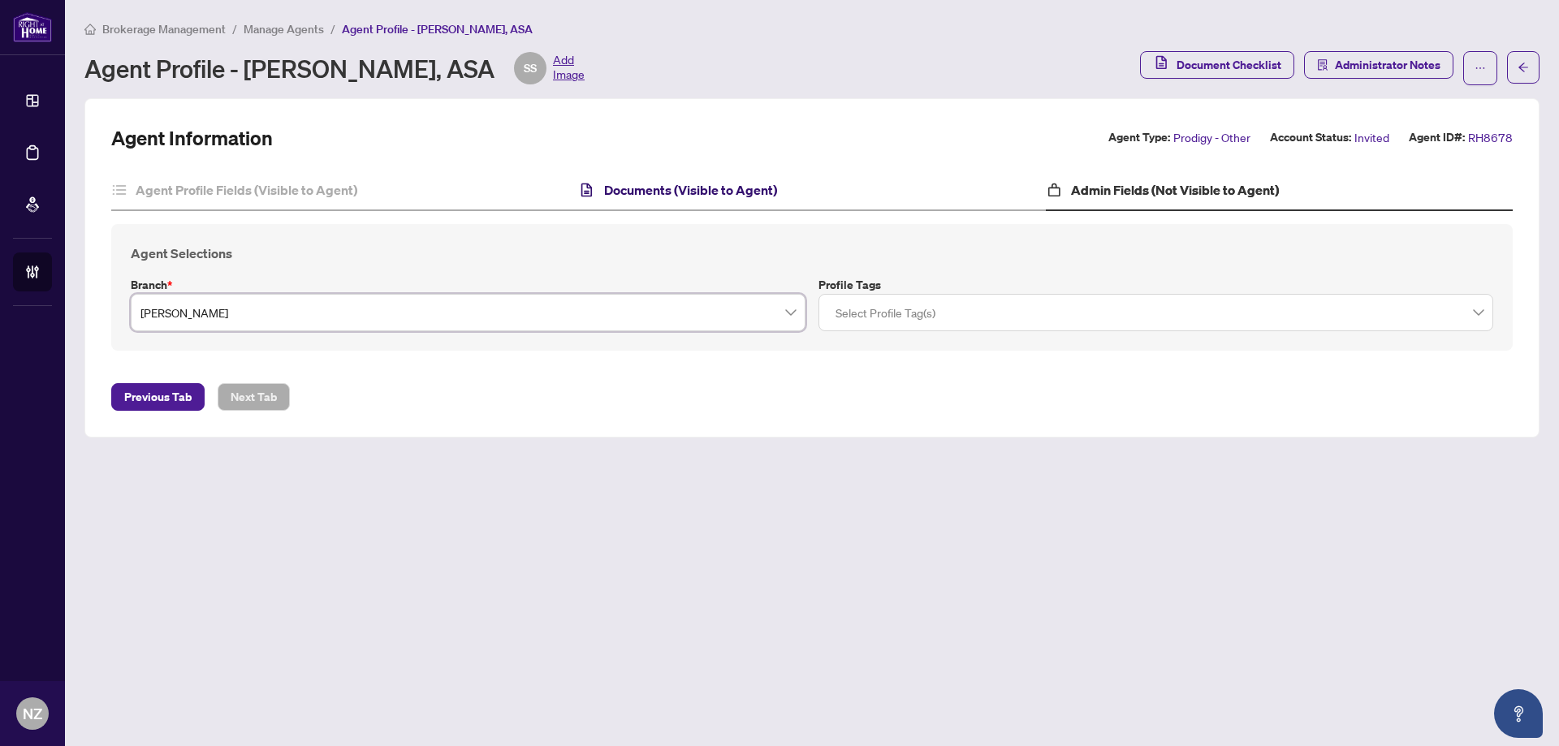
click at [709, 194] on h4 "Documents (Visible to Agent)" at bounding box center [690, 189] width 173 height 19
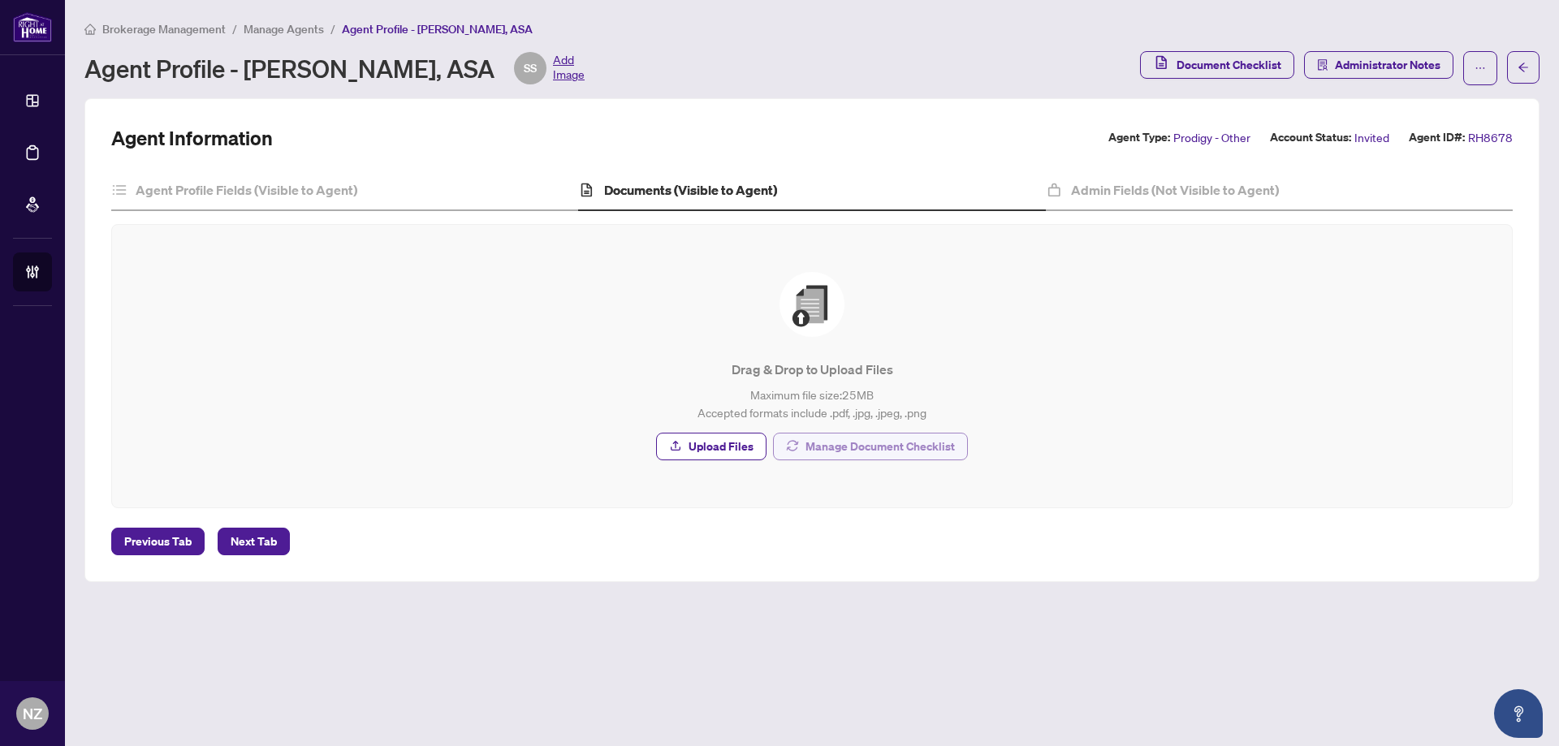
click at [911, 447] on span "Manage Document Checklist" at bounding box center [879, 447] width 149 height 26
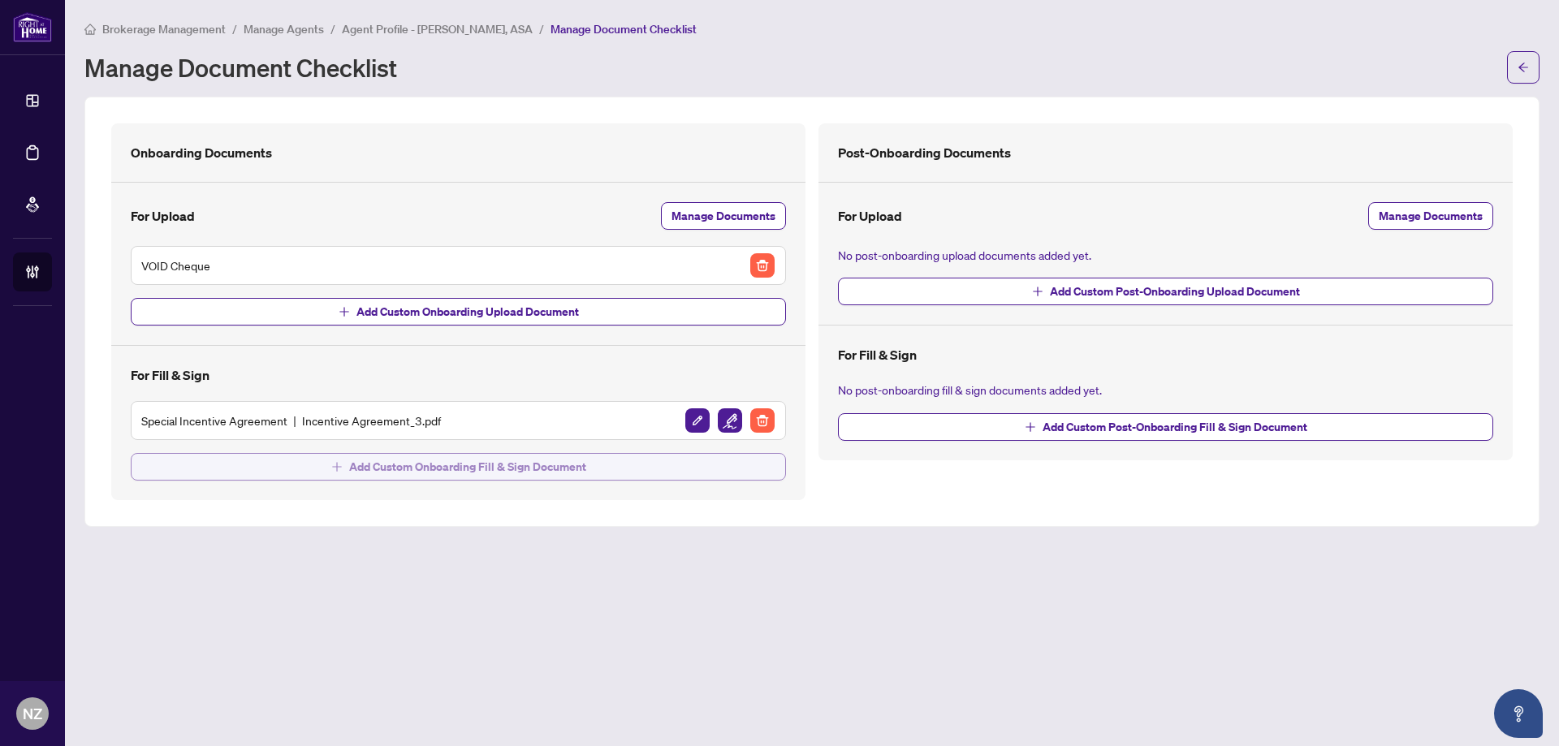
click at [412, 466] on span "Add Custom Onboarding Fill & Sign Document" at bounding box center [467, 467] width 237 height 26
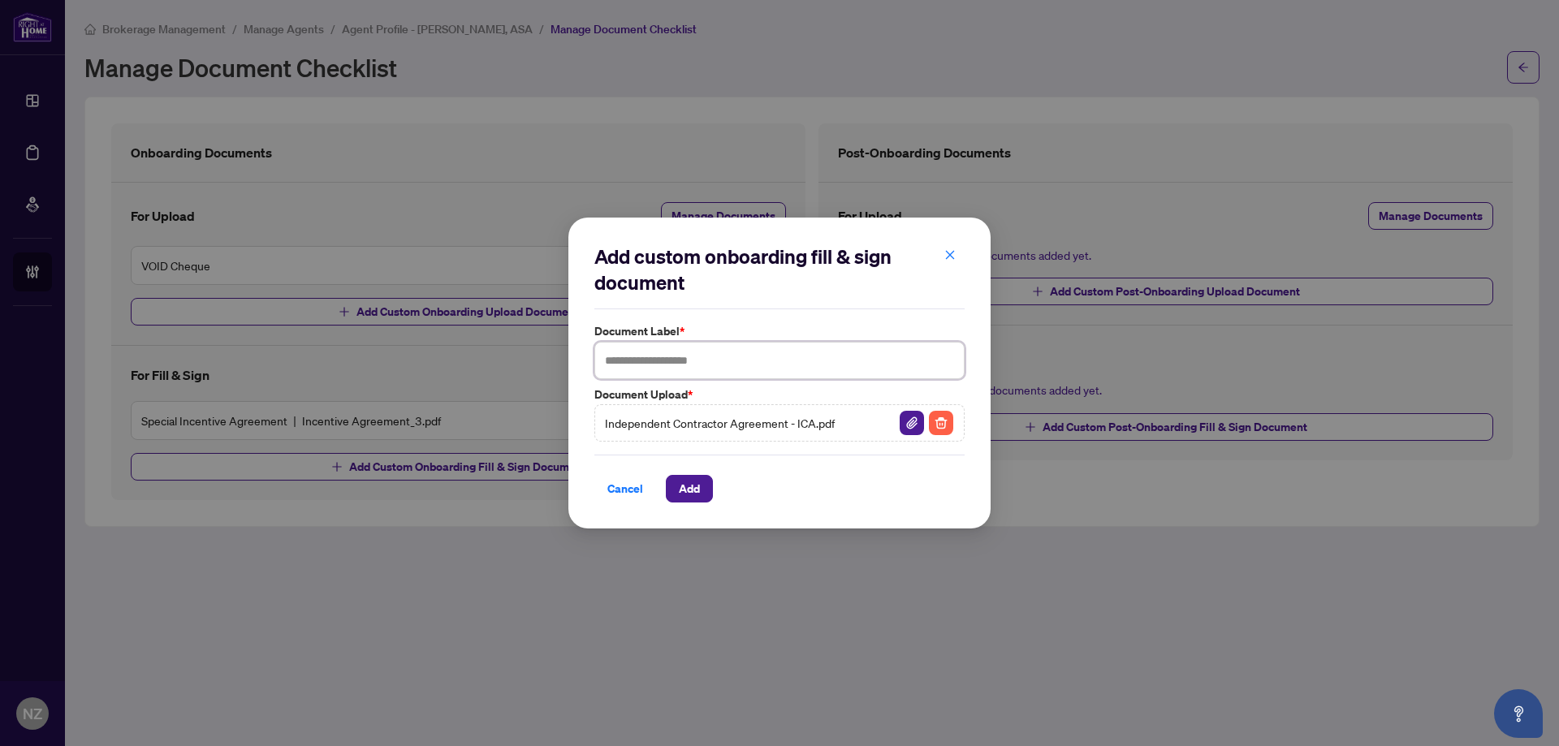
click at [653, 354] on input "text" at bounding box center [779, 360] width 370 height 37
type input "**********"
click at [690, 490] on span "Add" at bounding box center [689, 489] width 21 height 26
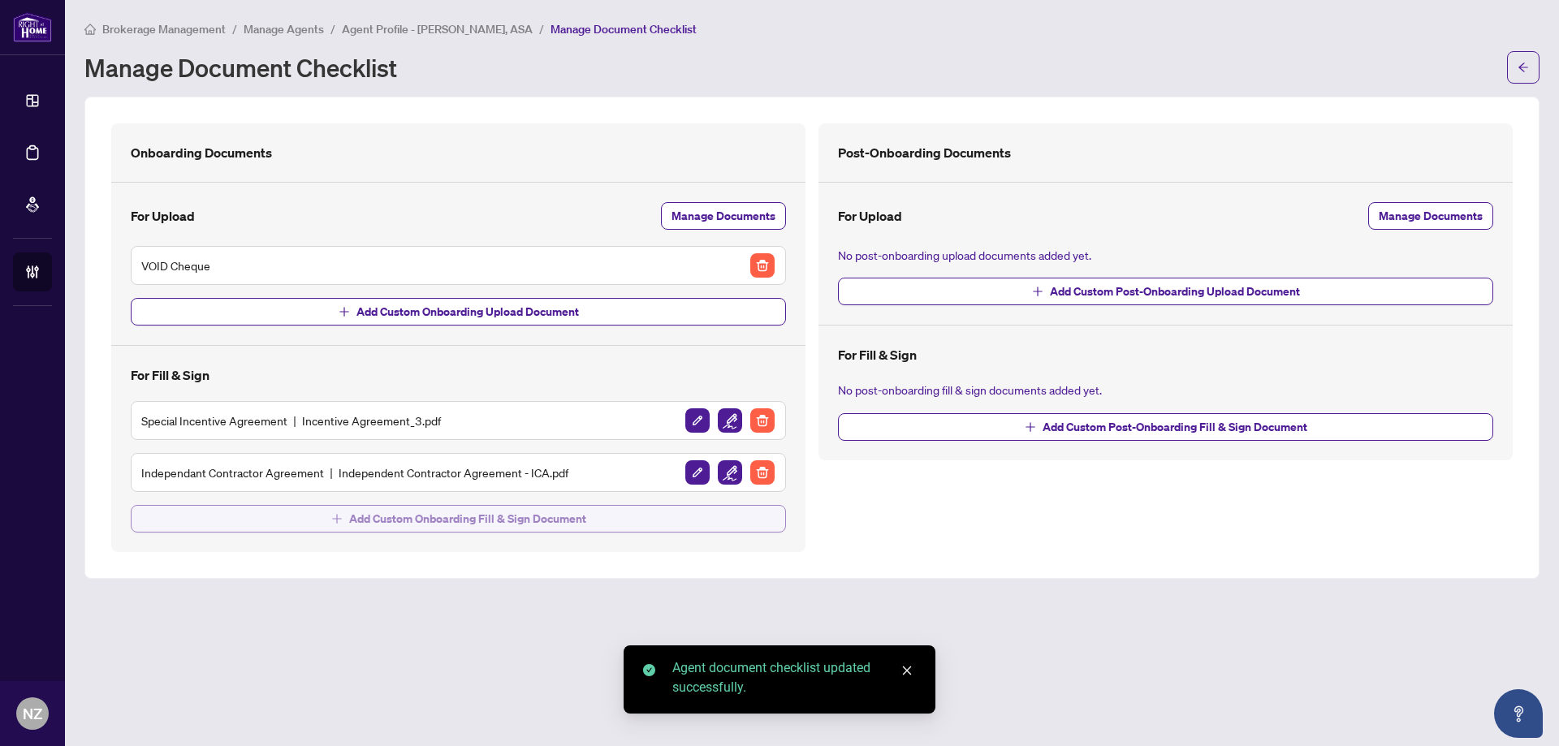
click at [503, 511] on span "Add Custom Onboarding Fill & Sign Document" at bounding box center [467, 519] width 237 height 26
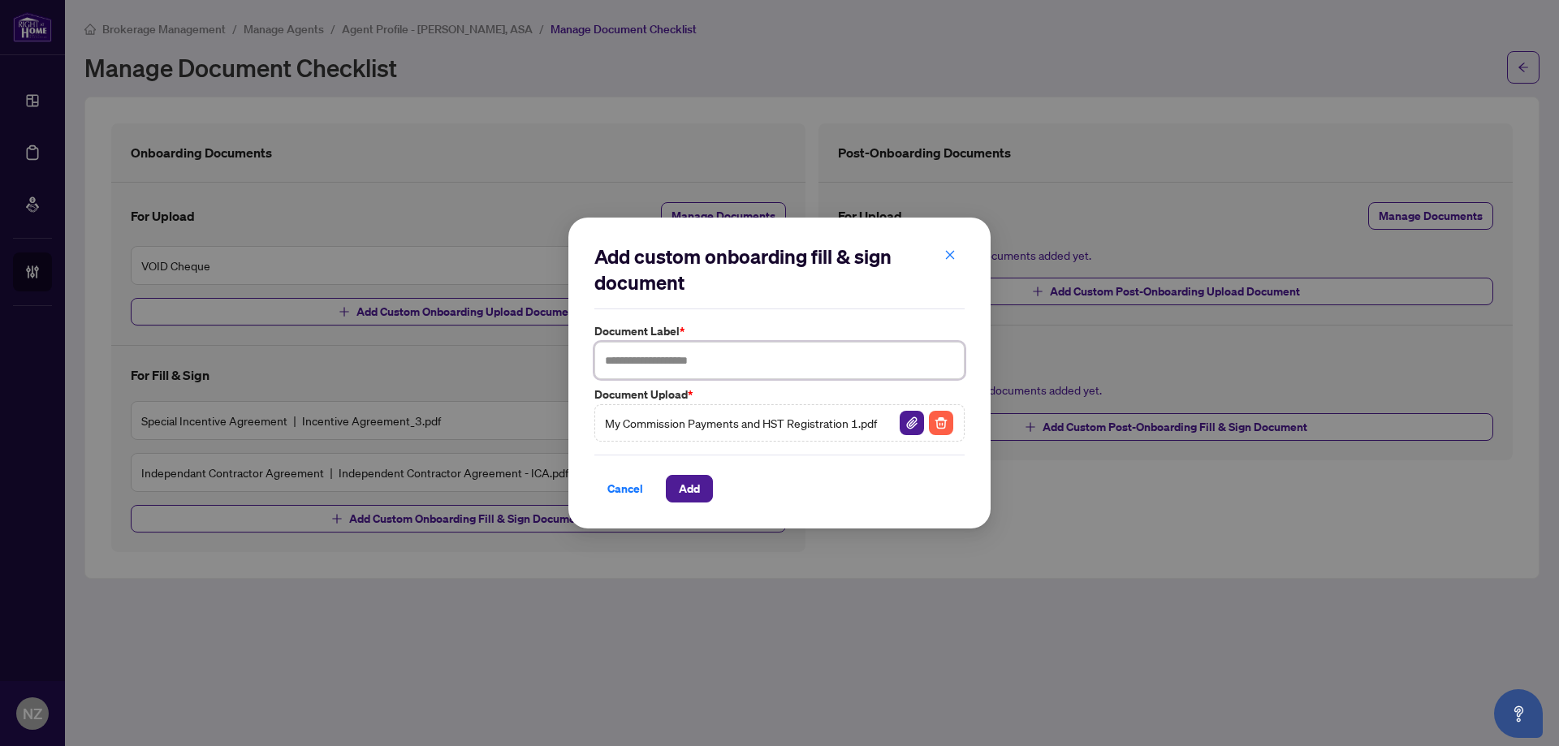
click at [695, 367] on input "text" at bounding box center [779, 360] width 370 height 37
type input "**********"
click at [692, 490] on span "Add" at bounding box center [689, 489] width 21 height 26
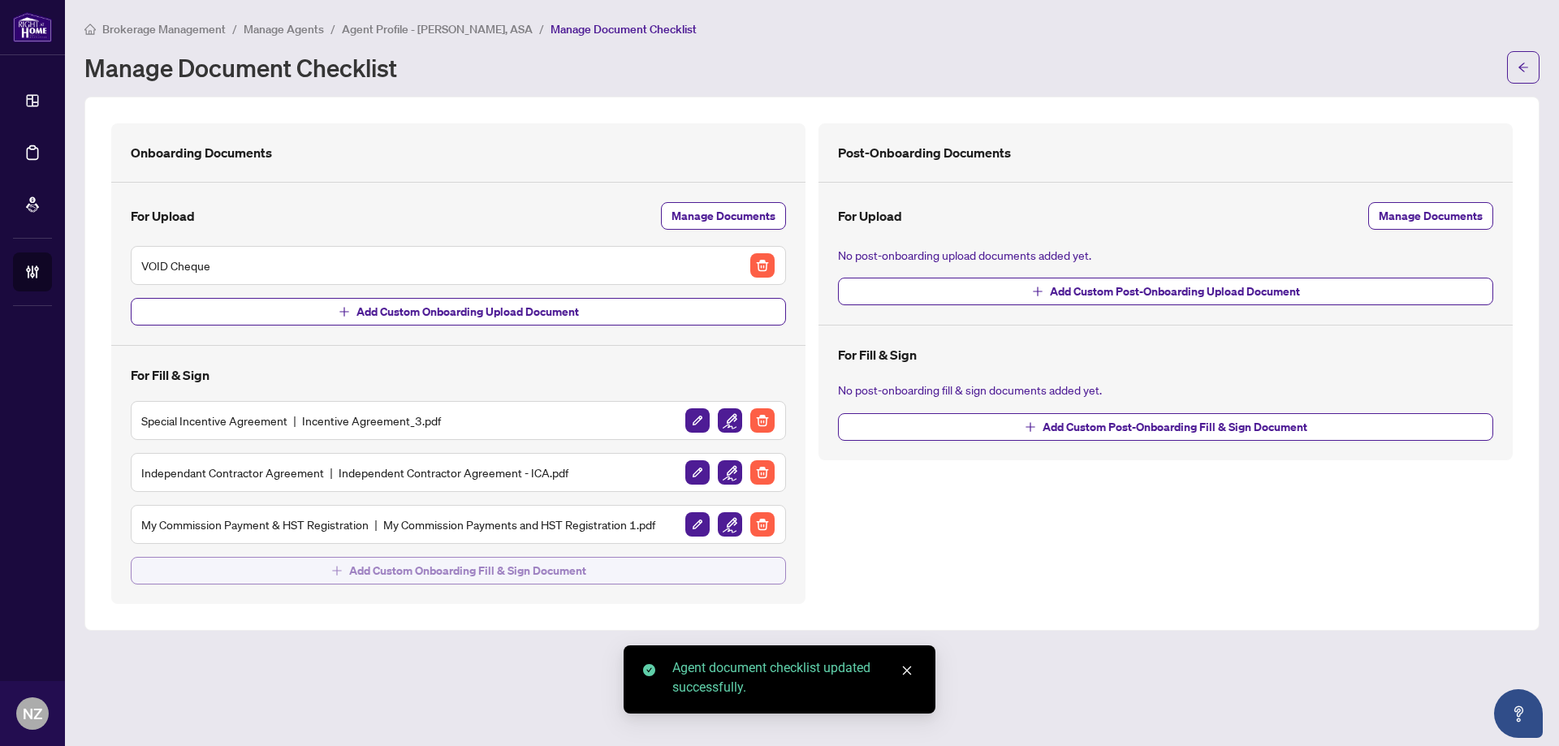
click at [465, 572] on span "Add Custom Onboarding Fill & Sign Document" at bounding box center [467, 571] width 237 height 26
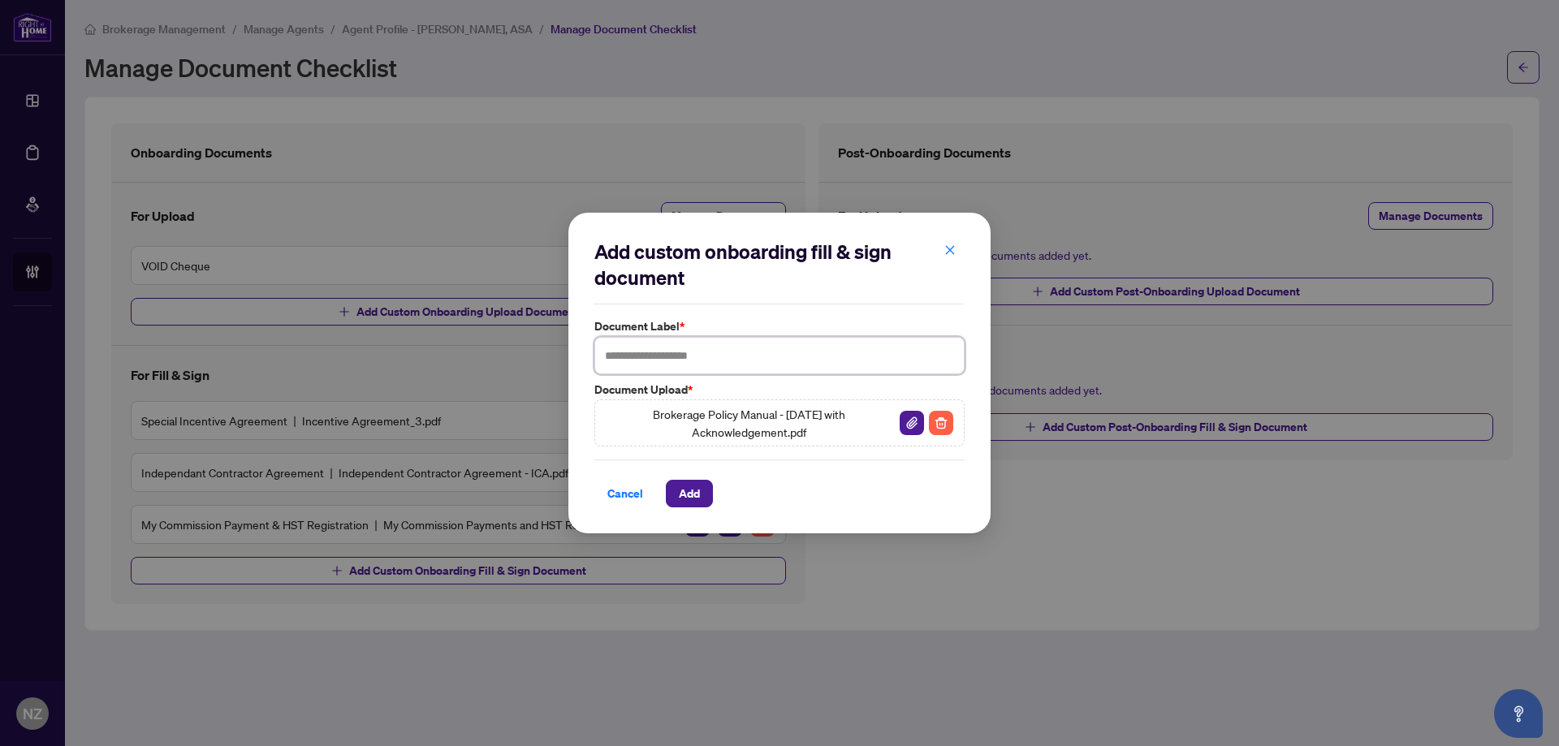
click at [654, 356] on input "text" at bounding box center [779, 355] width 370 height 37
type input "**********"
click at [709, 501] on button "Add" at bounding box center [689, 494] width 47 height 28
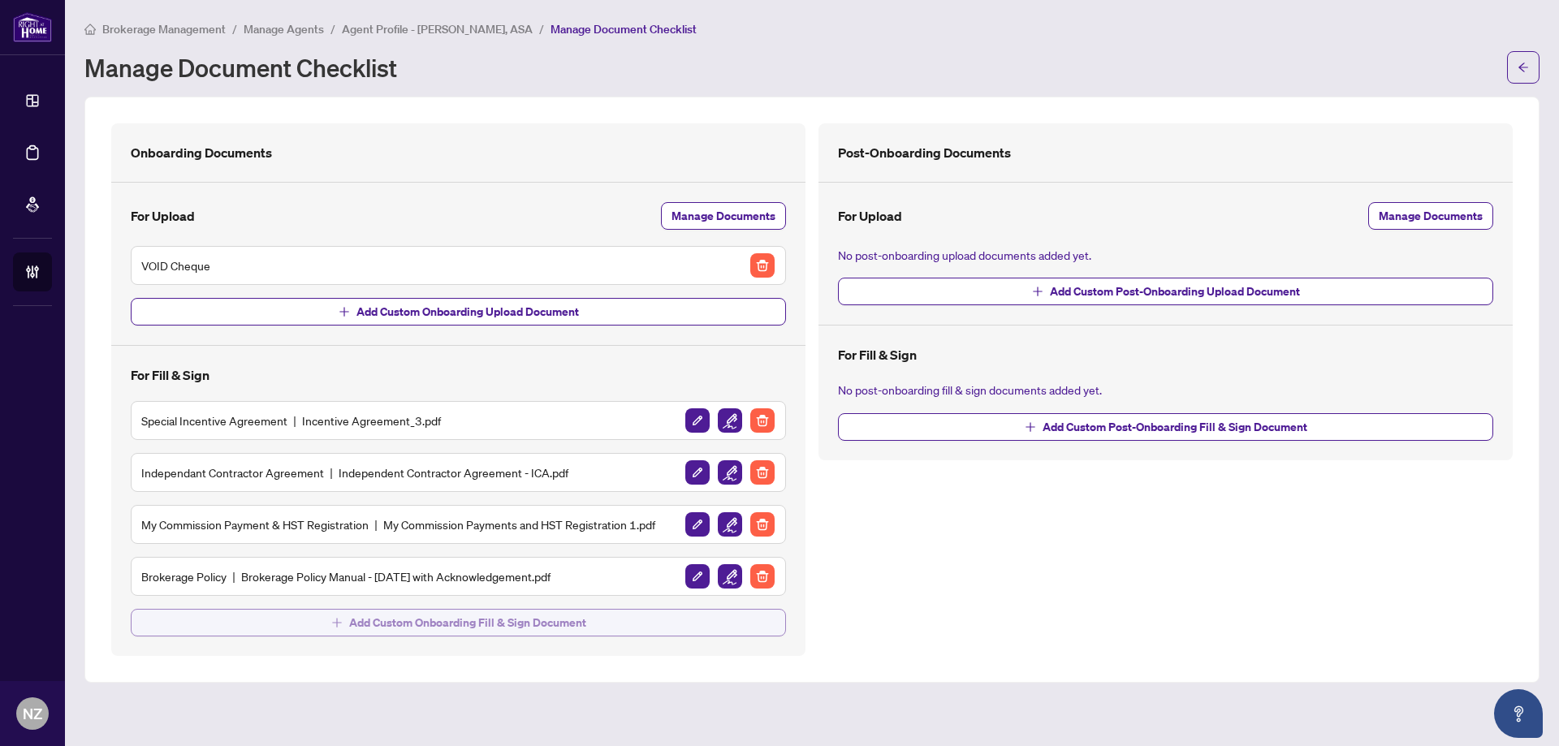
click at [362, 628] on span "Add Custom Onboarding Fill & Sign Document" at bounding box center [467, 623] width 237 height 26
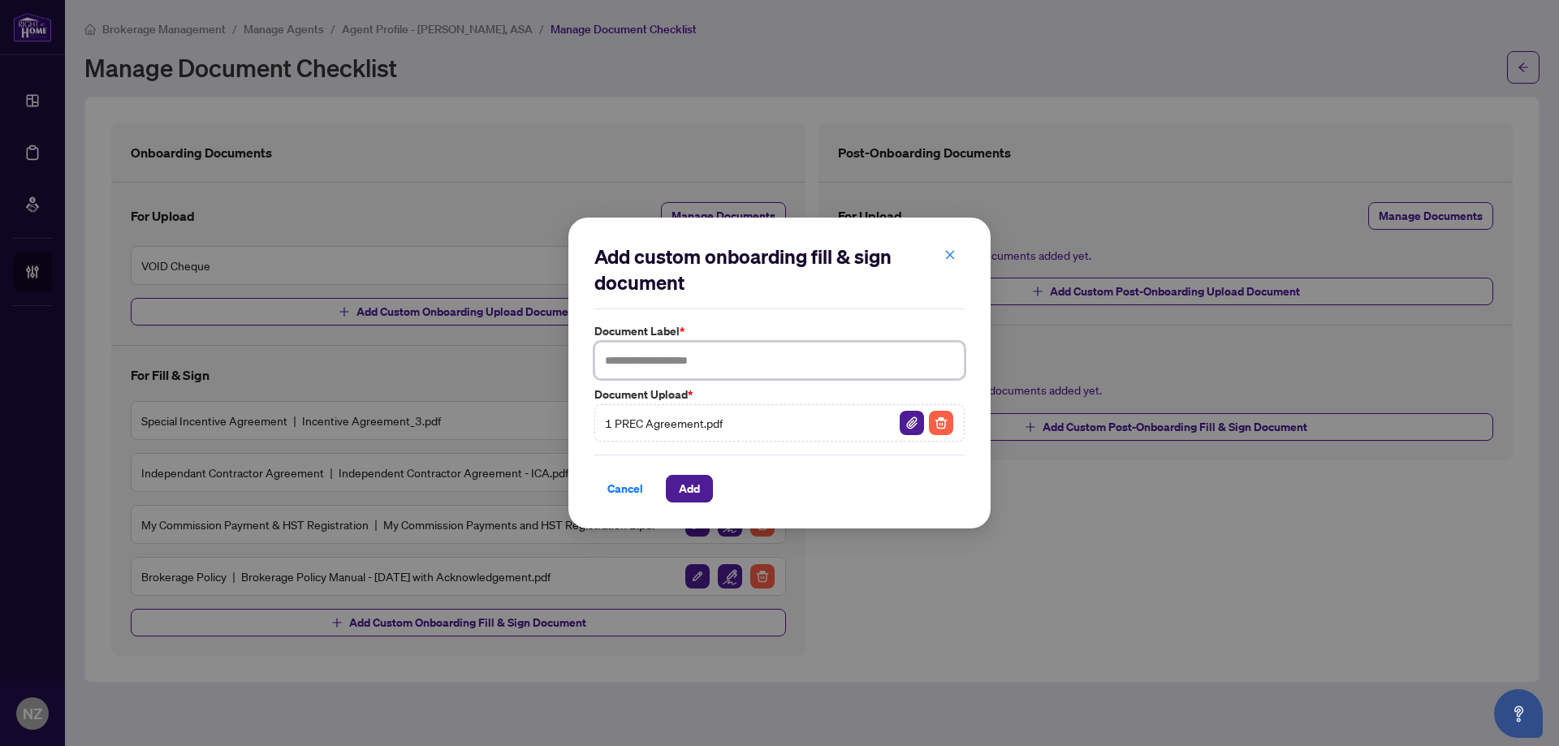
click at [657, 360] on input "text" at bounding box center [779, 360] width 370 height 37
type input "**********"
drag, startPoint x: 689, startPoint y: 494, endPoint x: 740, endPoint y: 557, distance: 81.4
click at [688, 494] on span "Add" at bounding box center [689, 489] width 21 height 26
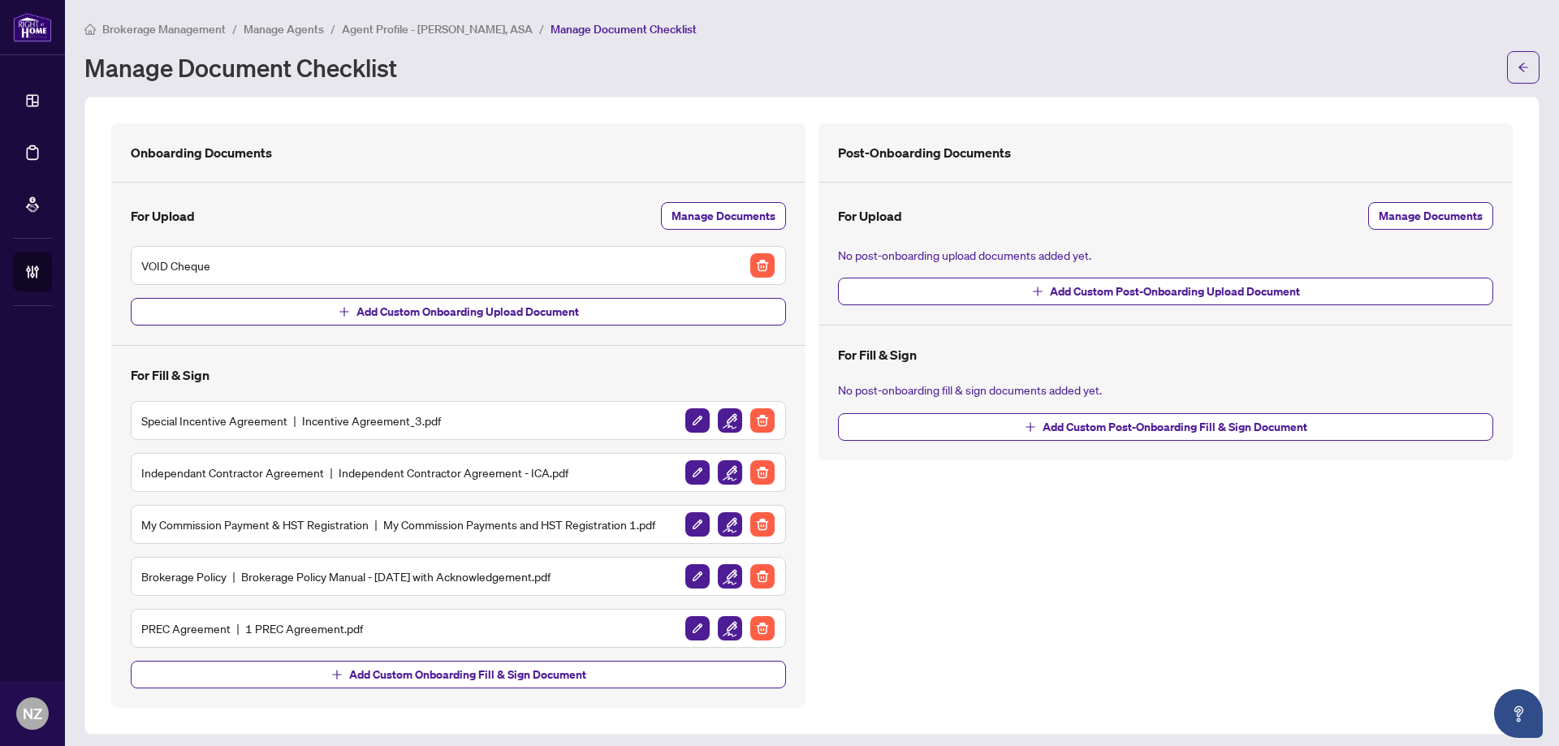
click at [719, 471] on img "button" at bounding box center [730, 472] width 24 height 24
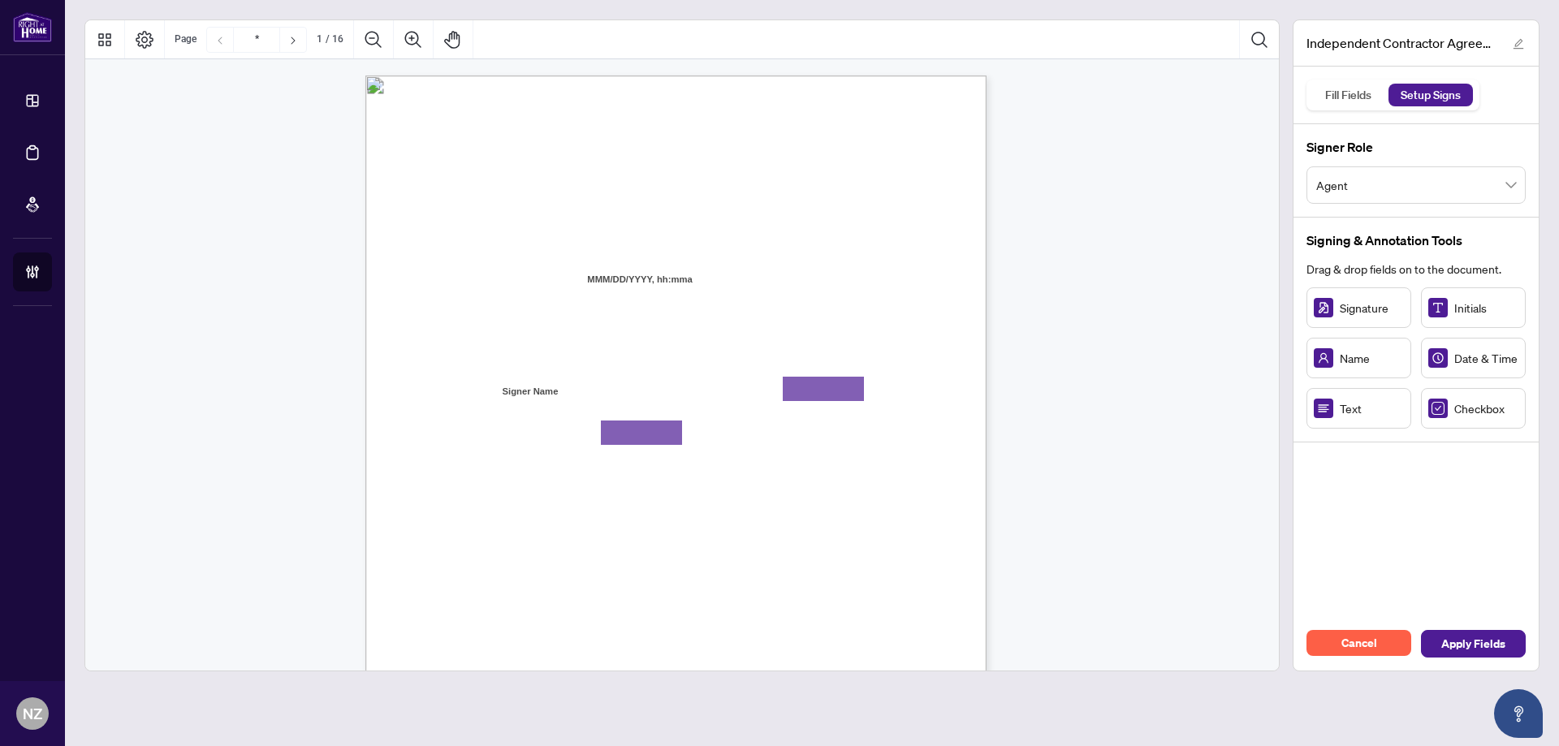
drag, startPoint x: 1342, startPoint y: 94, endPoint x: 1158, endPoint y: 282, distance: 262.4
click at [1341, 93] on div "Fill Fields" at bounding box center [1348, 95] width 64 height 23
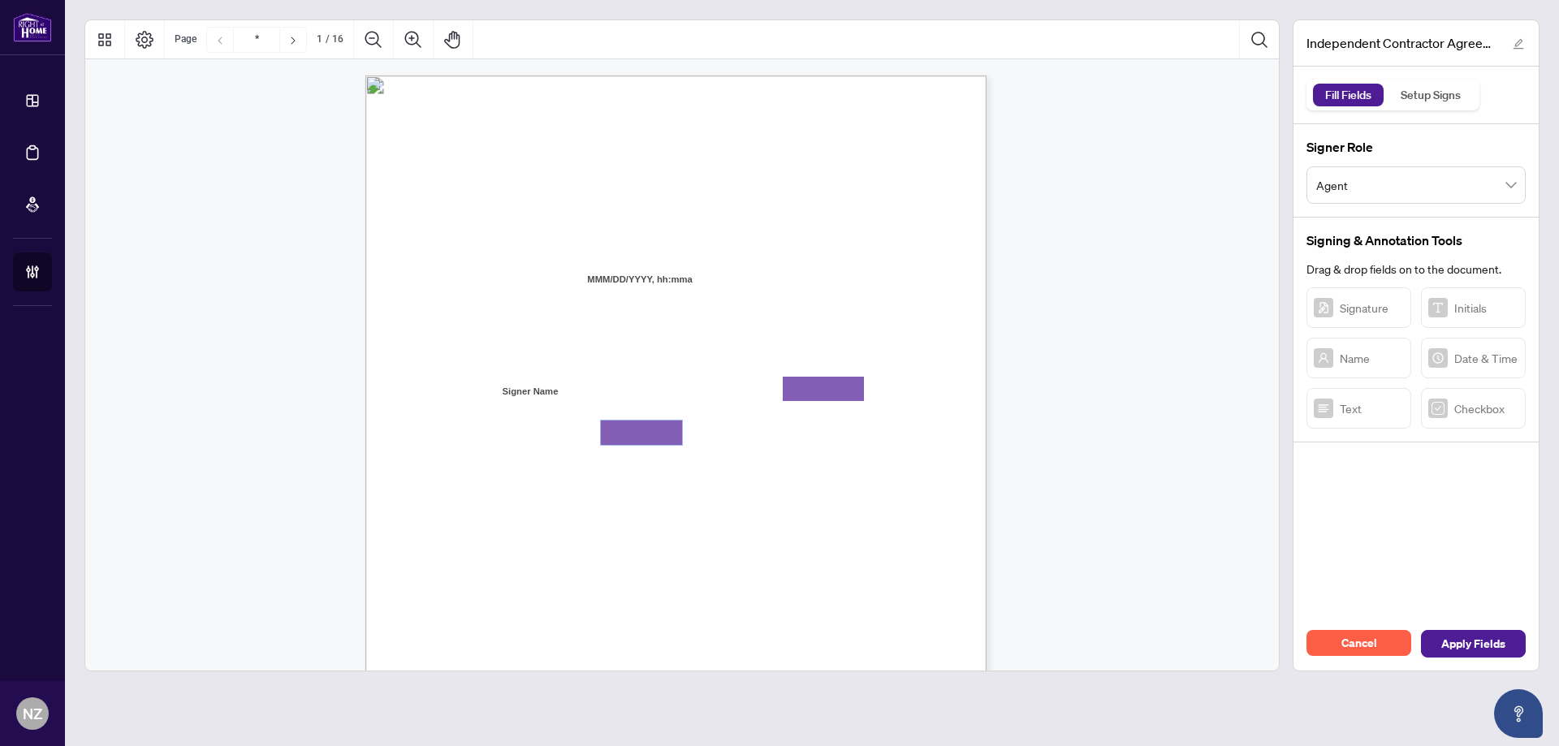
click at [634, 429] on textarea "01K2QE60MGNFCPGCXA1KG0K03P" at bounding box center [641, 433] width 81 height 24
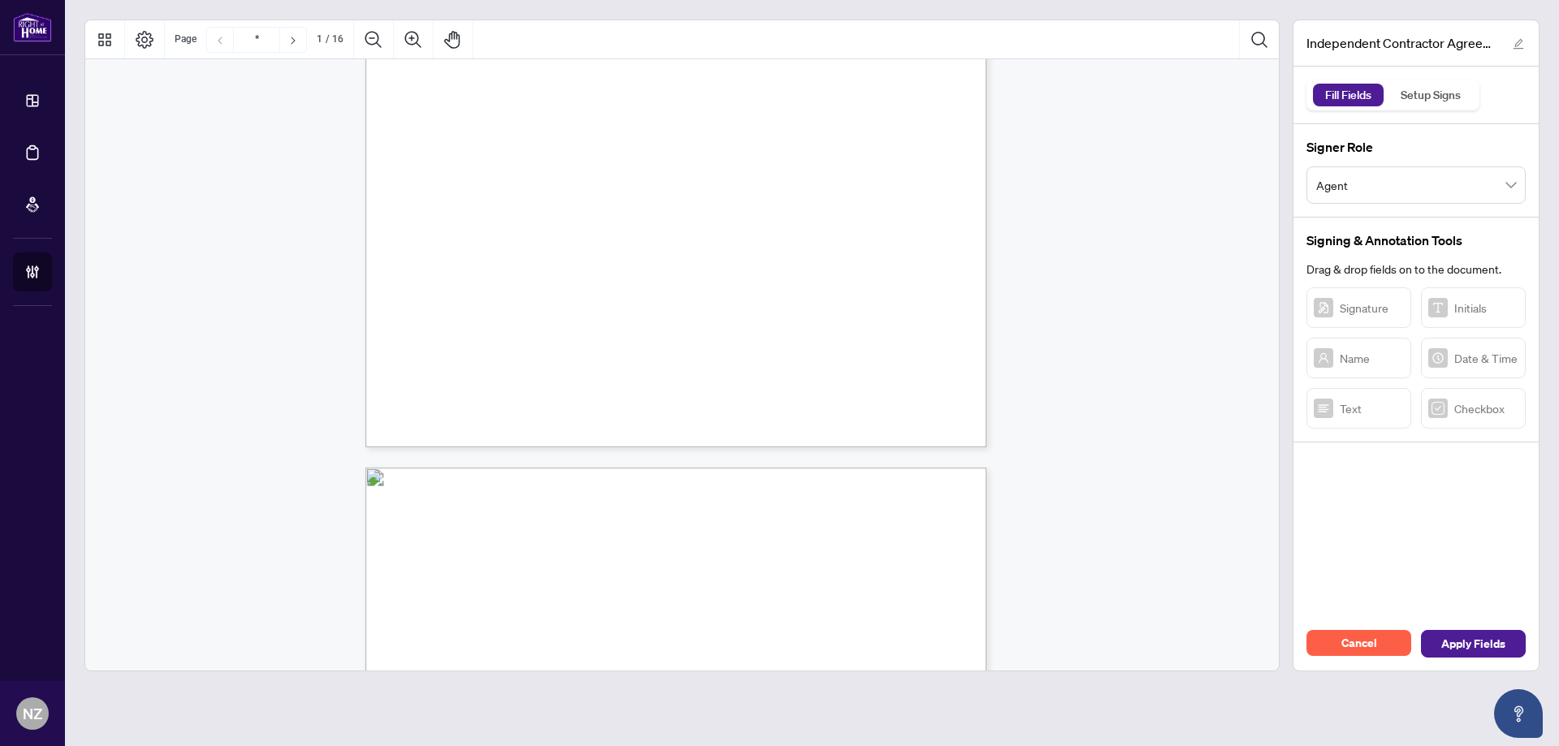
scroll to position [487, 0]
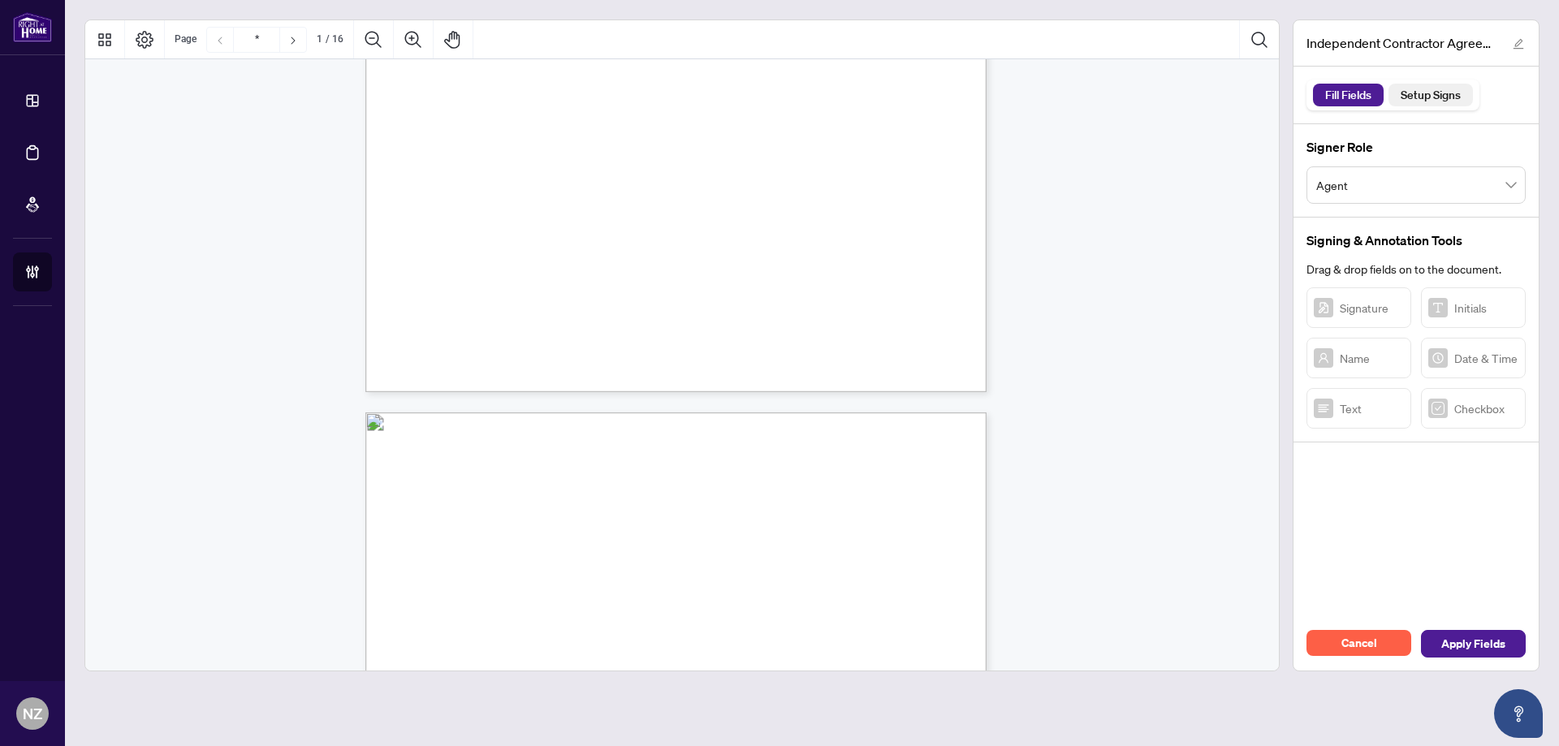
type textarea "*******"
click at [1435, 100] on div "Setup Signs" at bounding box center [1430, 95] width 78 height 23
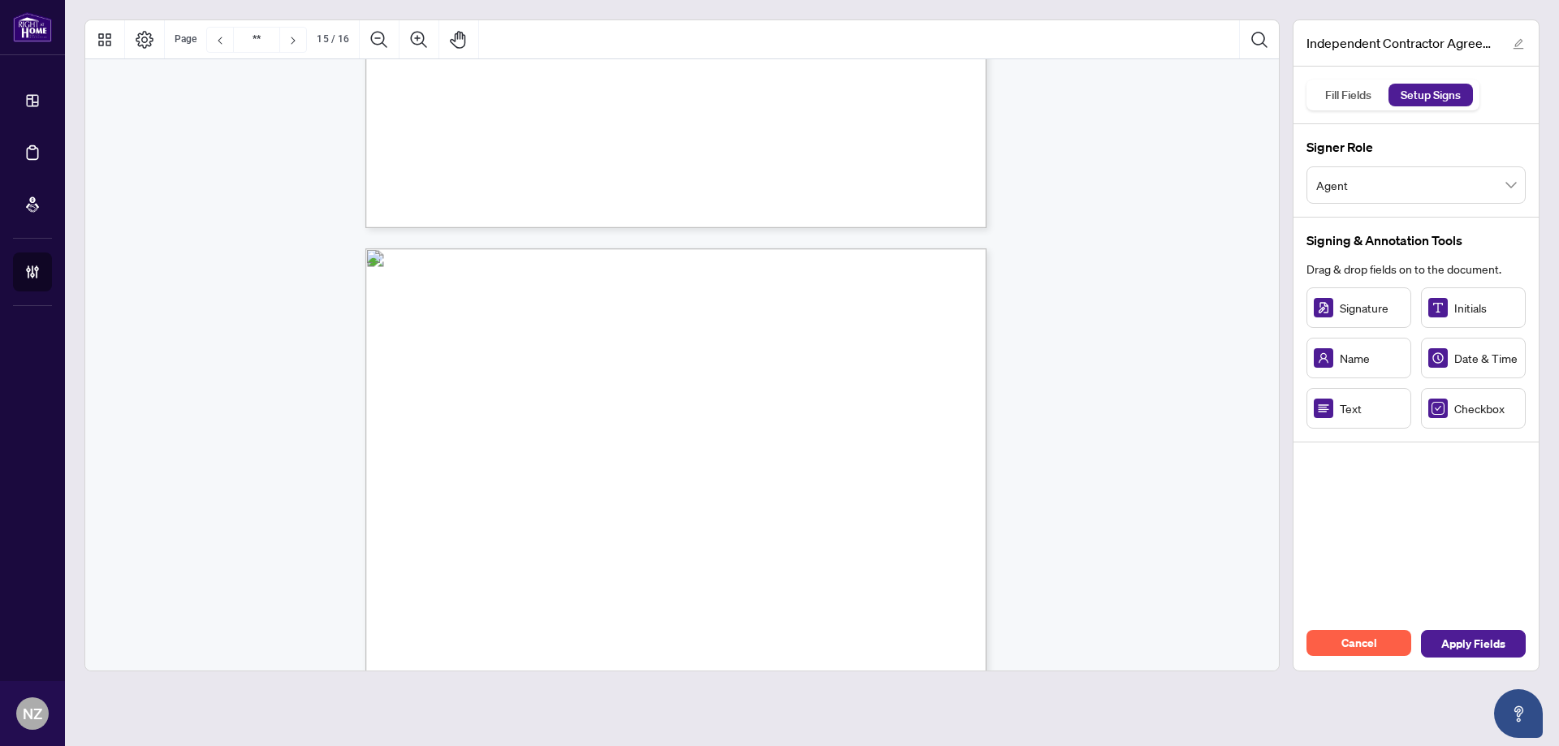
type input "**"
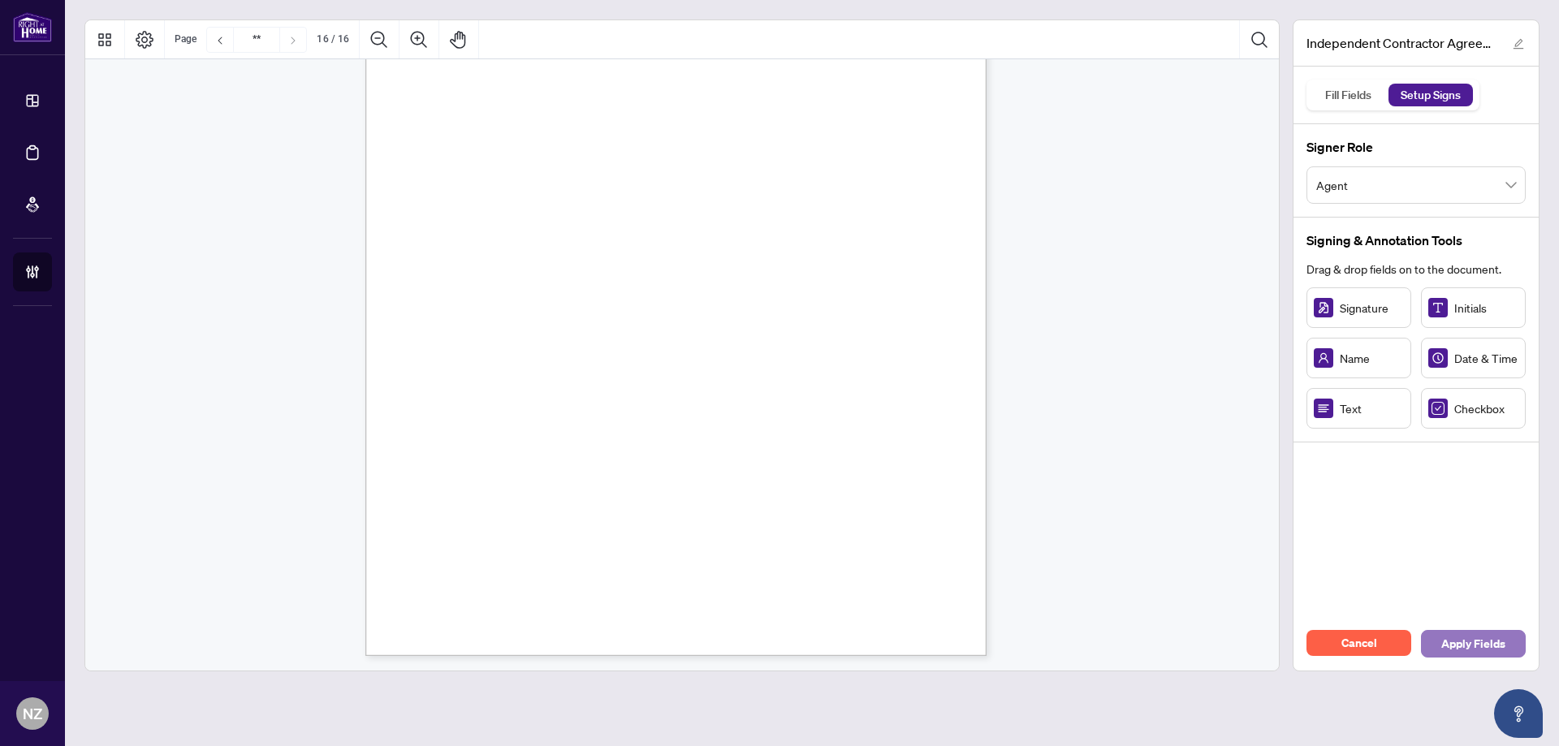
click at [1500, 649] on span "Apply Fields" at bounding box center [1473, 644] width 64 height 26
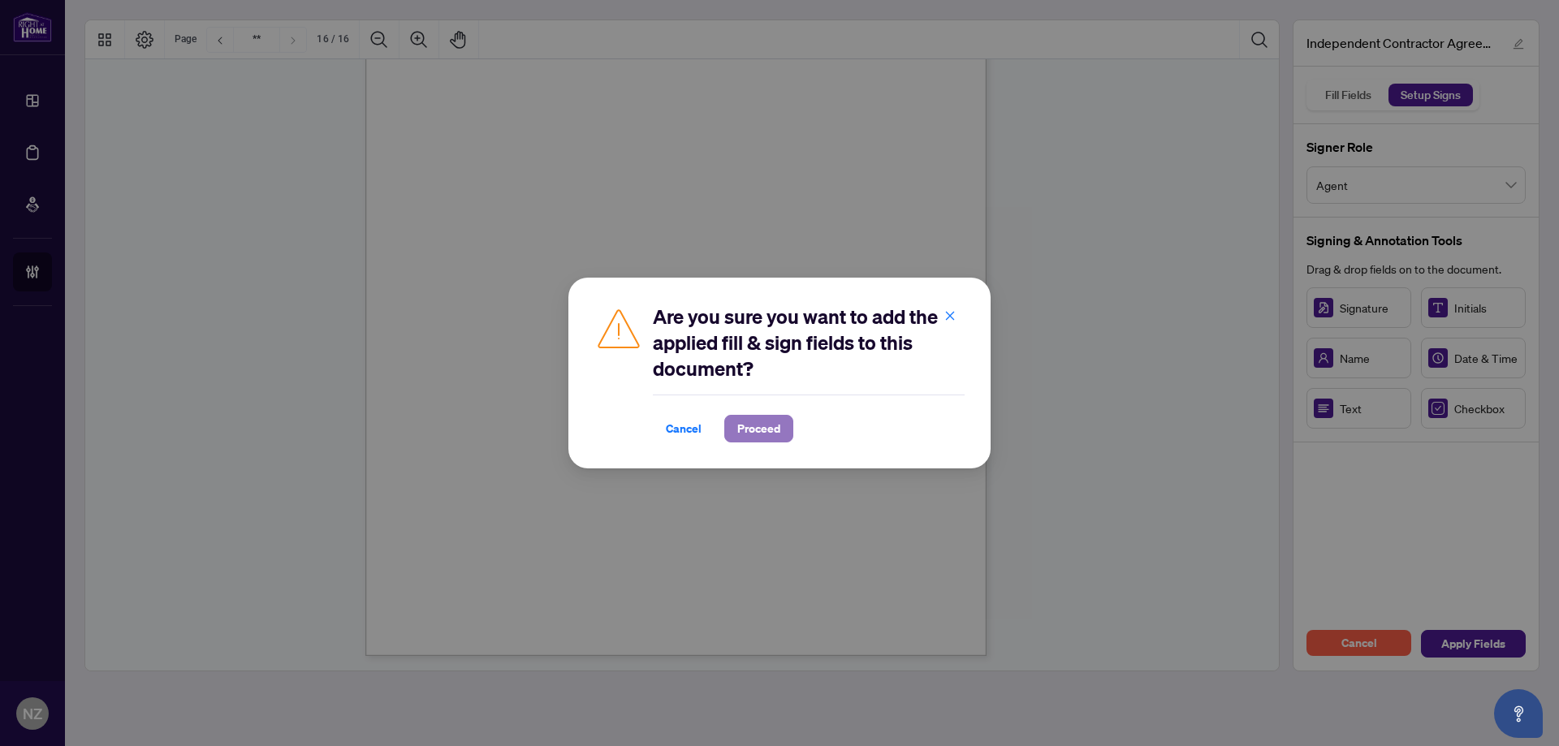
click at [757, 436] on span "Proceed" at bounding box center [758, 429] width 43 height 26
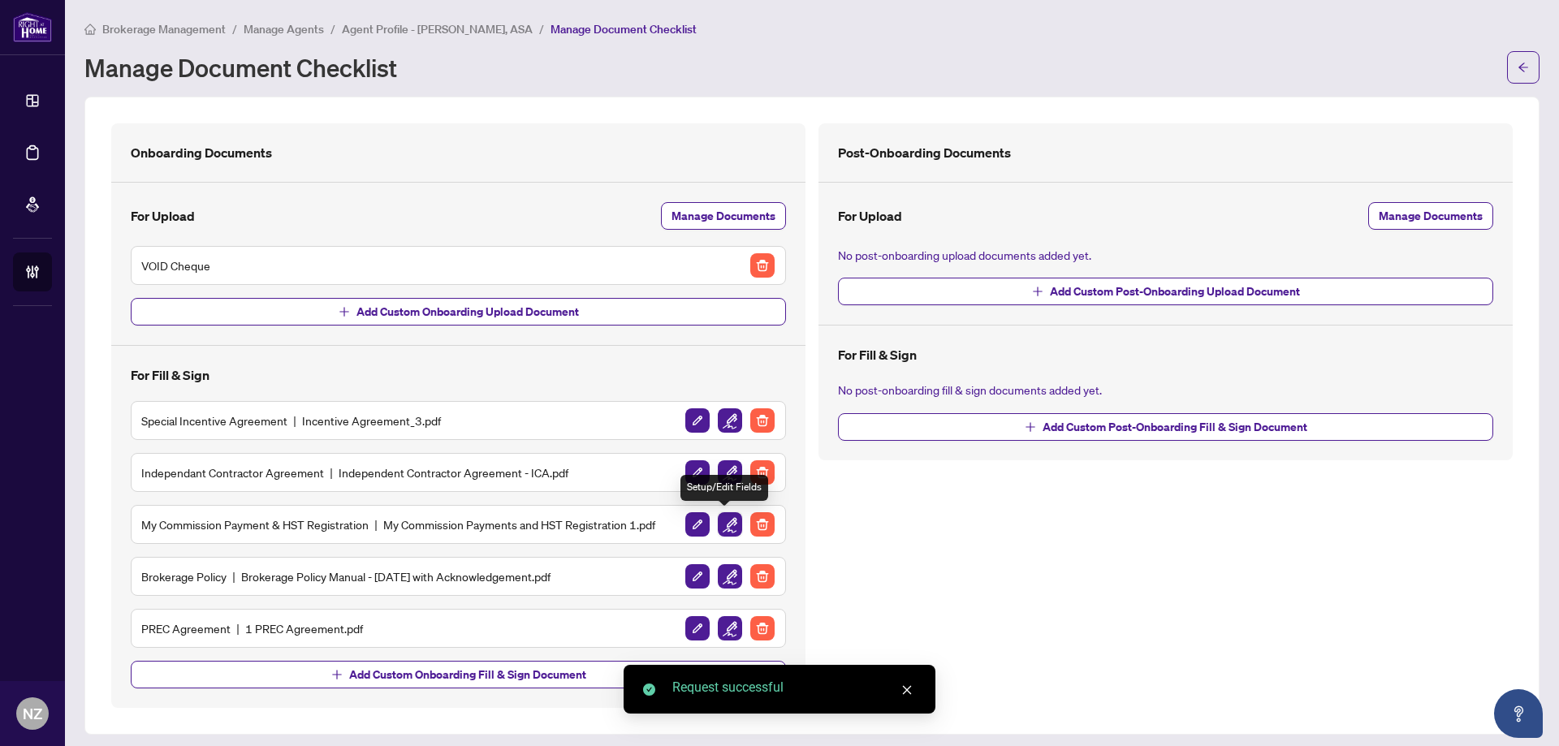
click at [725, 529] on img "button" at bounding box center [730, 524] width 24 height 24
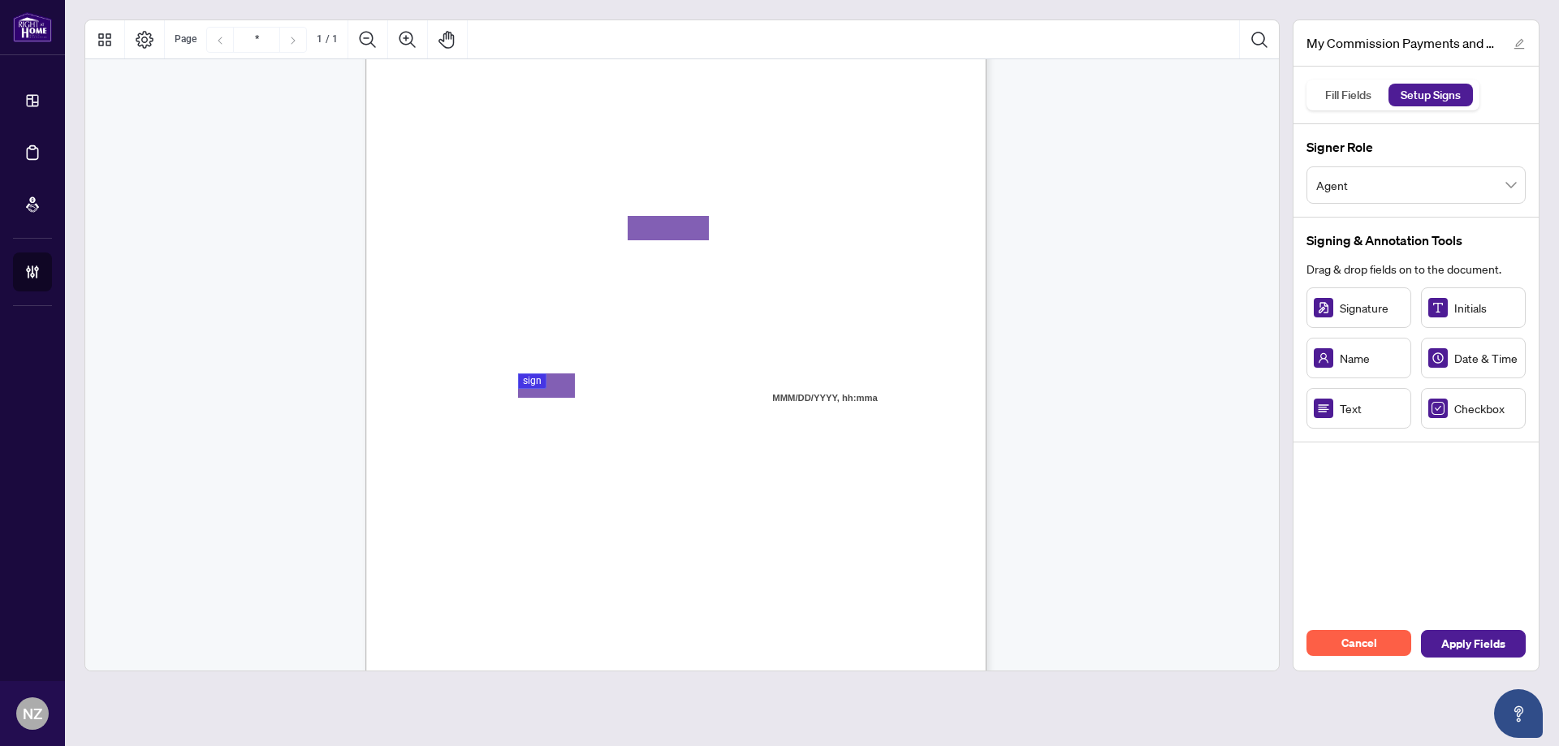
scroll to position [162, 0]
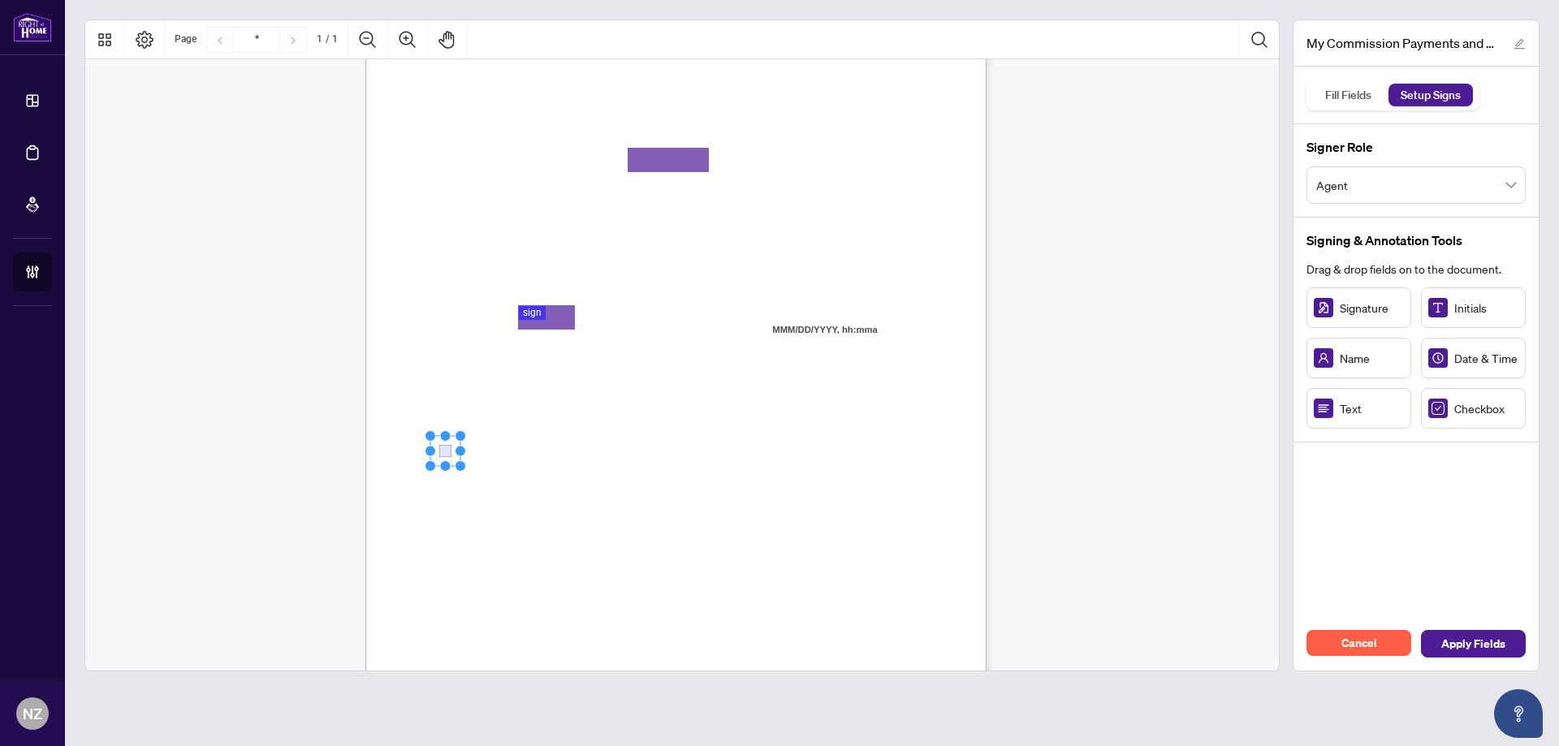
drag, startPoint x: 476, startPoint y: 447, endPoint x: 446, endPoint y: 448, distance: 30.1
drag, startPoint x: 469, startPoint y: 516, endPoint x: 447, endPoint y: 513, distance: 23.0
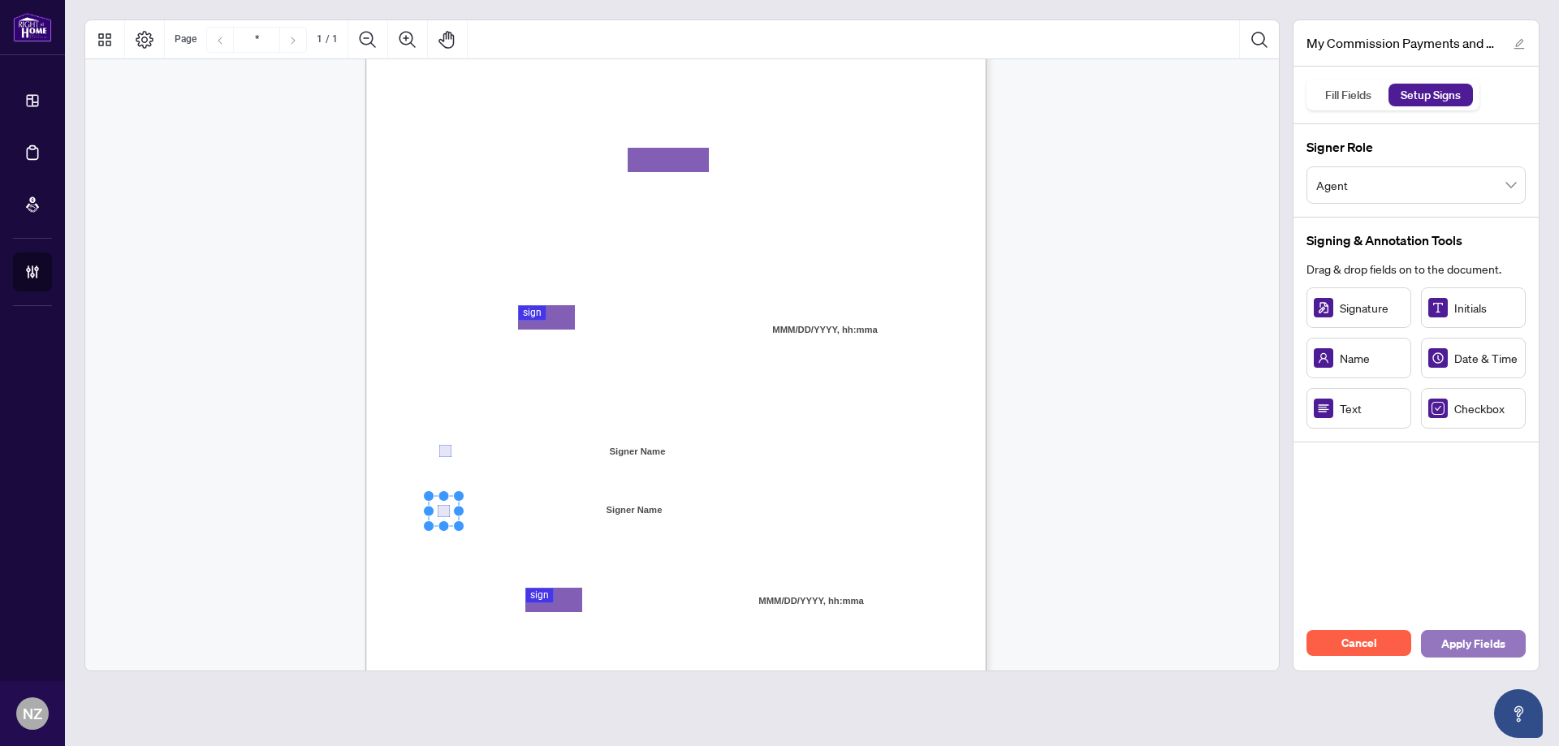
click at [1473, 641] on span "Apply Fields" at bounding box center [1473, 644] width 64 height 26
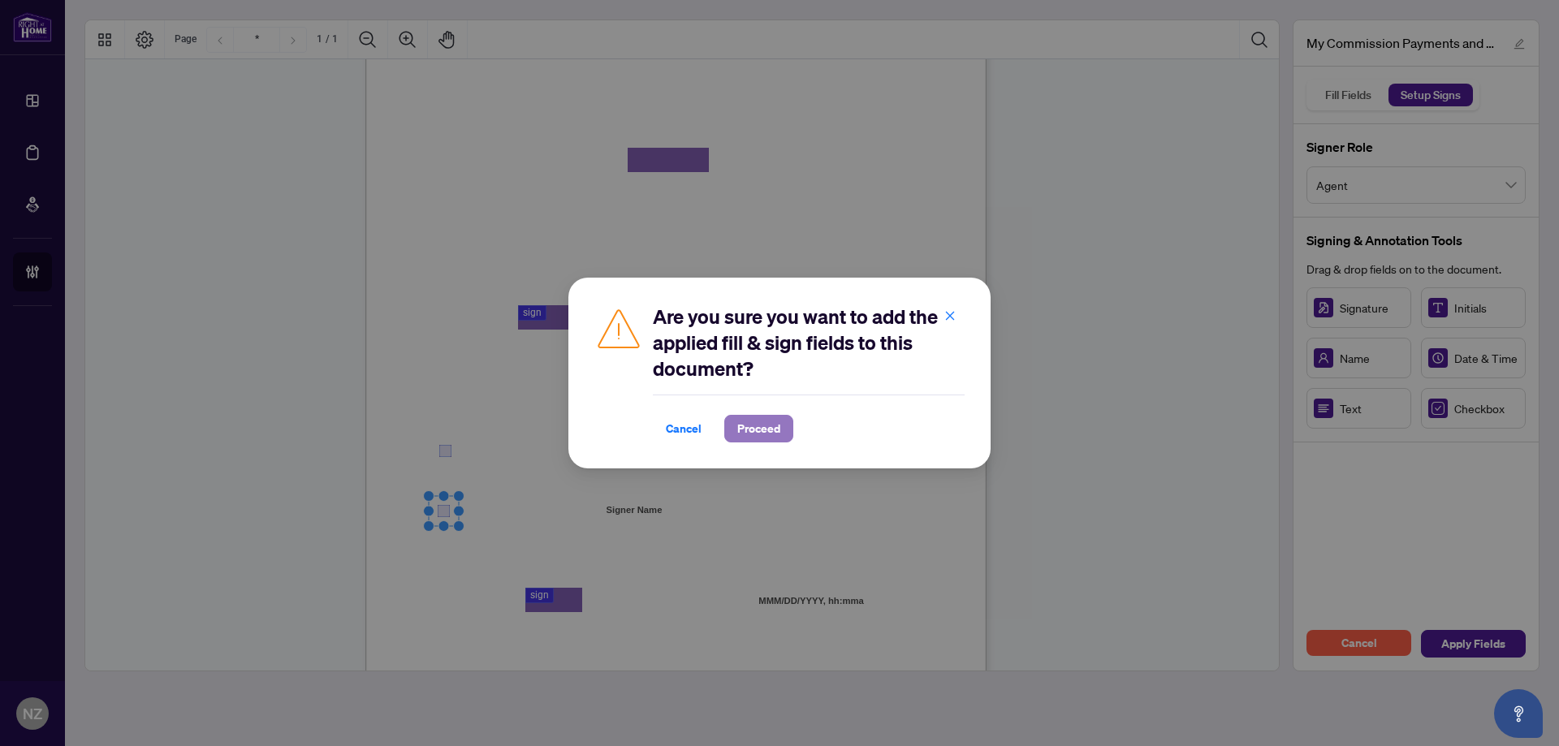
click at [761, 435] on span "Proceed" at bounding box center [758, 429] width 43 height 26
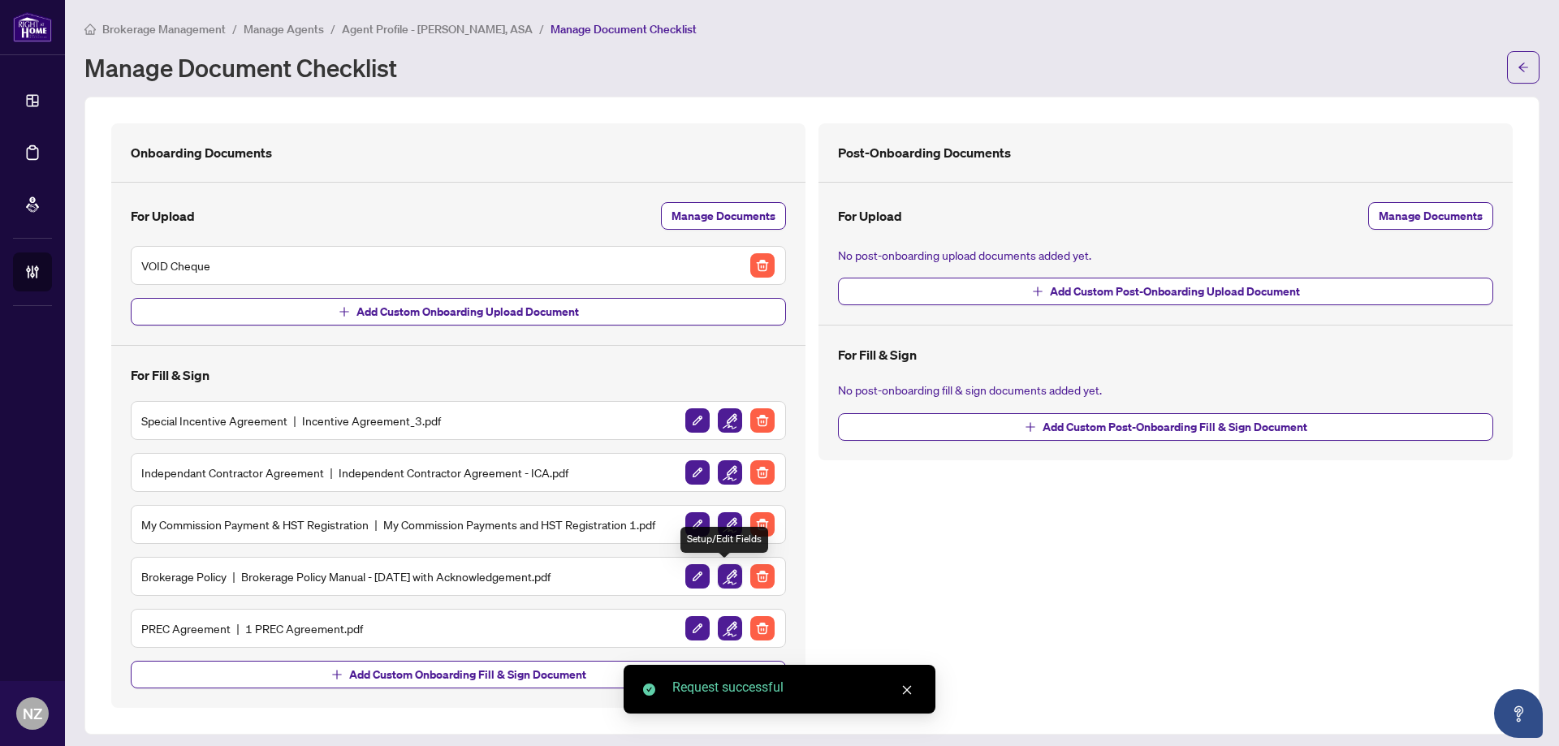
click at [731, 576] on img "button" at bounding box center [730, 576] width 24 height 24
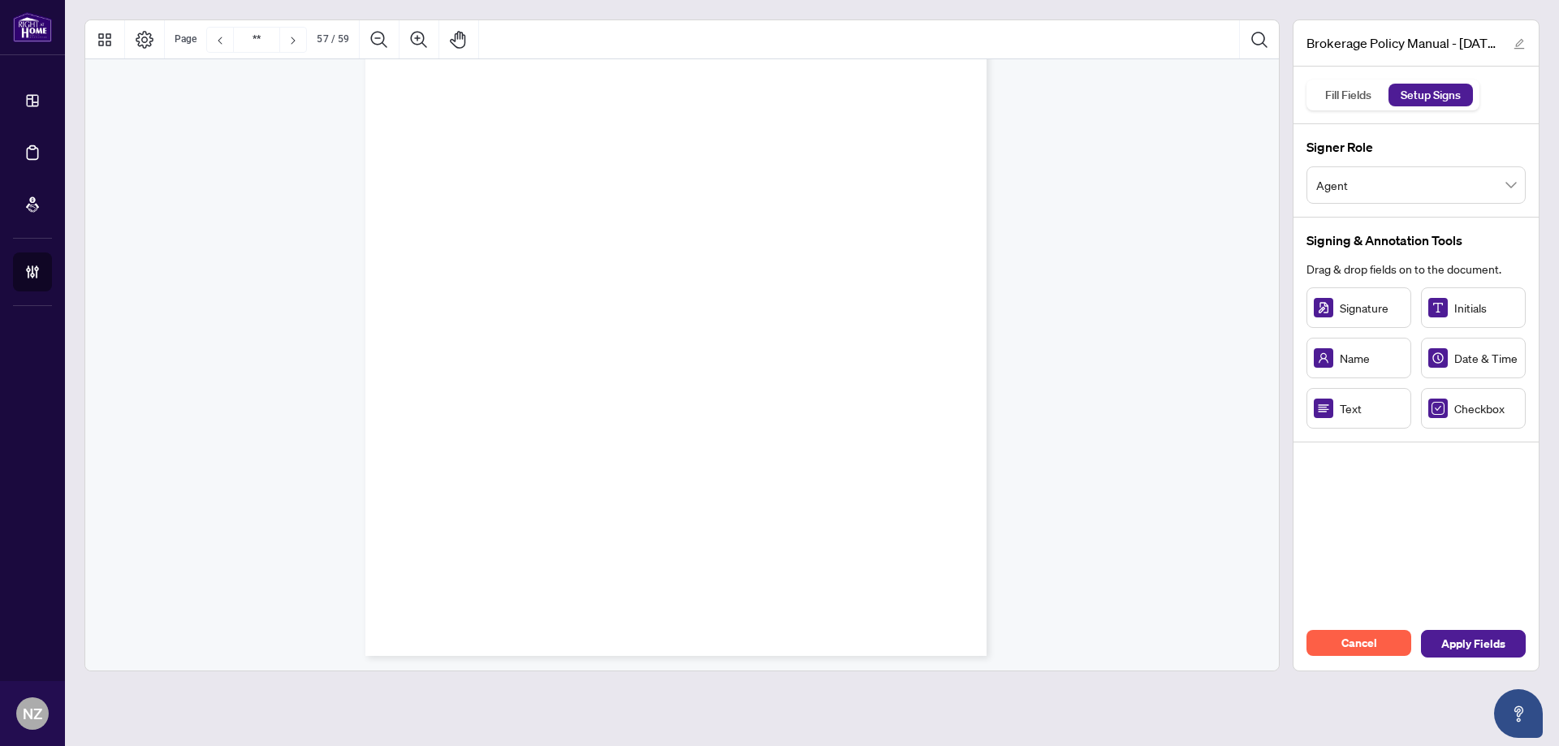
scroll to position [46846, 0]
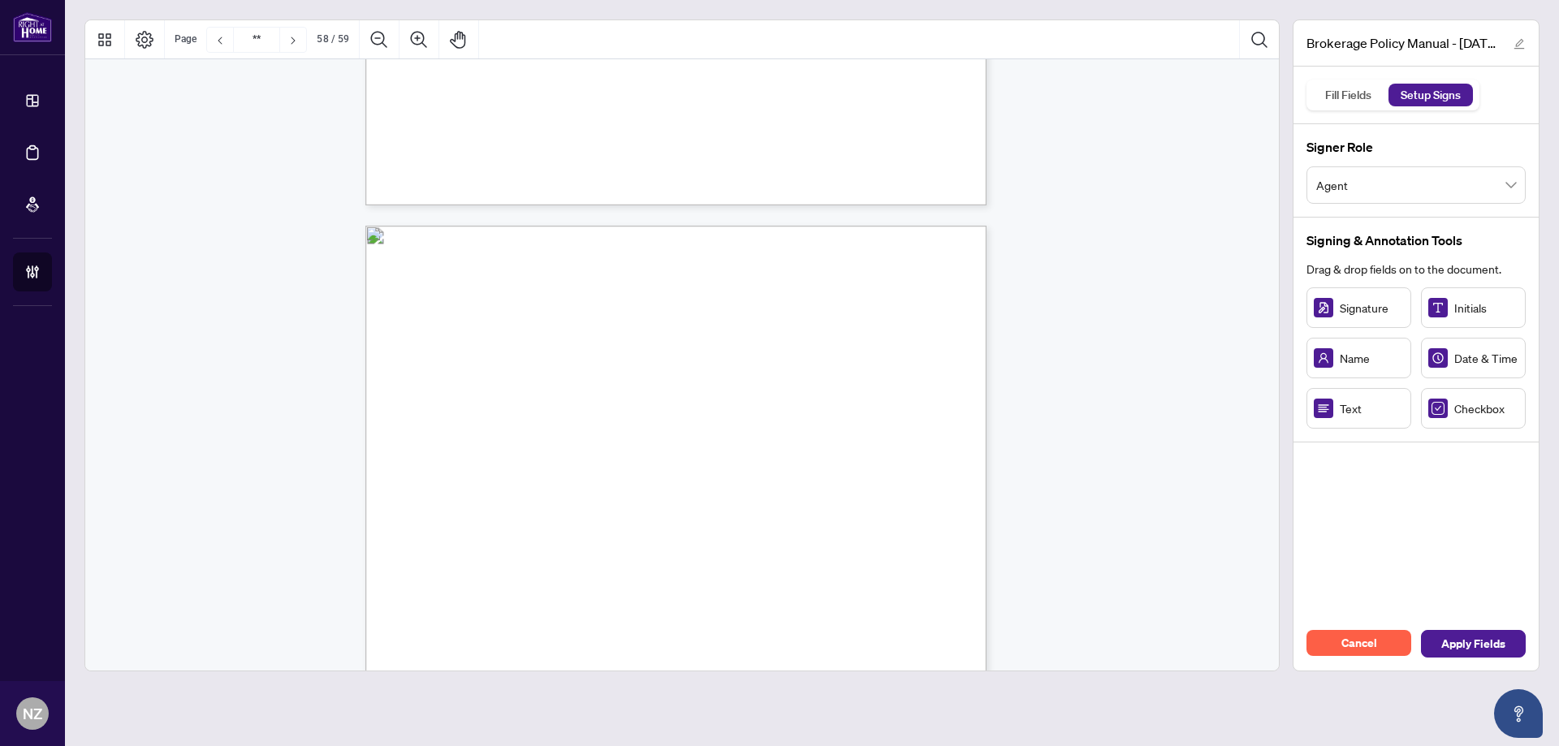
type input "**"
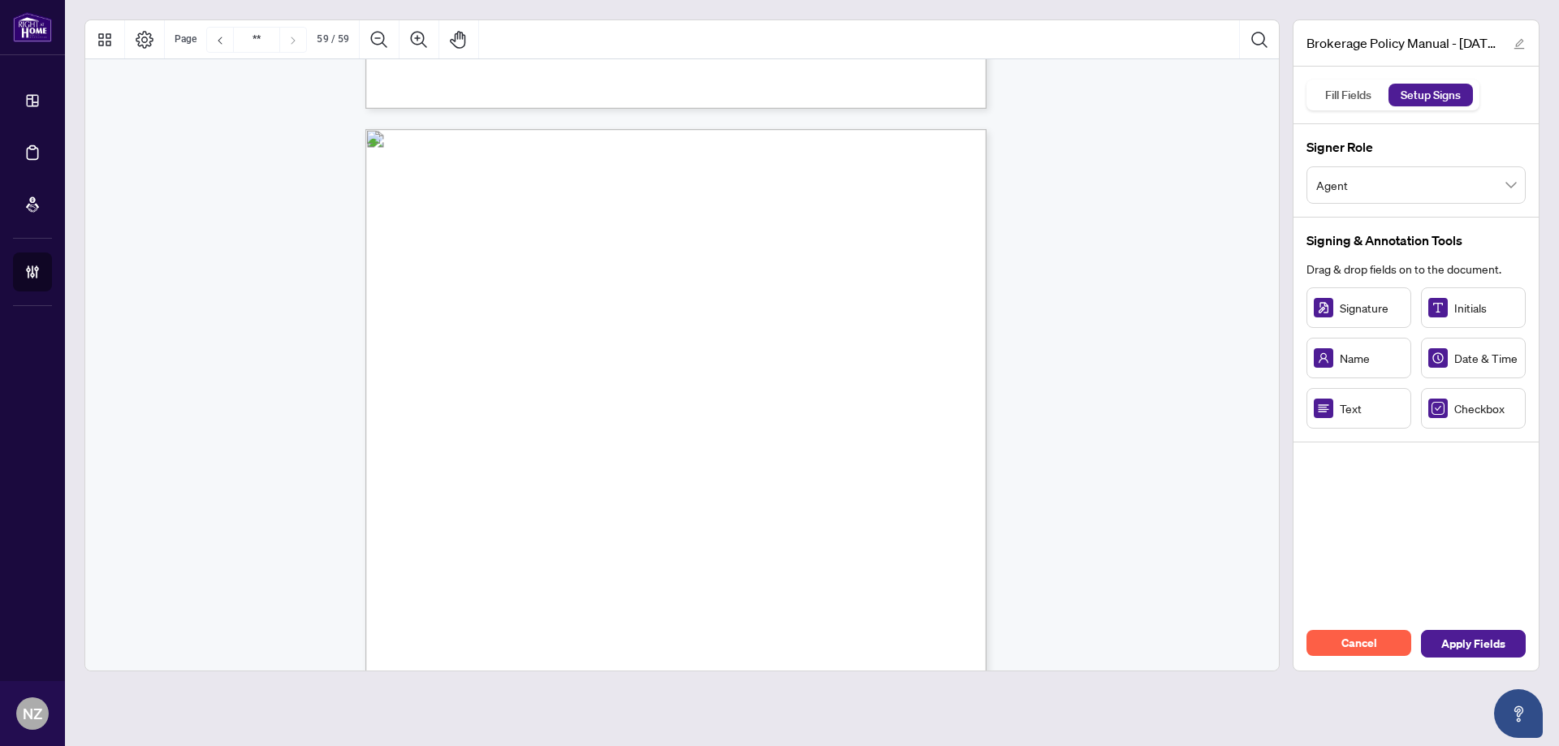
scroll to position [48017, 0]
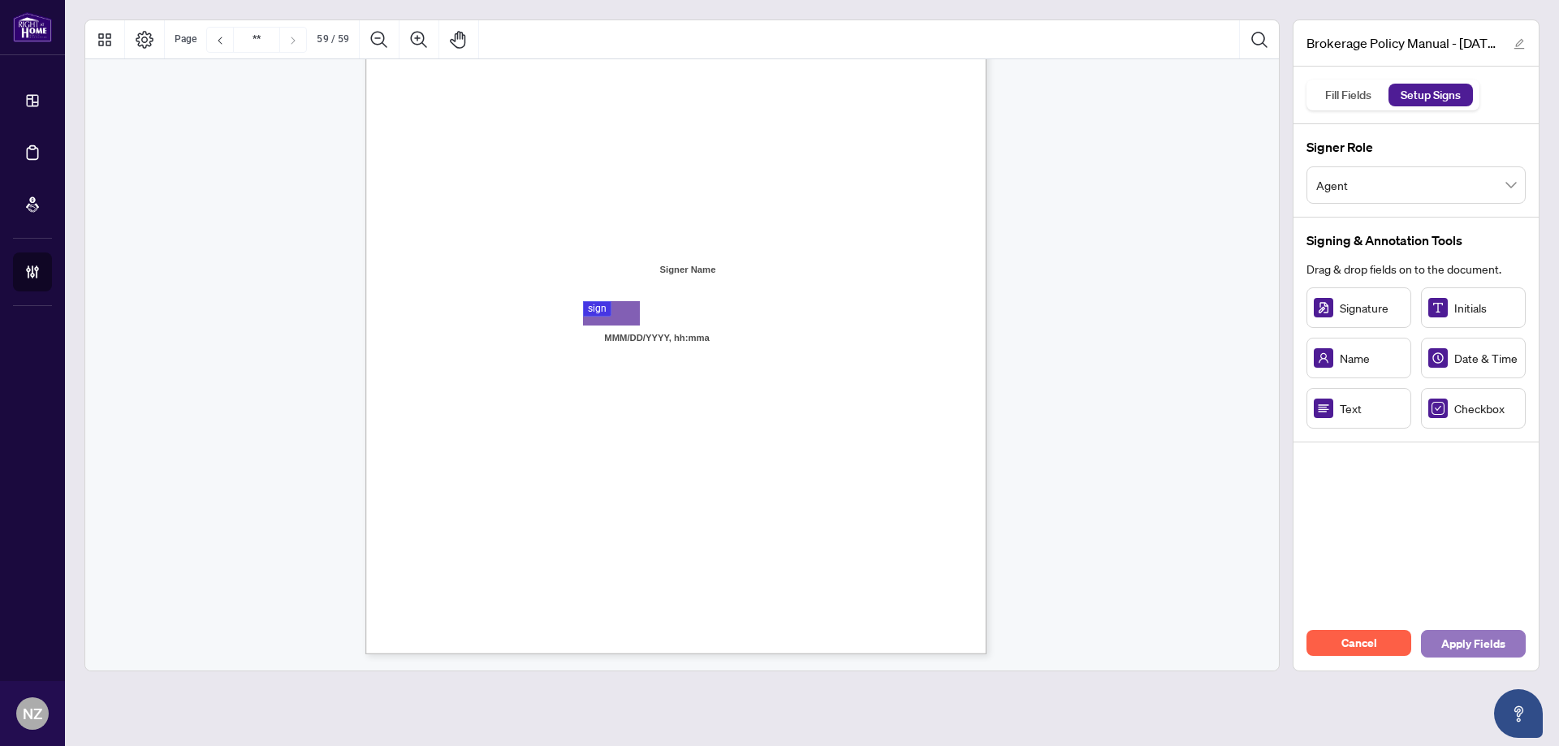
click at [1486, 649] on span "Apply Fields" at bounding box center [1473, 644] width 64 height 26
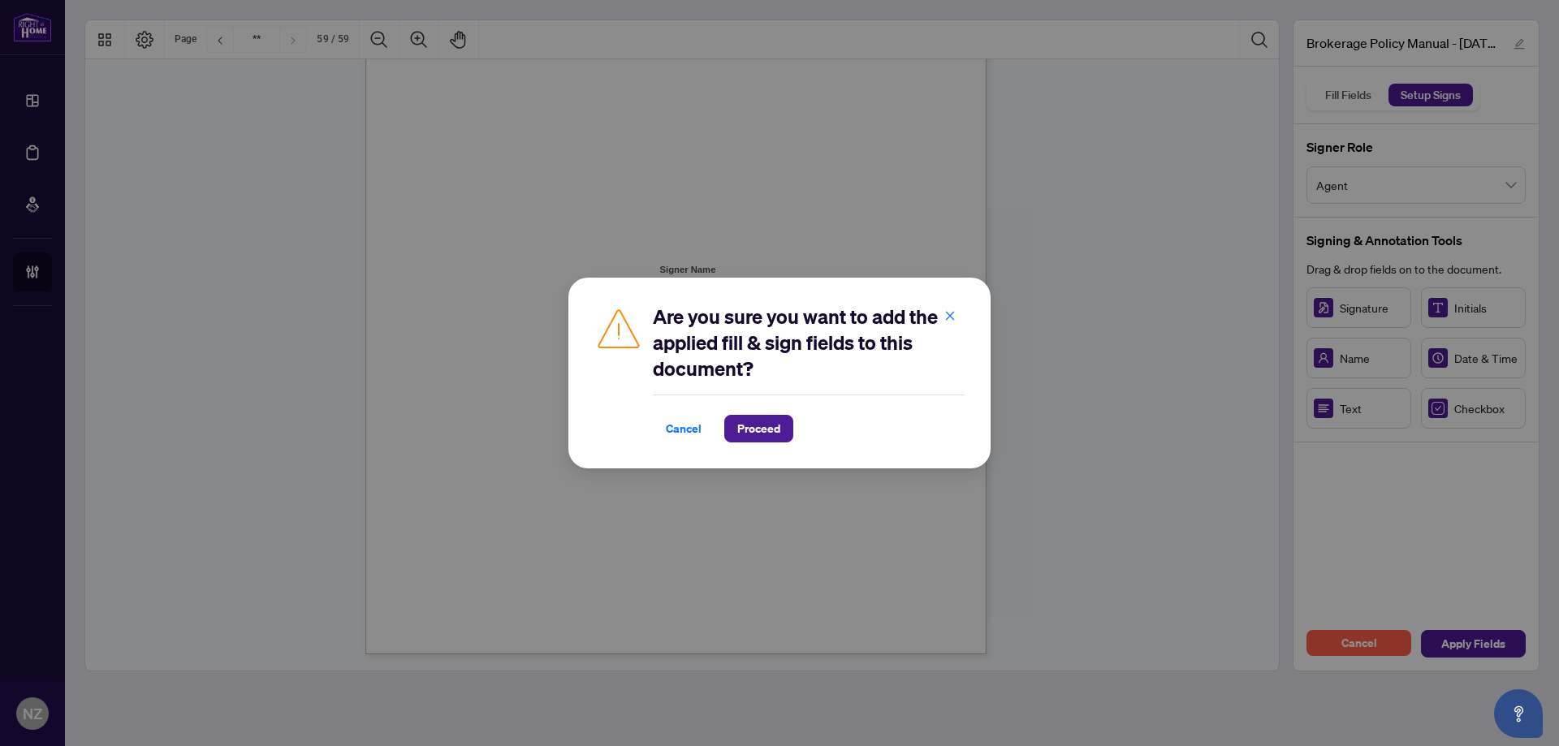
click at [767, 443] on div "Are you sure you want to add the applied fill & sign fields to this document? C…" at bounding box center [779, 373] width 422 height 191
click at [771, 433] on span "Proceed" at bounding box center [758, 429] width 43 height 26
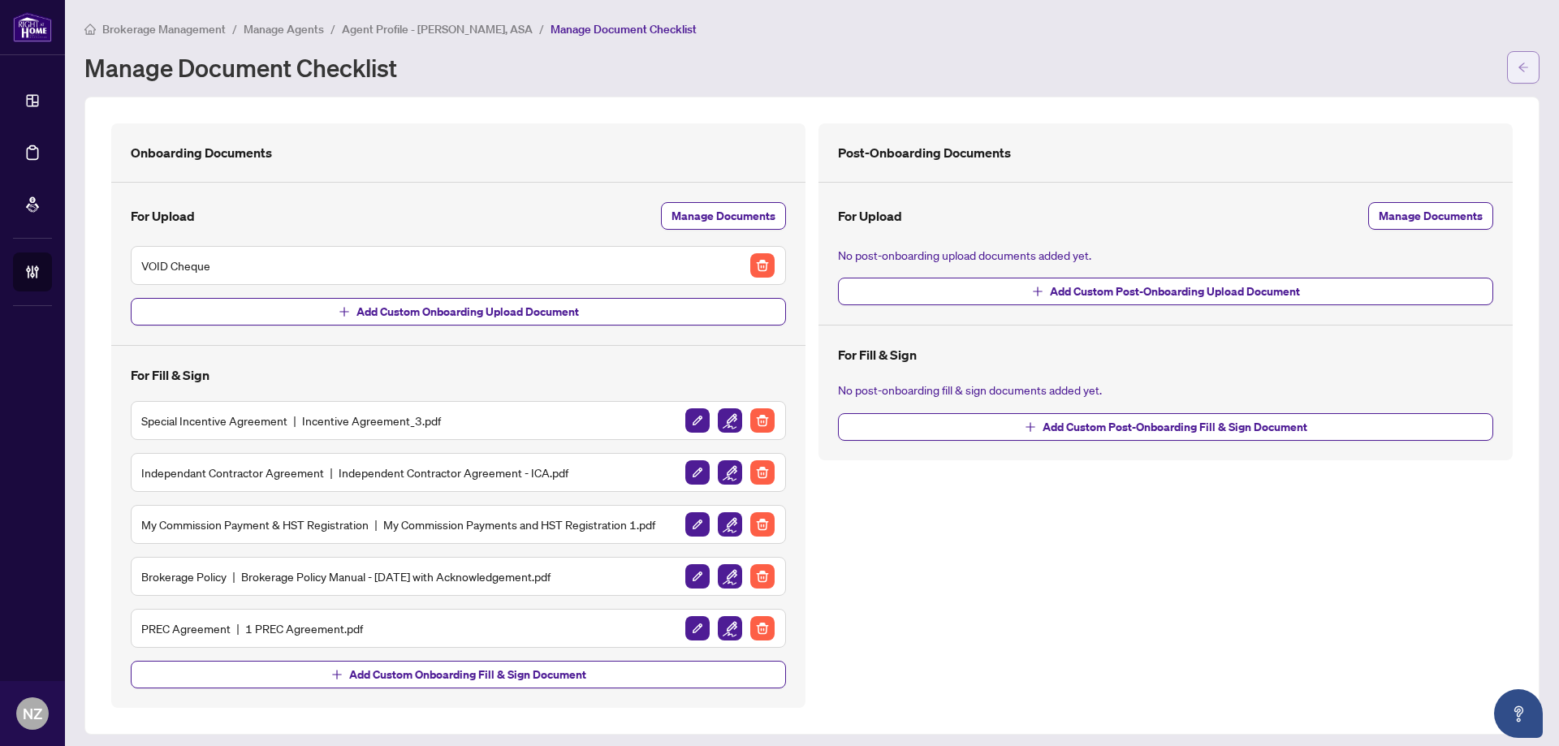
click at [1517, 75] on span "button" at bounding box center [1522, 67] width 11 height 26
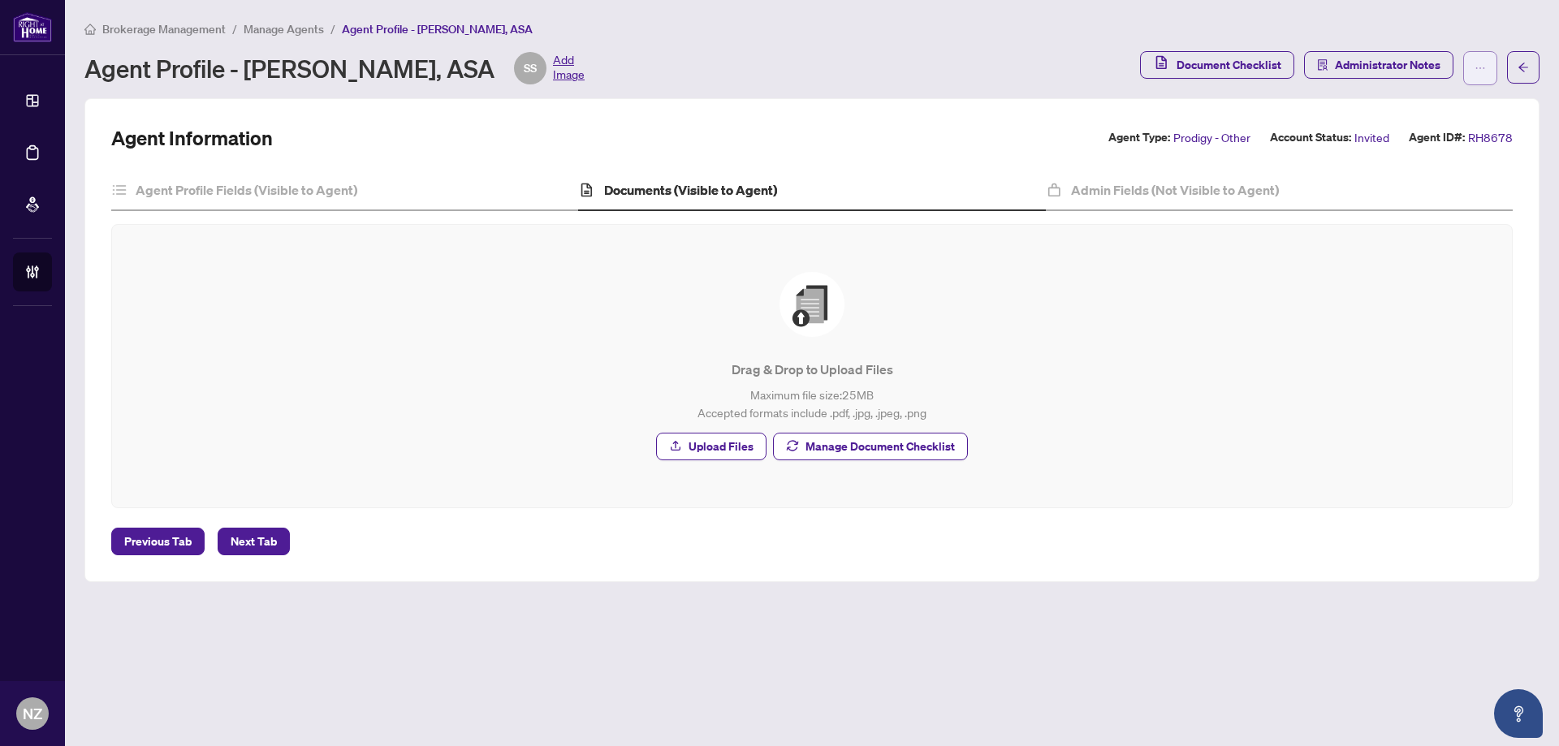
click at [1482, 78] on span "button" at bounding box center [1479, 68] width 11 height 26
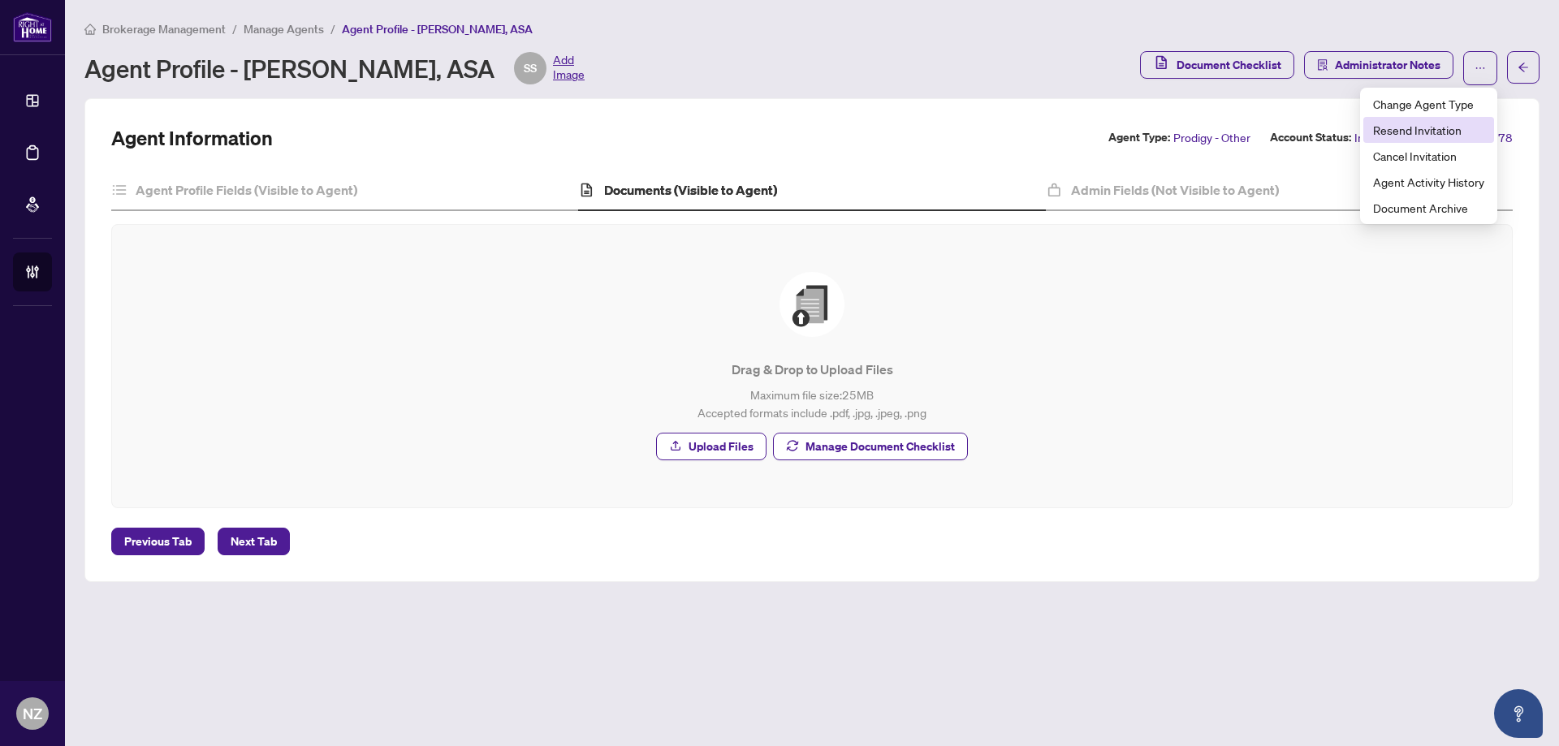
click at [1433, 130] on span "Resend Invitation" at bounding box center [1428, 130] width 111 height 18
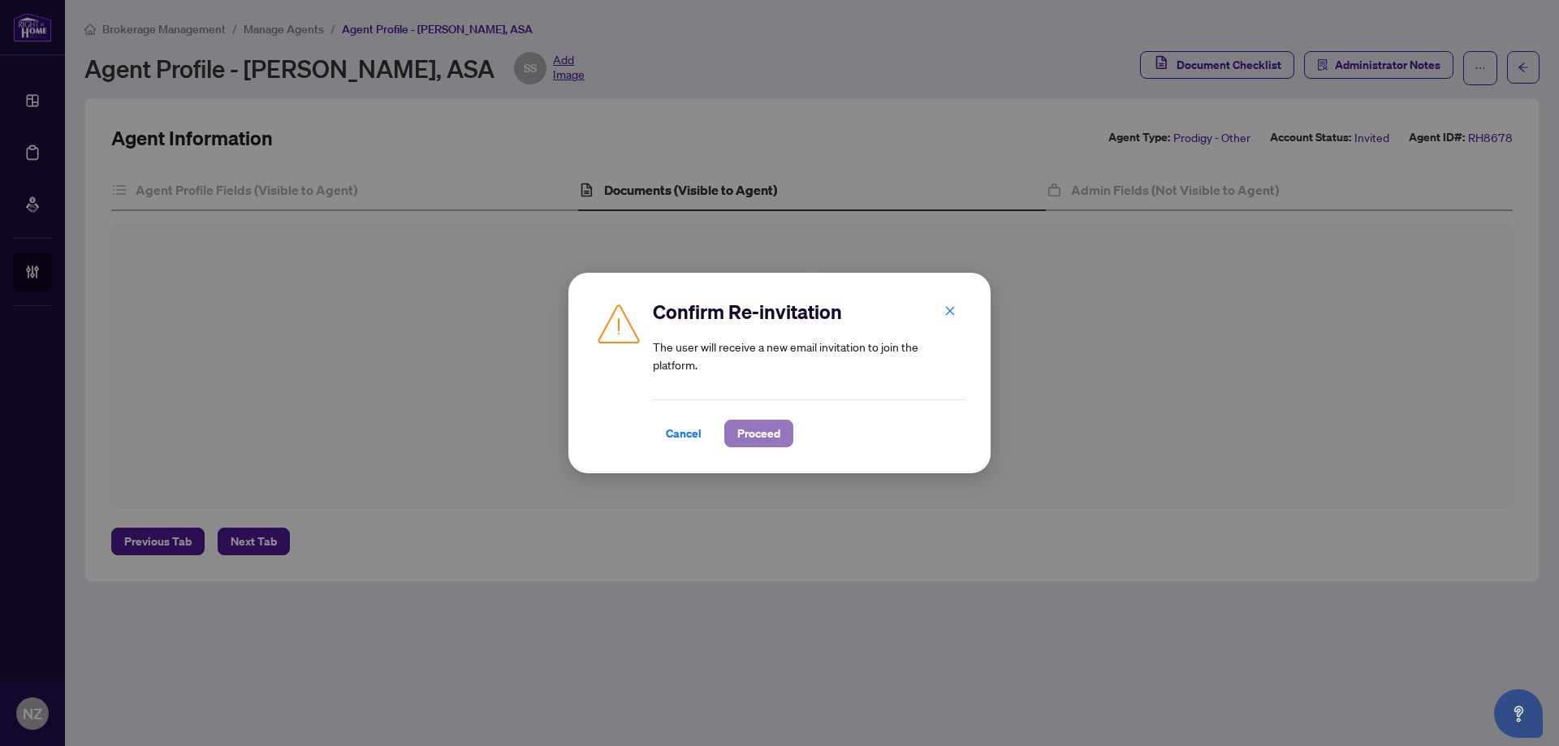
click at [761, 440] on span "Proceed" at bounding box center [758, 434] width 43 height 26
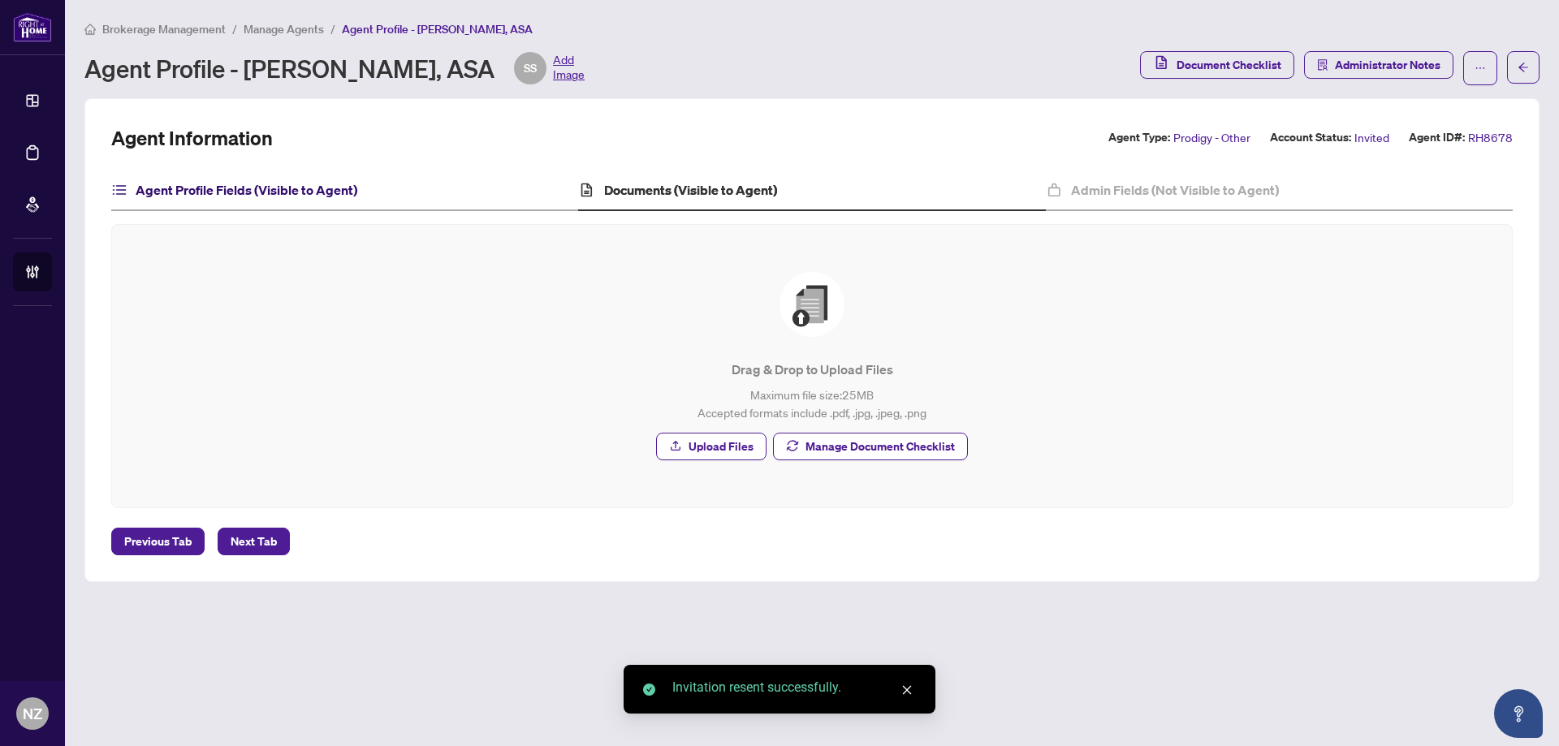
click at [201, 194] on h4 "Agent Profile Fields (Visible to Agent)" at bounding box center [247, 189] width 222 height 19
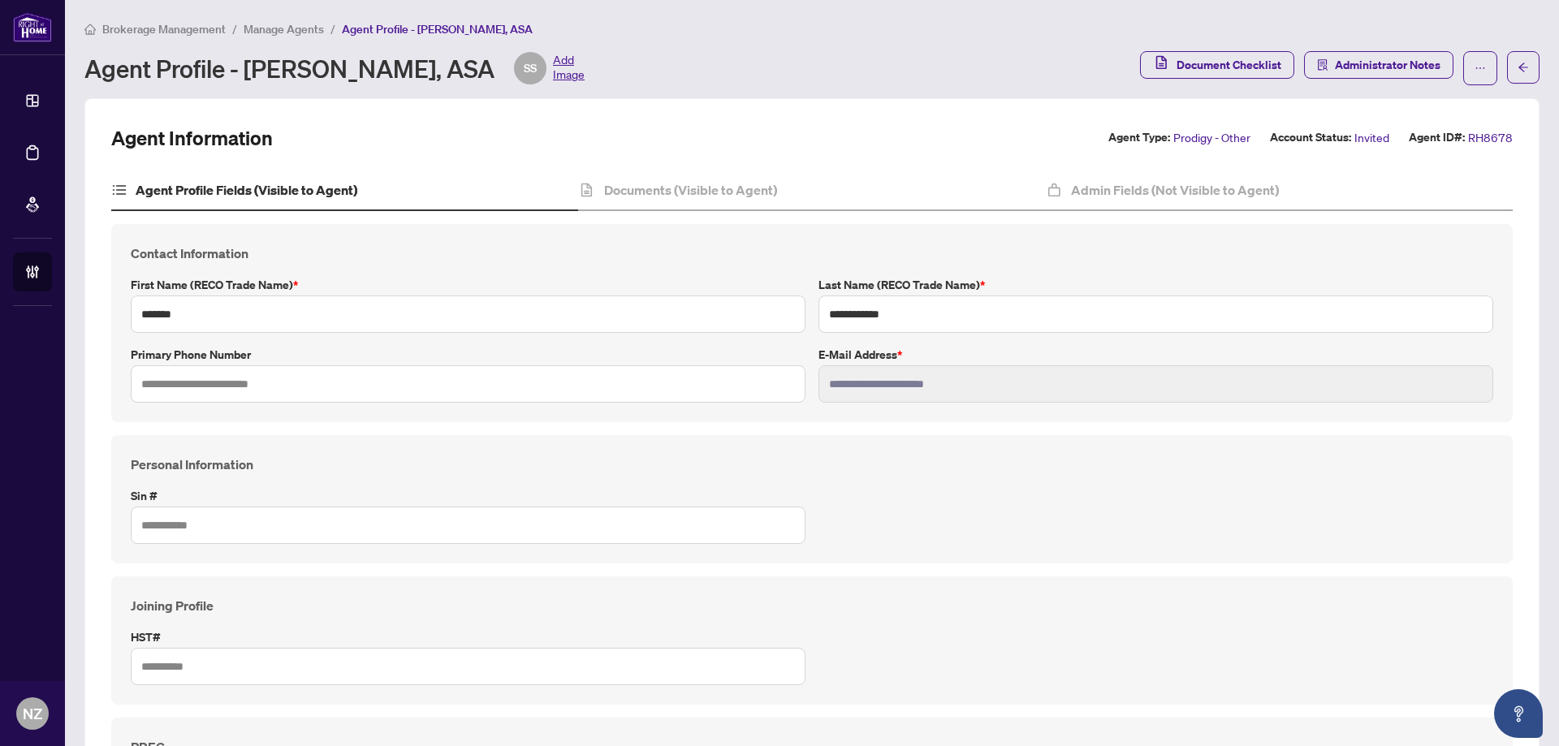
click at [277, 33] on span "Manage Agents" at bounding box center [284, 29] width 80 height 15
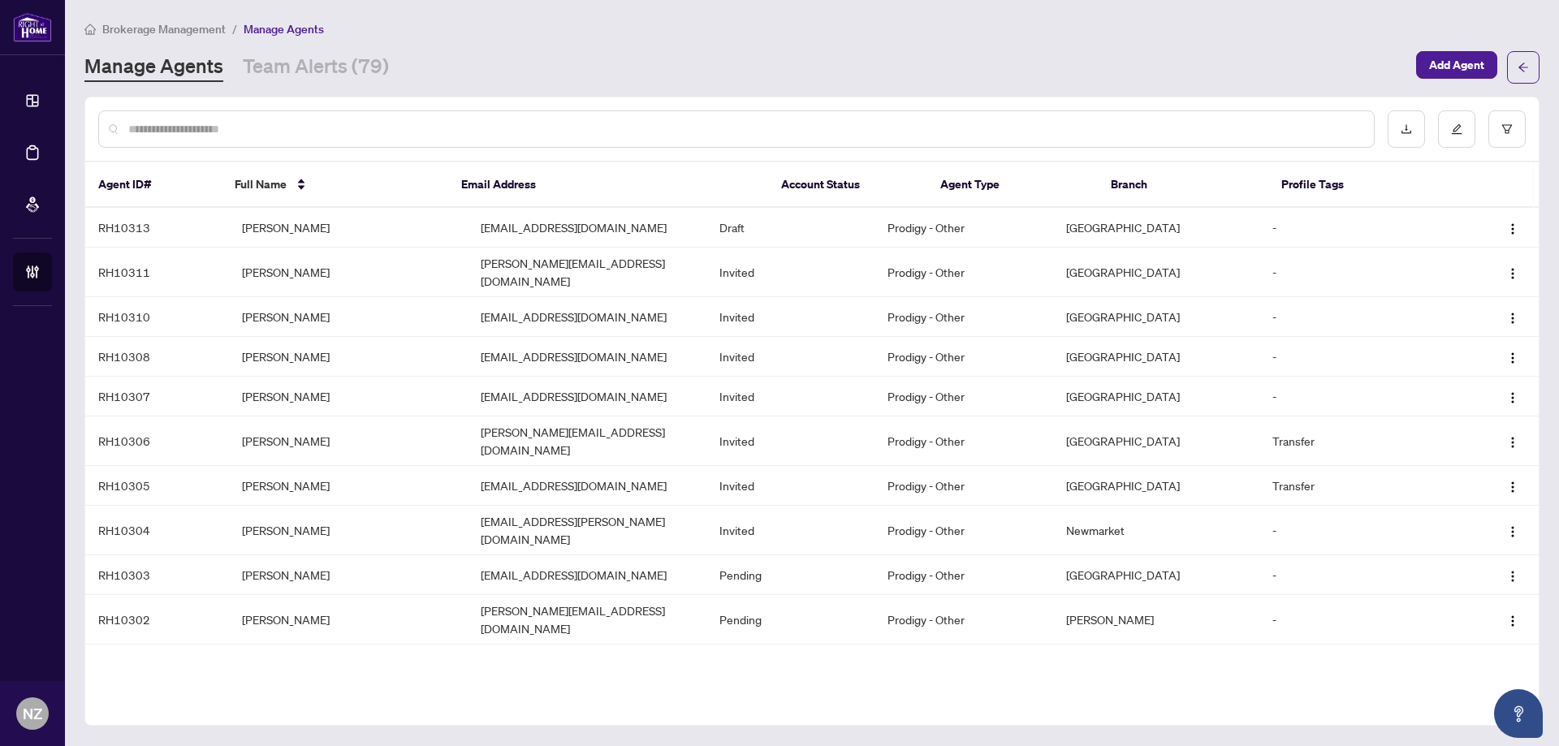
click at [336, 132] on input "text" at bounding box center [744, 129] width 1232 height 18
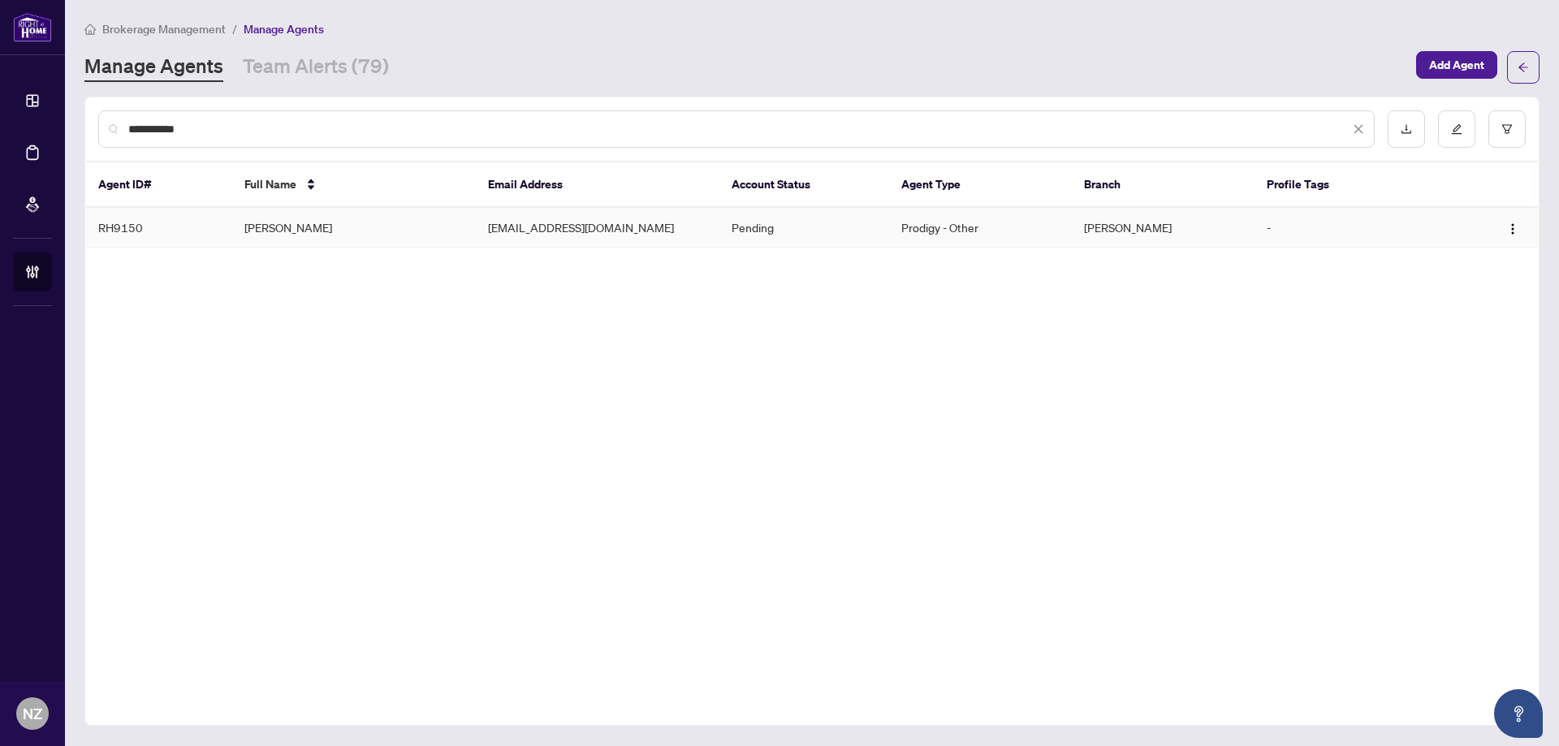
type input "**********"
click at [295, 233] on td "[PERSON_NAME]" at bounding box center [353, 228] width 244 height 40
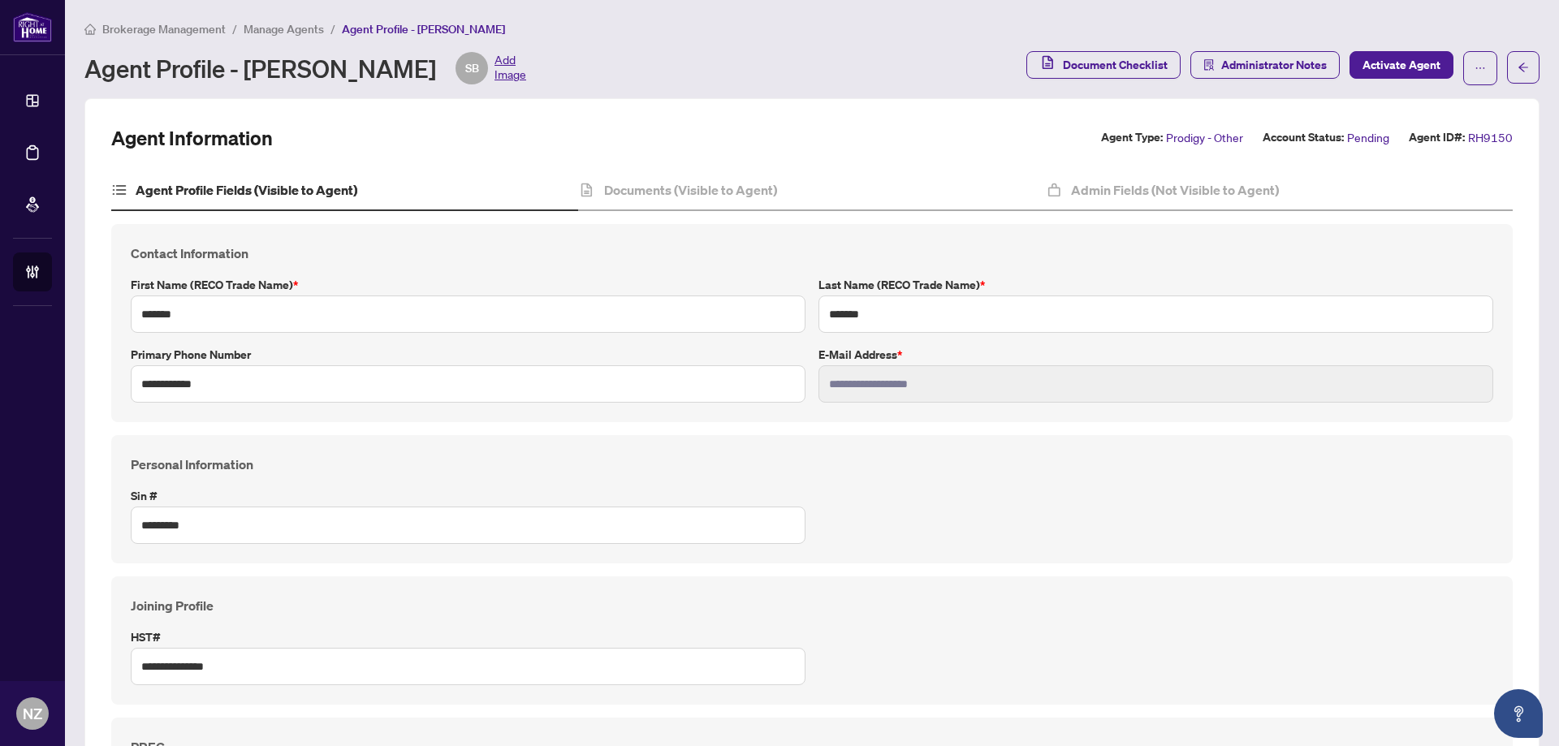
type input "****"
type input "**********"
click at [731, 196] on h4 "Documents (Visible to Agent)" at bounding box center [690, 189] width 173 height 19
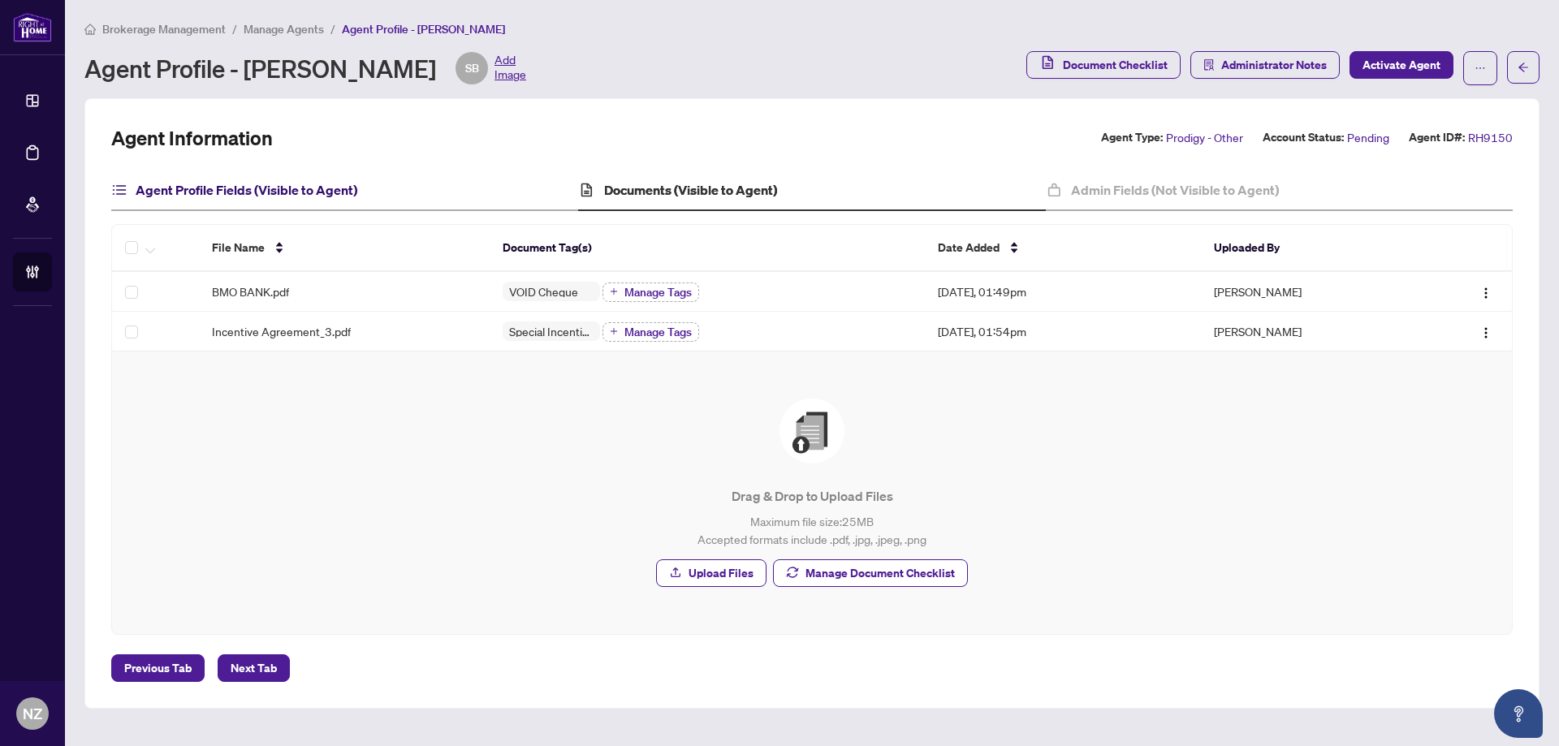
click at [287, 188] on h4 "Agent Profile Fields (Visible to Agent)" at bounding box center [247, 189] width 222 height 19
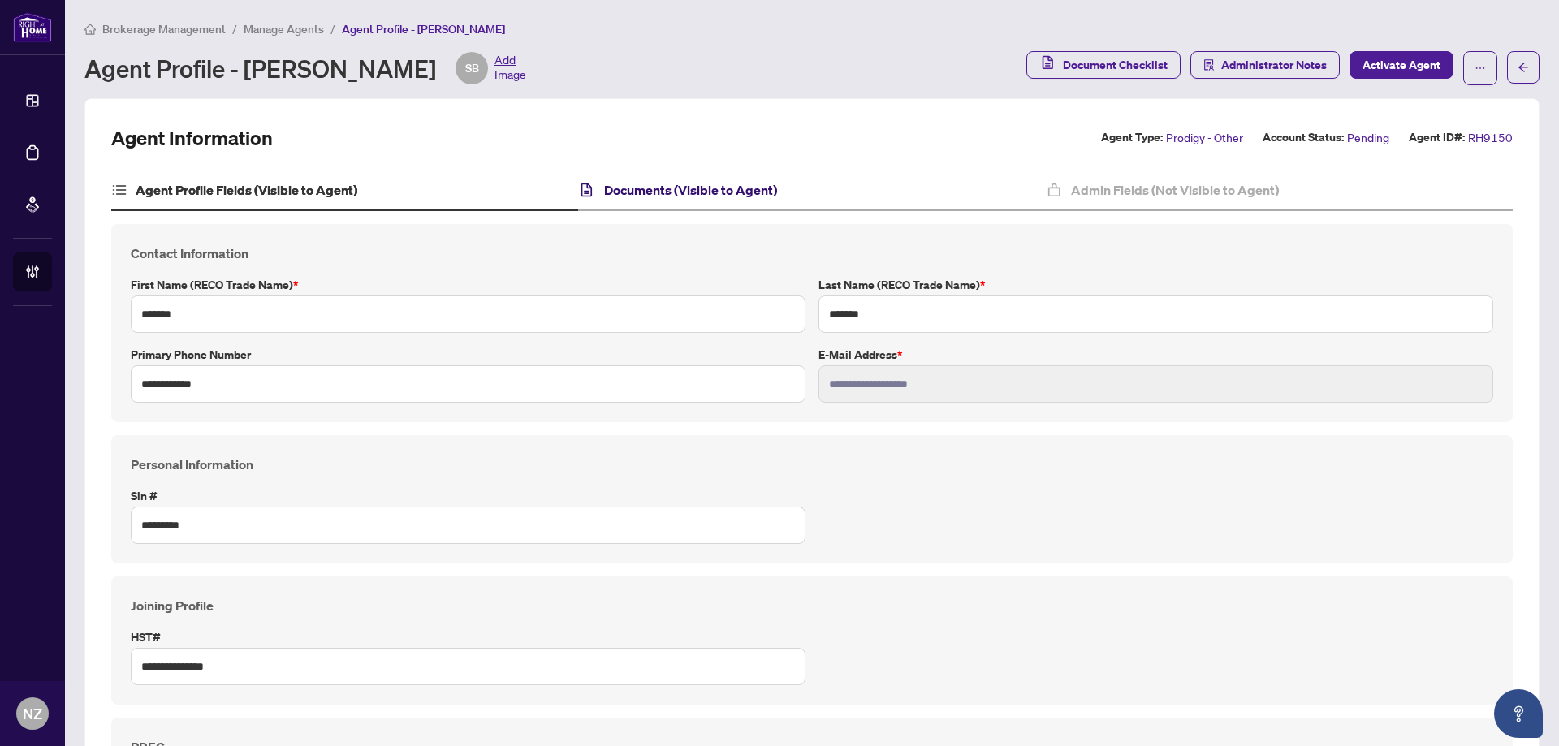
click at [662, 193] on h4 "Documents (Visible to Agent)" at bounding box center [690, 189] width 173 height 19
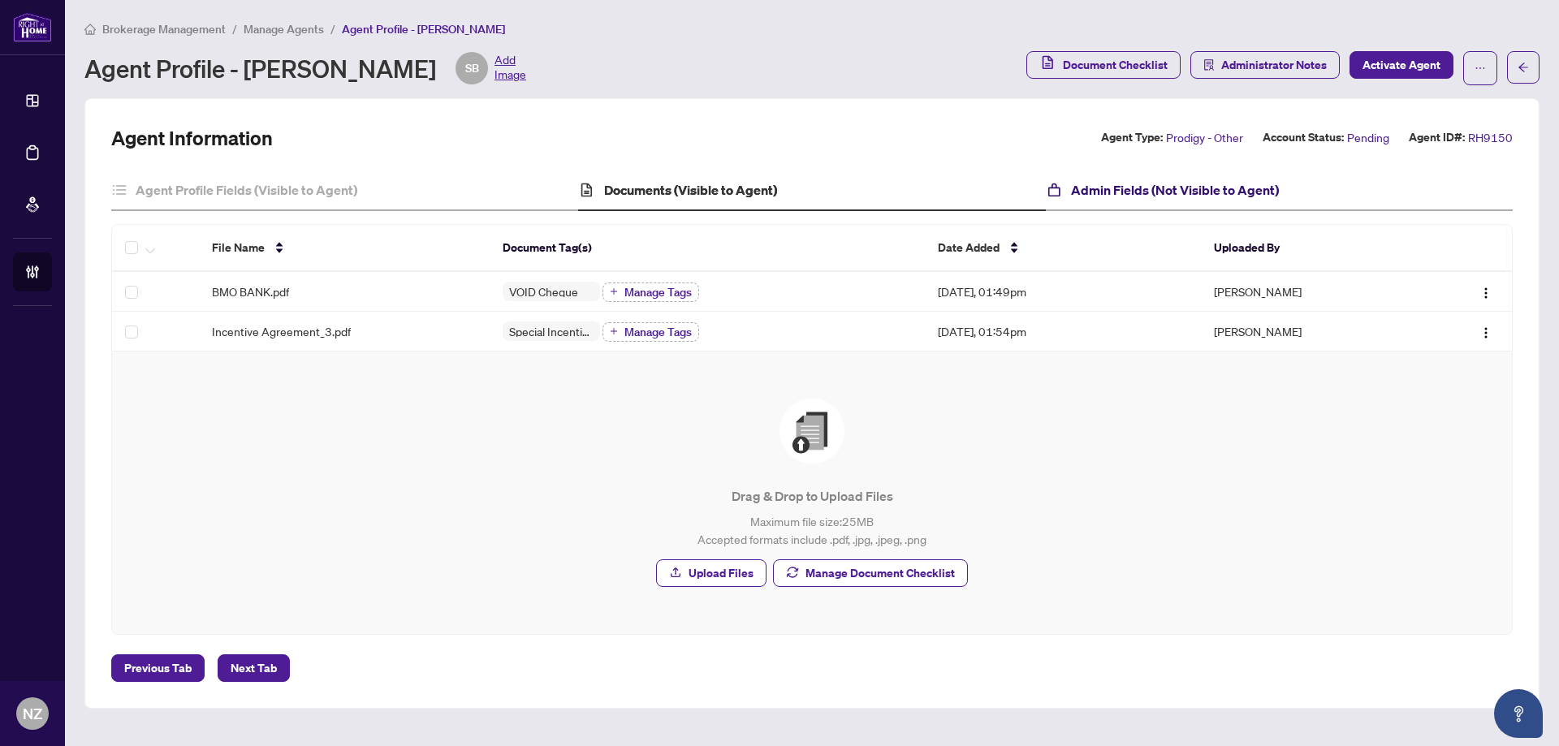
click at [1195, 194] on h4 "Admin Fields (Not Visible to Agent)" at bounding box center [1175, 189] width 208 height 19
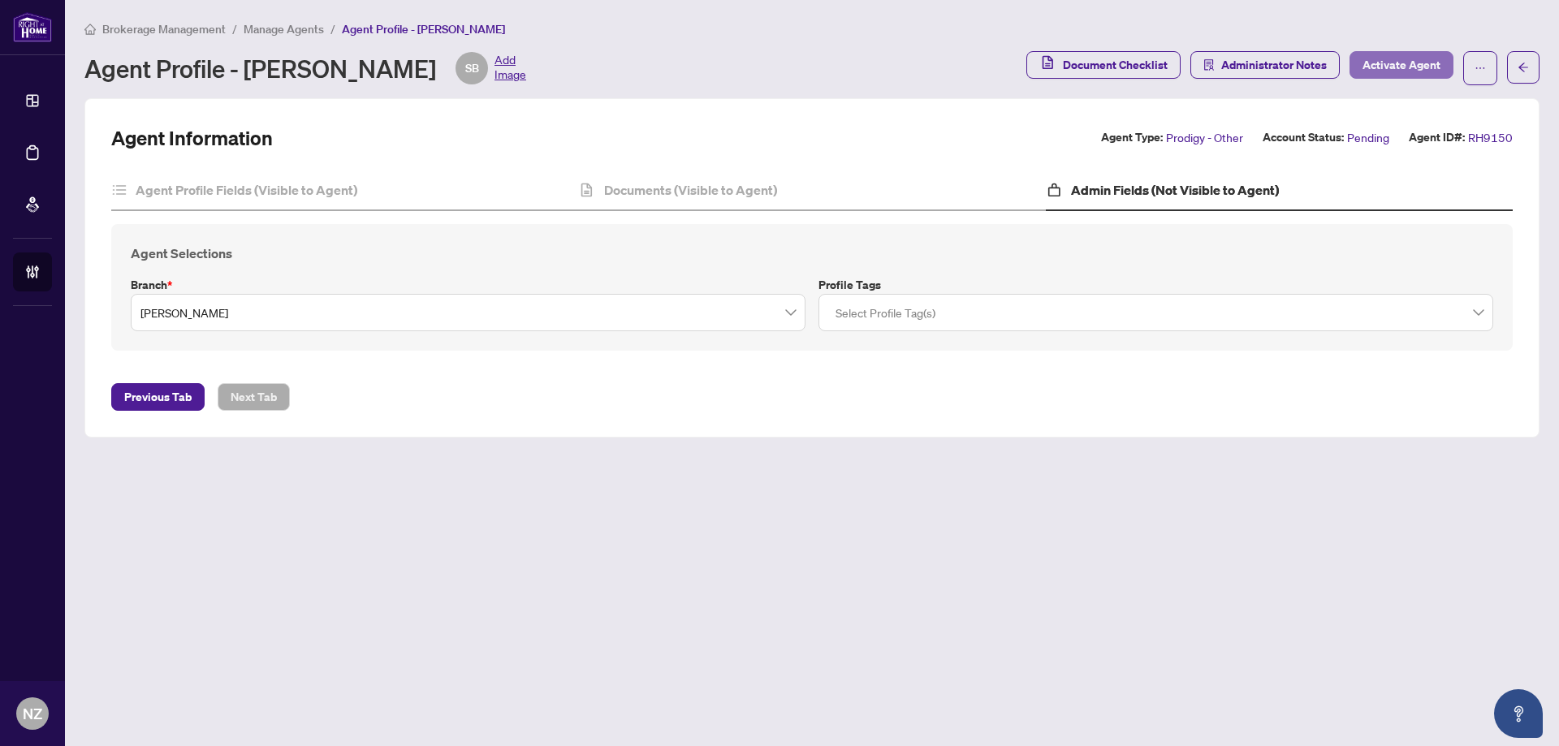
click at [1427, 61] on span "Activate Agent" at bounding box center [1401, 65] width 78 height 26
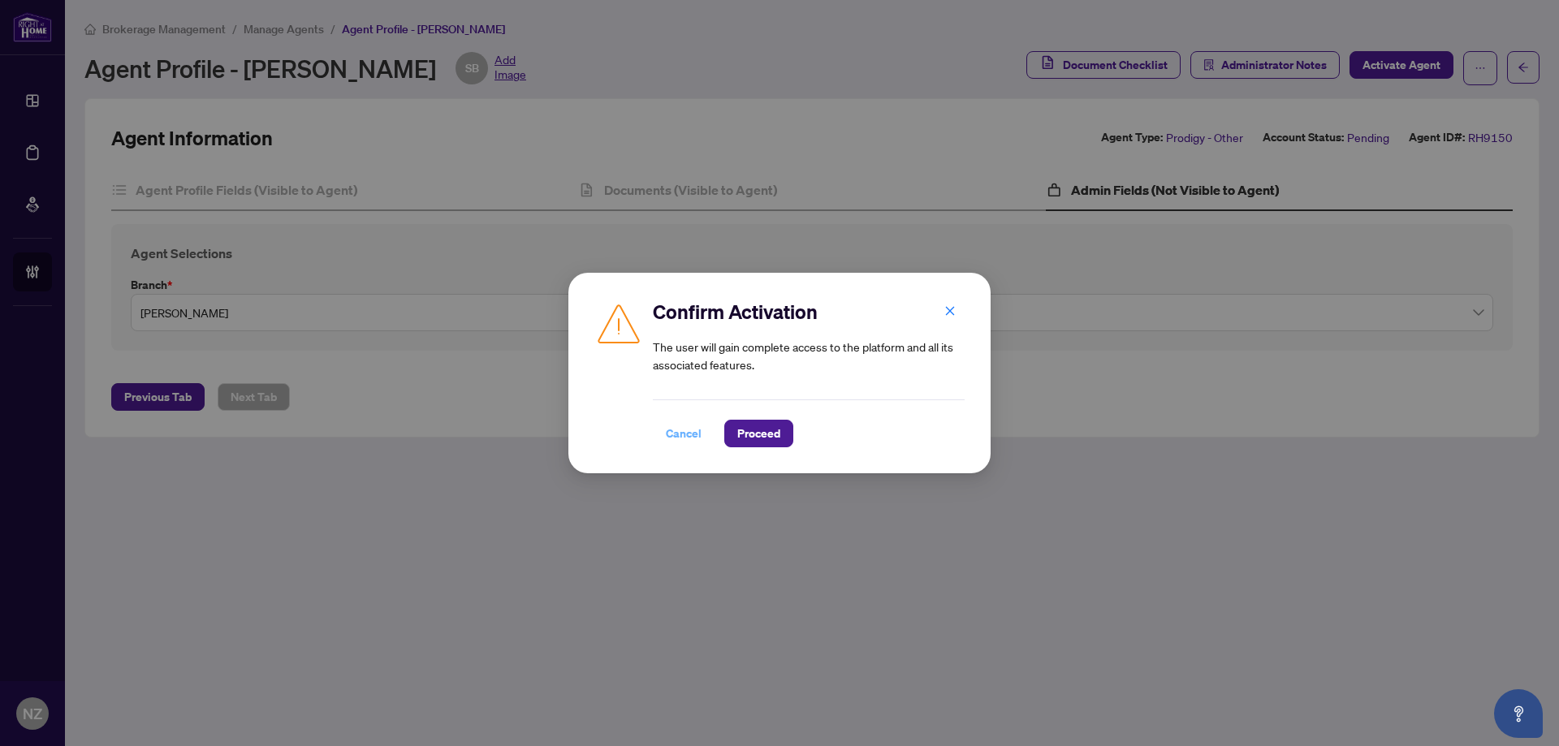
click at [680, 434] on span "Cancel" at bounding box center [684, 434] width 36 height 26
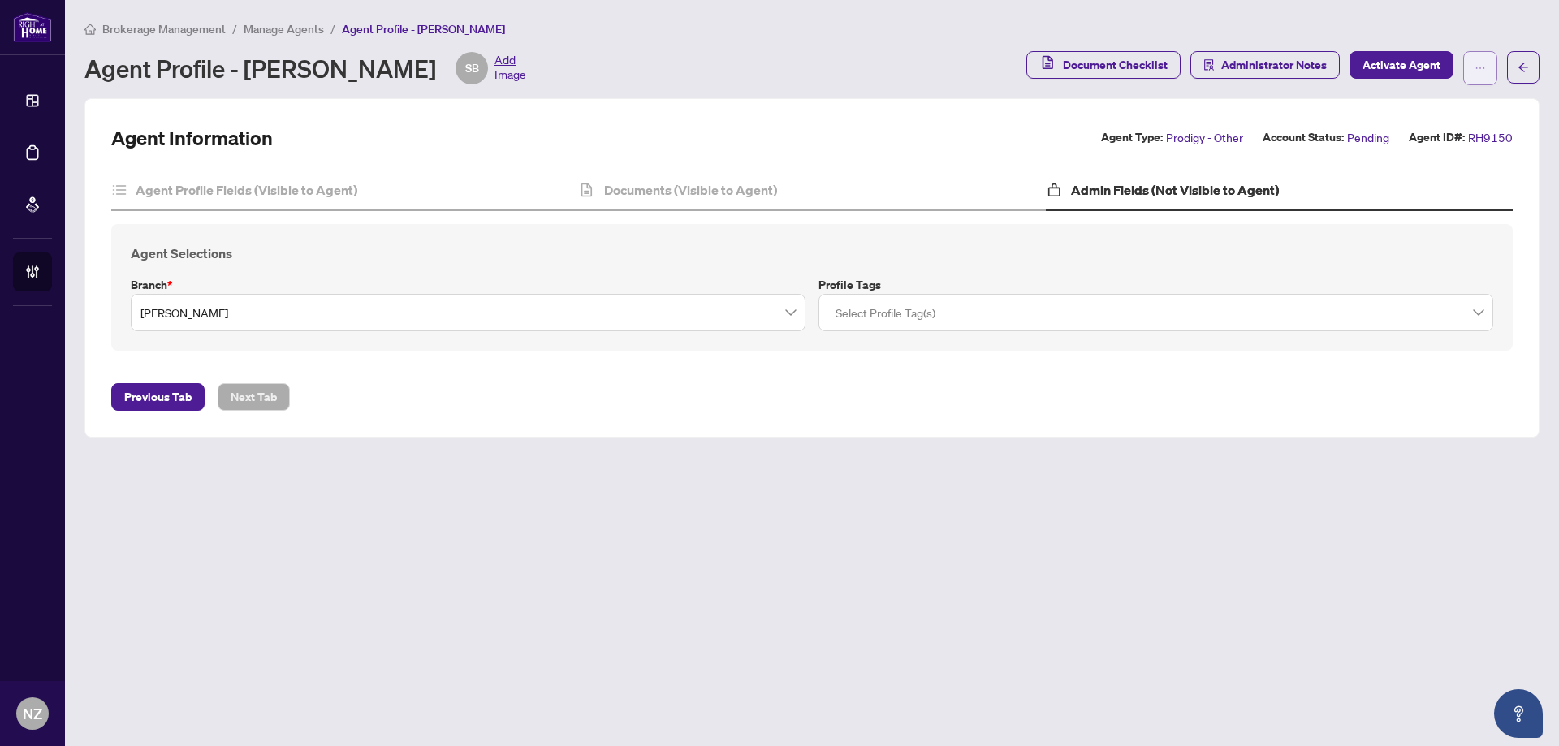
click at [1479, 66] on icon "ellipsis" at bounding box center [1479, 68] width 11 height 11
click at [1514, 76] on button "button" at bounding box center [1523, 67] width 32 height 32
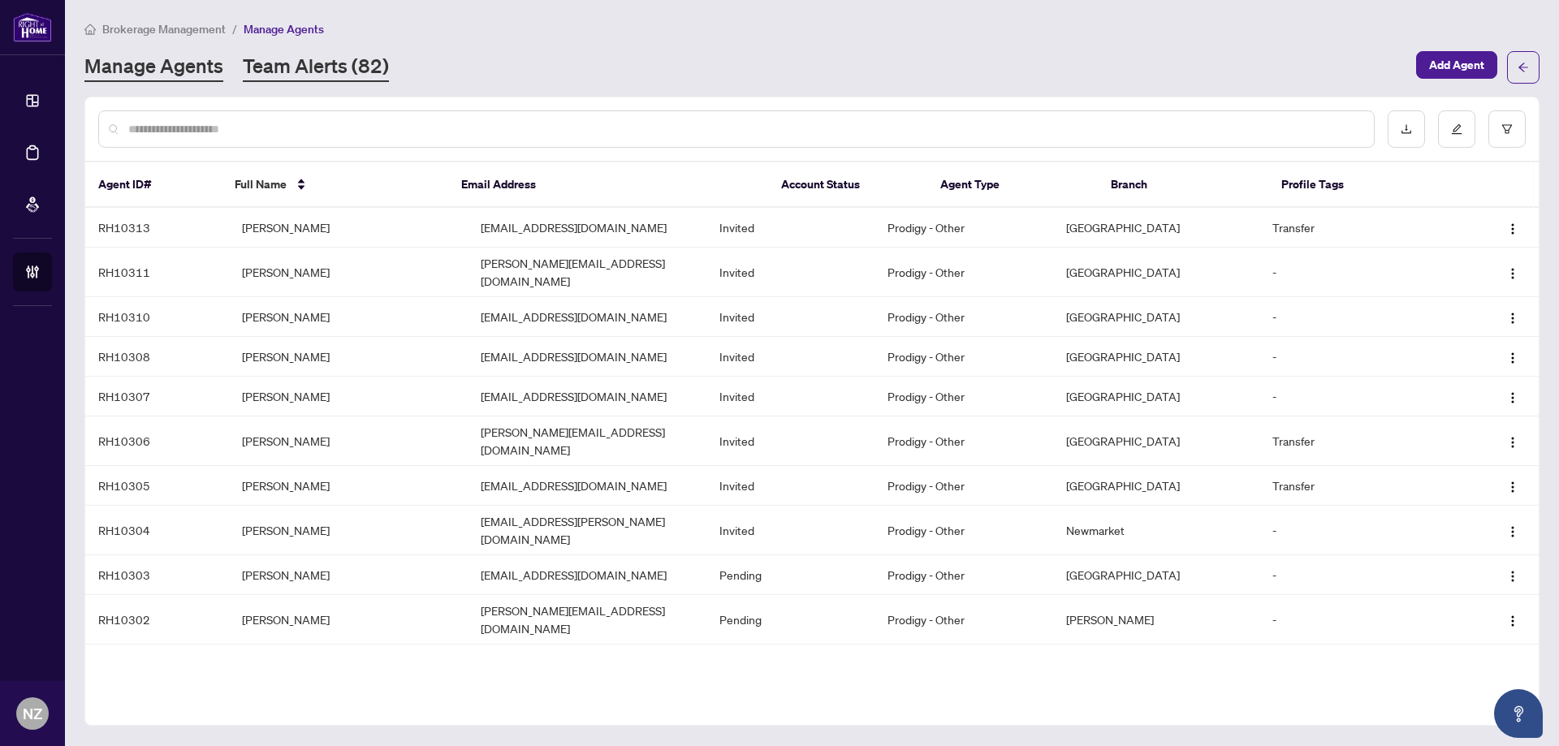
click at [272, 71] on link "Team Alerts (82)" at bounding box center [316, 67] width 146 height 29
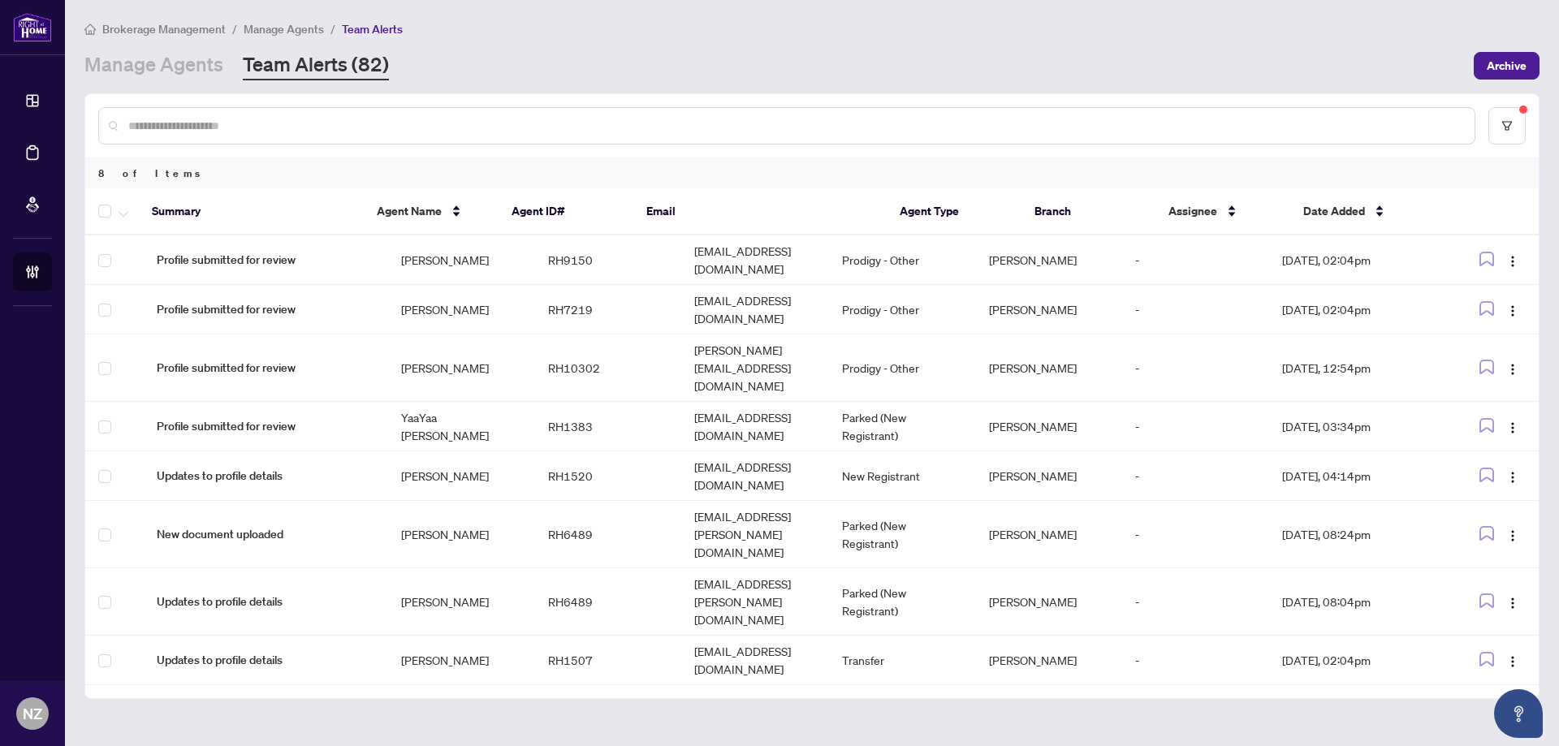
click at [181, 132] on input "text" at bounding box center [794, 126] width 1333 height 18
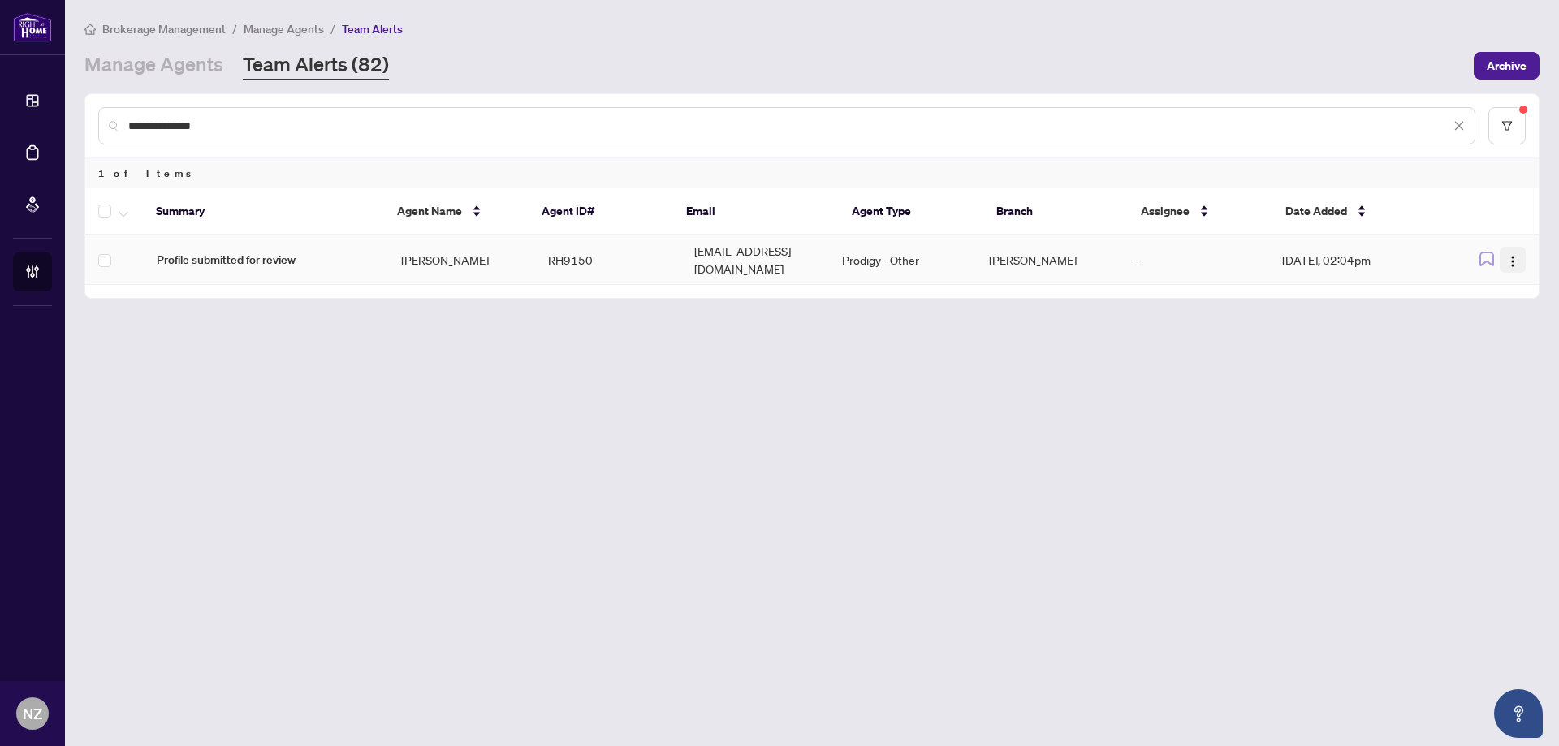
type input "**********"
click at [1513, 260] on img "button" at bounding box center [1512, 261] width 13 height 13
click at [1478, 287] on span "Assign Myself" at bounding box center [1475, 287] width 76 height 18
click at [155, 63] on link "Manage Agents" at bounding box center [153, 65] width 139 height 29
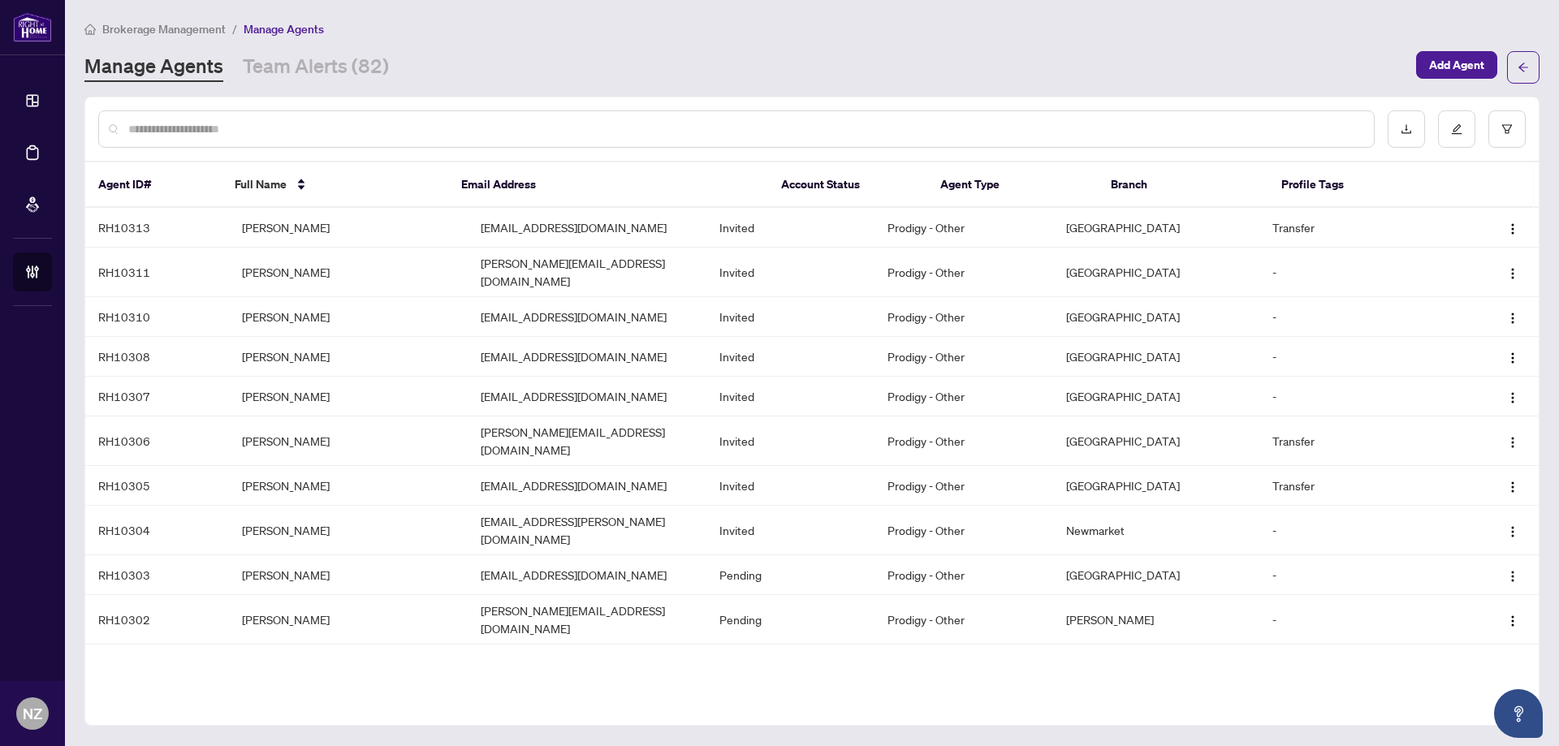
drag, startPoint x: 199, startPoint y: 125, endPoint x: 796, endPoint y: 256, distance: 611.6
click at [199, 125] on input "text" at bounding box center [744, 129] width 1232 height 18
click at [211, 126] on input "text" at bounding box center [744, 129] width 1232 height 18
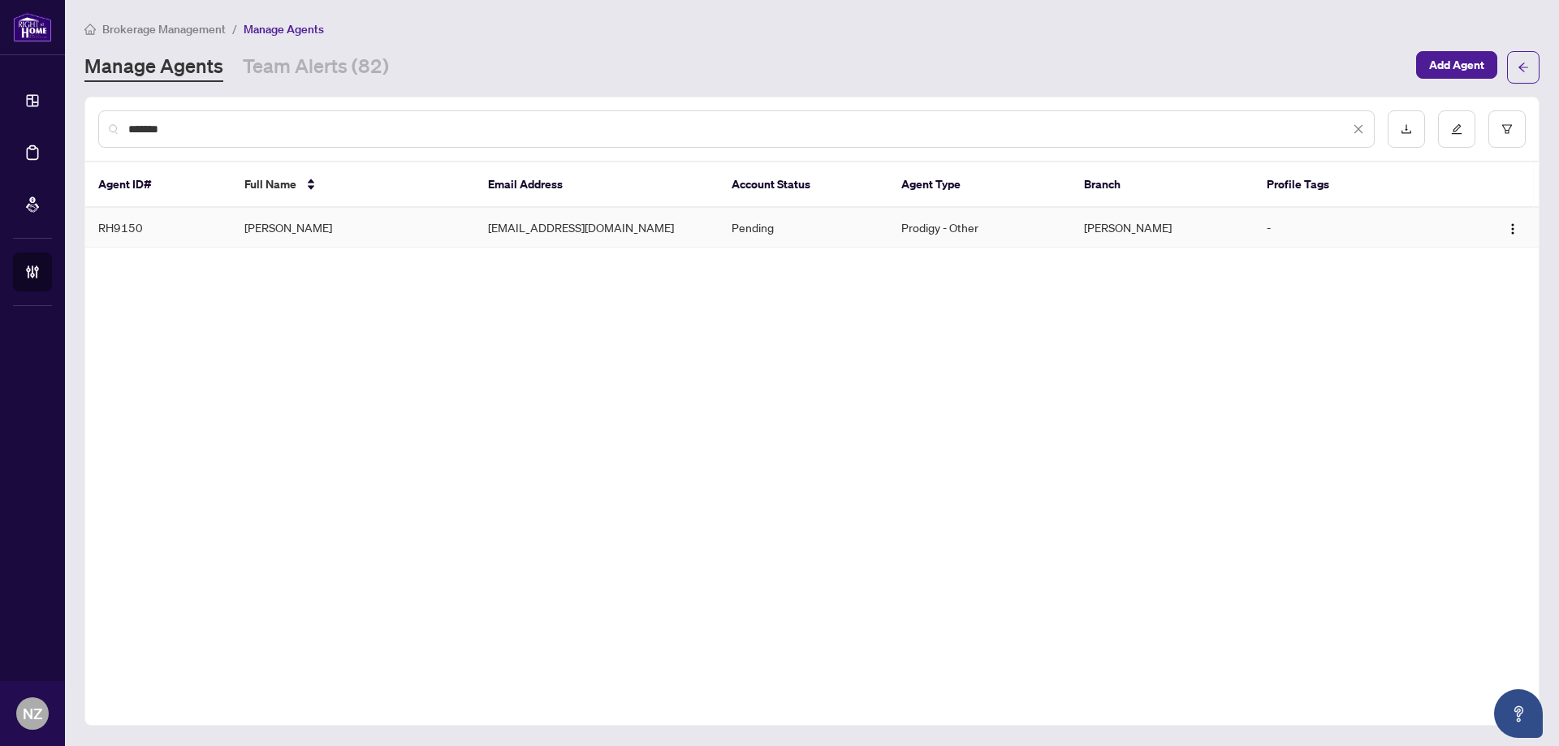
type input "*******"
click at [307, 229] on td "[PERSON_NAME]" at bounding box center [353, 228] width 244 height 40
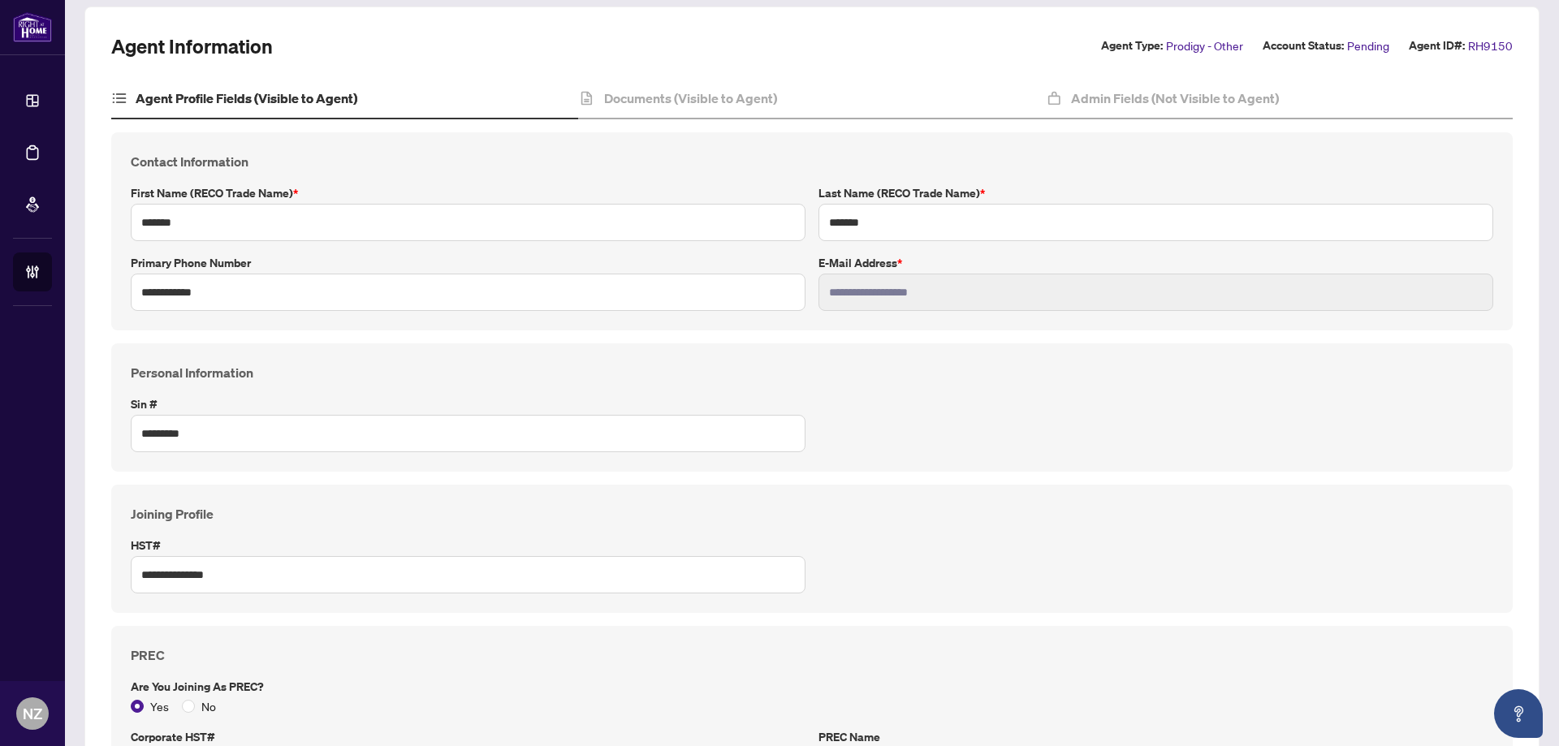
scroll to position [81, 0]
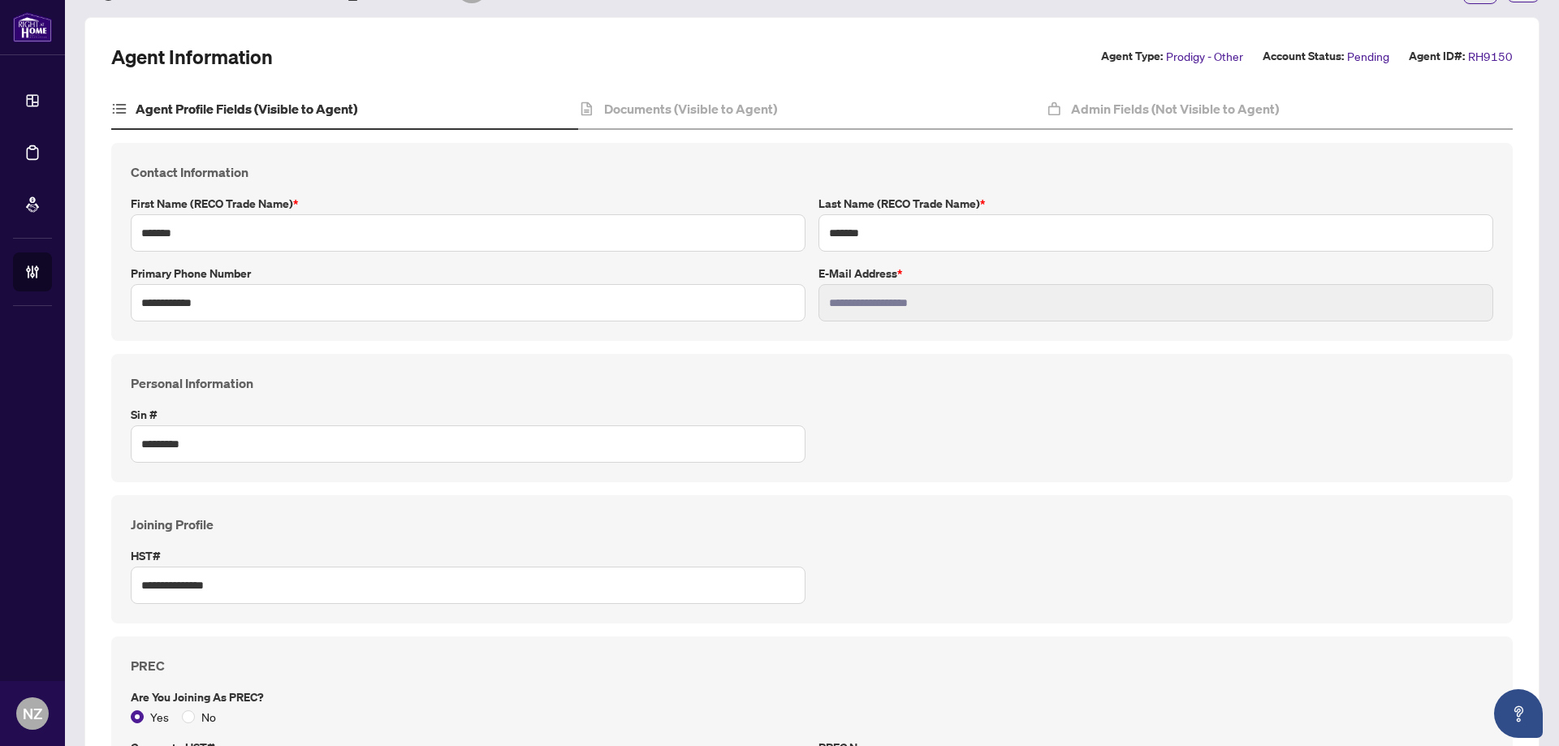
click at [240, 111] on h4 "Agent Profile Fields (Visible to Agent)" at bounding box center [247, 108] width 222 height 19
drag, startPoint x: 587, startPoint y: 110, endPoint x: 753, endPoint y: 132, distance: 167.9
click at [588, 110] on icon at bounding box center [586, 109] width 11 height 14
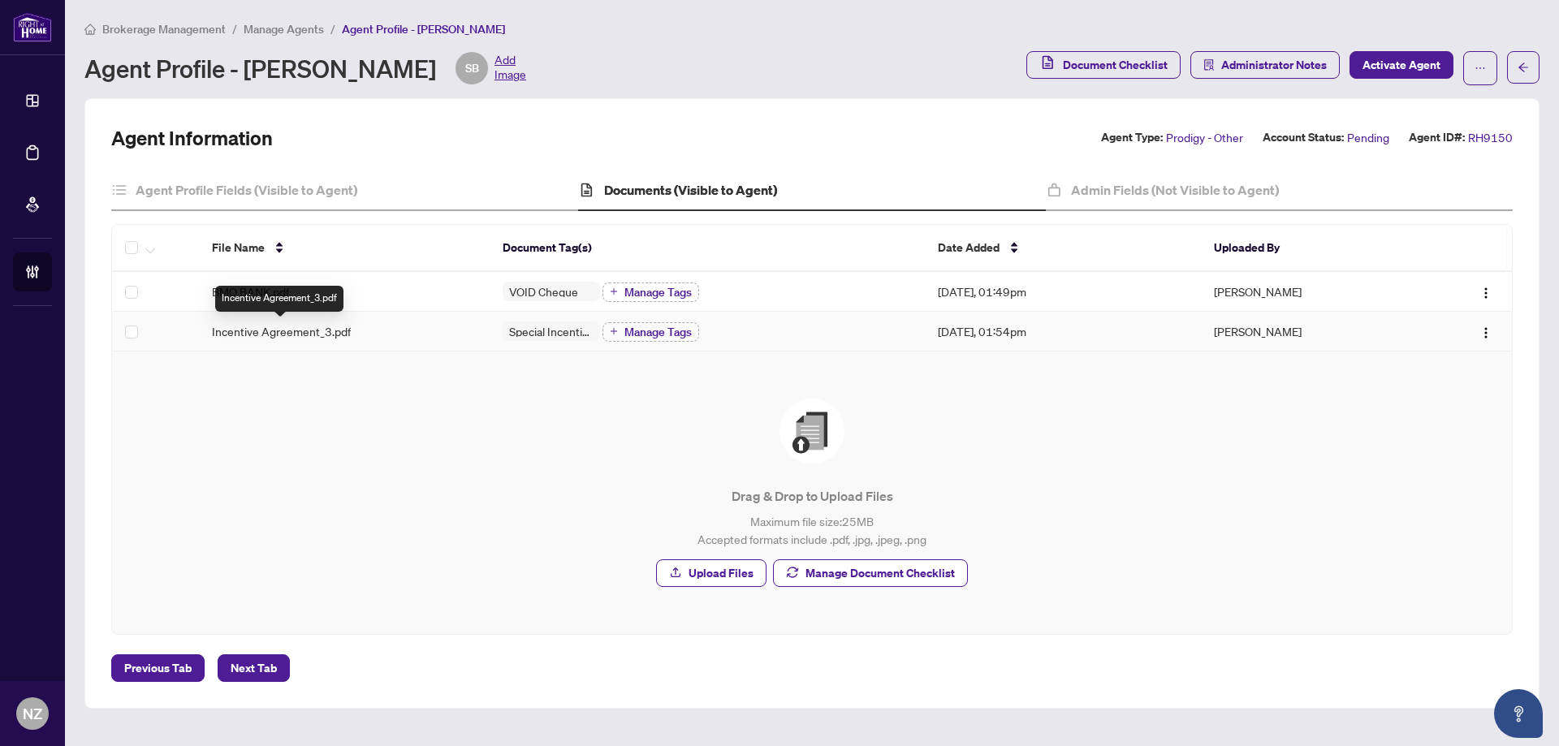
click at [278, 330] on span "Incentive Agreement_3.pdf" at bounding box center [281, 331] width 139 height 18
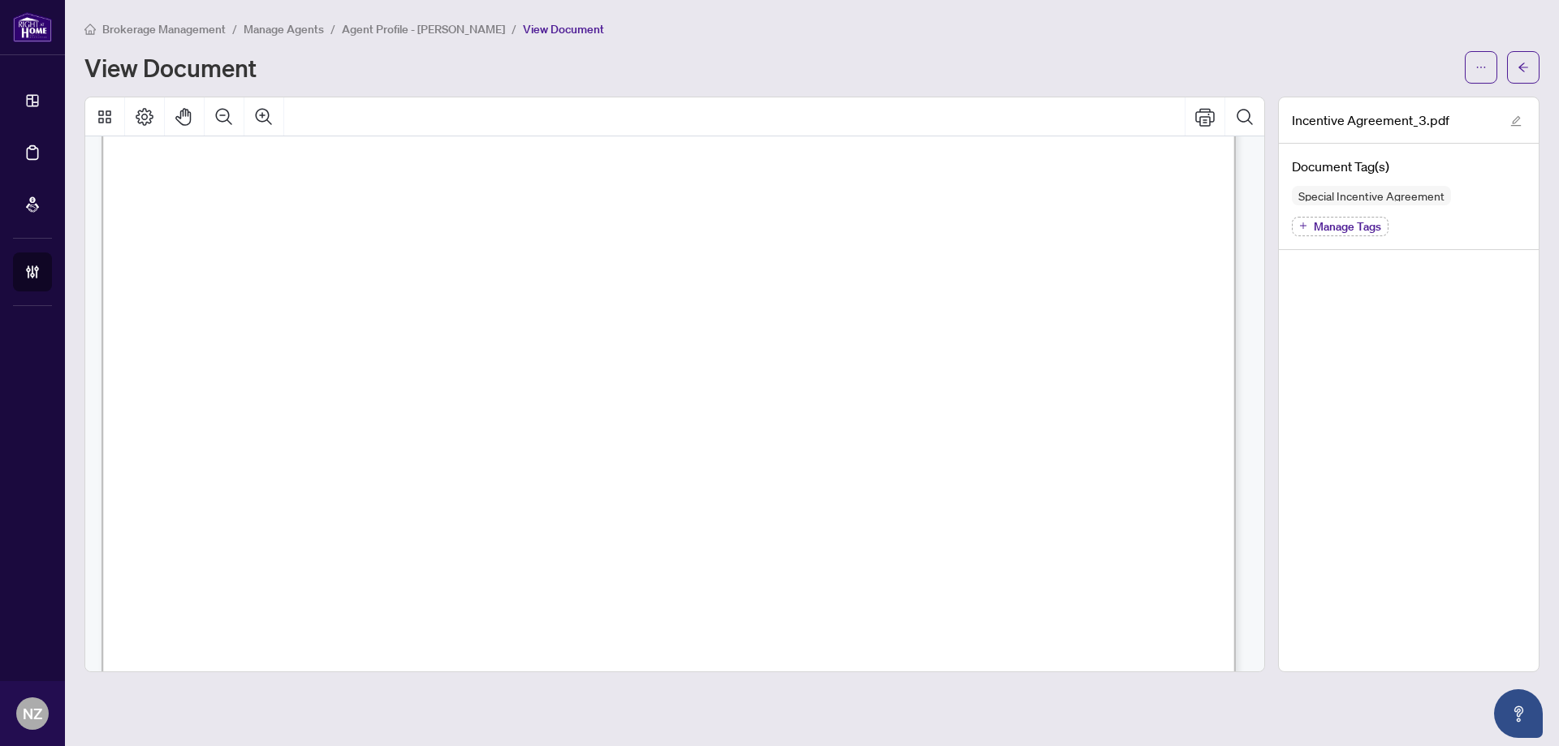
scroll to position [3491, 0]
click at [1523, 69] on icon "arrow-left" at bounding box center [1522, 67] width 11 height 11
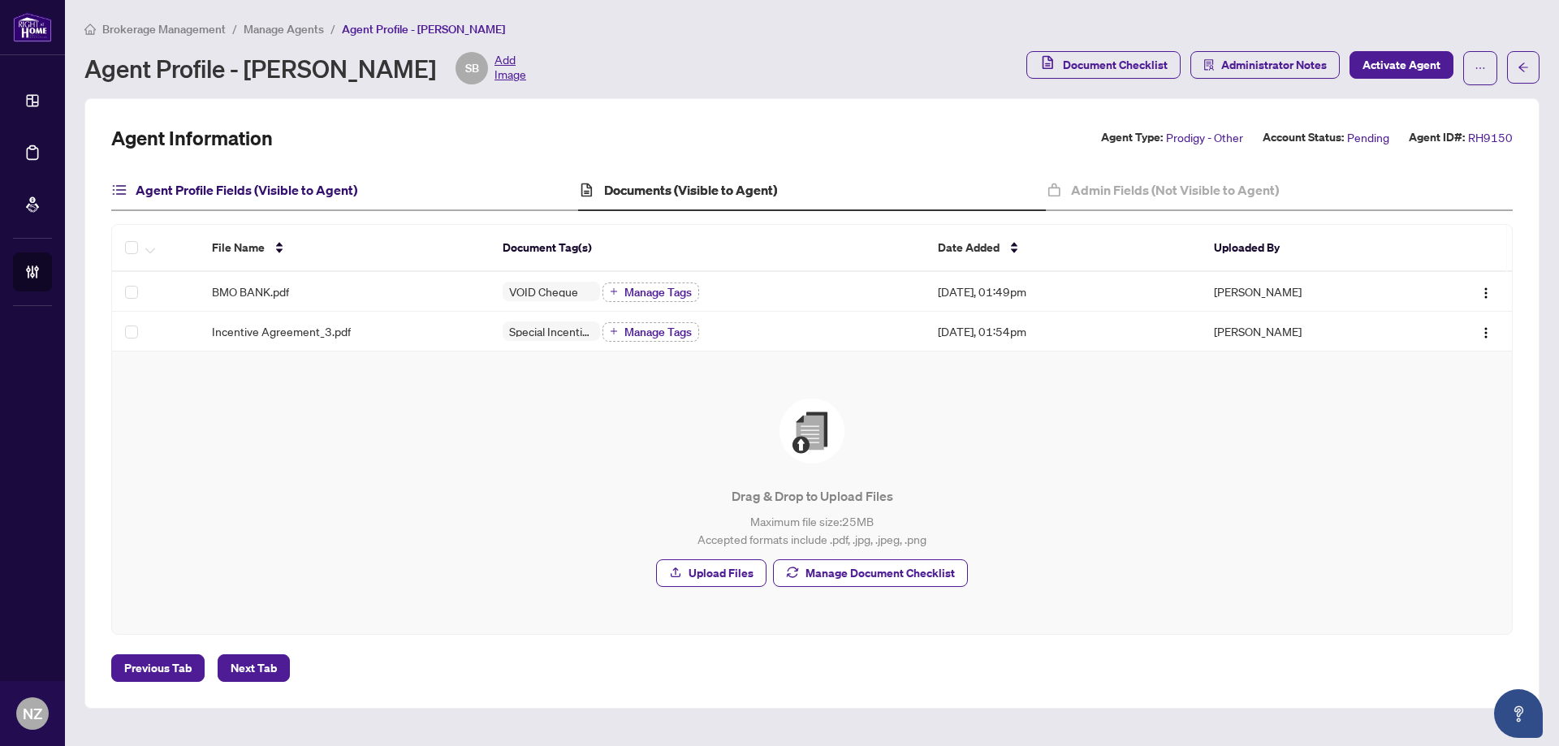
drag, startPoint x: 229, startPoint y: 188, endPoint x: 326, endPoint y: 203, distance: 98.5
click at [229, 188] on h4 "Agent Profile Fields (Visible to Agent)" at bounding box center [247, 189] width 222 height 19
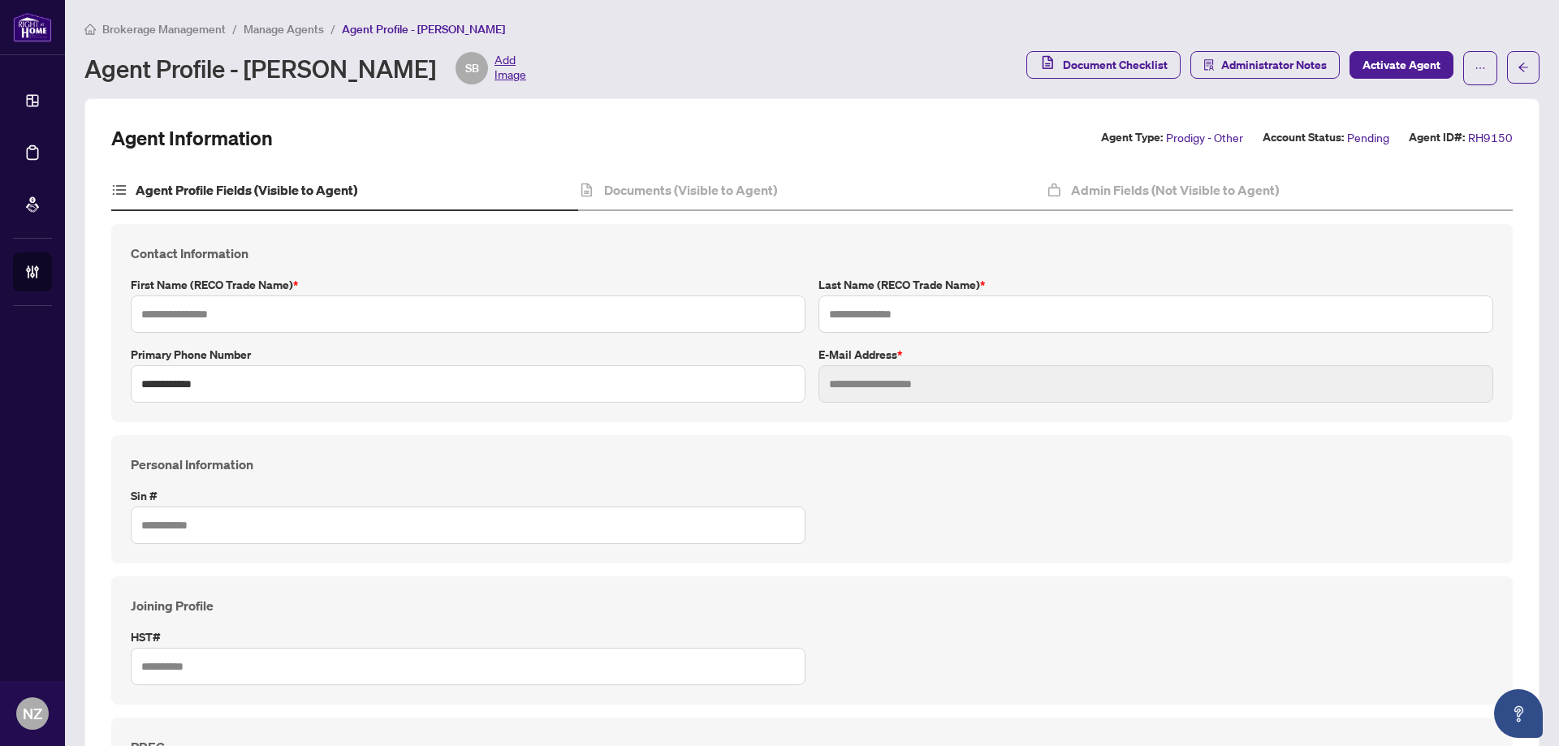
type input "*******"
type input "**********"
type input "*********"
type input "**********"
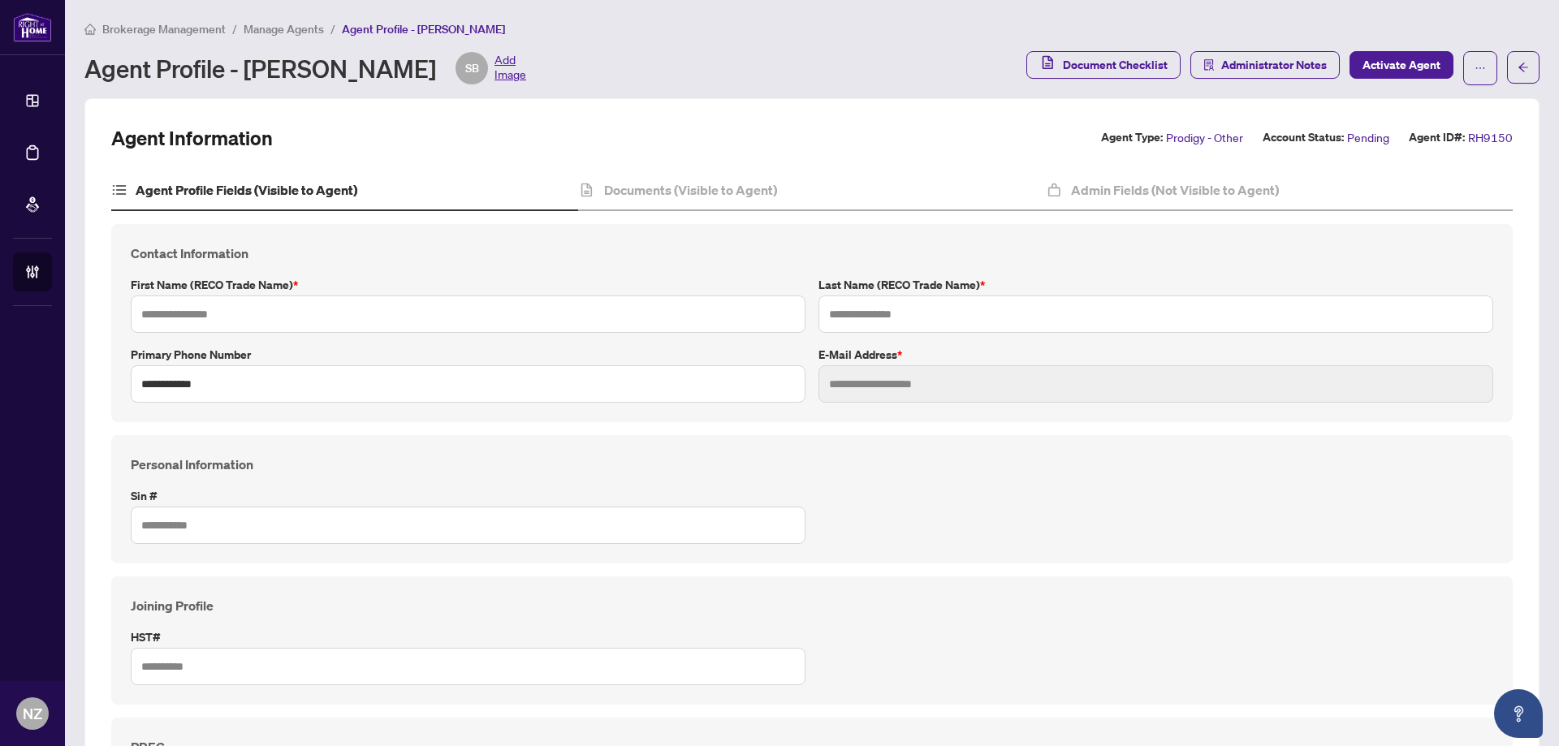
type input "**********"
type input "*******"
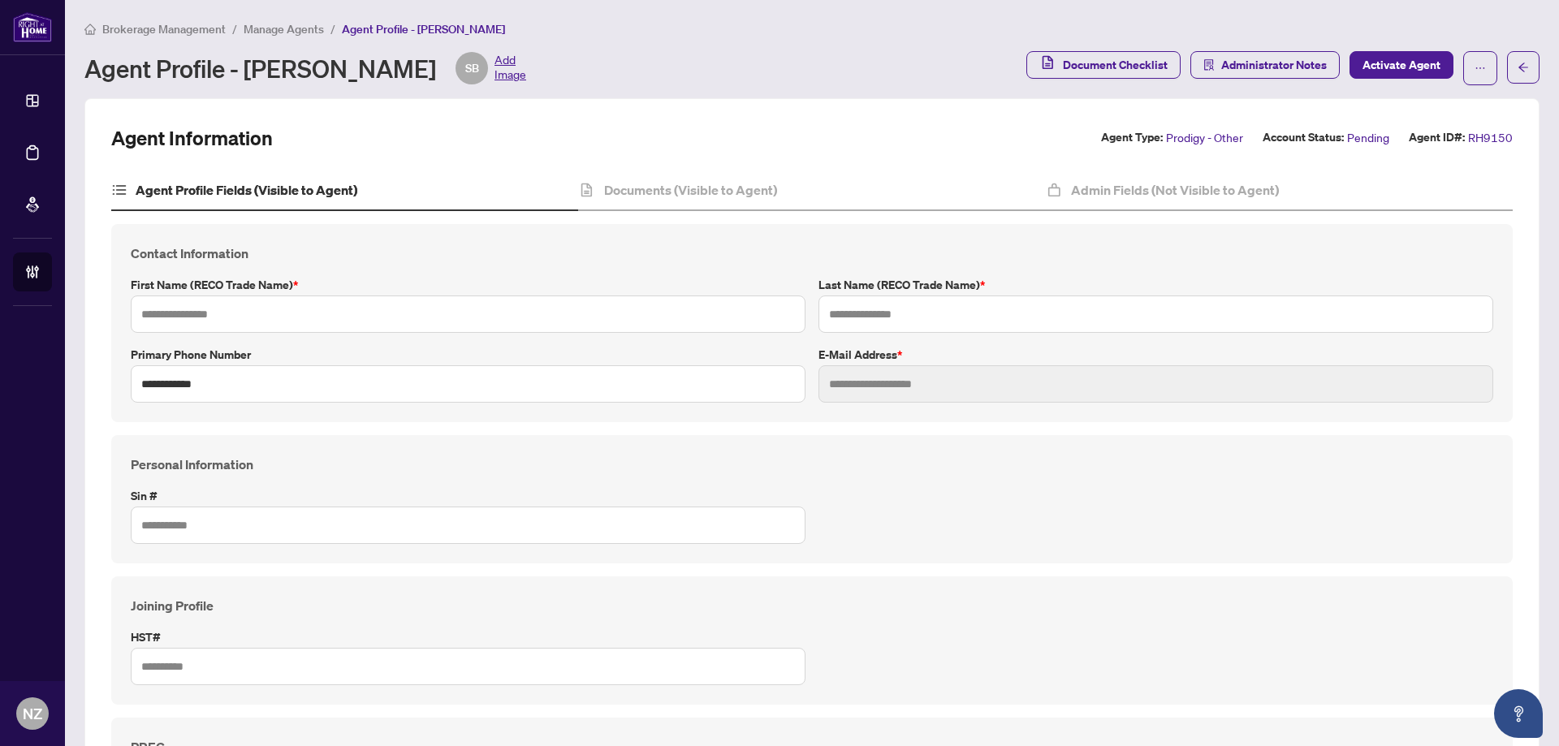
type input "**********"
type input "****"
type input "**********"
click at [1517, 74] on span "button" at bounding box center [1522, 67] width 11 height 26
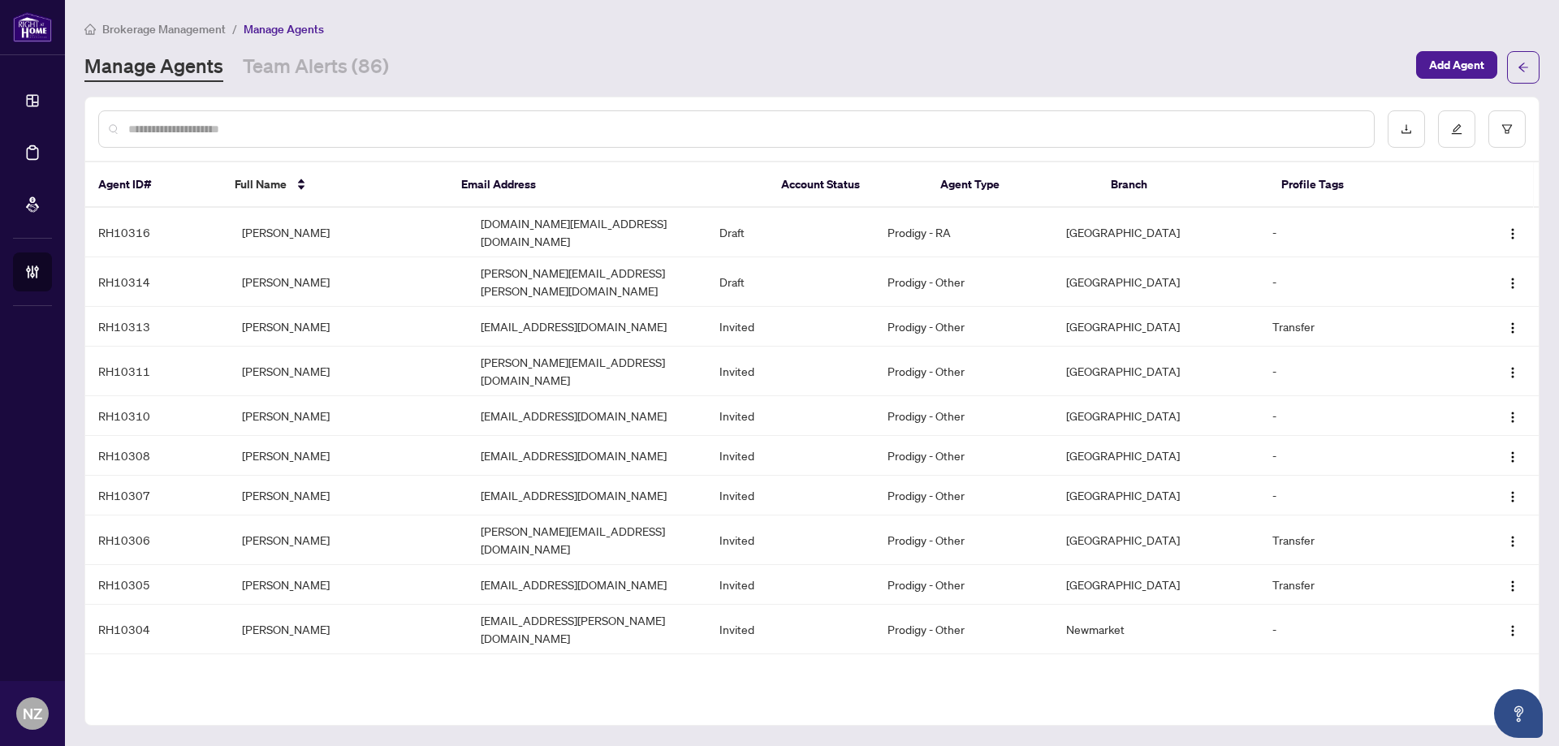
click at [205, 128] on input "text" at bounding box center [744, 129] width 1232 height 18
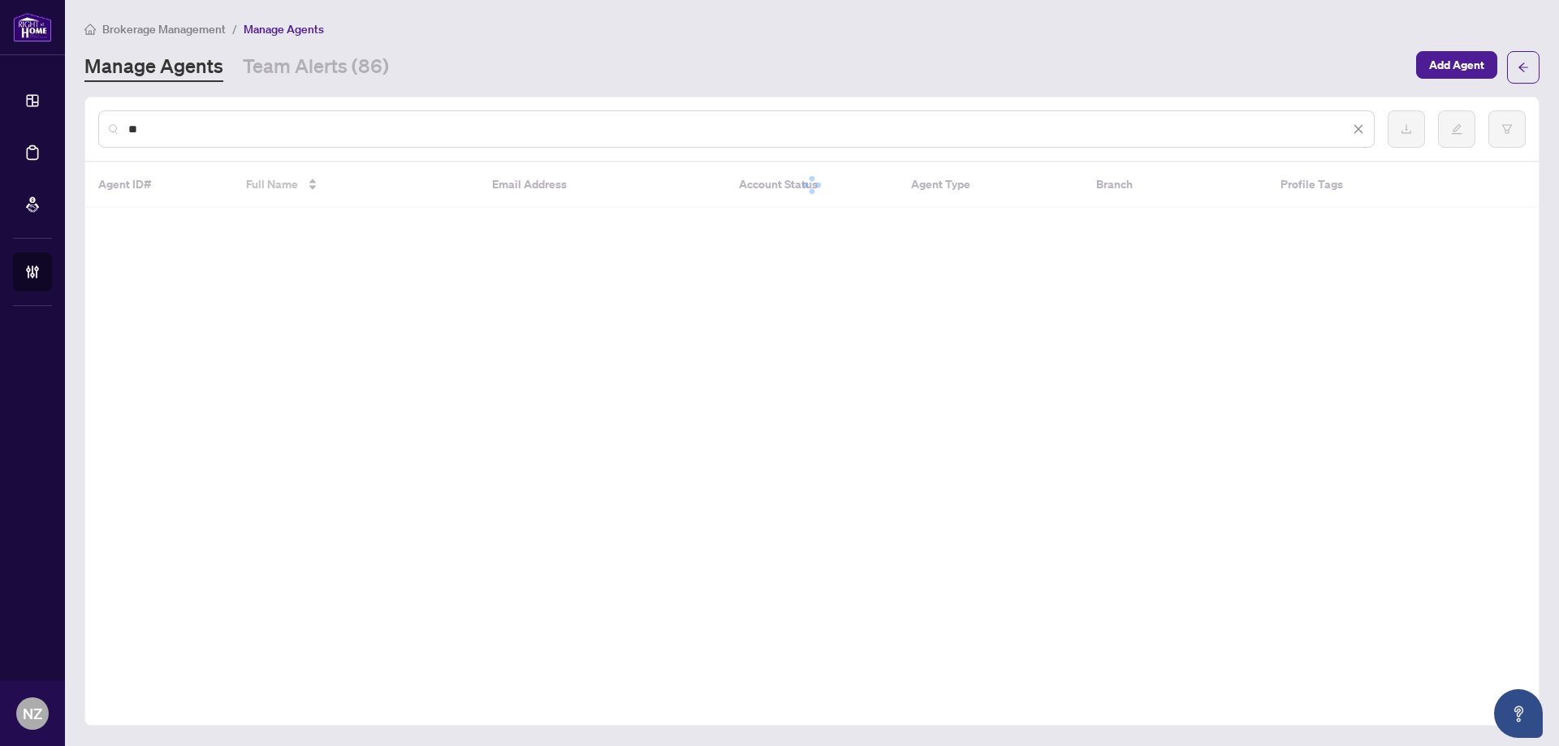
type input "*"
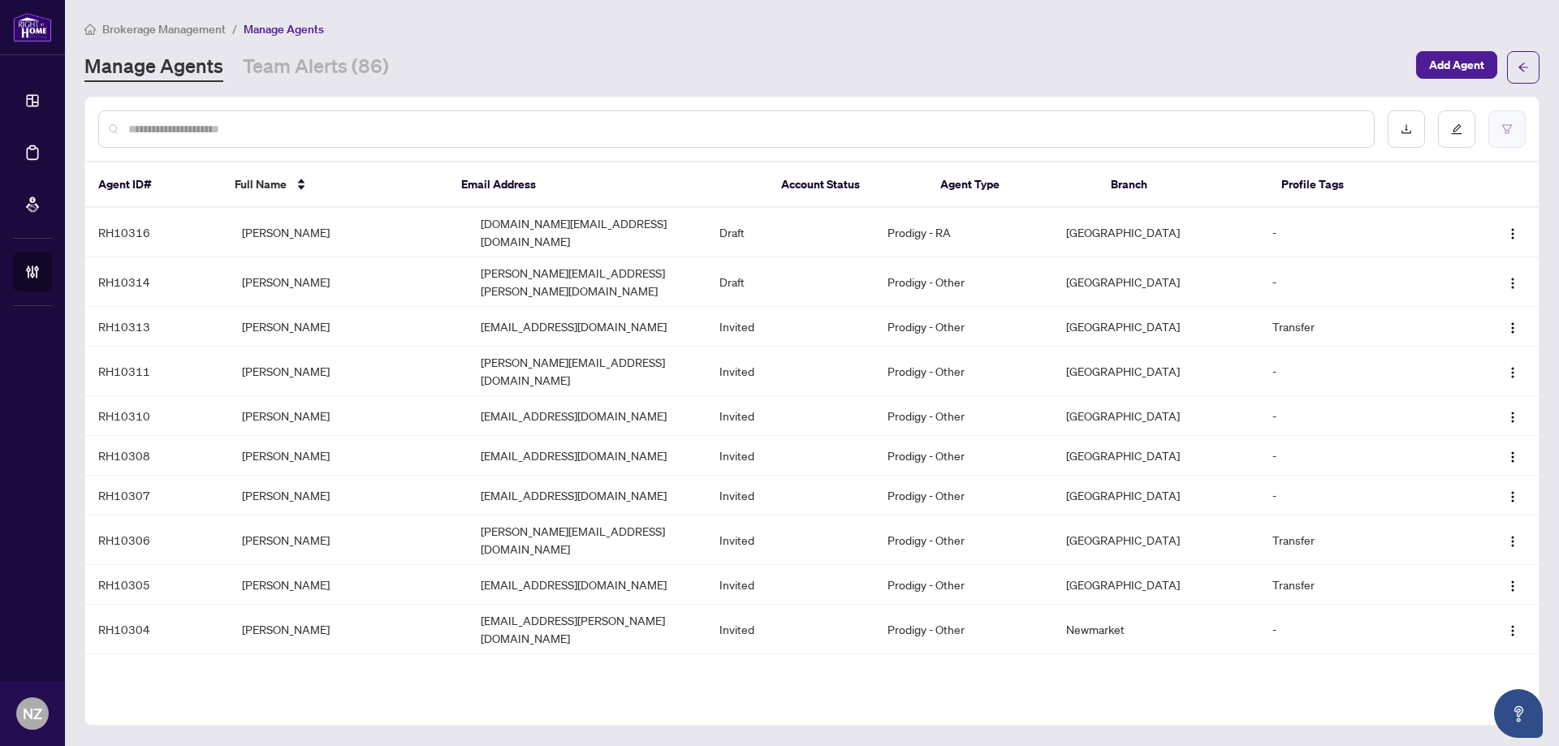
click at [1506, 124] on icon "filter" at bounding box center [1507, 128] width 10 height 9
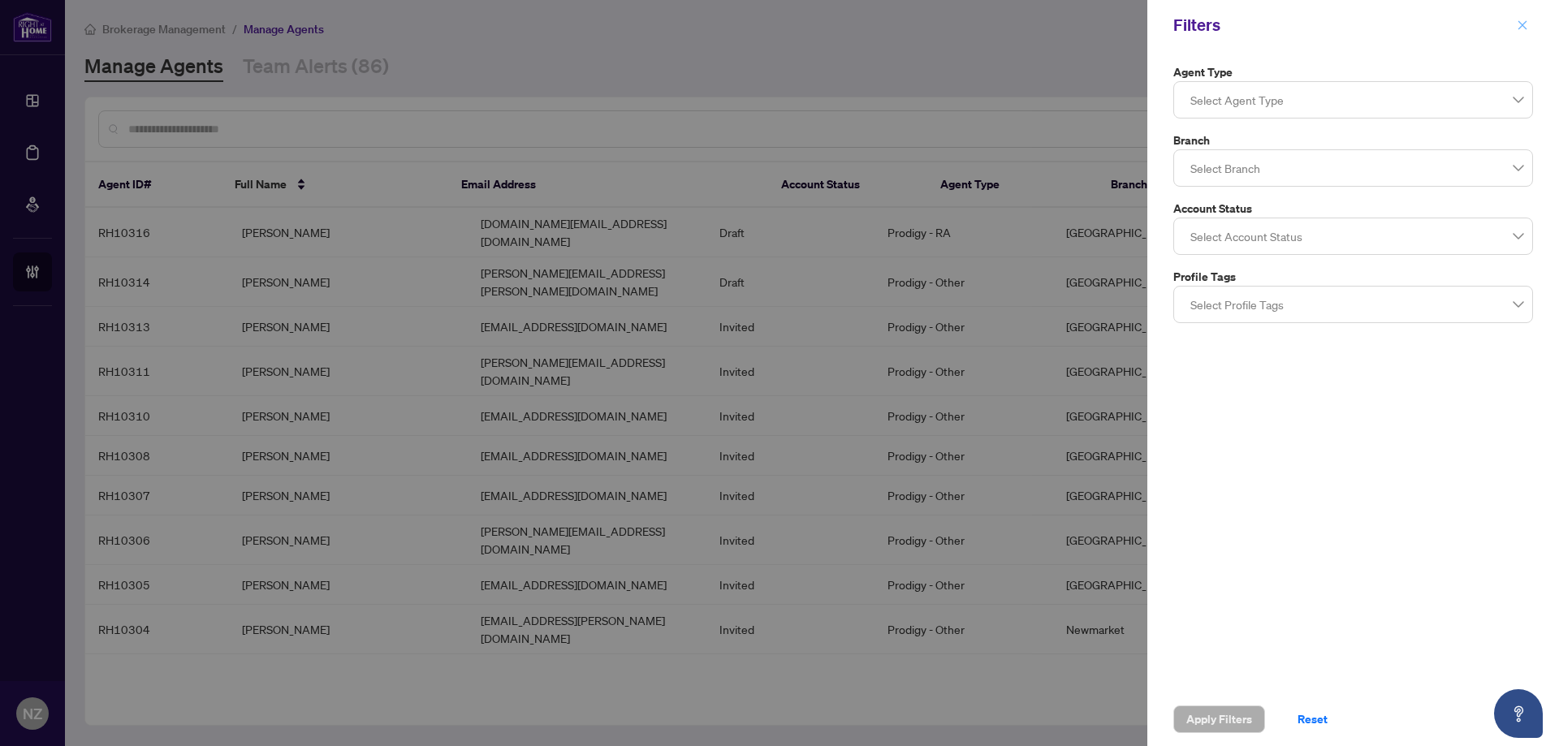
click at [1512, 25] on button "button" at bounding box center [1522, 24] width 21 height 19
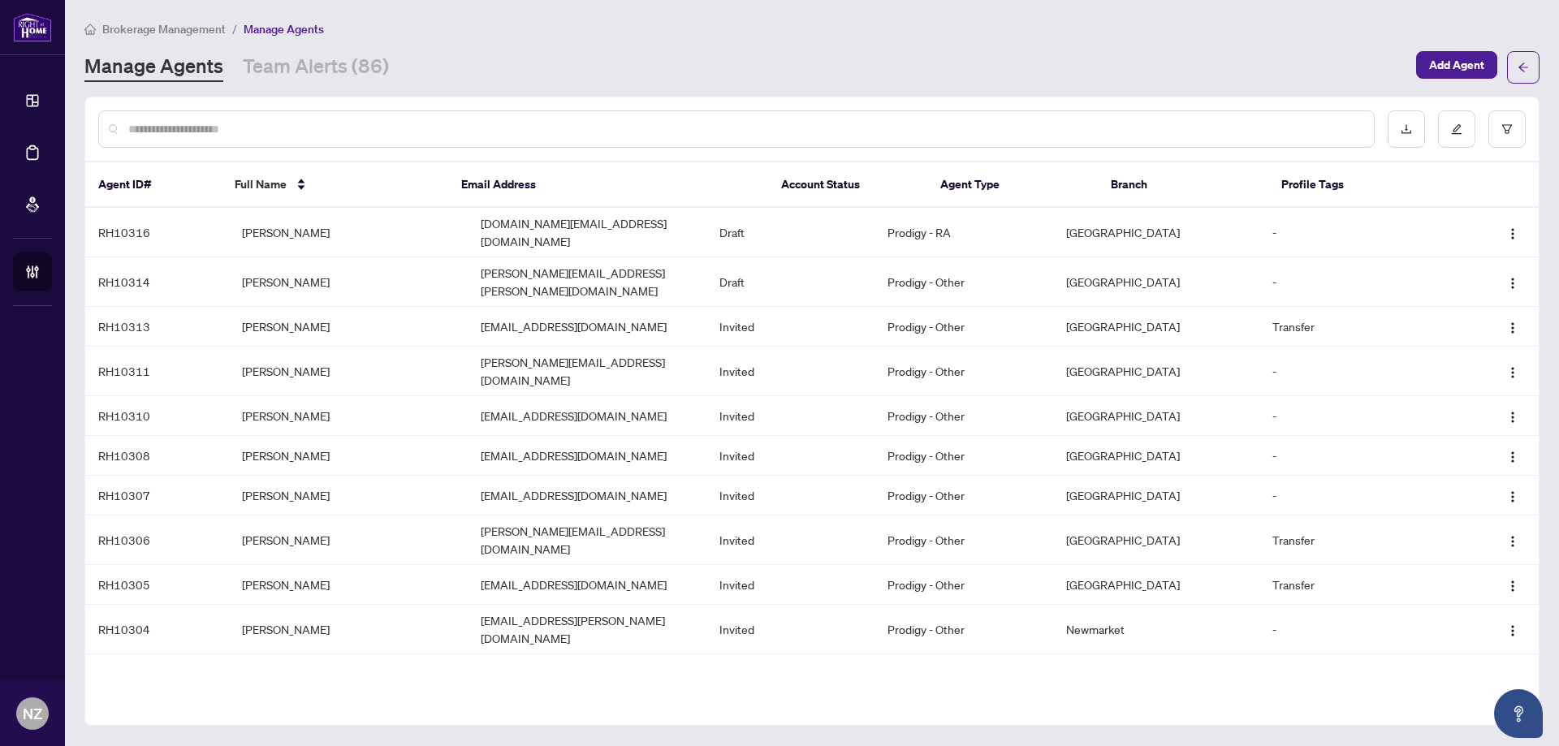
click at [313, 117] on div at bounding box center [736, 128] width 1276 height 37
click at [195, 138] on div at bounding box center [736, 128] width 1276 height 37
drag, startPoint x: 150, startPoint y: 140, endPoint x: 163, endPoint y: 132, distance: 14.9
click at [152, 139] on div at bounding box center [736, 128] width 1276 height 37
click at [169, 132] on input "text" at bounding box center [744, 129] width 1232 height 18
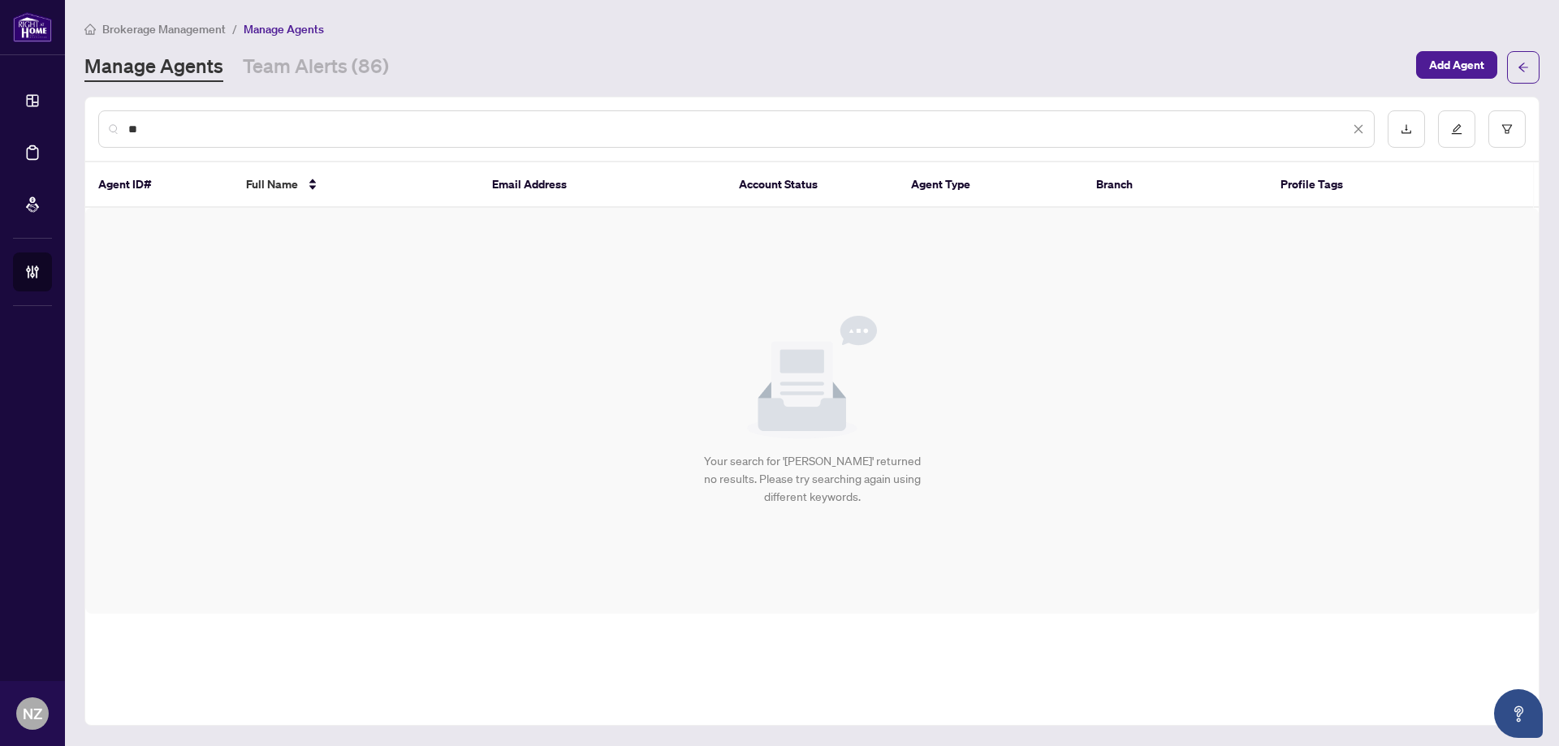
type input "*"
type input "**********"
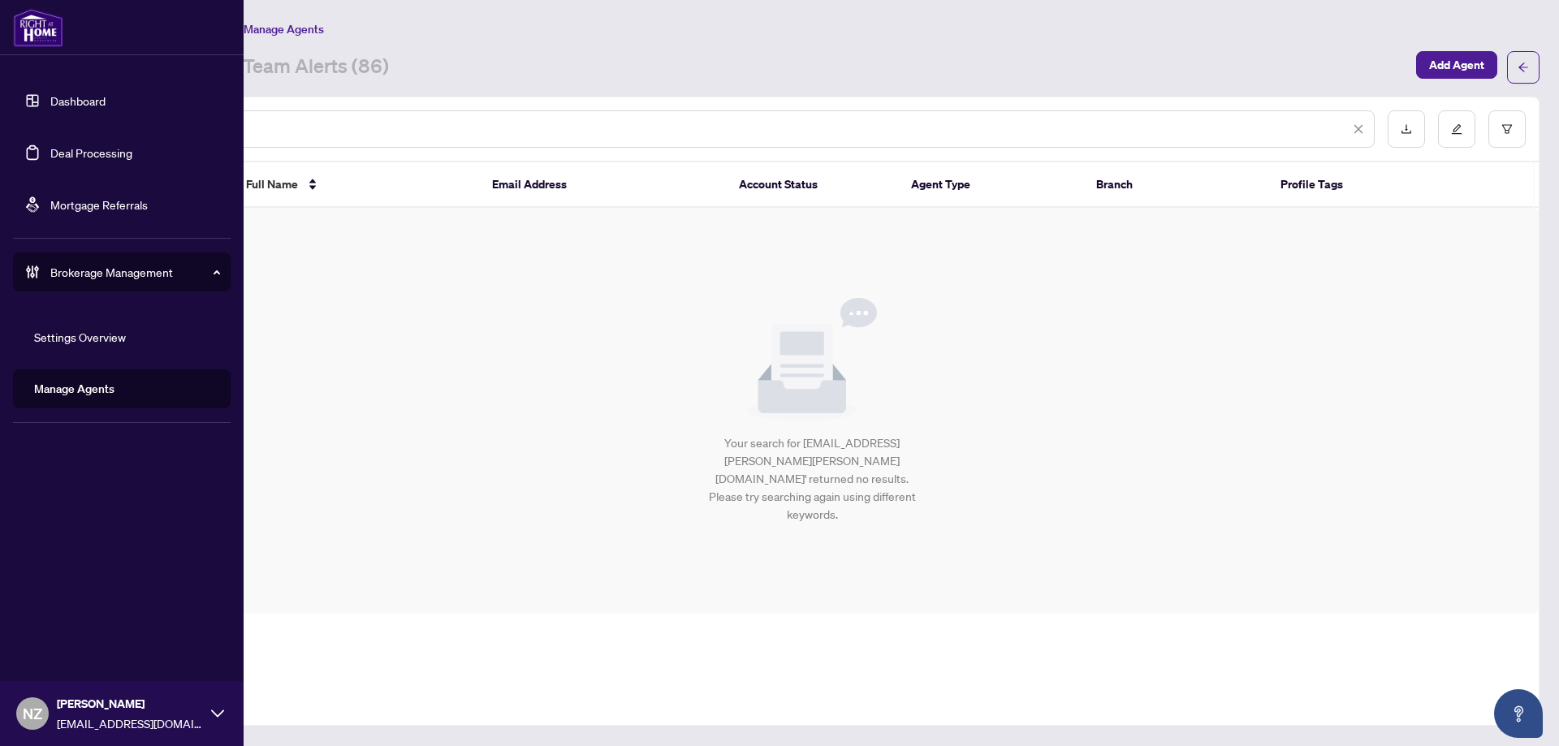
drag, startPoint x: 272, startPoint y: 127, endPoint x: 37, endPoint y: 114, distance: 234.9
click at [37, 114] on div "**********" at bounding box center [779, 373] width 1559 height 746
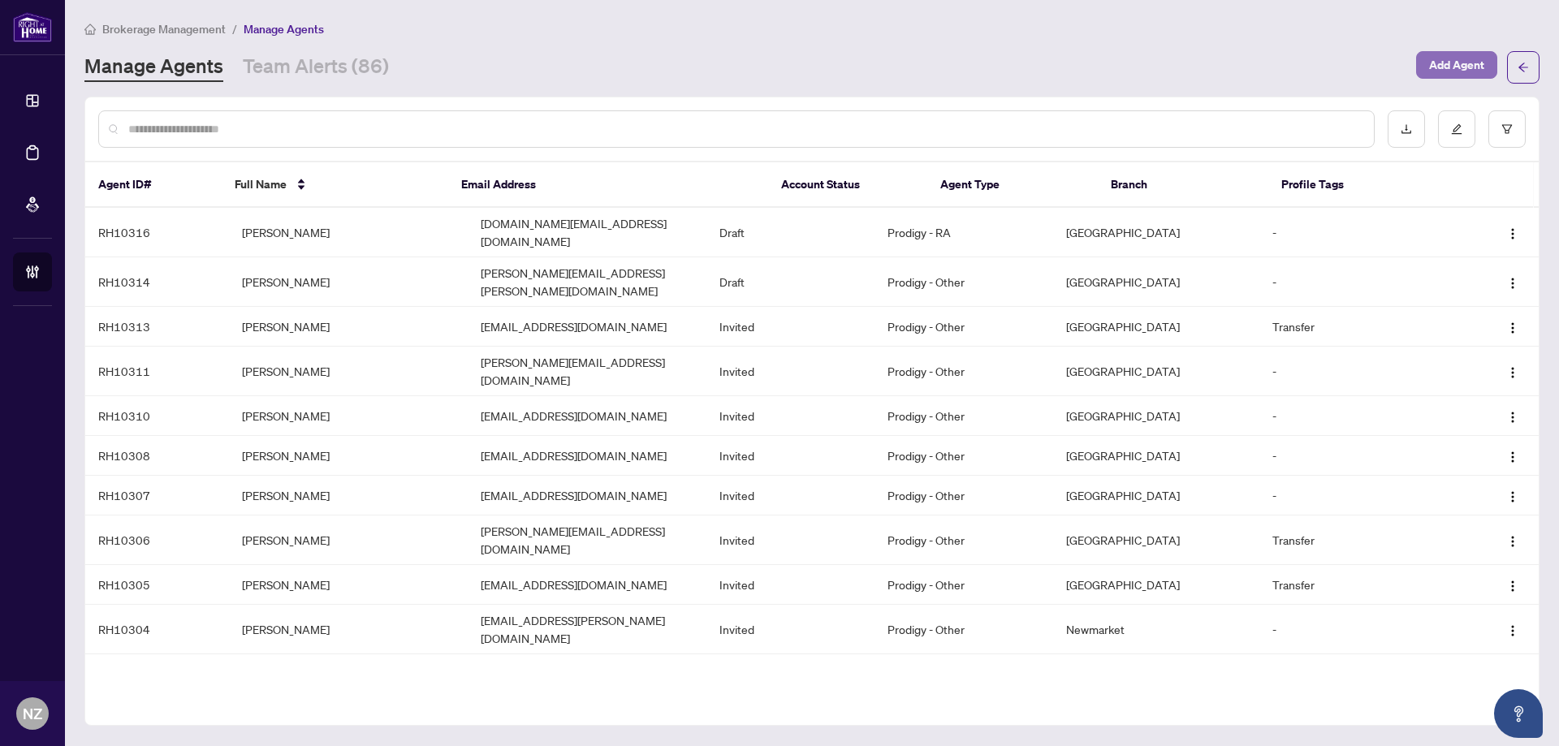
click at [1461, 66] on span "Add Agent" at bounding box center [1456, 65] width 55 height 26
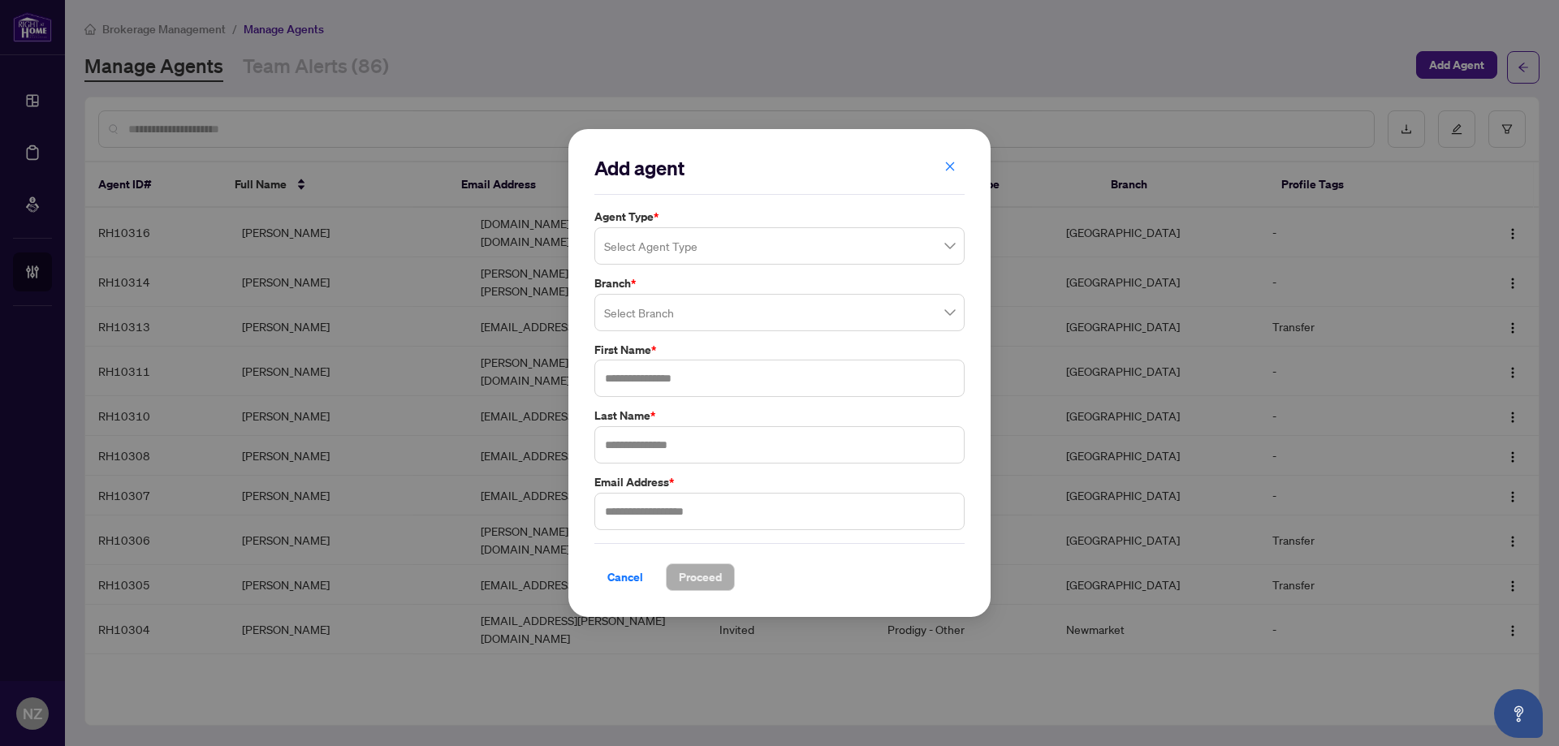
click at [684, 250] on input "search" at bounding box center [772, 249] width 336 height 36
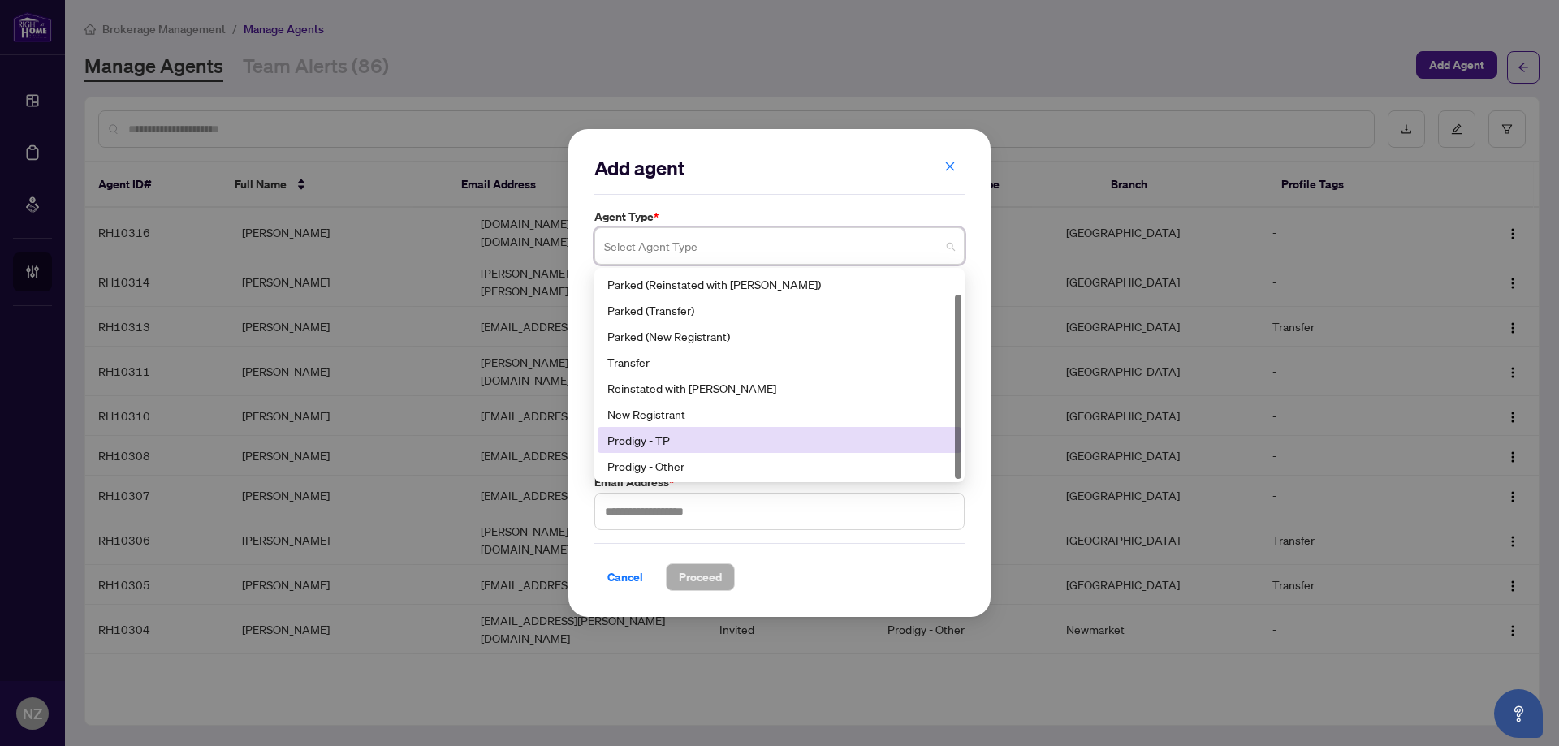
scroll to position [26, 0]
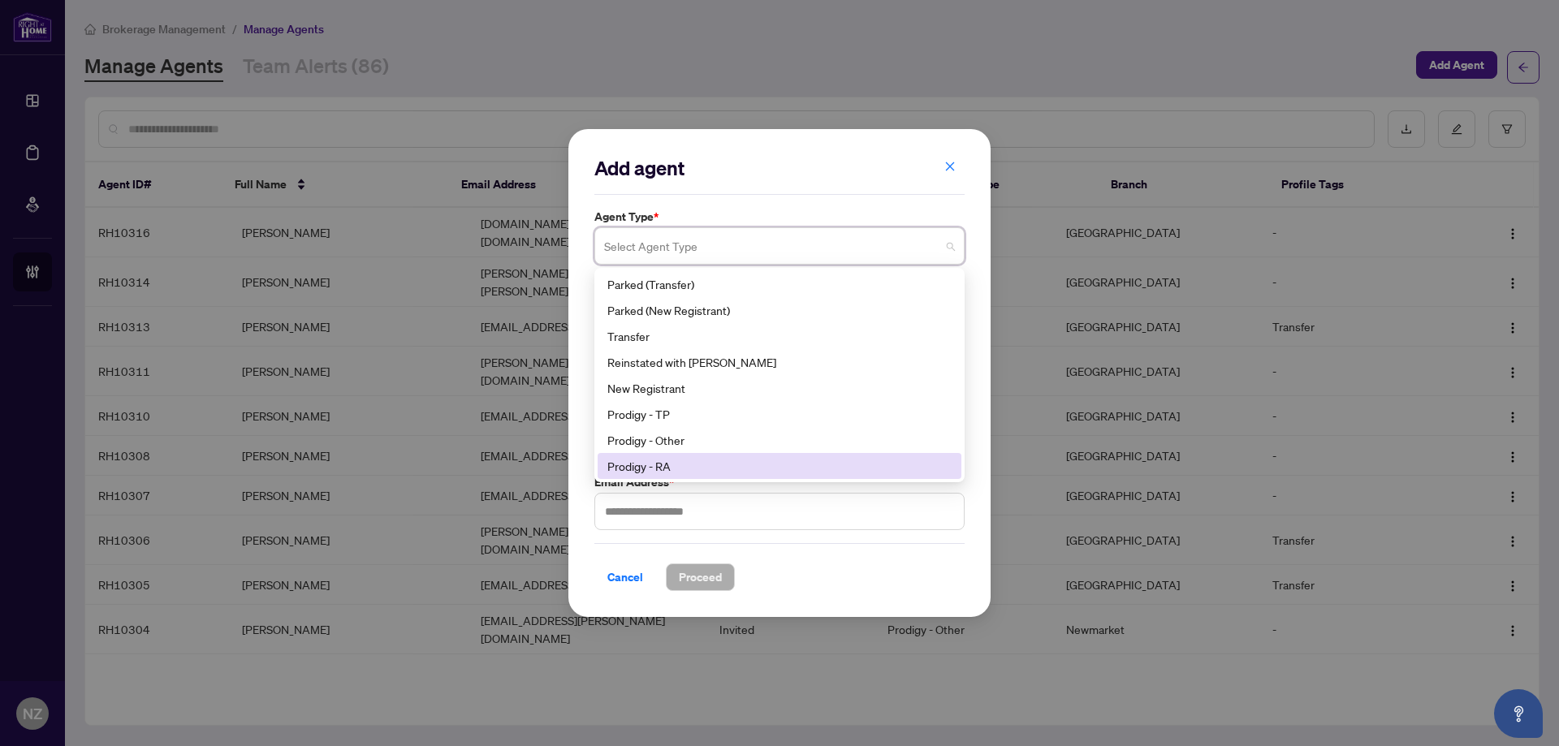
click at [655, 467] on div "Prodigy - RA" at bounding box center [779, 466] width 344 height 18
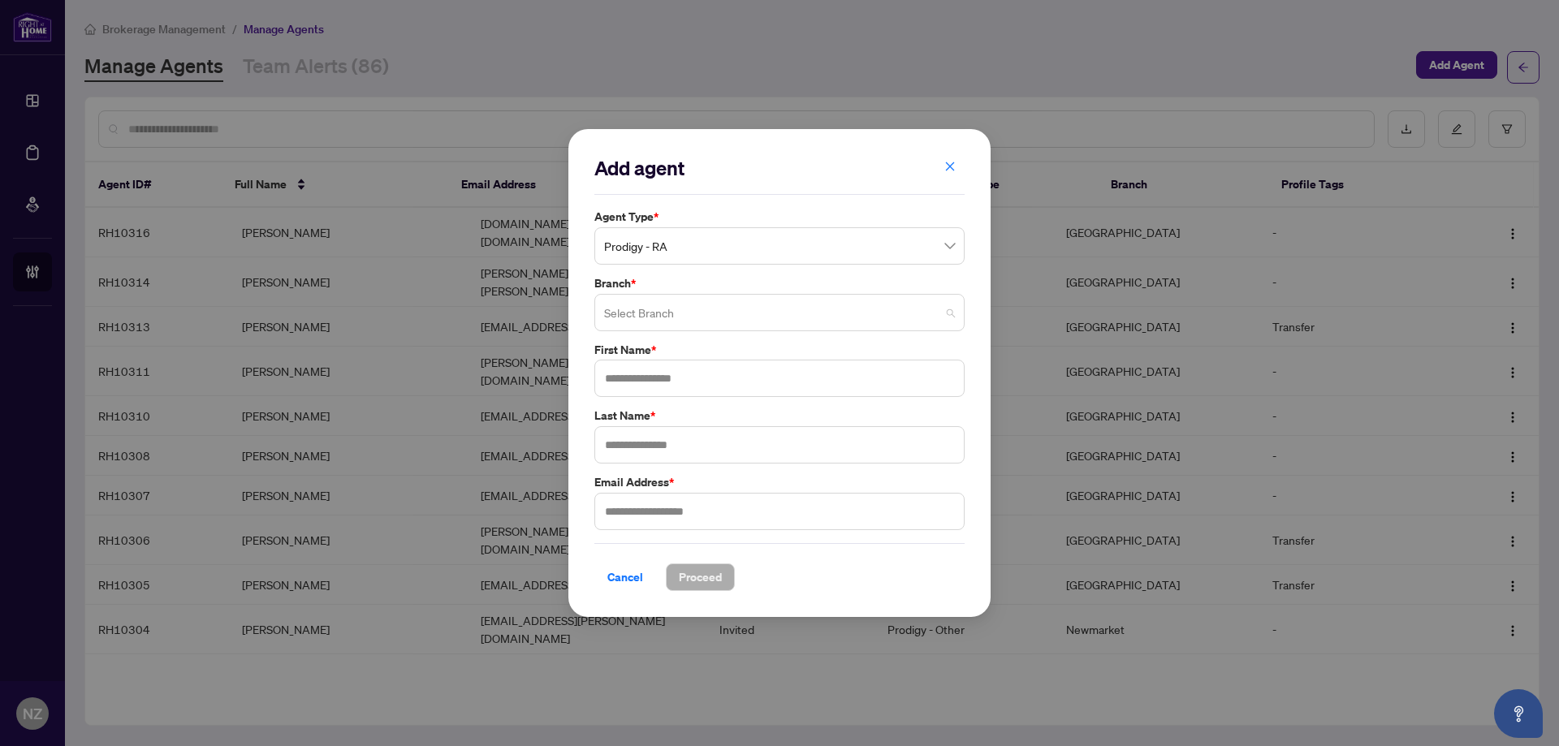
click at [719, 308] on input "search" at bounding box center [772, 315] width 336 height 36
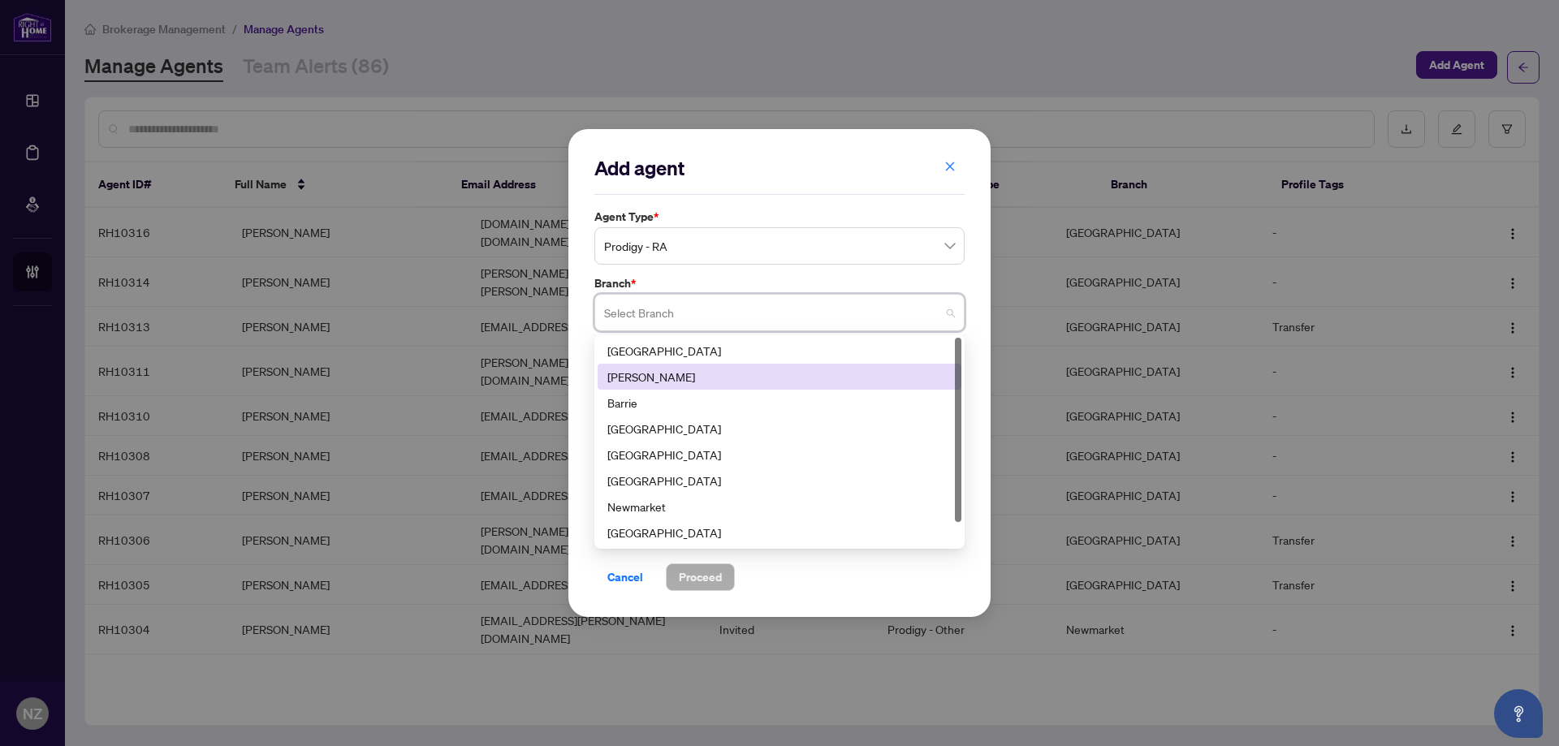
click at [647, 375] on div "[PERSON_NAME]" at bounding box center [779, 377] width 344 height 18
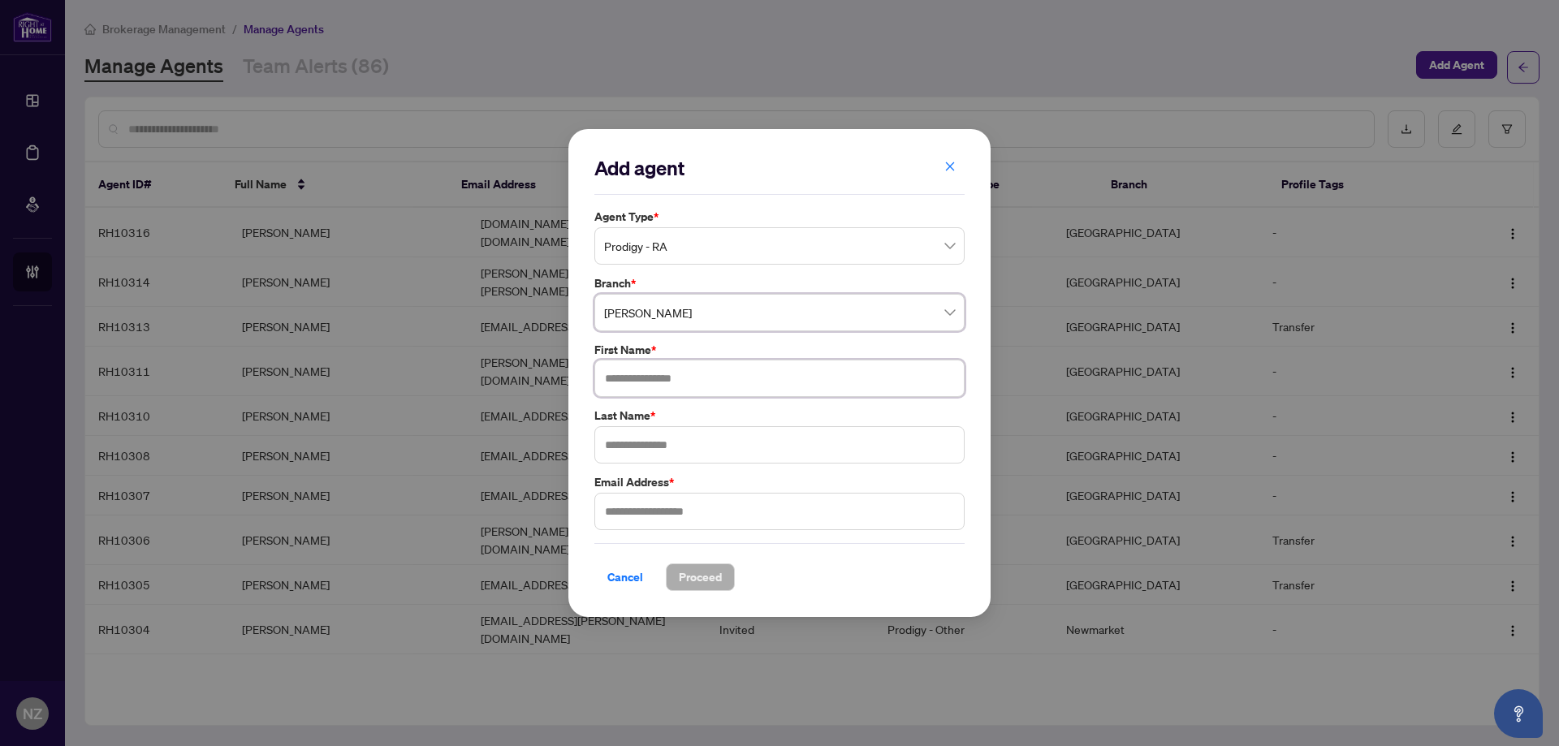
click at [660, 378] on input "text" at bounding box center [779, 378] width 370 height 37
type input "****"
click at [615, 438] on input "text" at bounding box center [779, 444] width 370 height 37
type input "*********"
click at [688, 513] on input "text" at bounding box center [779, 511] width 370 height 37
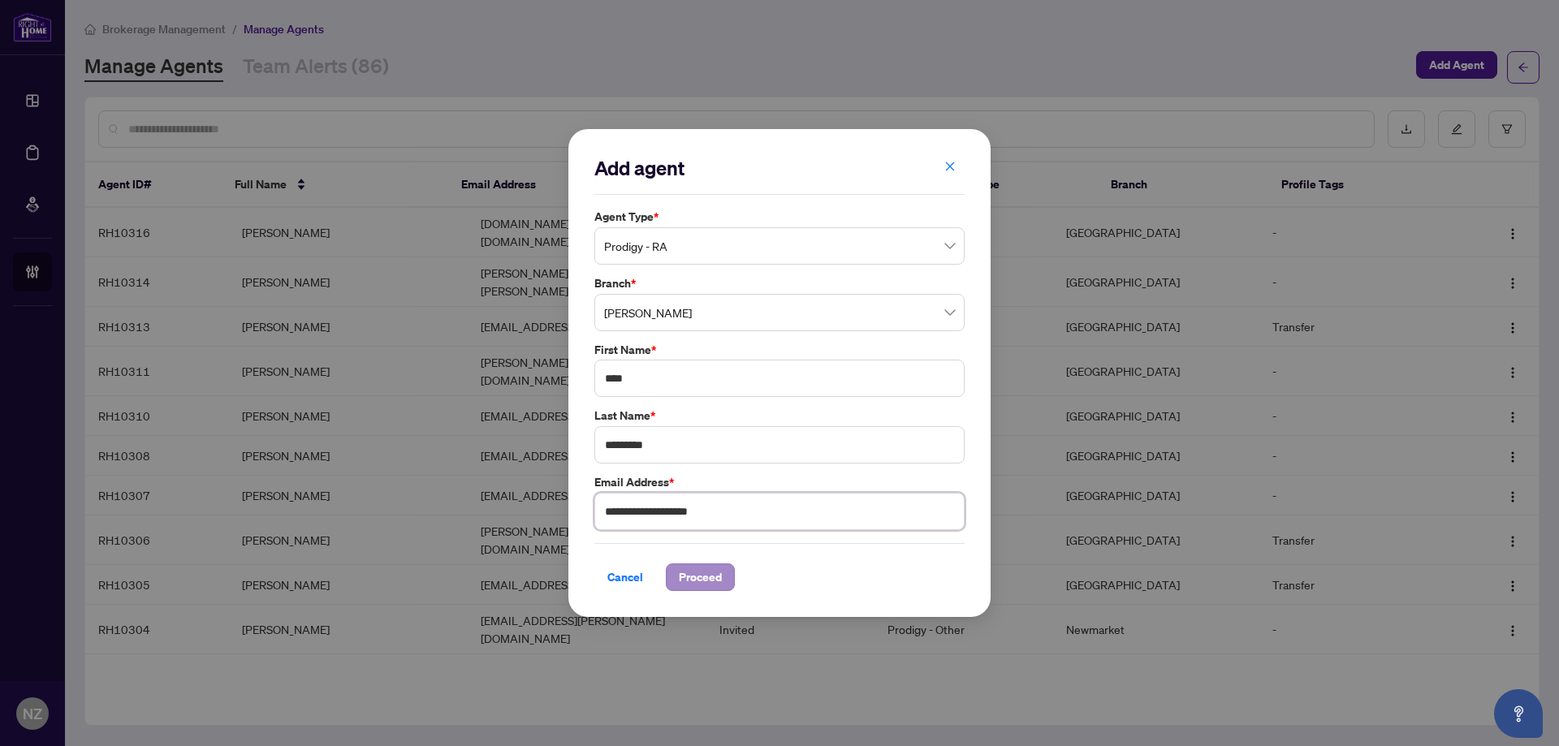
type input "**********"
drag, startPoint x: 701, startPoint y: 573, endPoint x: 693, endPoint y: 572, distance: 8.2
click at [698, 574] on span "Proceed" at bounding box center [700, 577] width 43 height 26
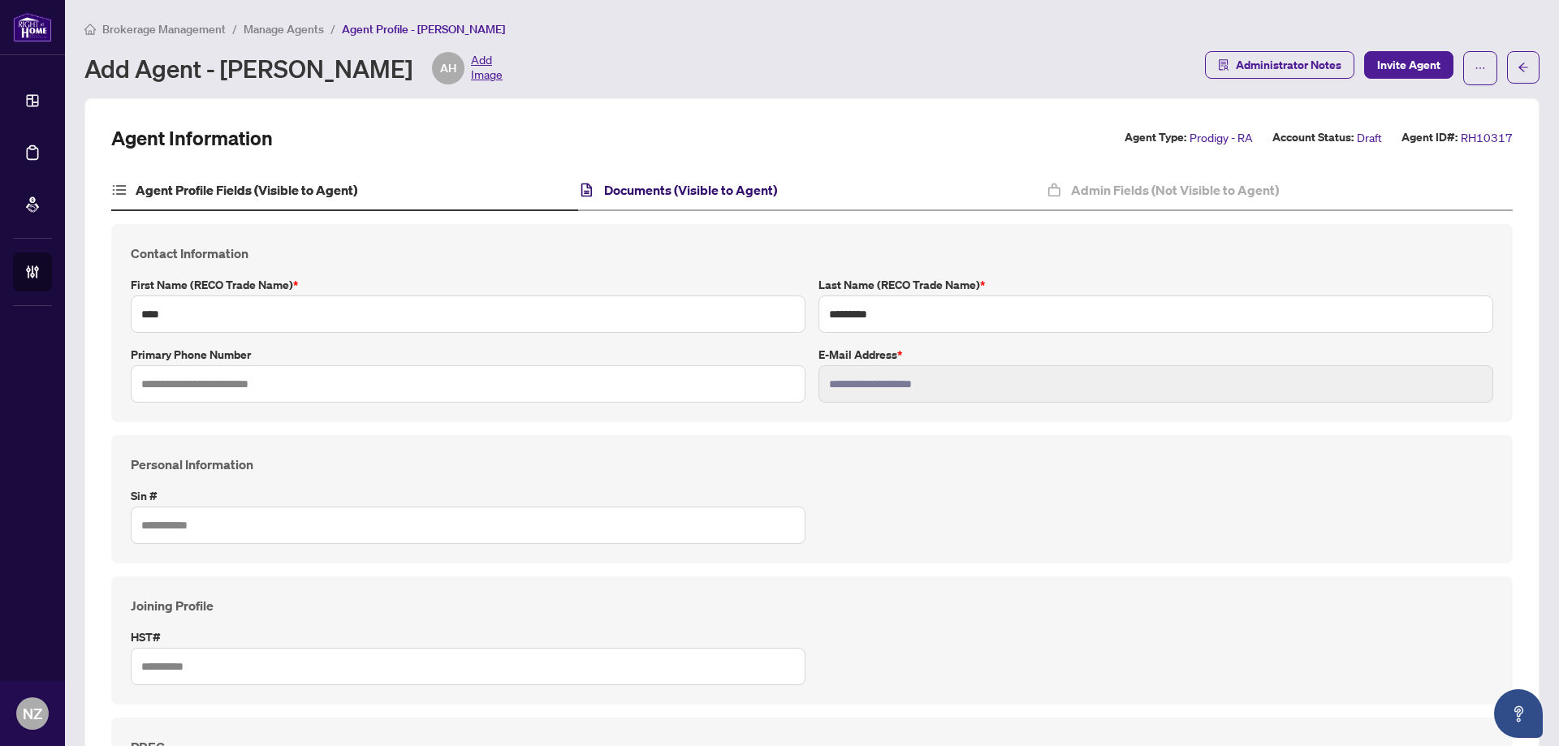
click at [718, 185] on h4 "Documents (Visible to Agent)" at bounding box center [690, 189] width 173 height 19
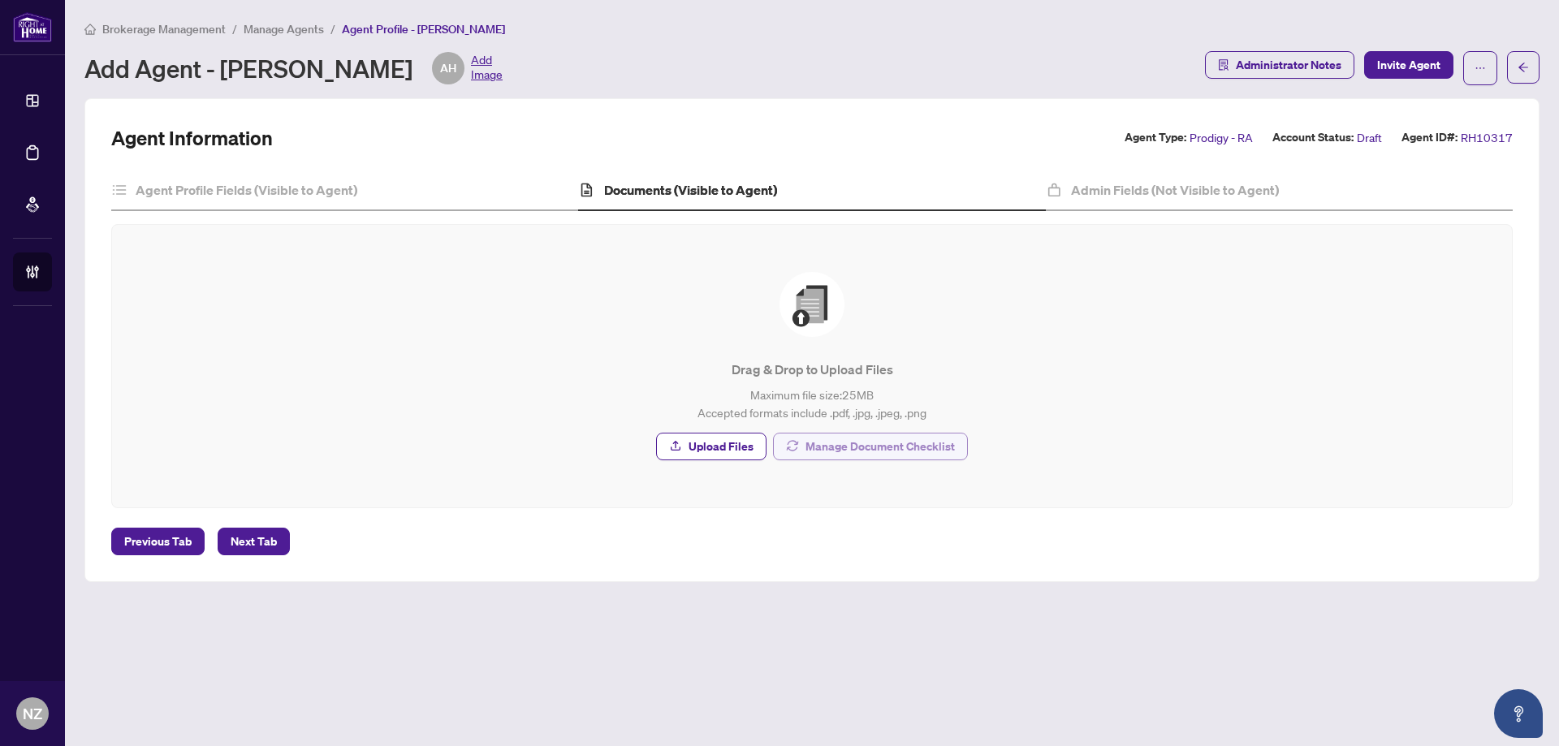
click at [909, 449] on span "Manage Document Checklist" at bounding box center [879, 447] width 149 height 26
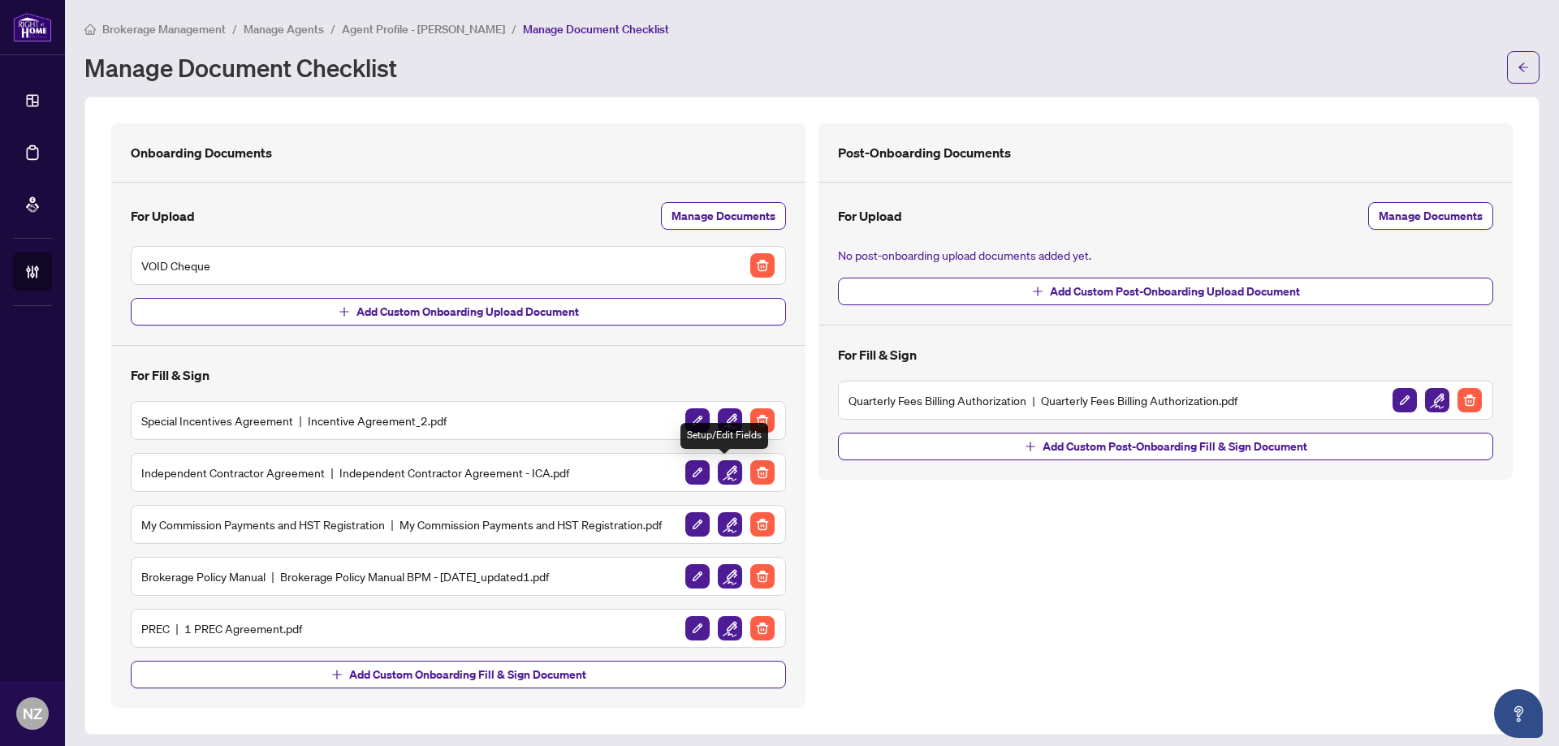
click at [718, 477] on img "button" at bounding box center [730, 472] width 24 height 24
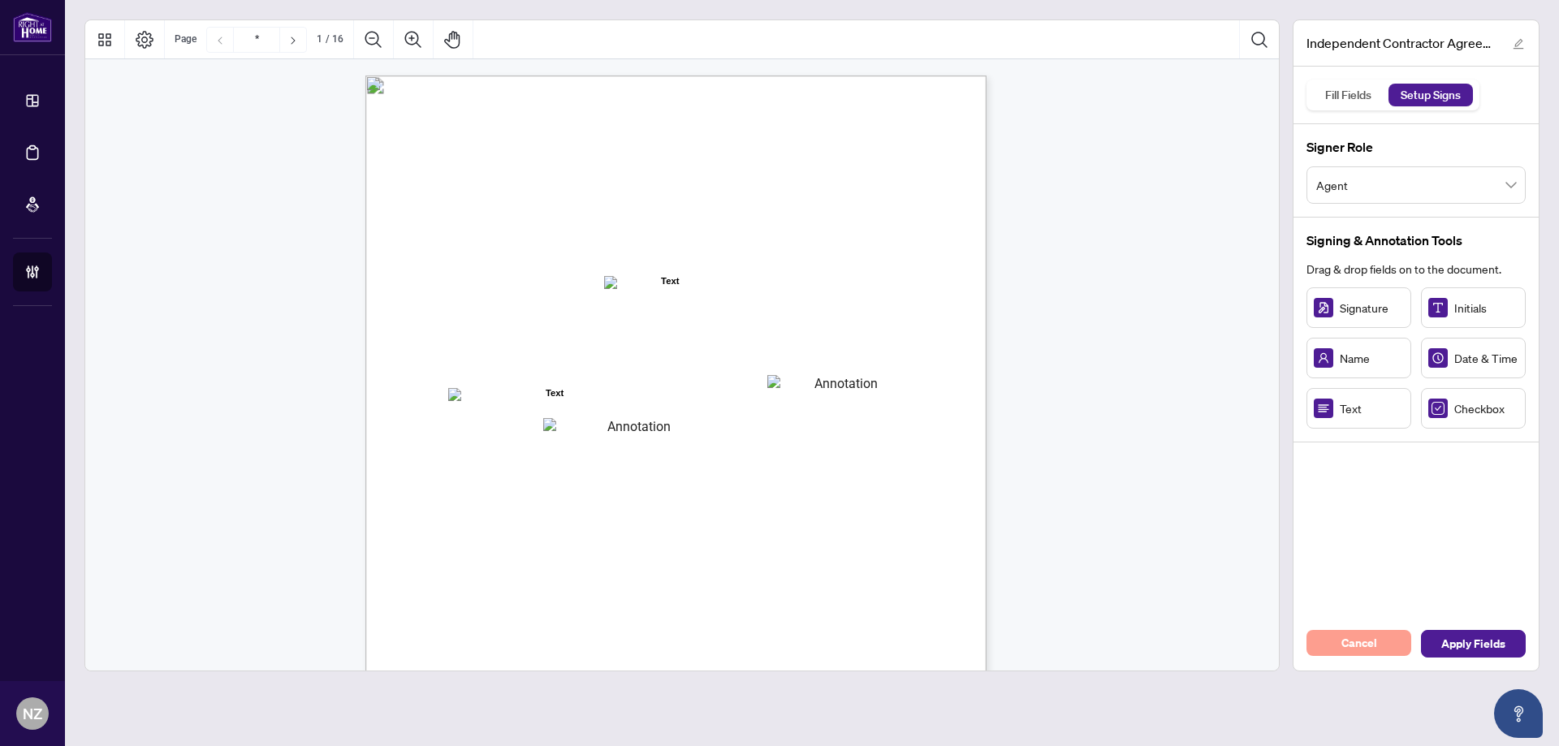
click at [1352, 641] on span "Cancel" at bounding box center [1359, 643] width 36 height 26
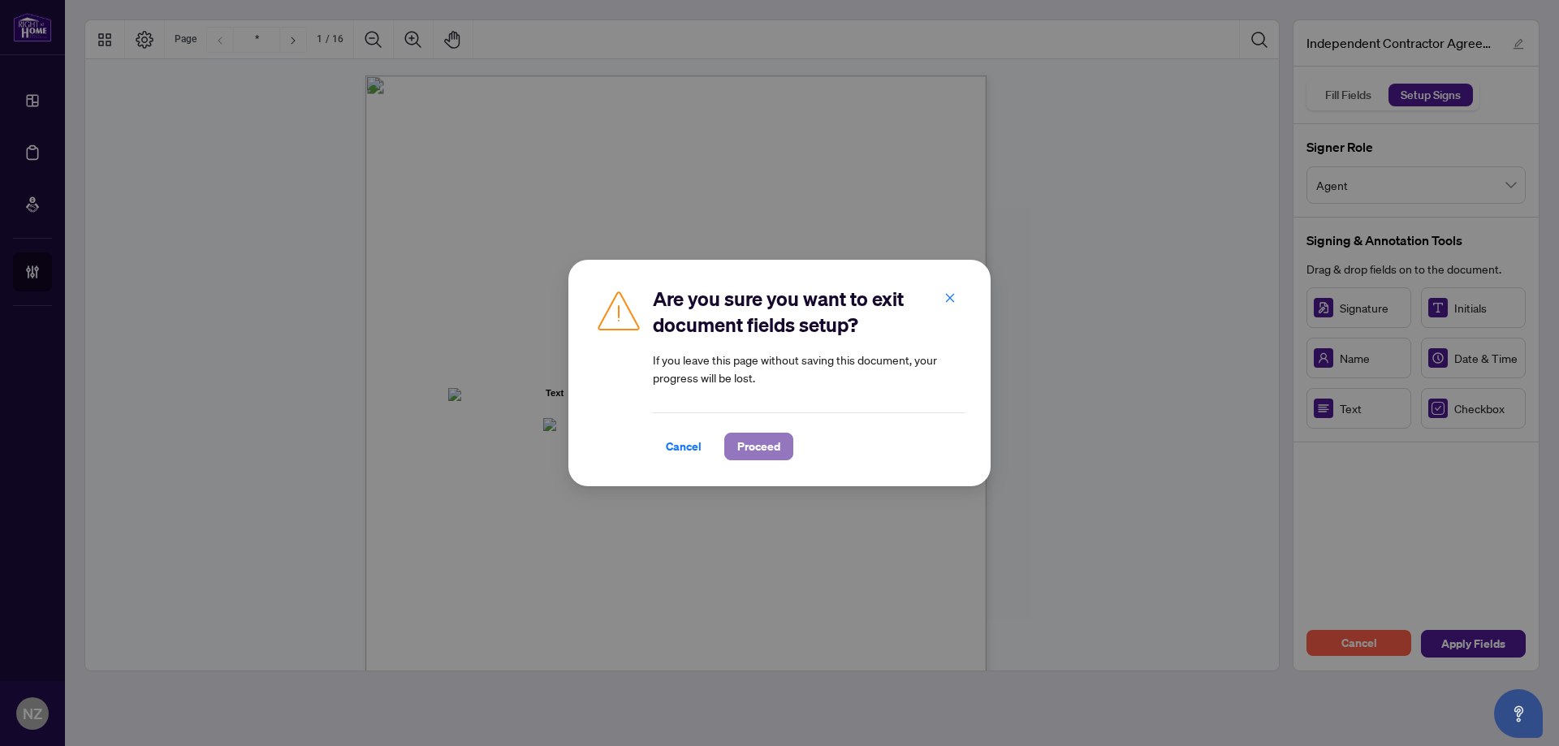
click at [752, 451] on span "Proceed" at bounding box center [758, 447] width 43 height 26
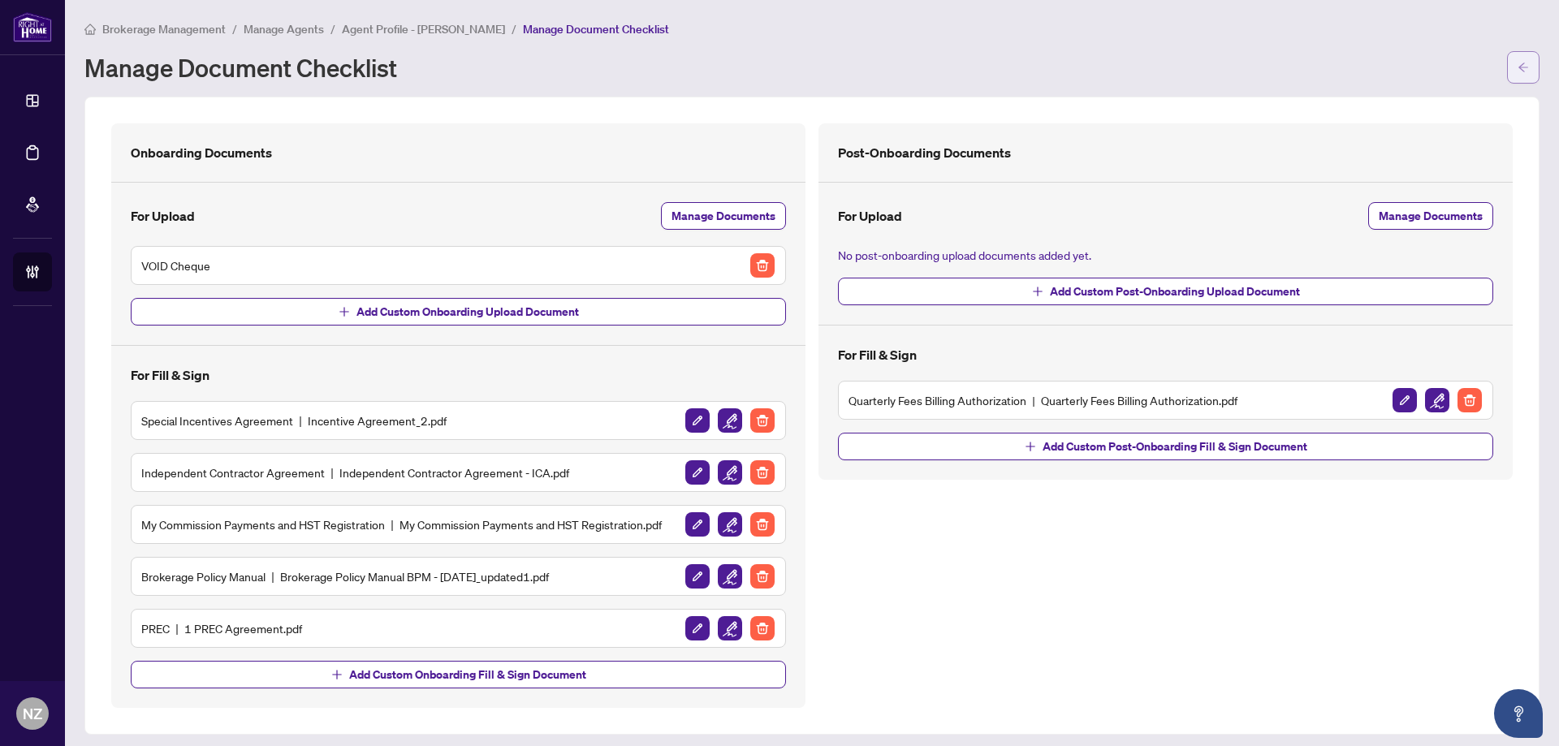
click at [1507, 65] on button "button" at bounding box center [1523, 67] width 32 height 32
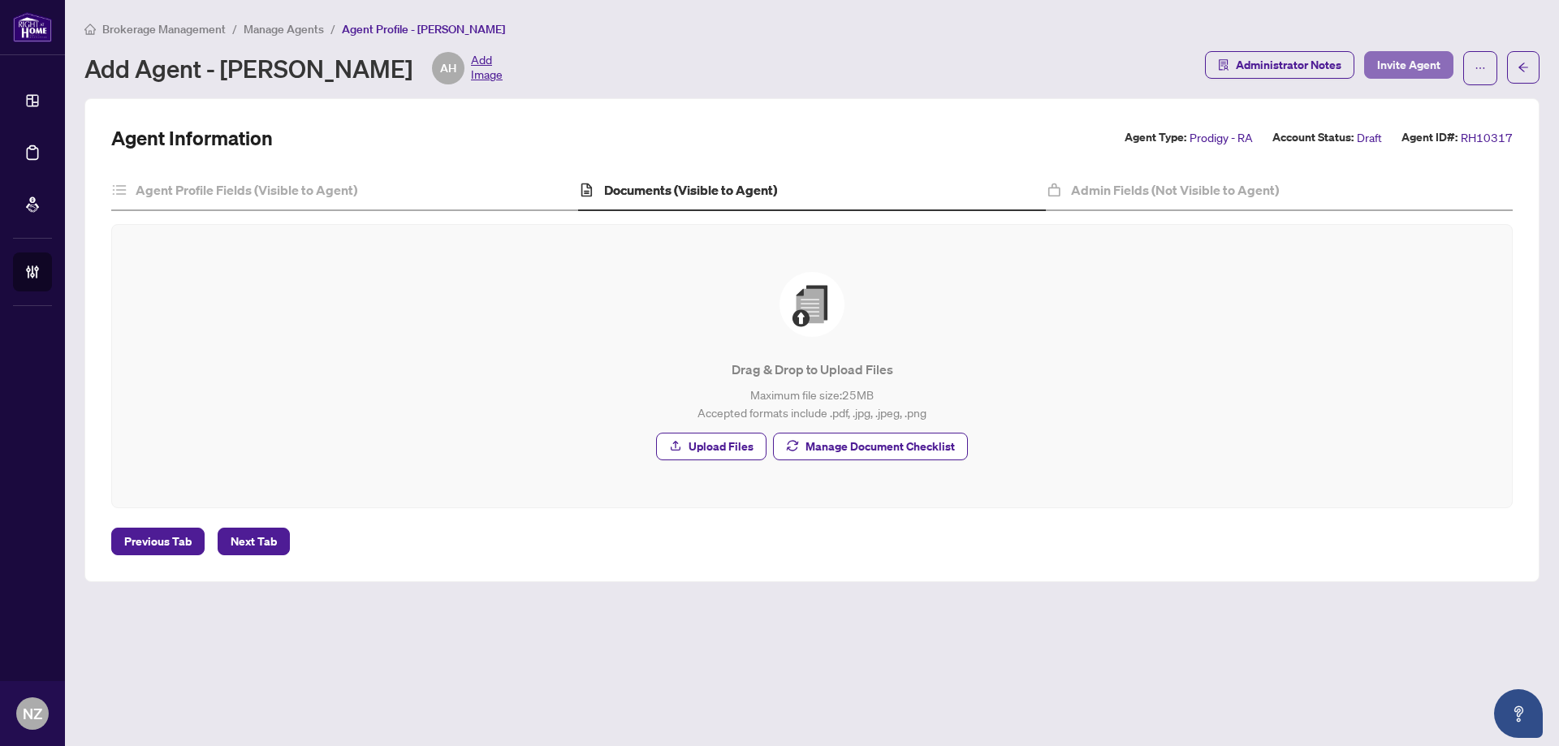
click at [1387, 70] on span "Invite Agent" at bounding box center [1408, 65] width 63 height 26
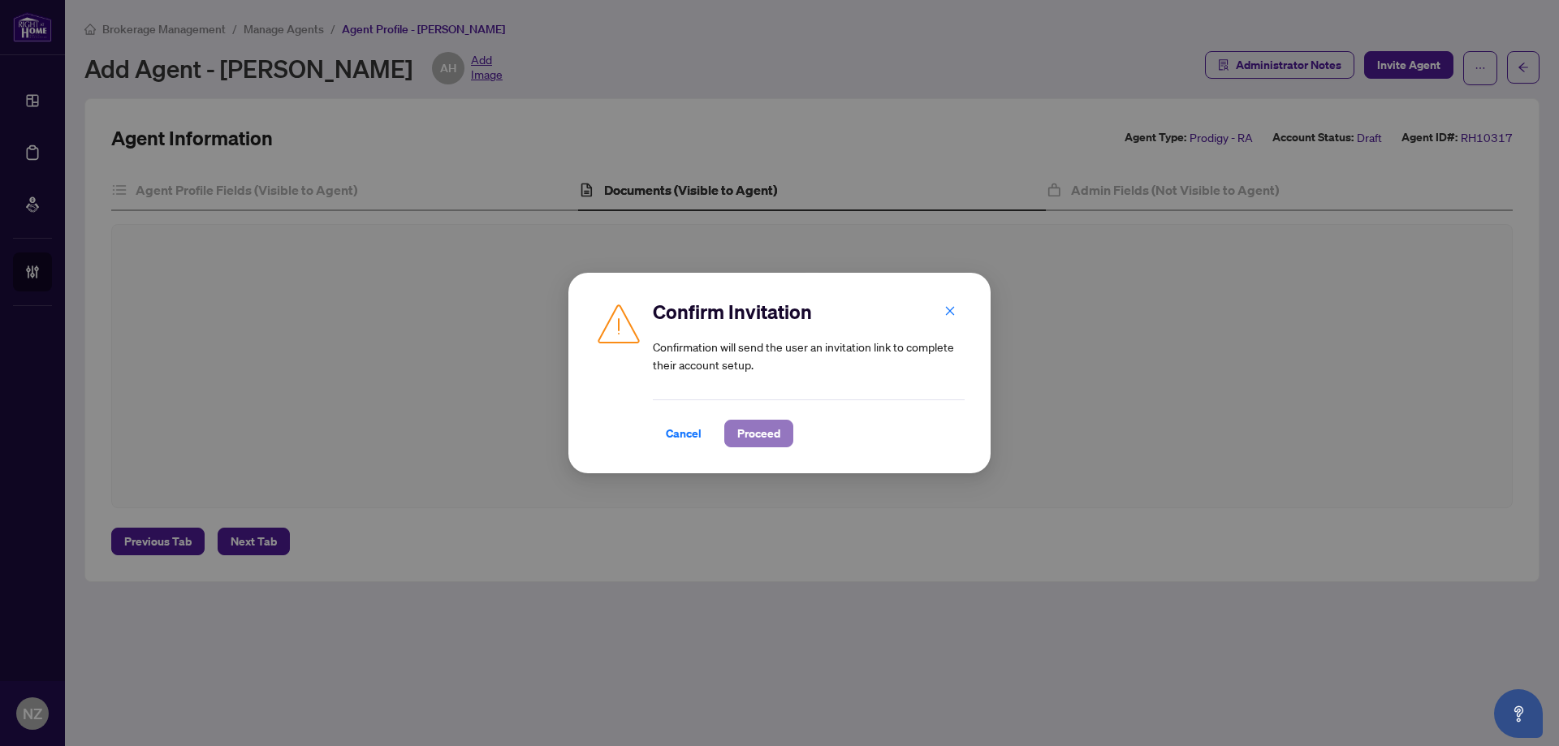
click at [744, 439] on span "Proceed" at bounding box center [758, 434] width 43 height 26
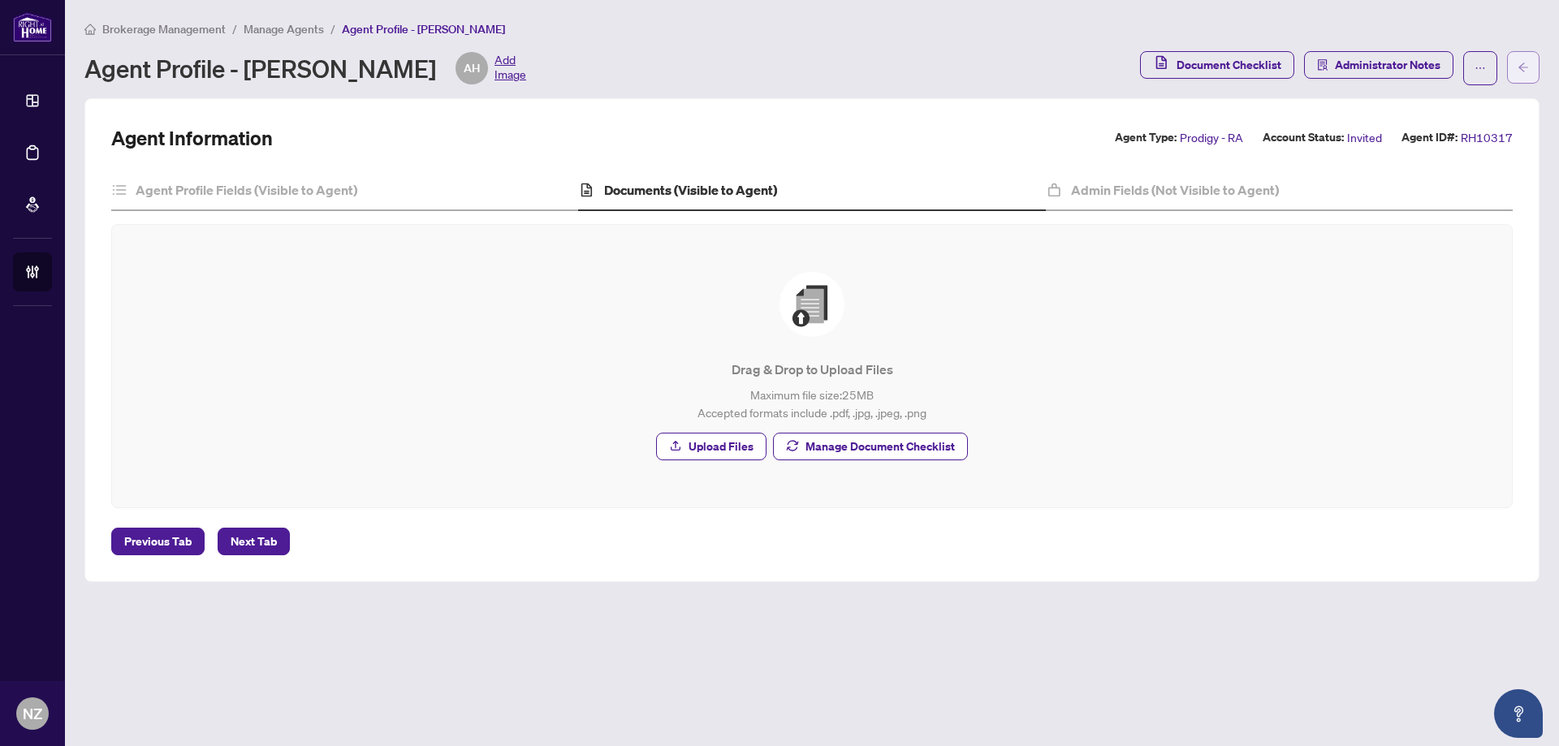
click at [1526, 63] on icon "arrow-left" at bounding box center [1522, 67] width 11 height 11
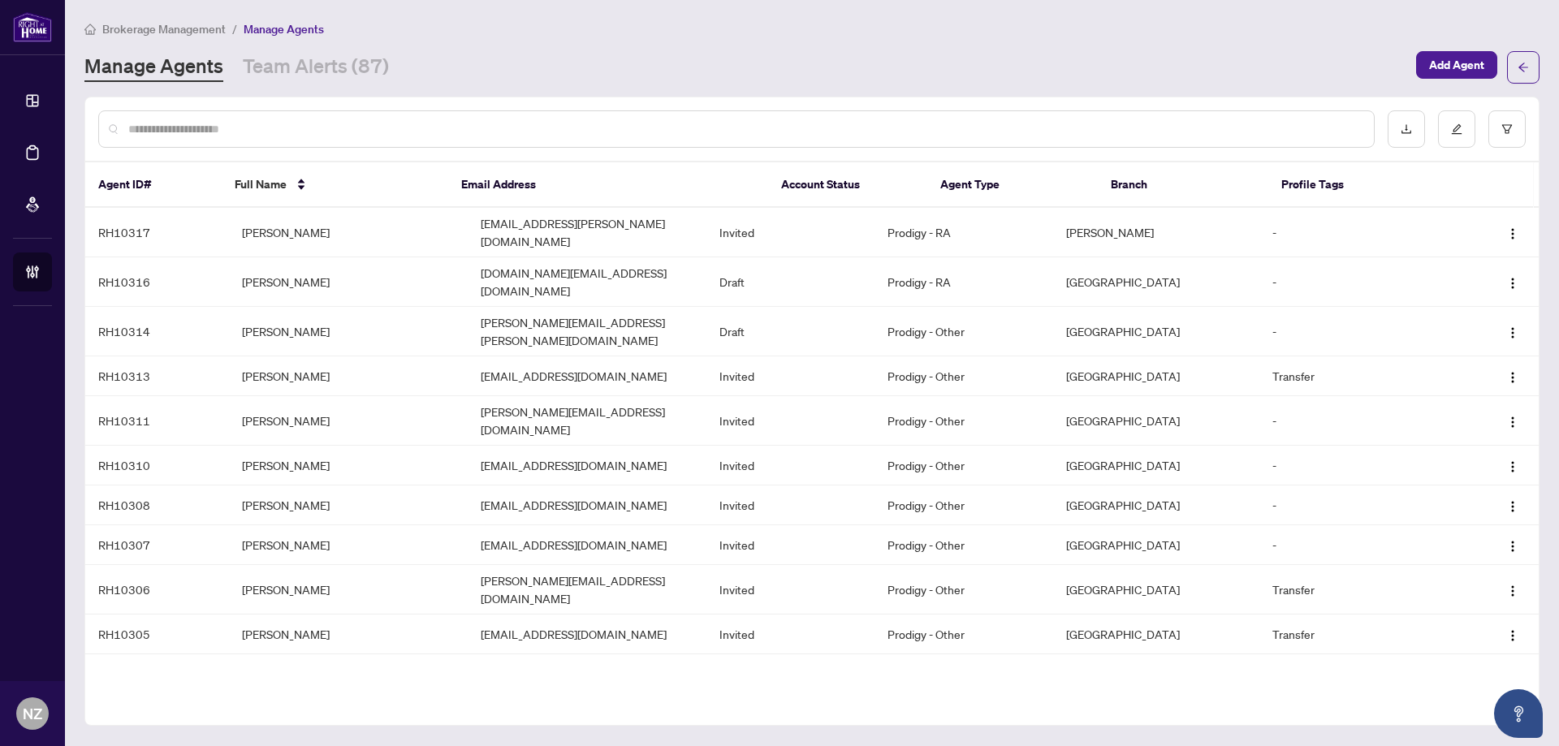
click at [282, 125] on input "text" at bounding box center [744, 129] width 1232 height 18
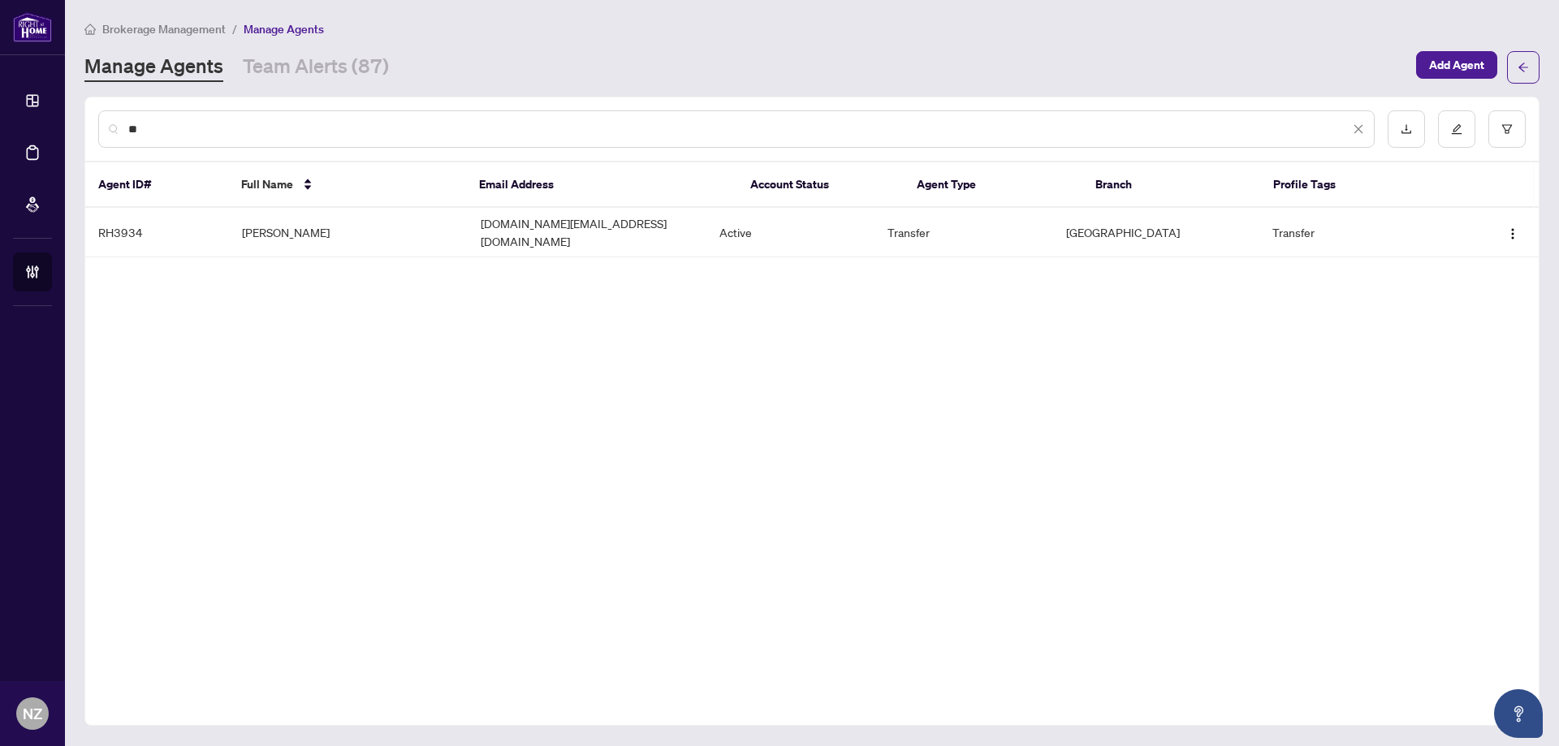
type input "*"
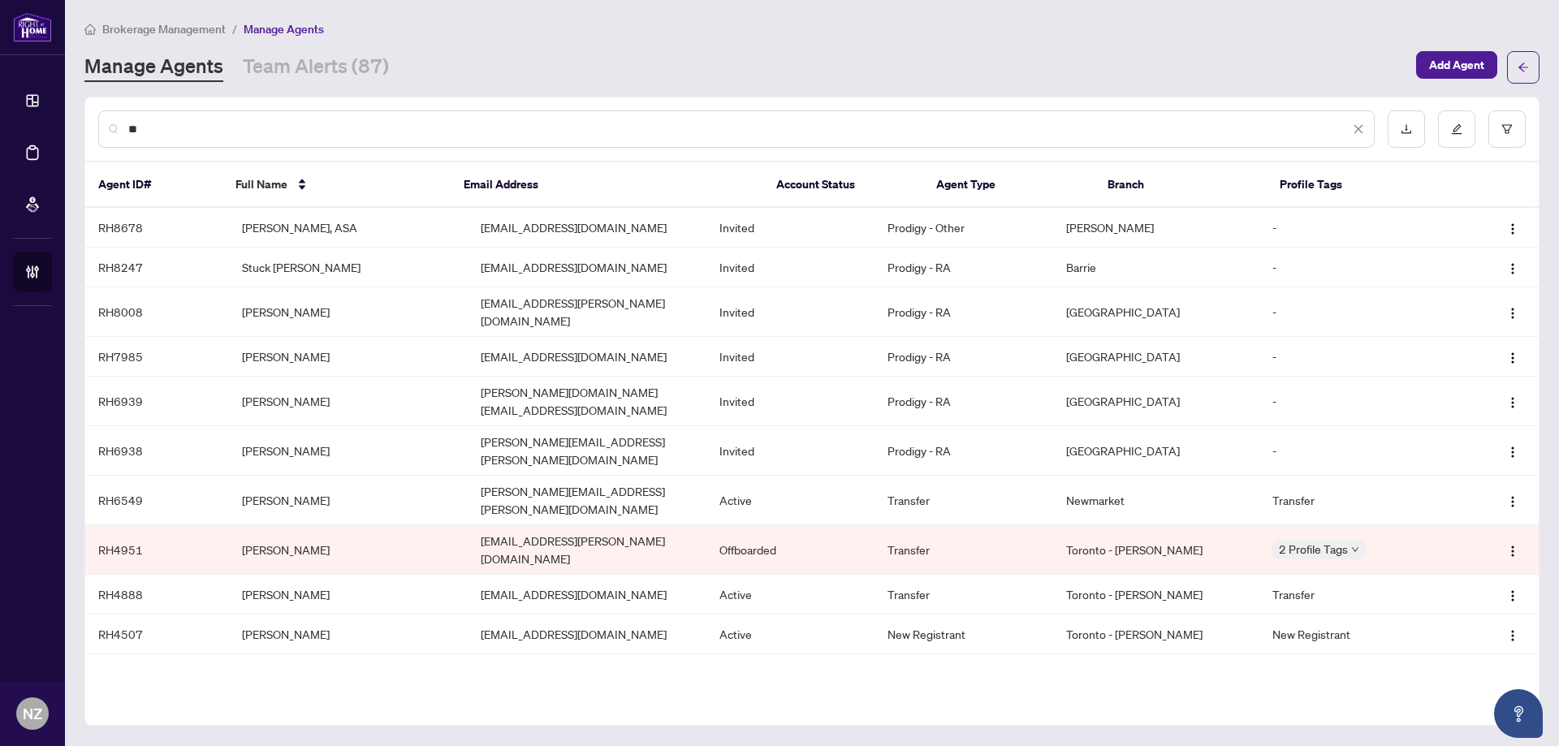
type input "*"
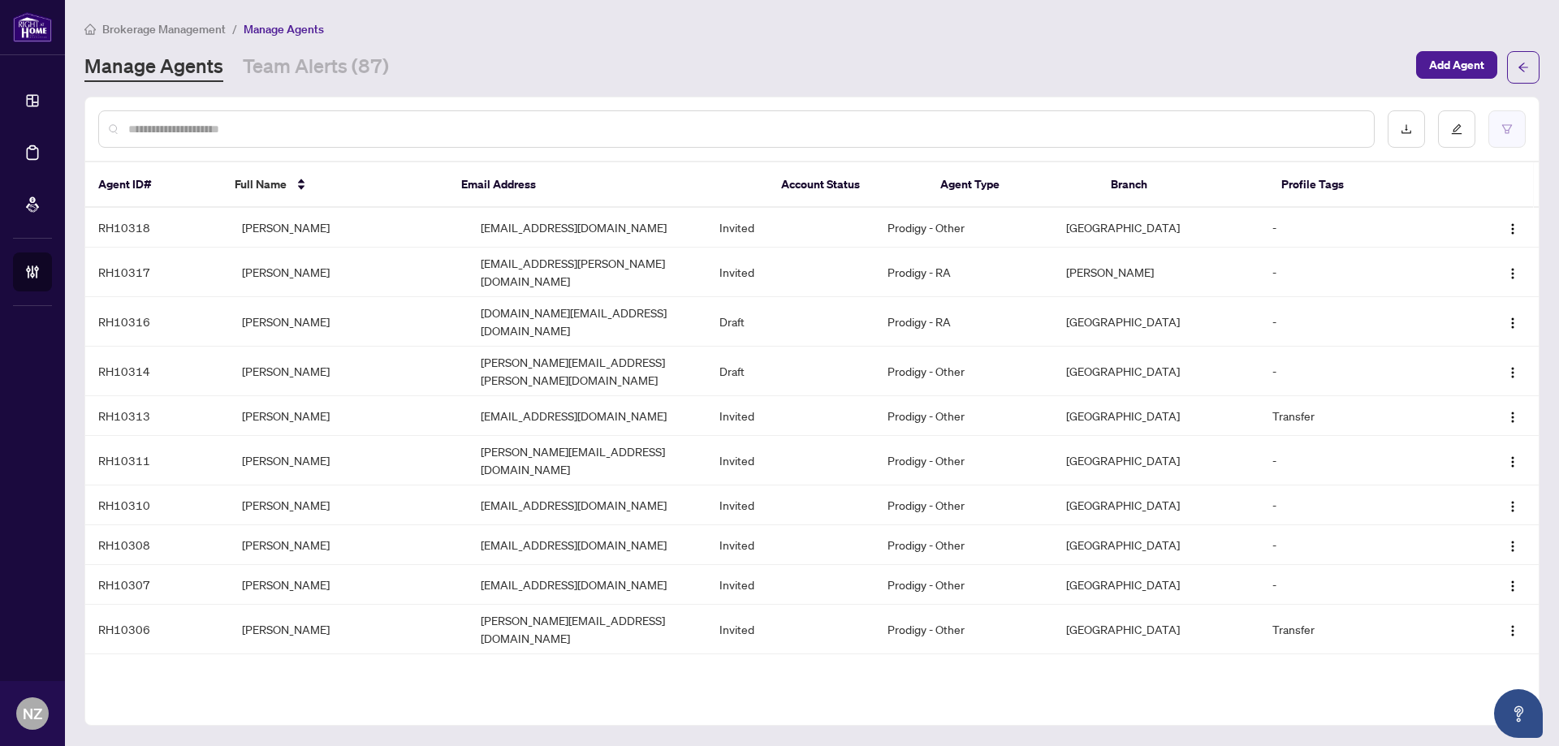
click at [1503, 131] on icon "filter" at bounding box center [1506, 128] width 11 height 11
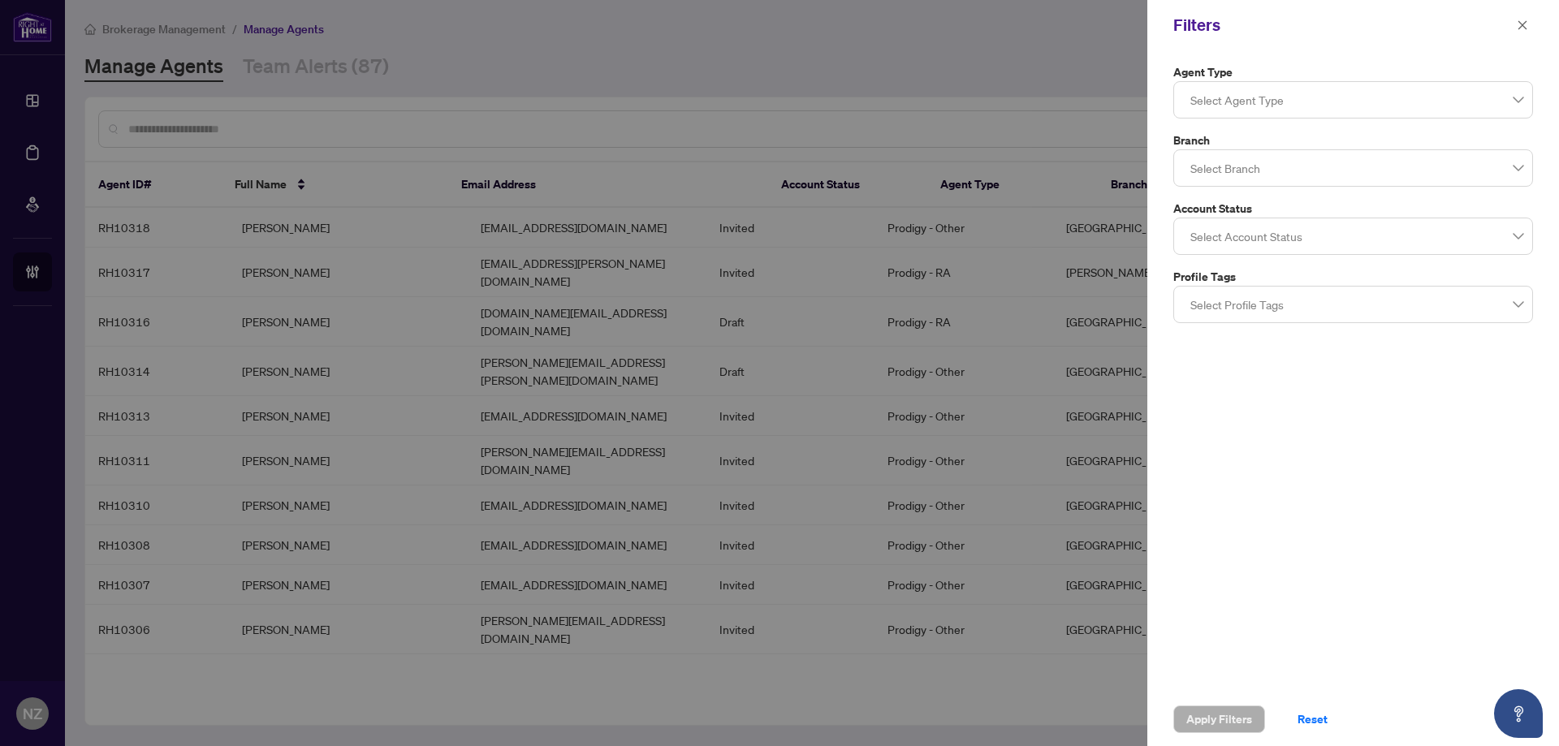
click at [1253, 106] on div at bounding box center [1353, 99] width 339 height 29
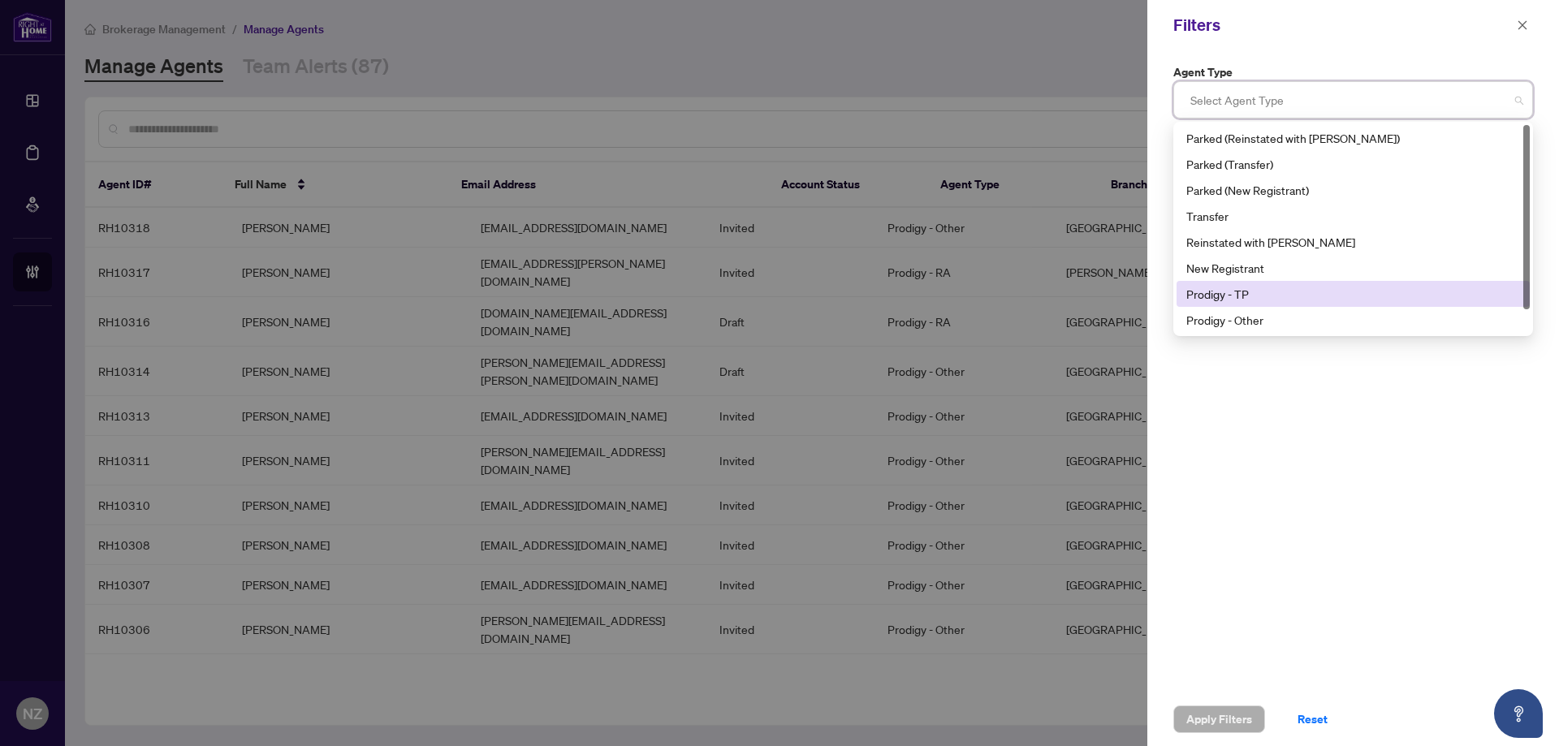
click at [1239, 294] on div "Prodigy - TP" at bounding box center [1353, 294] width 334 height 18
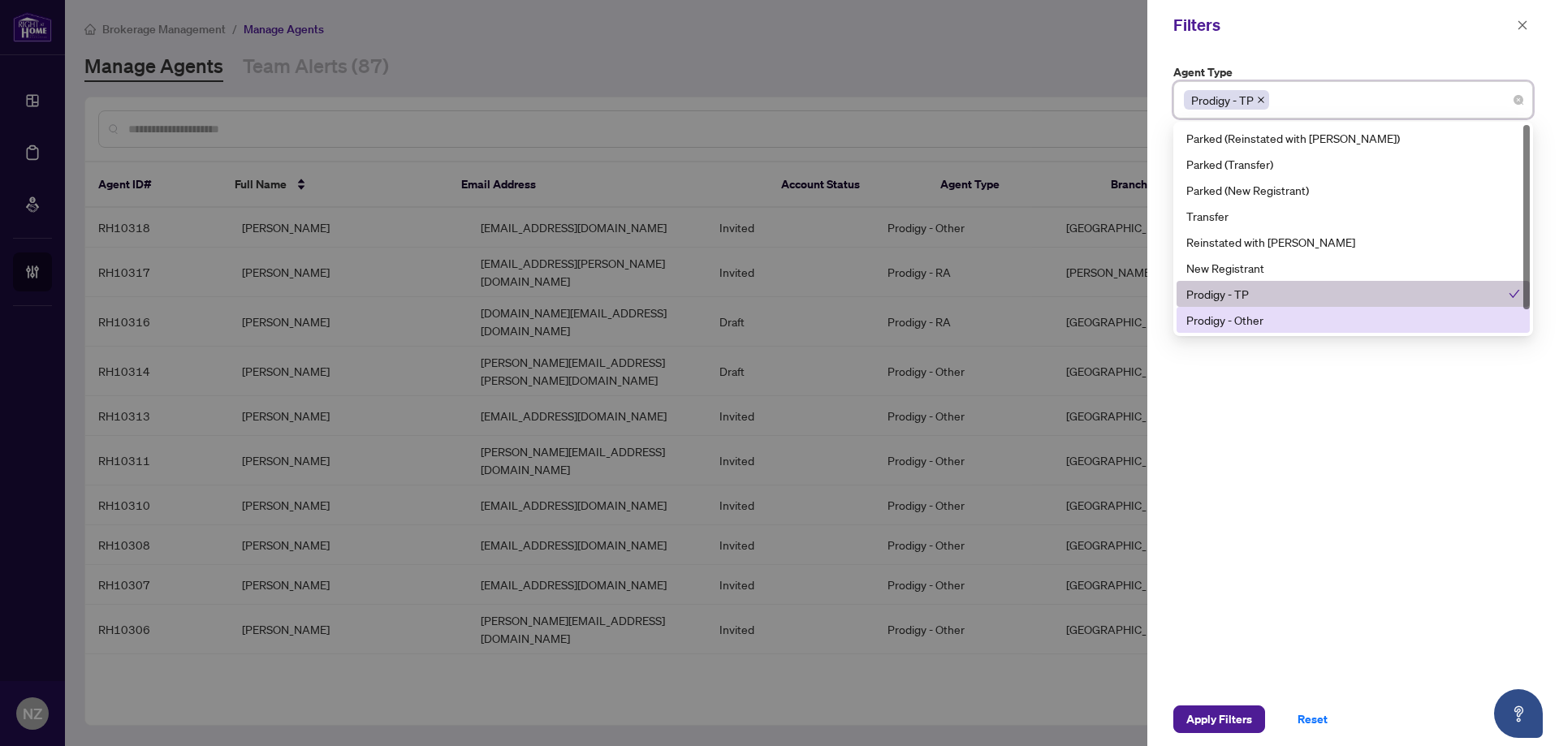
click at [1253, 314] on div "Prodigy - Other" at bounding box center [1353, 320] width 334 height 18
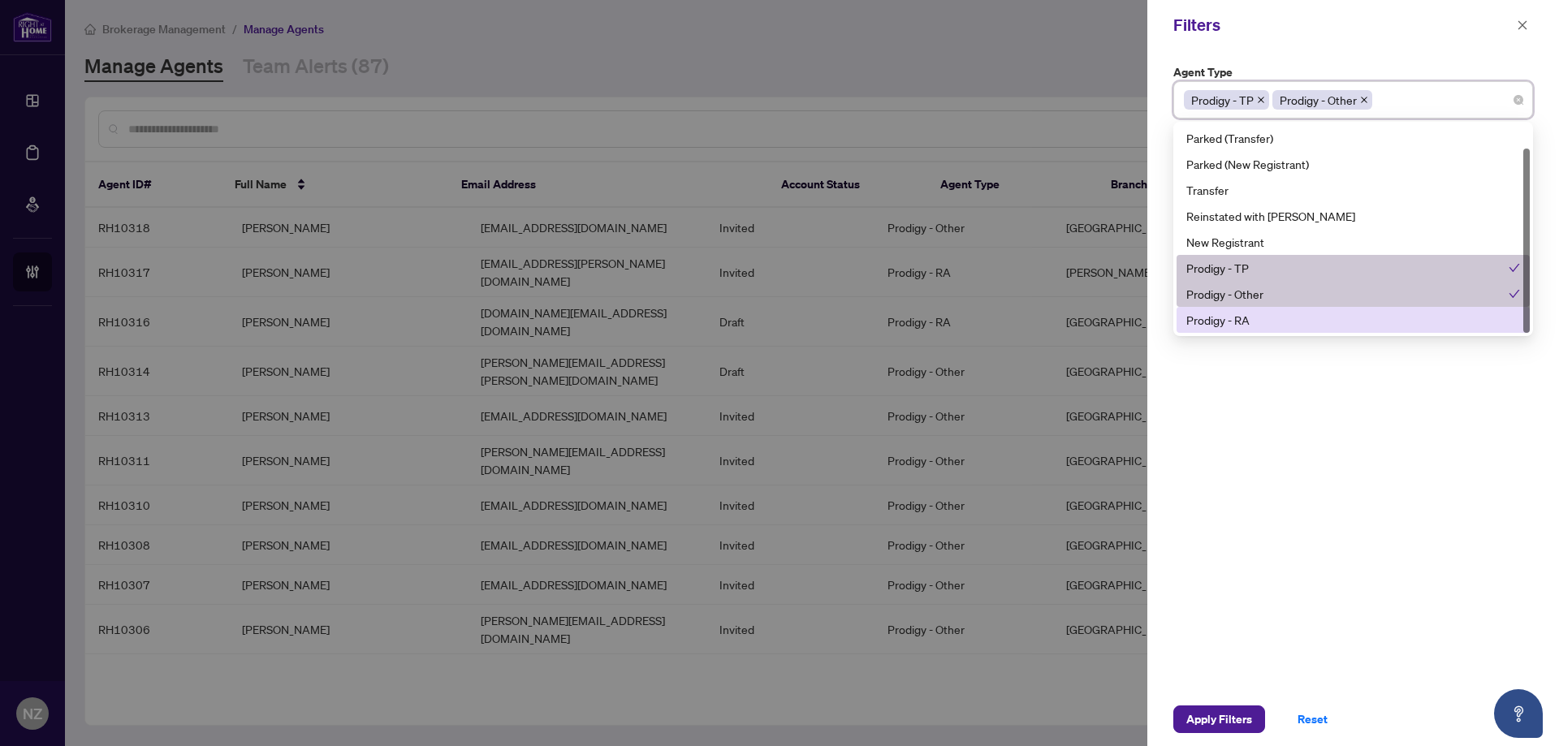
click at [1328, 319] on div "Prodigy - RA" at bounding box center [1353, 320] width 334 height 18
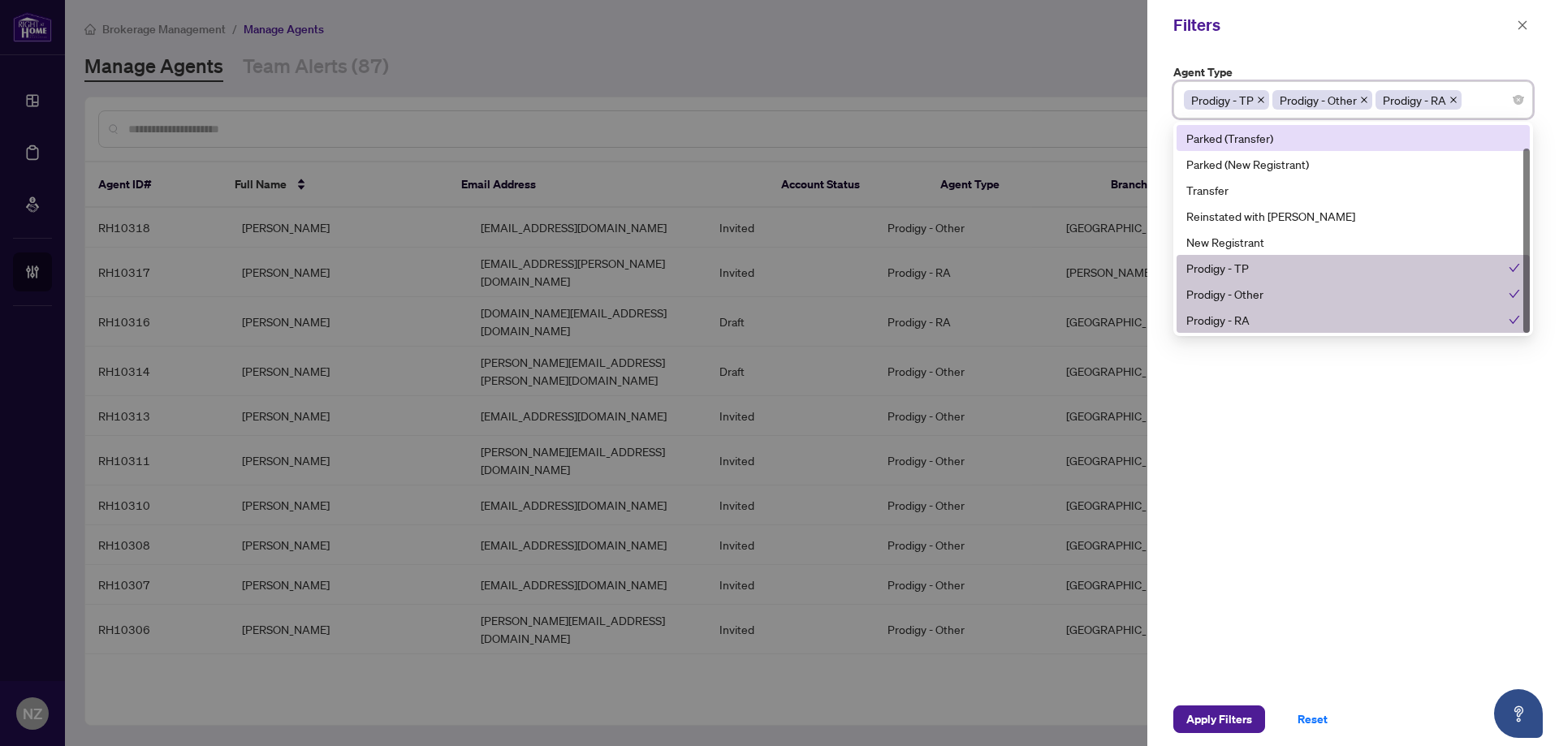
click at [1490, 26] on div "Filters" at bounding box center [1342, 25] width 339 height 24
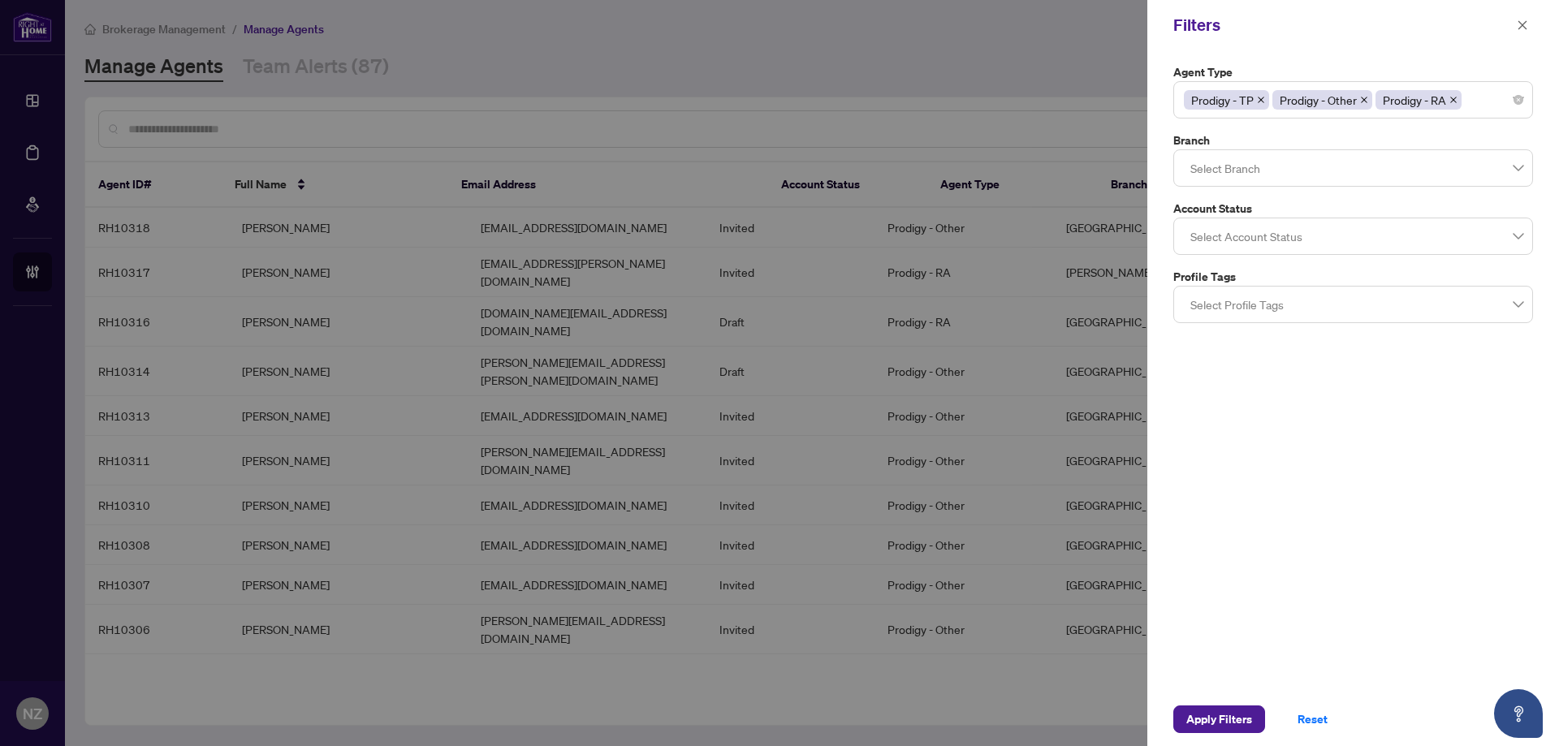
click at [1279, 168] on div at bounding box center [1353, 167] width 339 height 29
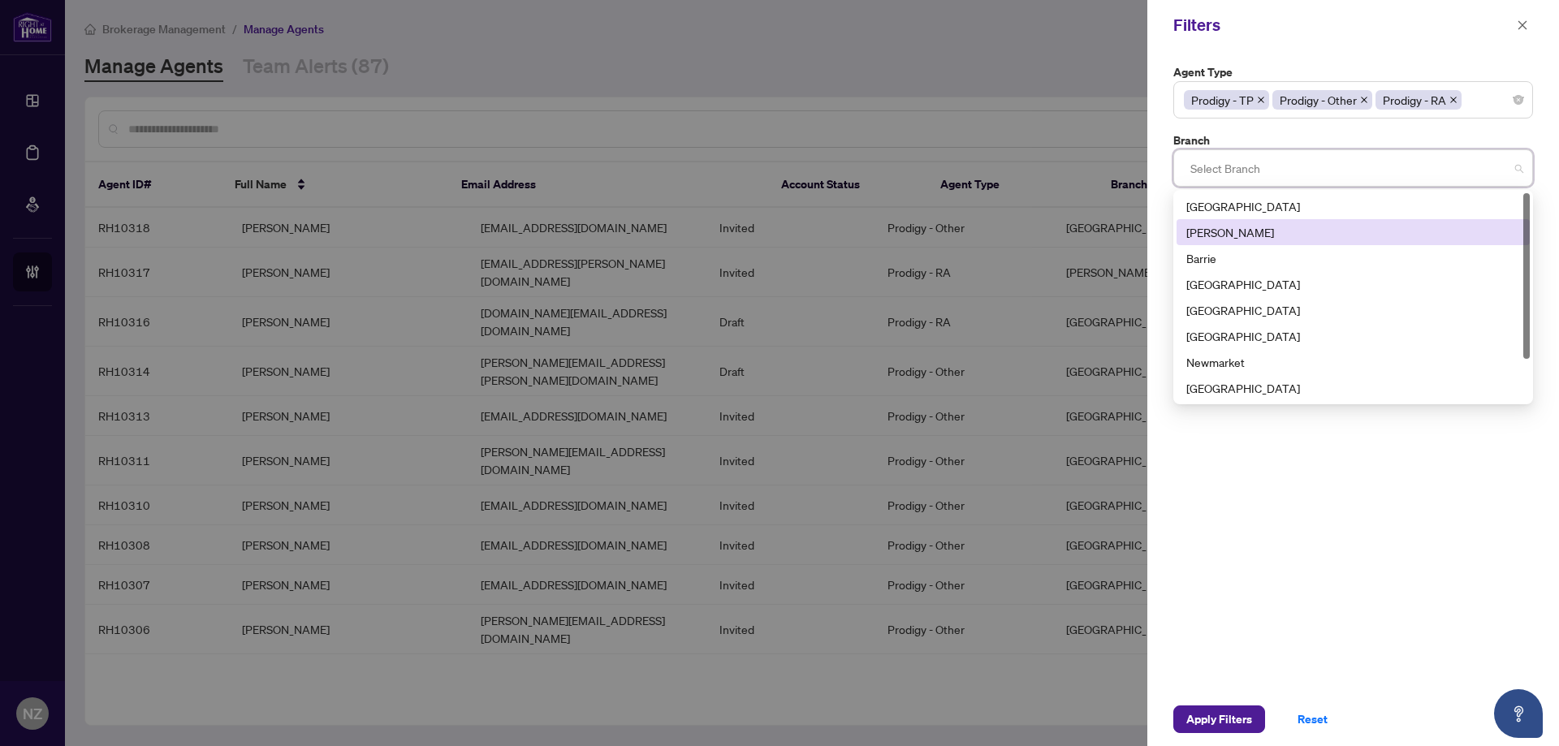
click at [1218, 231] on div "[PERSON_NAME]" at bounding box center [1353, 232] width 334 height 18
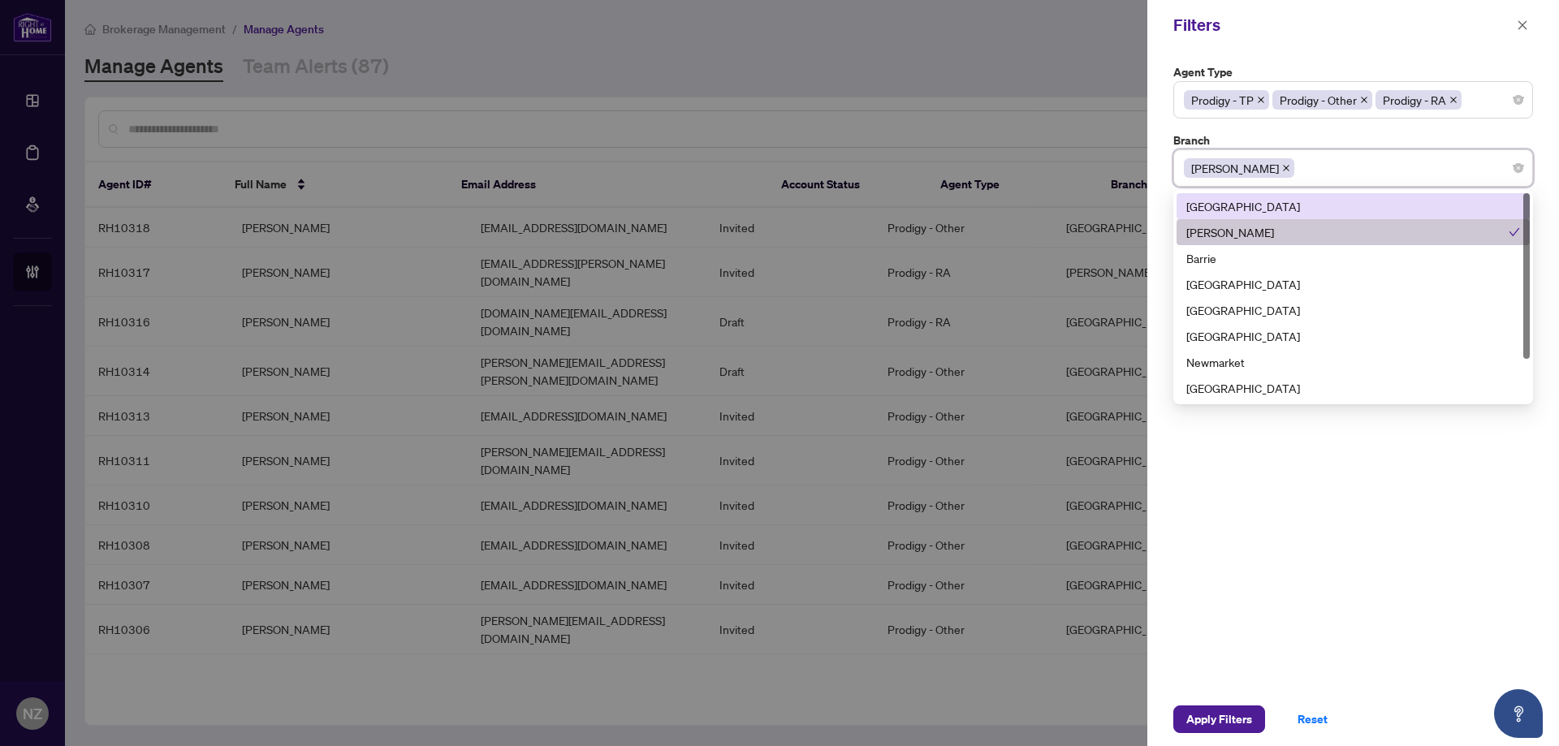
click at [1359, 48] on div "Filters" at bounding box center [1353, 25] width 412 height 50
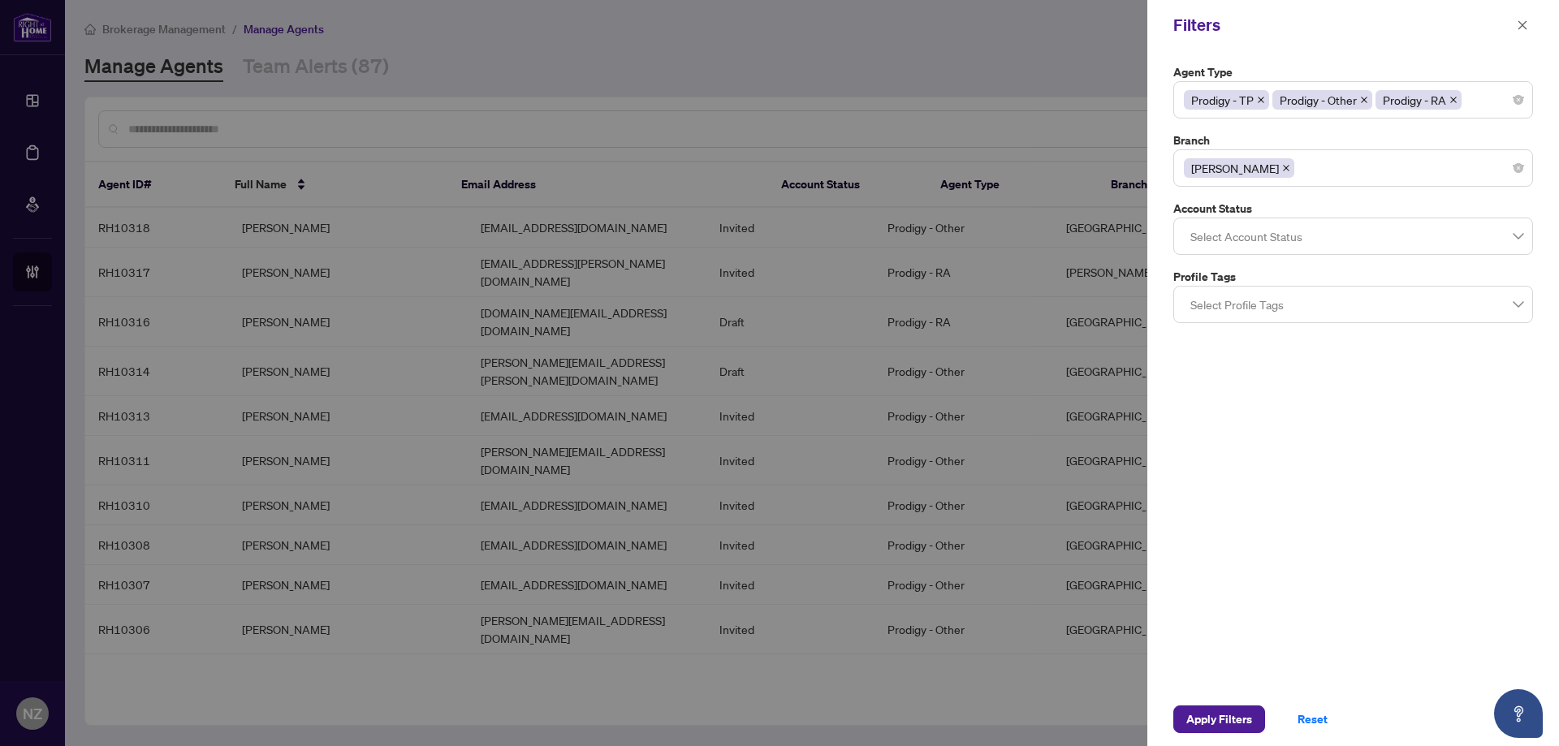
click at [1262, 232] on div at bounding box center [1353, 236] width 339 height 29
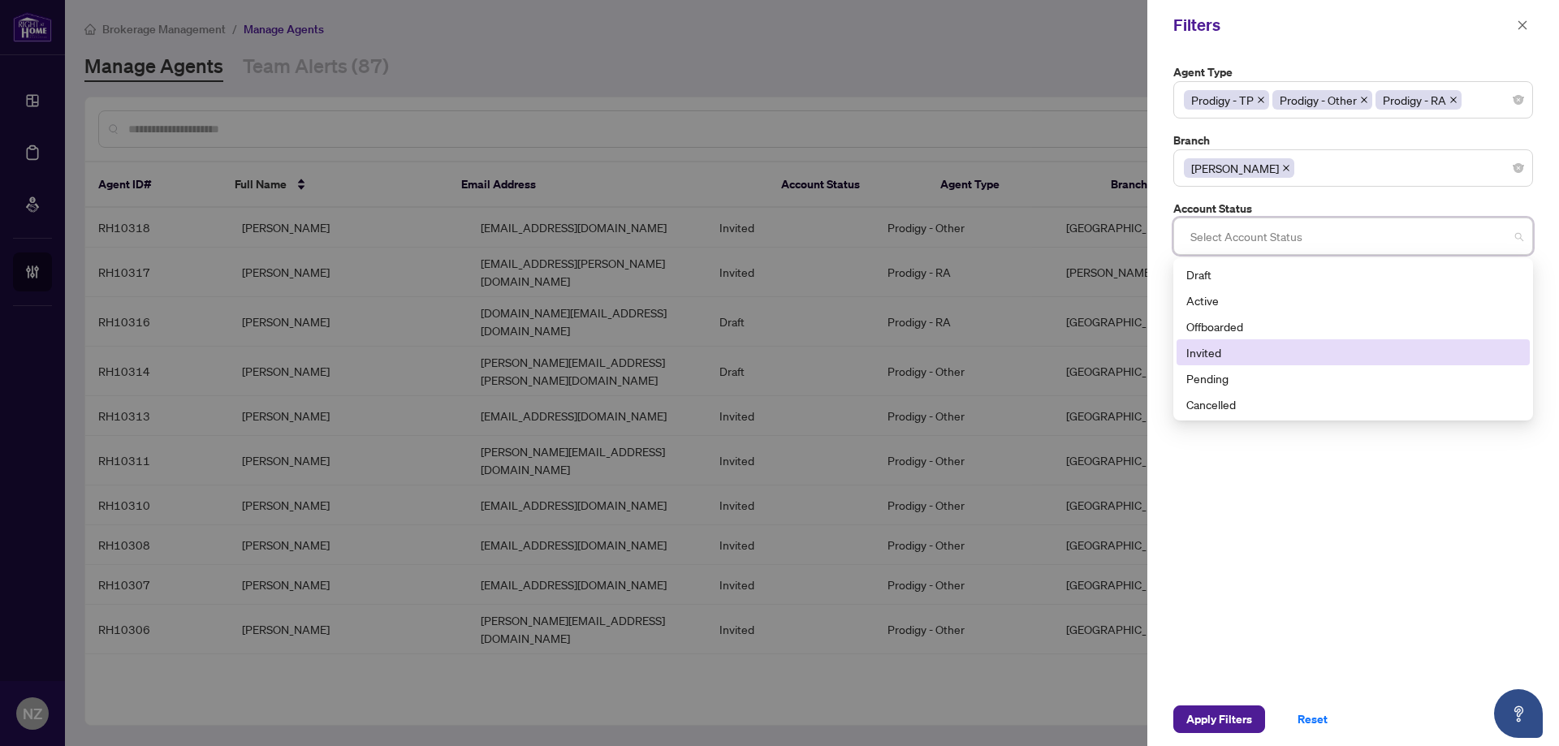
click at [1219, 348] on div "Invited" at bounding box center [1353, 352] width 334 height 18
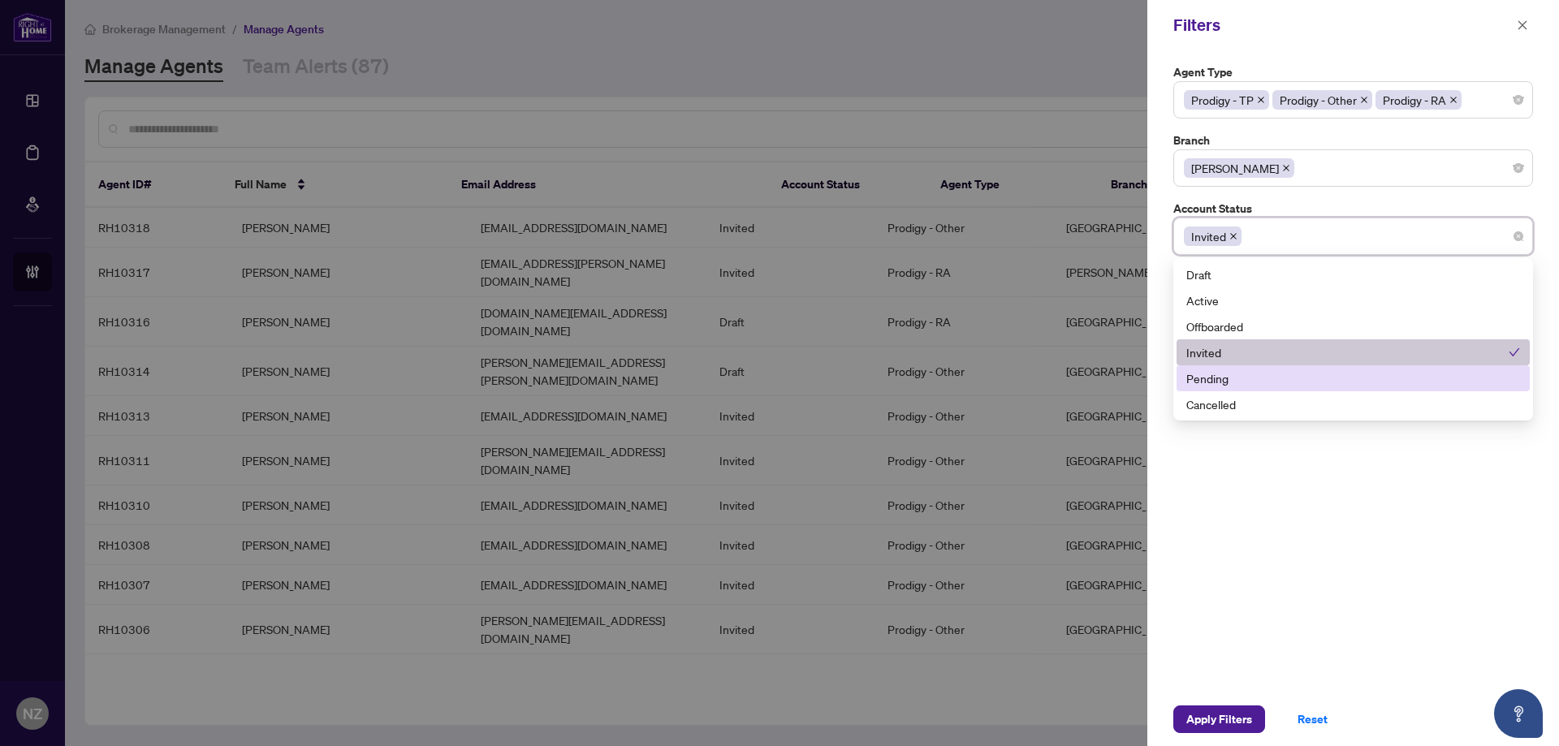
click at [1220, 382] on div "Pending" at bounding box center [1353, 378] width 334 height 18
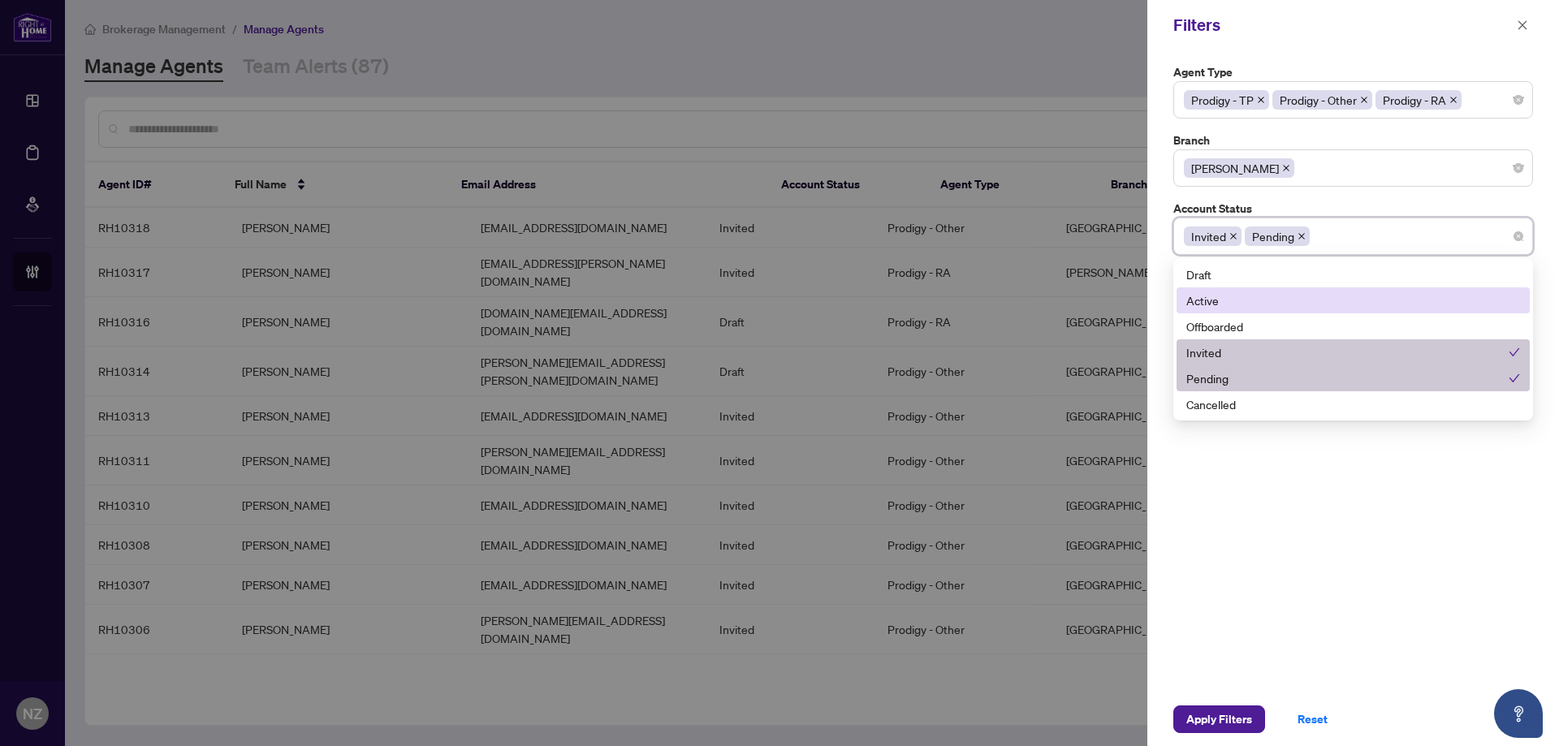
click at [1296, 20] on div "Filters" at bounding box center [1342, 25] width 339 height 24
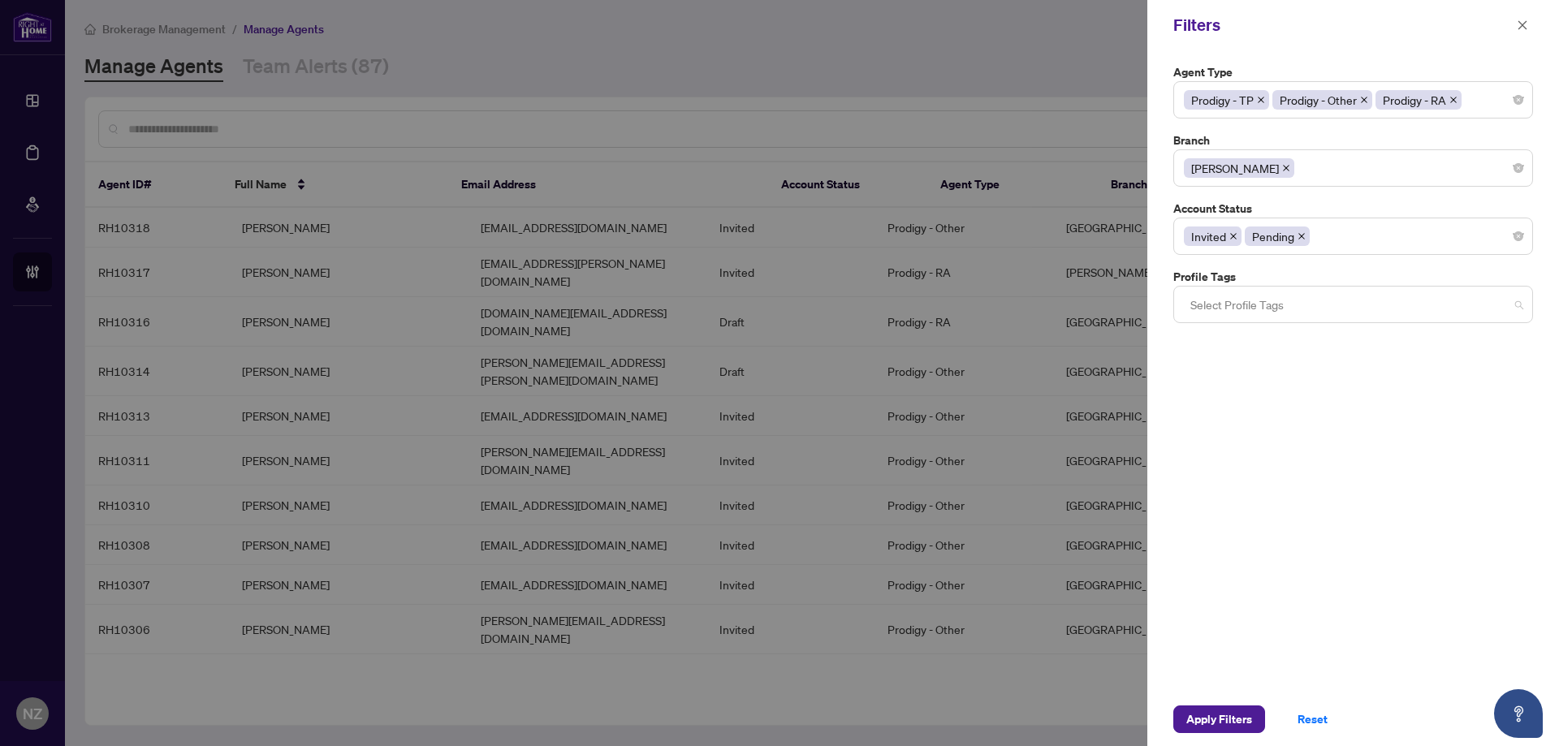
click at [1222, 302] on div at bounding box center [1353, 304] width 339 height 29
click at [1162, 347] on div "Agent Type Prodigy - TP Prodigy - Other Prodigy - RA 1 2 3 Parked (Reinstated w…" at bounding box center [1353, 371] width 412 height 642
click at [1232, 724] on span "Apply Filters" at bounding box center [1219, 719] width 66 height 26
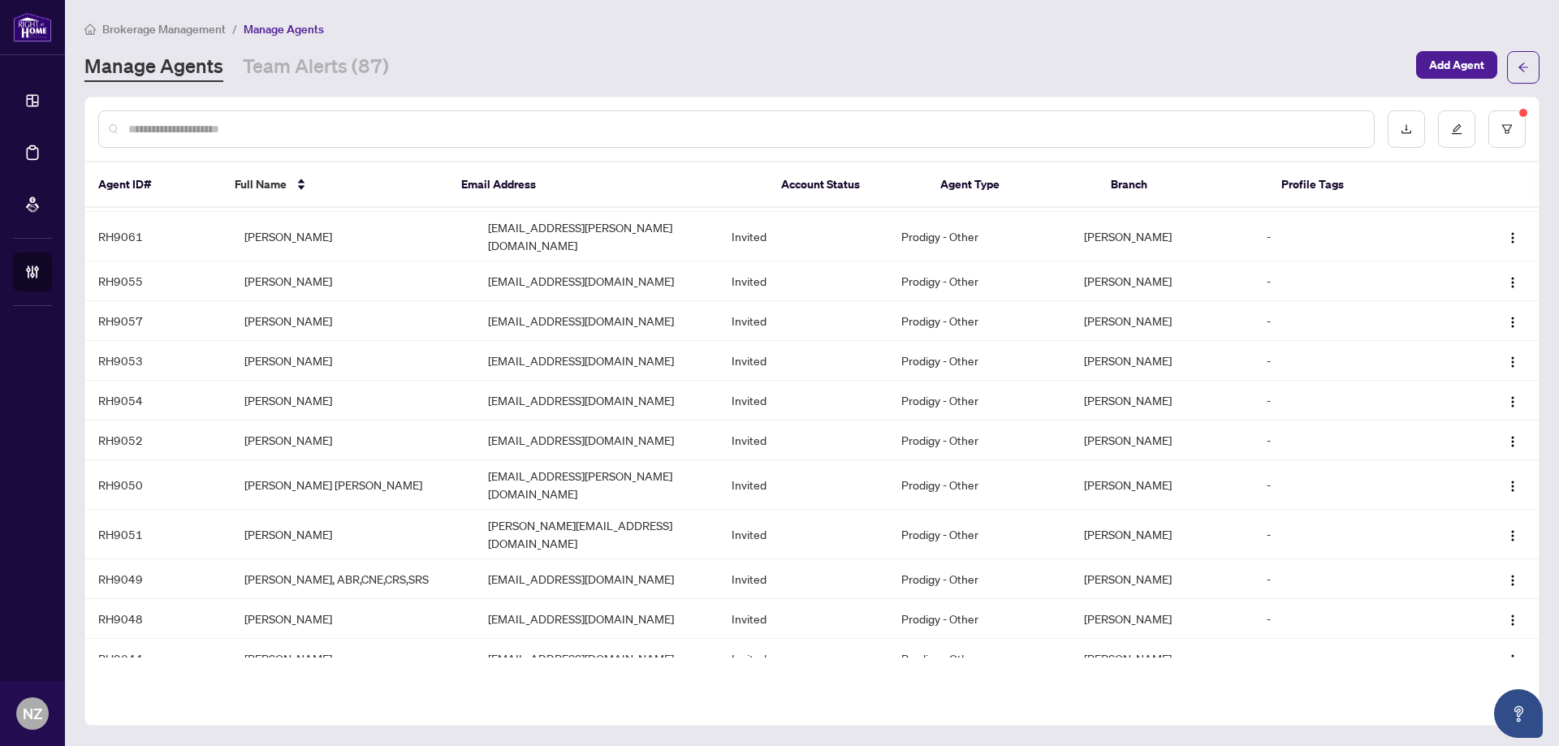
scroll to position [487, 0]
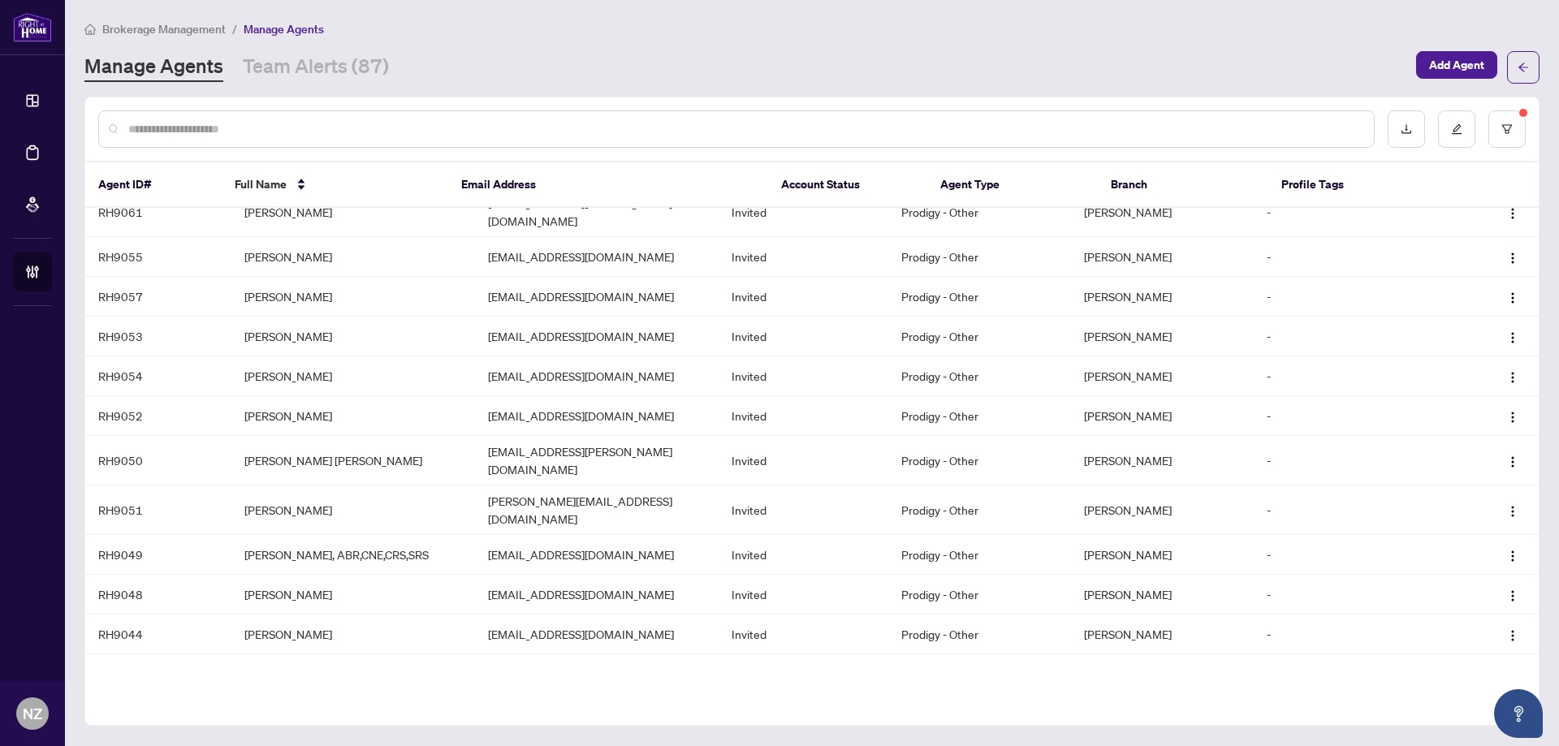
click at [300, 125] on input "text" at bounding box center [744, 129] width 1232 height 18
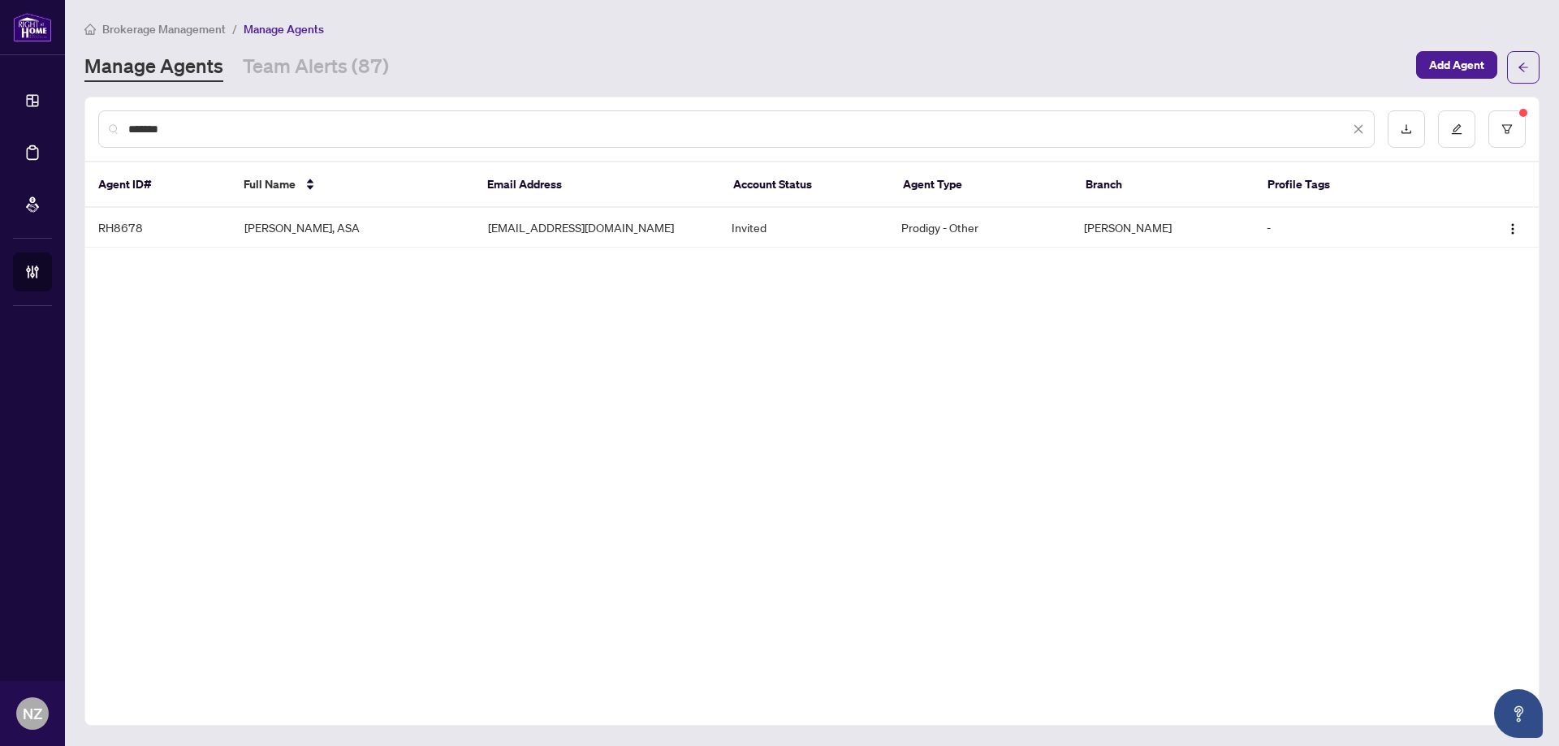
scroll to position [0, 0]
type input "*******"
click at [298, 226] on td "[PERSON_NAME], ASA" at bounding box center [353, 228] width 244 height 40
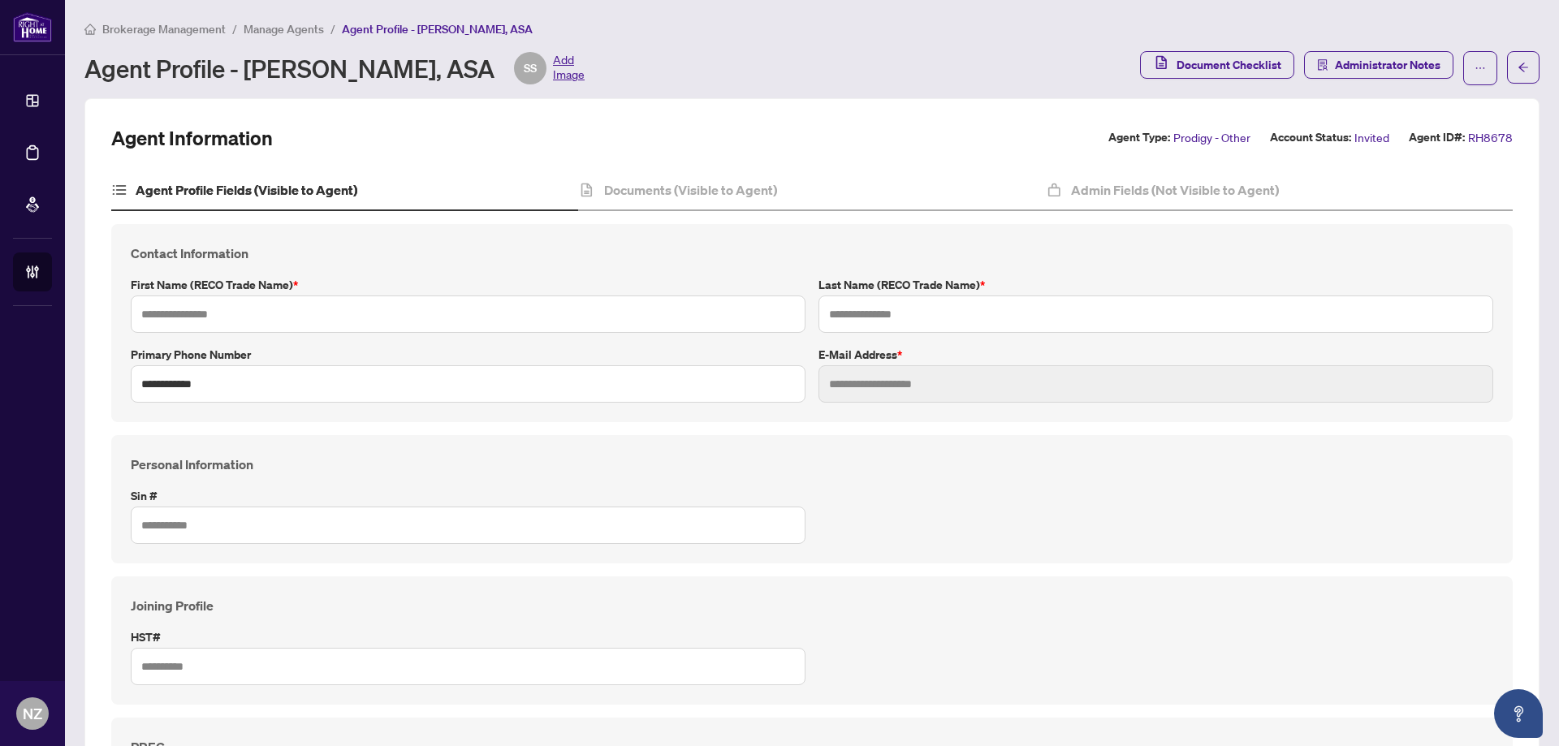
type input "*******"
type input "**********"
type input "*********"
click at [1518, 68] on button "button" at bounding box center [1523, 67] width 32 height 32
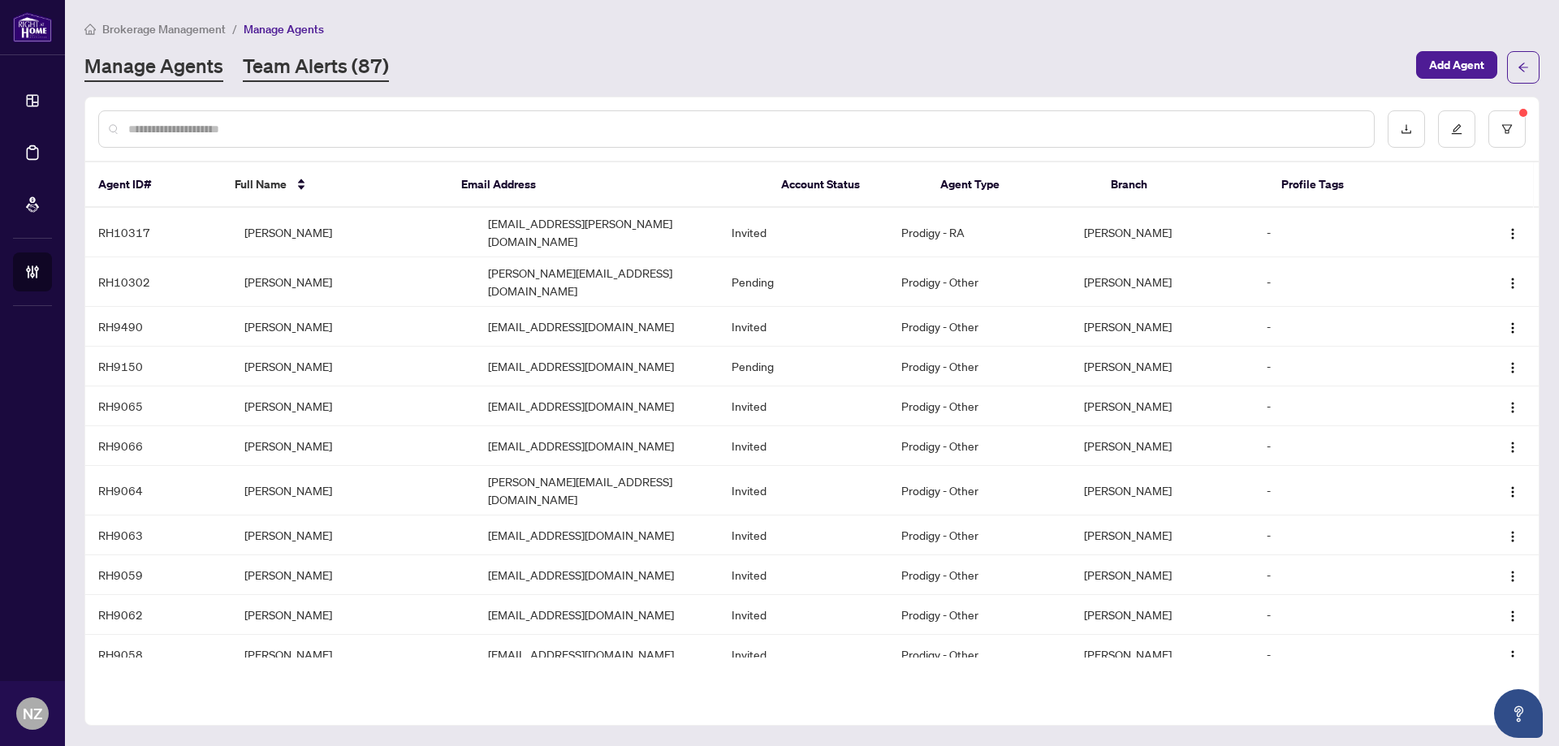
click at [320, 62] on link "Team Alerts (87)" at bounding box center [316, 67] width 146 height 29
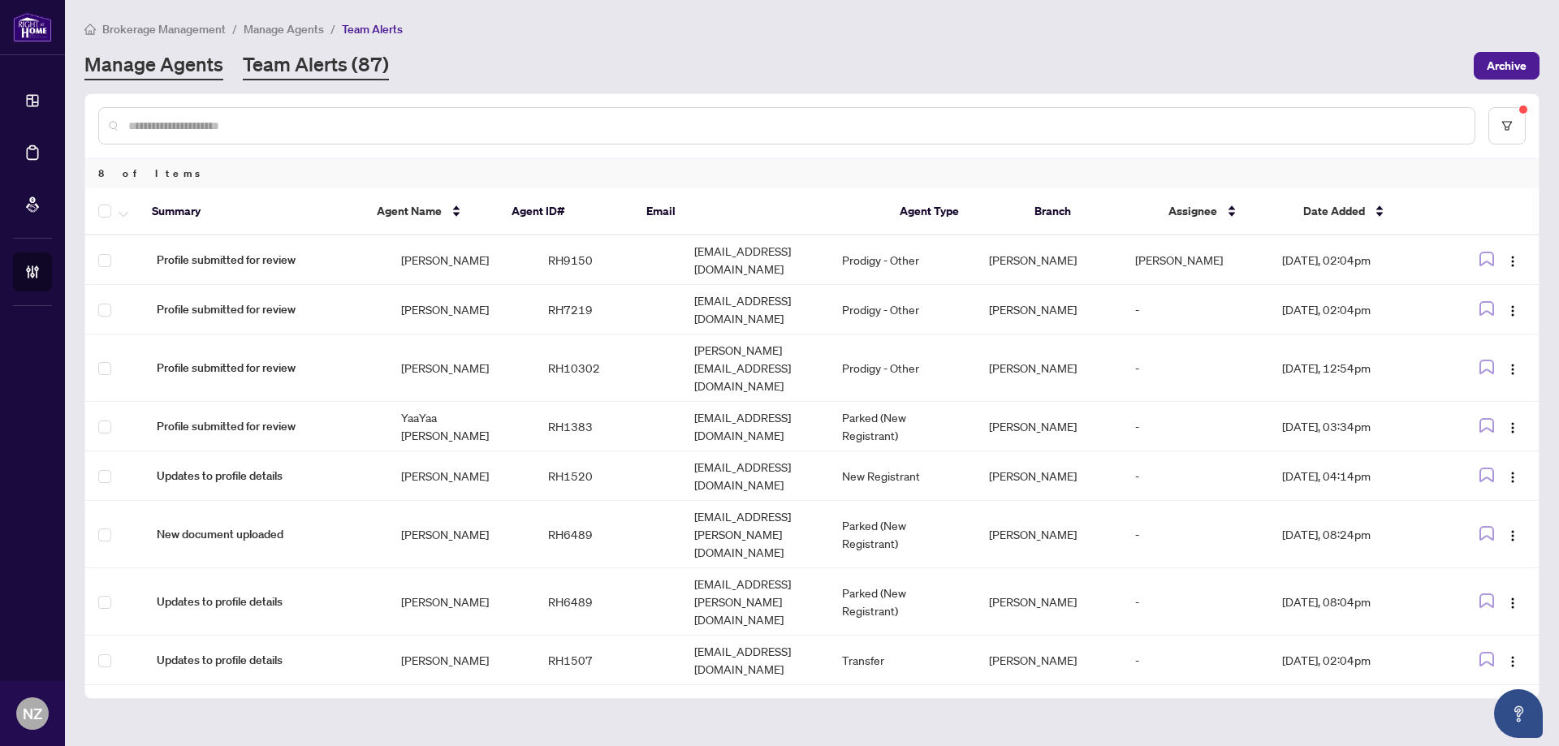
click at [179, 69] on link "Manage Agents" at bounding box center [153, 65] width 139 height 29
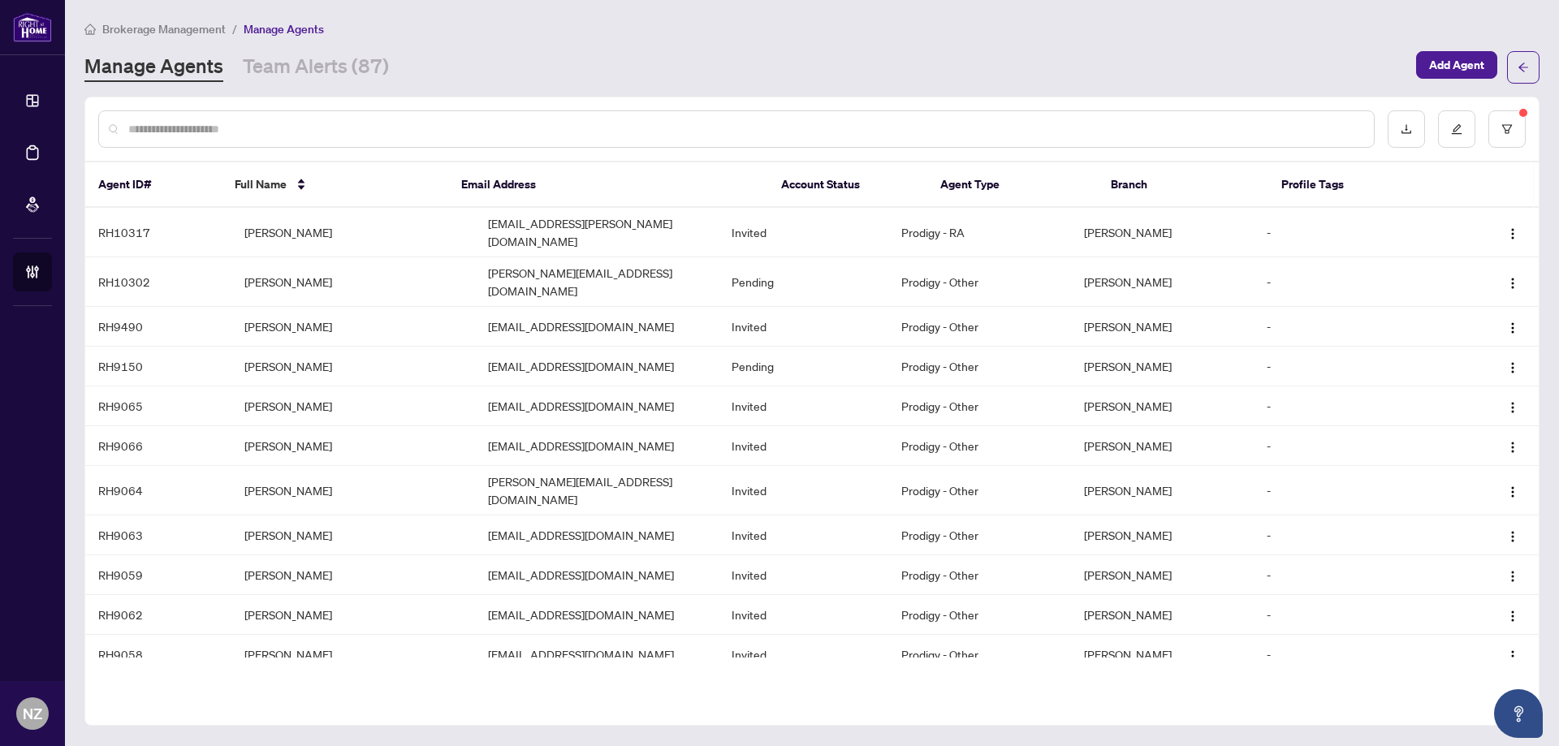
click at [240, 127] on input "text" at bounding box center [744, 129] width 1232 height 18
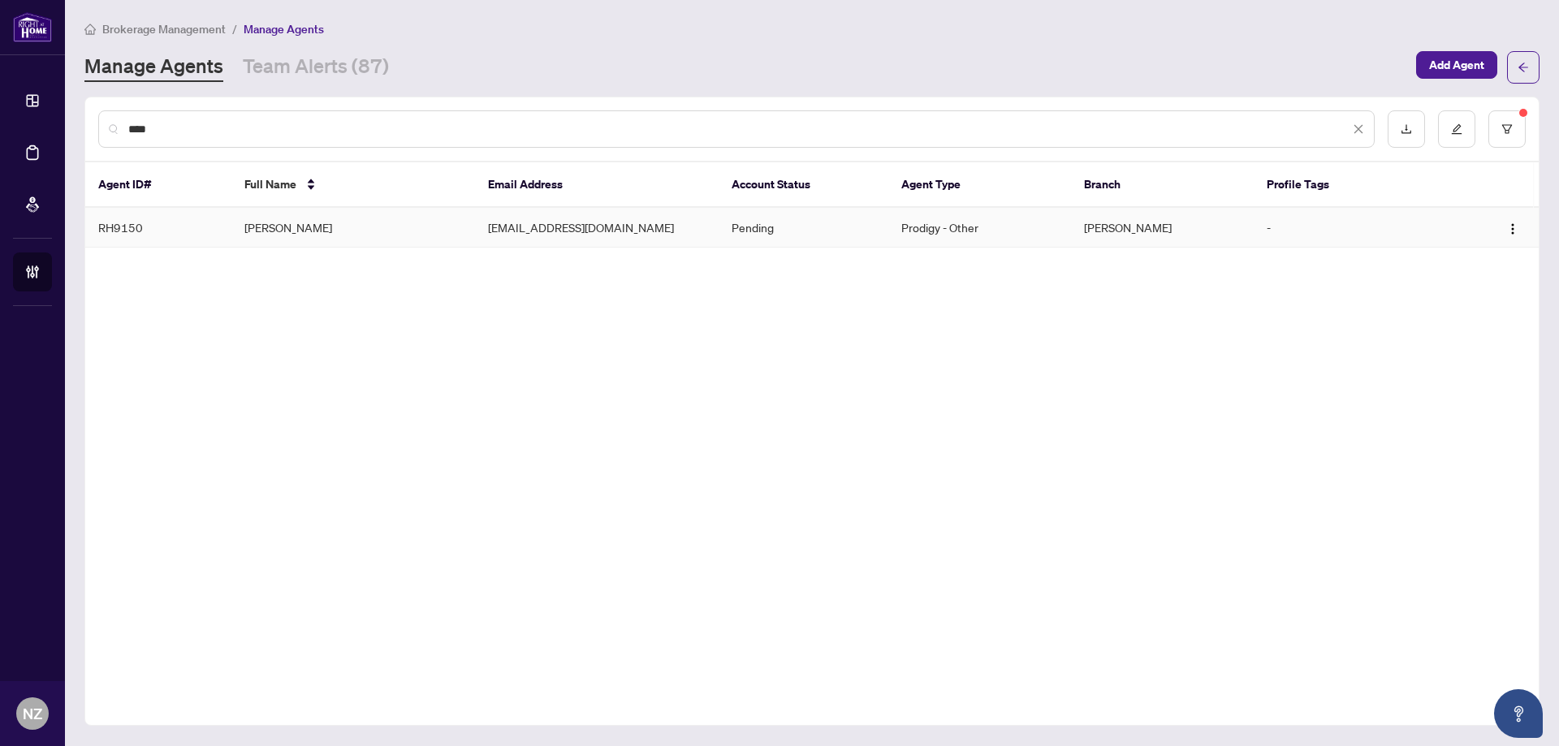
type input "****"
click at [283, 226] on td "[PERSON_NAME]" at bounding box center [353, 228] width 244 height 40
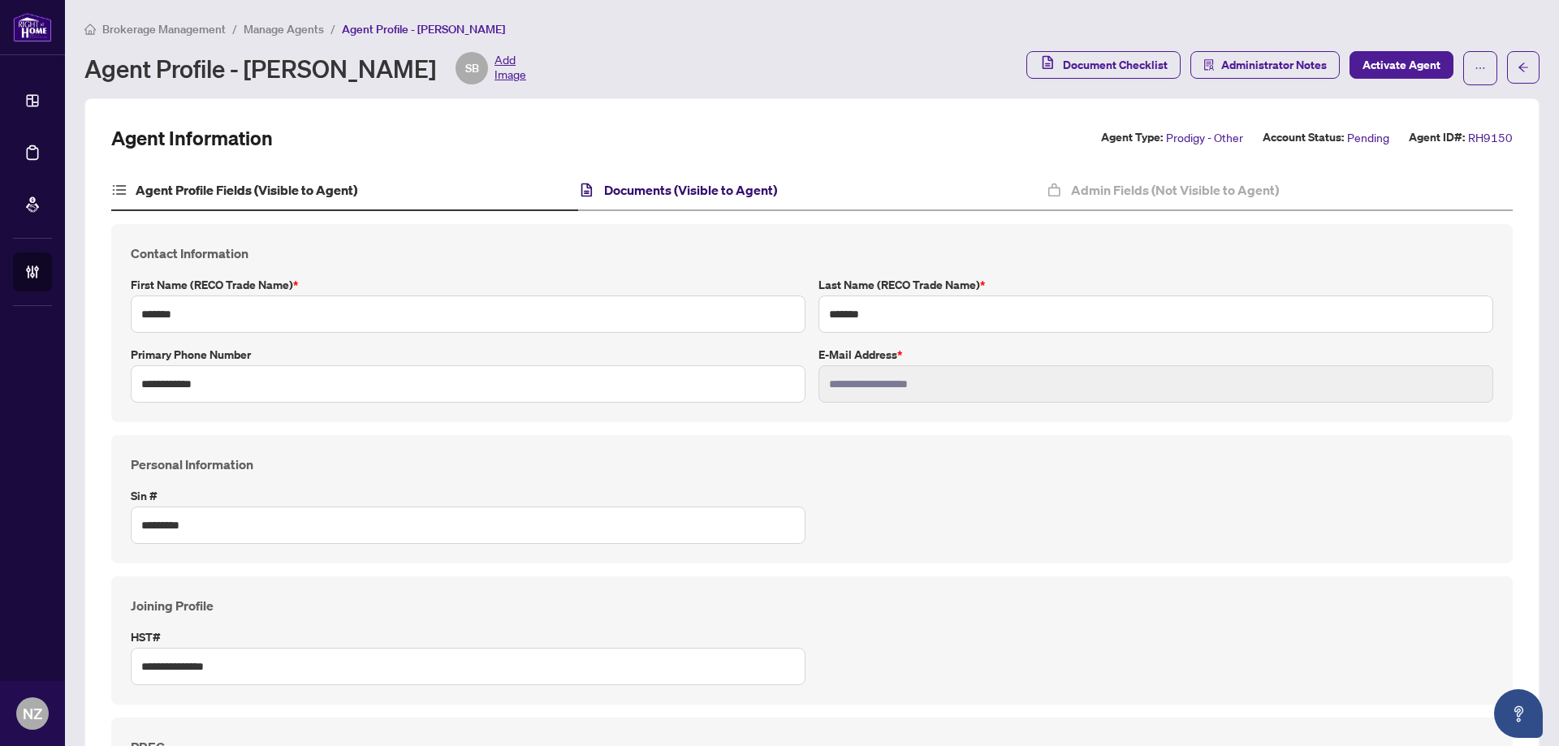
click at [643, 183] on h4 "Documents (Visible to Agent)" at bounding box center [690, 189] width 173 height 19
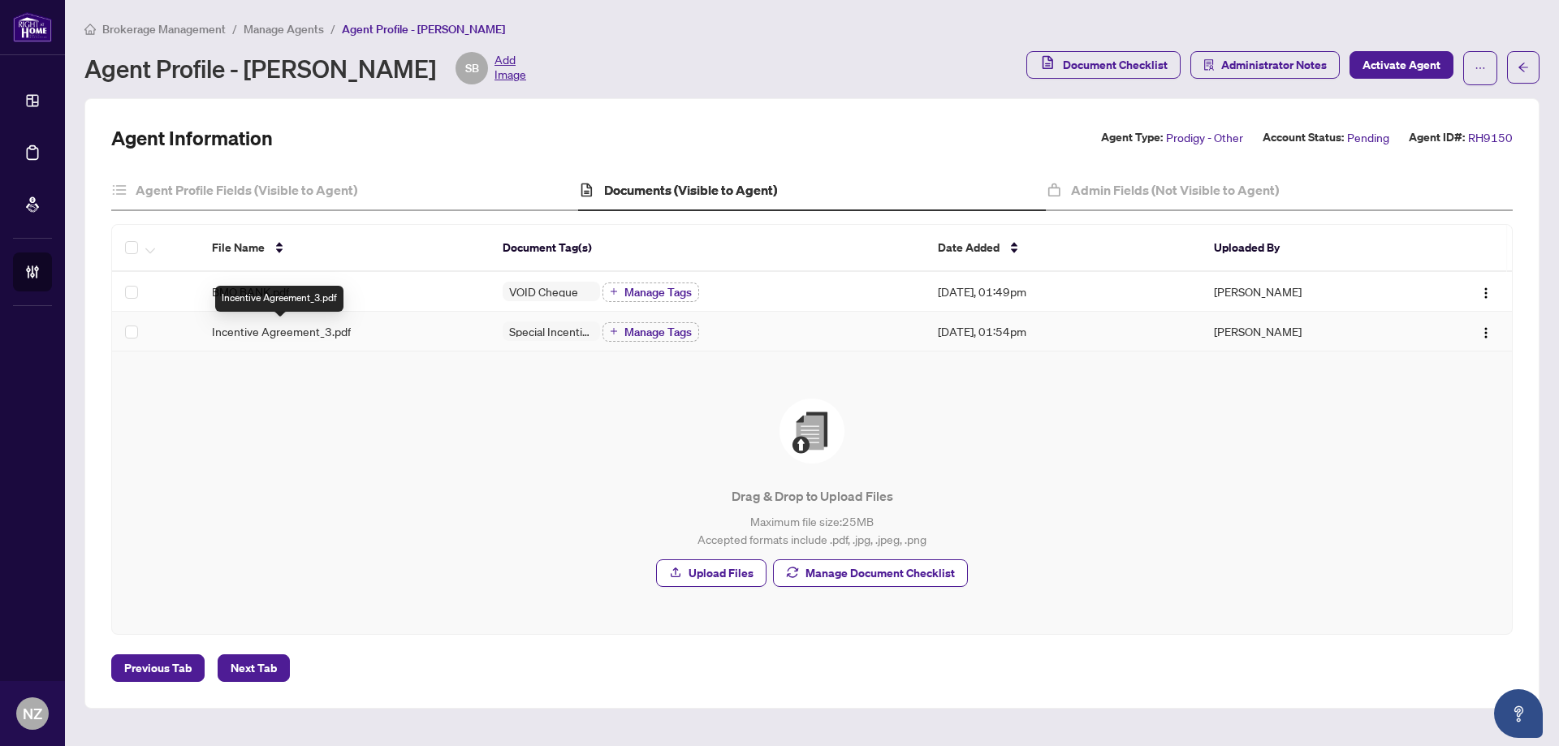
click at [277, 331] on span "Incentive Agreement_3.pdf" at bounding box center [281, 331] width 139 height 18
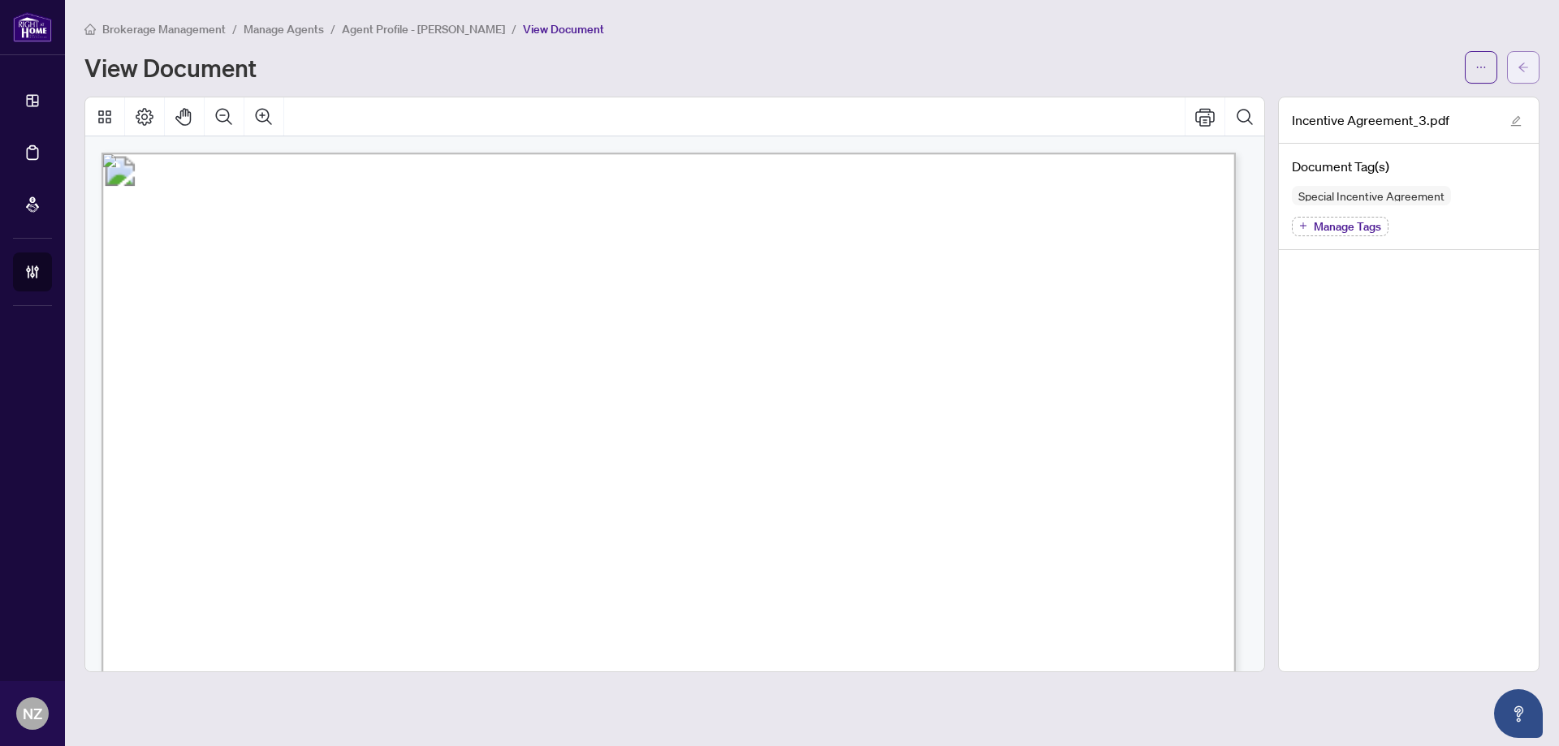
click at [1521, 68] on icon "arrow-left" at bounding box center [1522, 67] width 11 height 11
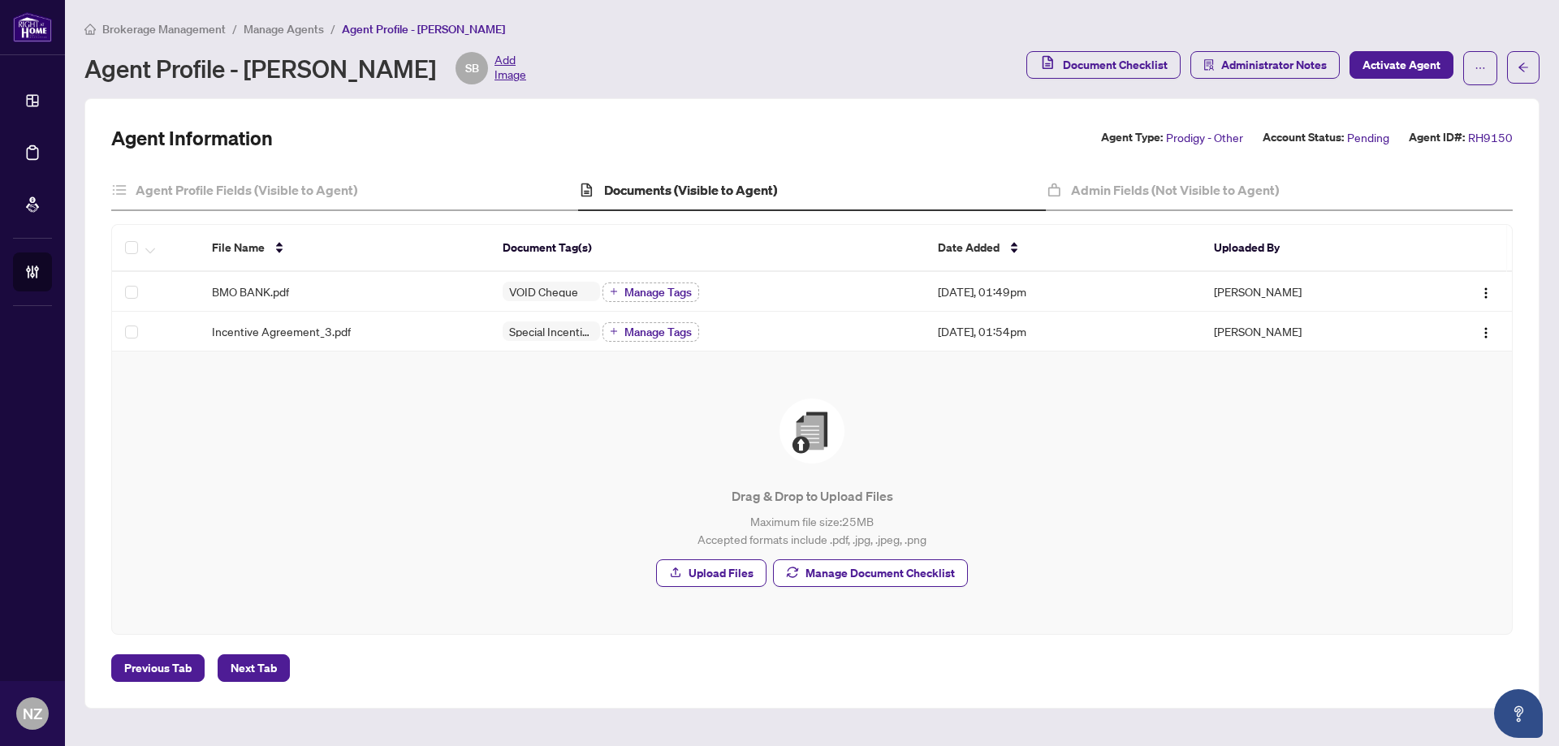
drag, startPoint x: 345, startPoint y: 68, endPoint x: 416, endPoint y: 63, distance: 71.7
click at [416, 63] on div "Agent Profile - Stephen Boileau SB Add Image" at bounding box center [305, 68] width 442 height 32
copy div "Boileau"
click at [276, 191] on h4 "Agent Profile Fields (Visible to Agent)" at bounding box center [247, 189] width 222 height 19
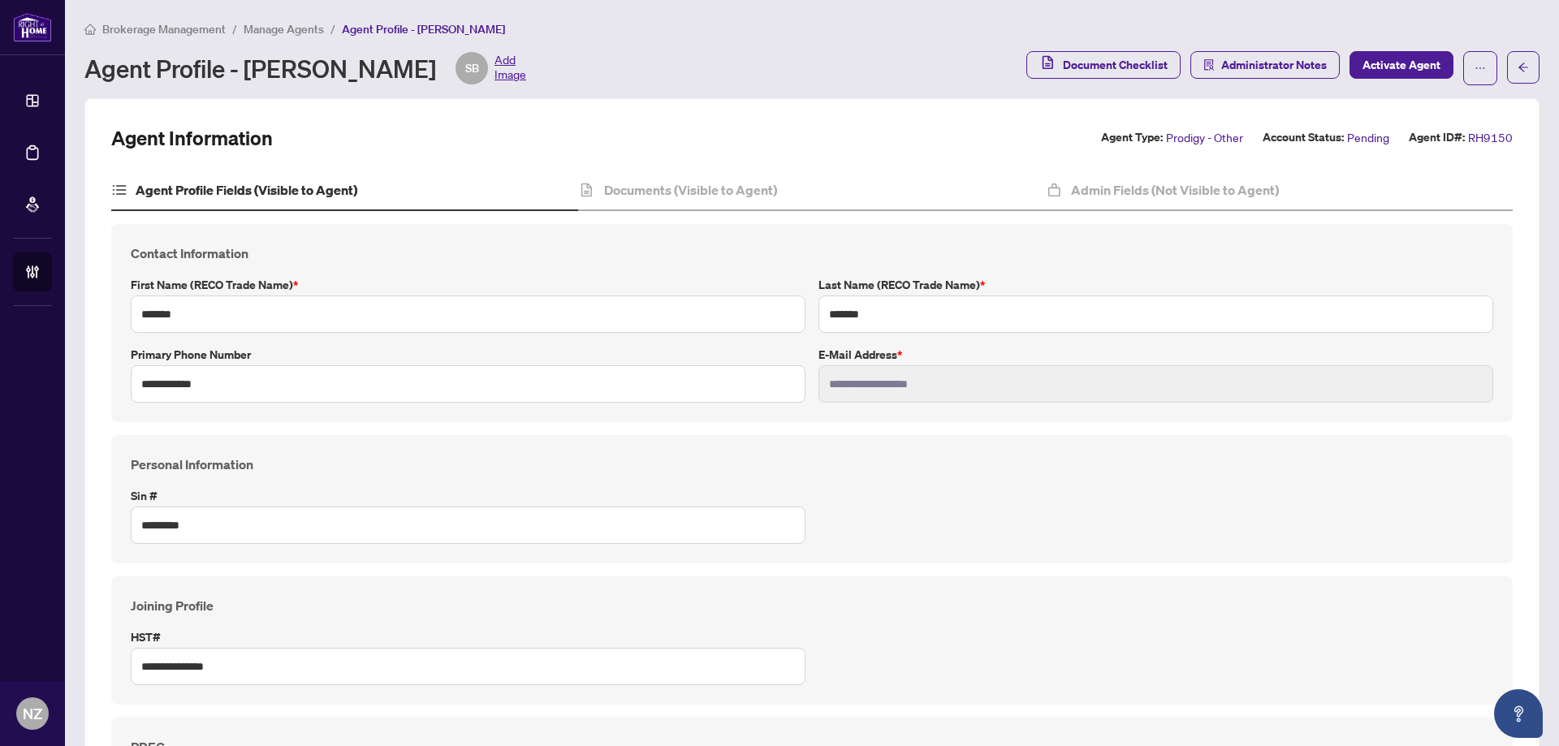
type input "****"
type input "**********"
click at [140, 27] on span "Brokerage Management" at bounding box center [163, 29] width 123 height 15
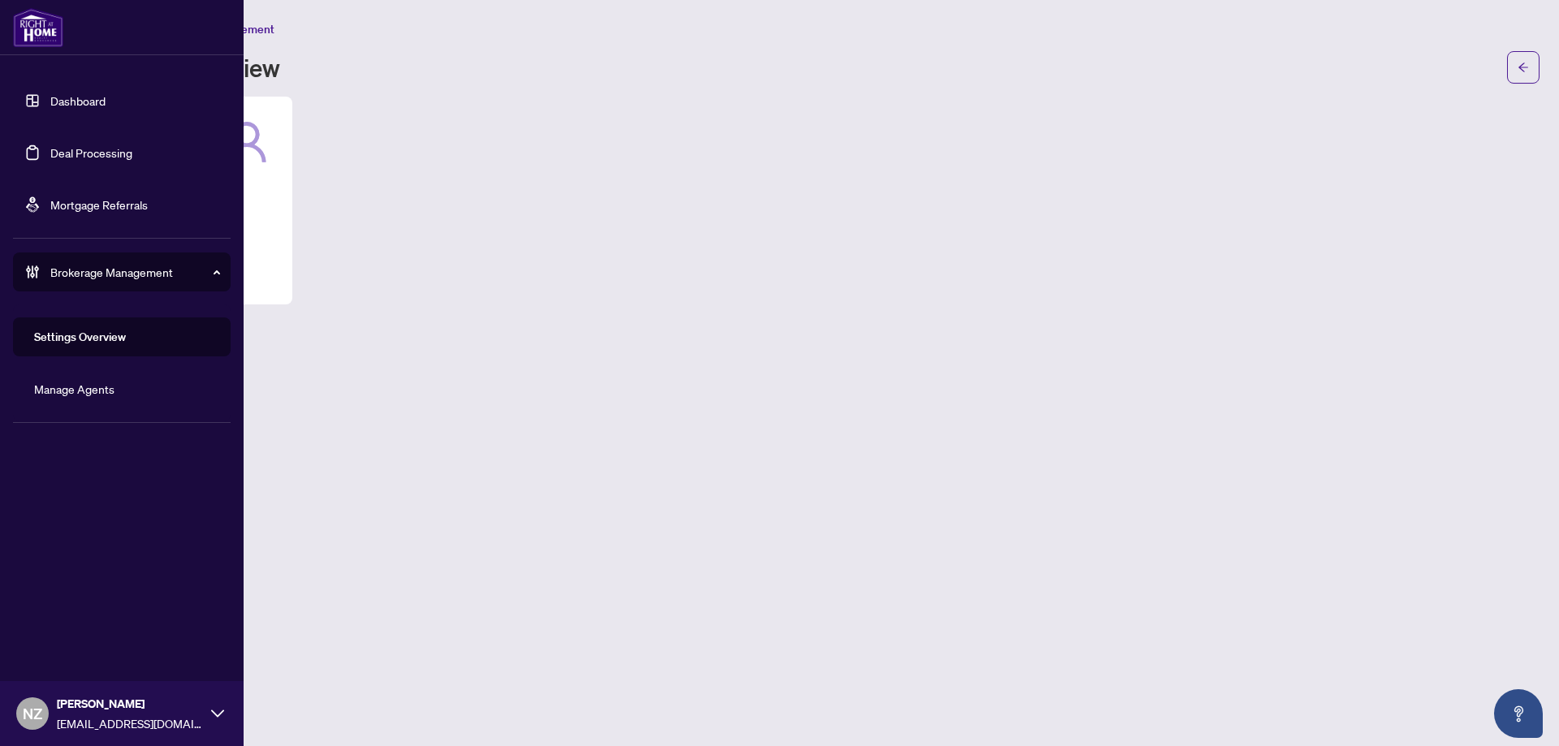
click at [62, 393] on link "Manage Agents" at bounding box center [74, 389] width 80 height 15
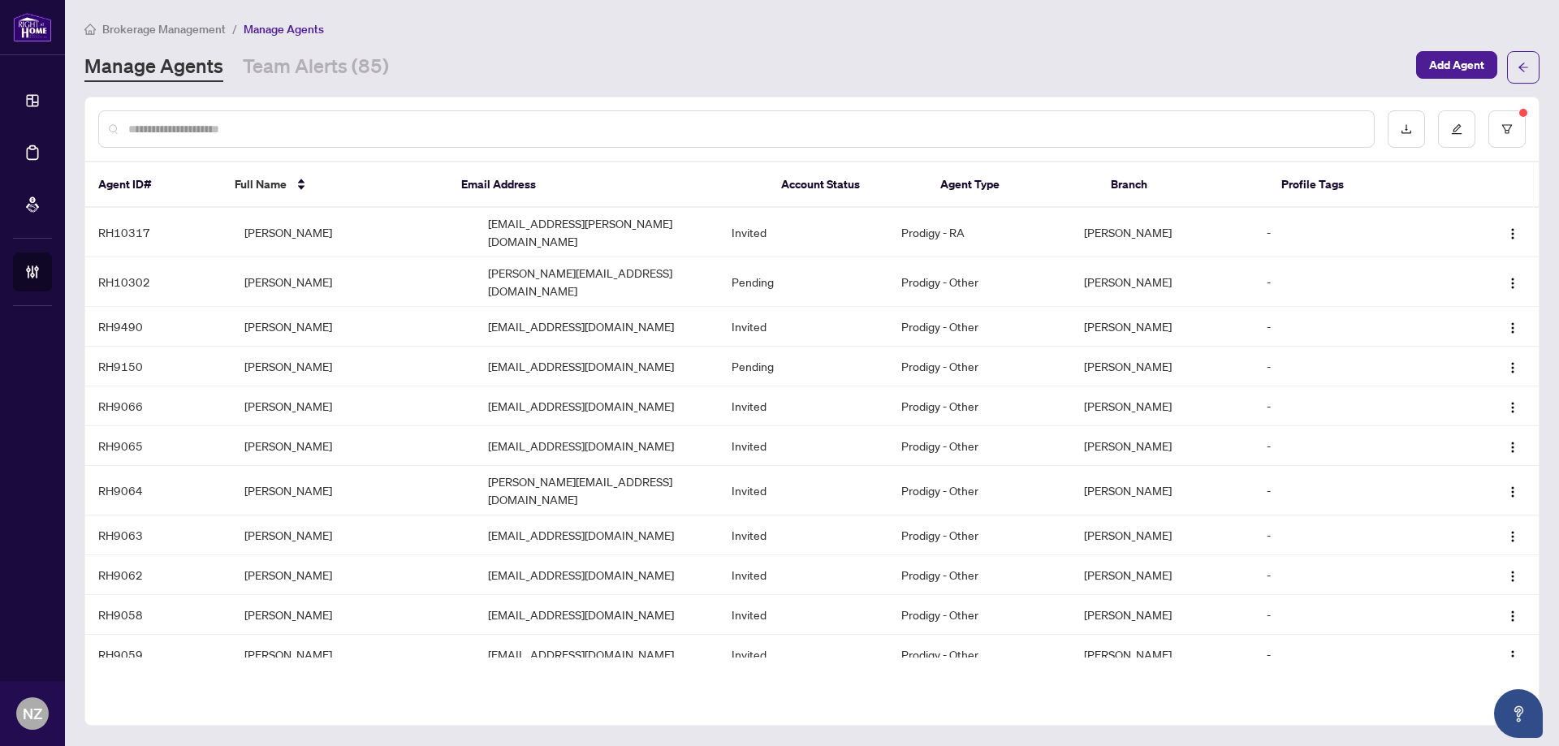
click at [215, 127] on input "text" at bounding box center [744, 129] width 1232 height 18
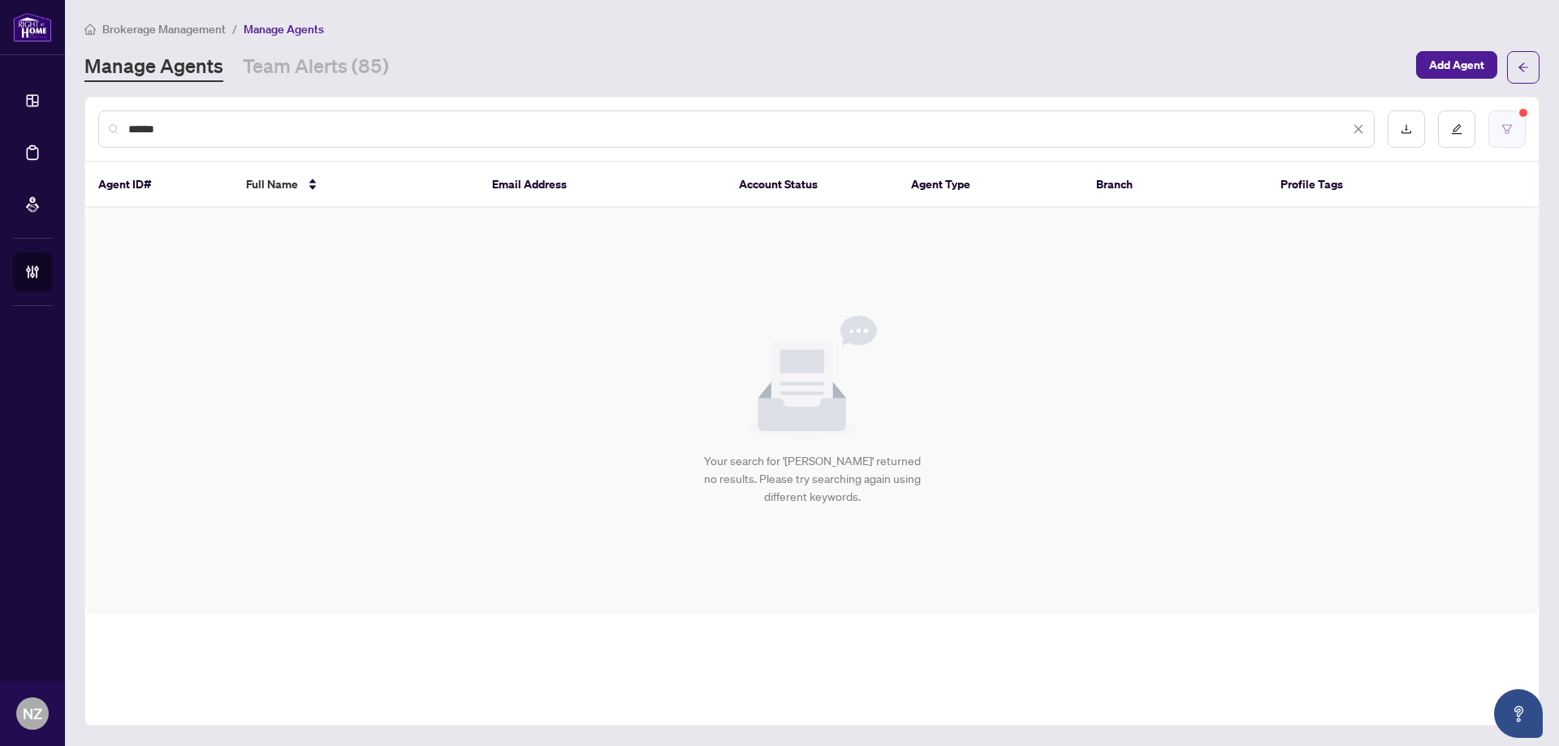
type input "******"
click at [1501, 136] on button "button" at bounding box center [1506, 128] width 37 height 37
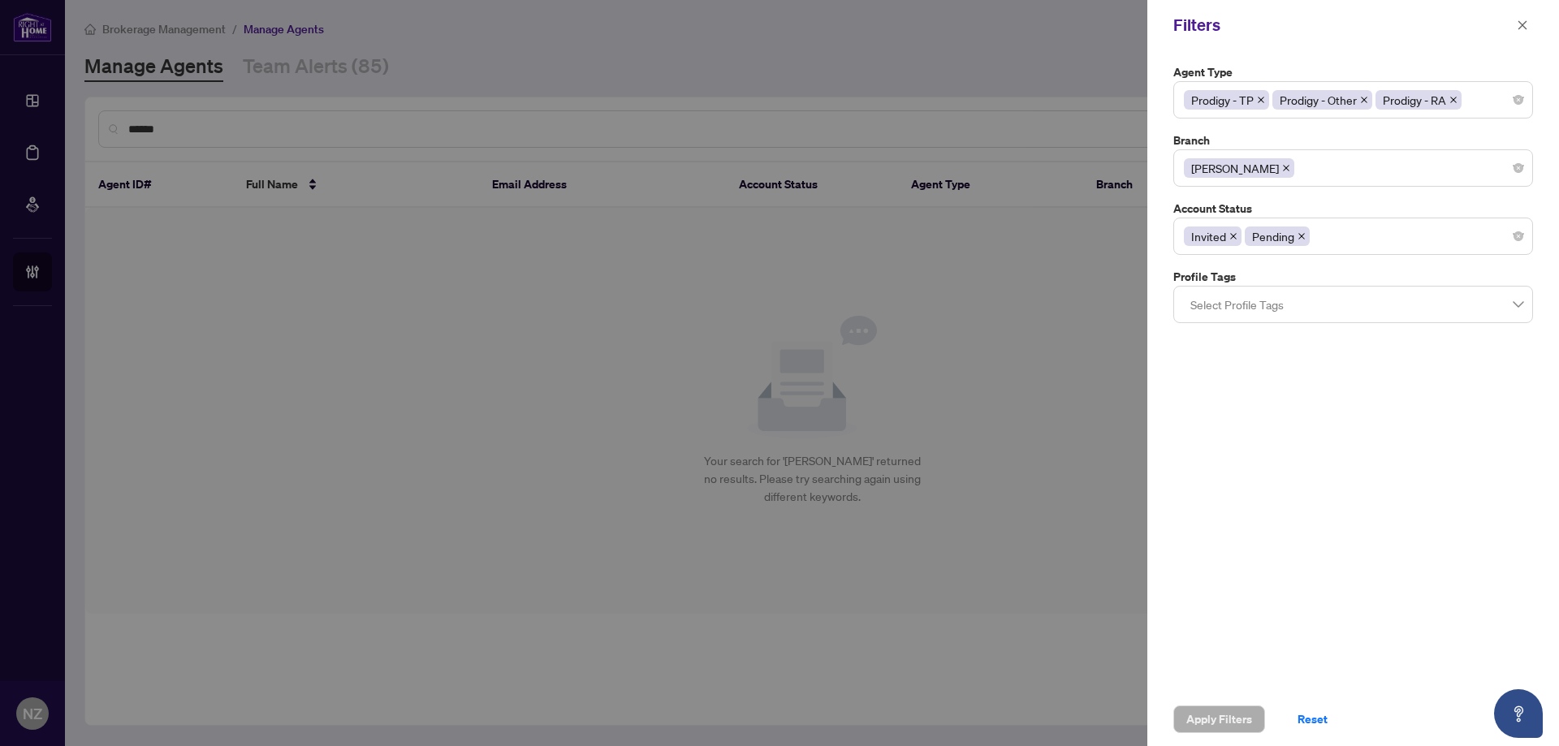
drag, startPoint x: 698, startPoint y: 399, endPoint x: 382, endPoint y: 360, distance: 318.1
click at [697, 399] on div at bounding box center [779, 373] width 1559 height 746
drag, startPoint x: 1521, startPoint y: 24, endPoint x: 1080, endPoint y: 170, distance: 464.7
click at [1521, 26] on icon "close" at bounding box center [1522, 24] width 11 height 11
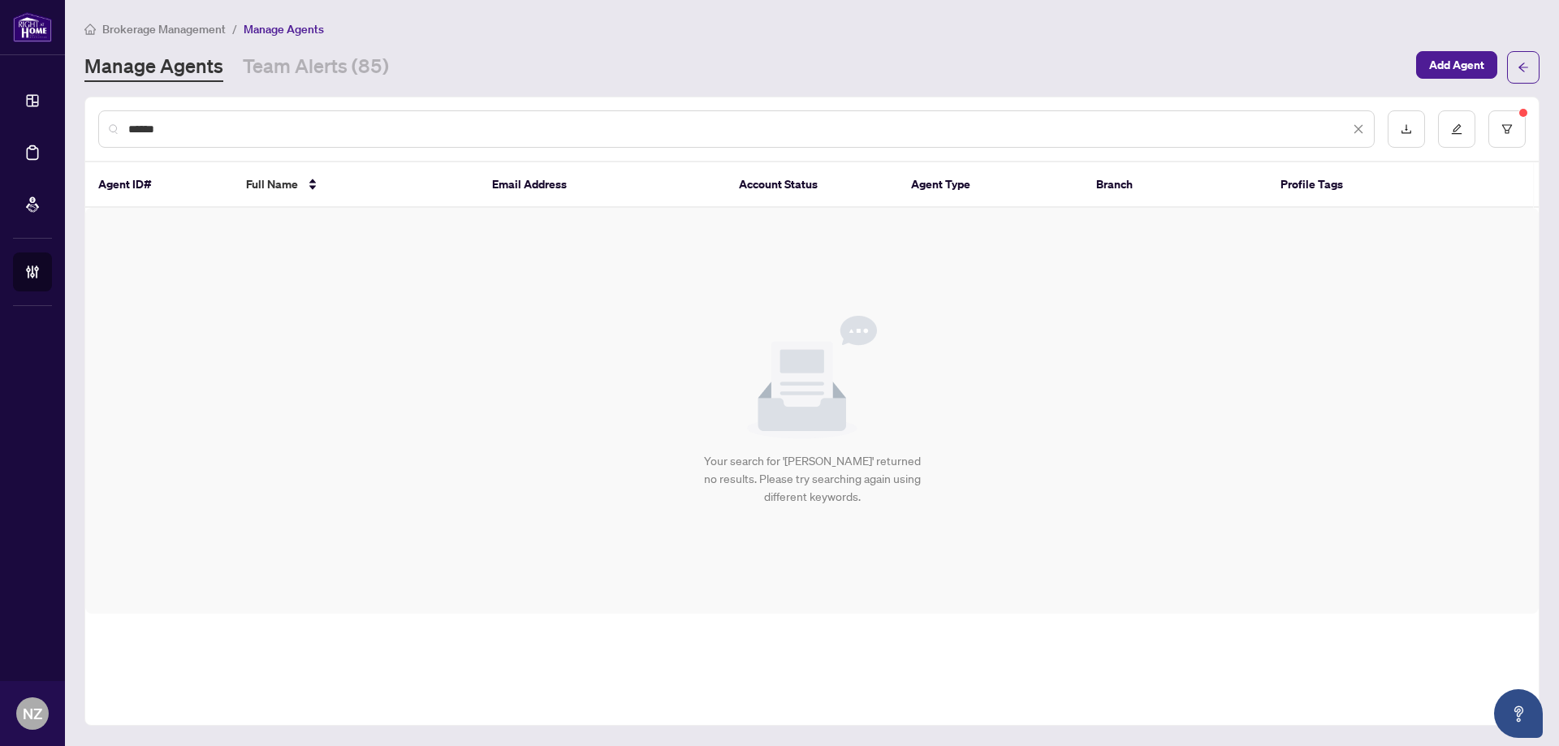
click at [220, 137] on div "******" at bounding box center [736, 128] width 1276 height 37
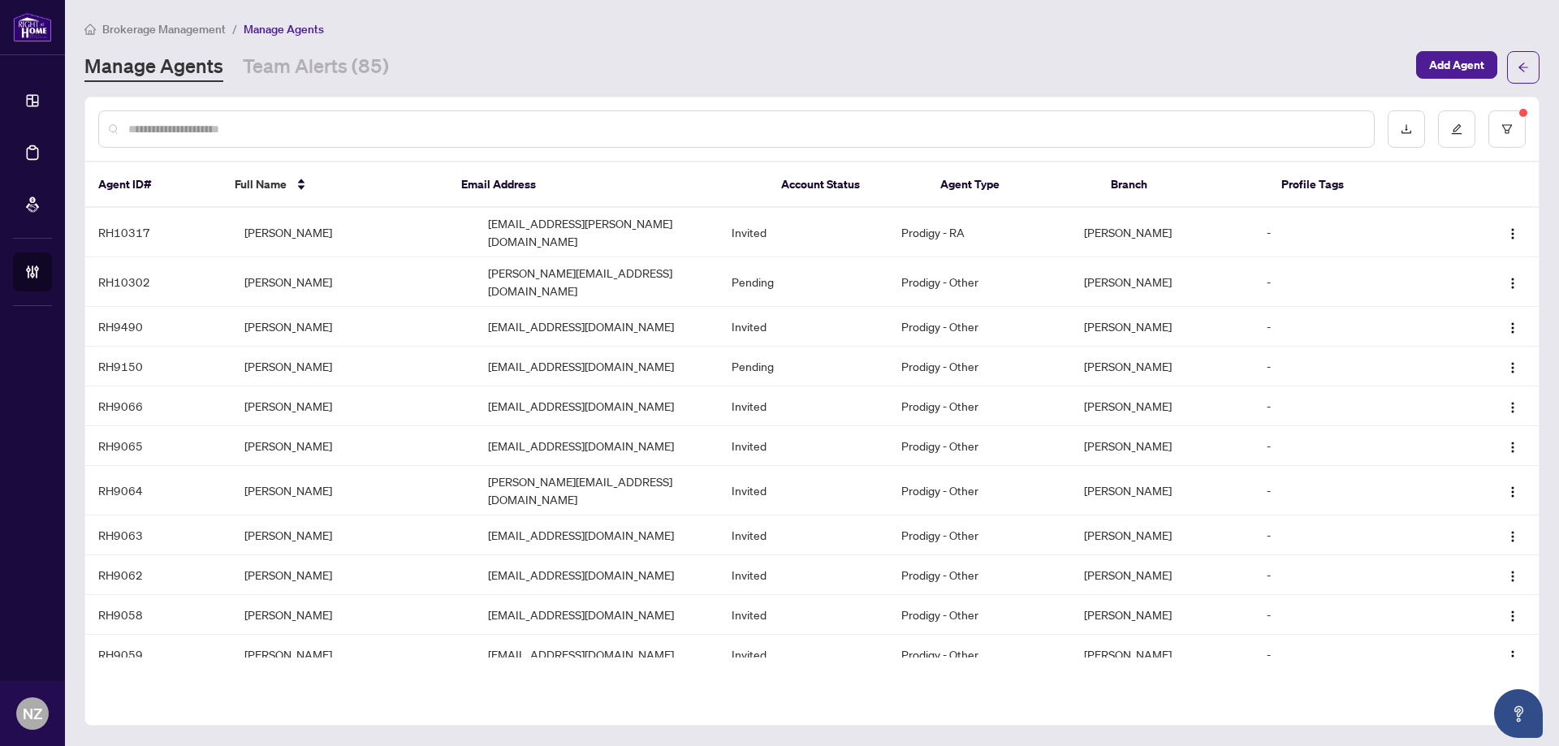
click at [170, 131] on input "text" at bounding box center [744, 129] width 1232 height 18
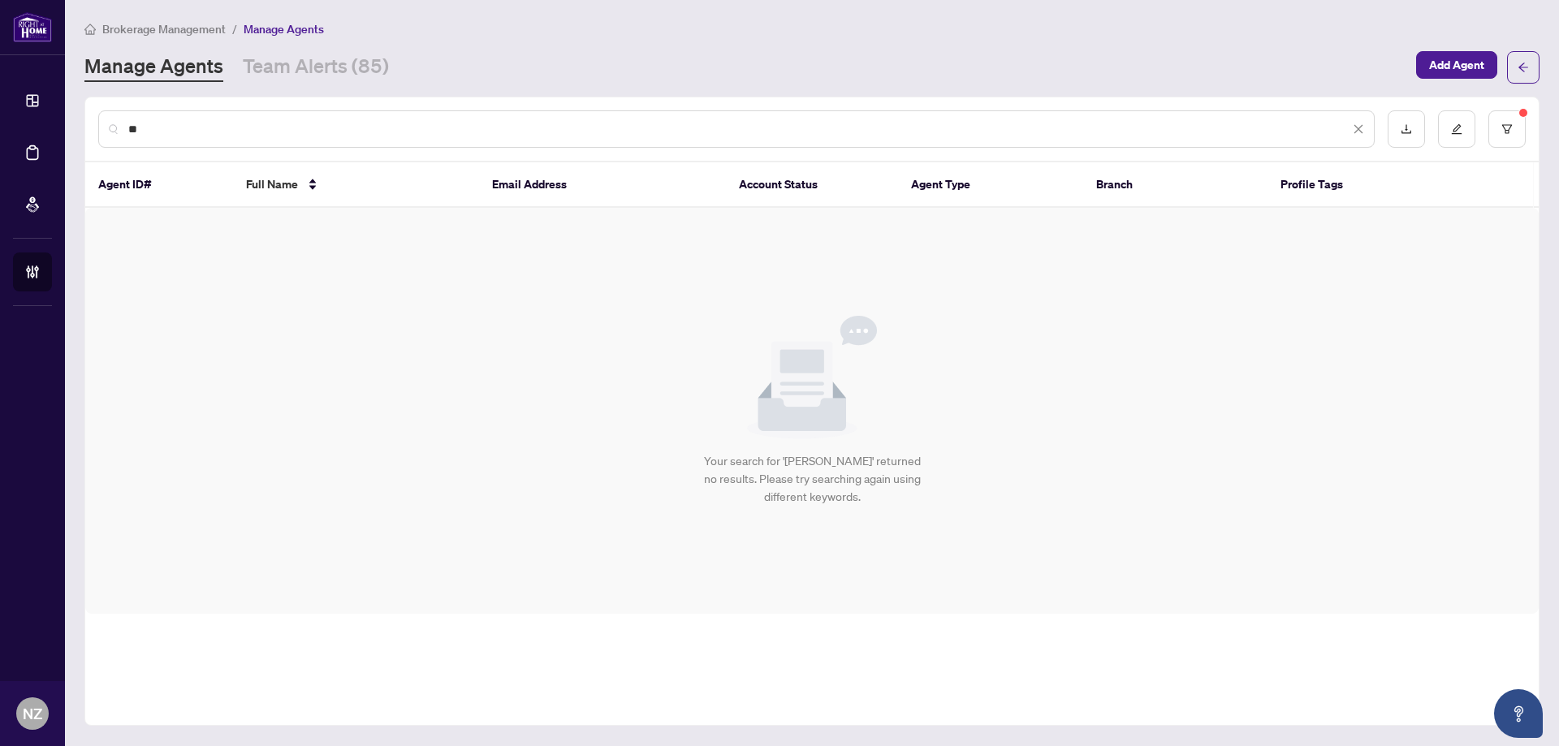
type input "*"
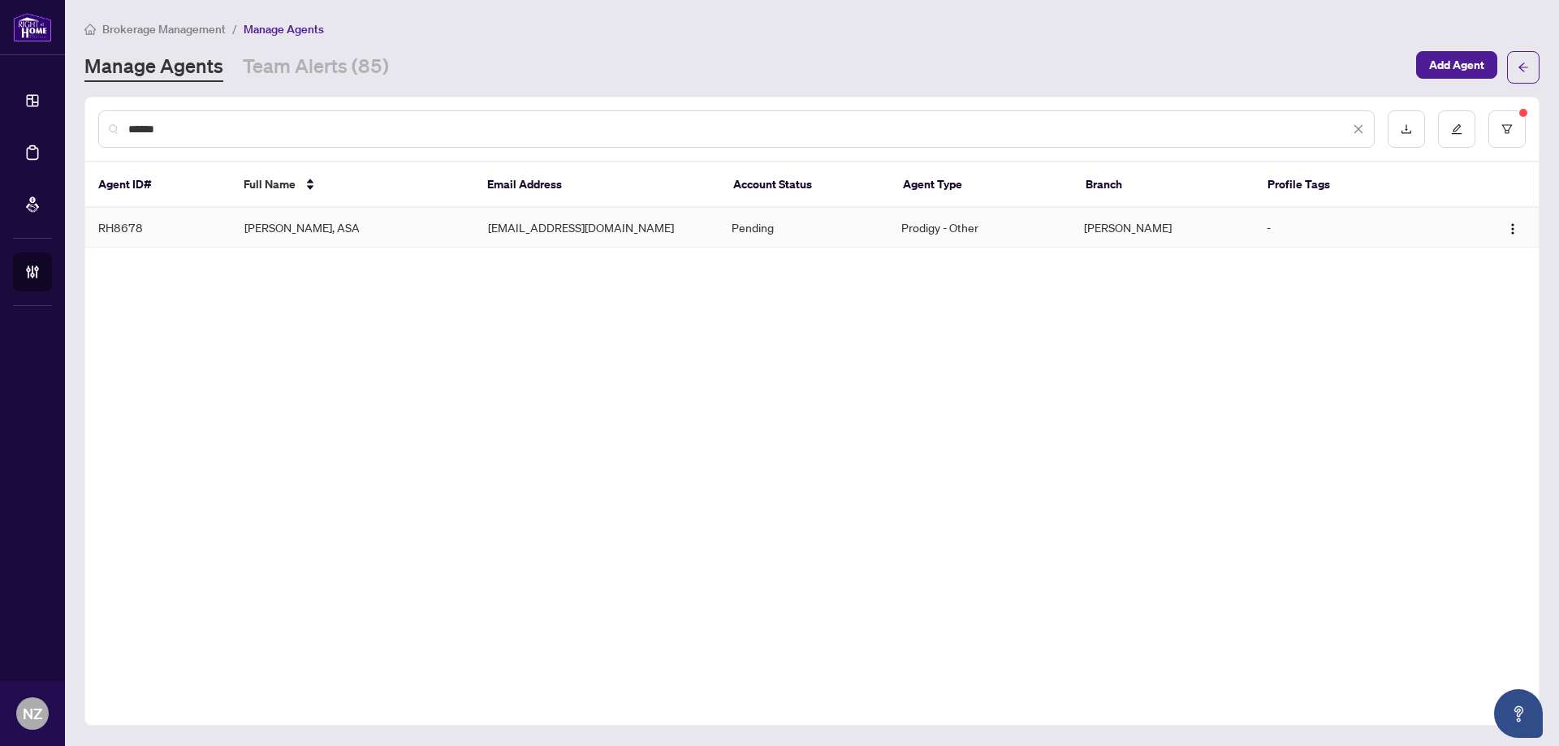
type input "******"
click at [278, 232] on td "[PERSON_NAME], ASA" at bounding box center [353, 228] width 244 height 40
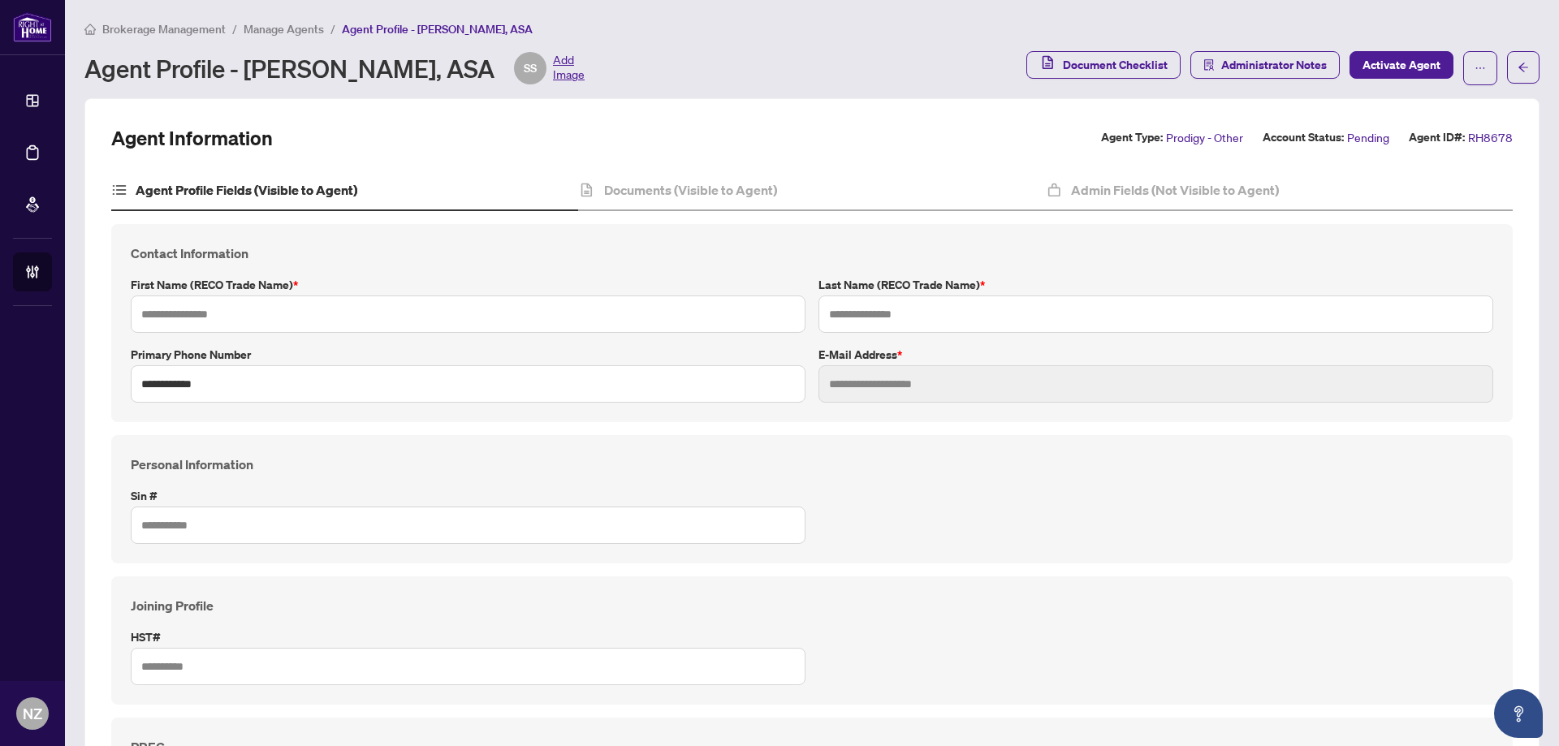
type input "*******"
type input "**********"
type input "*********"
type input "**********"
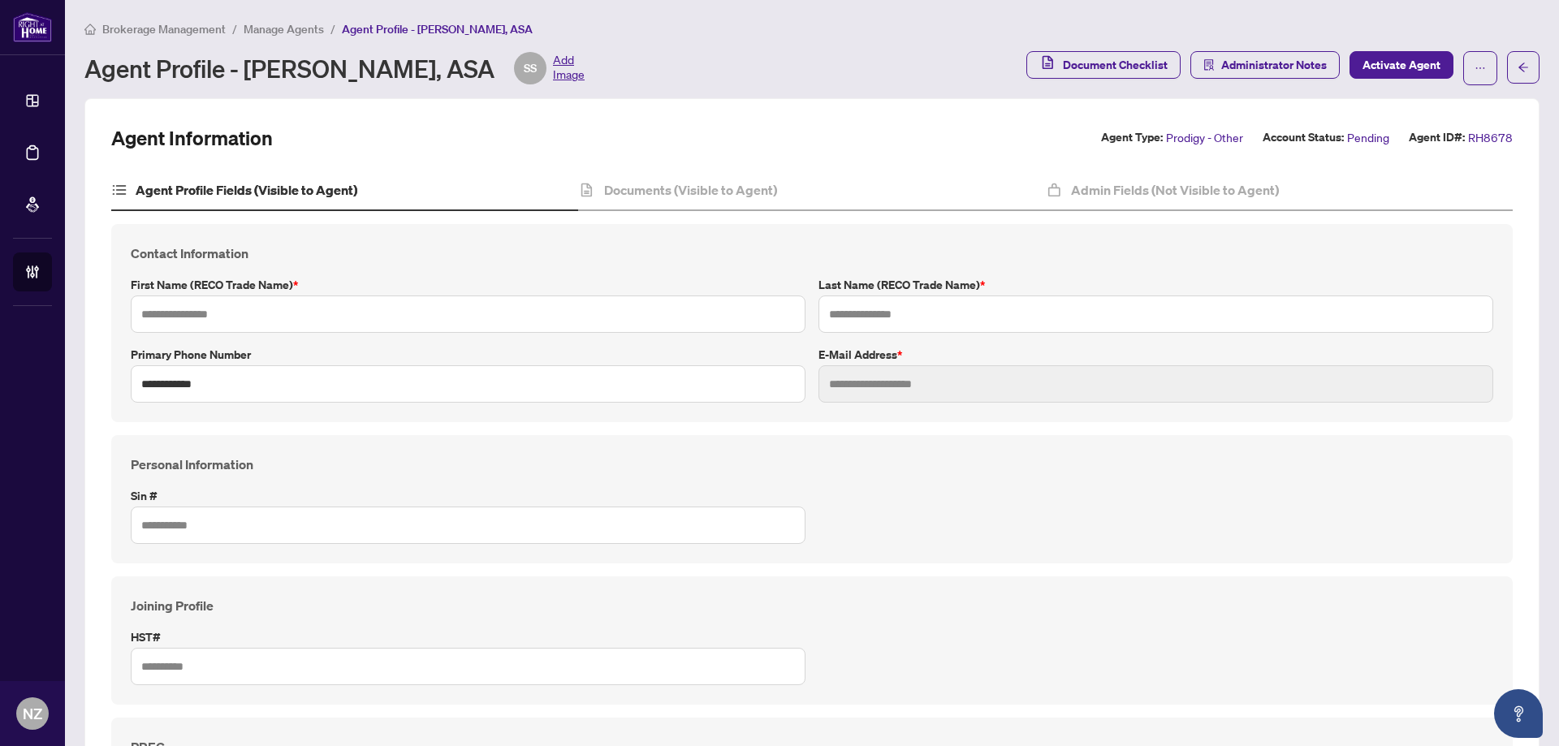
type input "*******"
type input "**********"
type input "*******"
type input "****"
type input "**********"
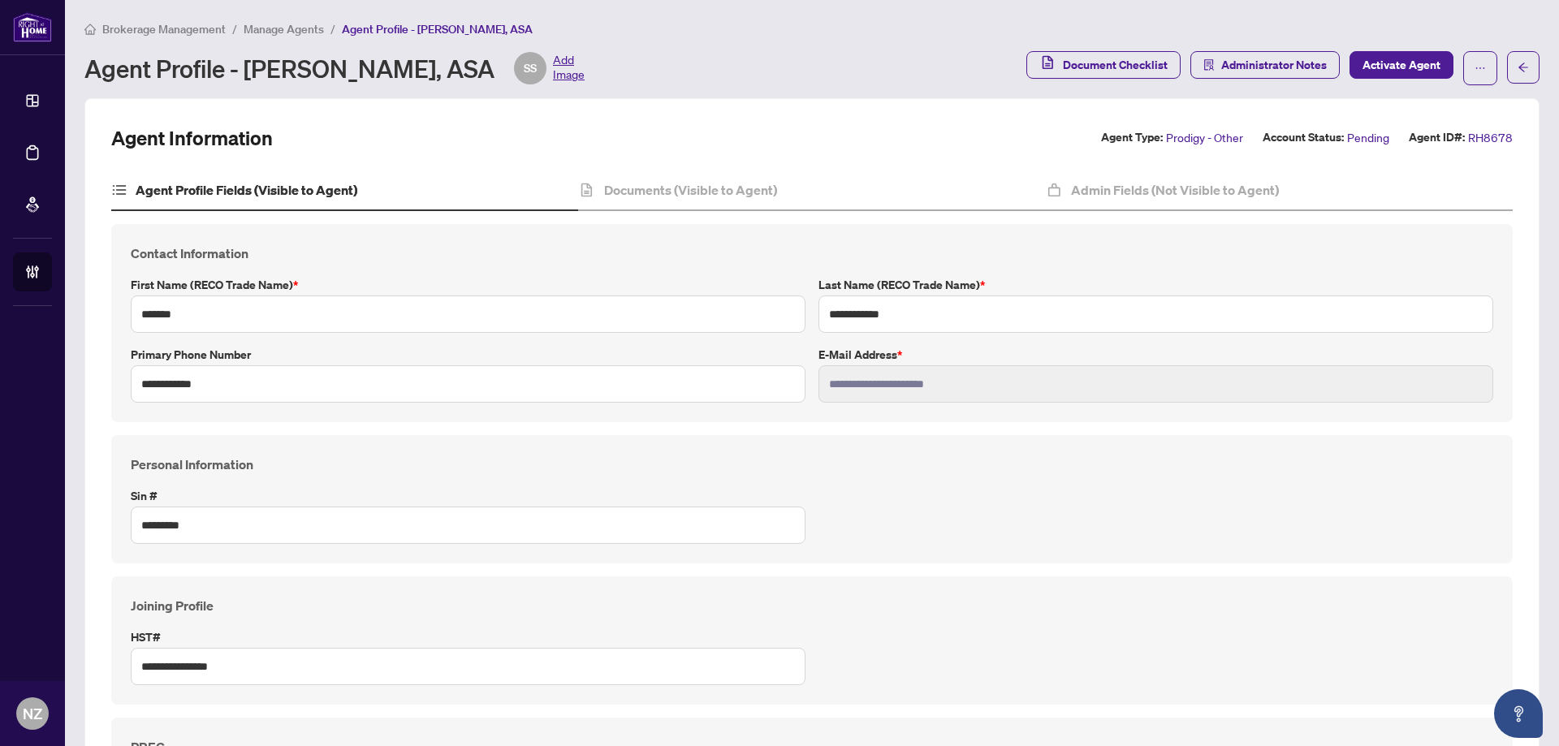
click at [264, 29] on span "Manage Agents" at bounding box center [284, 29] width 80 height 15
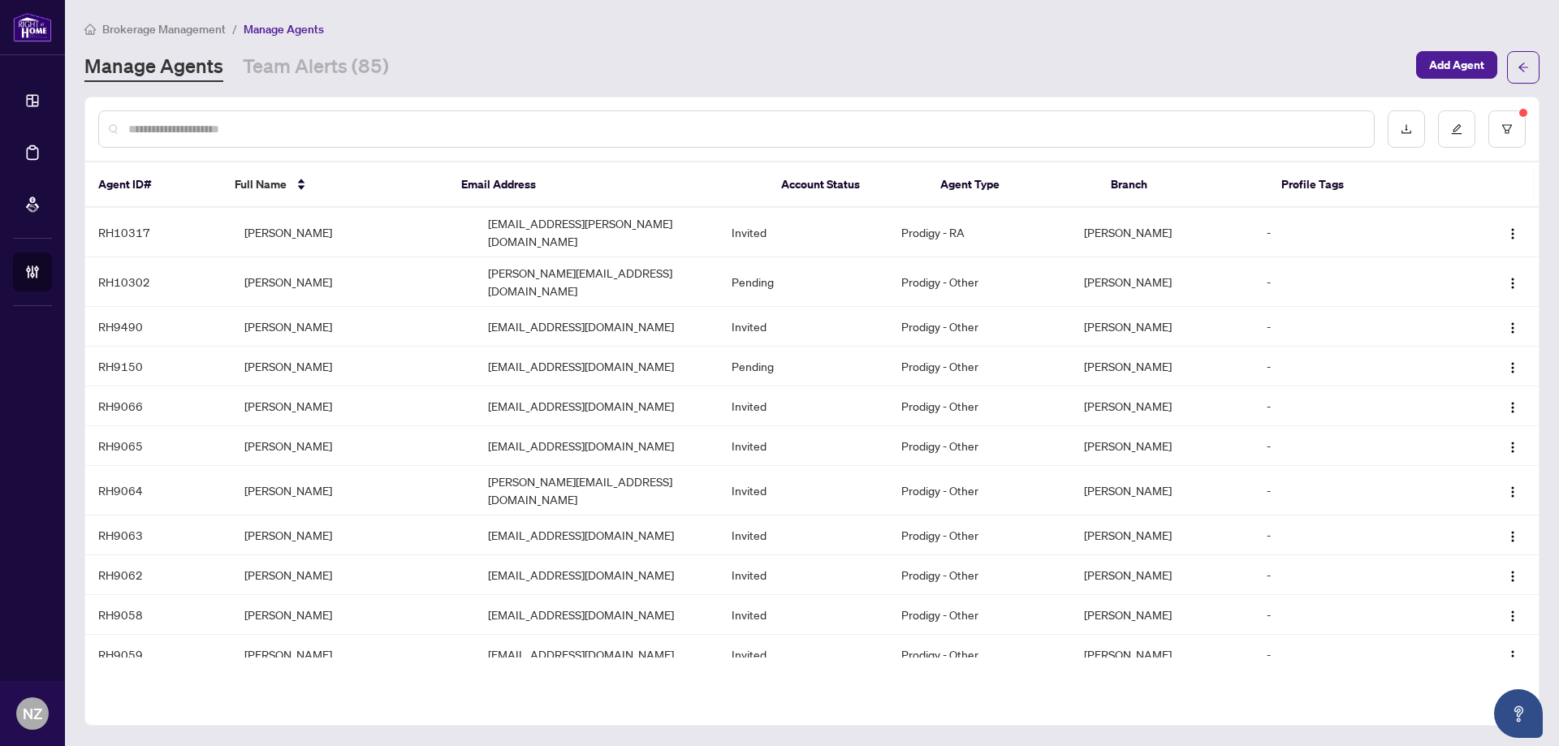
click at [229, 134] on input "text" at bounding box center [744, 129] width 1232 height 18
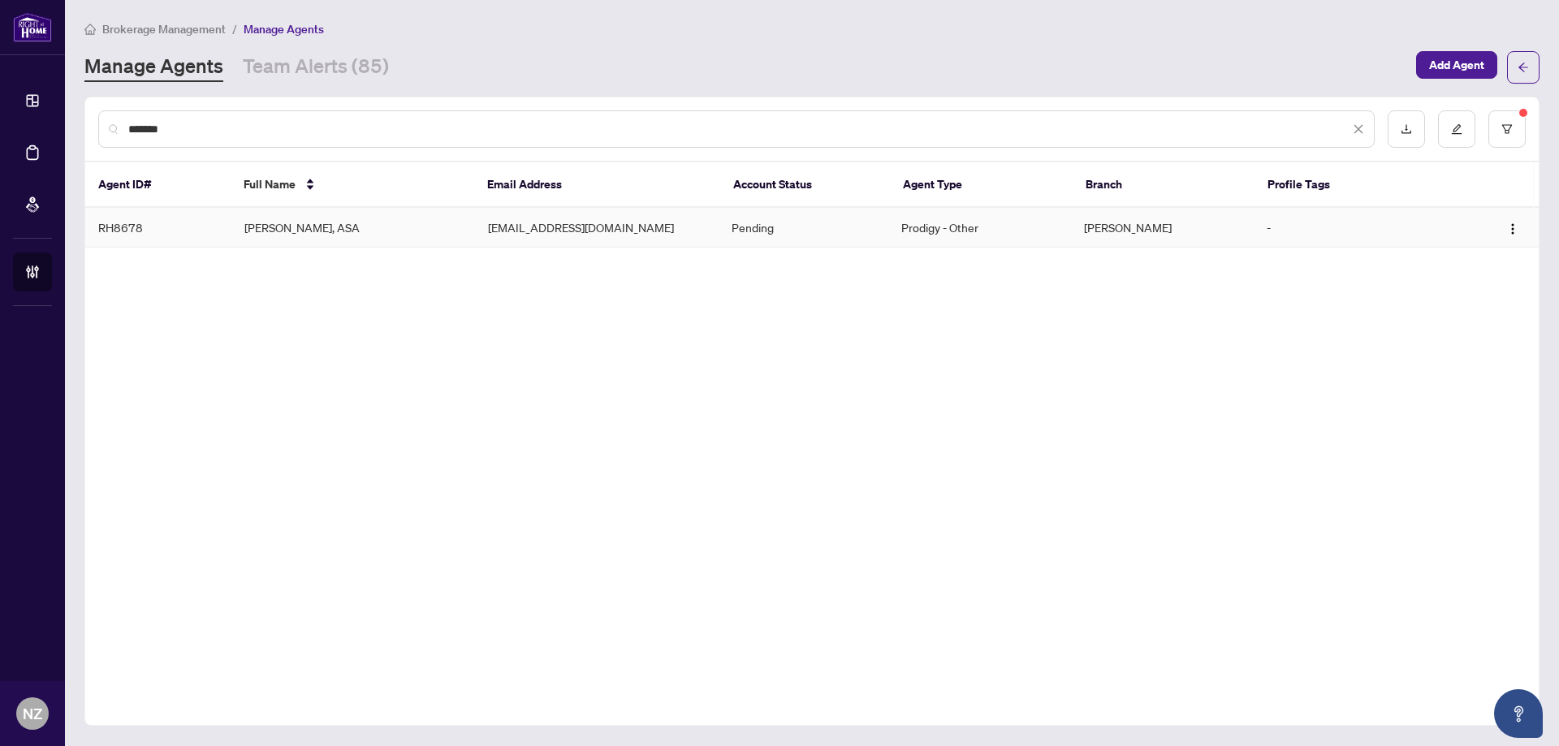
type input "*******"
click at [269, 229] on td "[PERSON_NAME], ASA" at bounding box center [353, 228] width 244 height 40
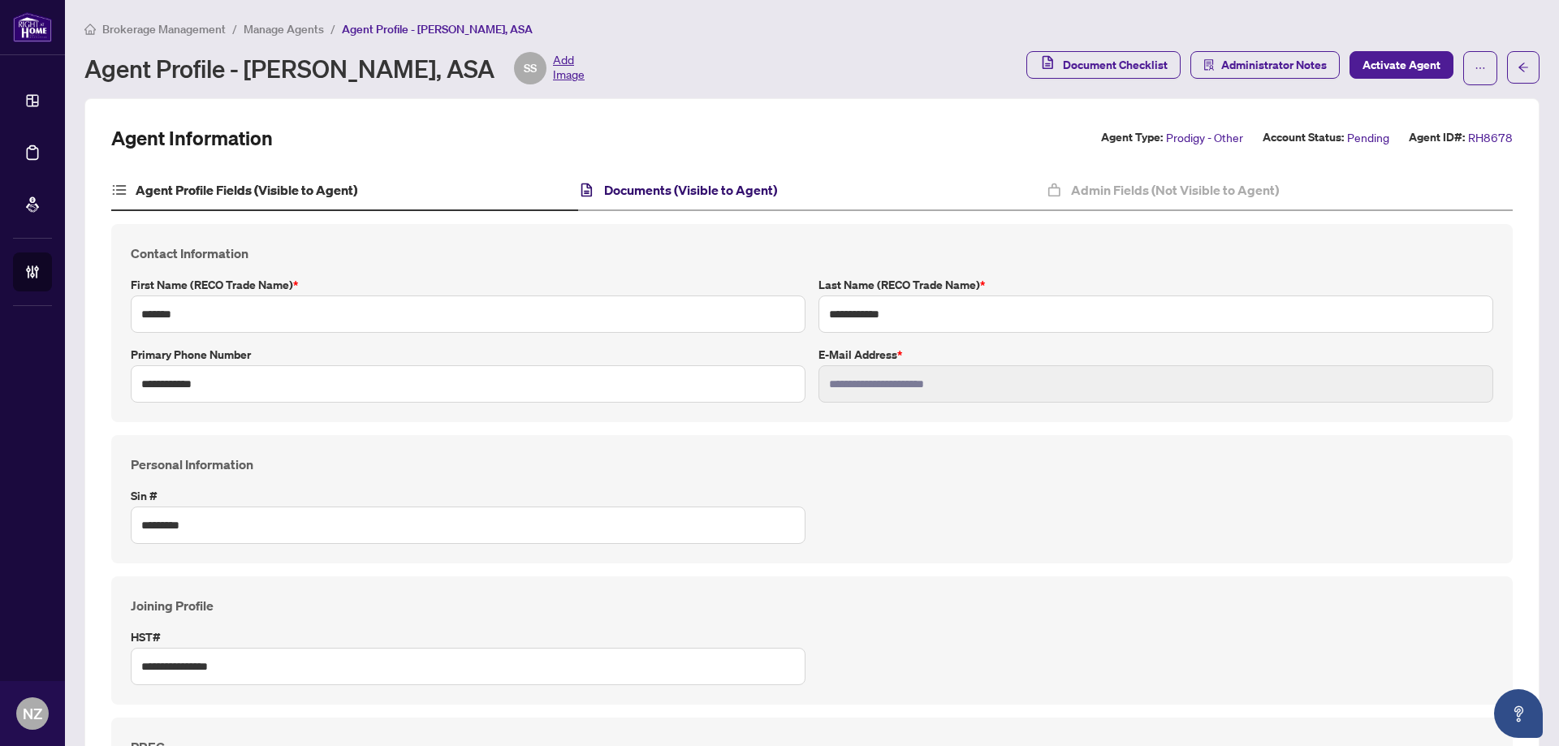
click at [661, 188] on h4 "Documents (Visible to Agent)" at bounding box center [690, 189] width 173 height 19
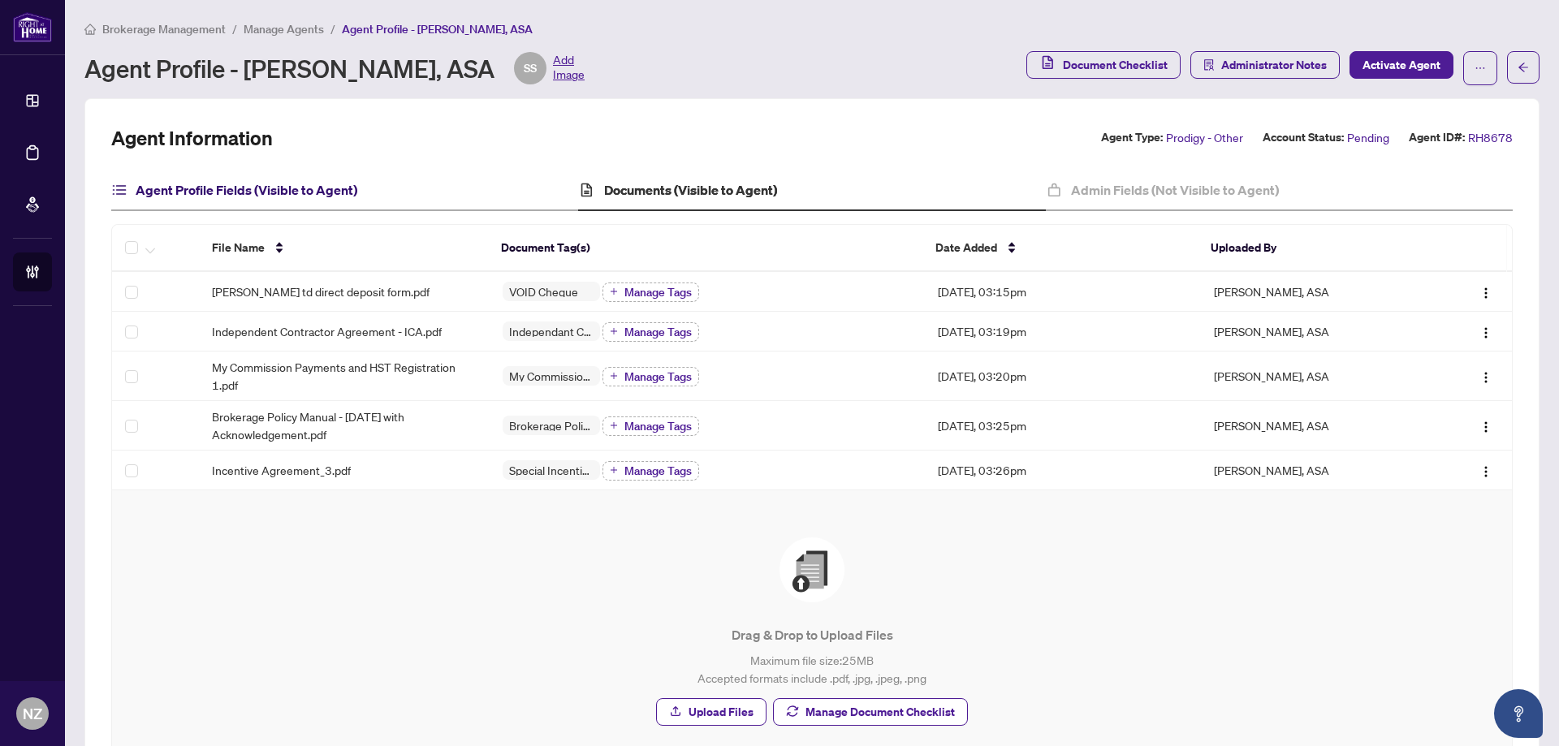
click at [278, 188] on h4 "Agent Profile Fields (Visible to Agent)" at bounding box center [247, 189] width 222 height 19
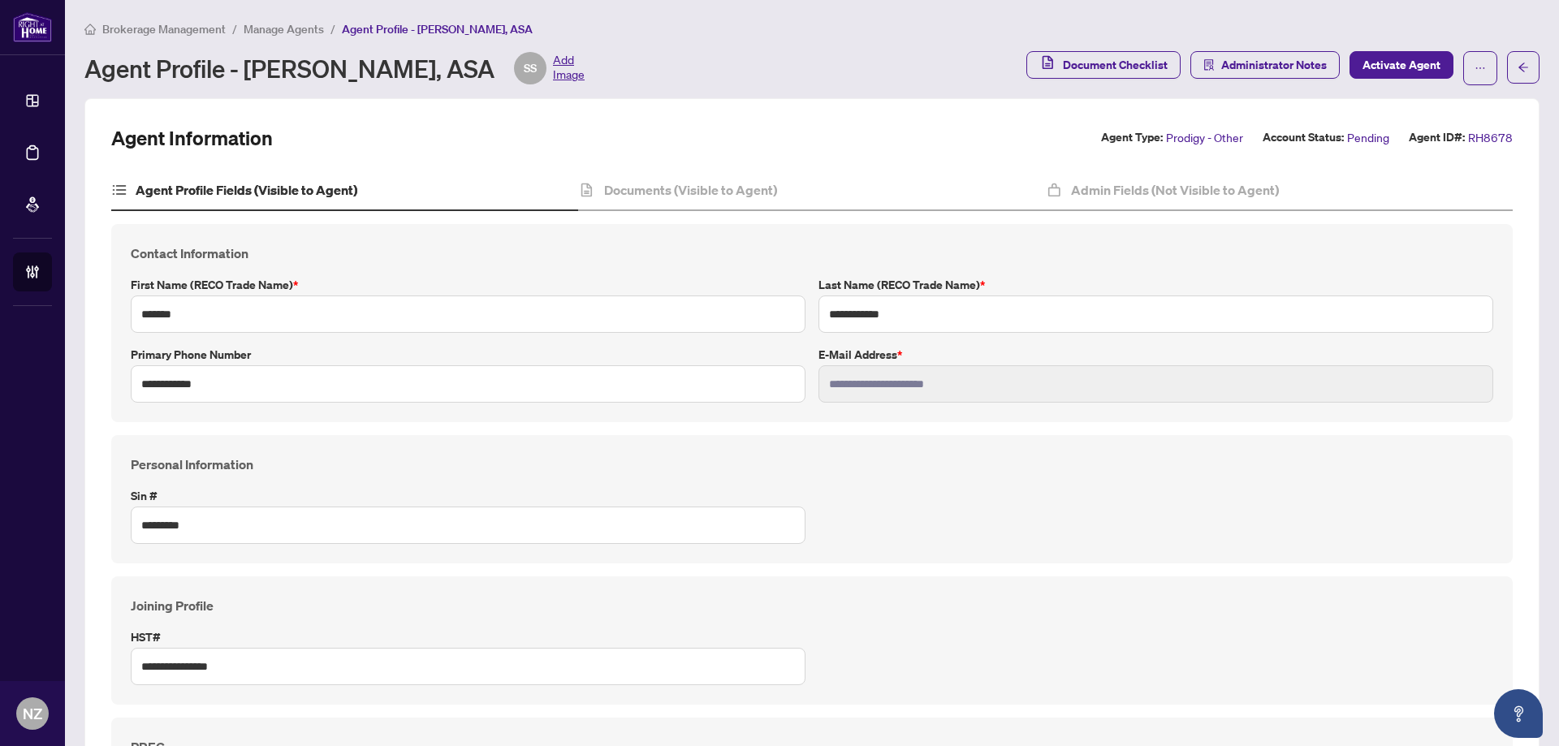
click at [155, 32] on span "Brokerage Management" at bounding box center [163, 29] width 123 height 15
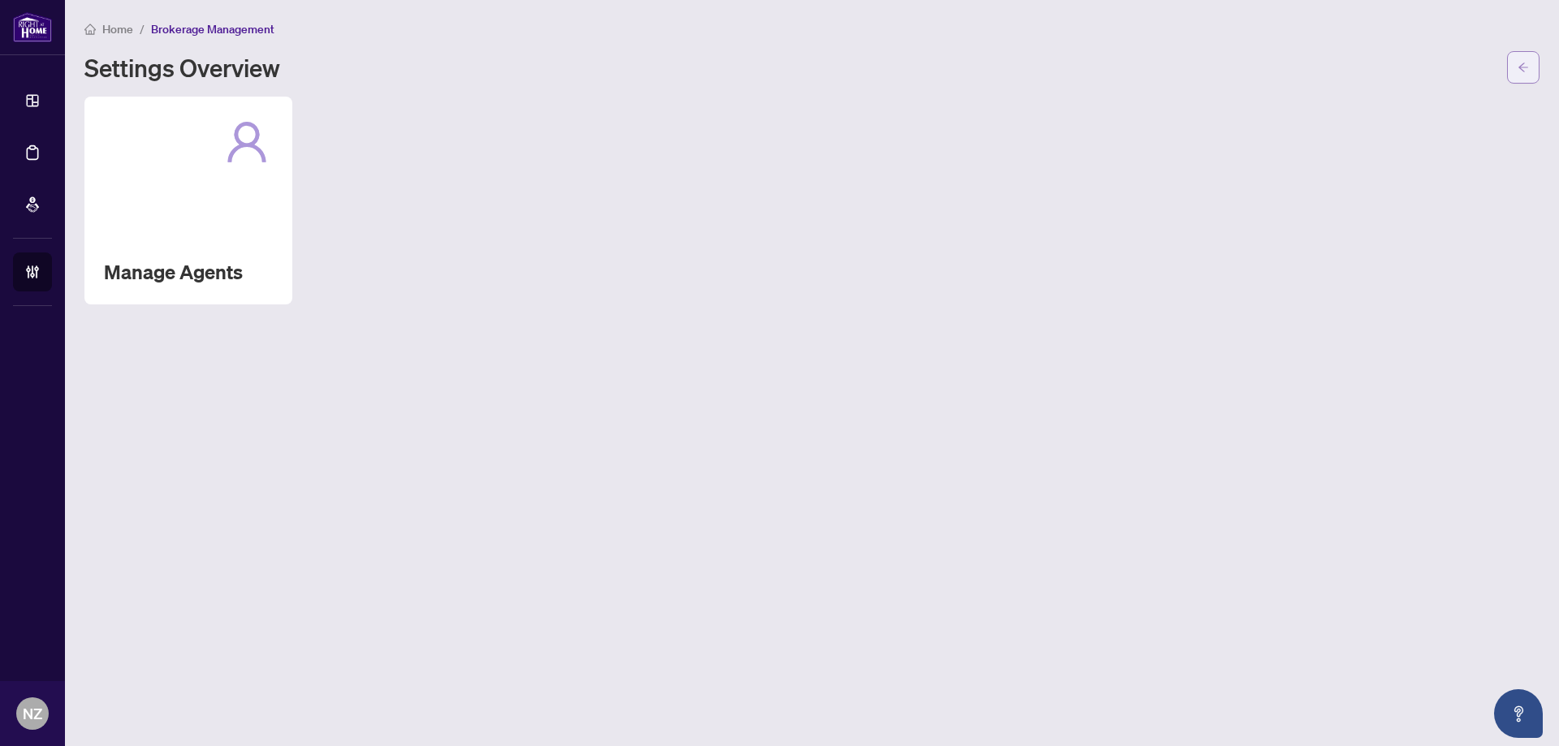
drag, startPoint x: 1530, startPoint y: 40, endPoint x: 1532, endPoint y: 68, distance: 28.5
click at [1531, 49] on div "Home / Brokerage Management Settings Overview" at bounding box center [811, 51] width 1455 height 64
click at [1531, 69] on button "button" at bounding box center [1523, 67] width 32 height 32
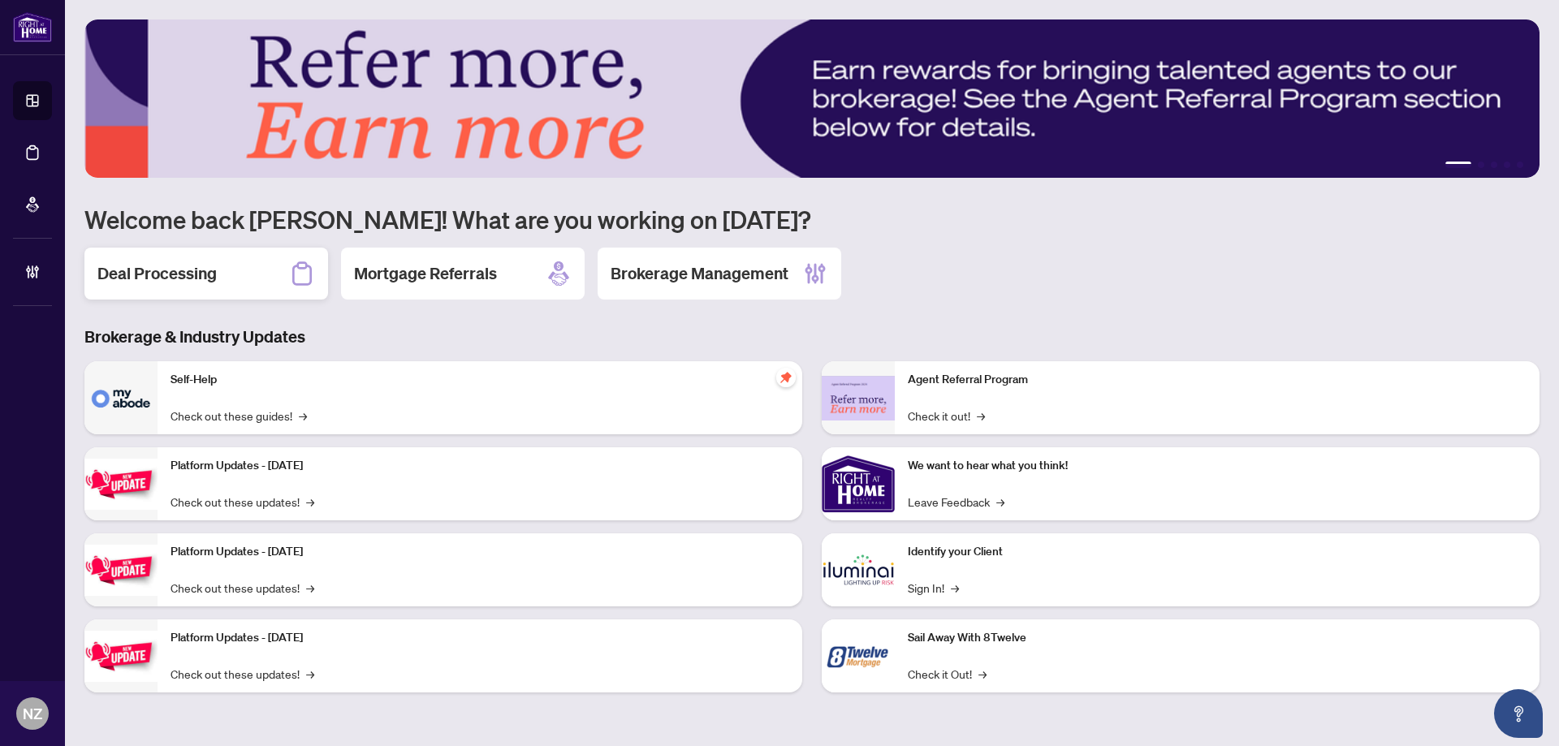
click at [170, 278] on h2 "Deal Processing" at bounding box center [156, 273] width 119 height 23
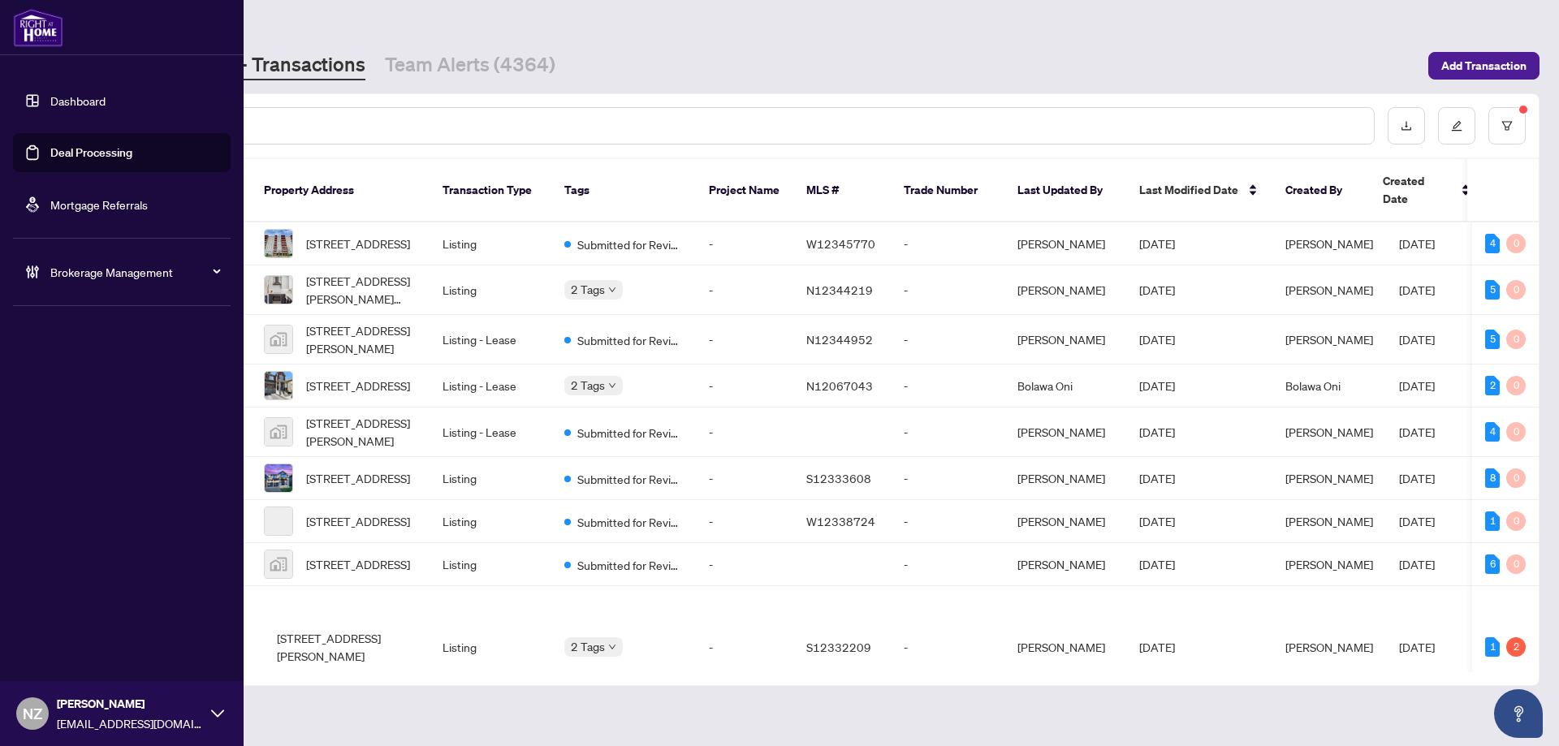
click at [37, 268] on icon at bounding box center [36, 271] width 4 height 12
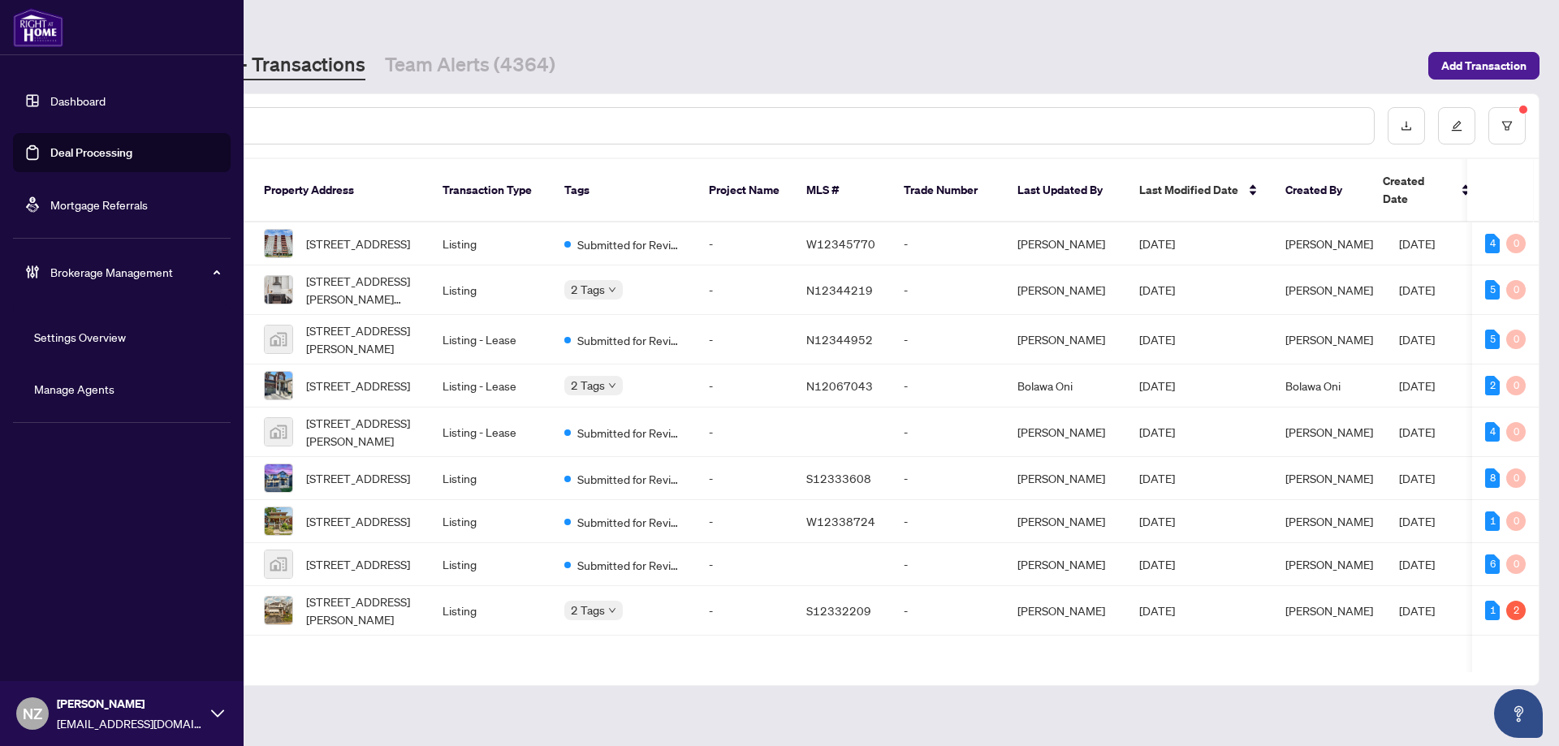
click at [64, 392] on link "Manage Agents" at bounding box center [74, 389] width 80 height 15
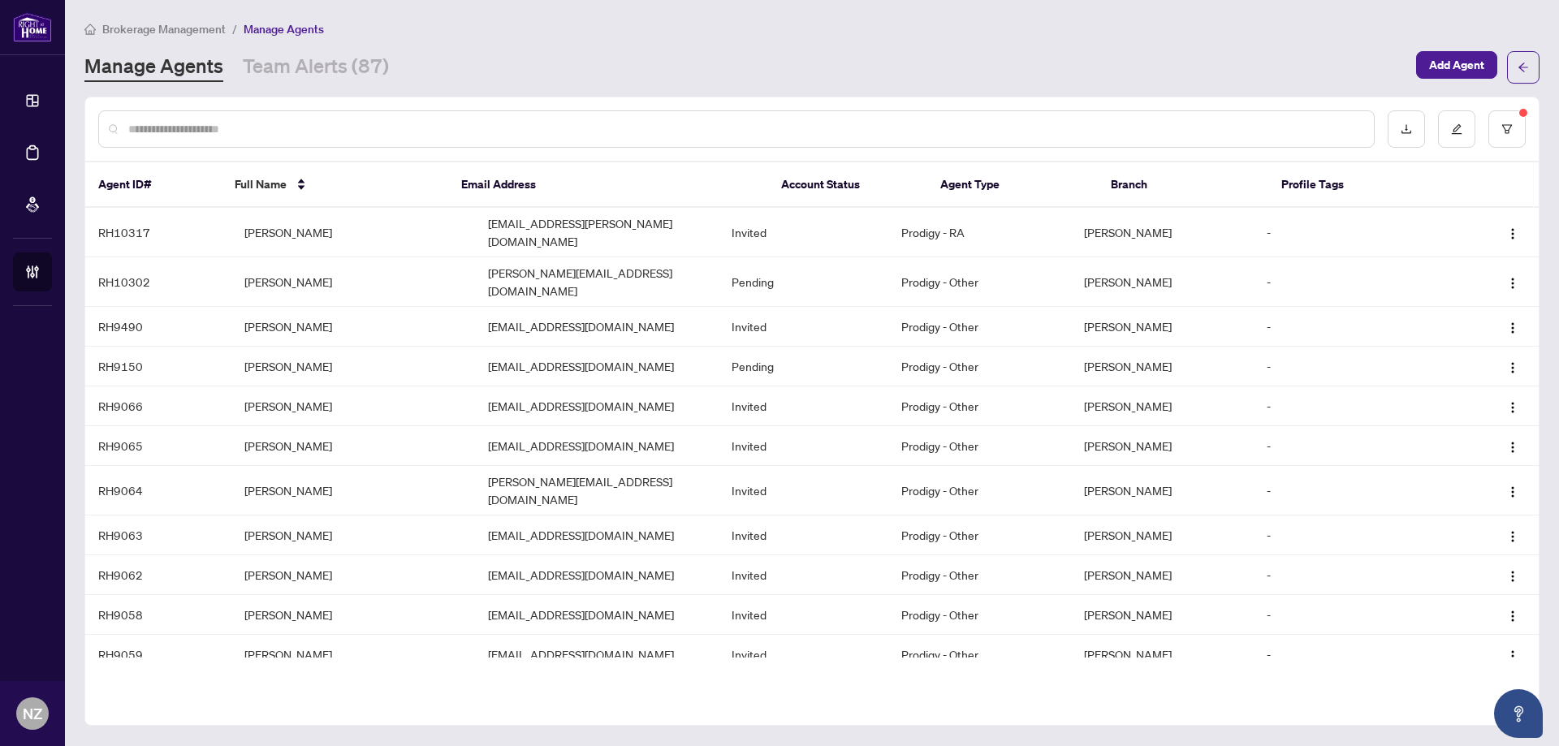
click at [199, 127] on input "text" at bounding box center [744, 129] width 1232 height 18
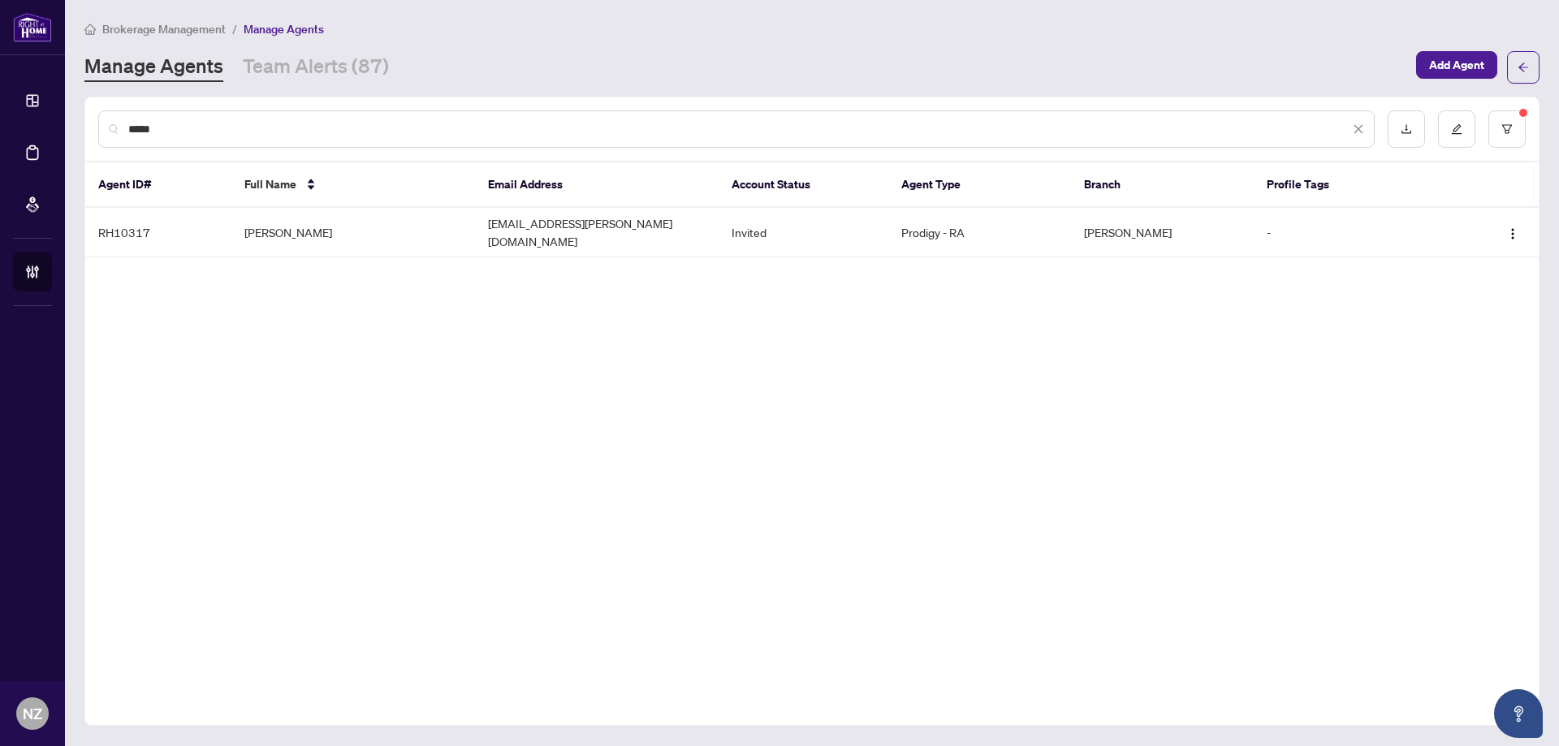
click at [195, 120] on input "*****" at bounding box center [738, 129] width 1221 height 18
type input "*"
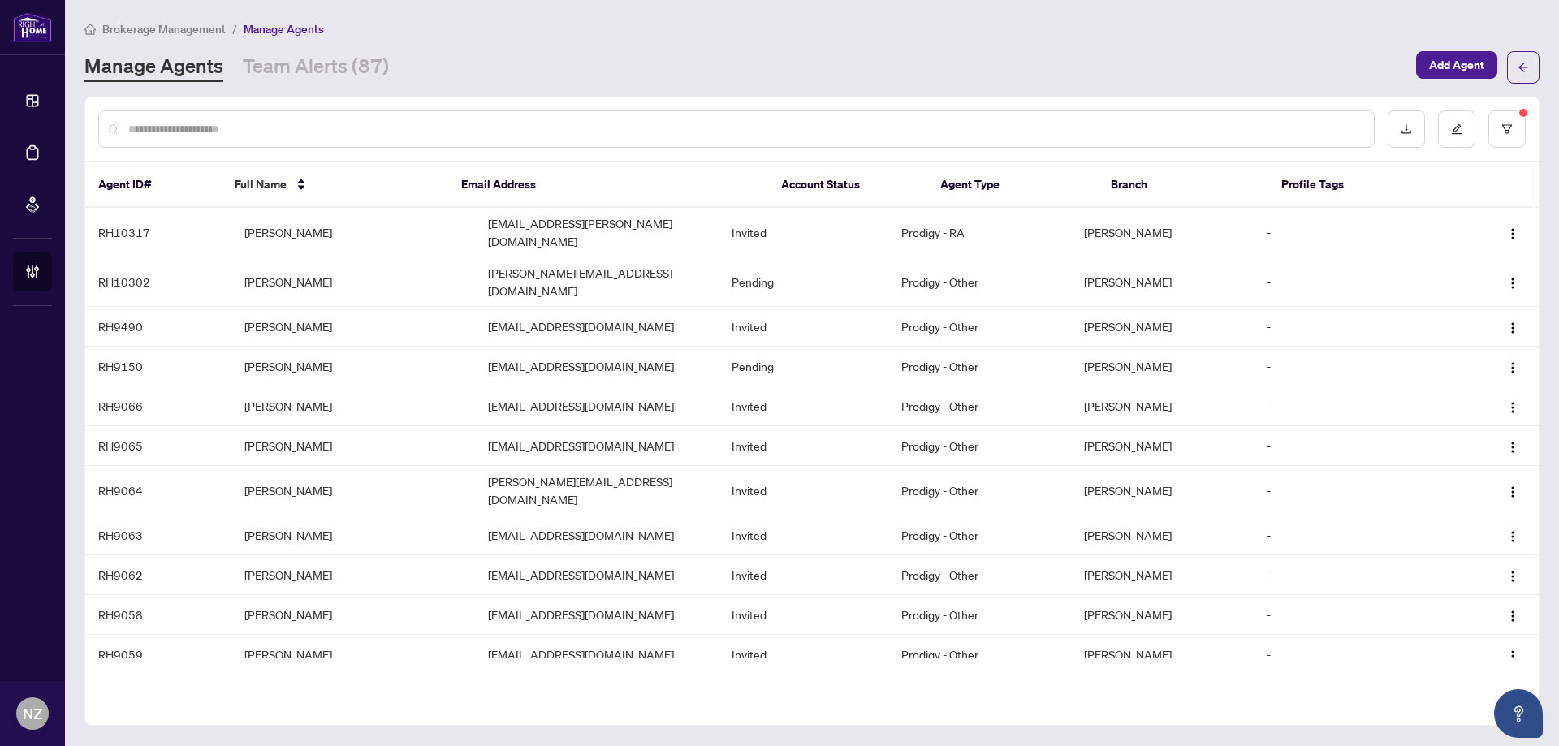
click at [241, 131] on input "text" at bounding box center [744, 129] width 1232 height 18
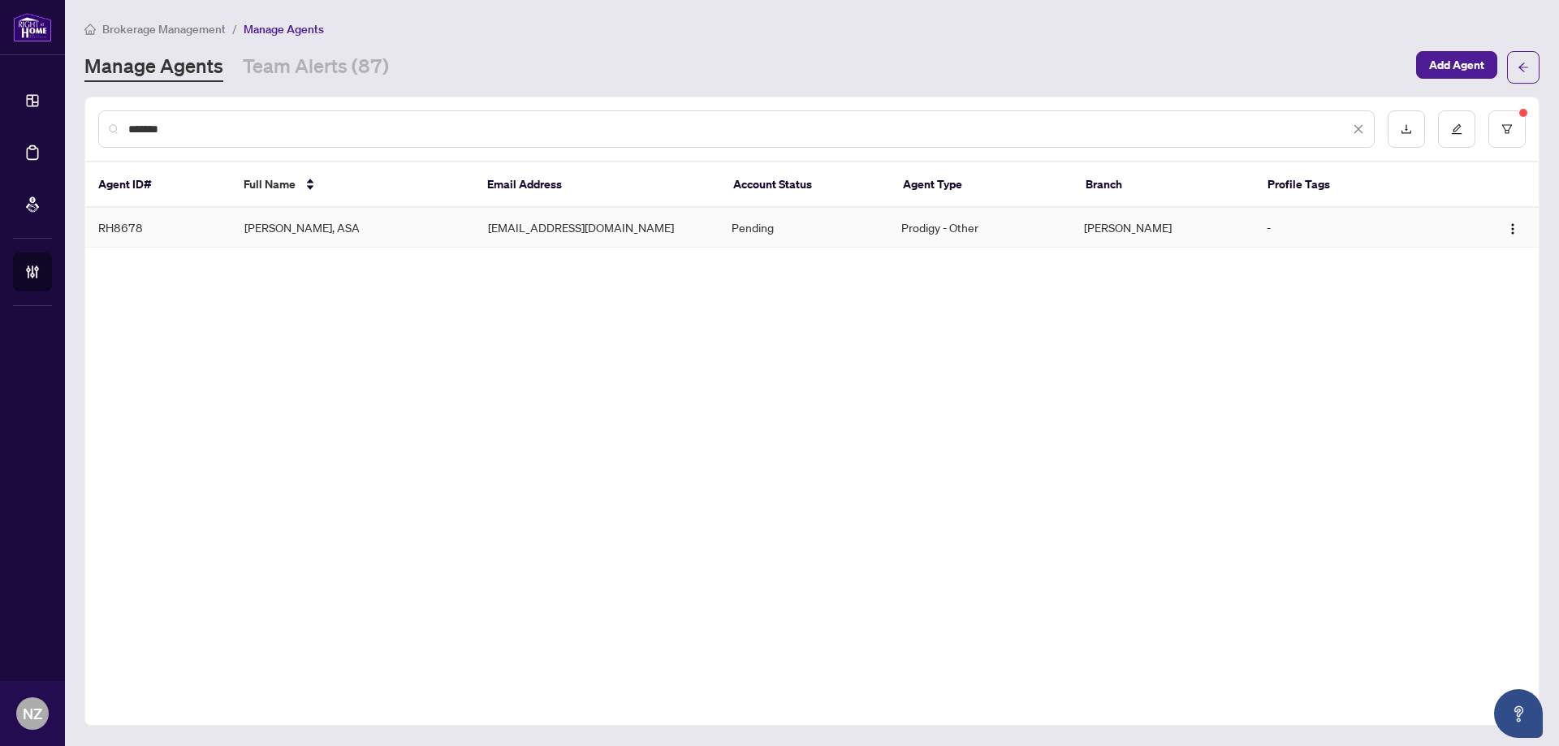
type input "*******"
click at [273, 231] on td "[PERSON_NAME], ASA" at bounding box center [353, 228] width 244 height 40
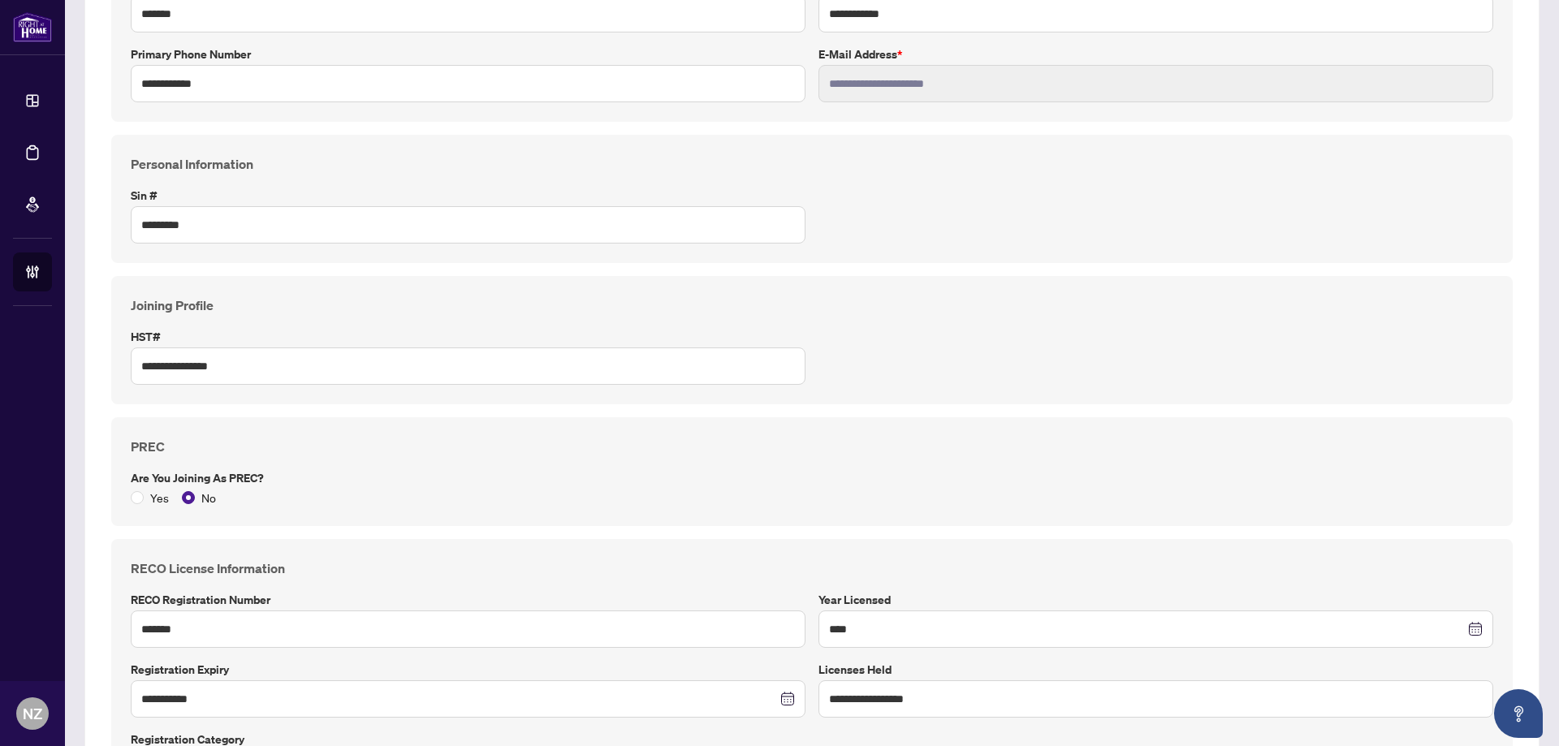
scroll to position [325, 0]
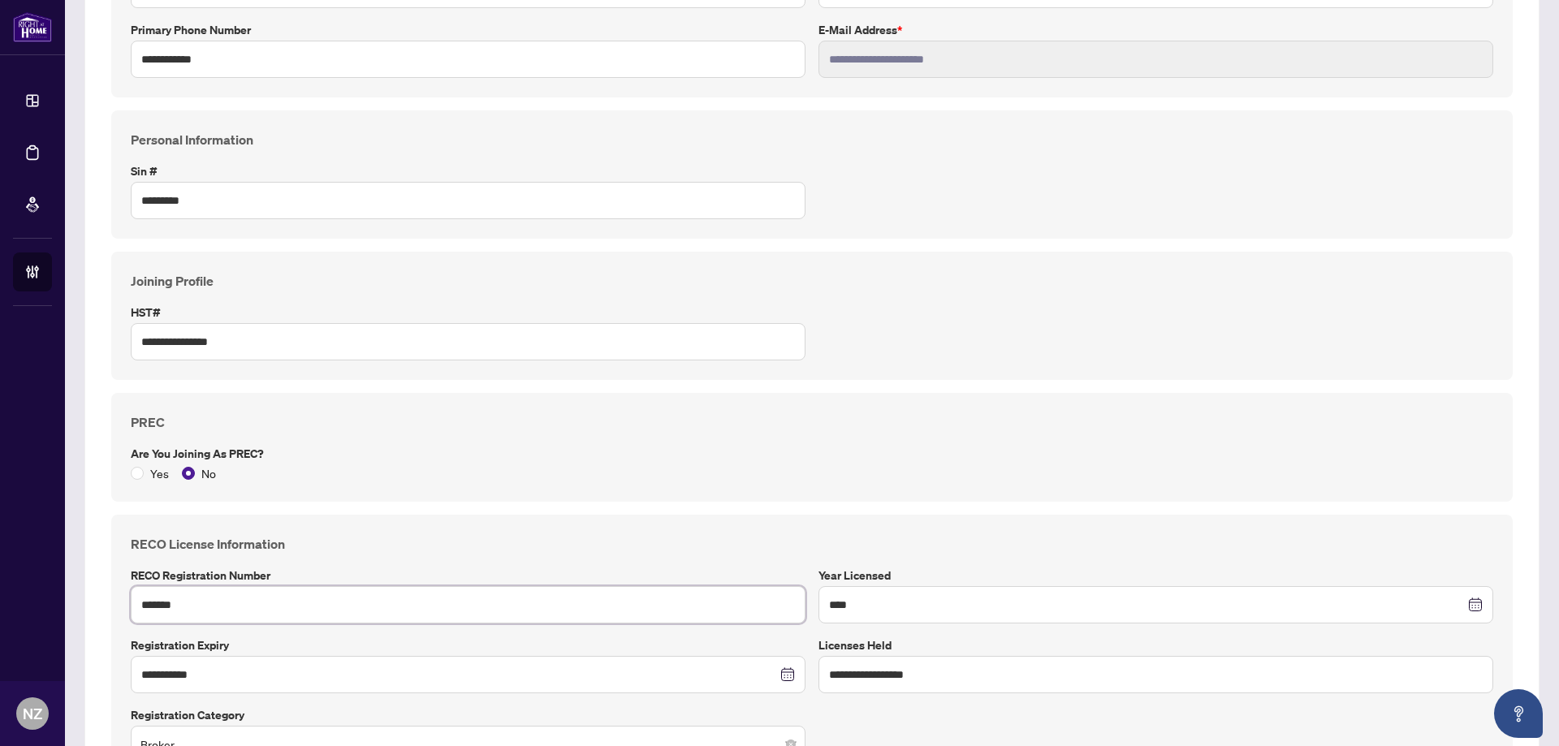
drag, startPoint x: 171, startPoint y: 603, endPoint x: 120, endPoint y: 597, distance: 51.6
click at [120, 597] on div "**********" at bounding box center [811, 649] width 1401 height 268
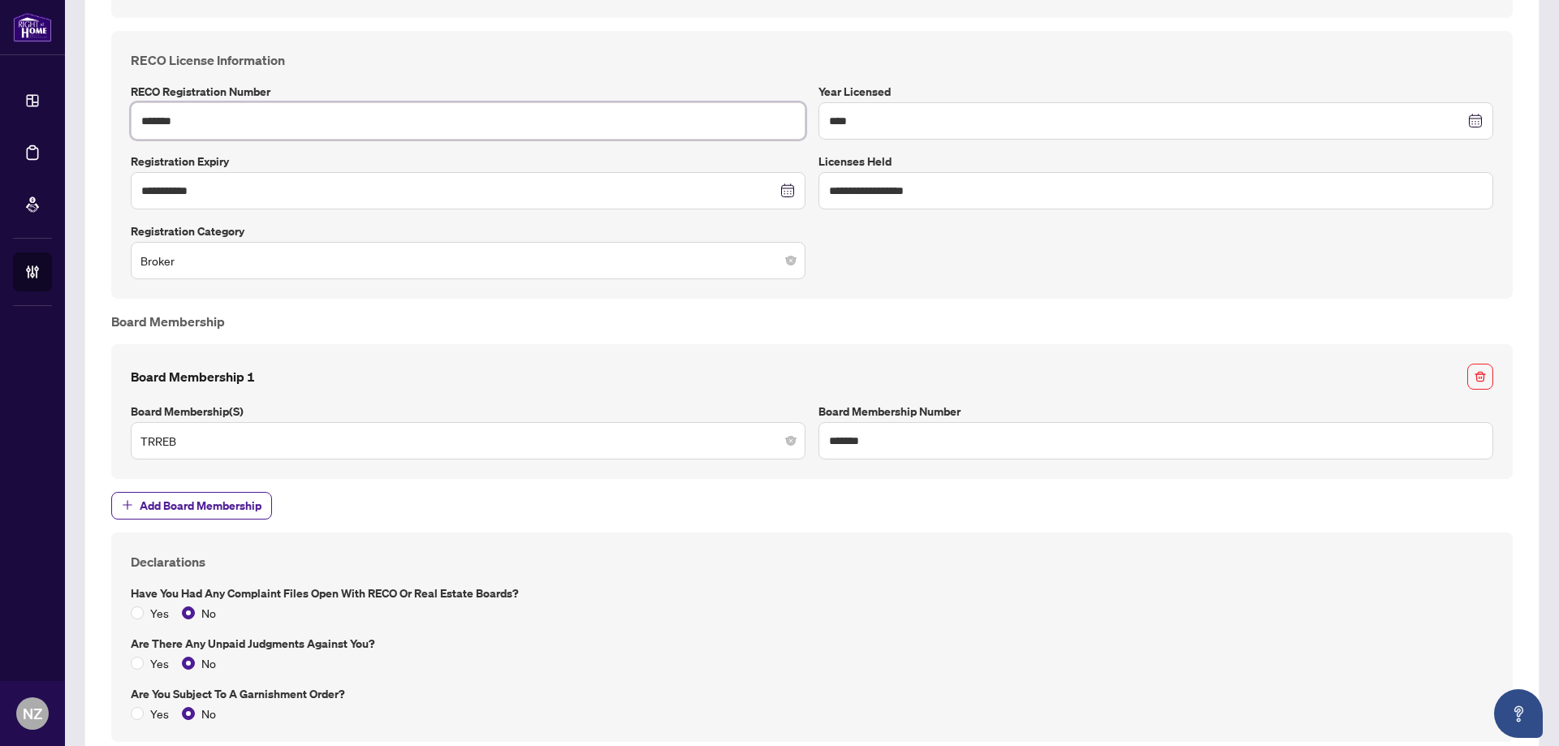
scroll to position [812, 0]
drag, startPoint x: 928, startPoint y: 448, endPoint x: 898, endPoint y: 446, distance: 30.1
click at [925, 448] on input "*******" at bounding box center [1155, 437] width 675 height 37
drag, startPoint x: 876, startPoint y: 433, endPoint x: 793, endPoint y: 434, distance: 82.8
click at [793, 434] on div "Board Membership 1 Board Membership(s) TRREB Board Membership Number *******" at bounding box center [811, 408] width 1375 height 96
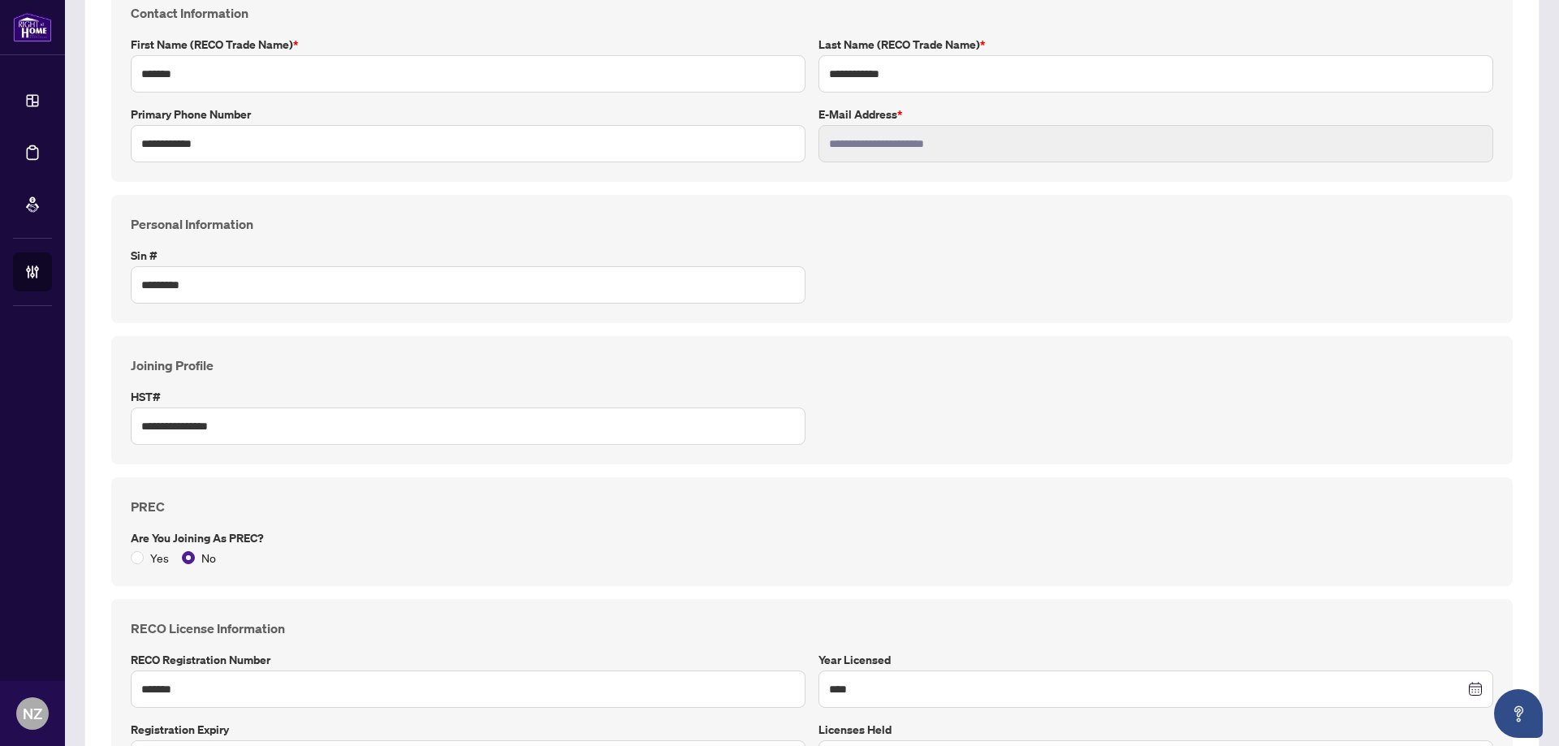
scroll to position [81, 0]
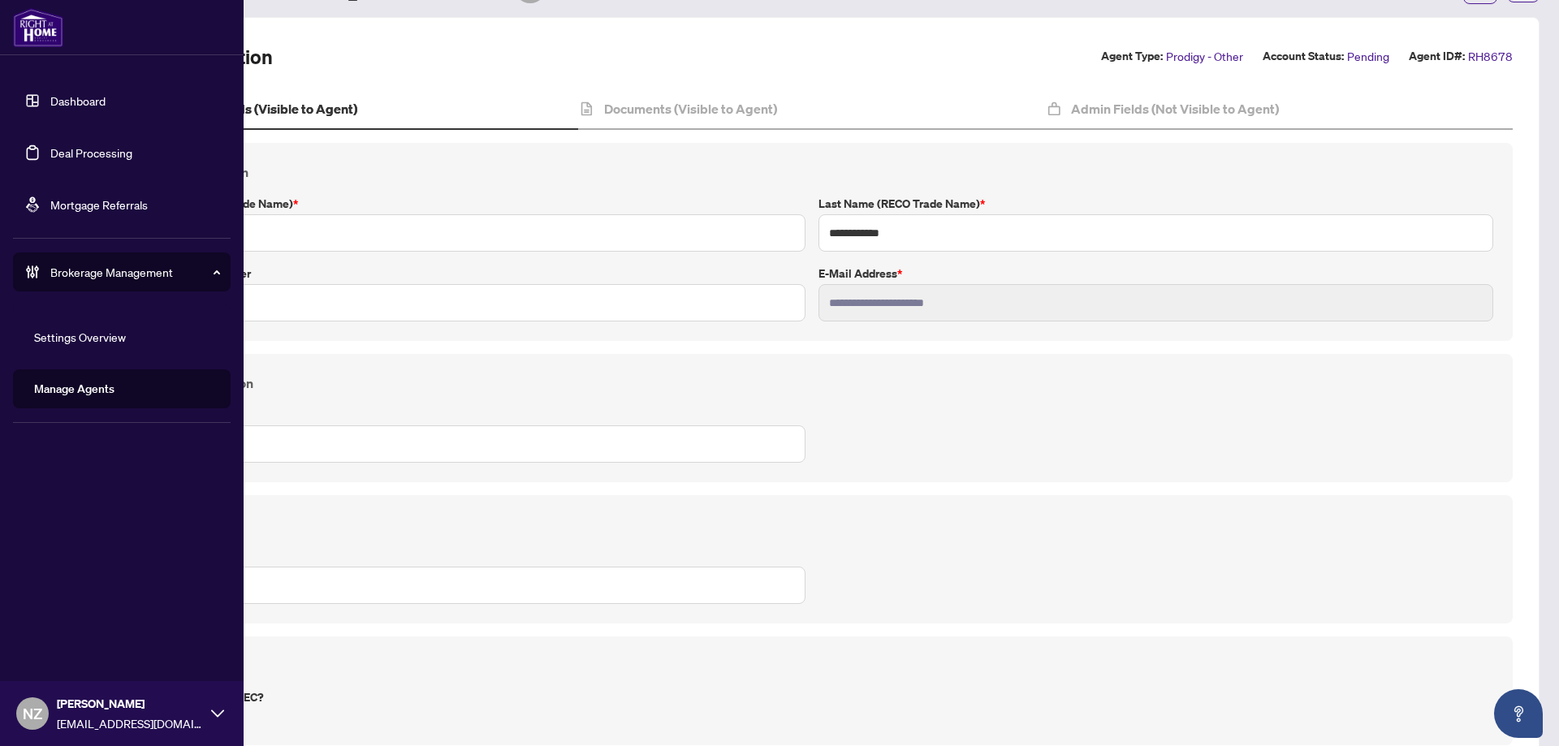
click at [87, 156] on link "Deal Processing" at bounding box center [91, 152] width 82 height 15
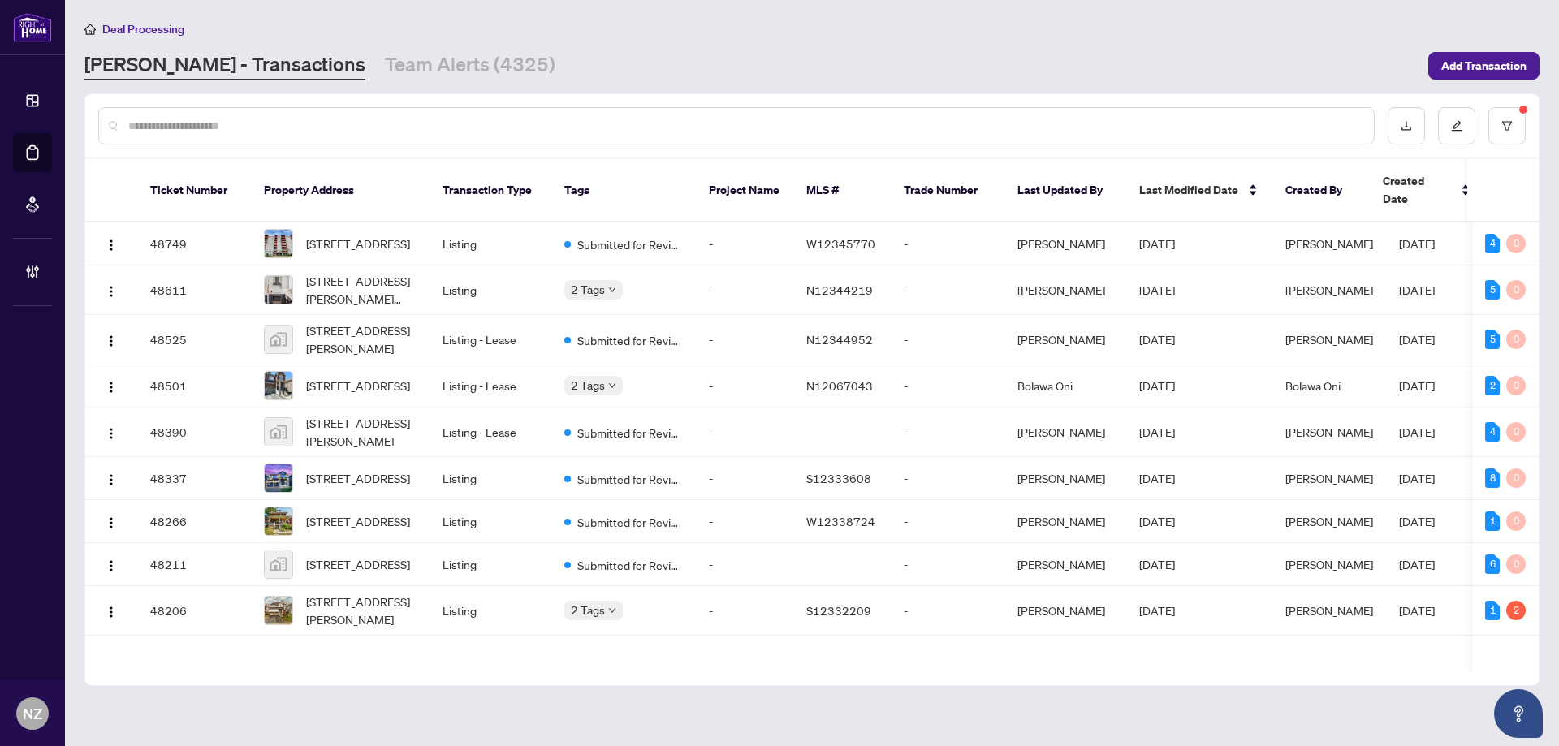
click at [186, 126] on input "text" at bounding box center [744, 126] width 1232 height 18
click at [1505, 127] on icon "filter" at bounding box center [1507, 125] width 10 height 9
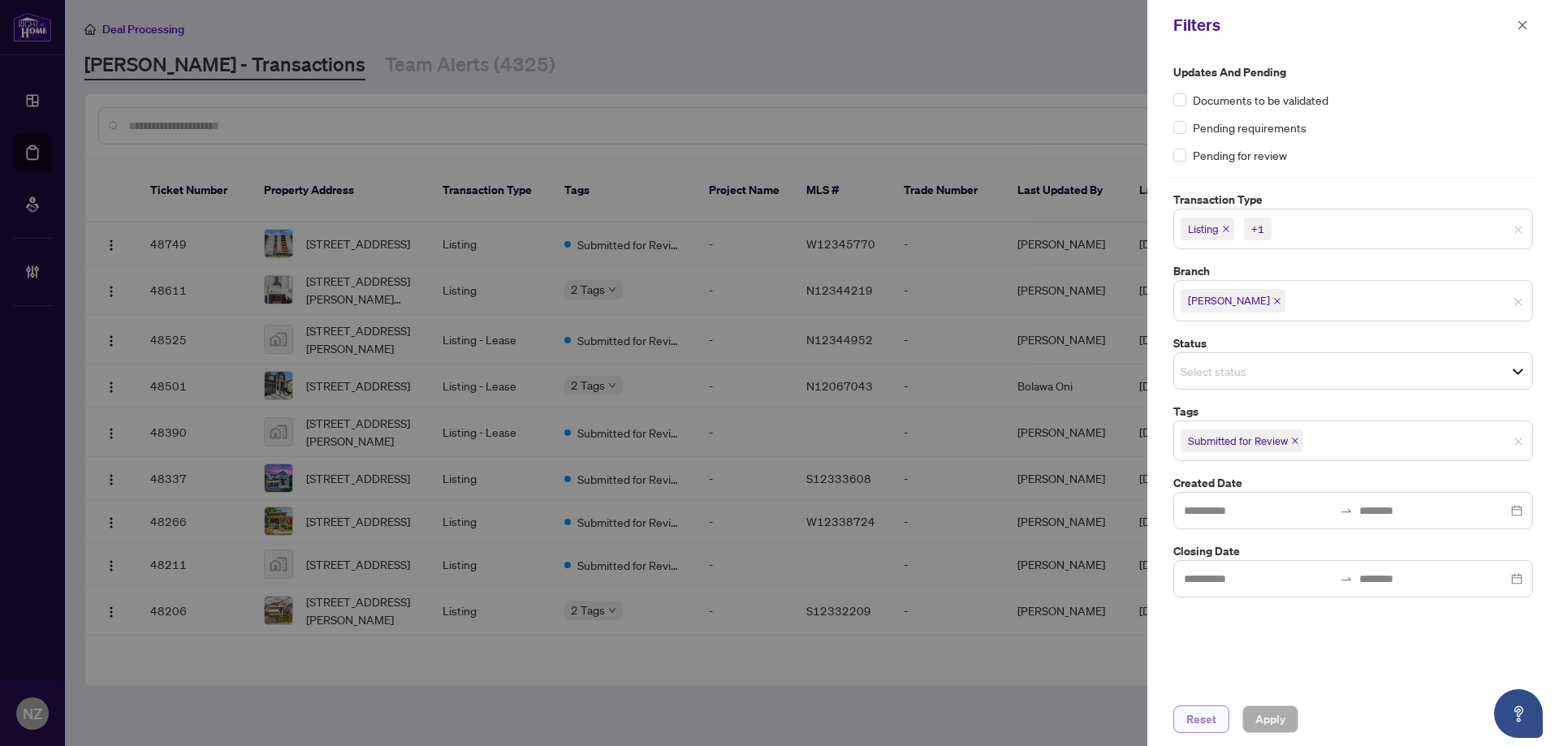
drag, startPoint x: 1195, startPoint y: 720, endPoint x: 1297, endPoint y: 694, distance: 105.5
click at [1197, 720] on span "Reset" at bounding box center [1201, 719] width 30 height 26
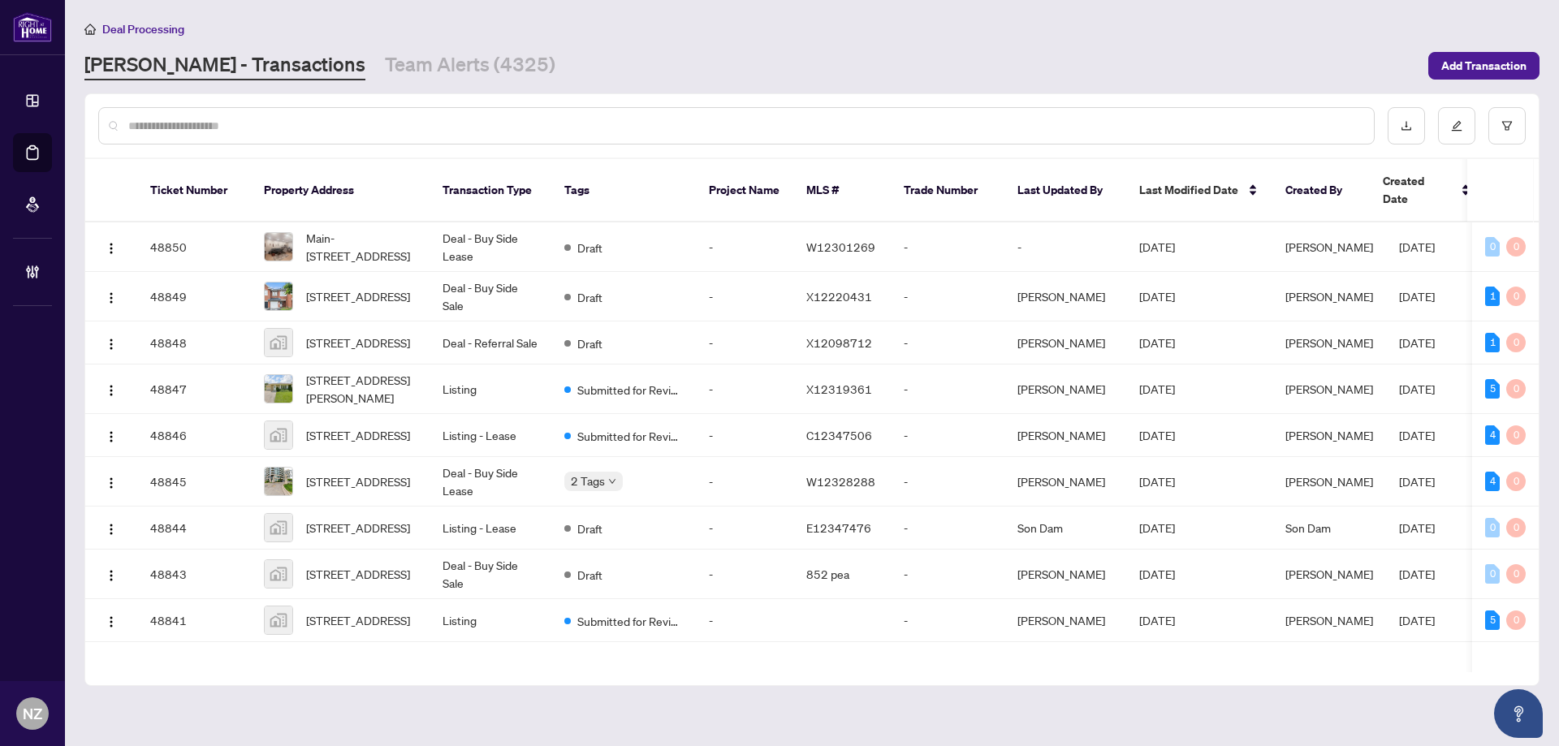
click at [157, 124] on input "text" at bounding box center [744, 126] width 1232 height 18
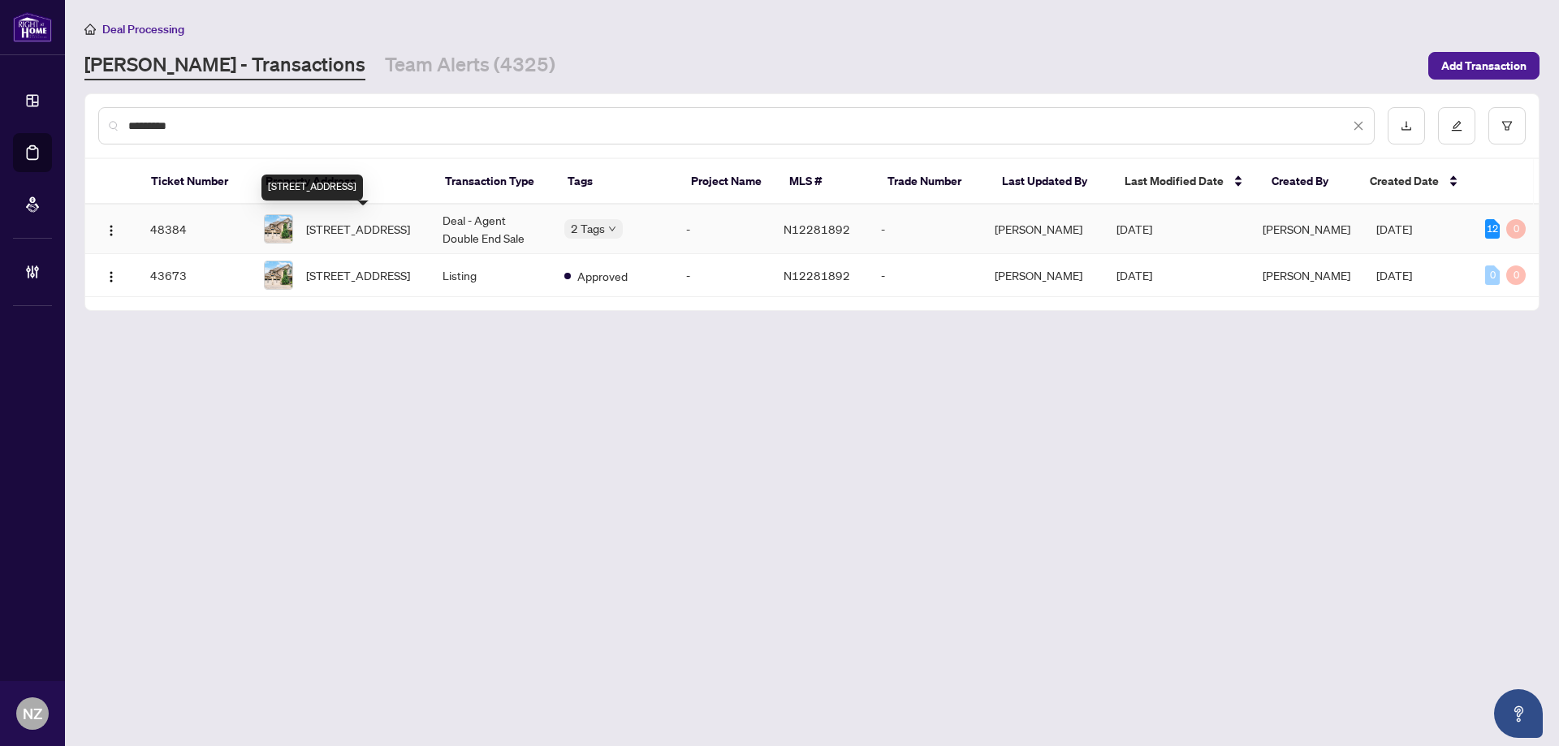
type input "*********"
click at [357, 222] on span "169 Green Manor Cres, Vaughan, Ontario L4L 9R9, Canada" at bounding box center [358, 229] width 104 height 18
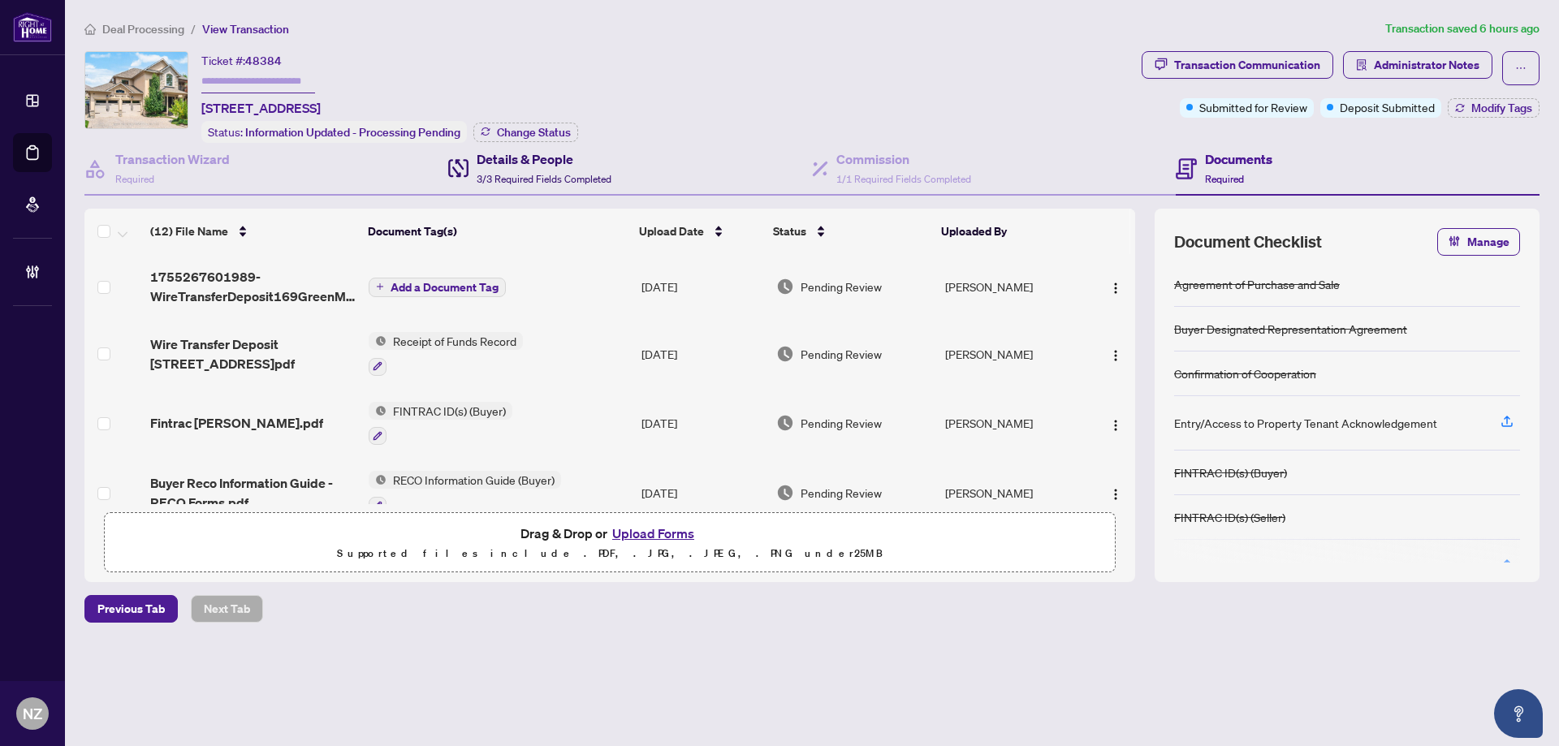
click at [533, 167] on div "Details & People 3/3 Required Fields Completed" at bounding box center [544, 168] width 135 height 38
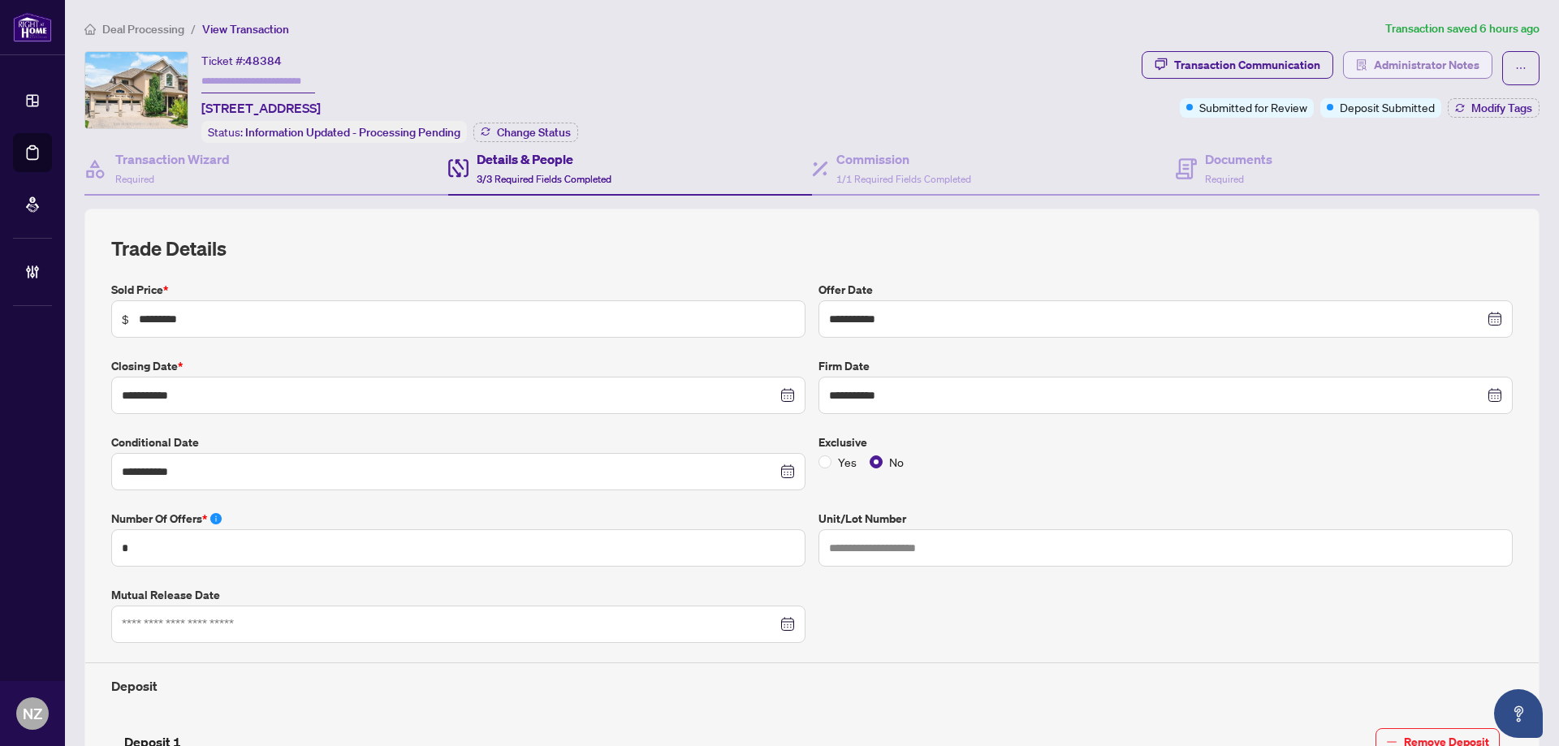
click at [1417, 65] on span "Administrator Notes" at bounding box center [1427, 65] width 106 height 26
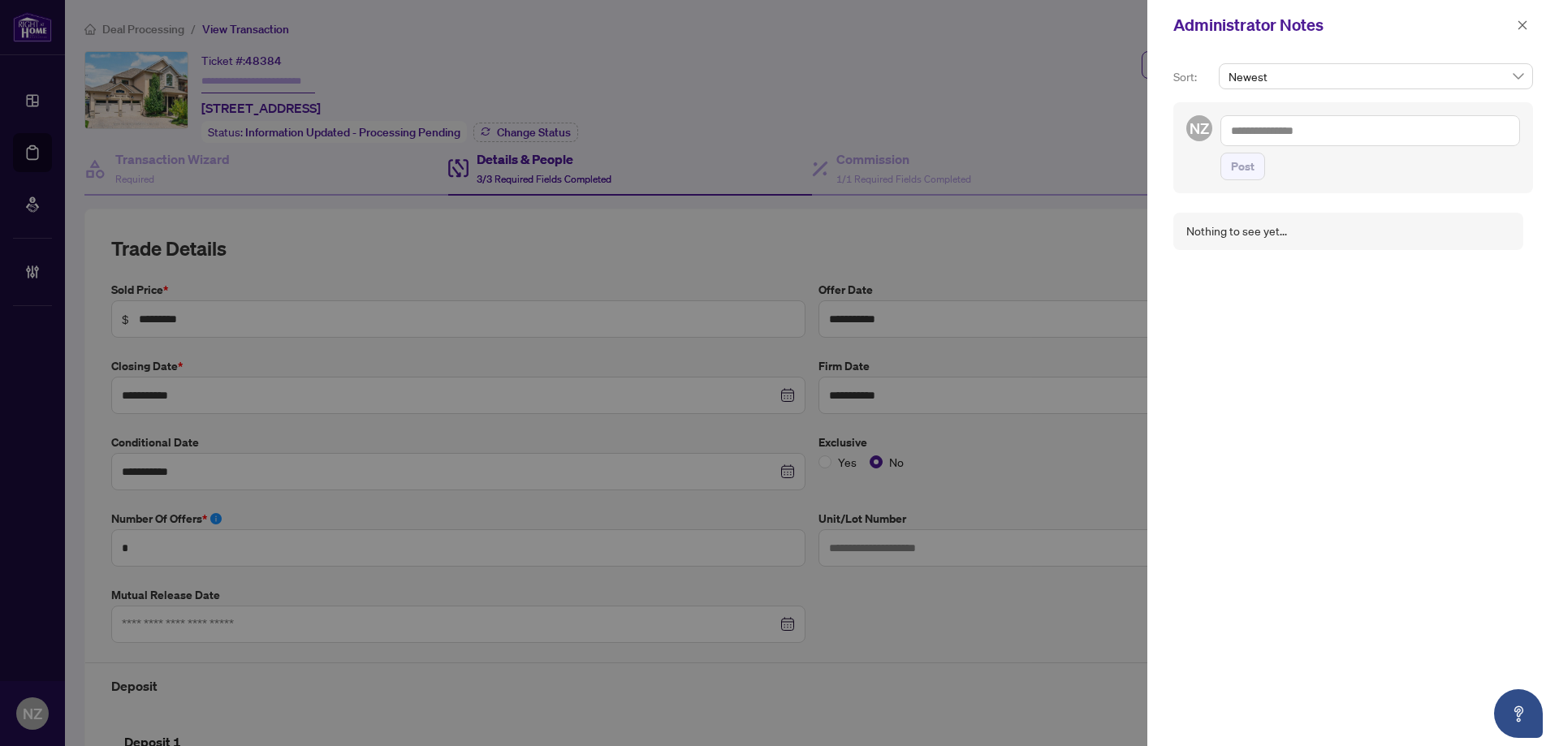
click at [1327, 139] on textarea at bounding box center [1370, 130] width 300 height 31
type textarea "**********"
click at [1242, 183] on span "Post" at bounding box center [1243, 183] width 24 height 26
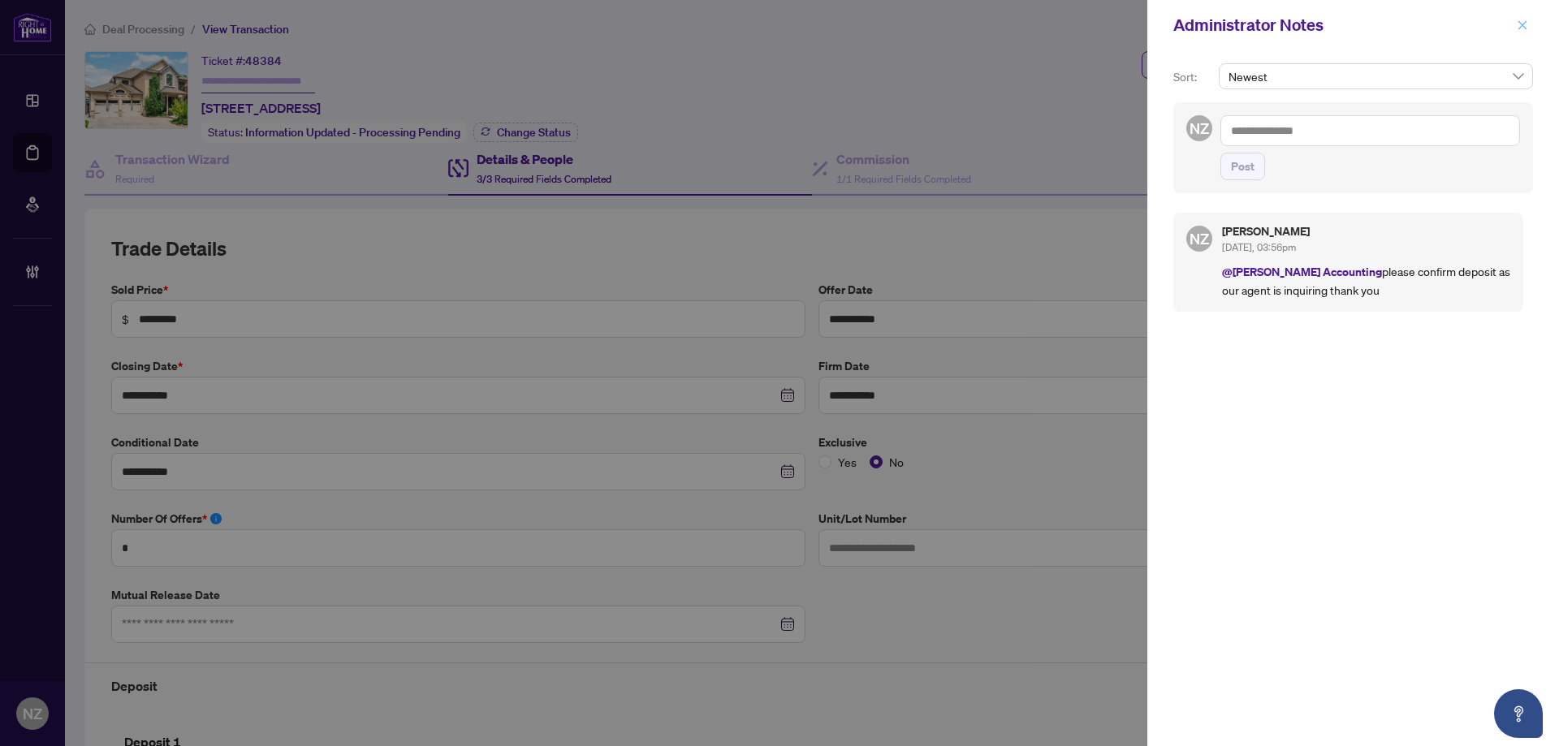
click at [1525, 26] on icon "close" at bounding box center [1522, 24] width 11 height 11
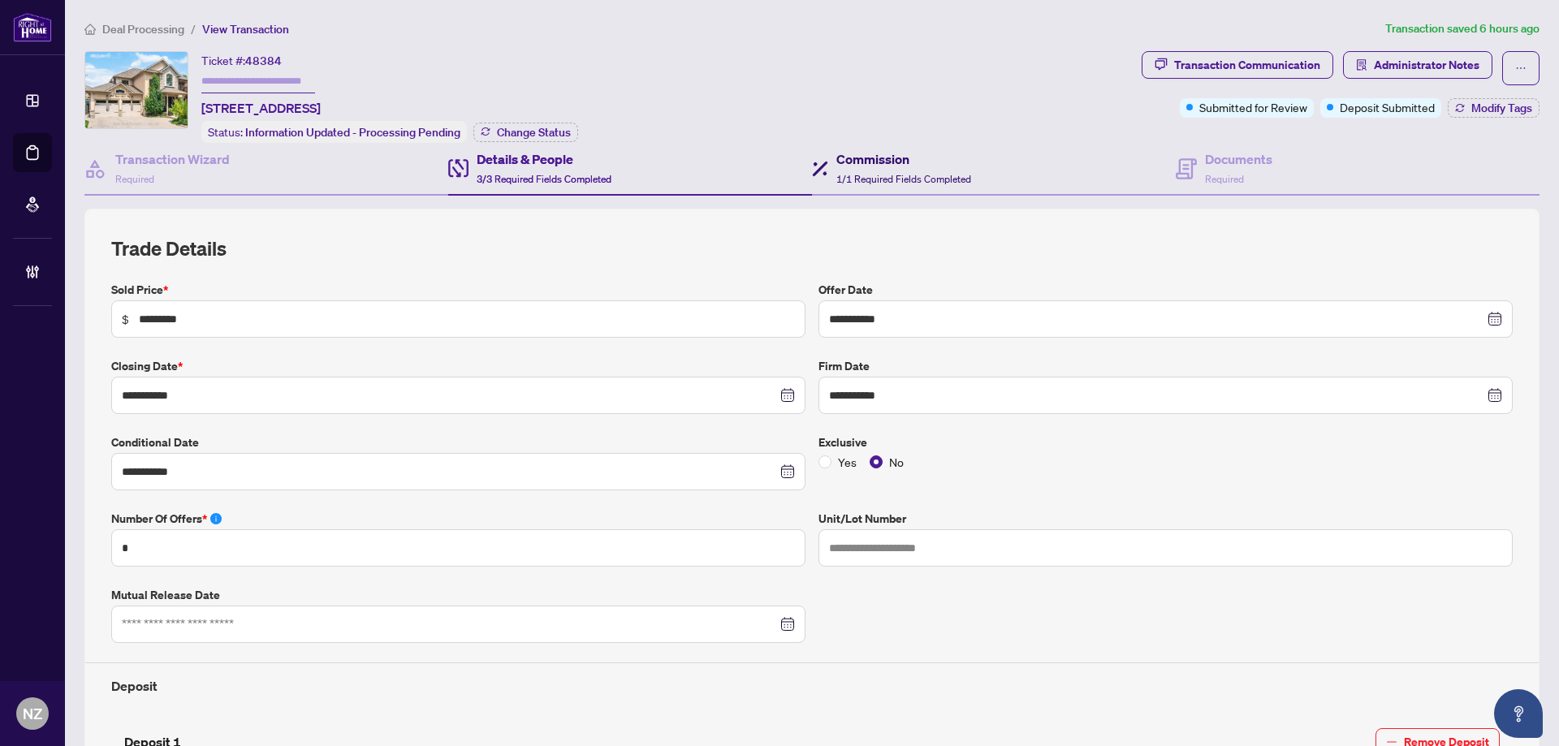
click at [882, 166] on h4 "Commission" at bounding box center [903, 158] width 135 height 19
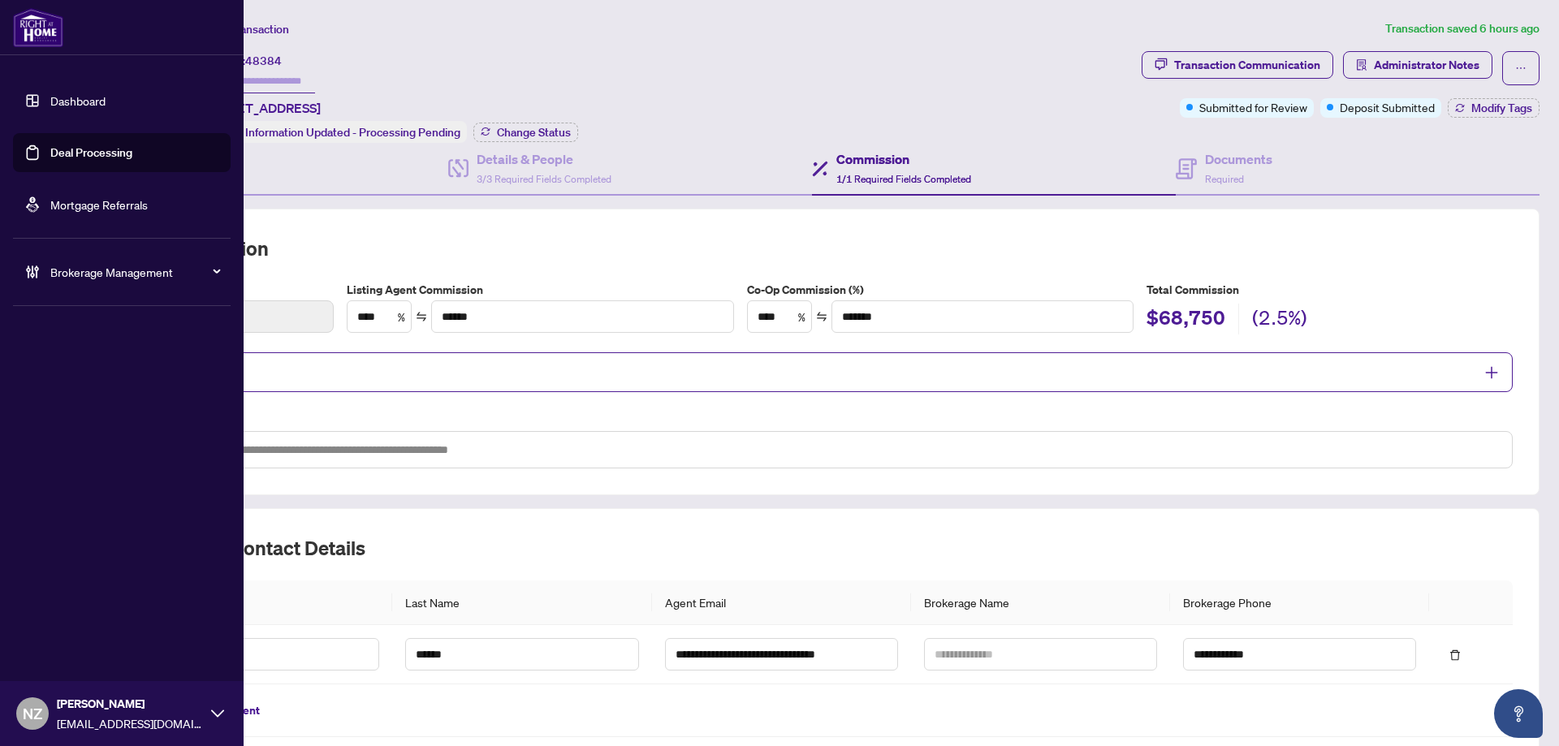
click at [88, 271] on span "Brokerage Management" at bounding box center [134, 272] width 169 height 18
click at [74, 391] on link "Manage Agents" at bounding box center [74, 389] width 80 height 15
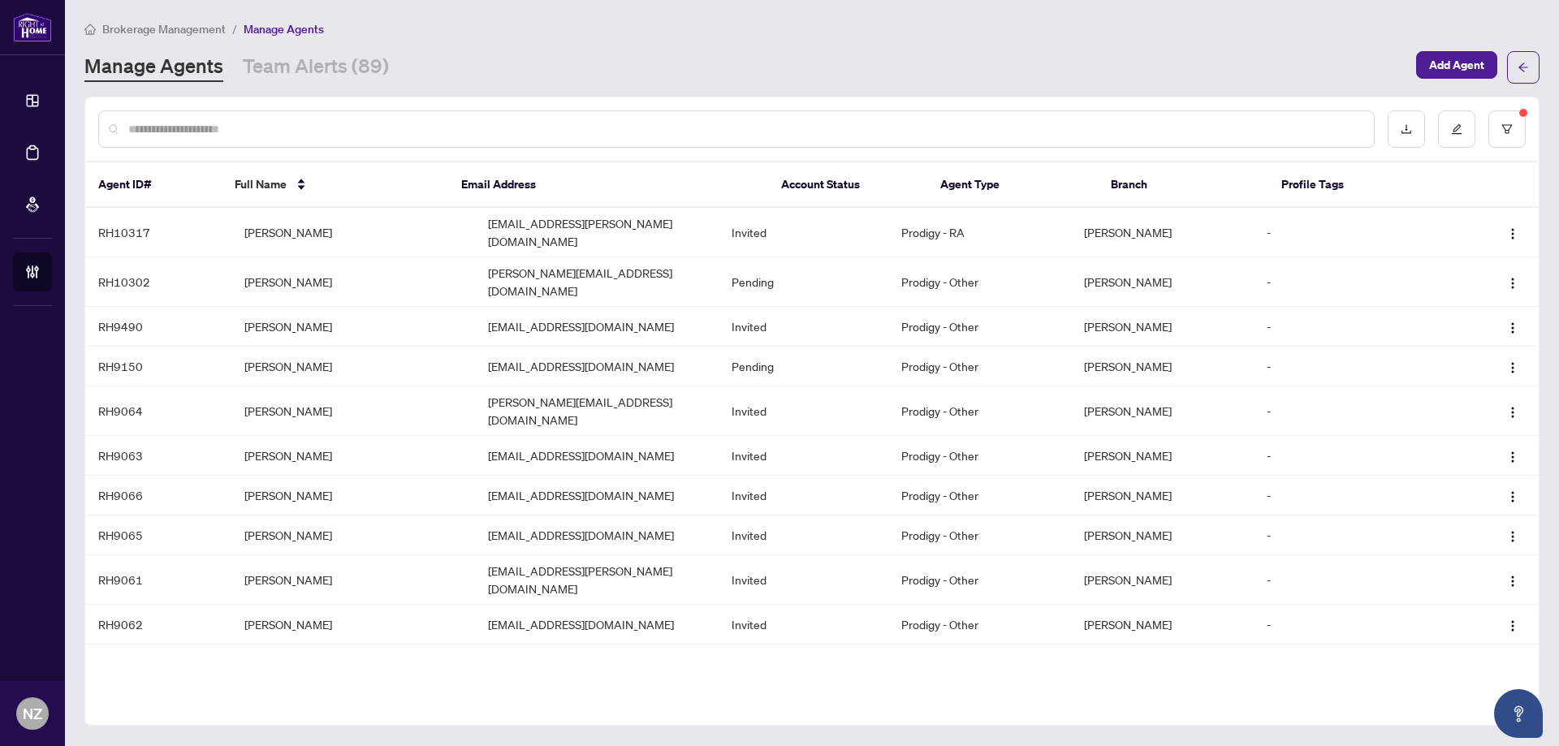
drag, startPoint x: 227, startPoint y: 127, endPoint x: 236, endPoint y: 140, distance: 15.6
click at [228, 132] on input "text" at bounding box center [744, 129] width 1232 height 18
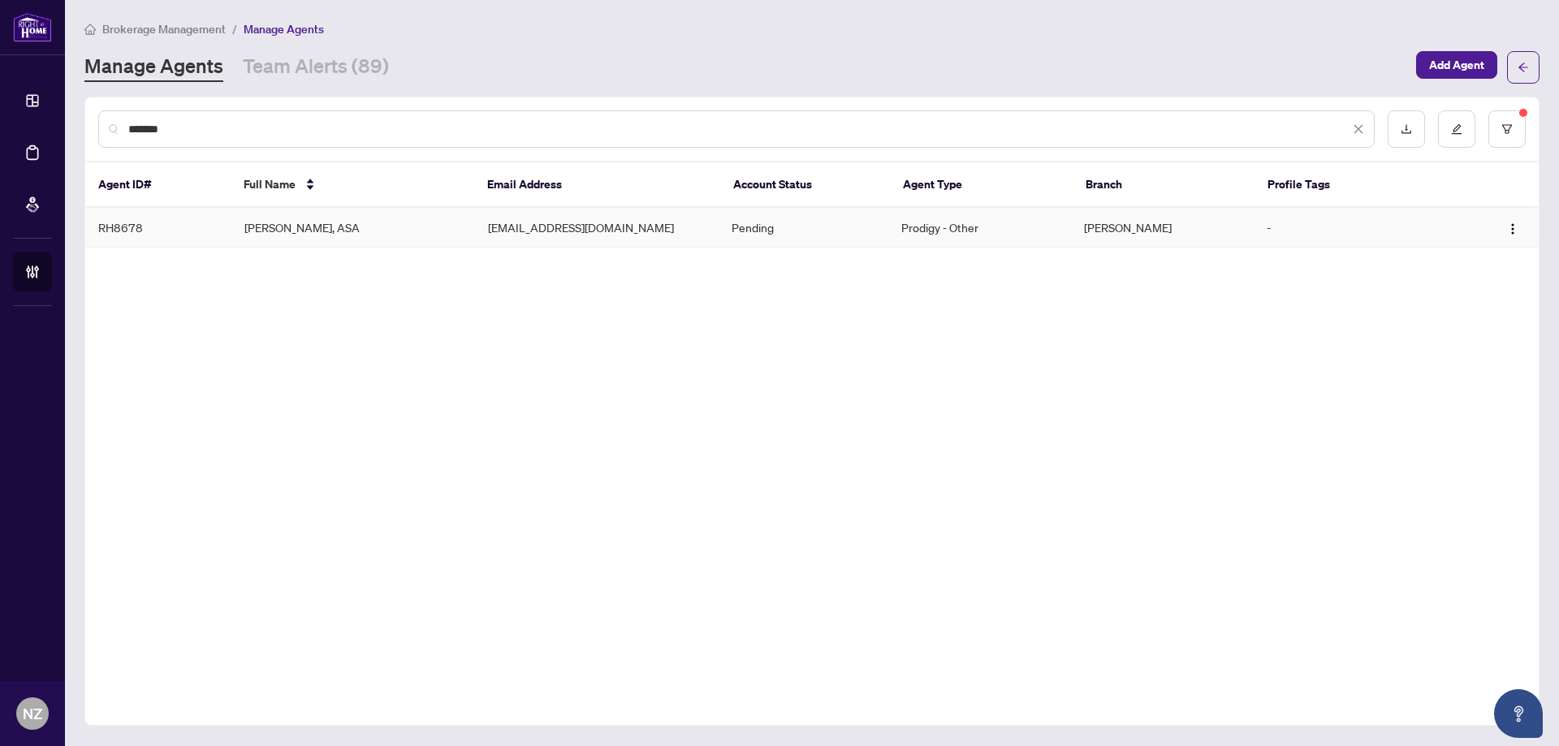
type input "*******"
click at [262, 231] on td "[PERSON_NAME], ASA" at bounding box center [353, 228] width 244 height 40
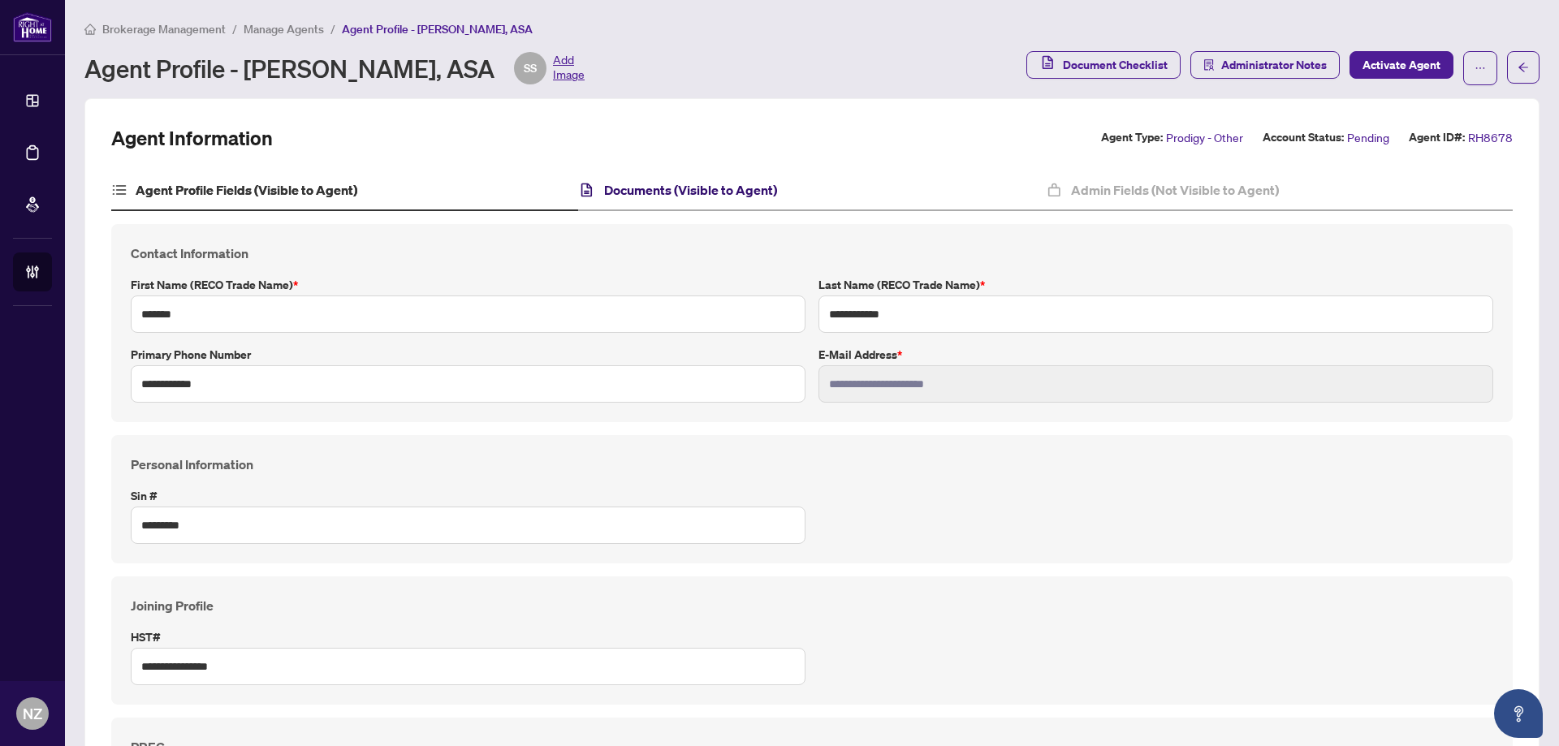
click at [692, 189] on h4 "Documents (Visible to Agent)" at bounding box center [690, 189] width 173 height 19
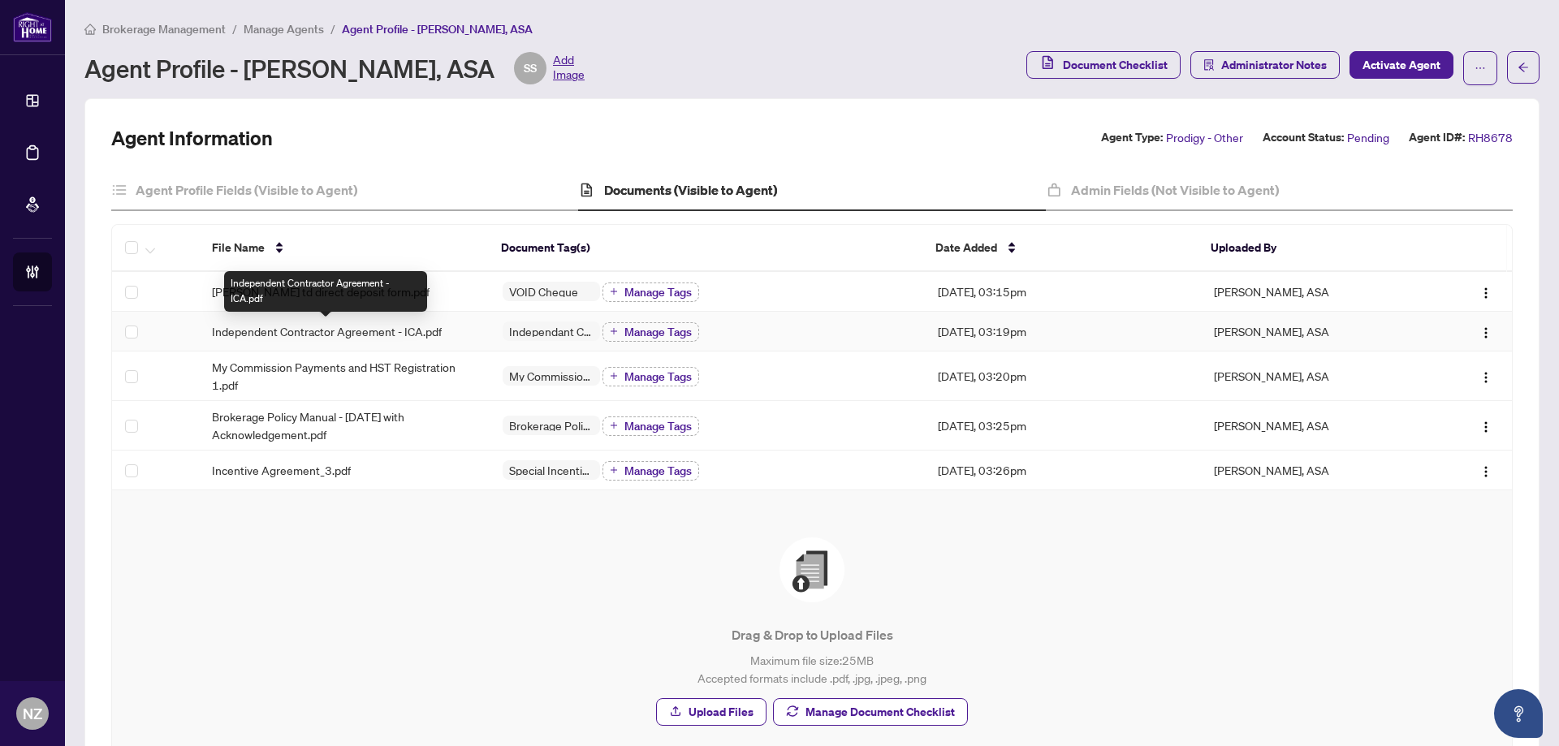
click at [330, 335] on span "Independent Contractor Agreement - ICA.pdf" at bounding box center [327, 331] width 230 height 18
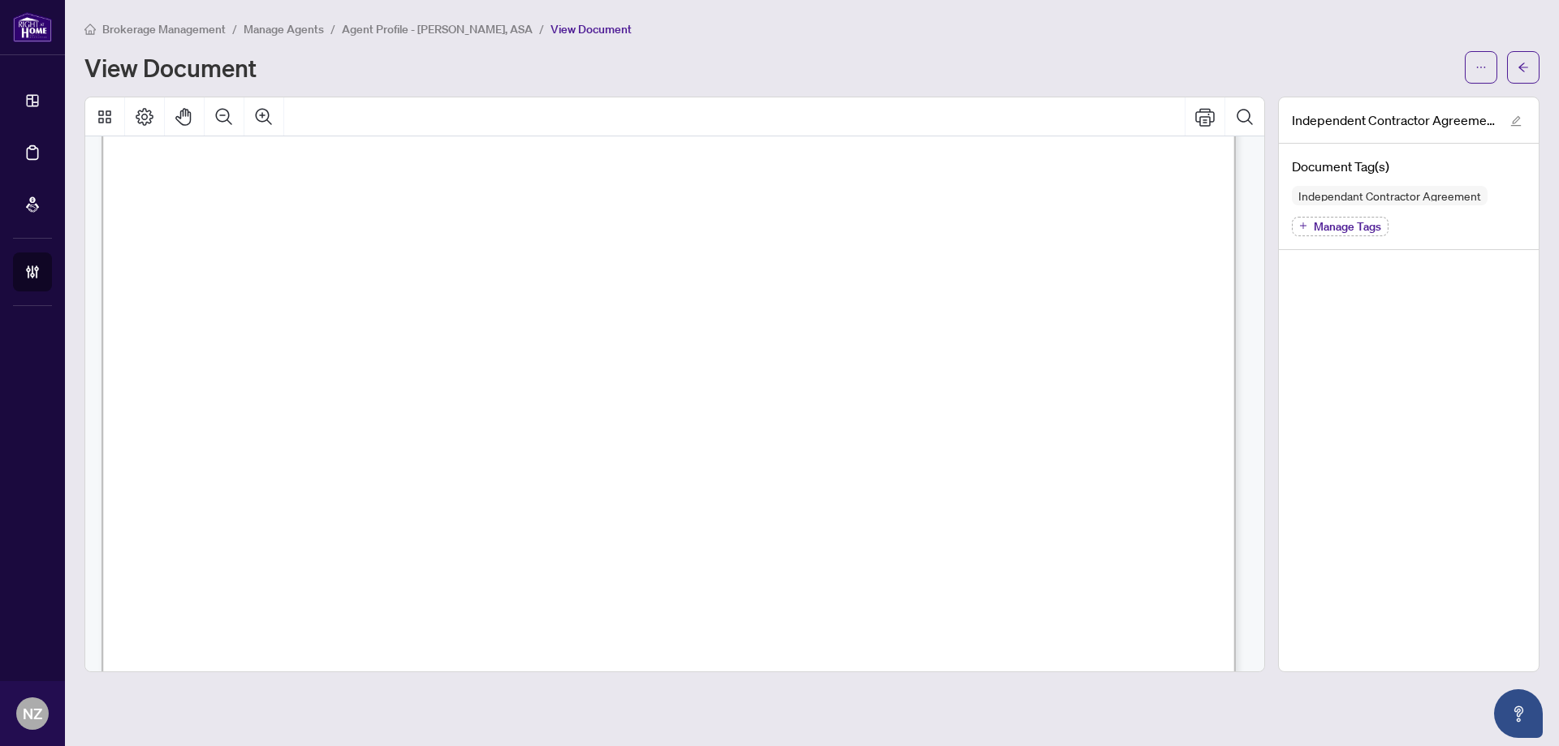
scroll to position [23166, 0]
click at [1474, 66] on button "button" at bounding box center [1481, 67] width 32 height 32
click at [1387, 101] on span "Download" at bounding box center [1422, 102] width 123 height 18
click at [1529, 67] on button "button" at bounding box center [1523, 67] width 32 height 32
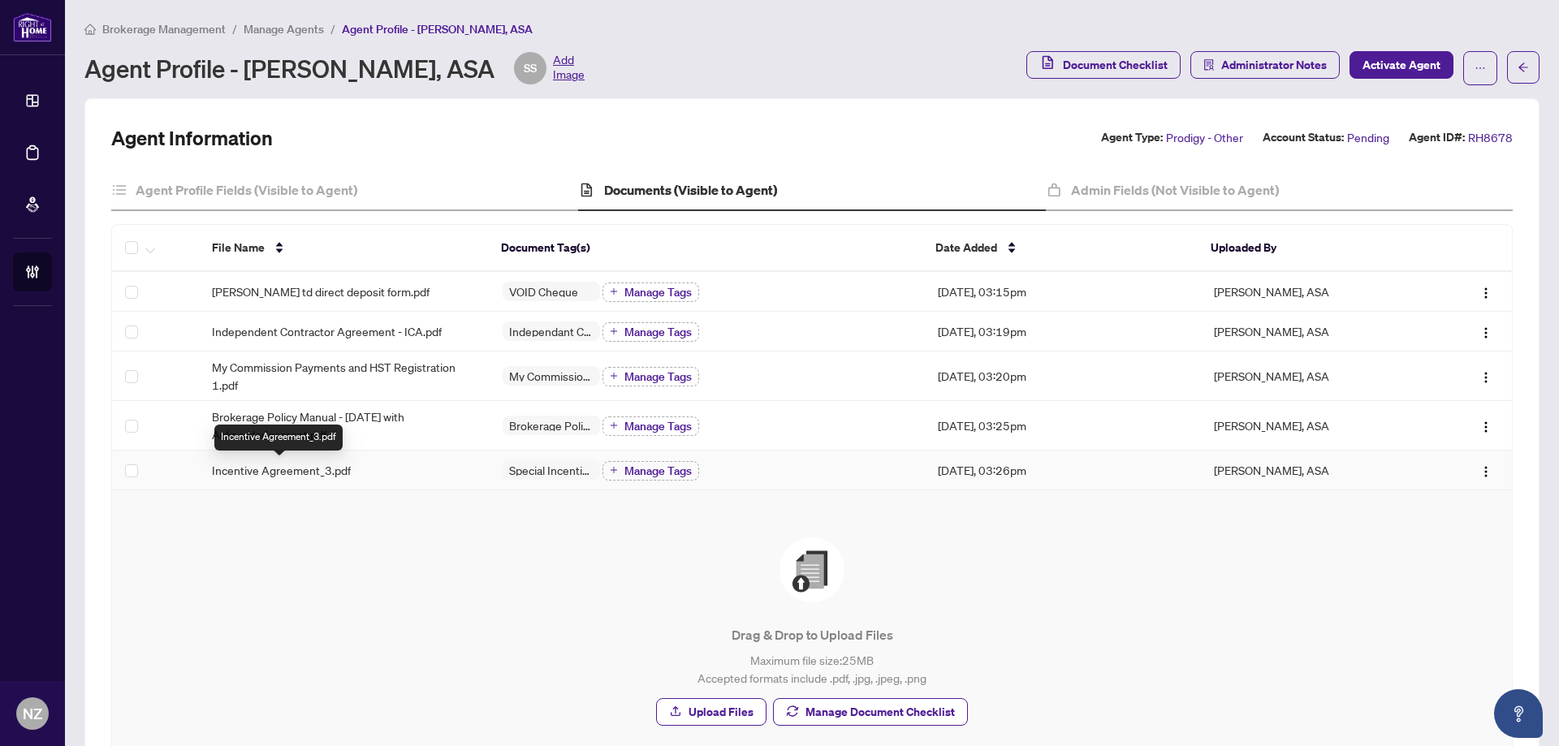
click at [287, 475] on span "Incentive Agreement_3.pdf" at bounding box center [281, 470] width 139 height 18
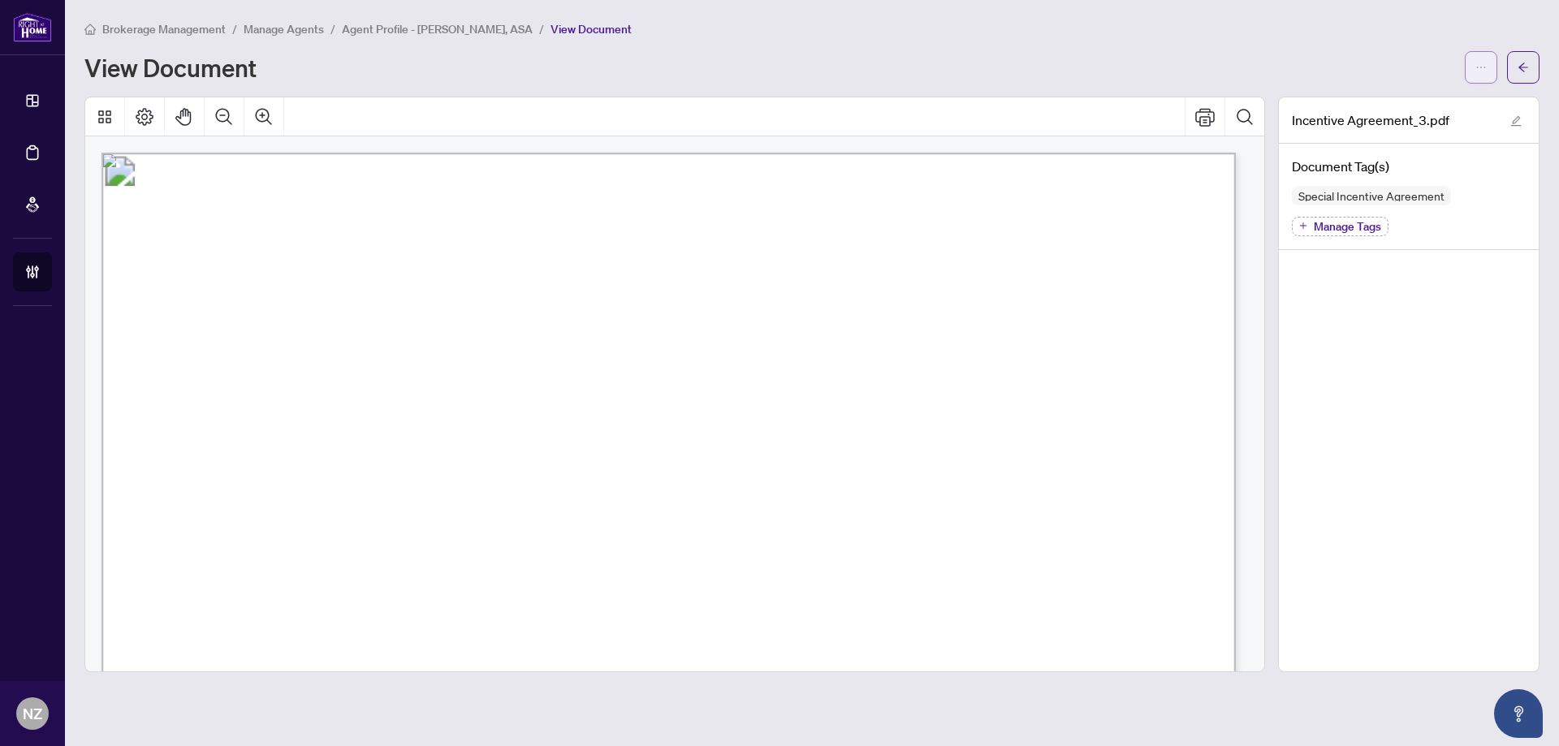
click at [1473, 55] on button "button" at bounding box center [1481, 67] width 32 height 32
click at [1385, 101] on span "Download" at bounding box center [1422, 102] width 123 height 18
click at [1524, 65] on icon "arrow-left" at bounding box center [1522, 67] width 11 height 11
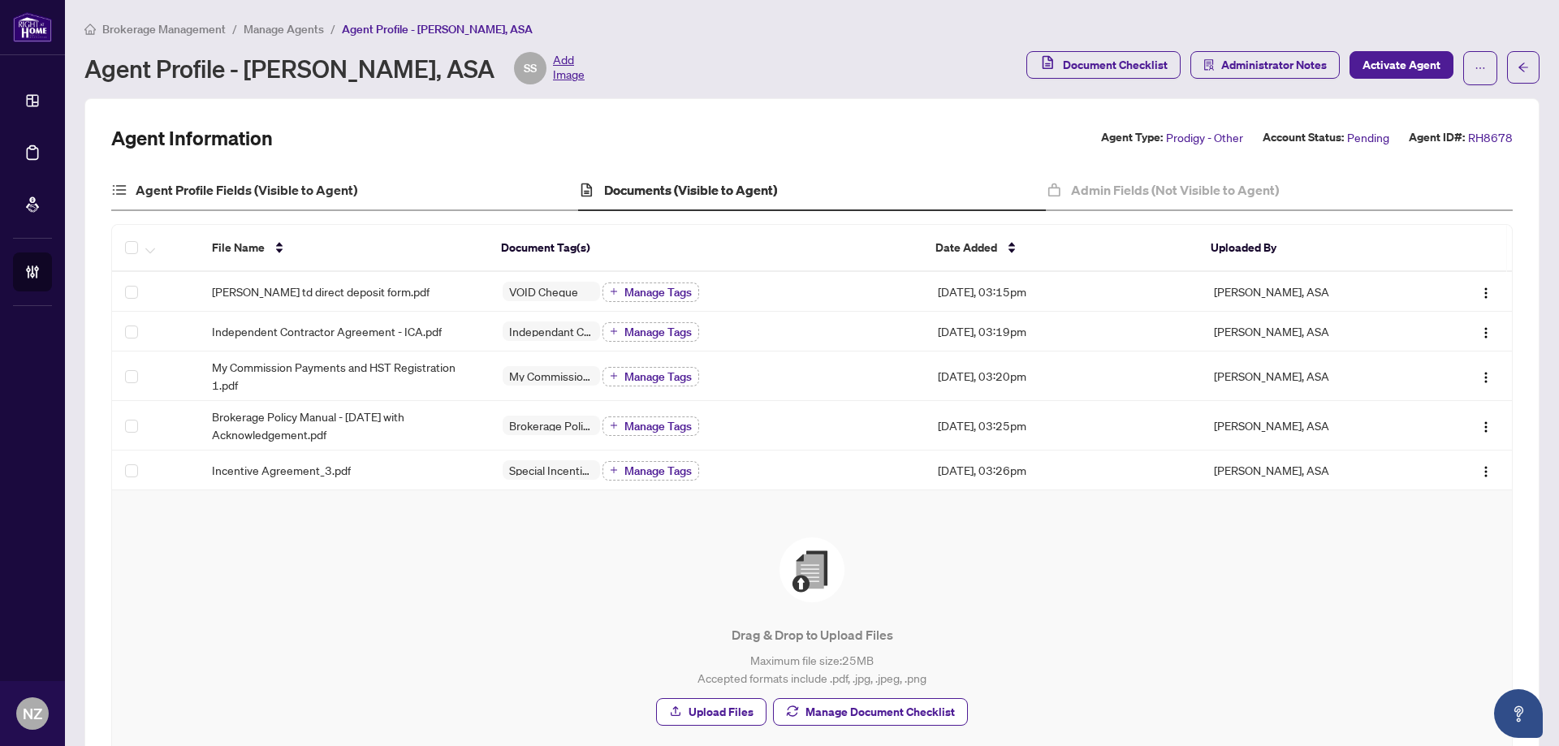
drag, startPoint x: 240, startPoint y: 174, endPoint x: 226, endPoint y: 184, distance: 18.0
click at [239, 174] on div "Agent Profile Fields (Visible to Agent)" at bounding box center [344, 190] width 467 height 41
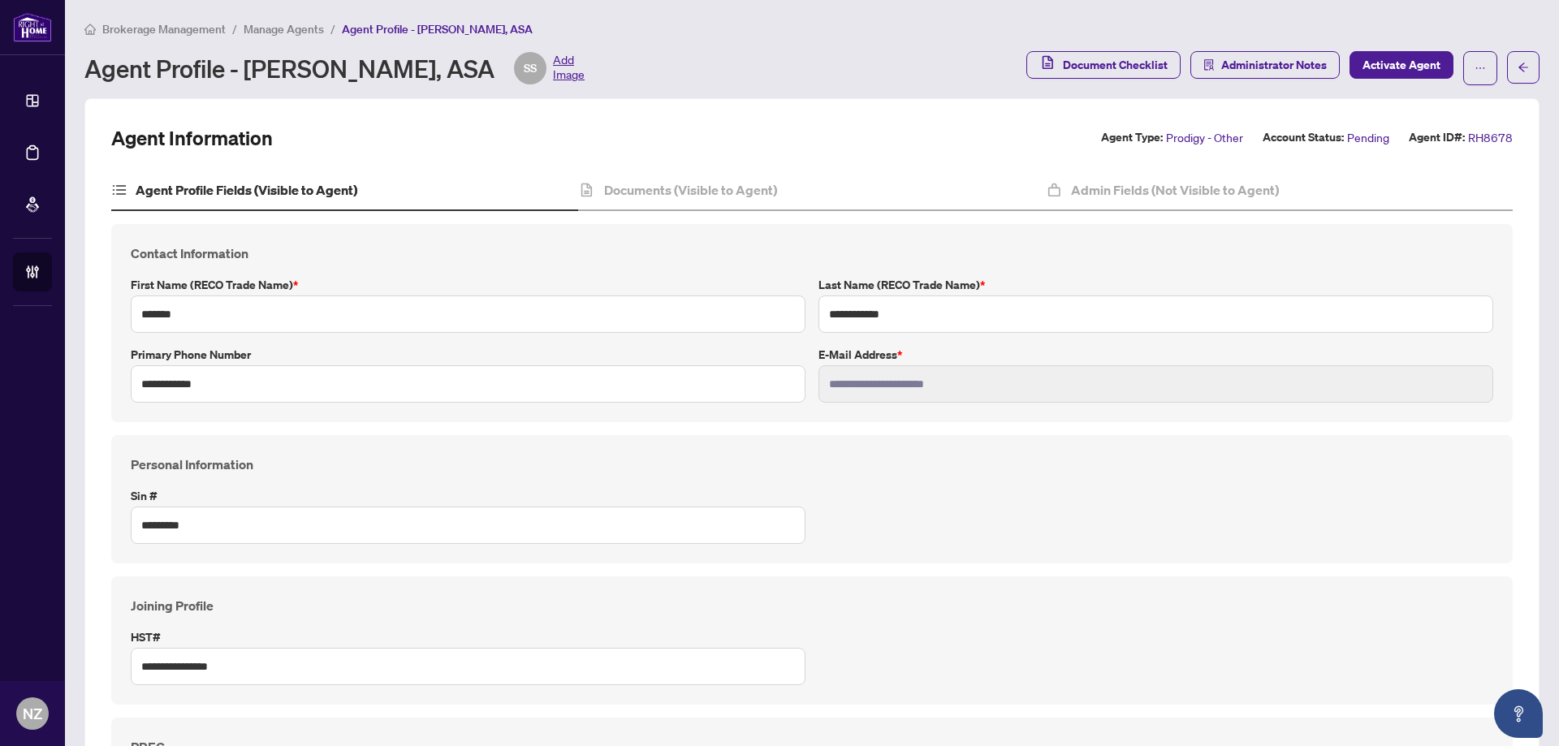
click at [287, 24] on span "Manage Agents" at bounding box center [284, 29] width 80 height 15
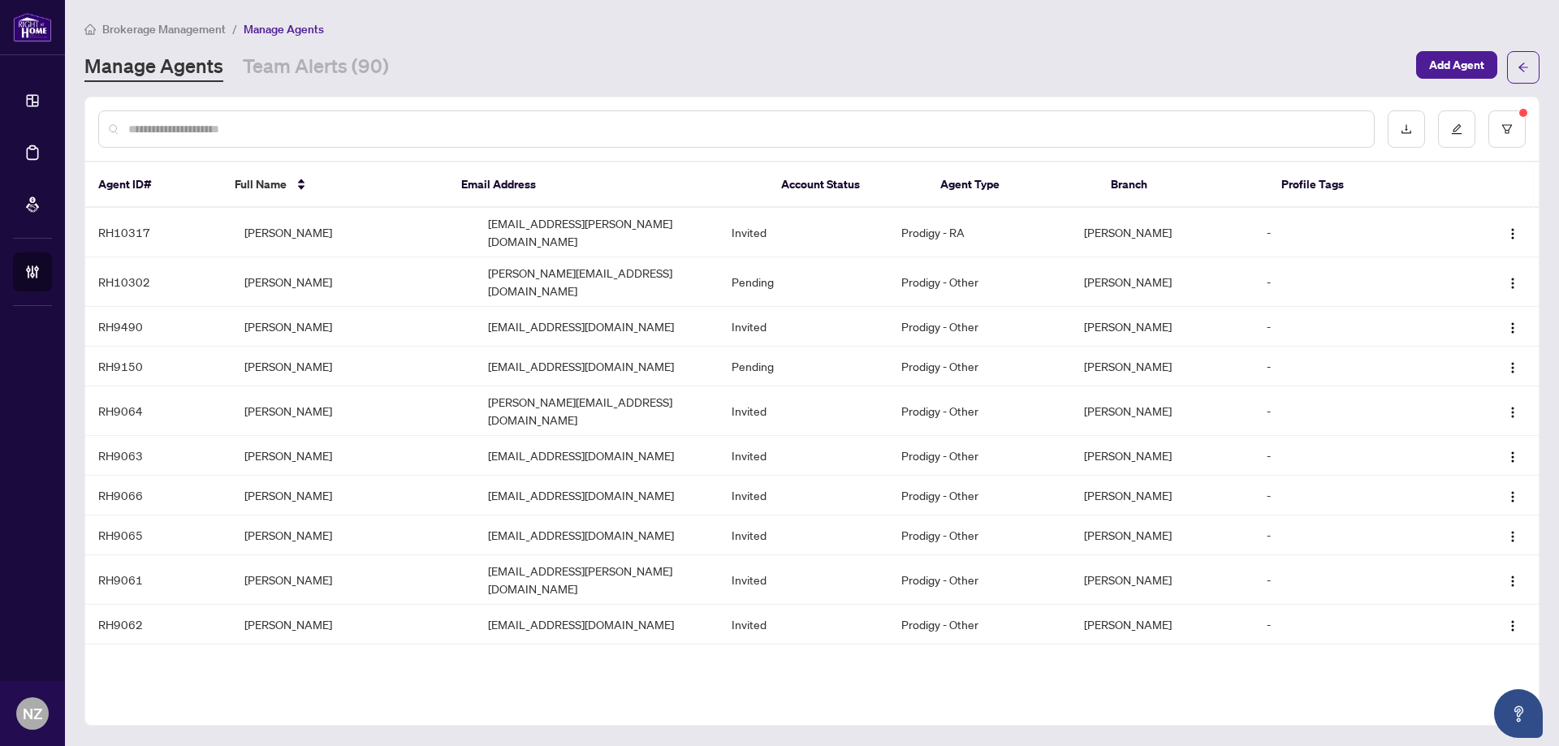
click at [205, 123] on input "text" at bounding box center [744, 129] width 1232 height 18
click at [287, 131] on input "text" at bounding box center [744, 129] width 1232 height 18
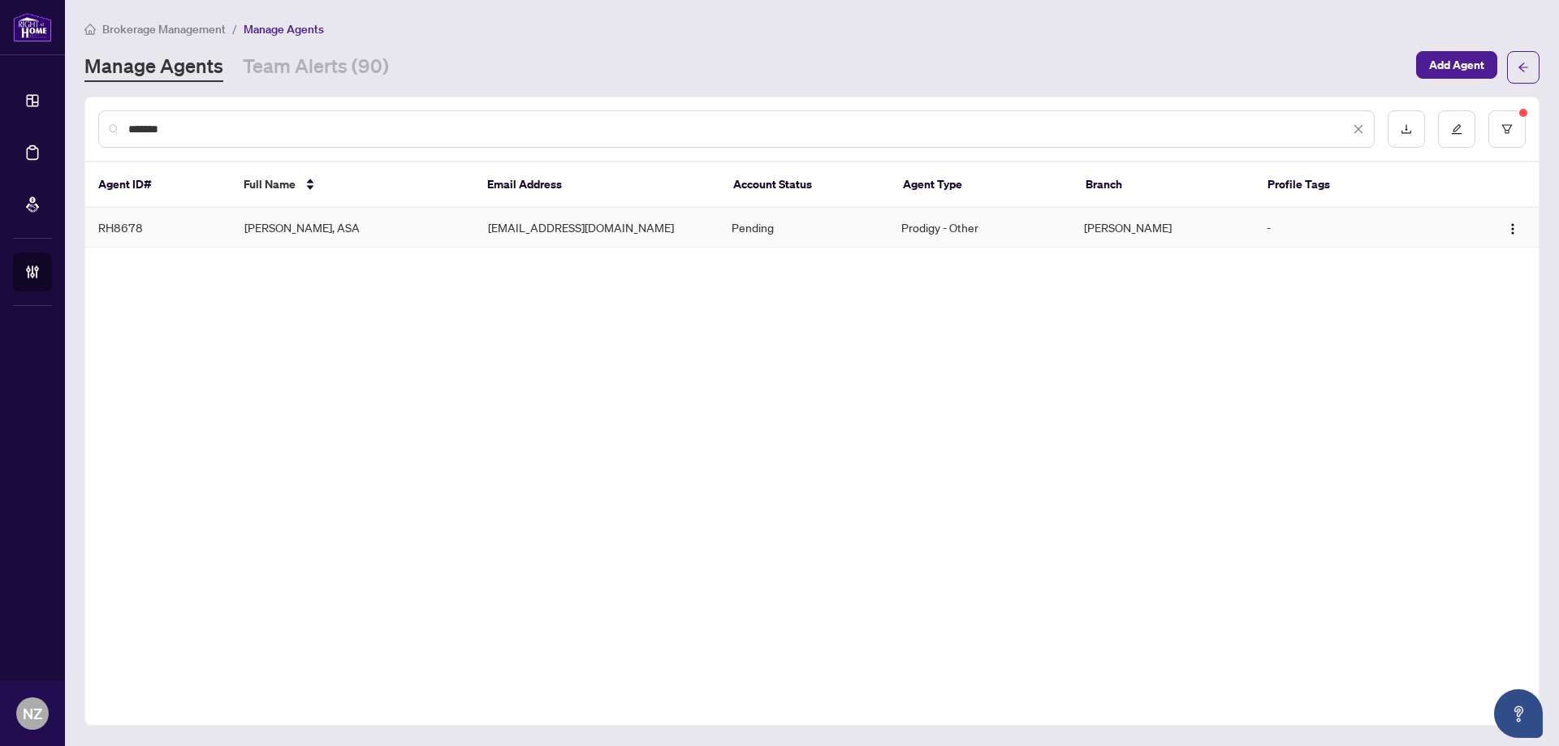
type input "*******"
click at [263, 224] on td "[PERSON_NAME], ASA" at bounding box center [353, 228] width 244 height 40
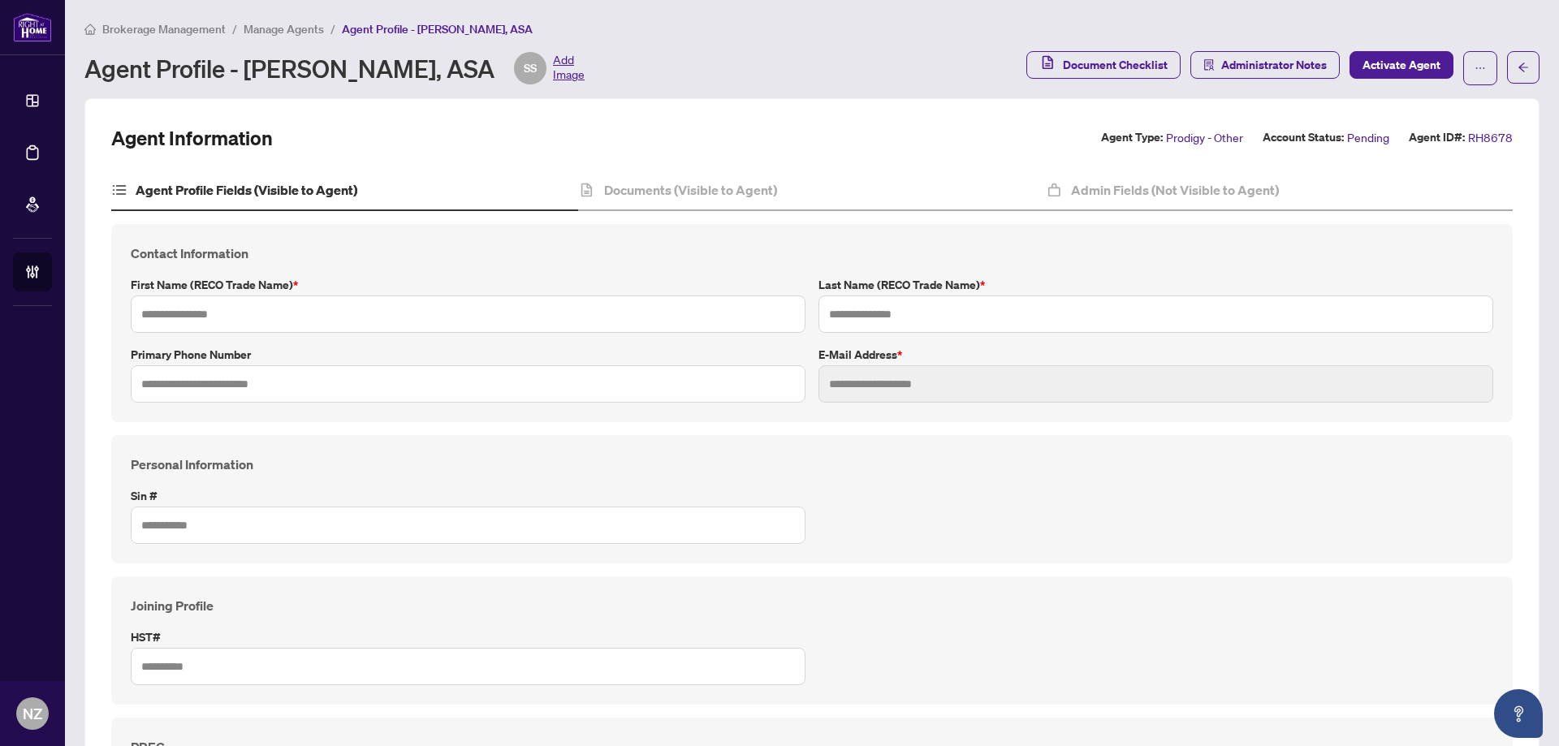
type input "**********"
type input "*******"
type input "**********"
type input "*********"
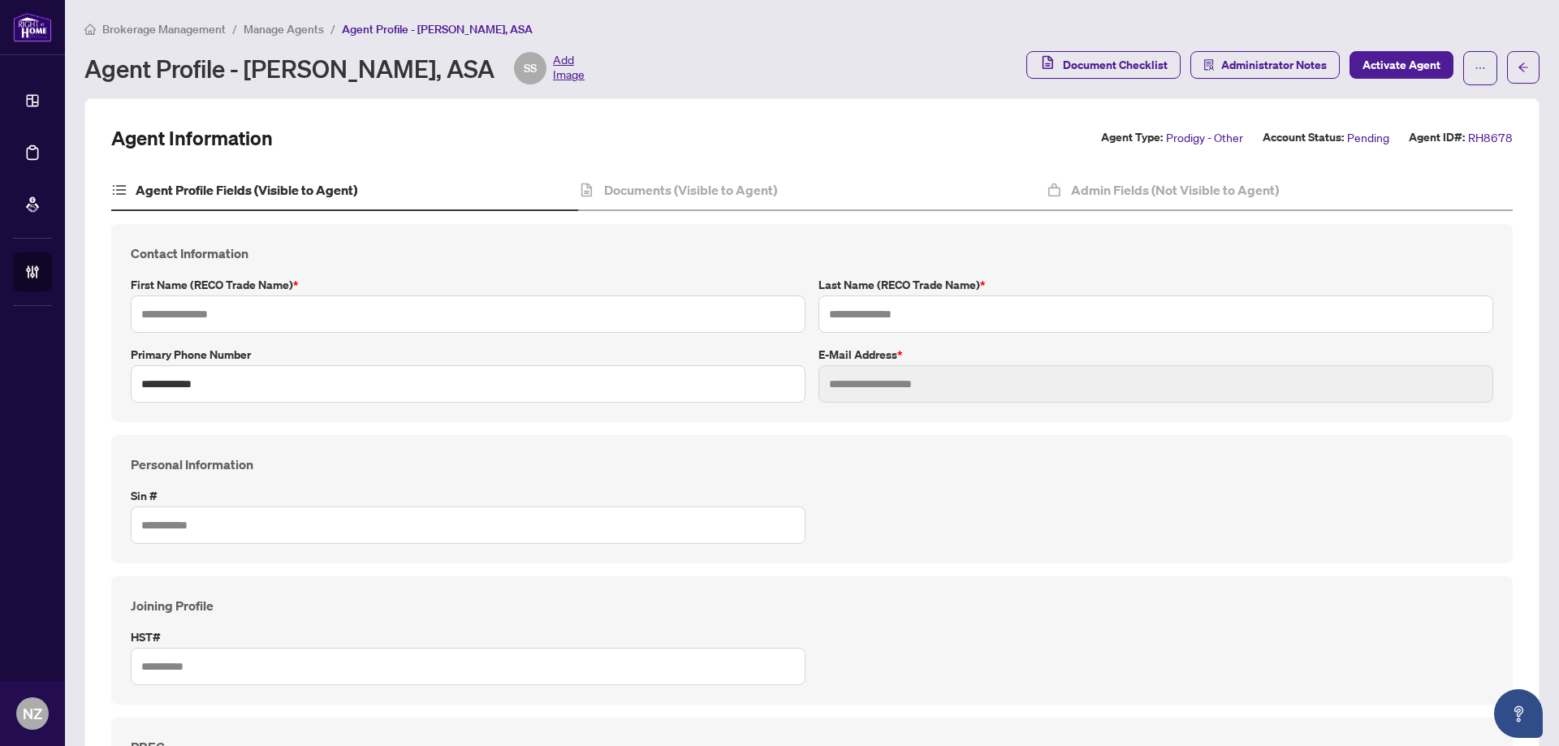
type input "**********"
type input "*******"
type input "**********"
type input "****"
type input "**********"
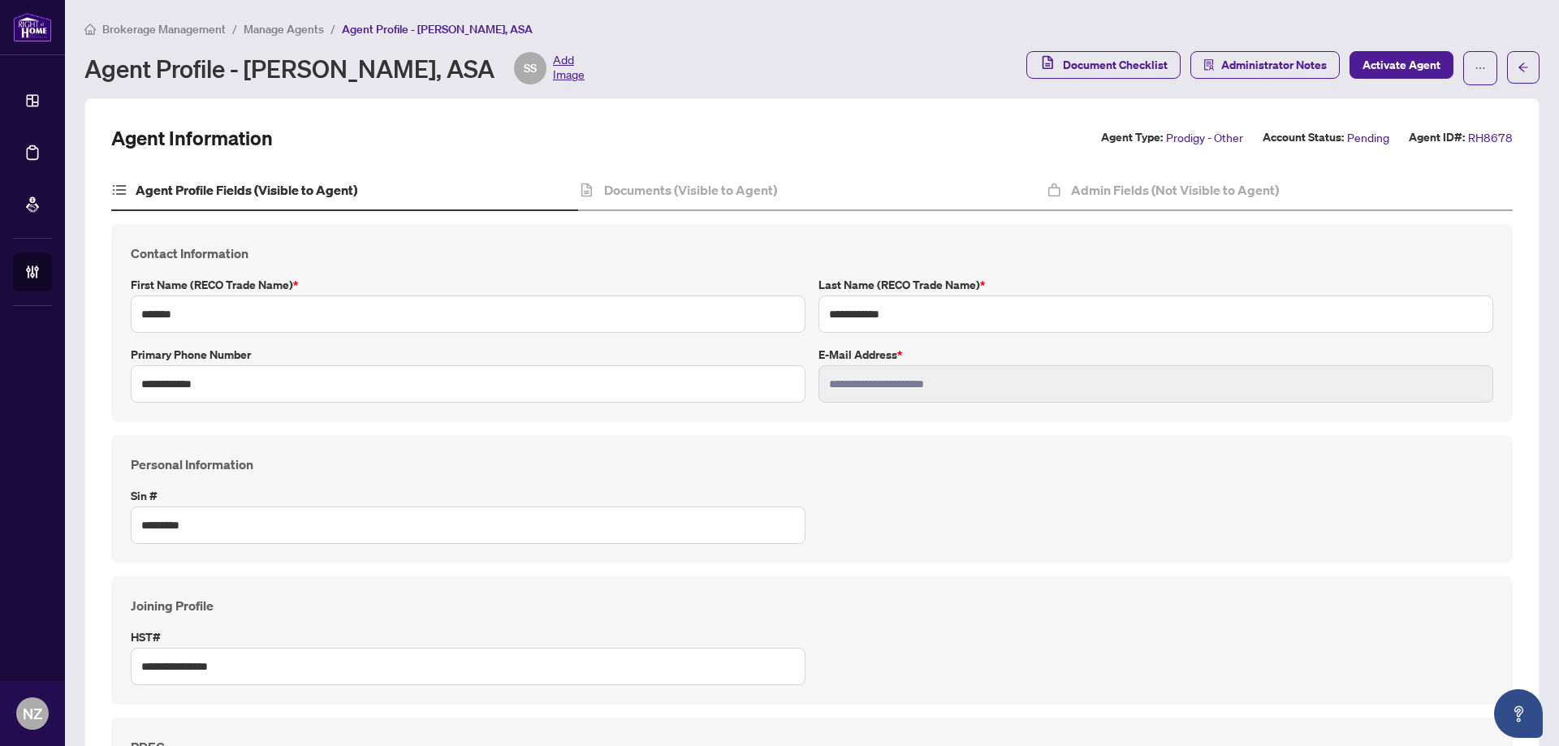
click at [268, 31] on span "Manage Agents" at bounding box center [284, 29] width 80 height 15
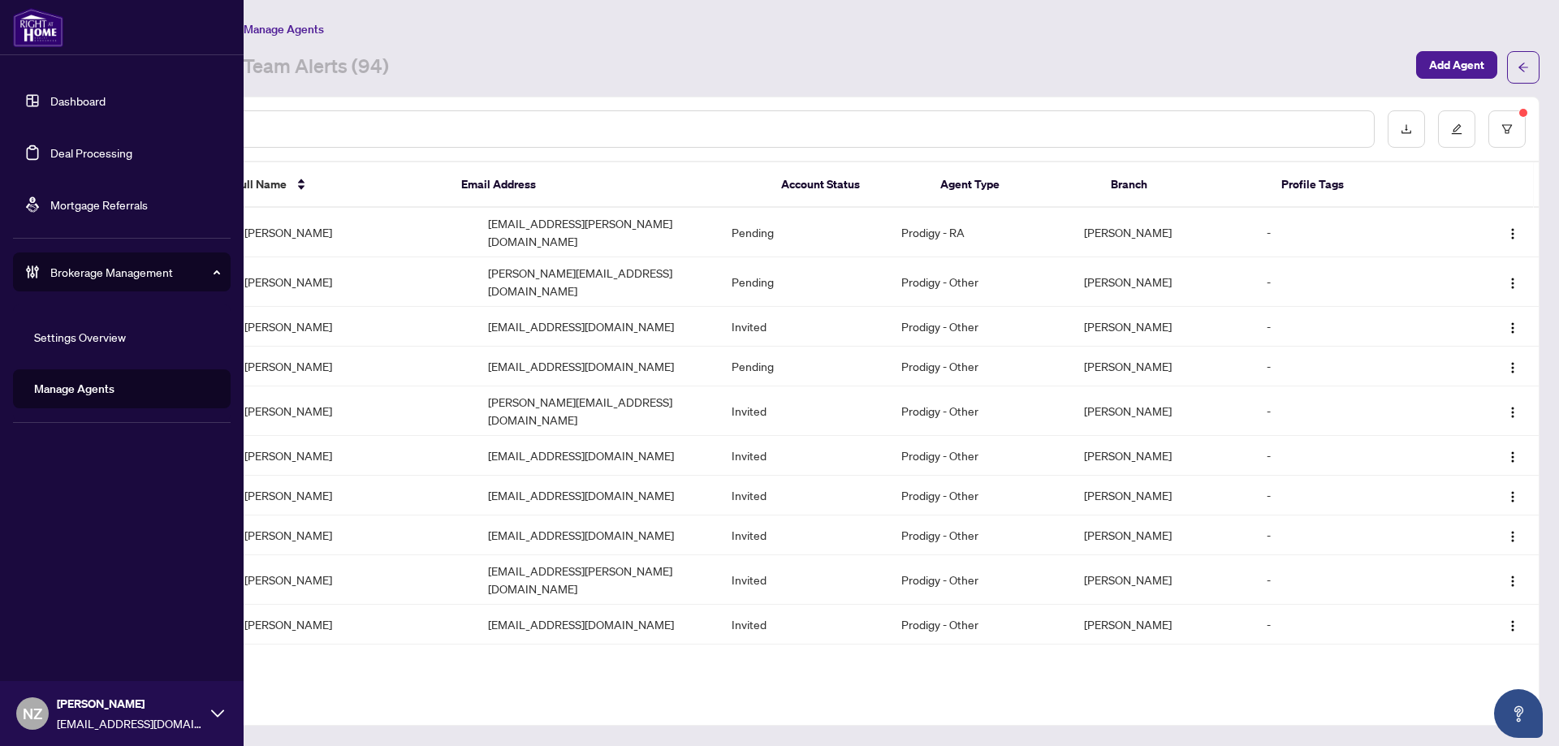
click at [93, 157] on link "Deal Processing" at bounding box center [91, 152] width 82 height 15
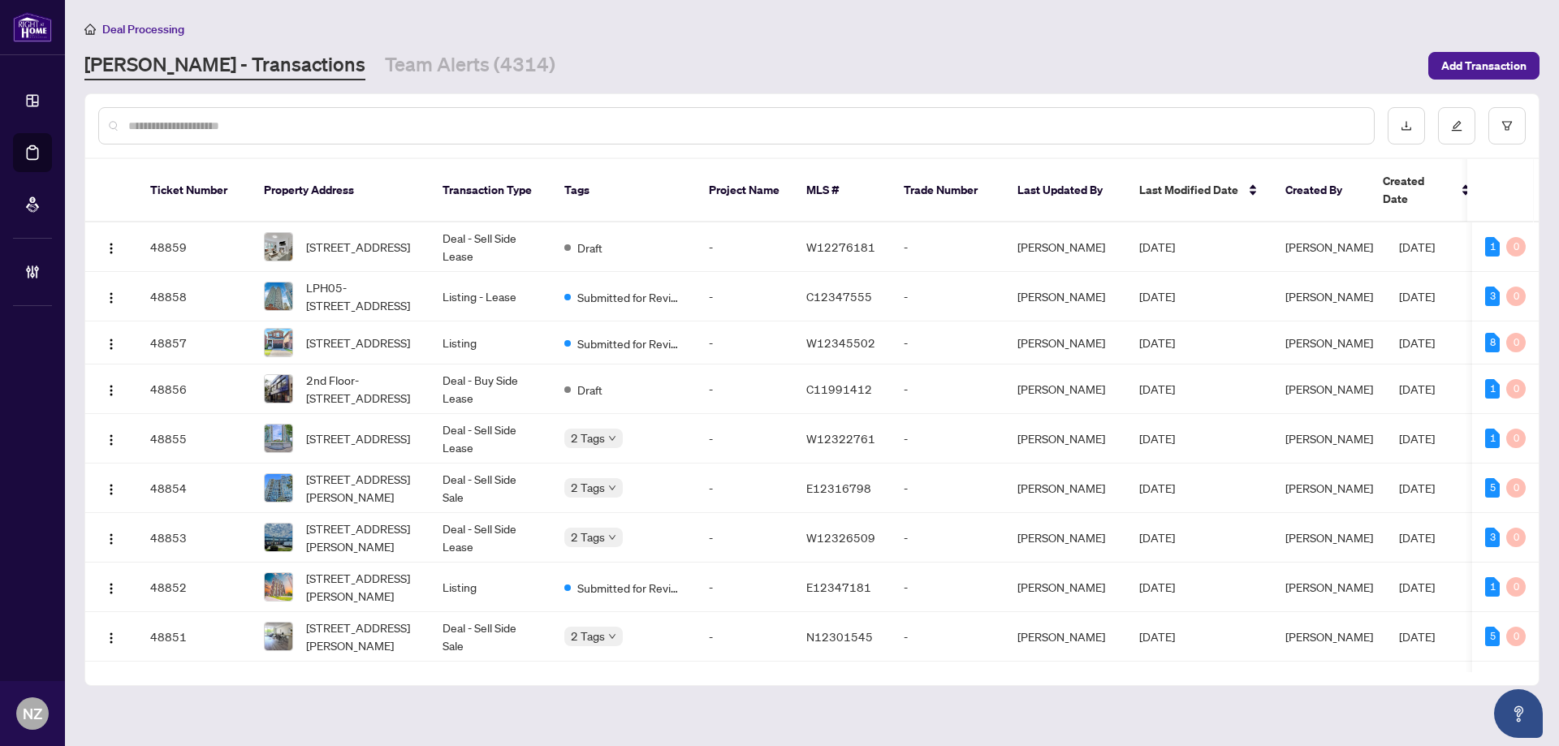
click at [205, 121] on input "text" at bounding box center [744, 126] width 1232 height 18
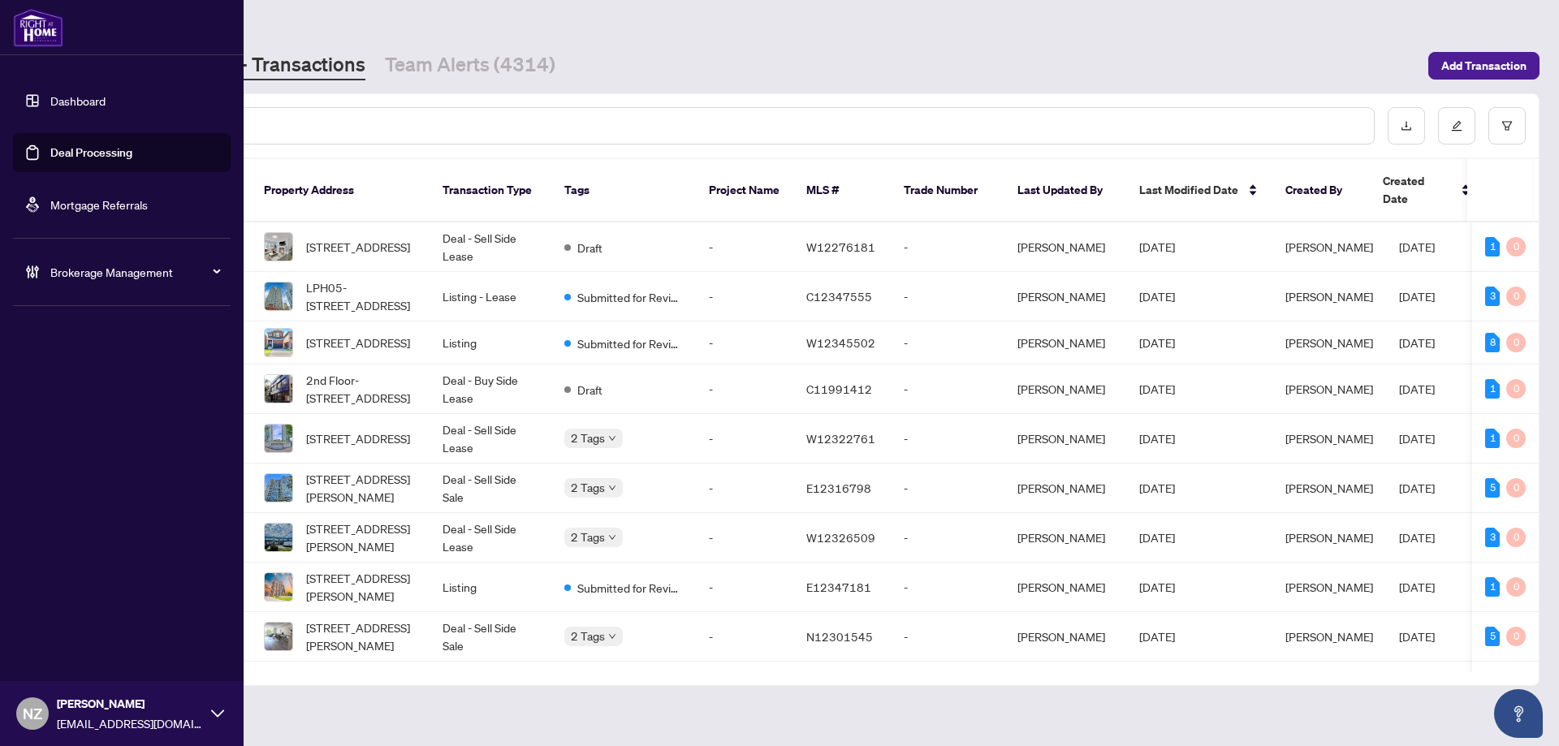
drag, startPoint x: 84, startPoint y: 258, endPoint x: 102, endPoint y: 291, distance: 38.2
click at [84, 258] on div "Brokerage Management" at bounding box center [122, 271] width 218 height 39
click at [80, 390] on link "Manage Agents" at bounding box center [74, 389] width 80 height 15
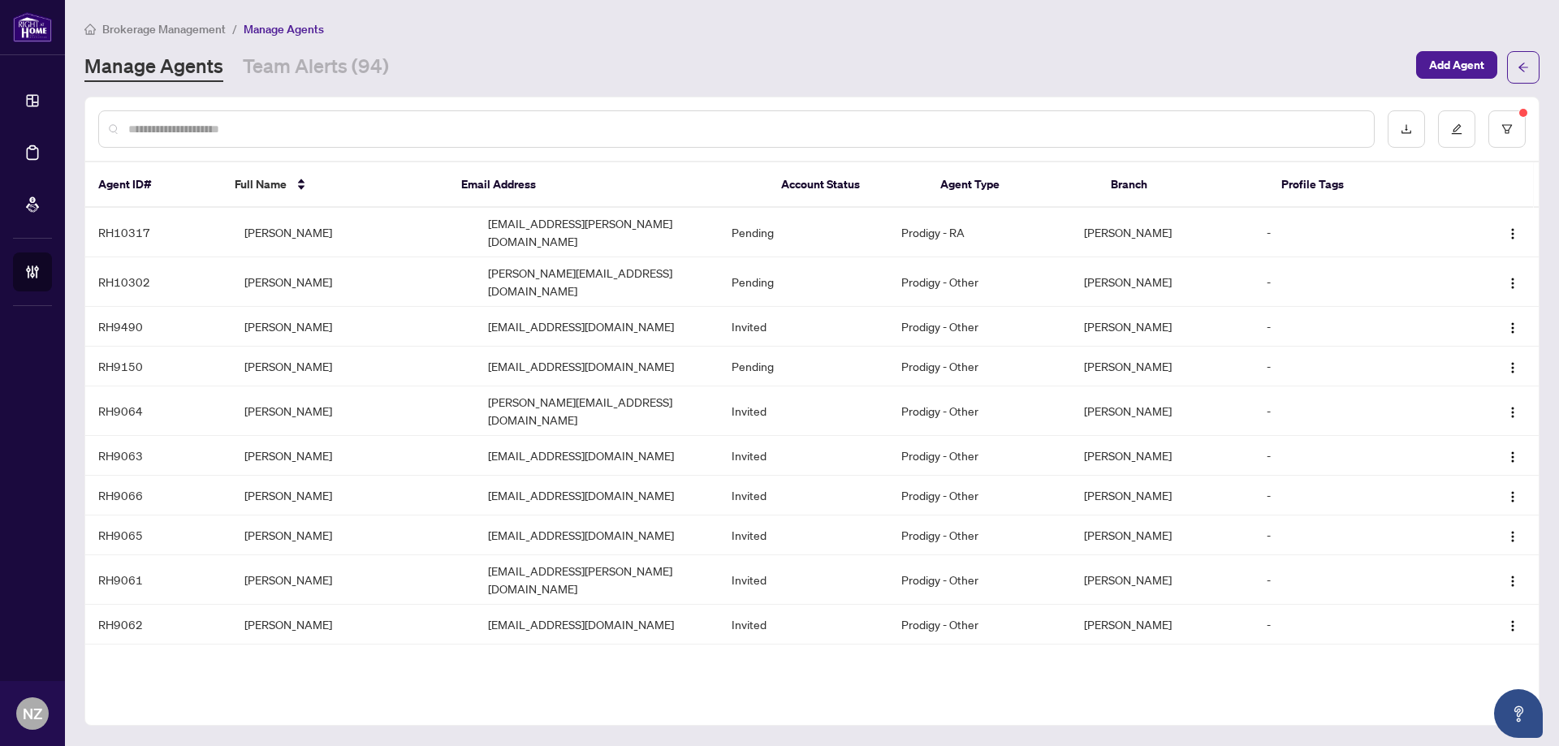
click at [193, 126] on input "text" at bounding box center [744, 129] width 1232 height 18
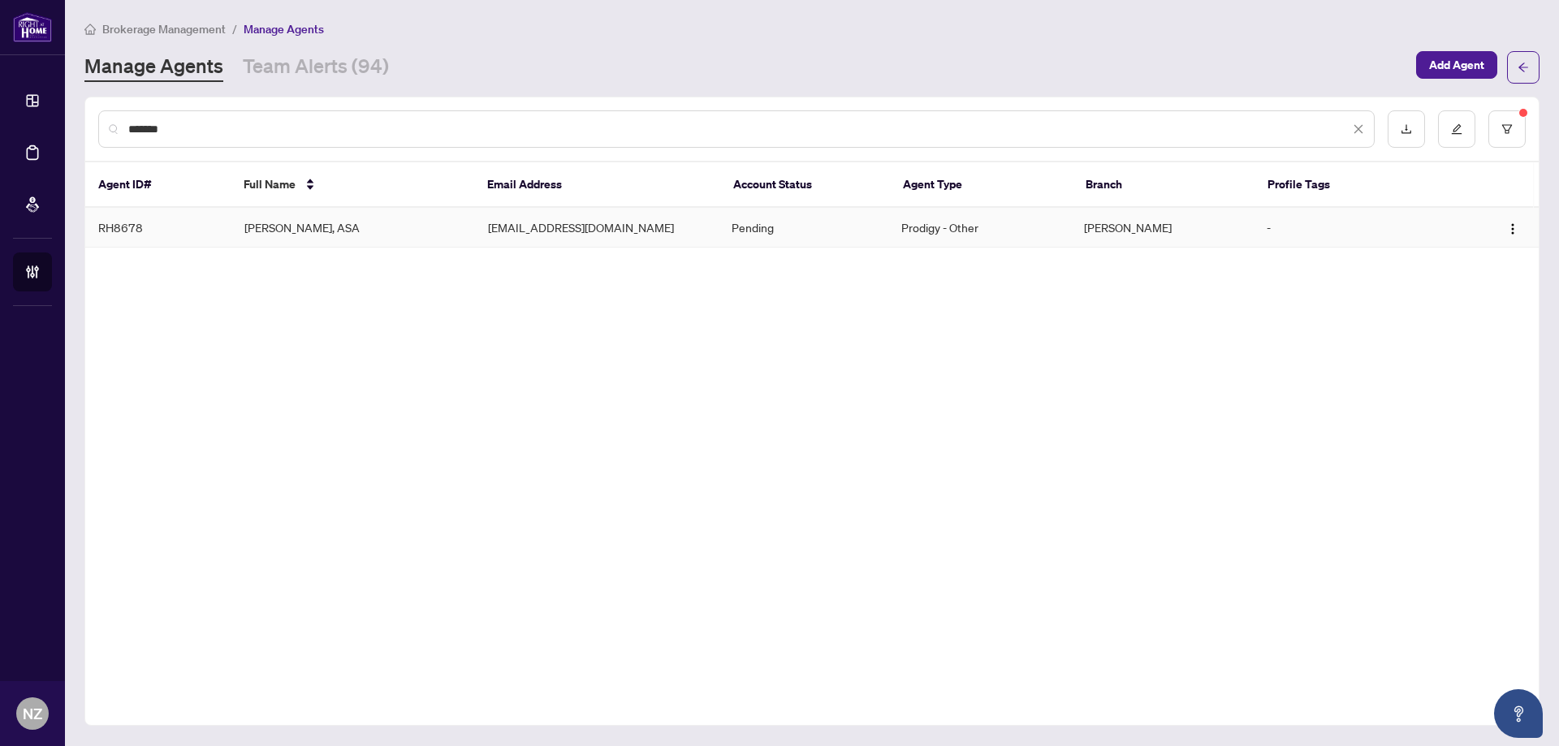
type input "*******"
click at [287, 230] on td "[PERSON_NAME], ASA" at bounding box center [353, 228] width 244 height 40
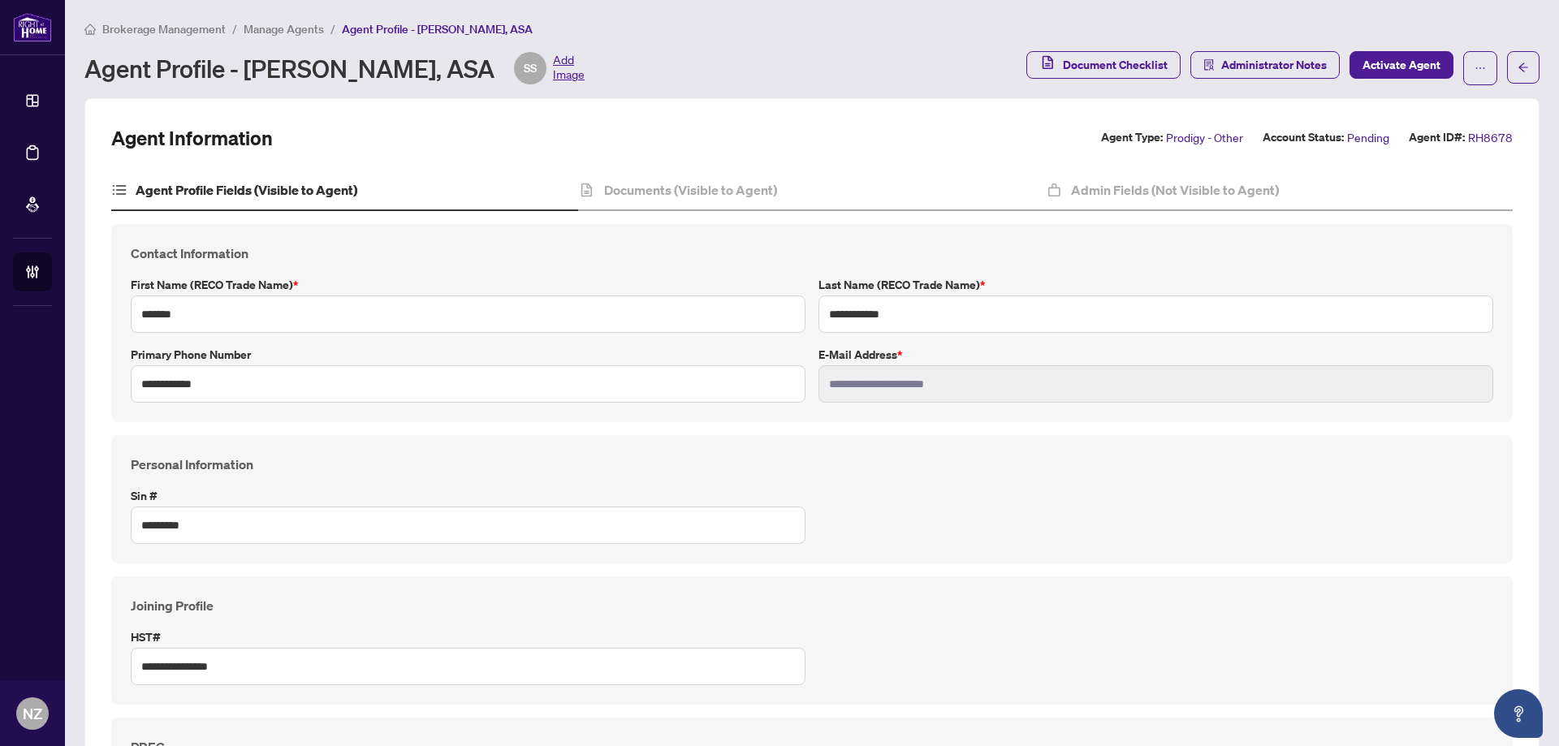
drag, startPoint x: 152, startPoint y: 30, endPoint x: 564, endPoint y: 235, distance: 460.7
click at [152, 30] on span "Brokerage Management" at bounding box center [163, 29] width 123 height 15
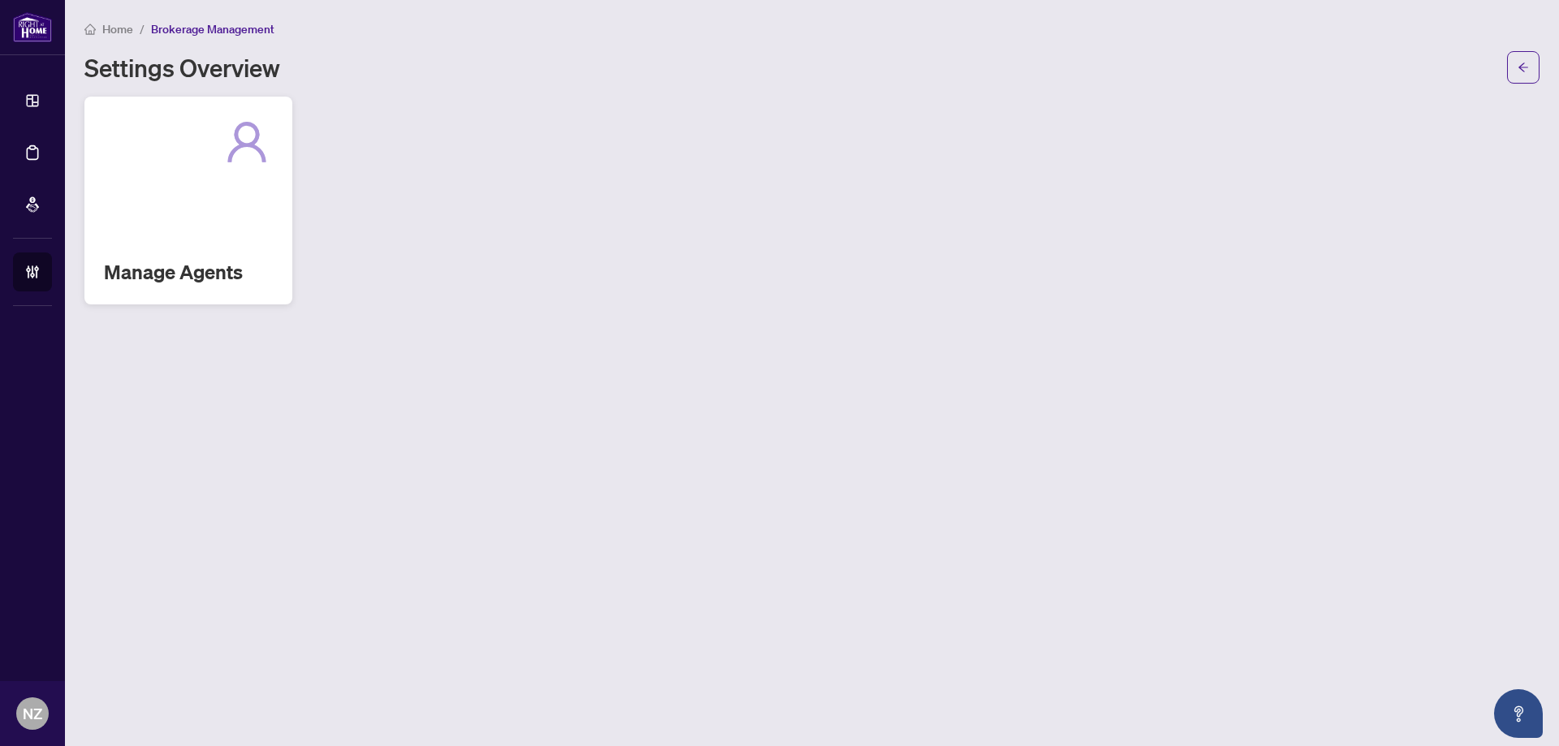
click at [201, 252] on div "Manage Agents" at bounding box center [188, 201] width 208 height 208
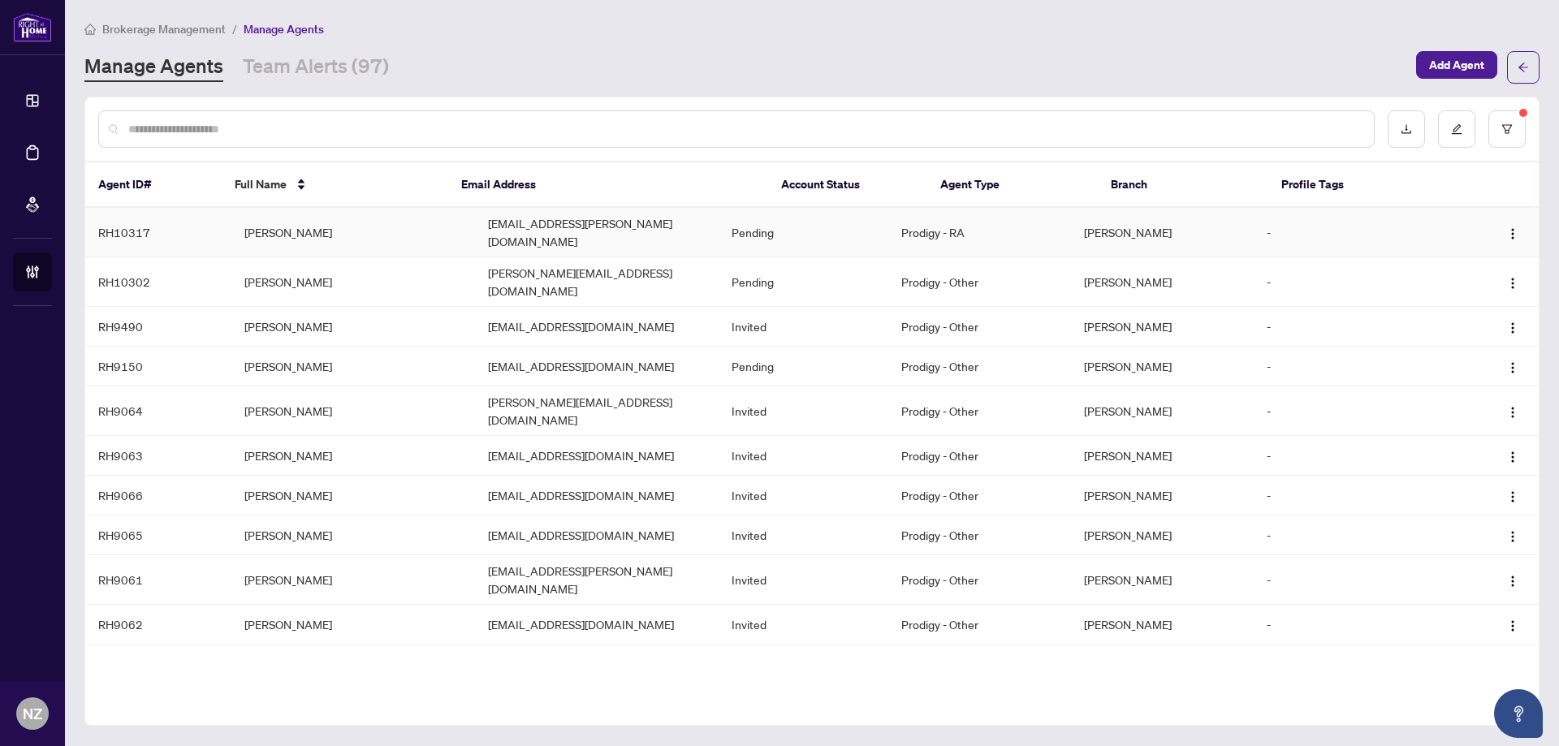
click at [283, 222] on td "[PERSON_NAME]" at bounding box center [353, 233] width 244 height 50
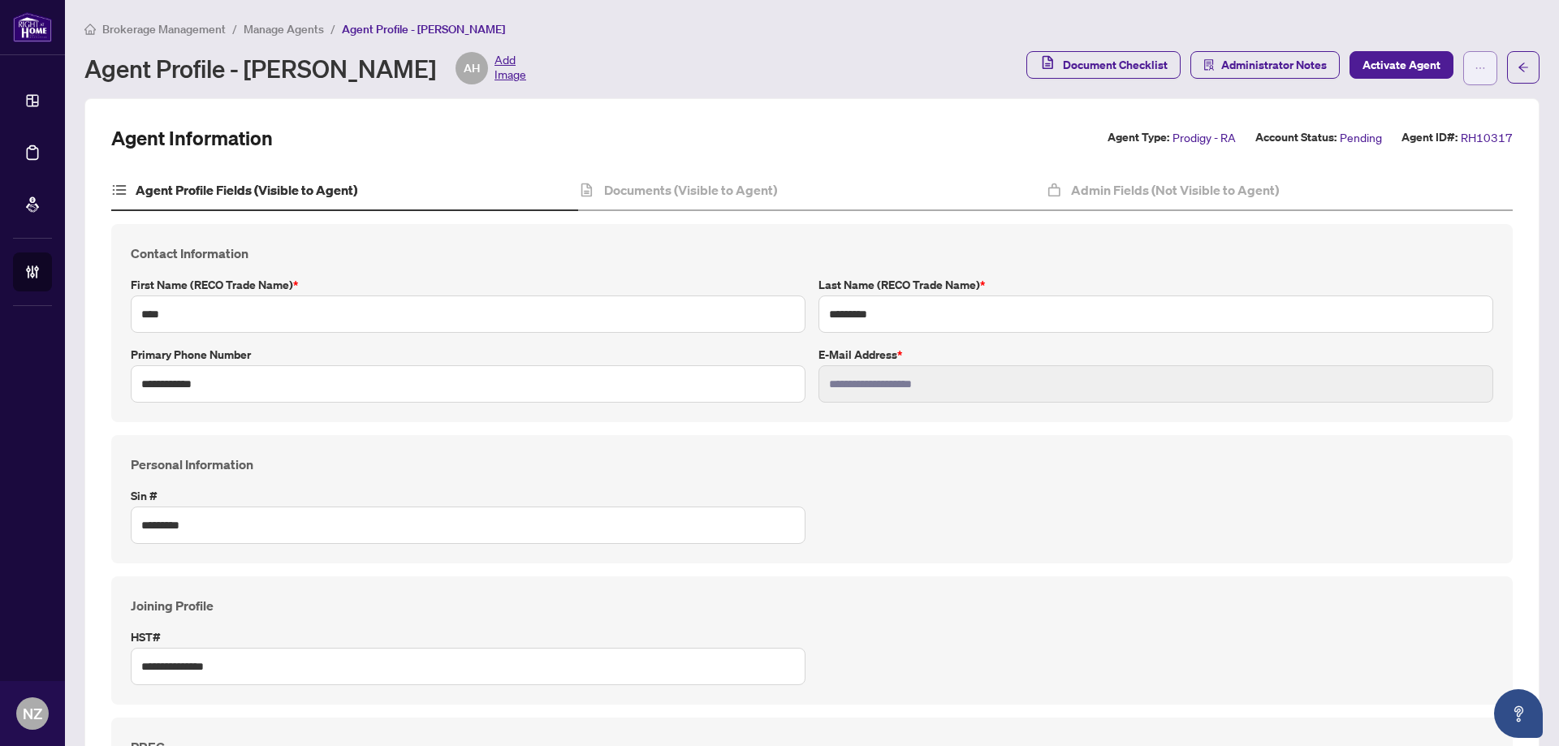
click at [1474, 66] on icon "ellipsis" at bounding box center [1479, 68] width 11 height 11
click at [652, 71] on div "Agent Profile - [PERSON_NAME] AH Add Image" at bounding box center [550, 68] width 932 height 32
click at [1507, 71] on button "button" at bounding box center [1523, 67] width 32 height 32
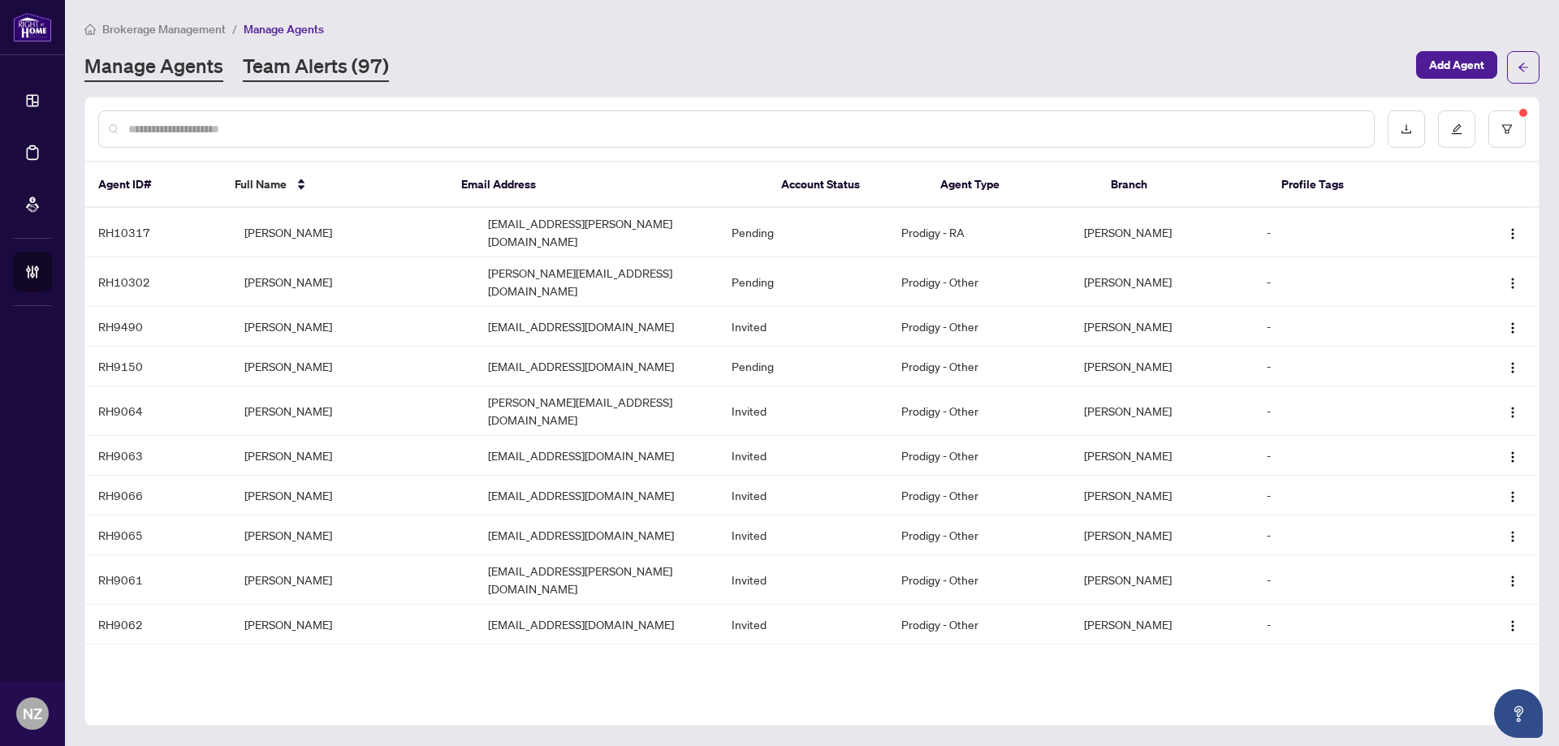
click at [301, 66] on link "Team Alerts (97)" at bounding box center [316, 67] width 146 height 29
